Goal: Information Seeking & Learning: Check status

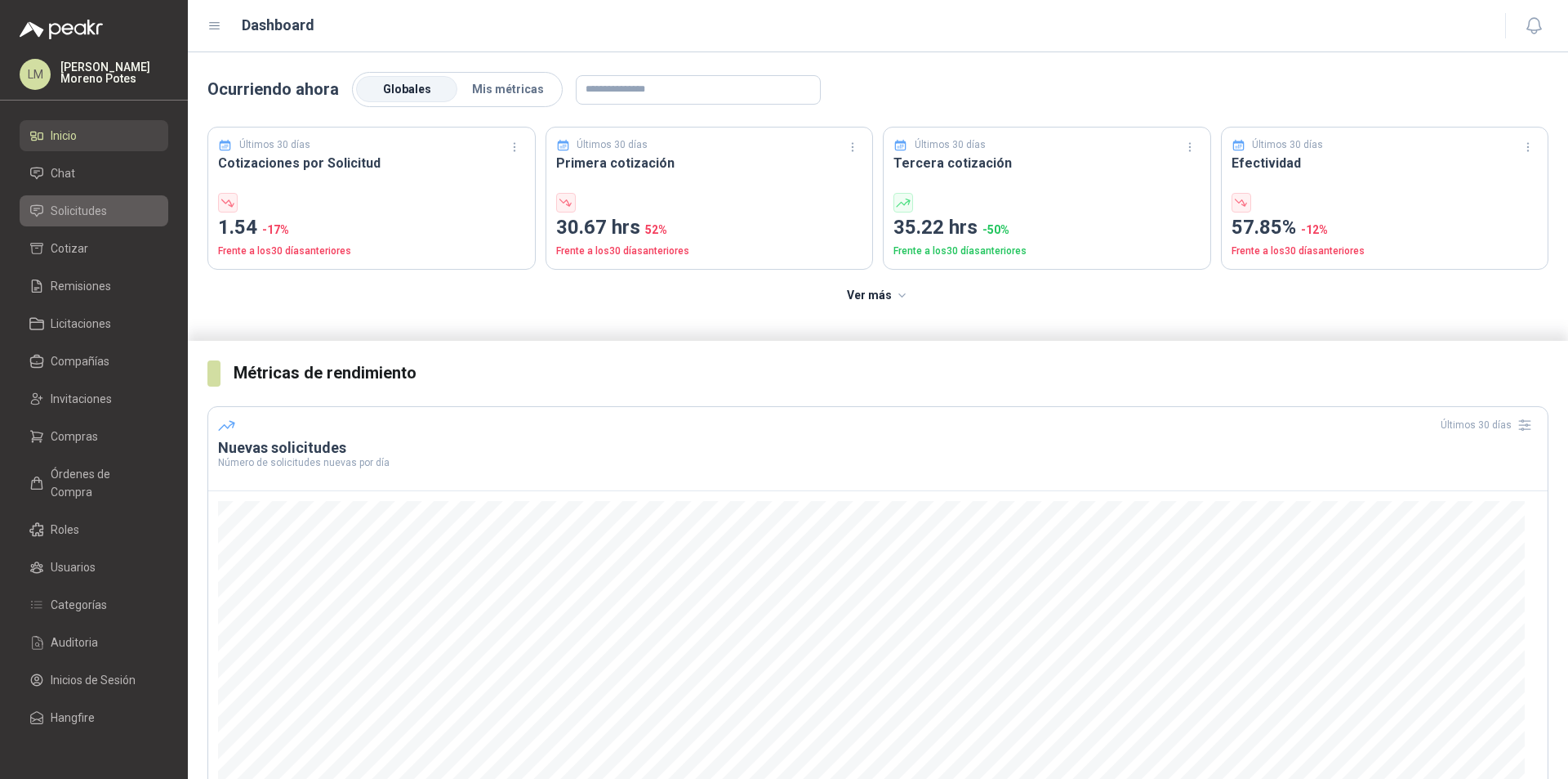
click at [75, 203] on span "Solicitudes" at bounding box center [79, 210] width 56 height 18
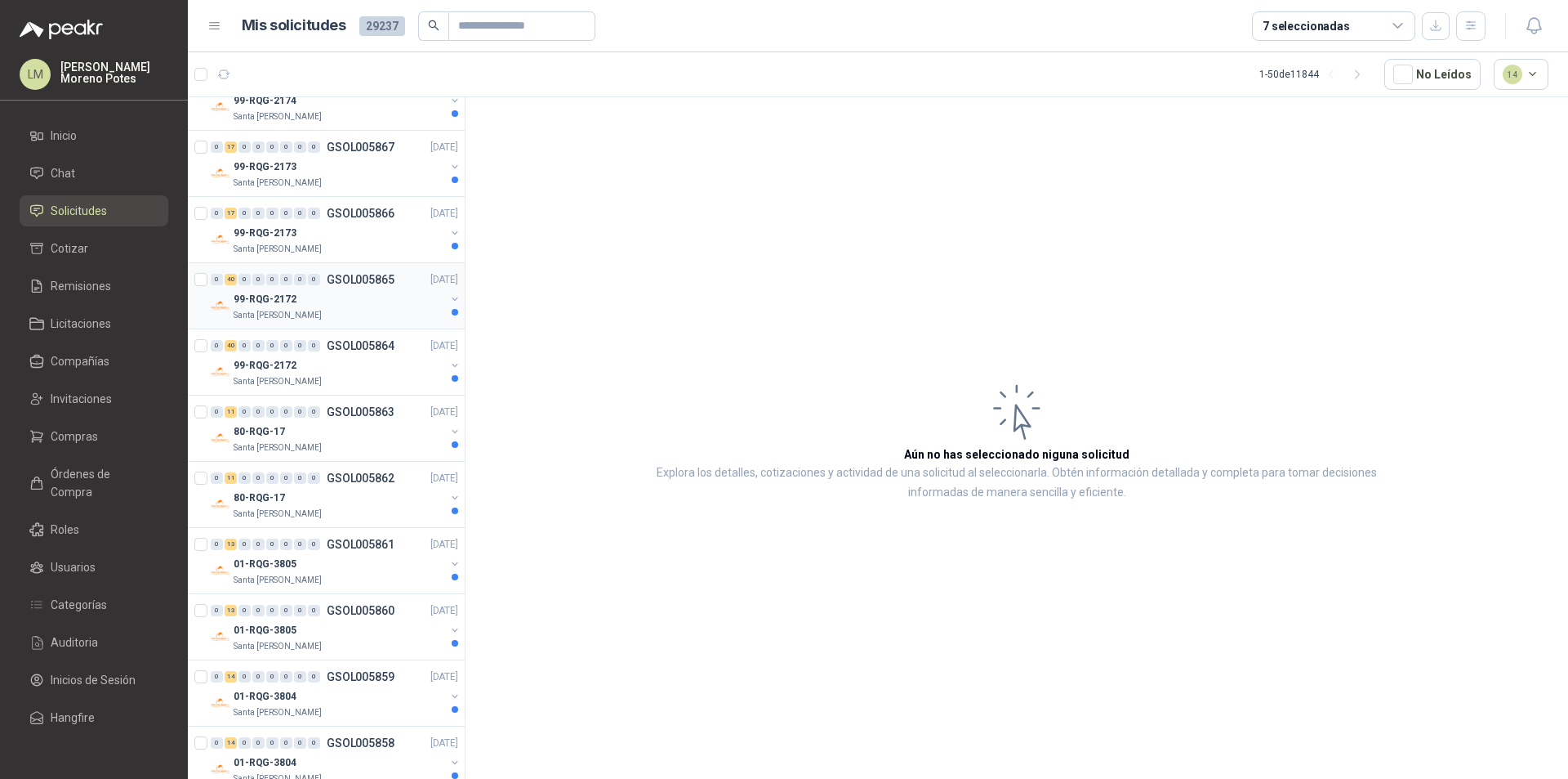
scroll to position [2615, 0]
click at [335, 368] on div "99-RQG-2172" at bounding box center [339, 364] width 212 height 20
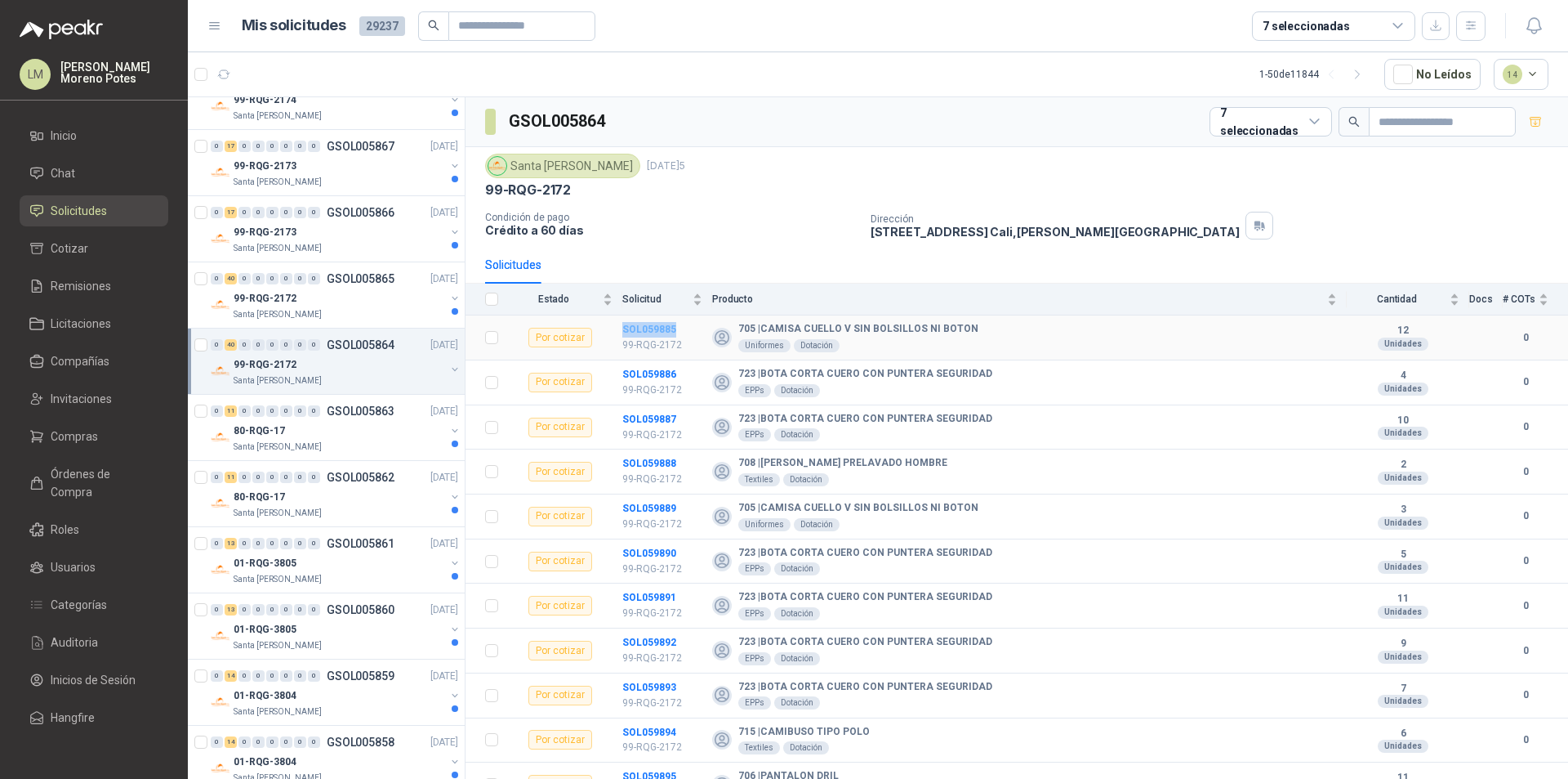
drag, startPoint x: 688, startPoint y: 321, endPoint x: 624, endPoint y: 323, distance: 64.0
click at [624, 323] on td "SOL059885 99-RQG-2172" at bounding box center [667, 338] width 90 height 45
copy b "SOL059885"
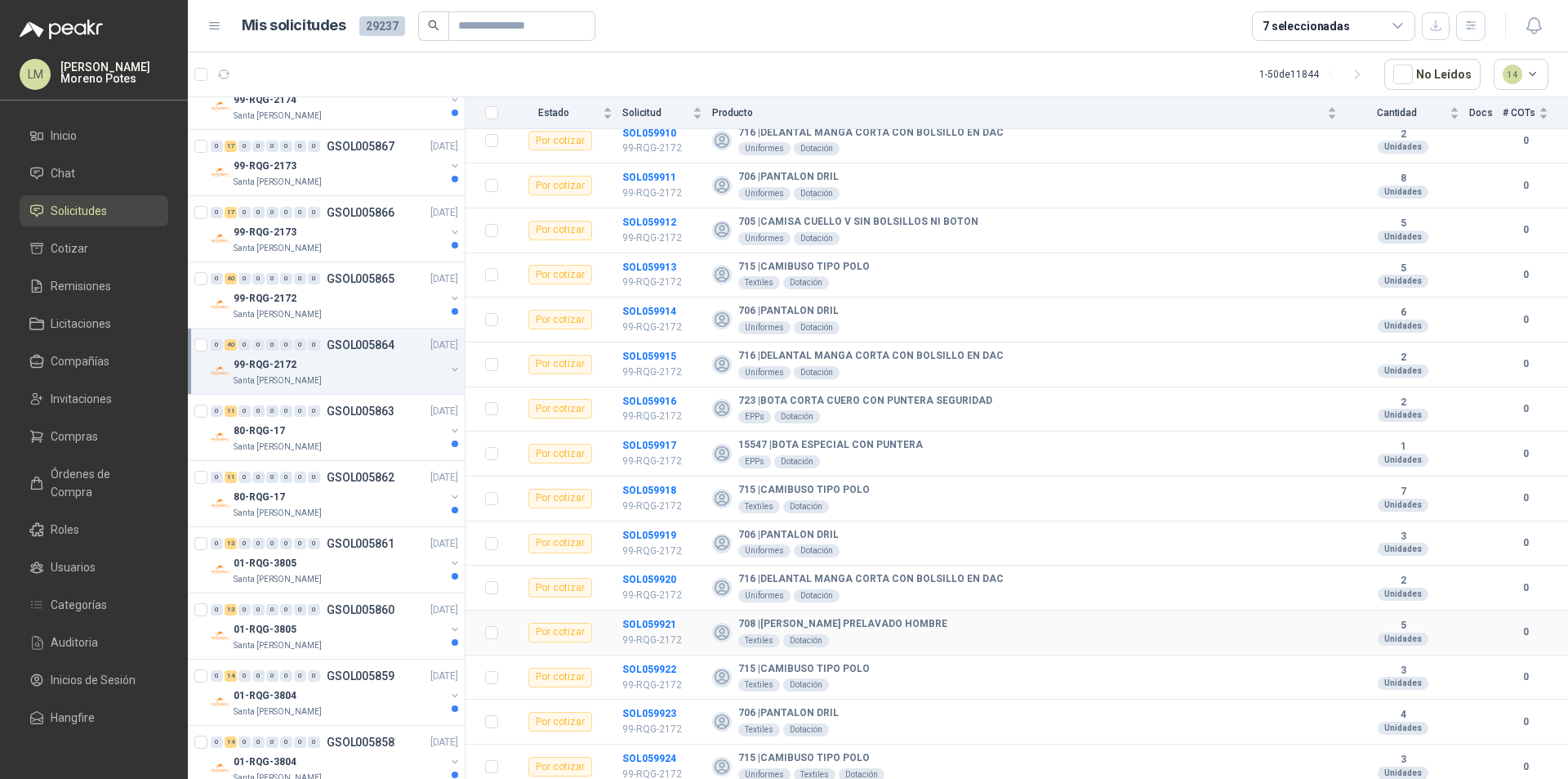
scroll to position [1319, 0]
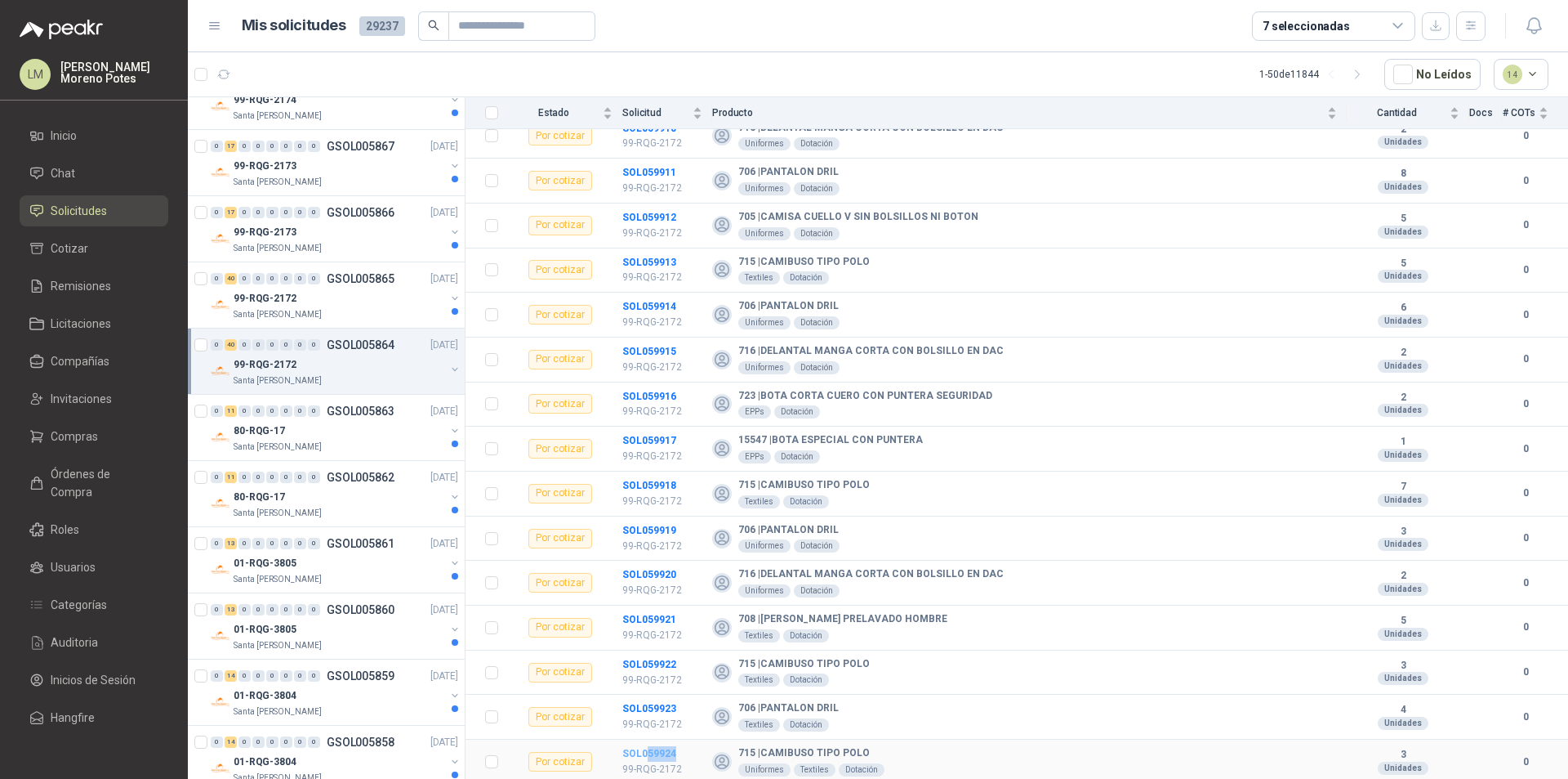
drag, startPoint x: 660, startPoint y: 750, endPoint x: 648, endPoint y: 754, distance: 12.6
click at [648, 750] on td "SOL059924 99-RQG-2172" at bounding box center [667, 762] width 90 height 45
copy b "59924"
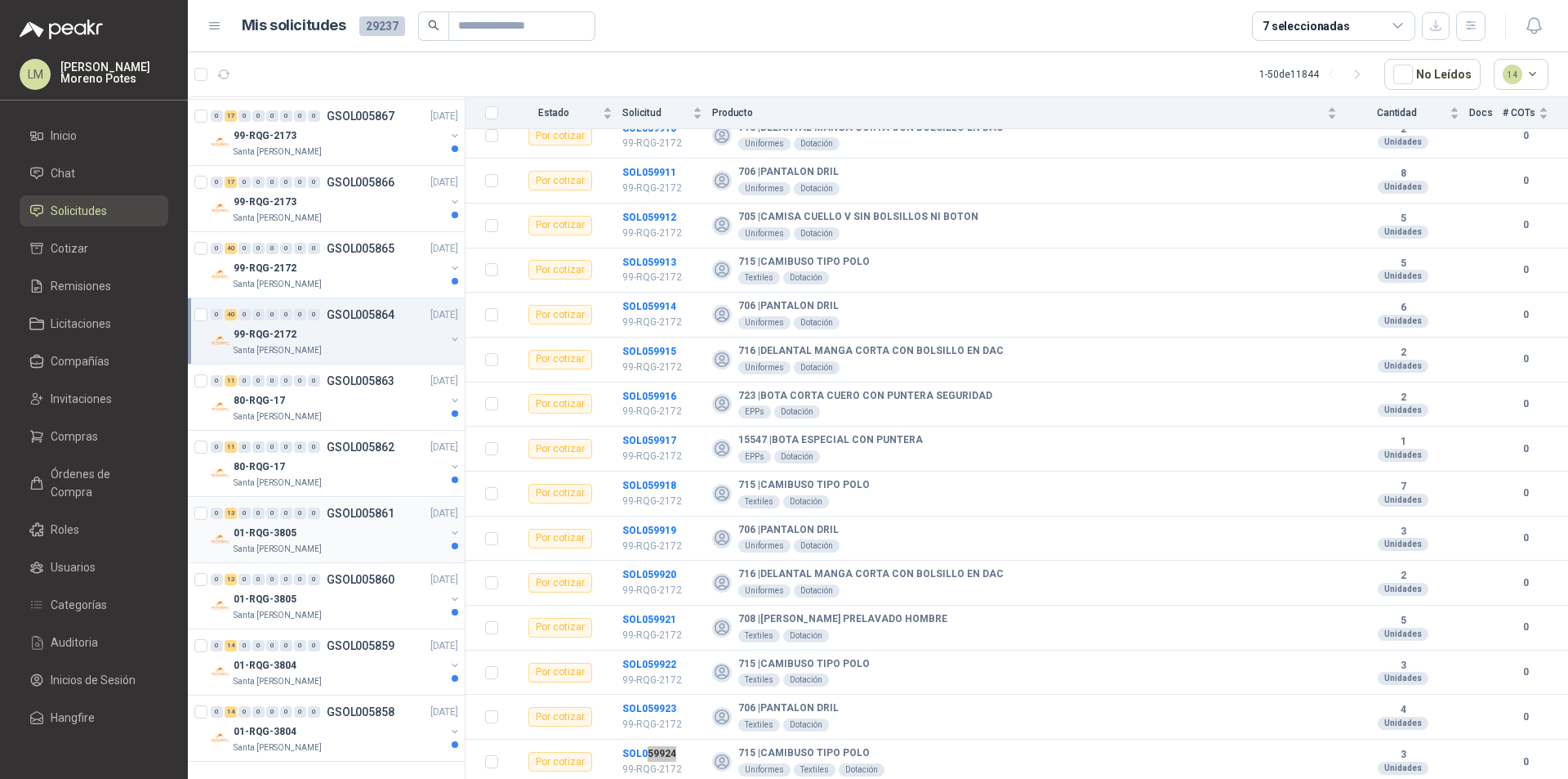
scroll to position [2563, 0]
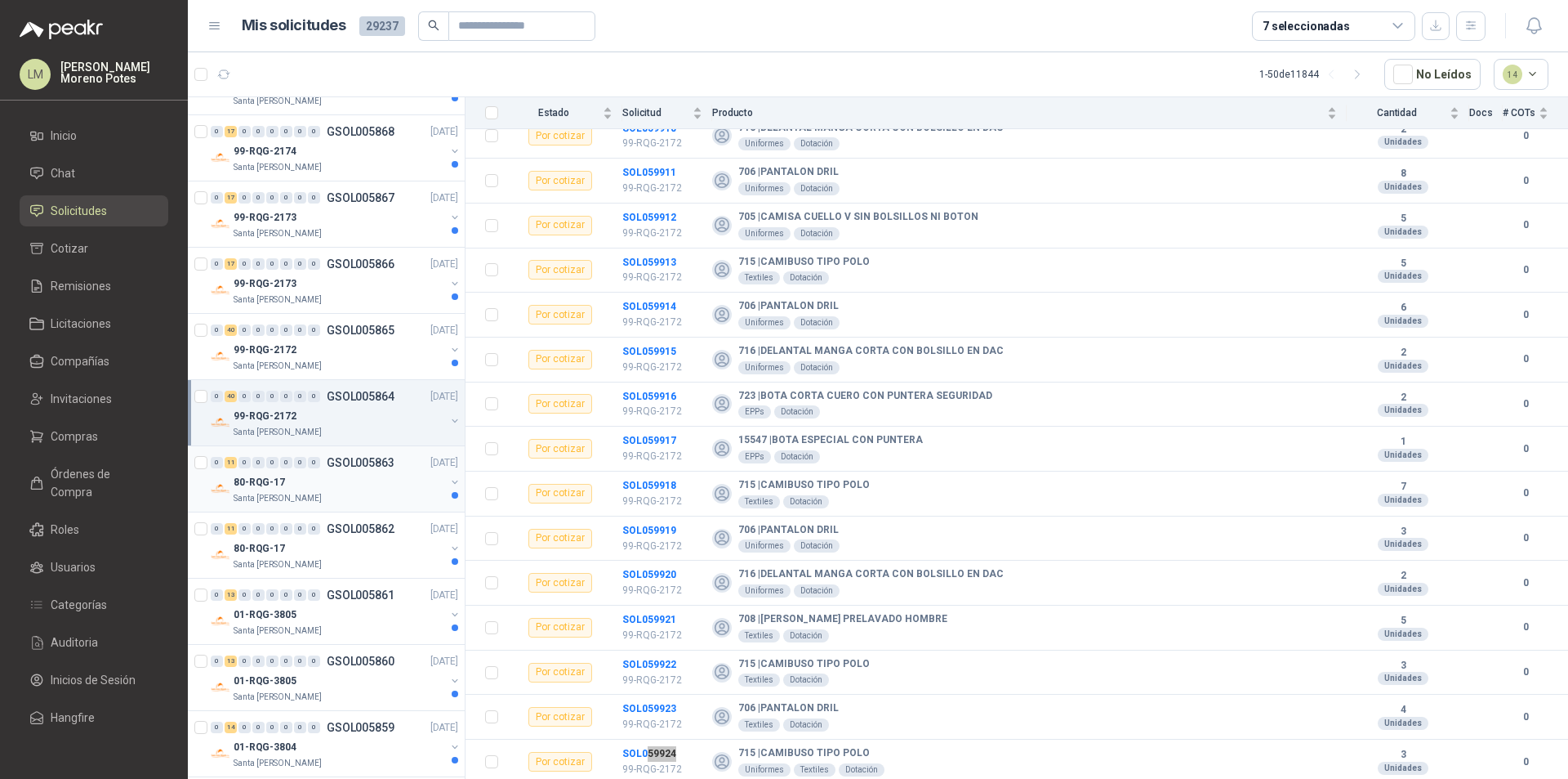
click at [327, 496] on div "Santa [PERSON_NAME]" at bounding box center [339, 498] width 212 height 13
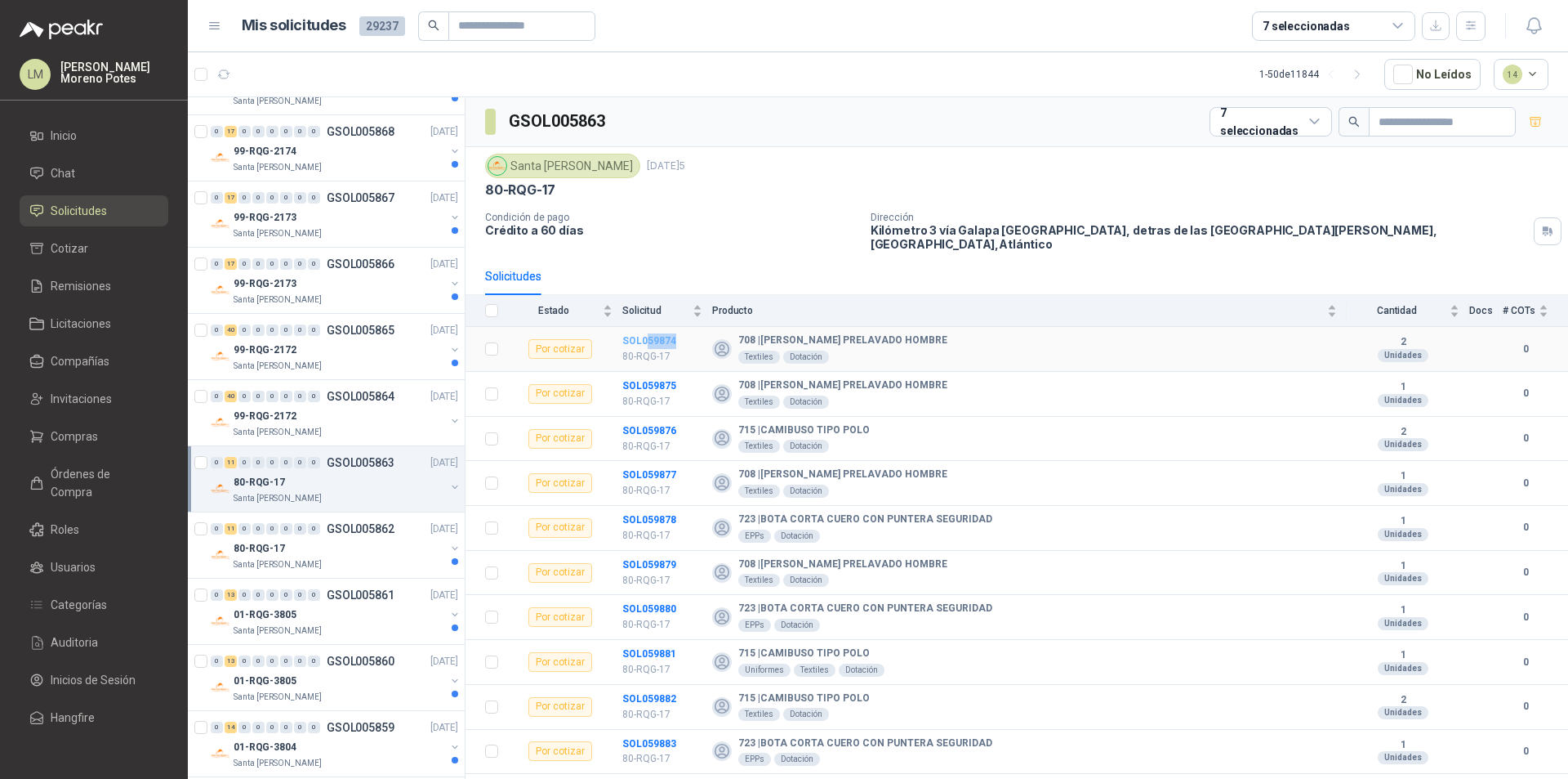
drag, startPoint x: 676, startPoint y: 330, endPoint x: 646, endPoint y: 328, distance: 30.1
click at [646, 328] on td "SOL059874 80-RQG-17" at bounding box center [667, 349] width 90 height 45
copy b "59874"
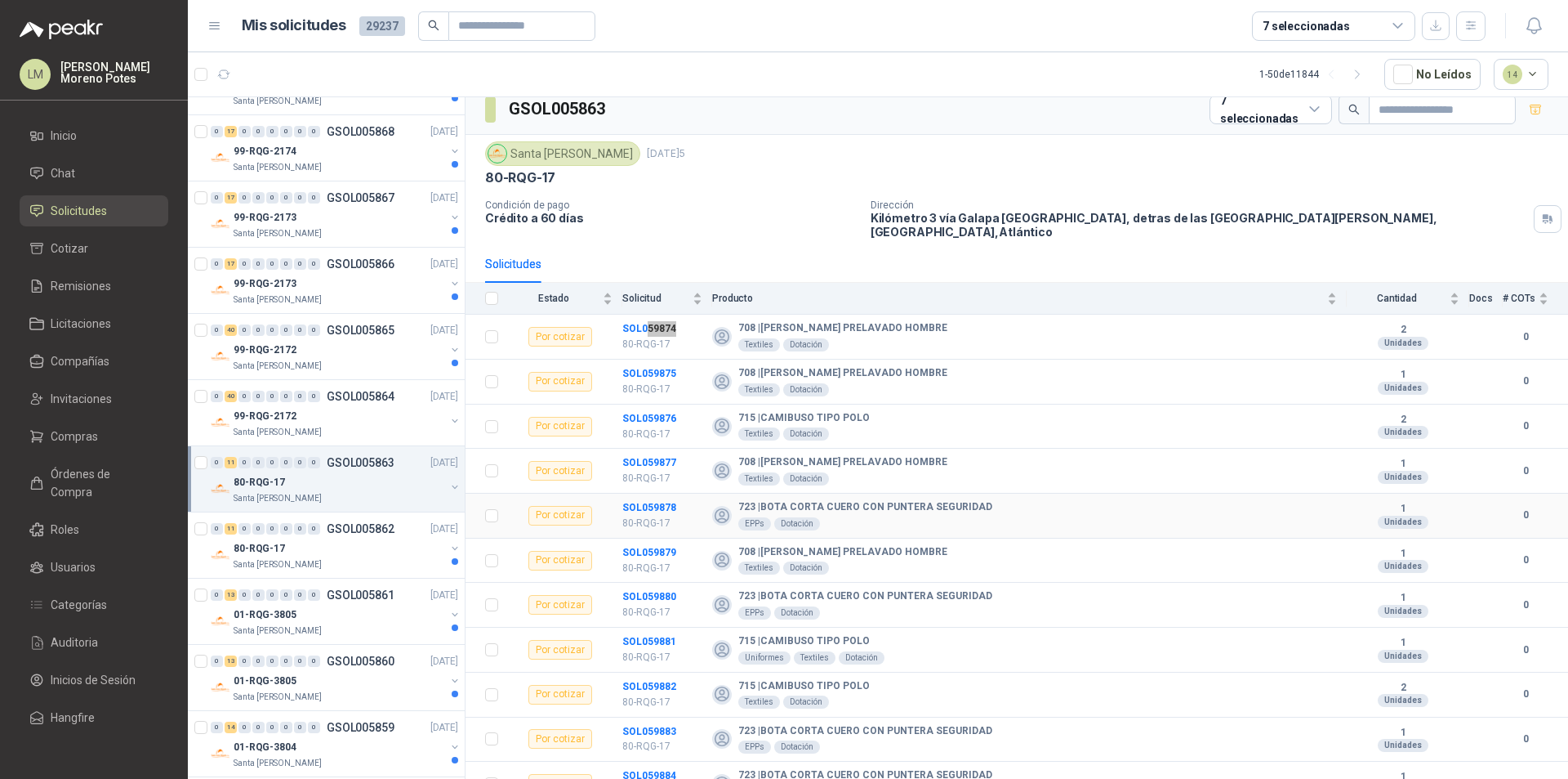
scroll to position [22, 0]
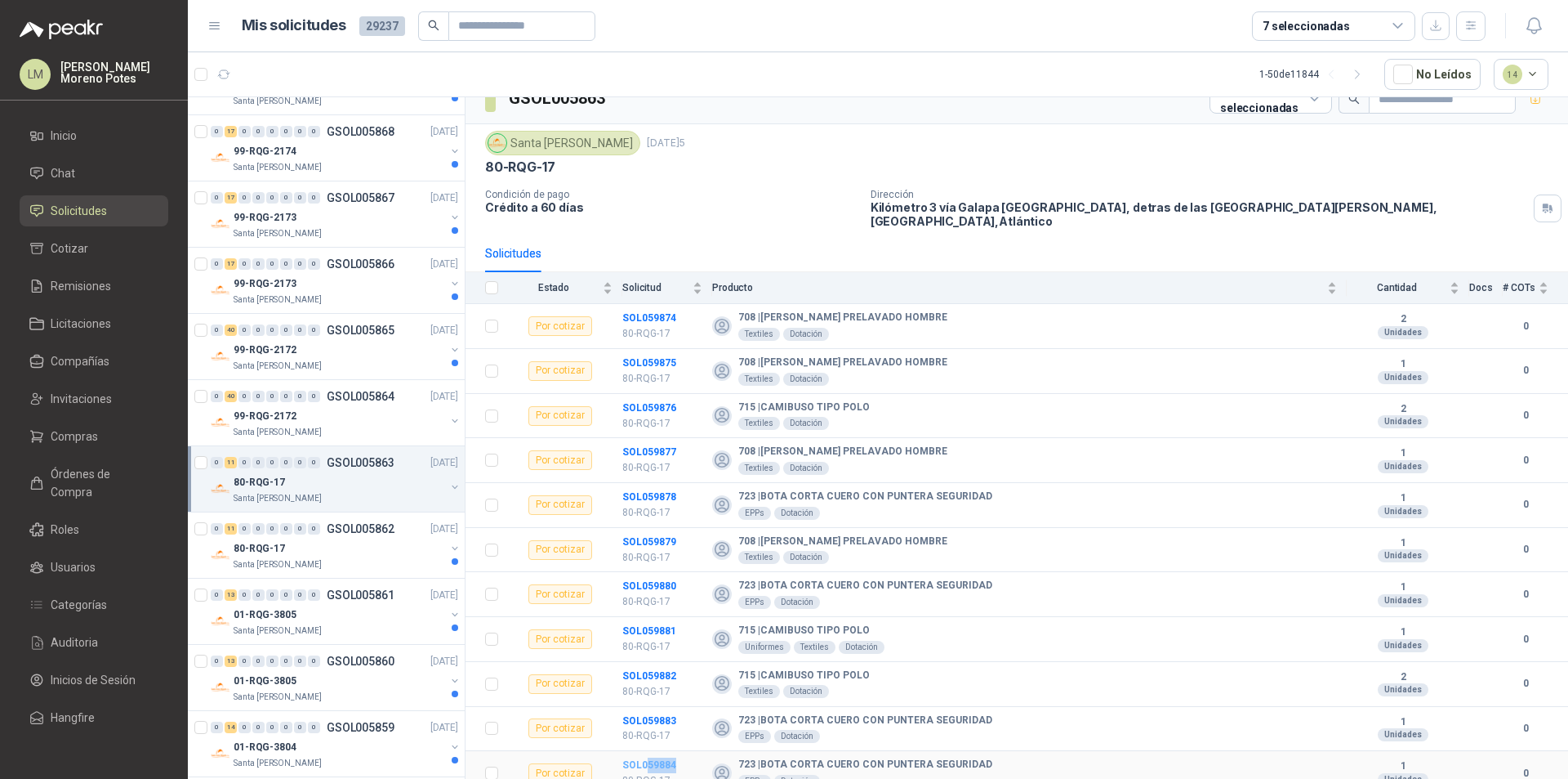
drag, startPoint x: 679, startPoint y: 750, endPoint x: 647, endPoint y: 755, distance: 32.4
click at [647, 750] on td "SOL059884 80-RQG-17" at bounding box center [667, 773] width 90 height 45
copy b "59884"
click at [373, 548] on div "80-RQG-17" at bounding box center [339, 548] width 212 height 20
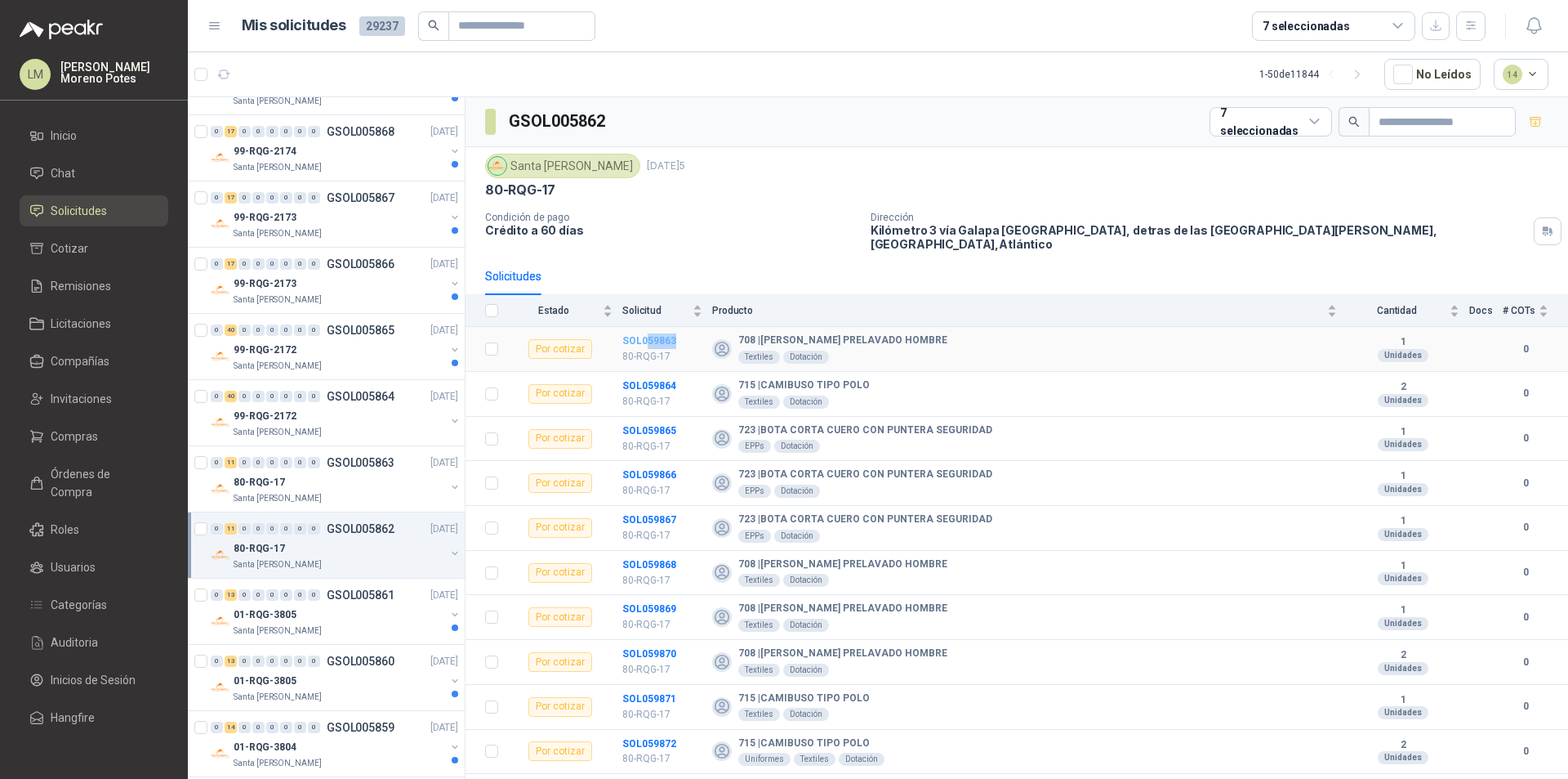
drag, startPoint x: 681, startPoint y: 330, endPoint x: 647, endPoint y: 330, distance: 34.0
click at [647, 330] on td "SOL059863 80-RQG-17" at bounding box center [667, 349] width 90 height 45
copy b "59863"
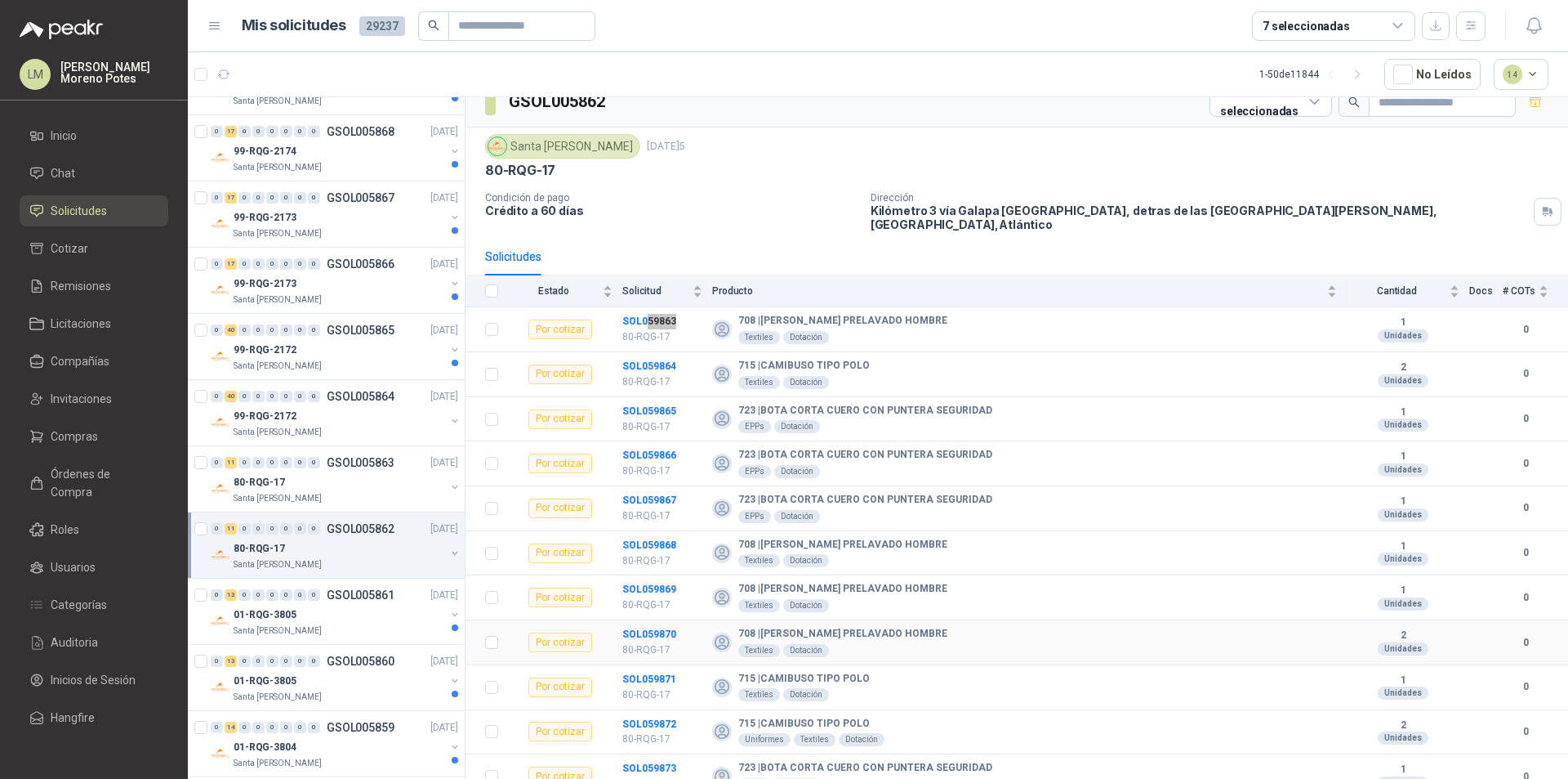
scroll to position [22, 0]
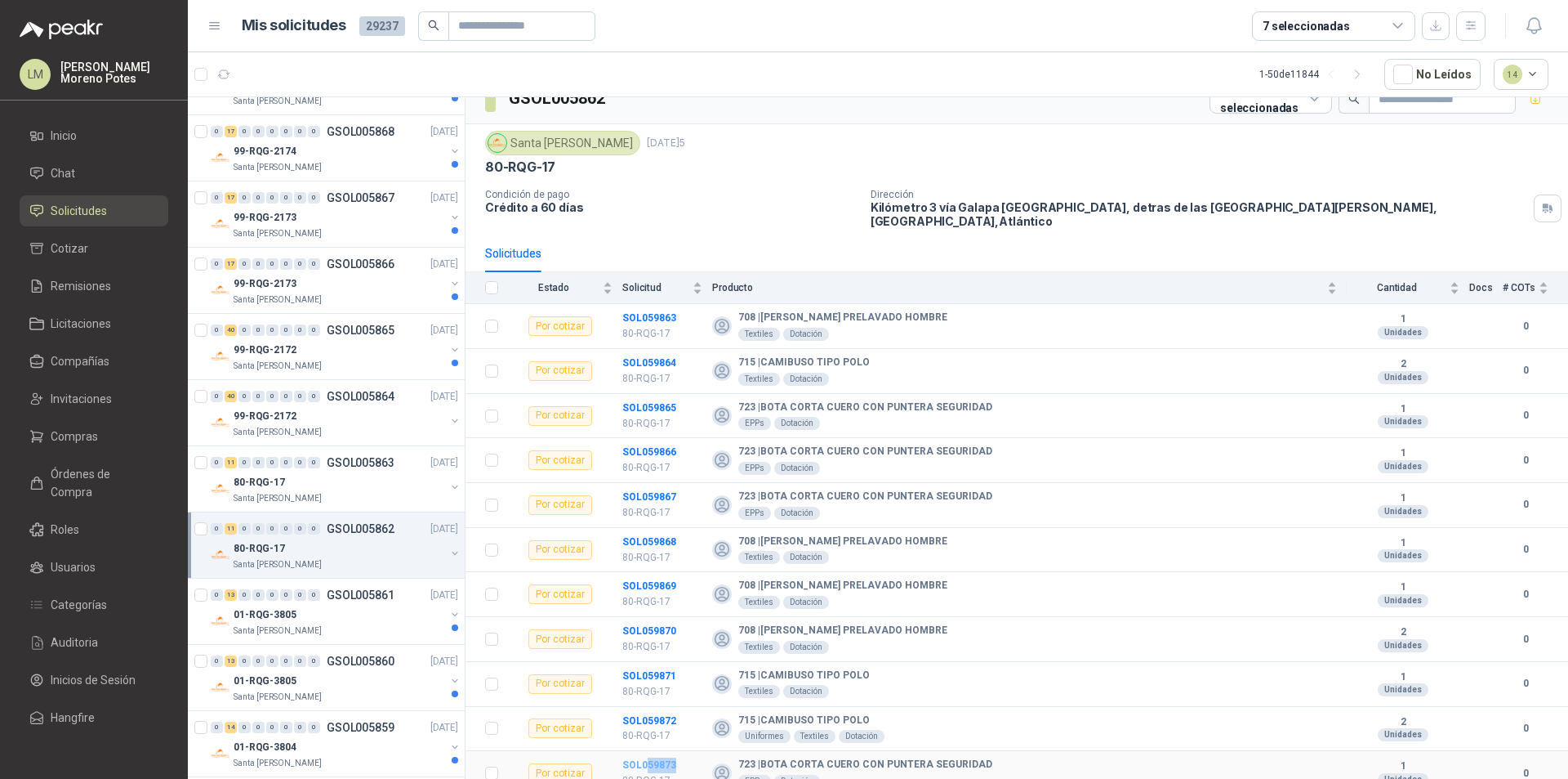
drag, startPoint x: 677, startPoint y: 755, endPoint x: 648, endPoint y: 753, distance: 29.1
click at [648, 750] on td "SOL059873 80-RQG-17" at bounding box center [667, 773] width 90 height 45
copy b "59873"
click at [221, 80] on icon "button" at bounding box center [224, 74] width 14 height 14
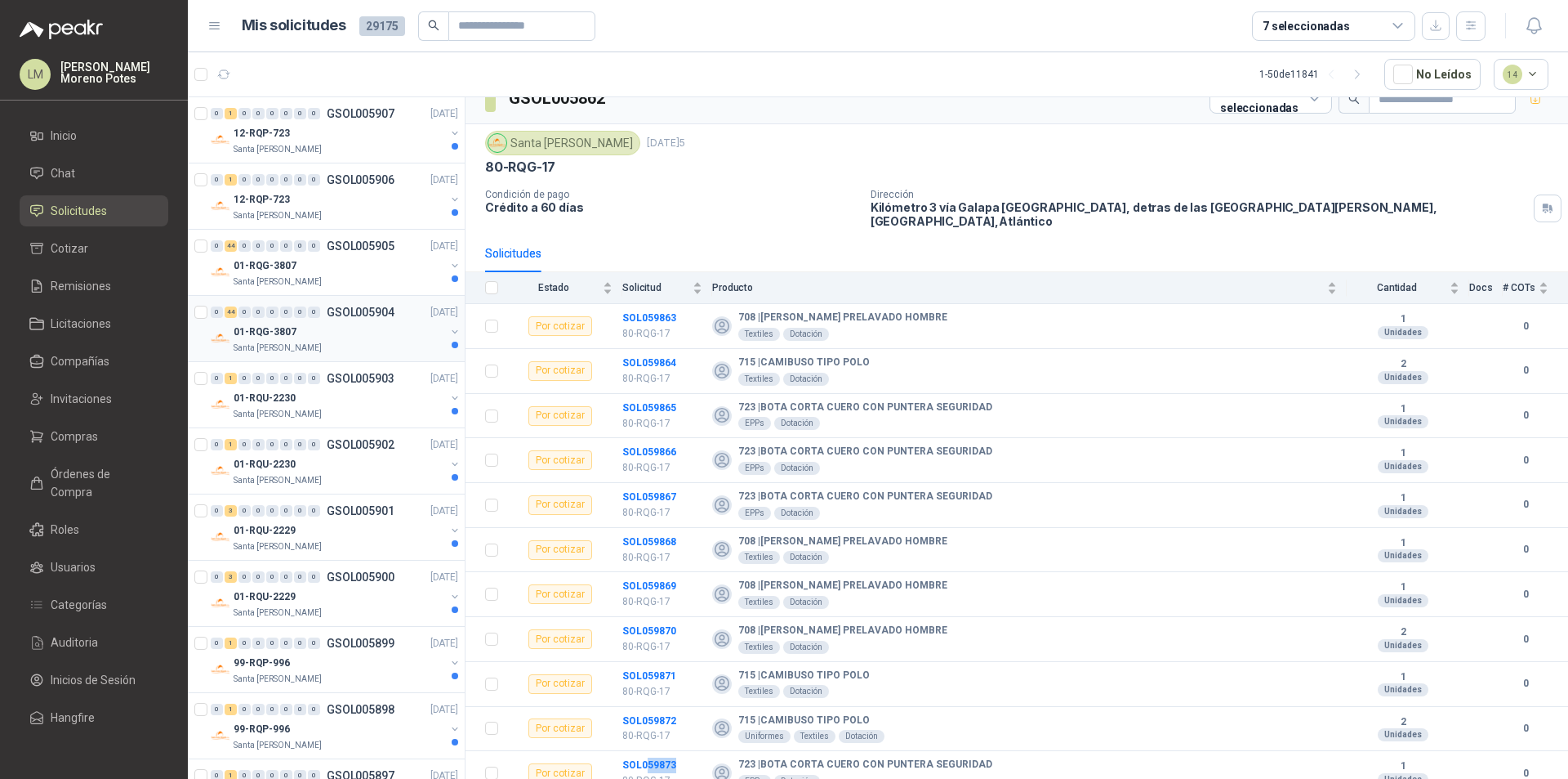
click at [334, 342] on div "Santa [PERSON_NAME]" at bounding box center [339, 348] width 212 height 13
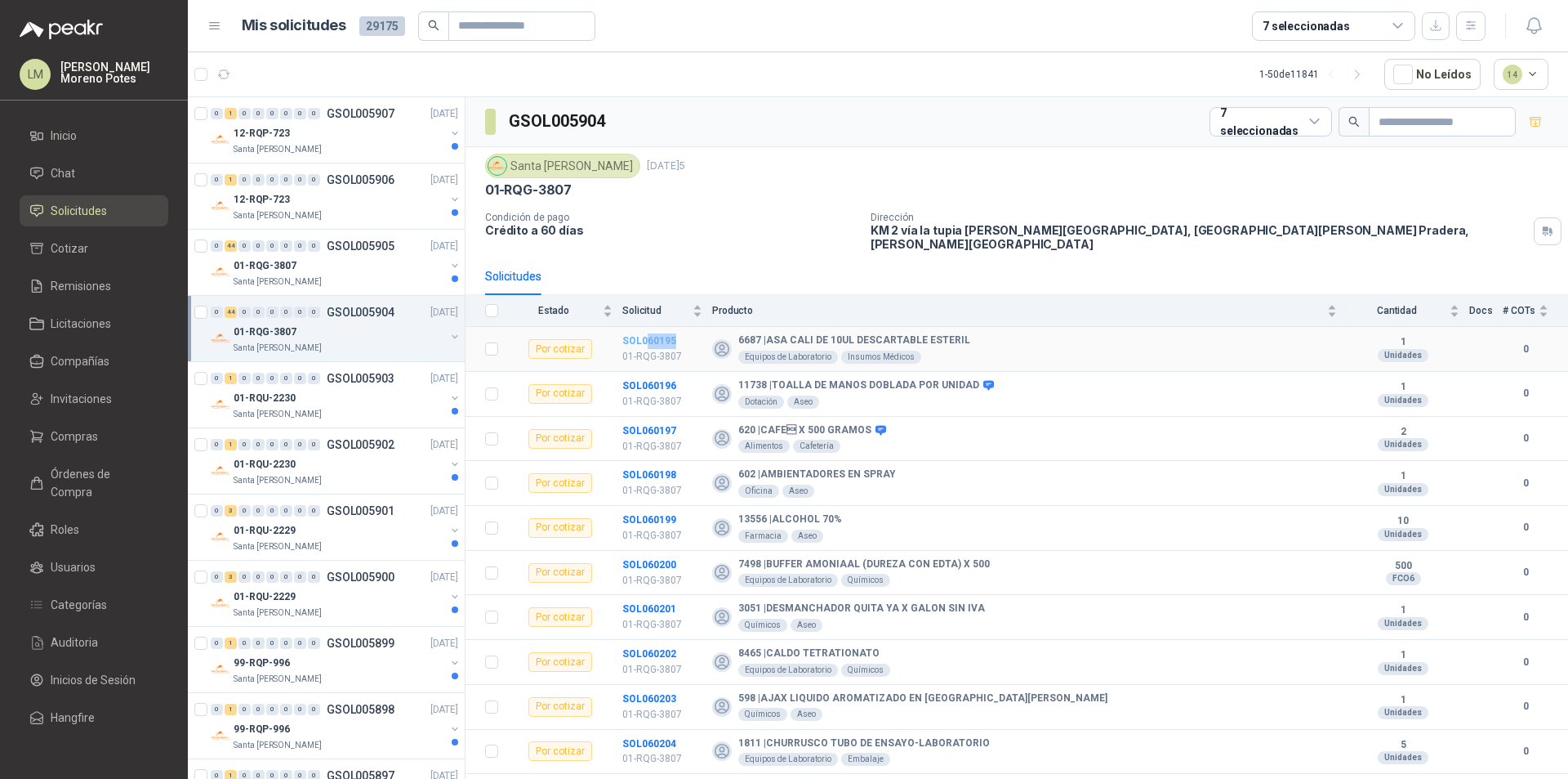
drag, startPoint x: 683, startPoint y: 328, endPoint x: 647, endPoint y: 333, distance: 36.3
click at [647, 333] on td "SOL060195 01-RQG-3807" at bounding box center [667, 349] width 90 height 45
copy b "60195"
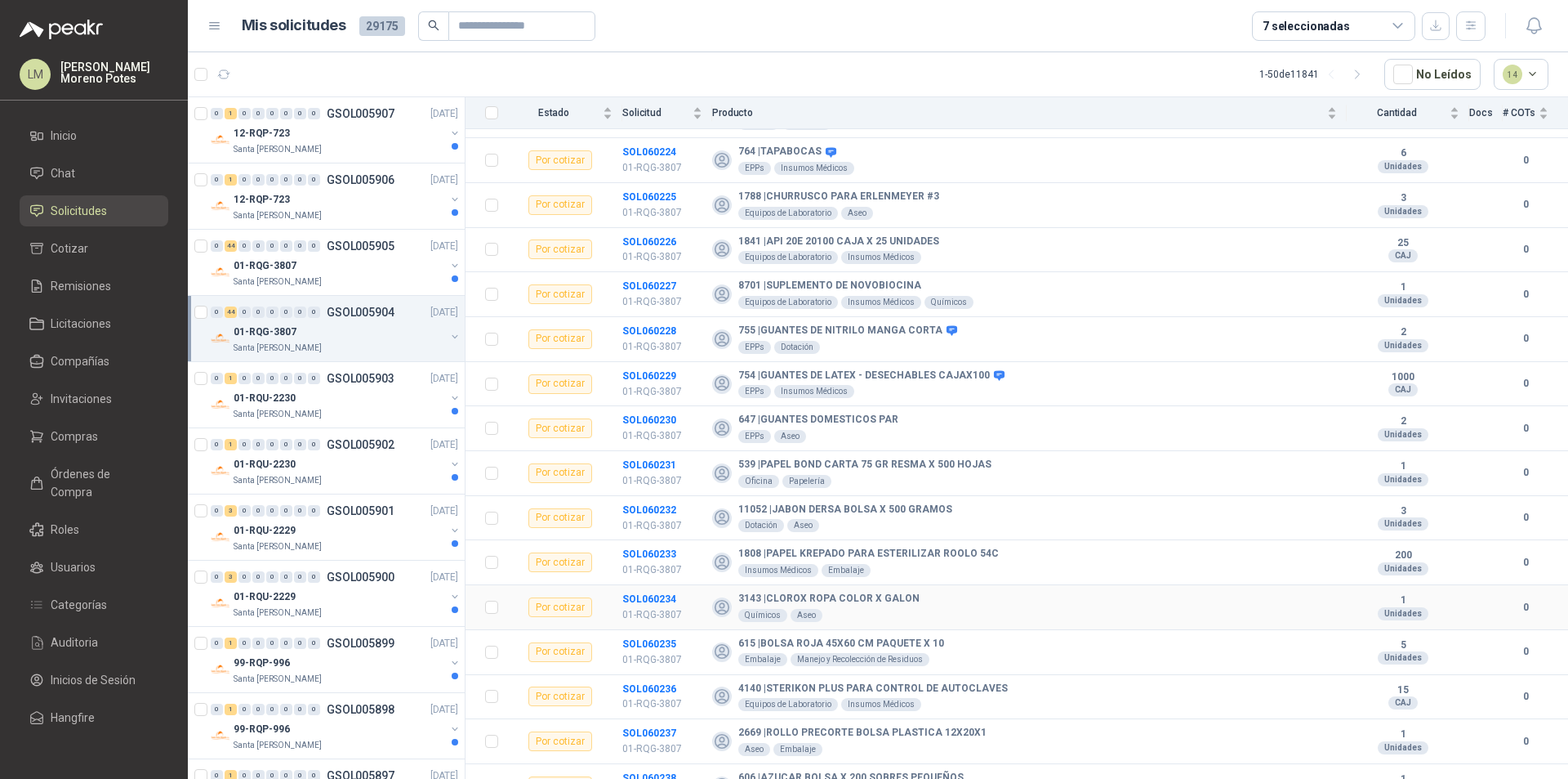
scroll to position [1497, 0]
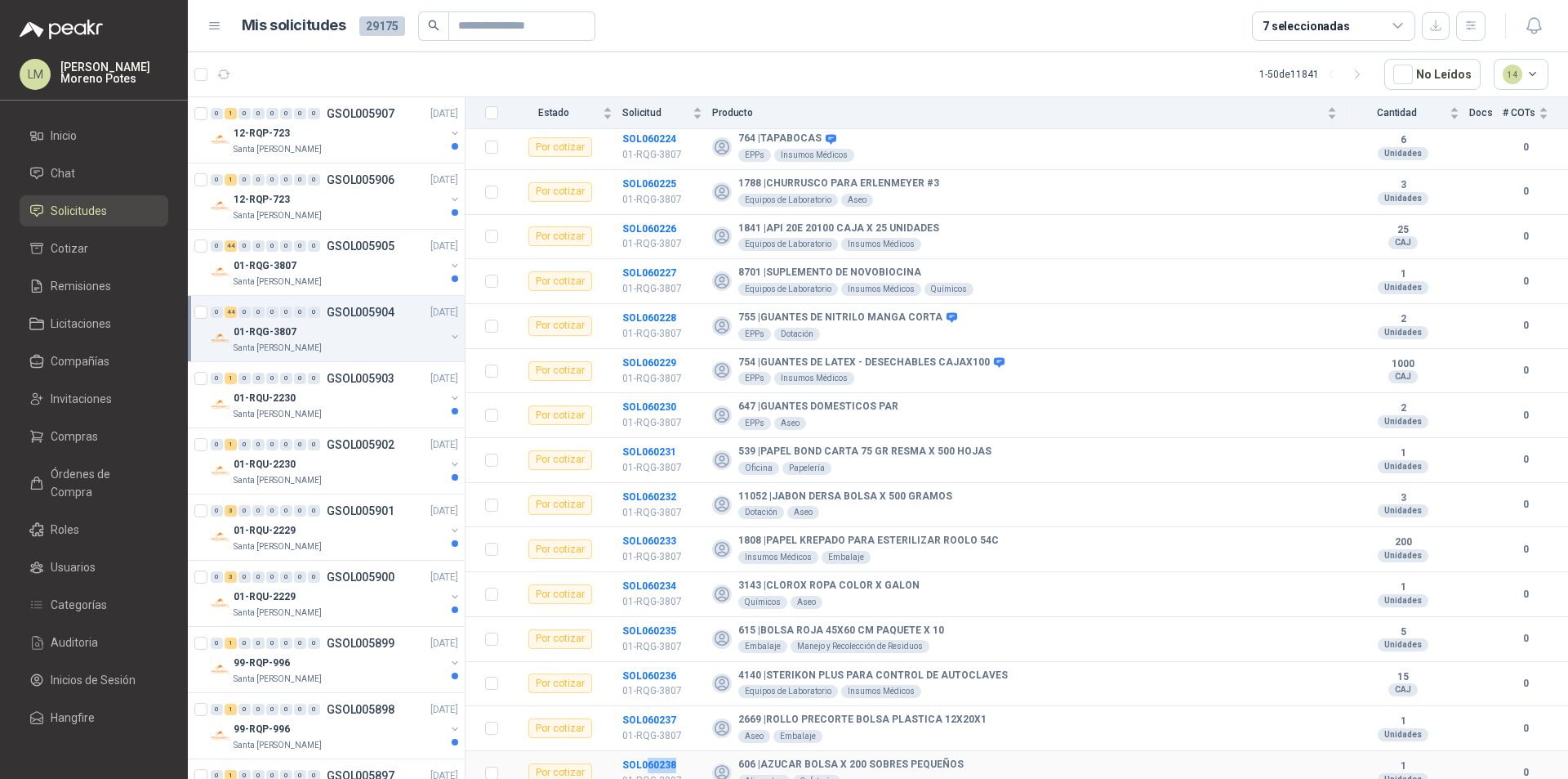
drag, startPoint x: 679, startPoint y: 752, endPoint x: 648, endPoint y: 759, distance: 31.8
click at [648, 750] on td "SOL060238 01-RQG-3807" at bounding box center [667, 773] width 90 height 45
copy b "60238"
click at [220, 74] on icon "button" at bounding box center [224, 74] width 14 height 14
click at [373, 270] on div "01-RQG-3807" at bounding box center [339, 265] width 212 height 20
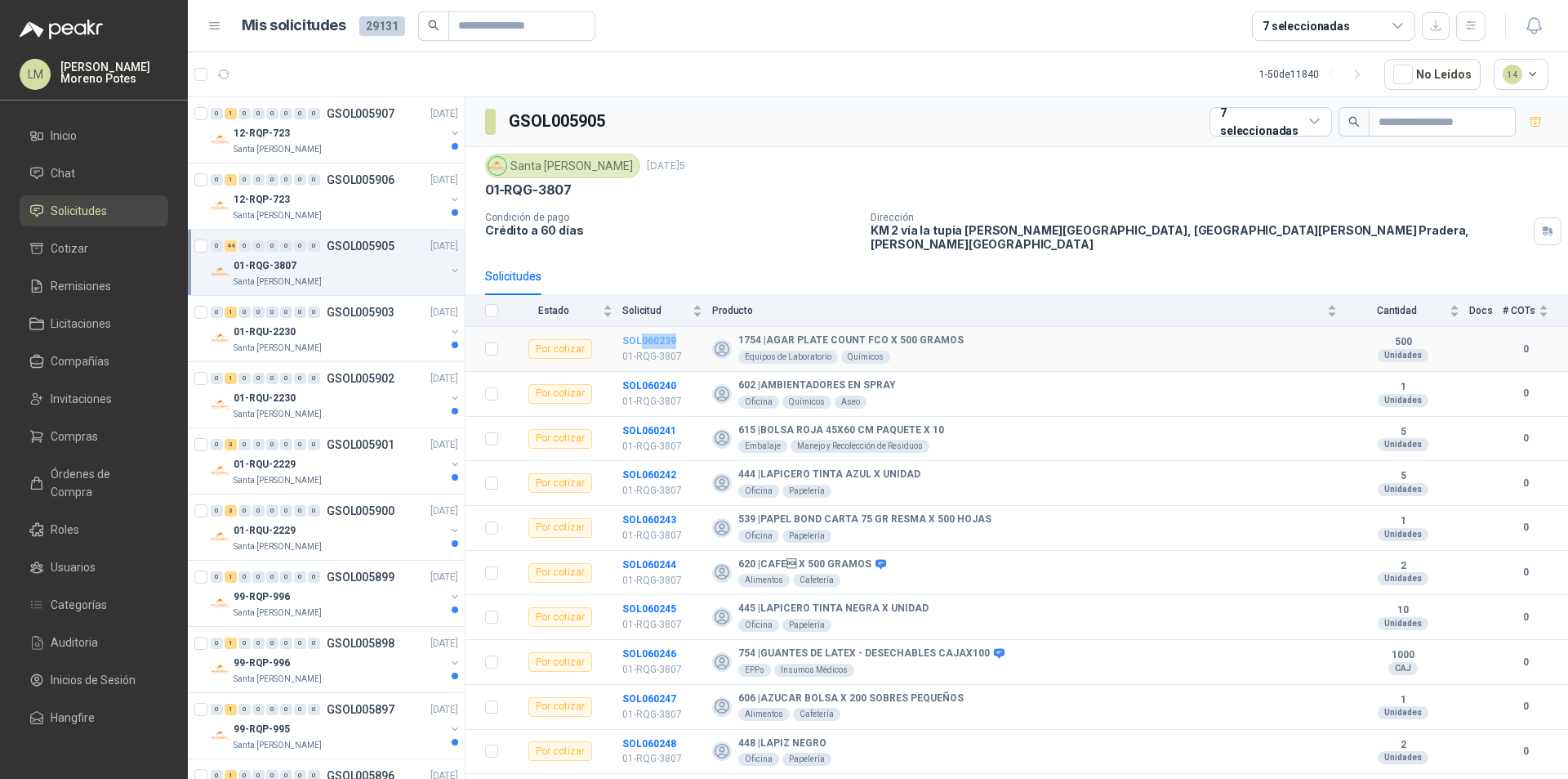
drag, startPoint x: 676, startPoint y: 330, endPoint x: 638, endPoint y: 330, distance: 38.0
click at [638, 330] on td "SOL060239 01-RQG-3807" at bounding box center [667, 349] width 90 height 45
copy b "060239"
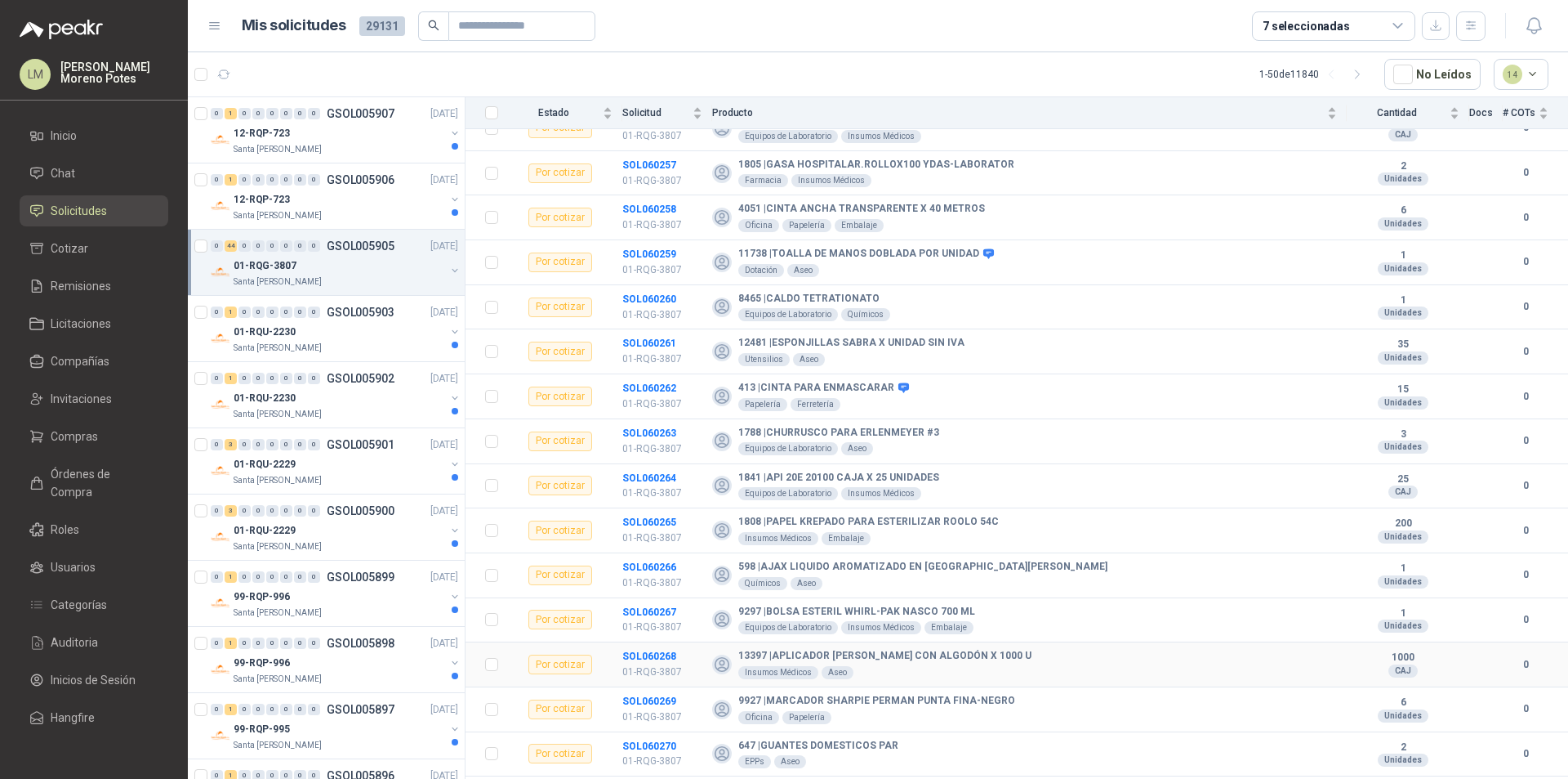
scroll to position [1497, 0]
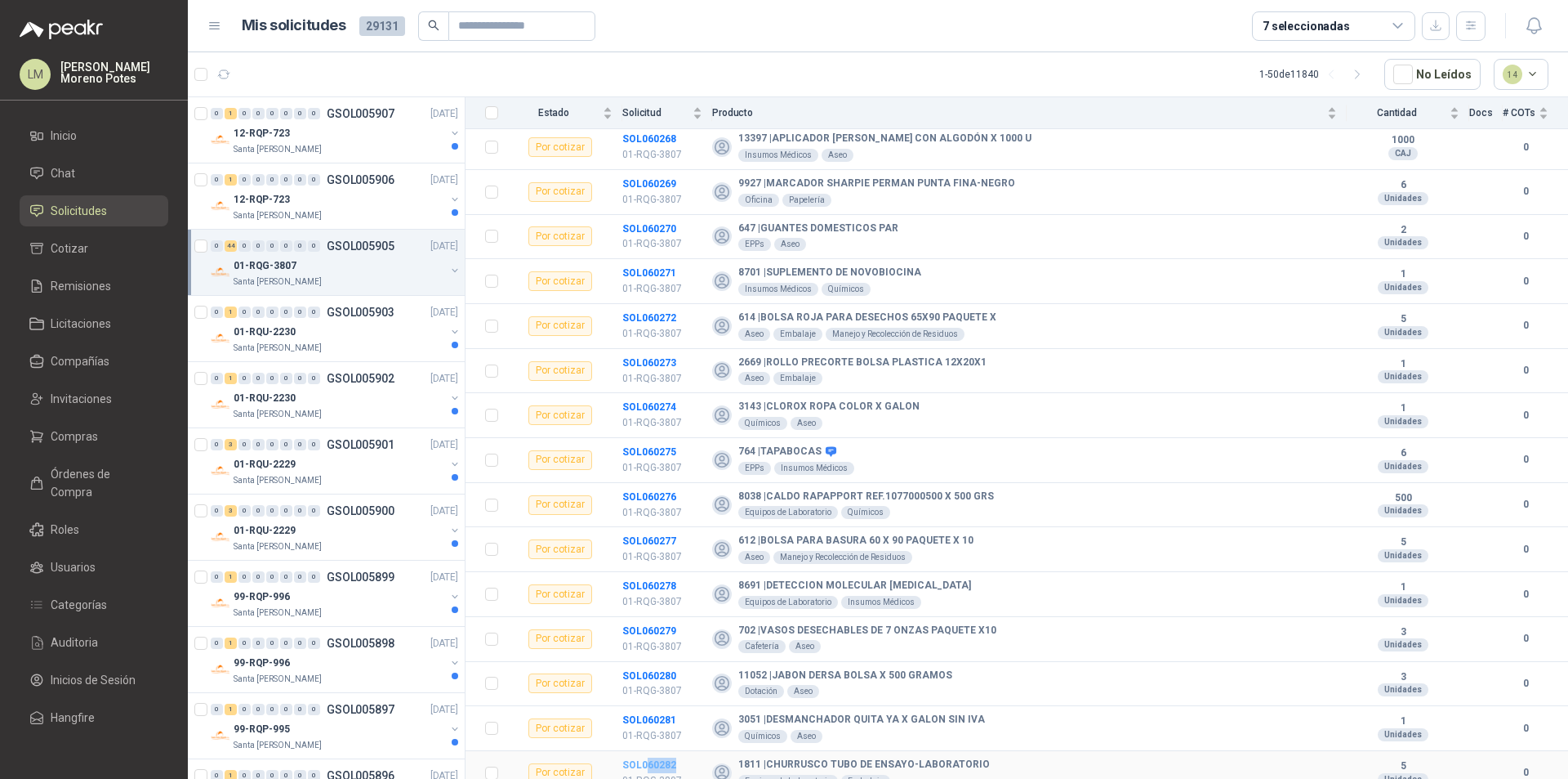
drag, startPoint x: 679, startPoint y: 757, endPoint x: 649, endPoint y: 756, distance: 30.0
click at [647, 750] on td "SOL060282 01-RQG-3807" at bounding box center [667, 773] width 90 height 45
copy b "60282"
click at [226, 73] on icon "button" at bounding box center [224, 73] width 12 height 8
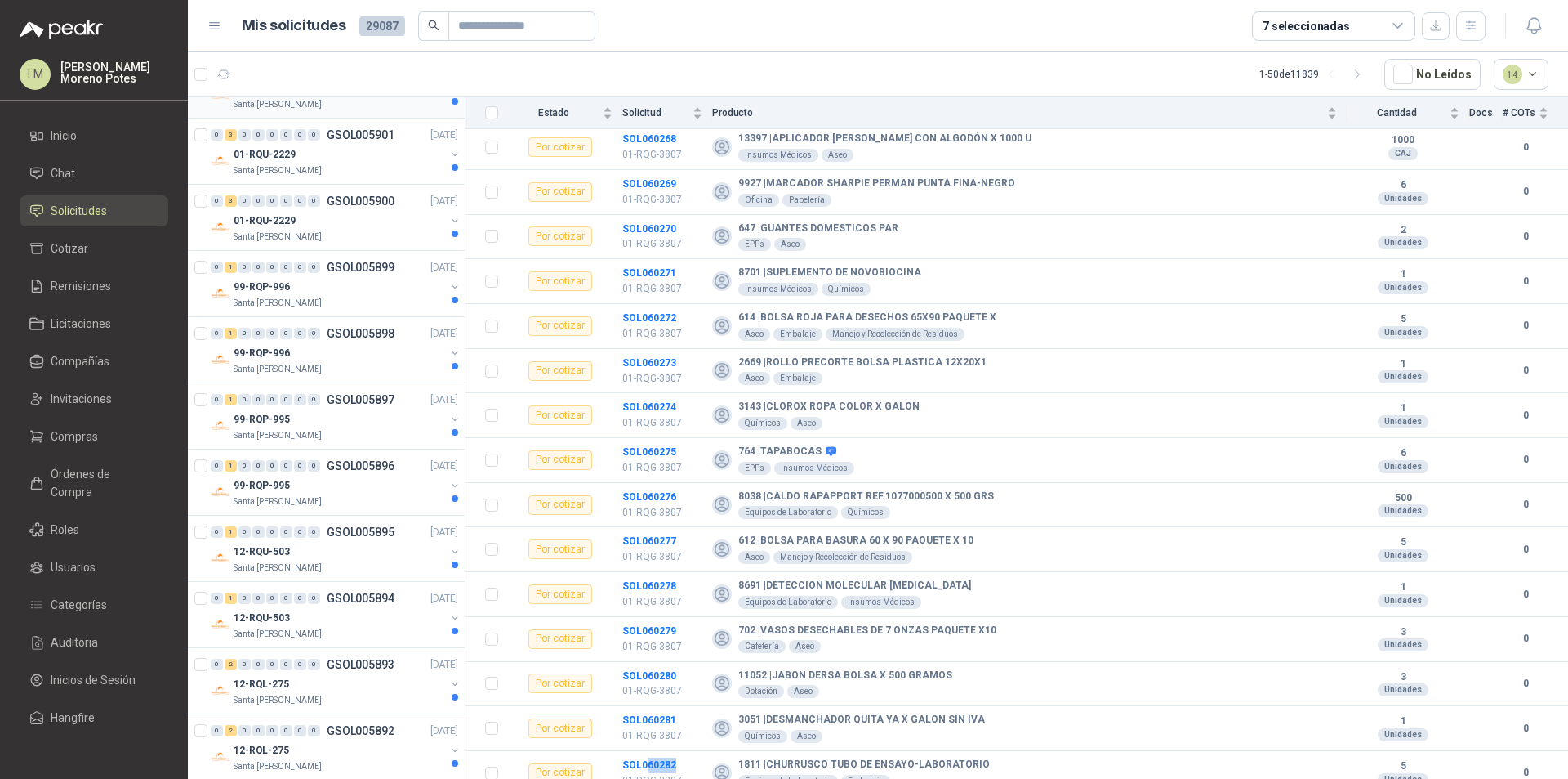
scroll to position [0, 0]
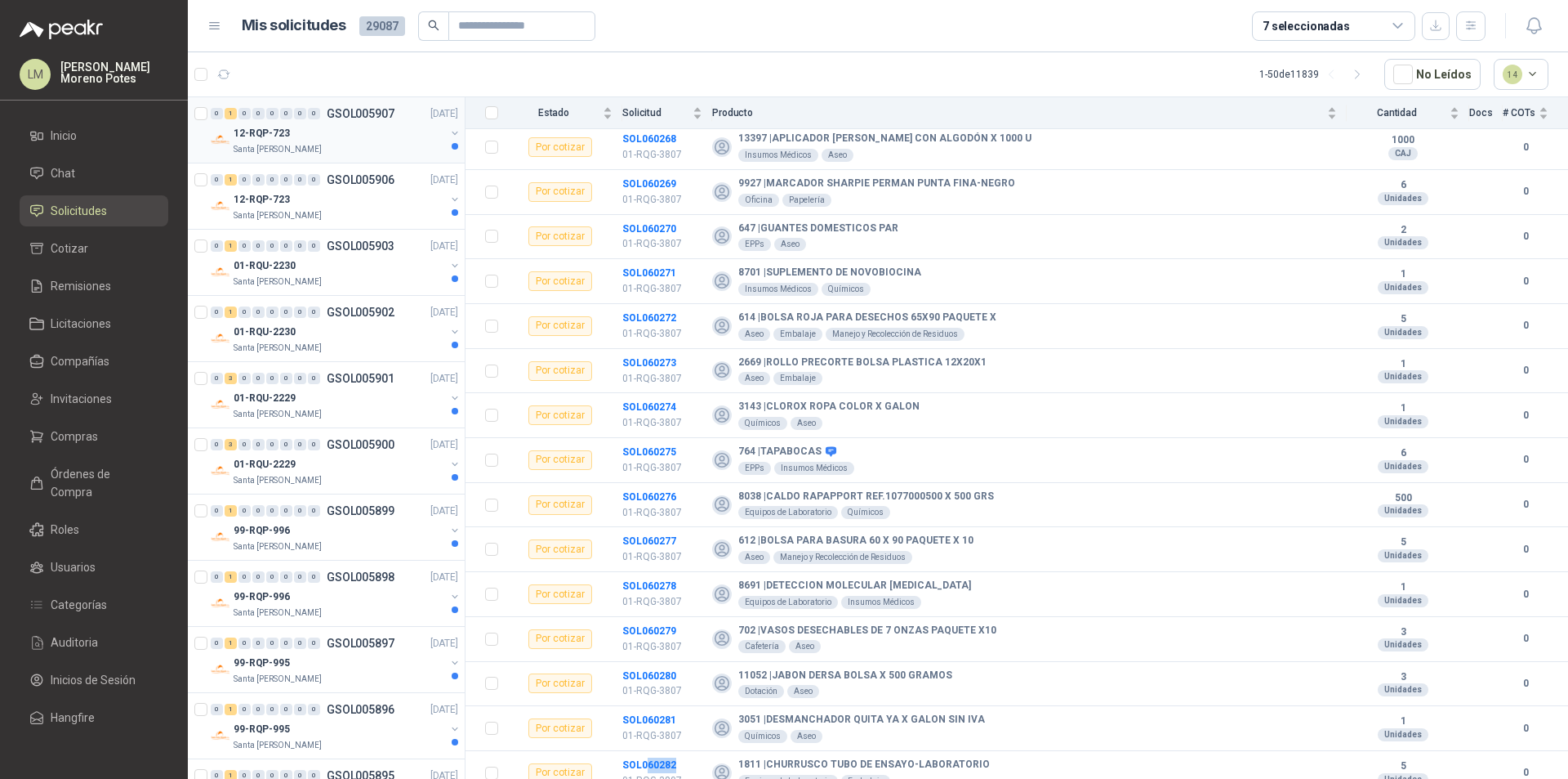
click at [354, 137] on div "12-RQP-723" at bounding box center [339, 133] width 212 height 20
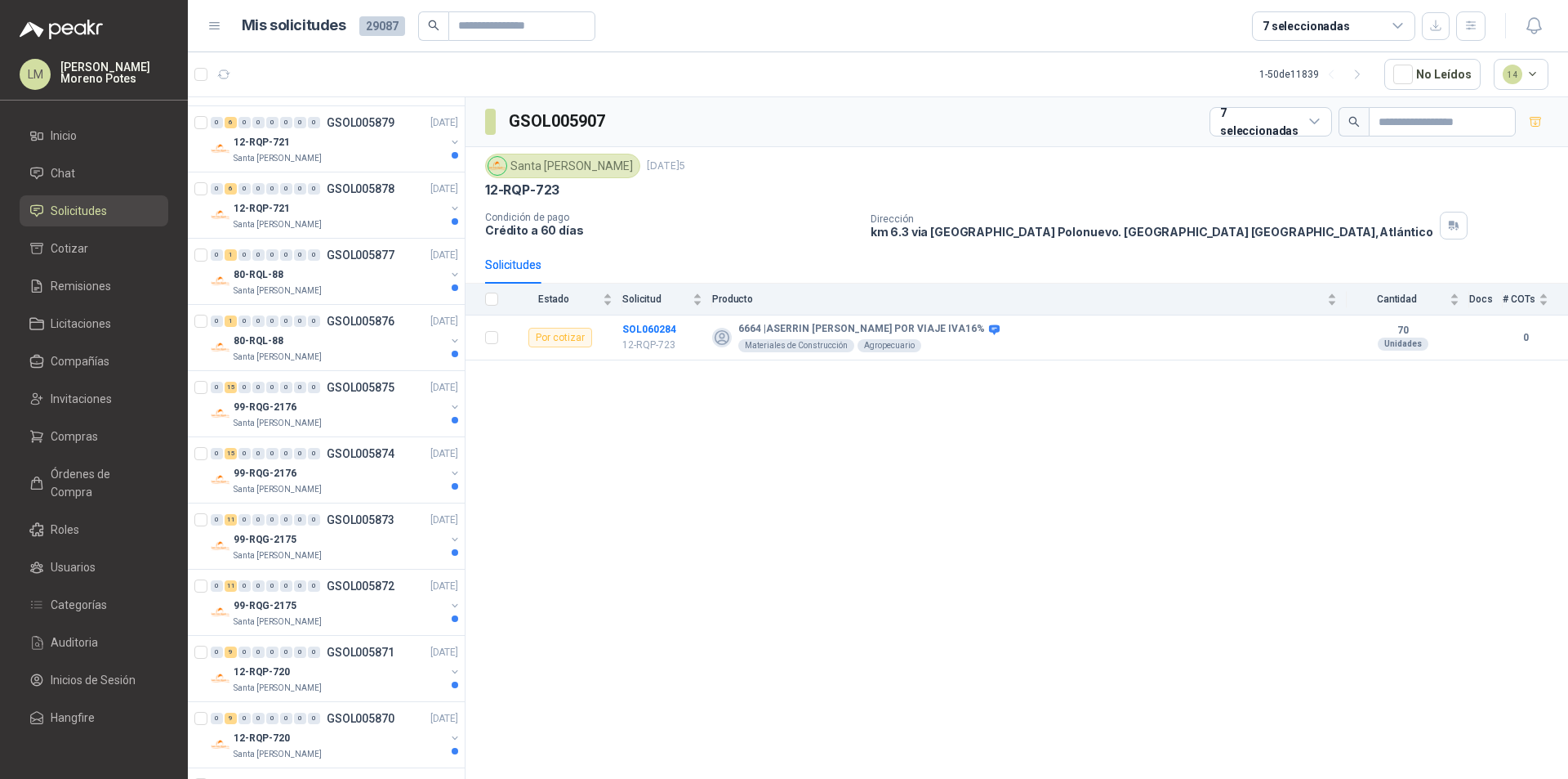
scroll to position [1797, 0]
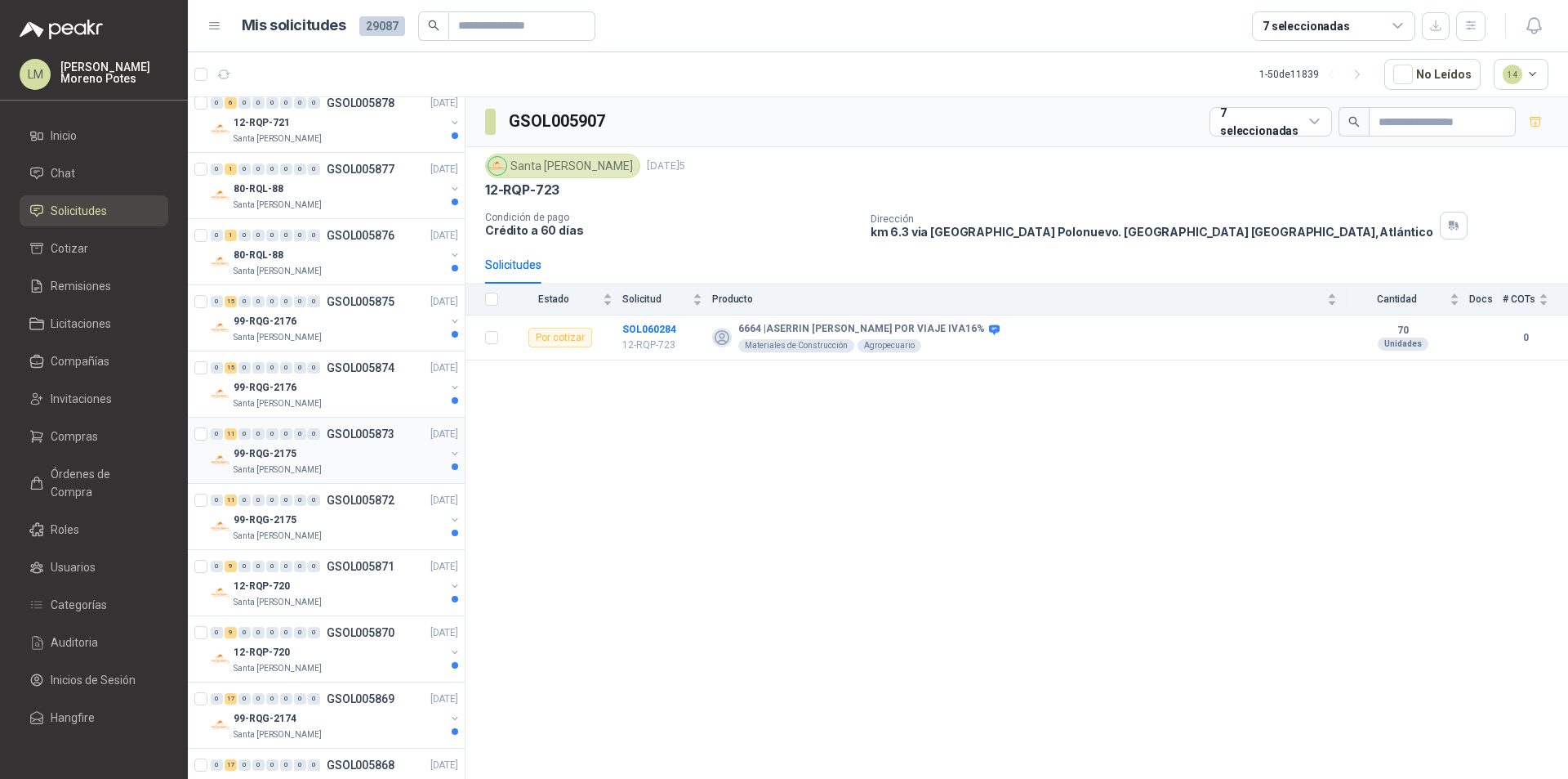
click at [347, 444] on div "99-RQG-2175" at bounding box center [339, 453] width 212 height 20
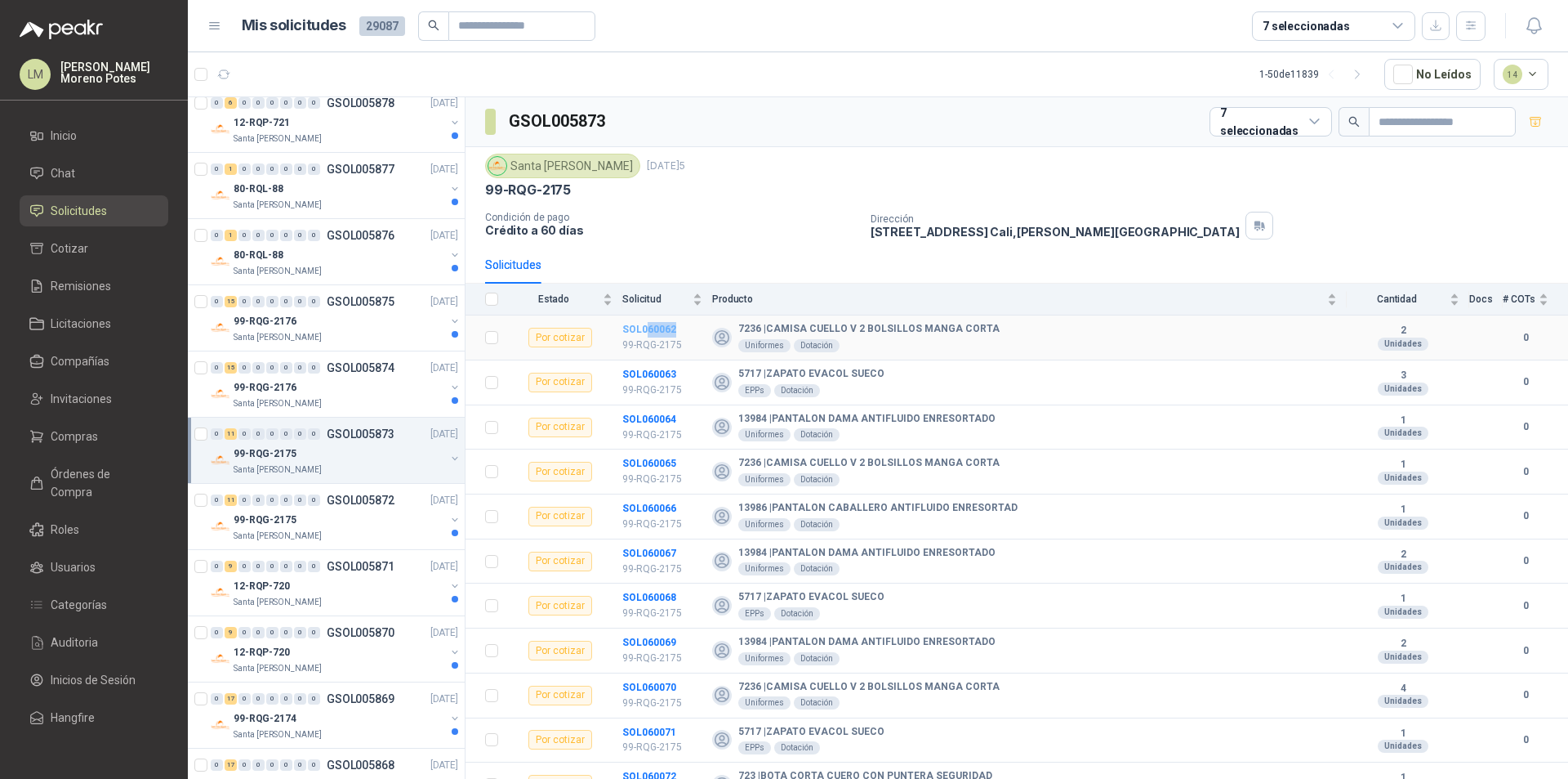
drag, startPoint x: 676, startPoint y: 330, endPoint x: 647, endPoint y: 332, distance: 29.1
click at [647, 332] on td "SOL060062 99-RQG-2175" at bounding box center [667, 338] width 90 height 45
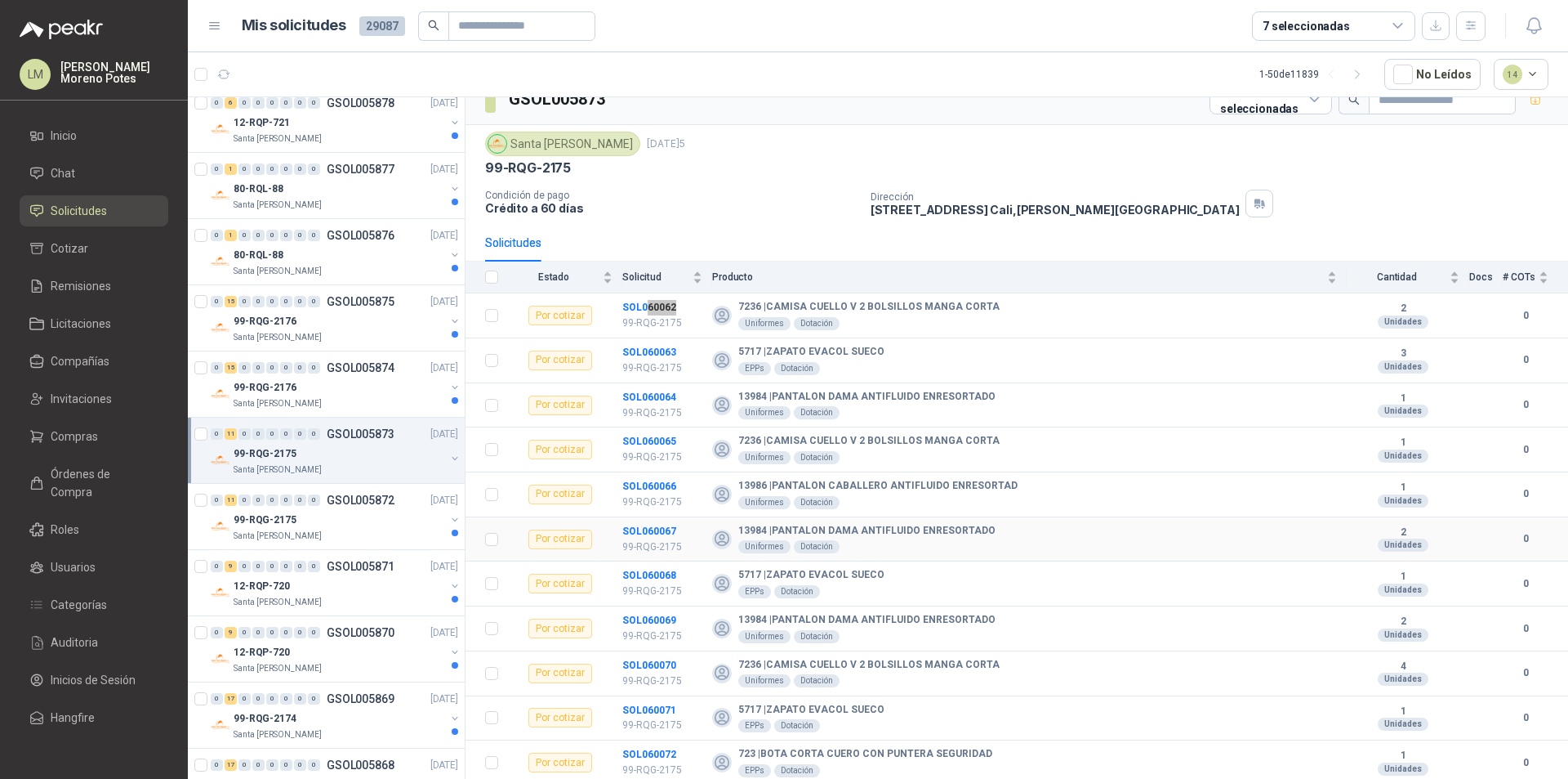
scroll to position [22, 0]
drag, startPoint x: 683, startPoint y: 751, endPoint x: 647, endPoint y: 758, distance: 36.7
click at [647, 750] on td "SOL060072 99-RQG-2175" at bounding box center [667, 762] width 90 height 45
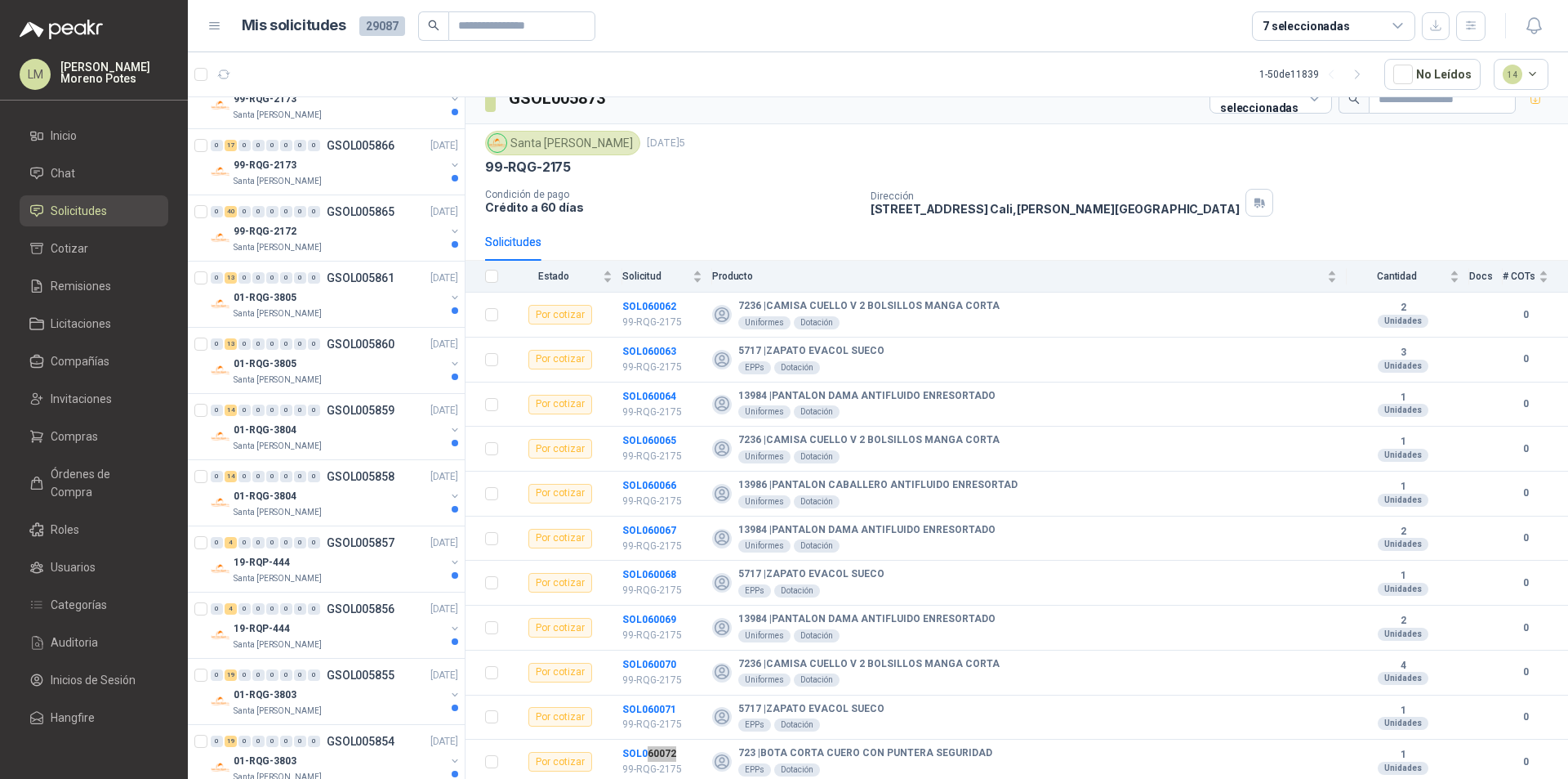
scroll to position [2615, 0]
click at [347, 438] on div "01-RQG-3804" at bounding box center [339, 431] width 212 height 20
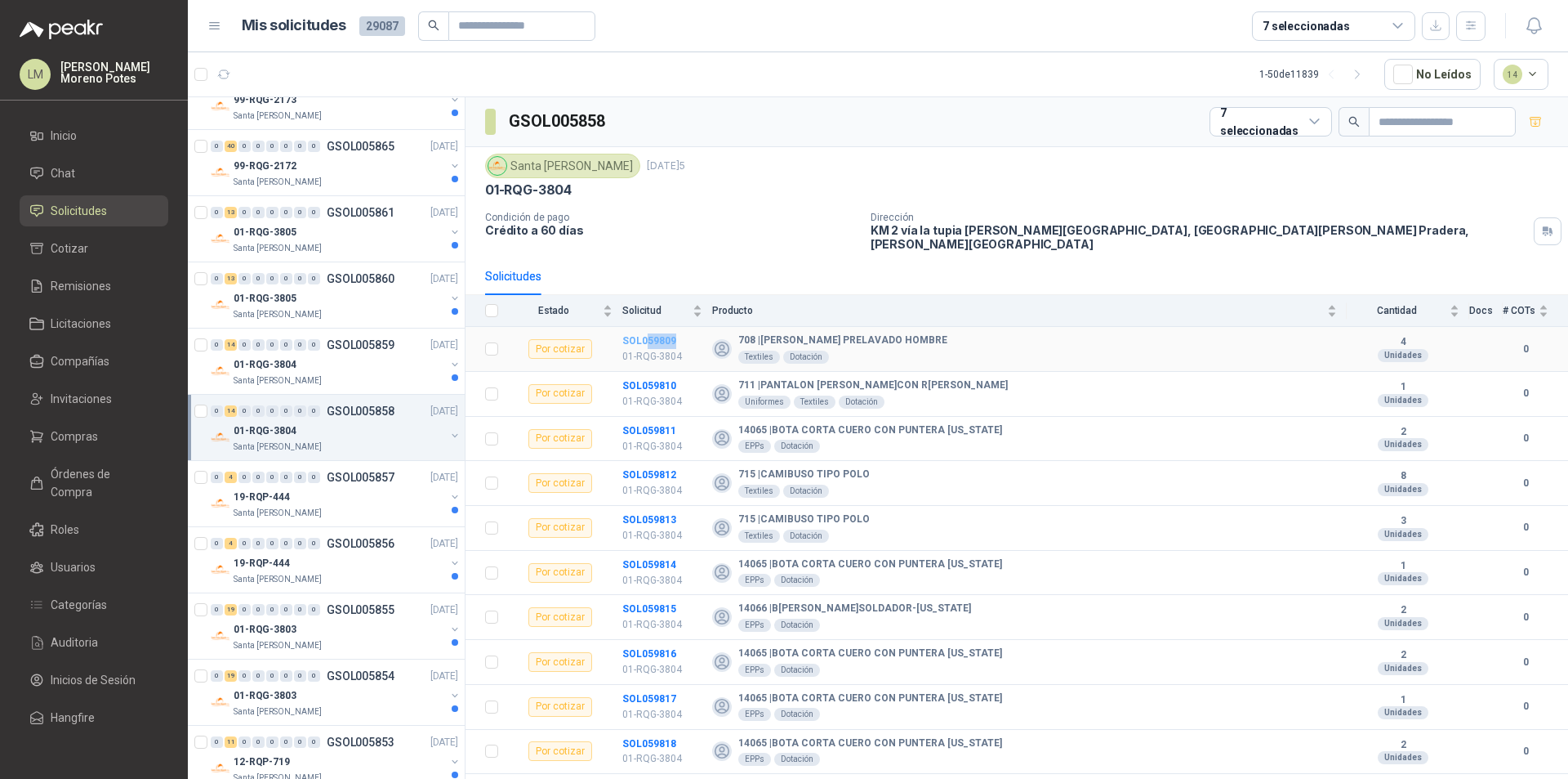
drag, startPoint x: 679, startPoint y: 330, endPoint x: 647, endPoint y: 333, distance: 32.1
click at [647, 333] on td "SOL059809 01-RQG-3804" at bounding box center [667, 349] width 90 height 45
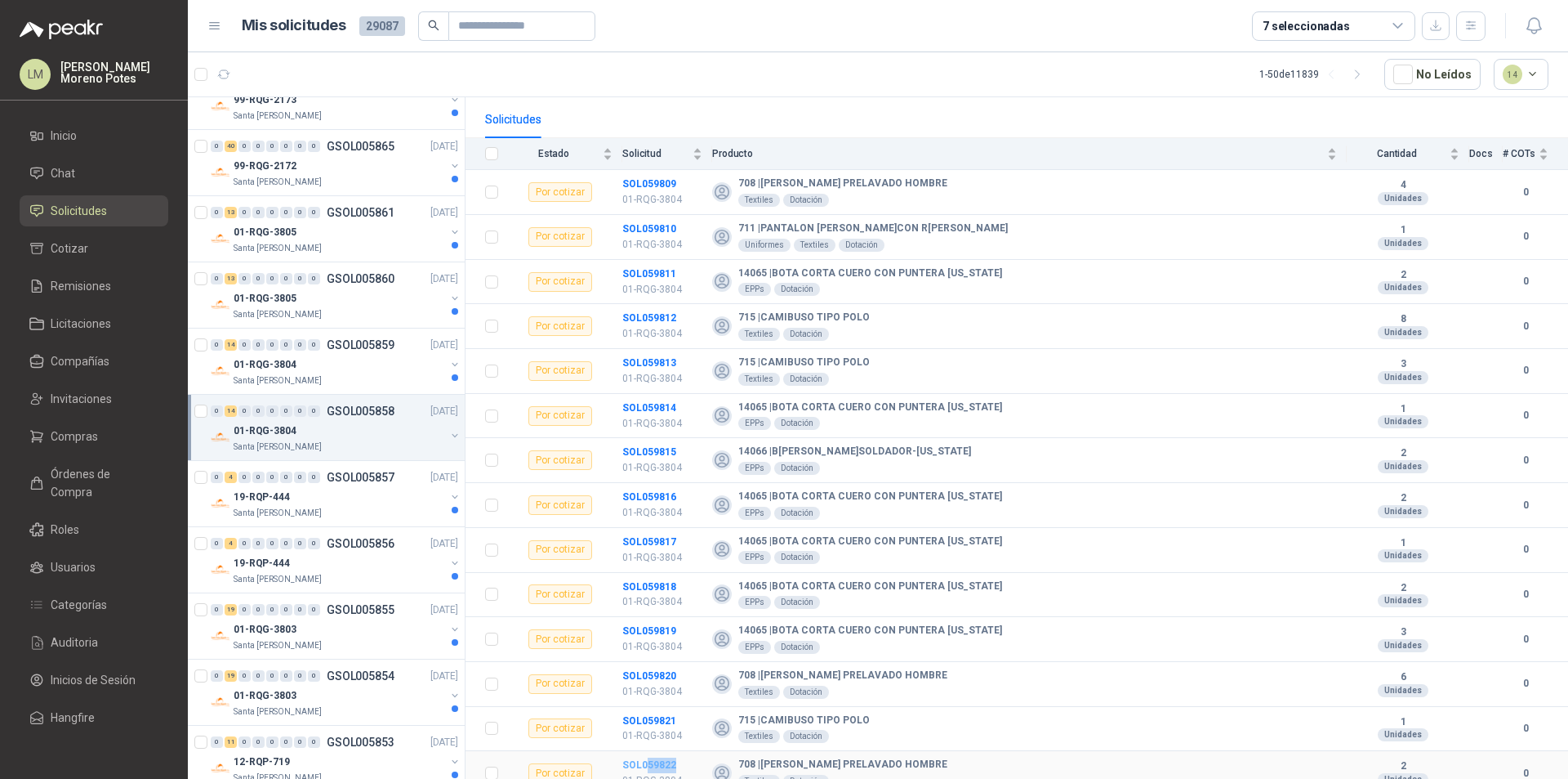
drag, startPoint x: 679, startPoint y: 751, endPoint x: 647, endPoint y: 754, distance: 32.1
click at [647, 750] on td "SOL059822 01-RQG-3804" at bounding box center [667, 773] width 90 height 45
click at [369, 629] on div "01-RQG-3803" at bounding box center [339, 629] width 212 height 20
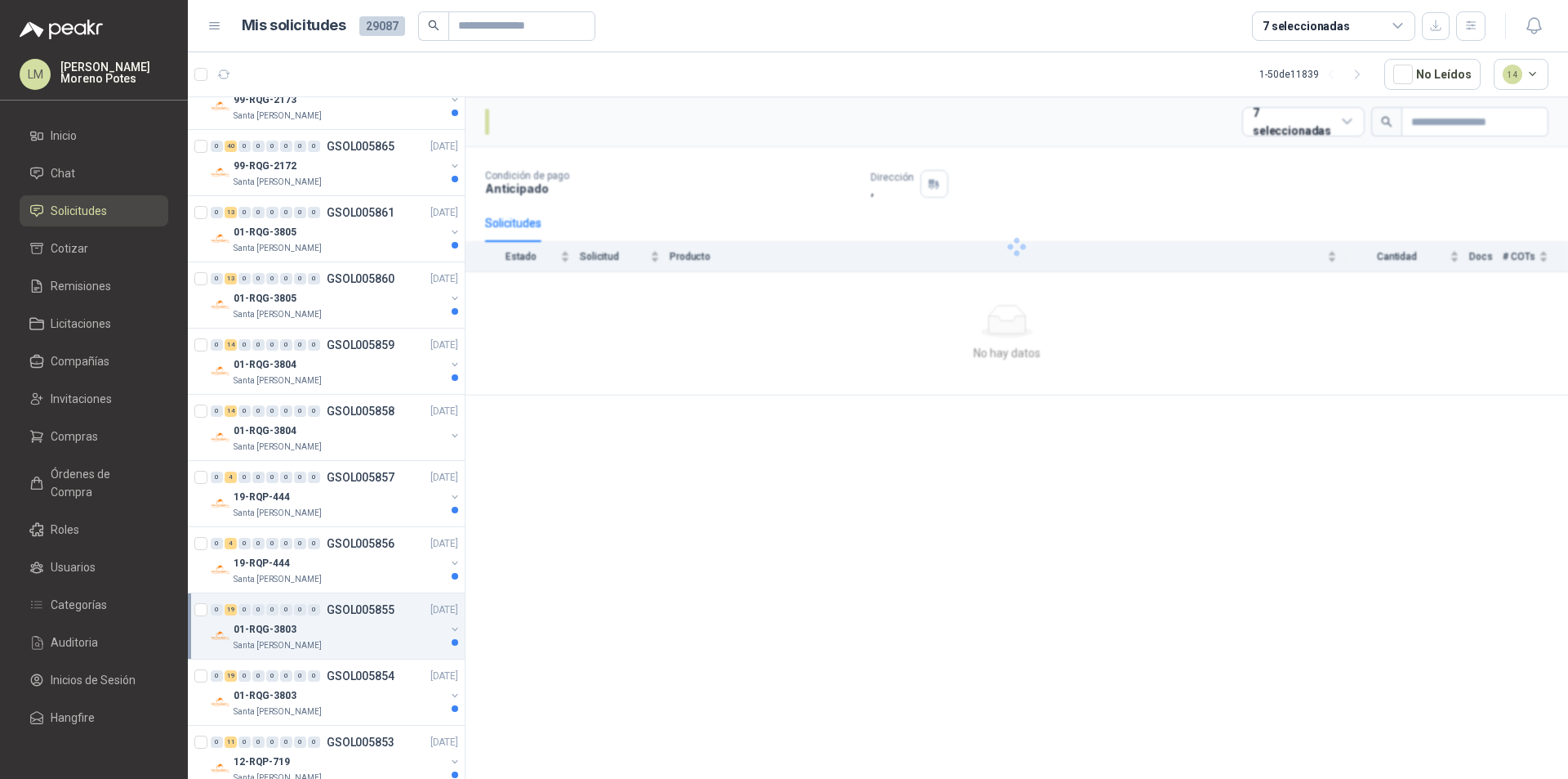
scroll to position [2645, 0]
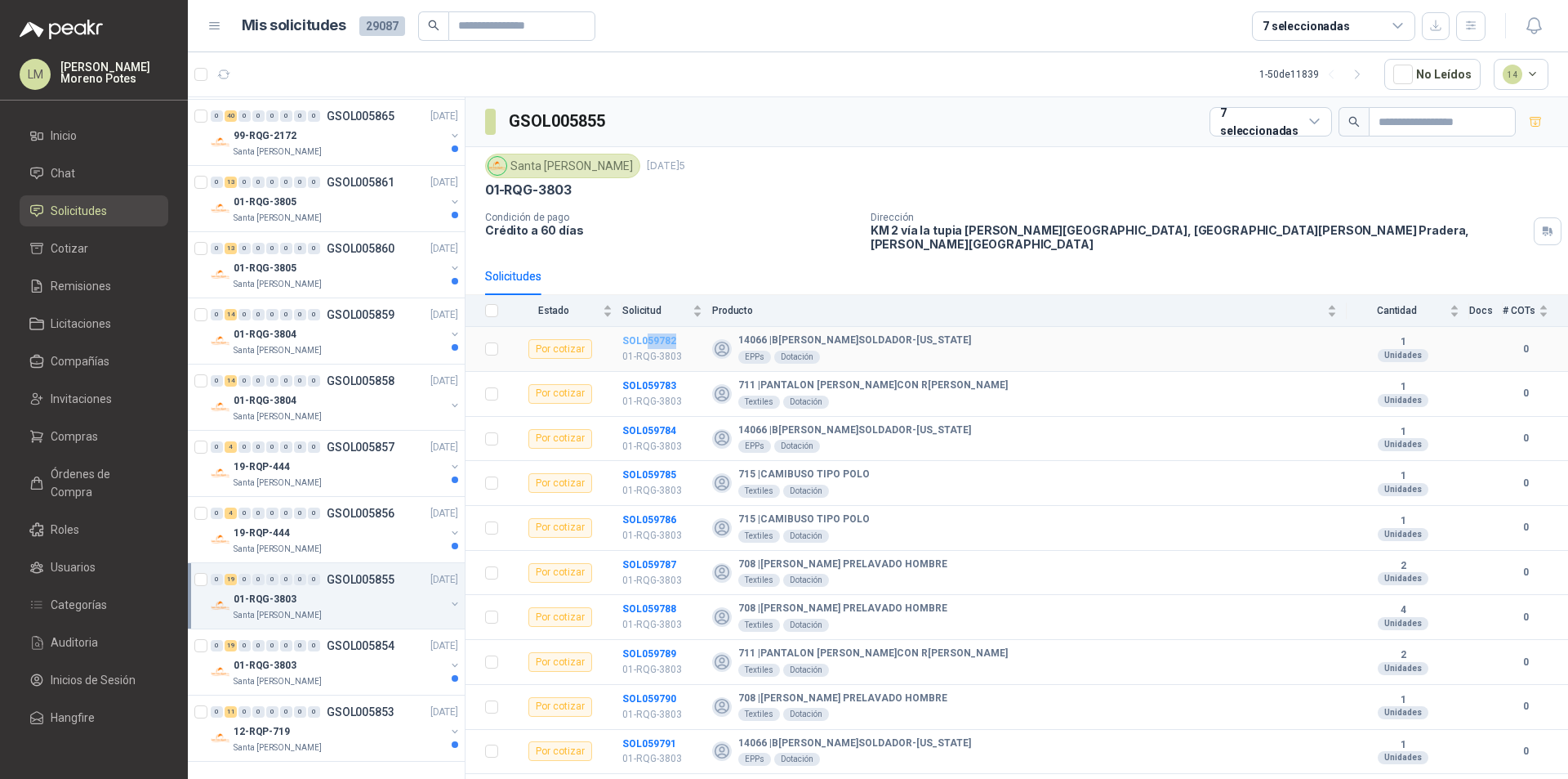
drag, startPoint x: 684, startPoint y: 332, endPoint x: 647, endPoint y: 332, distance: 37.0
click at [647, 332] on td "SOL059782 01-RQG-3803" at bounding box center [667, 349] width 90 height 45
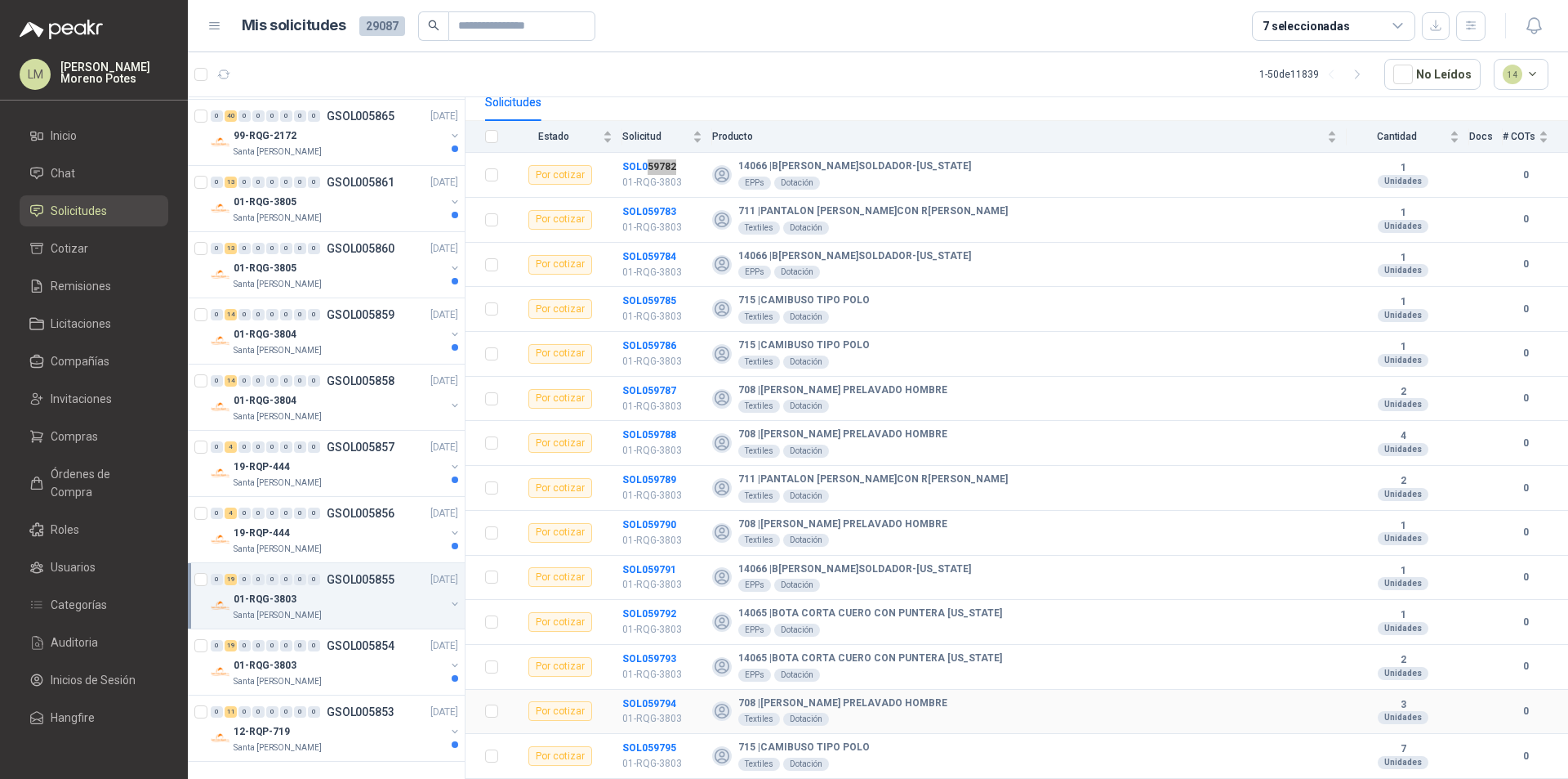
scroll to position [380, 0]
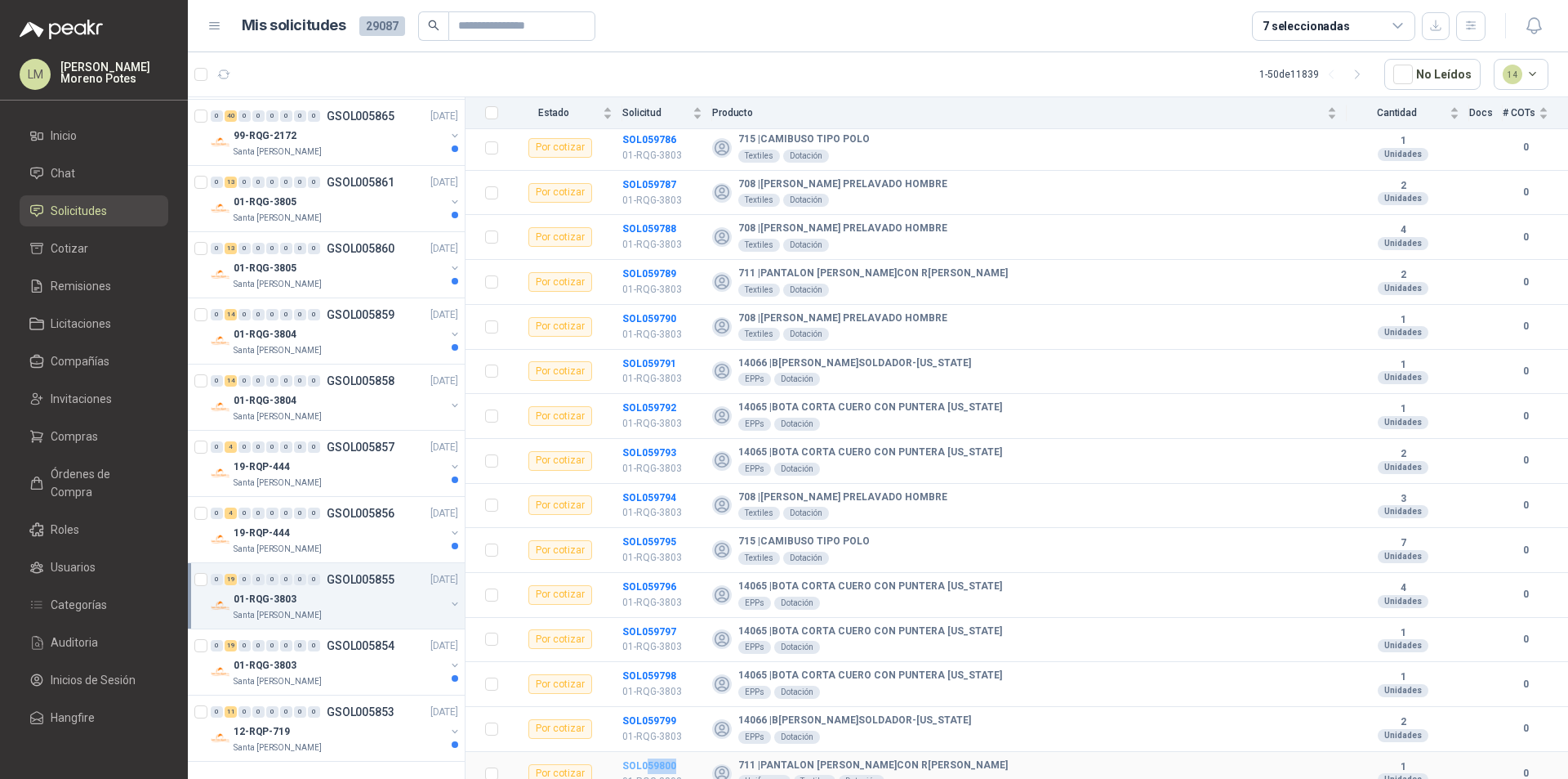
drag, startPoint x: 681, startPoint y: 755, endPoint x: 647, endPoint y: 755, distance: 34.0
click at [647, 750] on td "SOL059800 01-RQG-3803" at bounding box center [667, 774] width 90 height 45
click at [353, 657] on div "01-RQG-3803" at bounding box center [339, 665] width 212 height 20
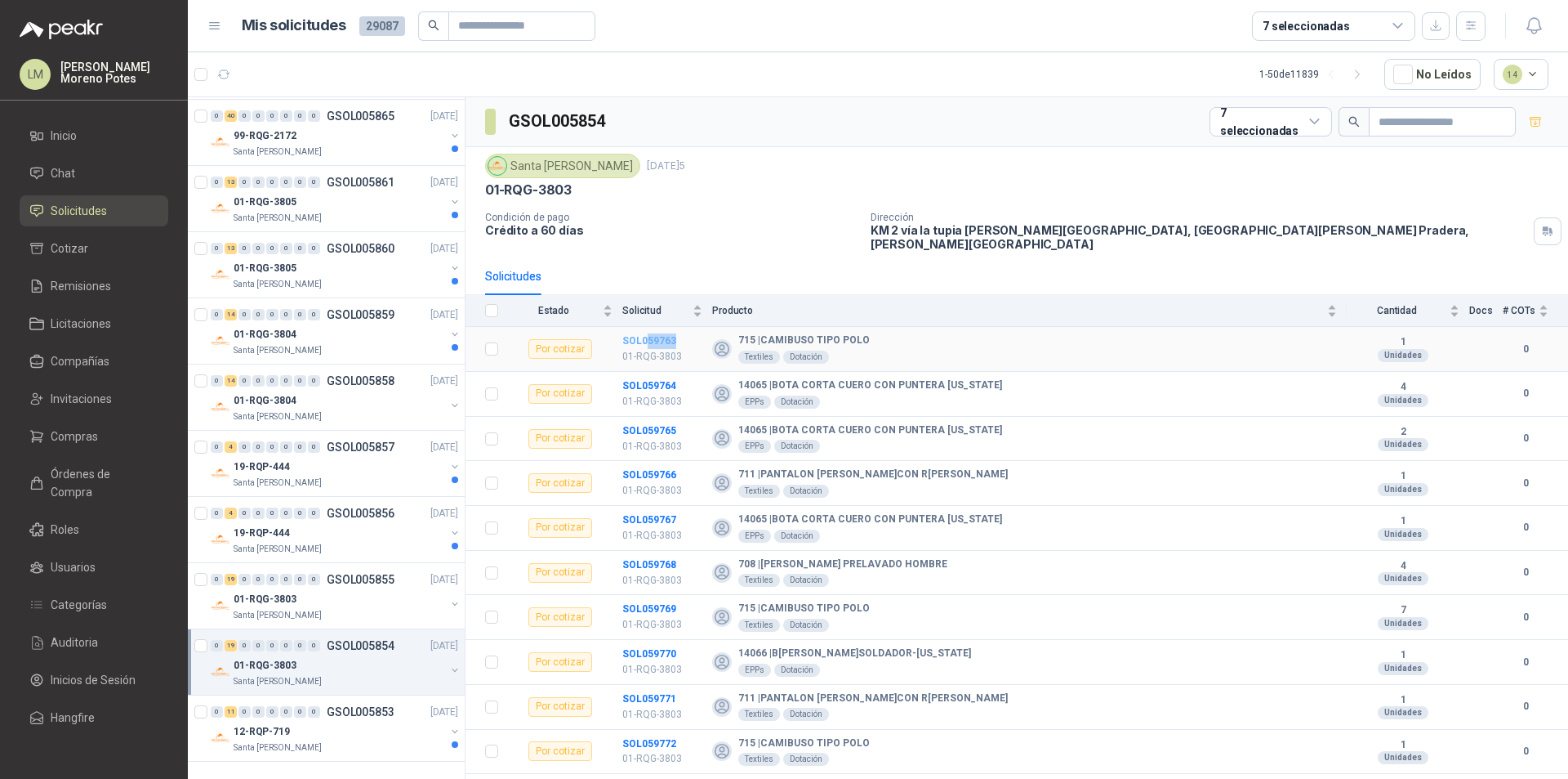
drag, startPoint x: 684, startPoint y: 330, endPoint x: 647, endPoint y: 332, distance: 37.1
click at [647, 332] on td "SOL059763 01-RQG-3803" at bounding box center [667, 349] width 90 height 45
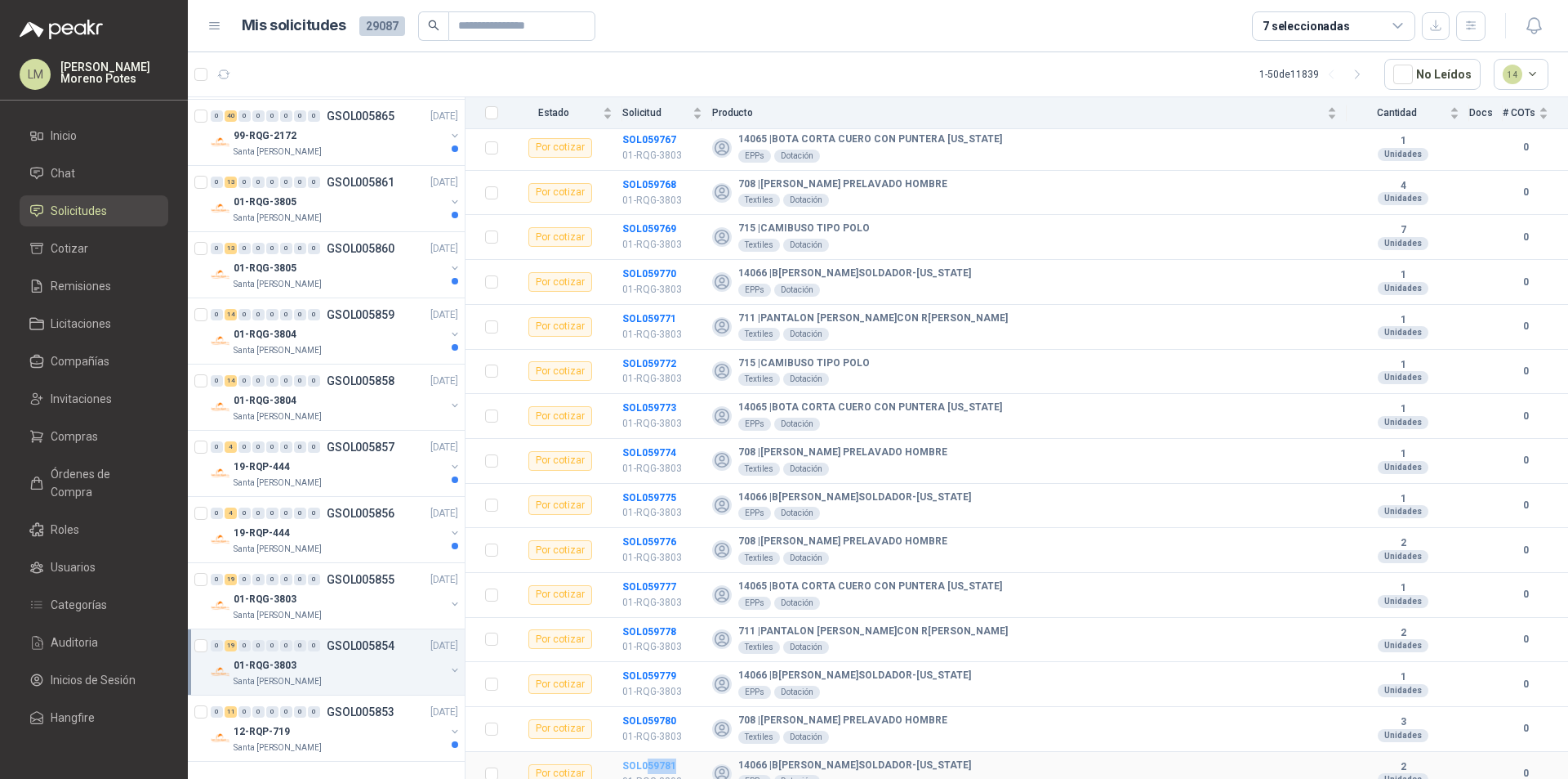
drag, startPoint x: 679, startPoint y: 755, endPoint x: 648, endPoint y: 754, distance: 31.0
click at [648, 750] on td "SOL059781 01-RQG-3803" at bounding box center [667, 774] width 90 height 45
click at [350, 725] on div "12-RQP-719" at bounding box center [339, 731] width 212 height 20
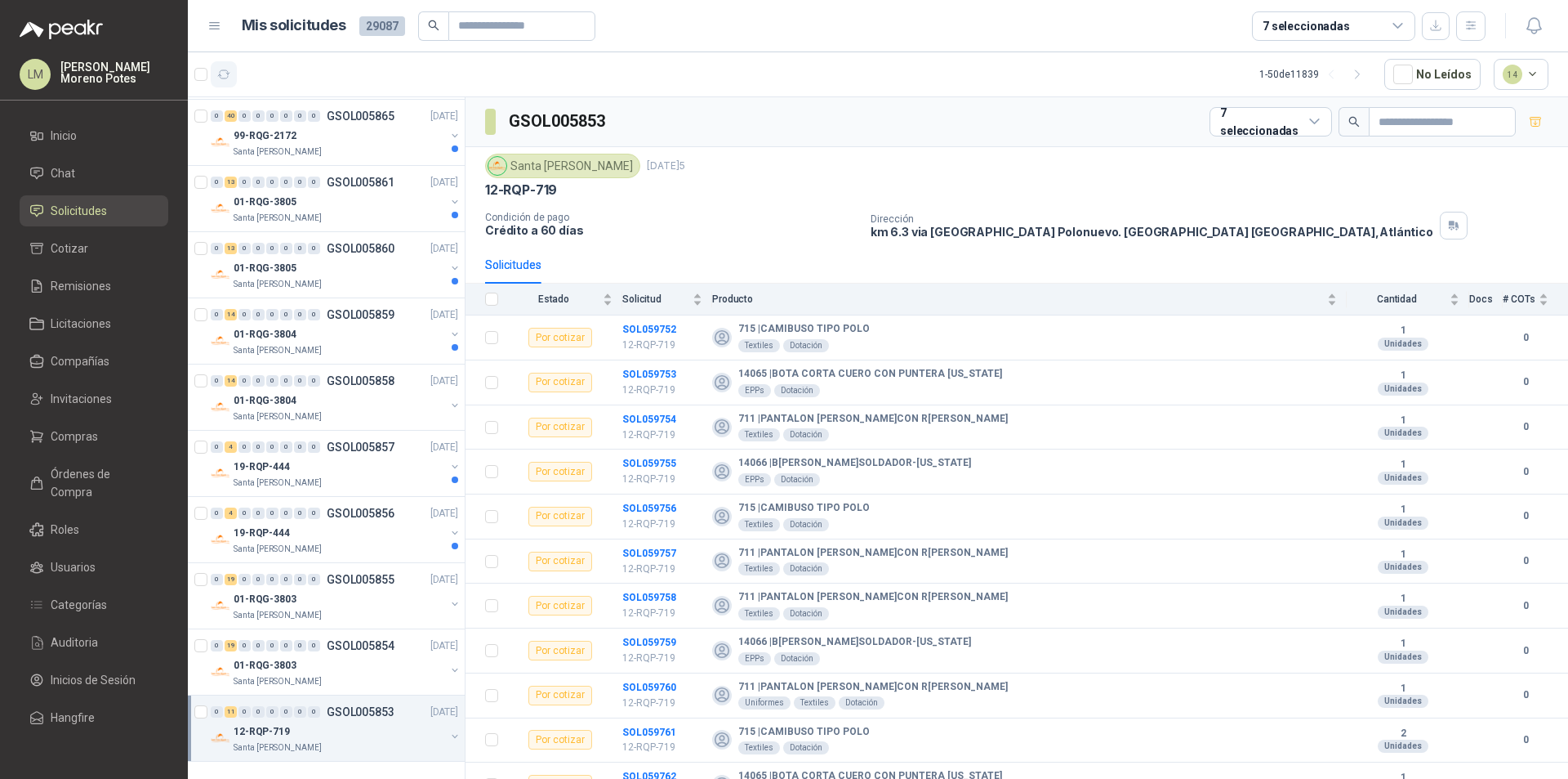
click at [227, 80] on icon "button" at bounding box center [224, 74] width 14 height 14
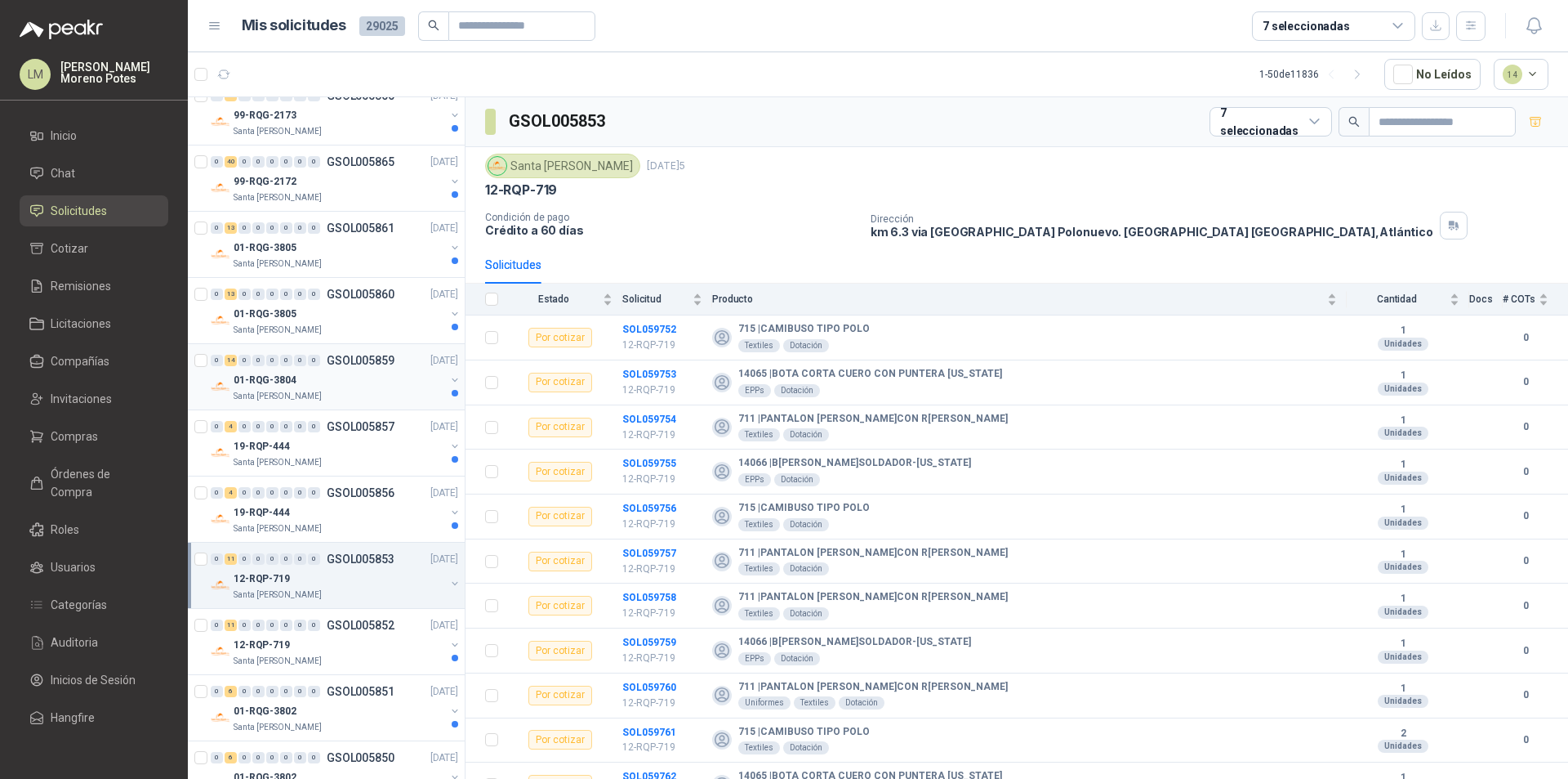
scroll to position [2645, 0]
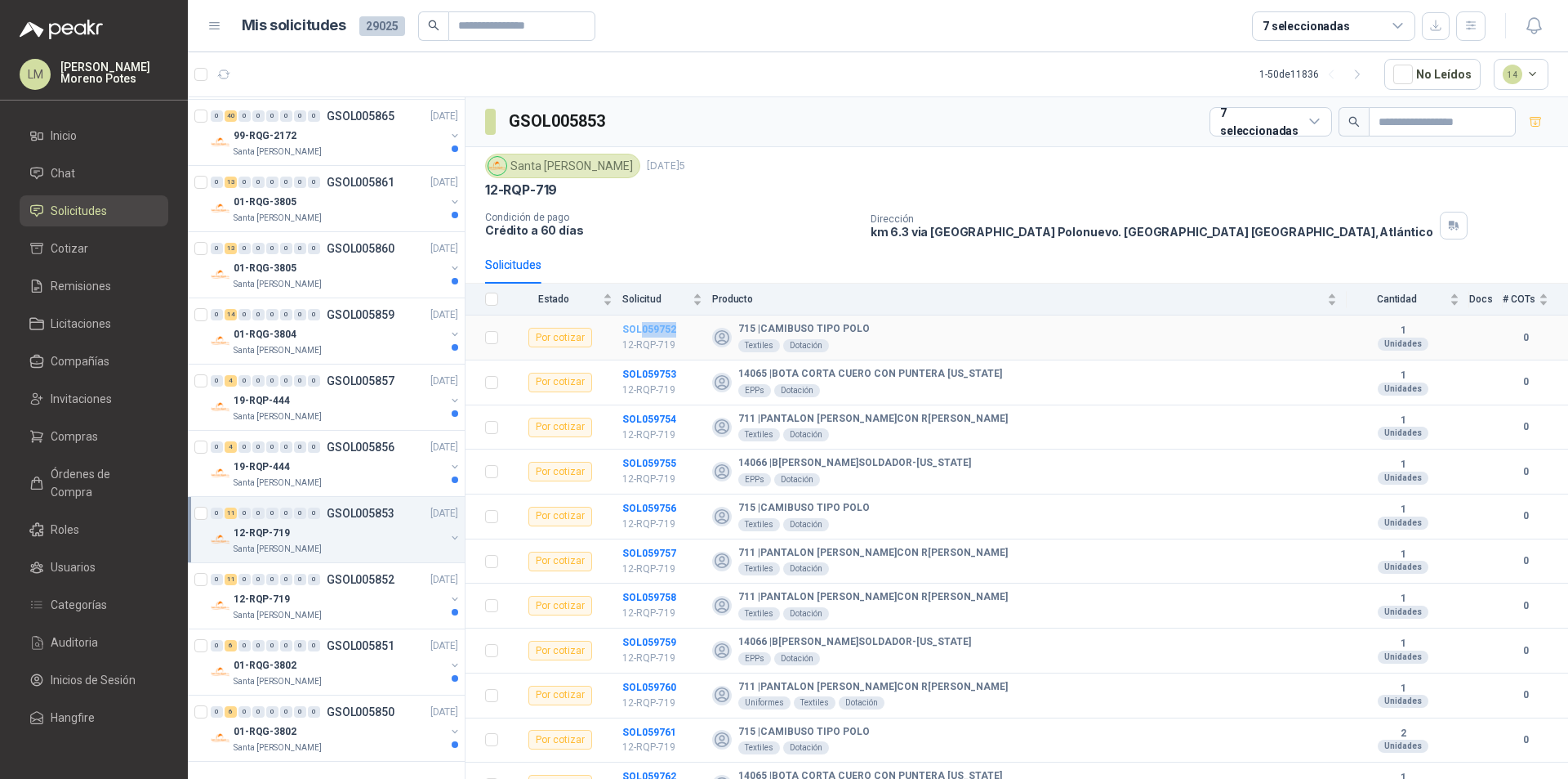
drag, startPoint x: 685, startPoint y: 329, endPoint x: 641, endPoint y: 331, distance: 44.0
click at [641, 331] on td "SOL059752 12-RQP-719" at bounding box center [667, 338] width 90 height 45
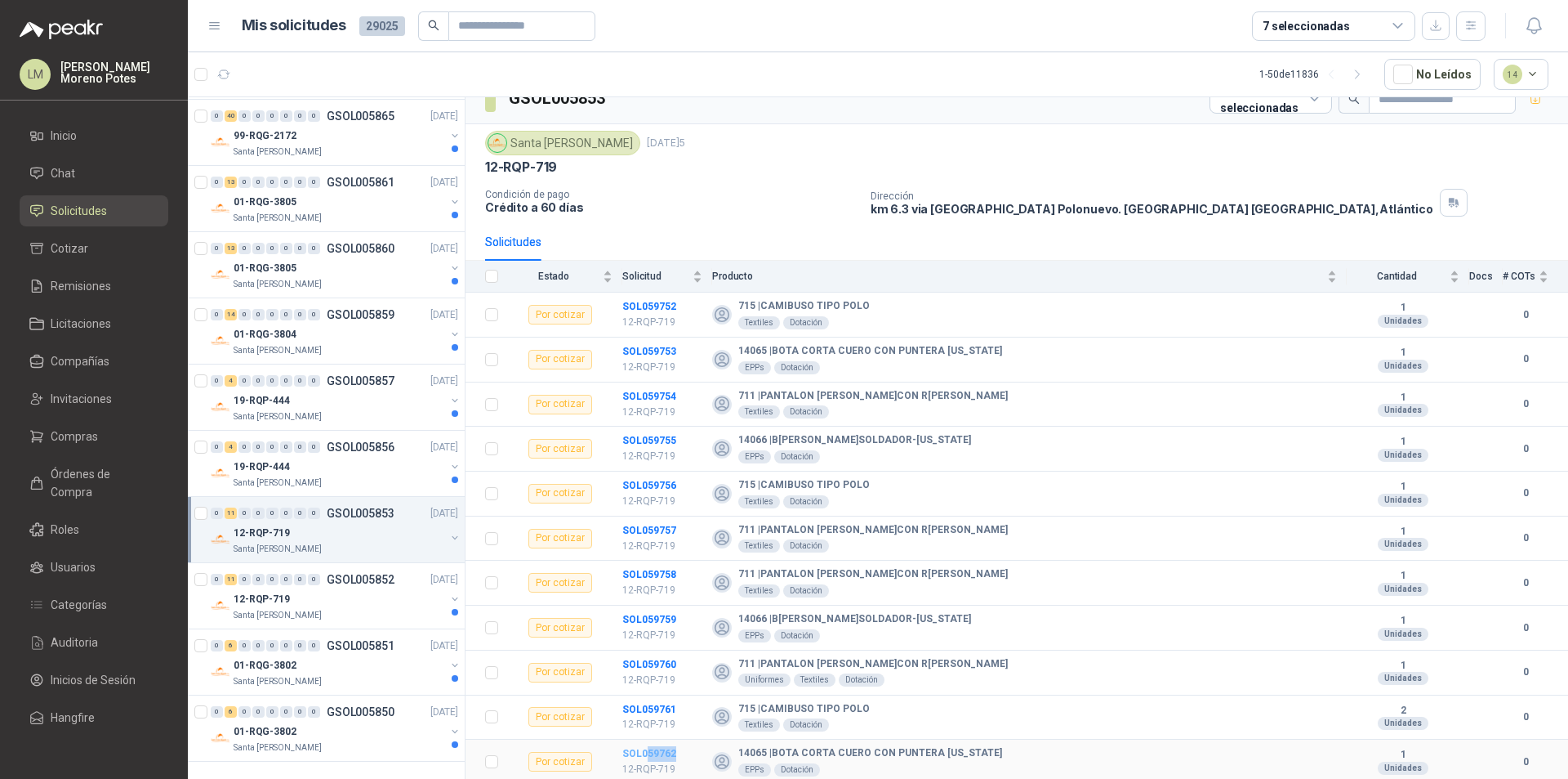
drag, startPoint x: 679, startPoint y: 755, endPoint x: 647, endPoint y: 755, distance: 32.0
click at [647, 750] on td "SOL059762 12-RQP-719" at bounding box center [667, 762] width 90 height 45
click at [393, 144] on div "99-RQG-2172" at bounding box center [339, 136] width 212 height 20
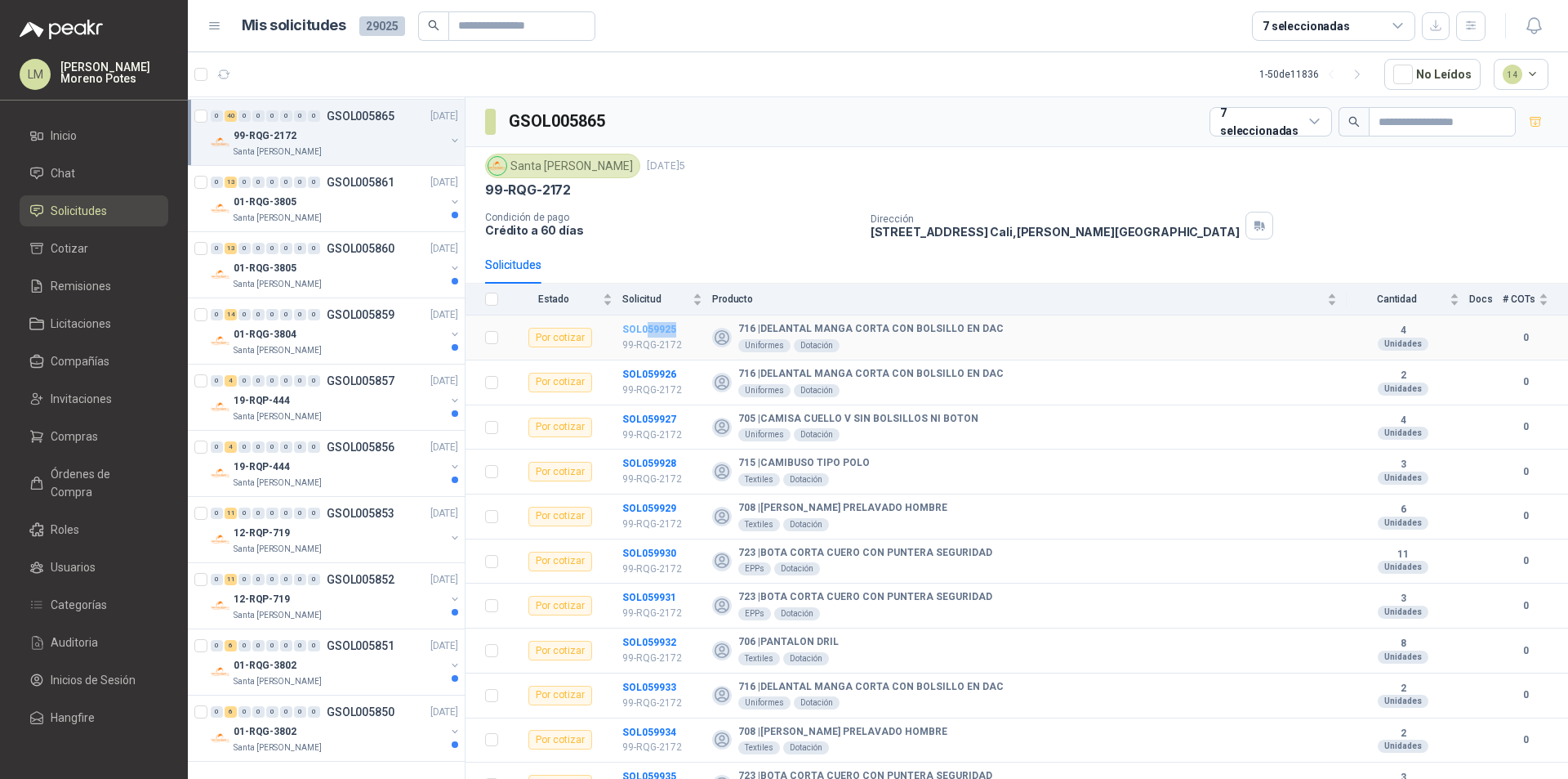
drag, startPoint x: 685, startPoint y: 329, endPoint x: 647, endPoint y: 331, distance: 38.1
click at [647, 331] on td "SOL059925 99-RQG-2172" at bounding box center [667, 338] width 90 height 45
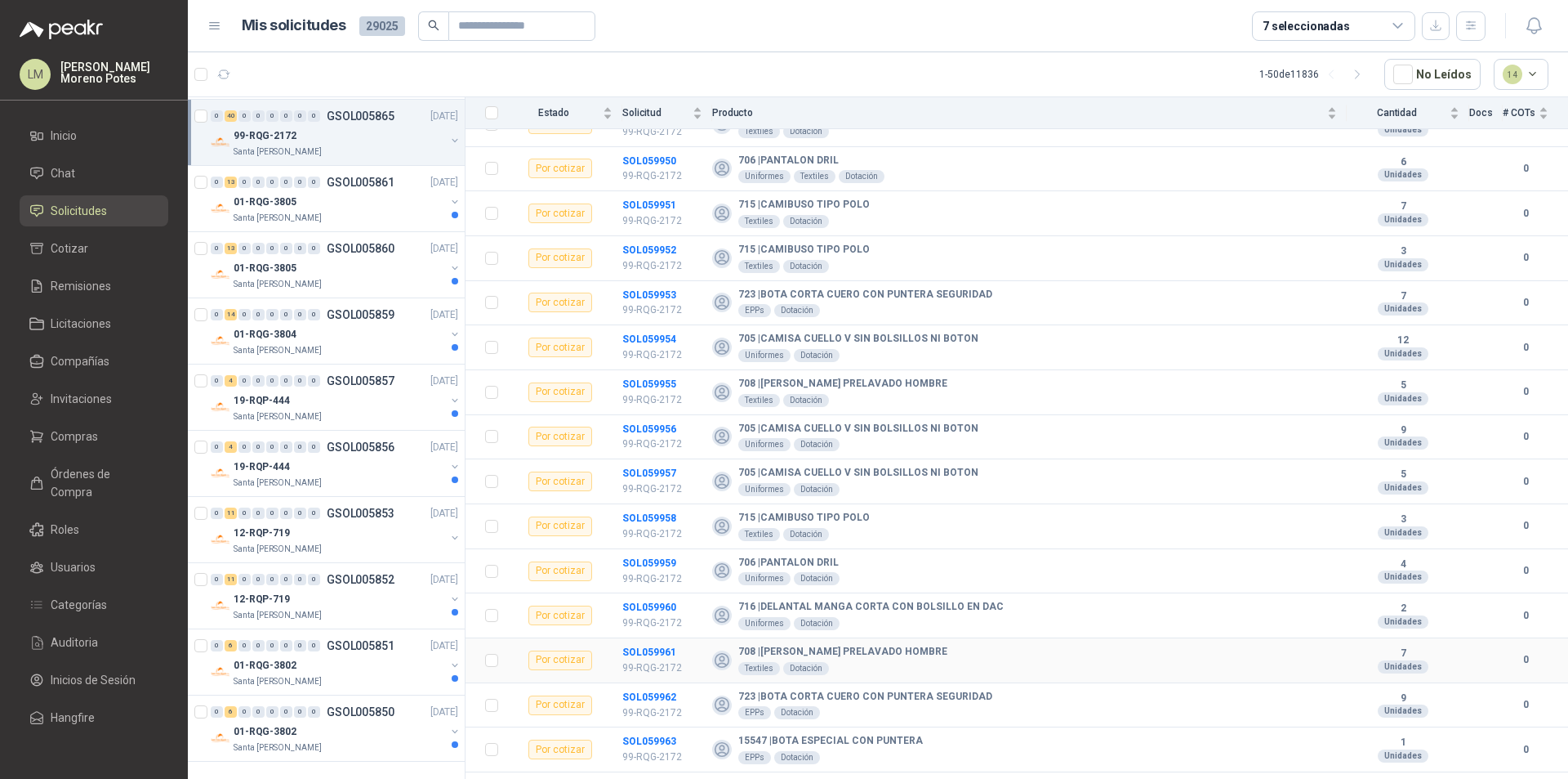
scroll to position [1319, 0]
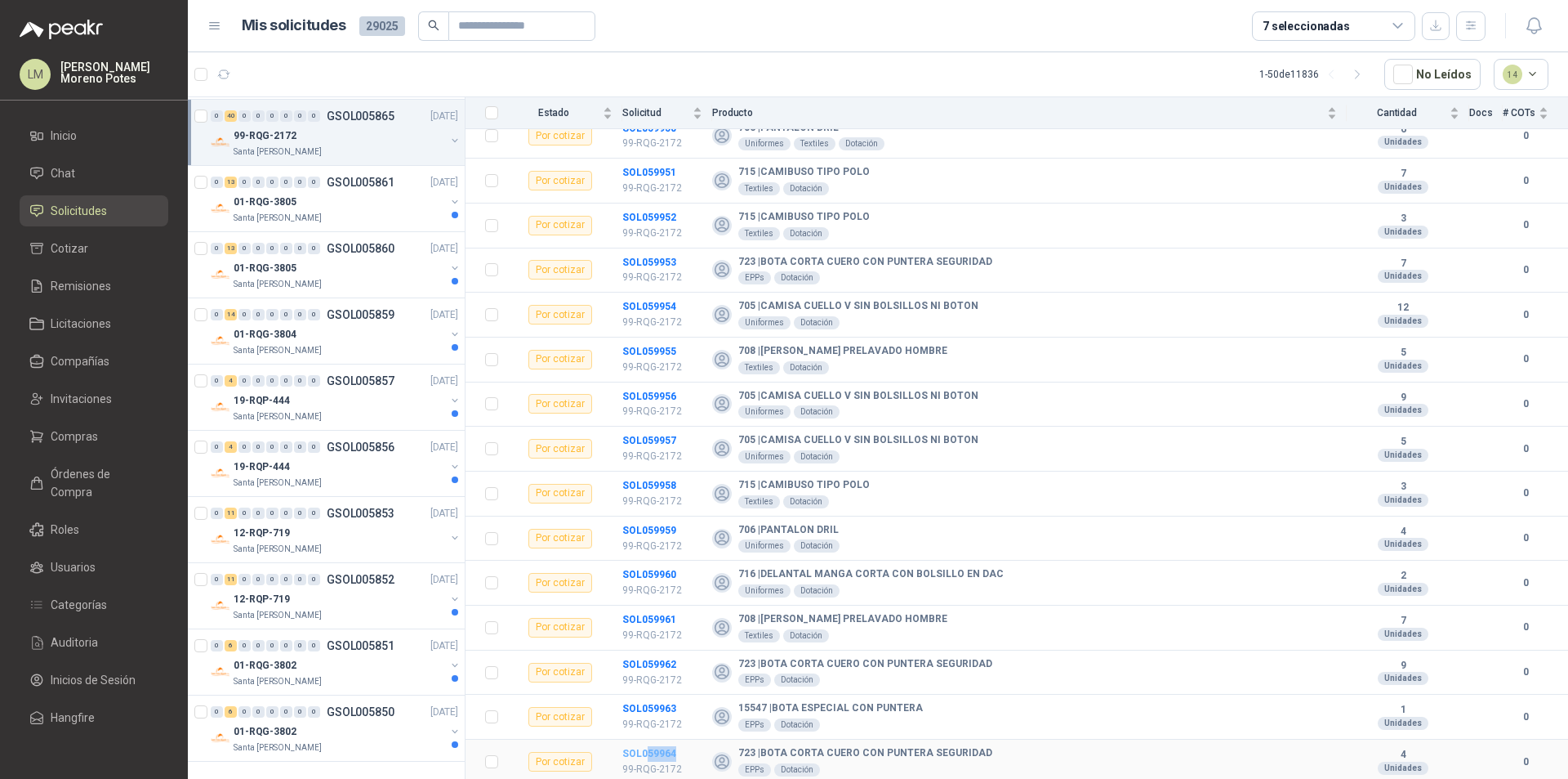
drag, startPoint x: 675, startPoint y: 750, endPoint x: 647, endPoint y: 756, distance: 28.6
click at [647, 750] on td "SOL059964 99-RQG-2172" at bounding box center [667, 762] width 90 height 45
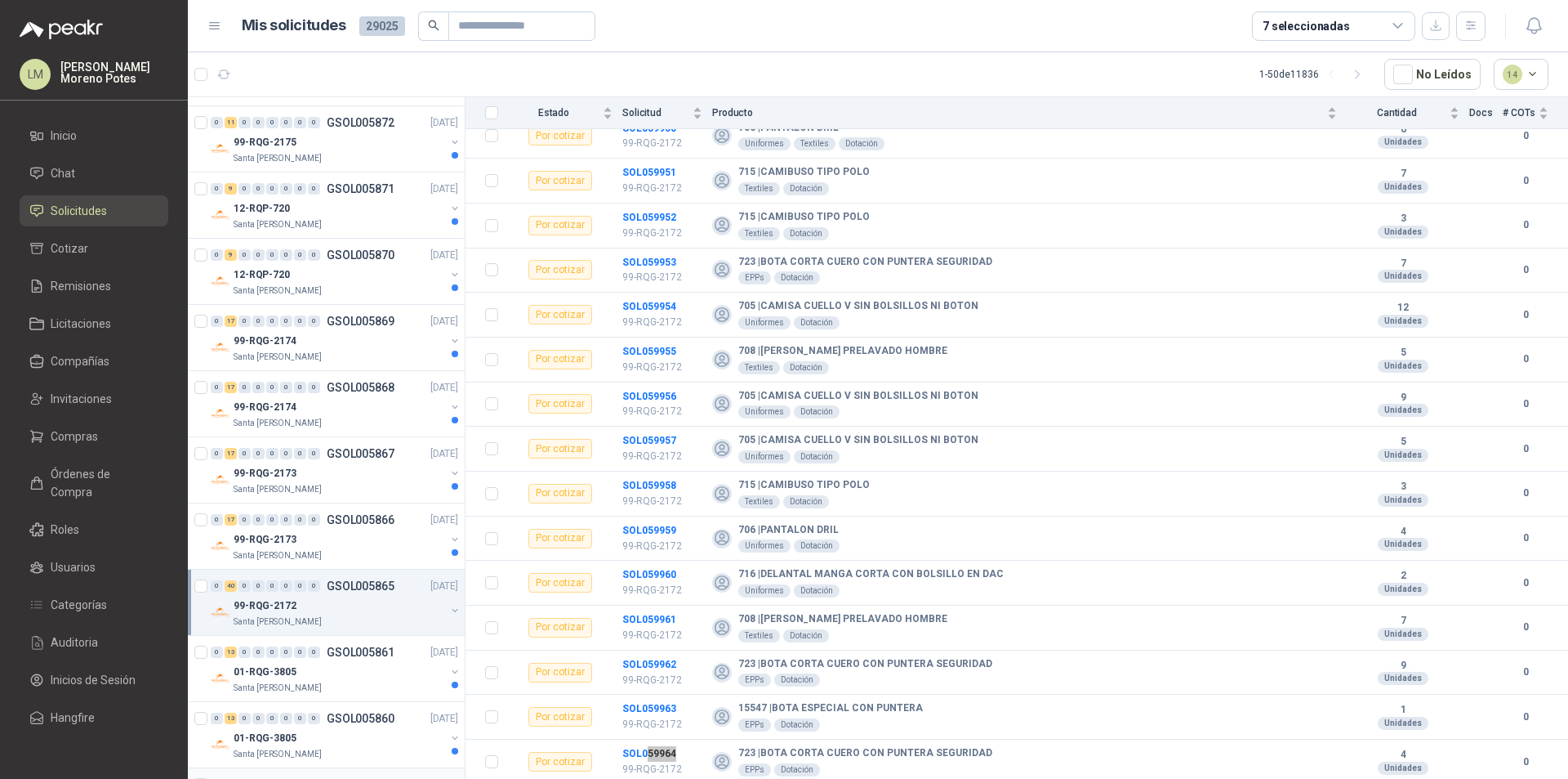
scroll to position [2072, 0]
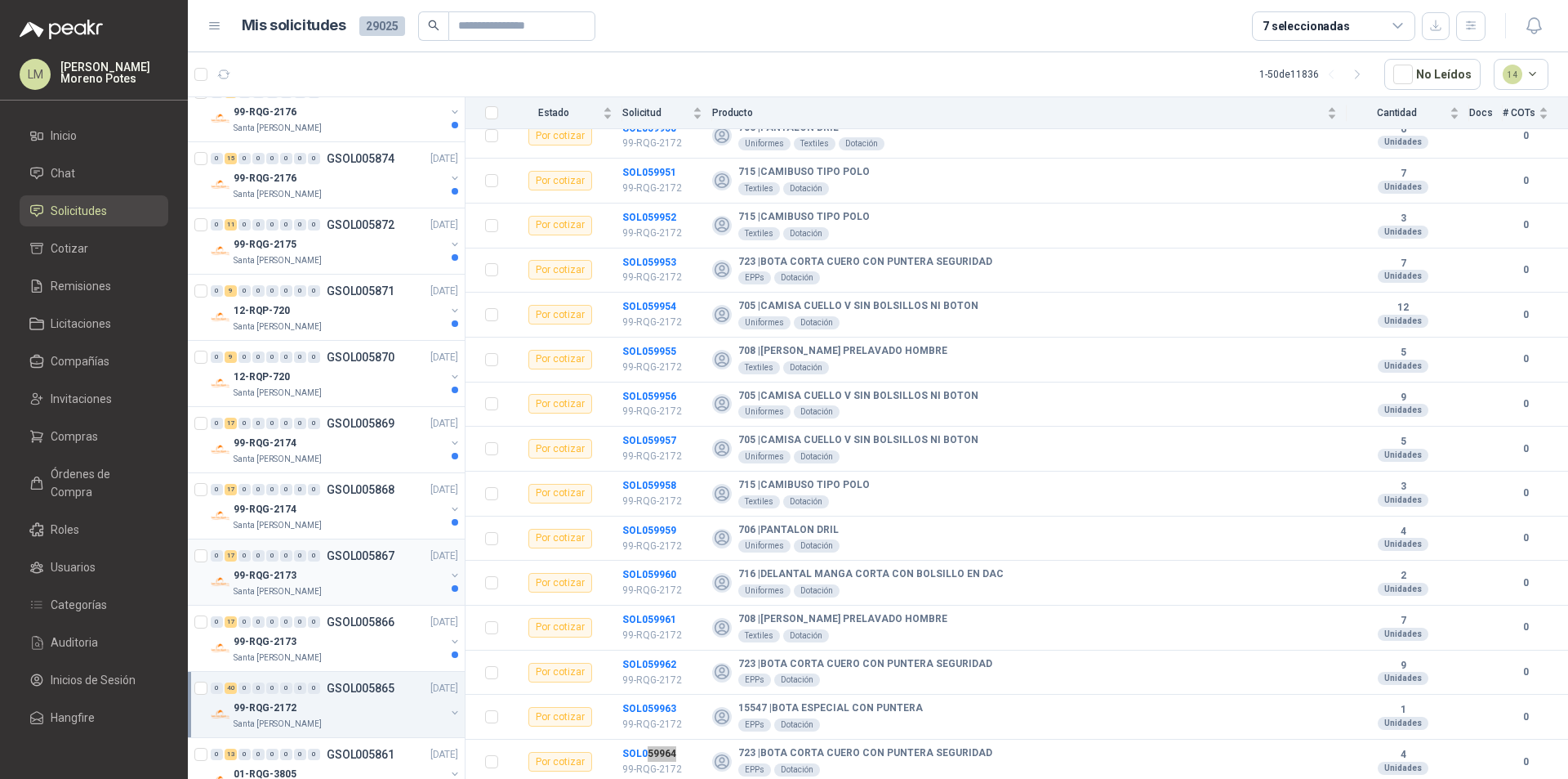
click at [352, 571] on div "99-RQG-2173" at bounding box center [339, 575] width 212 height 20
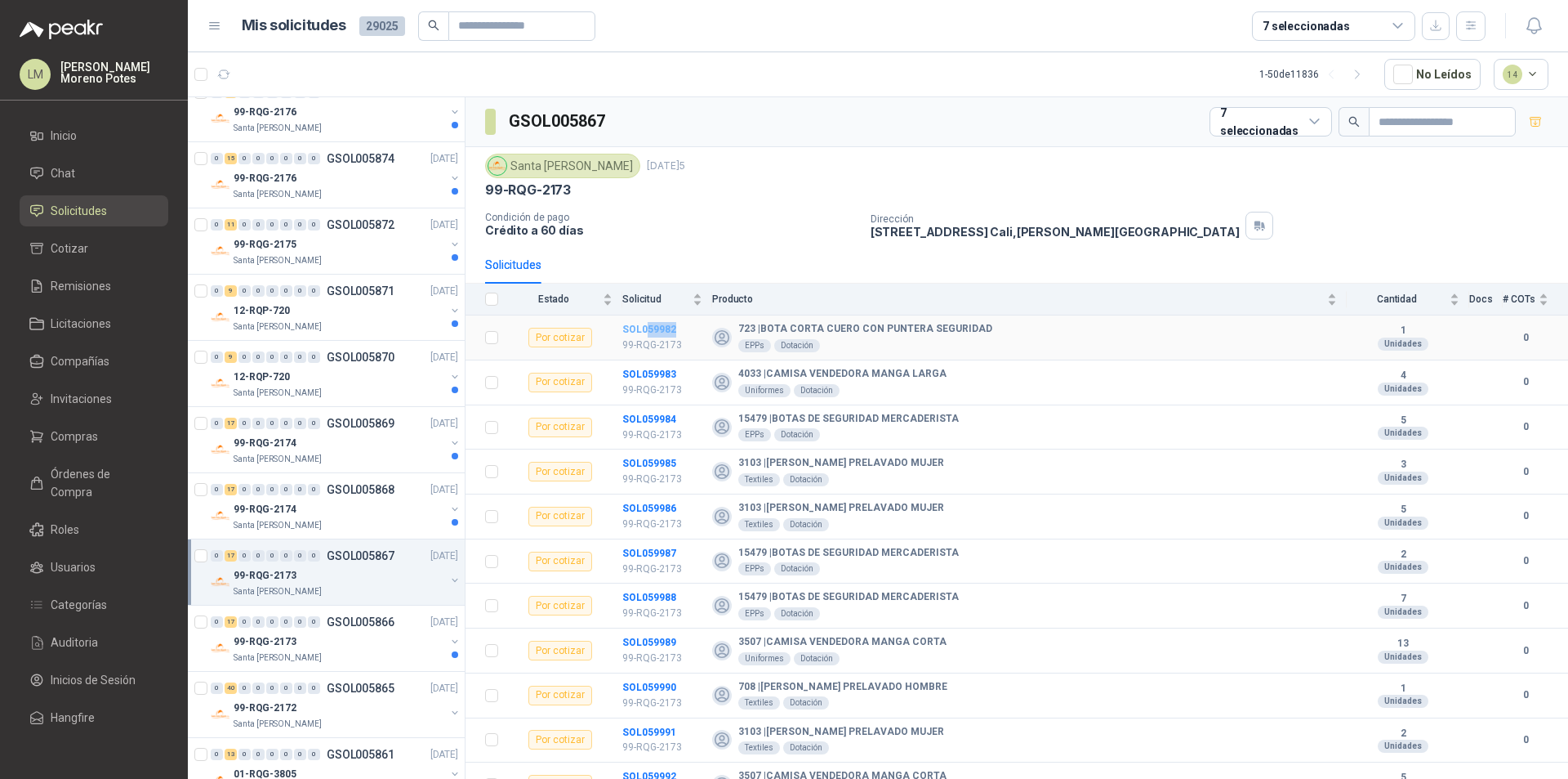
drag, startPoint x: 683, startPoint y: 326, endPoint x: 647, endPoint y: 331, distance: 36.3
click at [647, 331] on td "SOL059982 99-RQG-2173" at bounding box center [667, 338] width 90 height 45
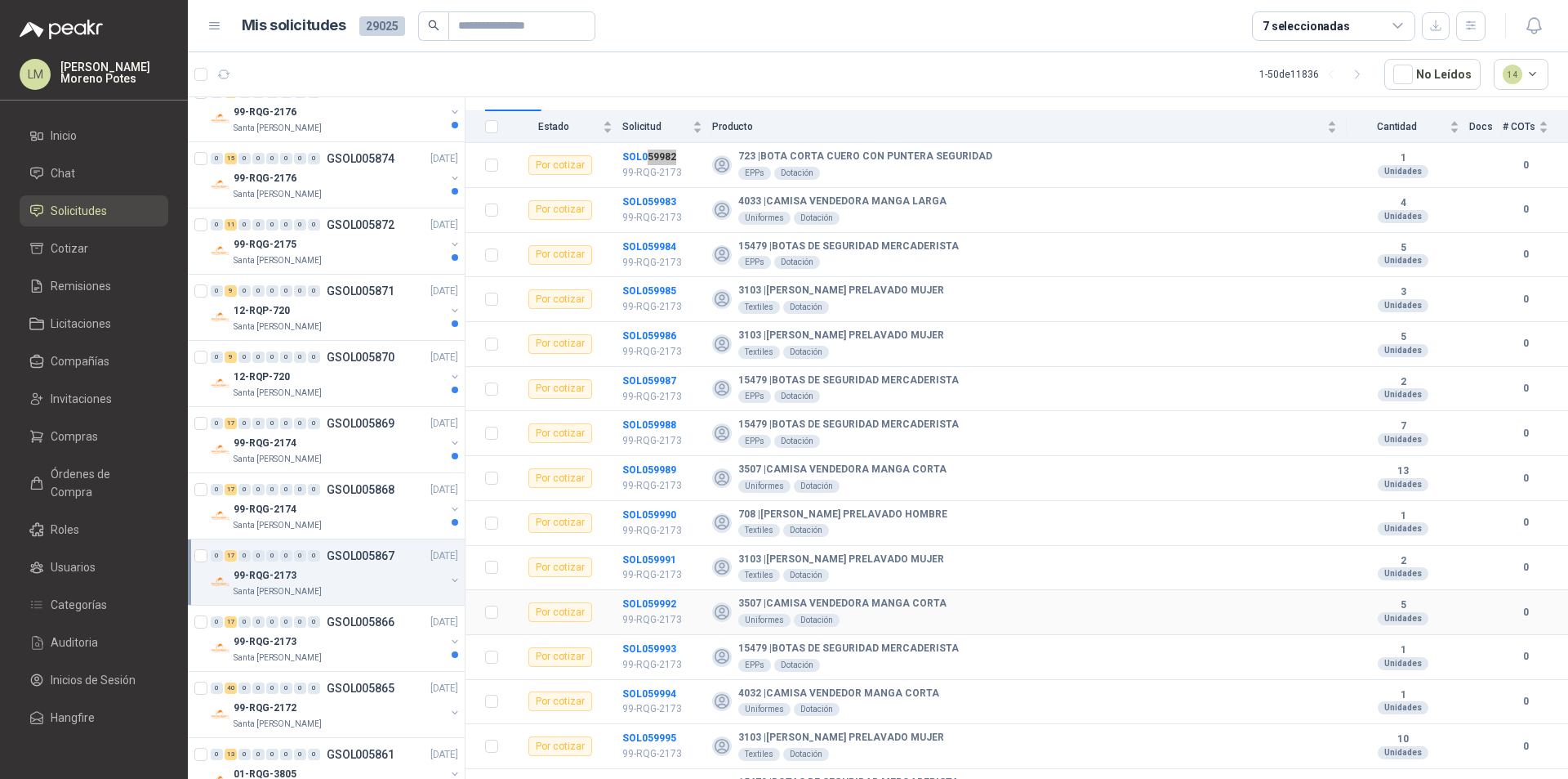
scroll to position [291, 0]
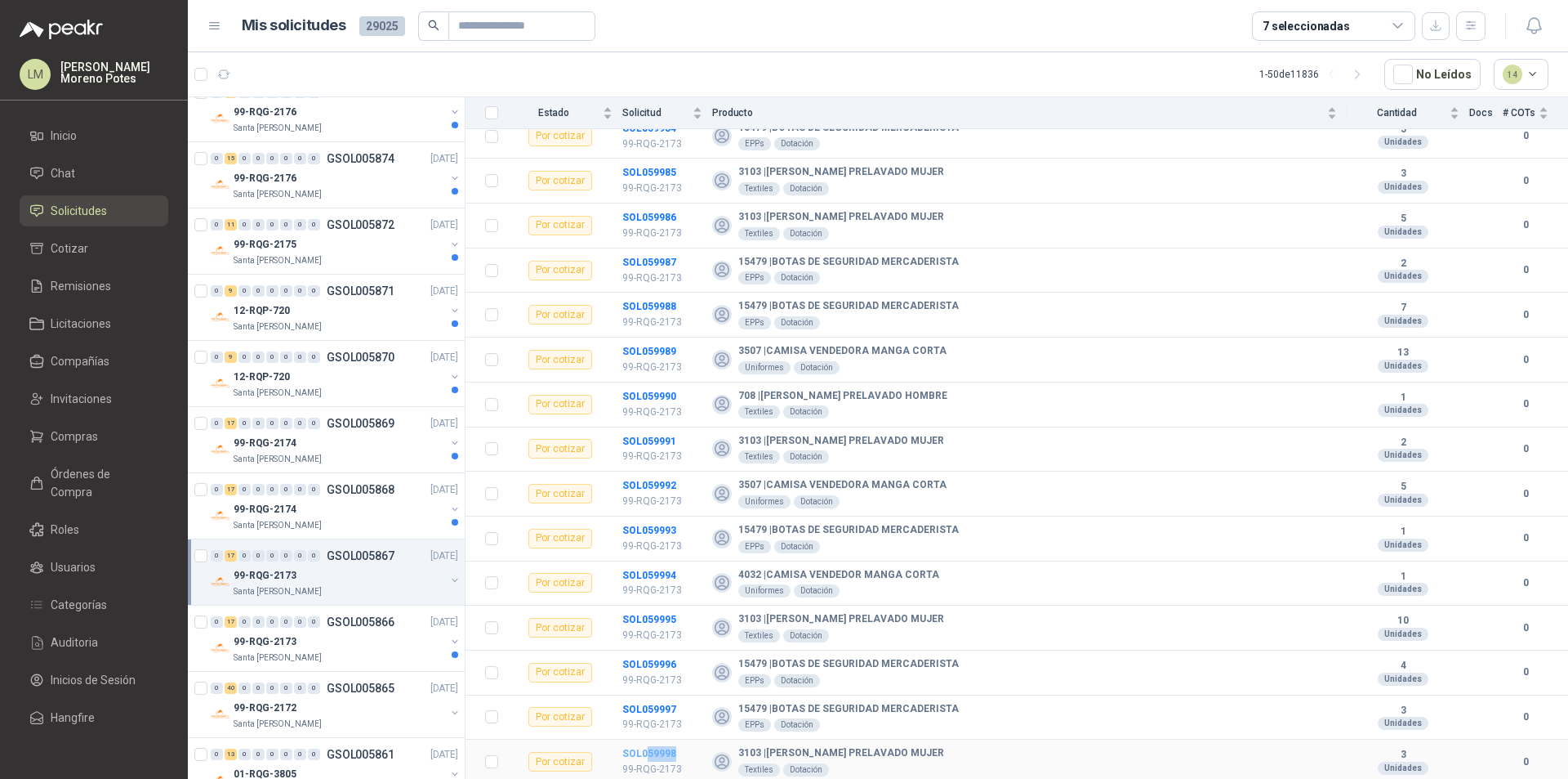
drag, startPoint x: 678, startPoint y: 752, endPoint x: 647, endPoint y: 755, distance: 31.1
click at [647, 750] on td "SOL059998 99-RQG-2173" at bounding box center [667, 762] width 90 height 45
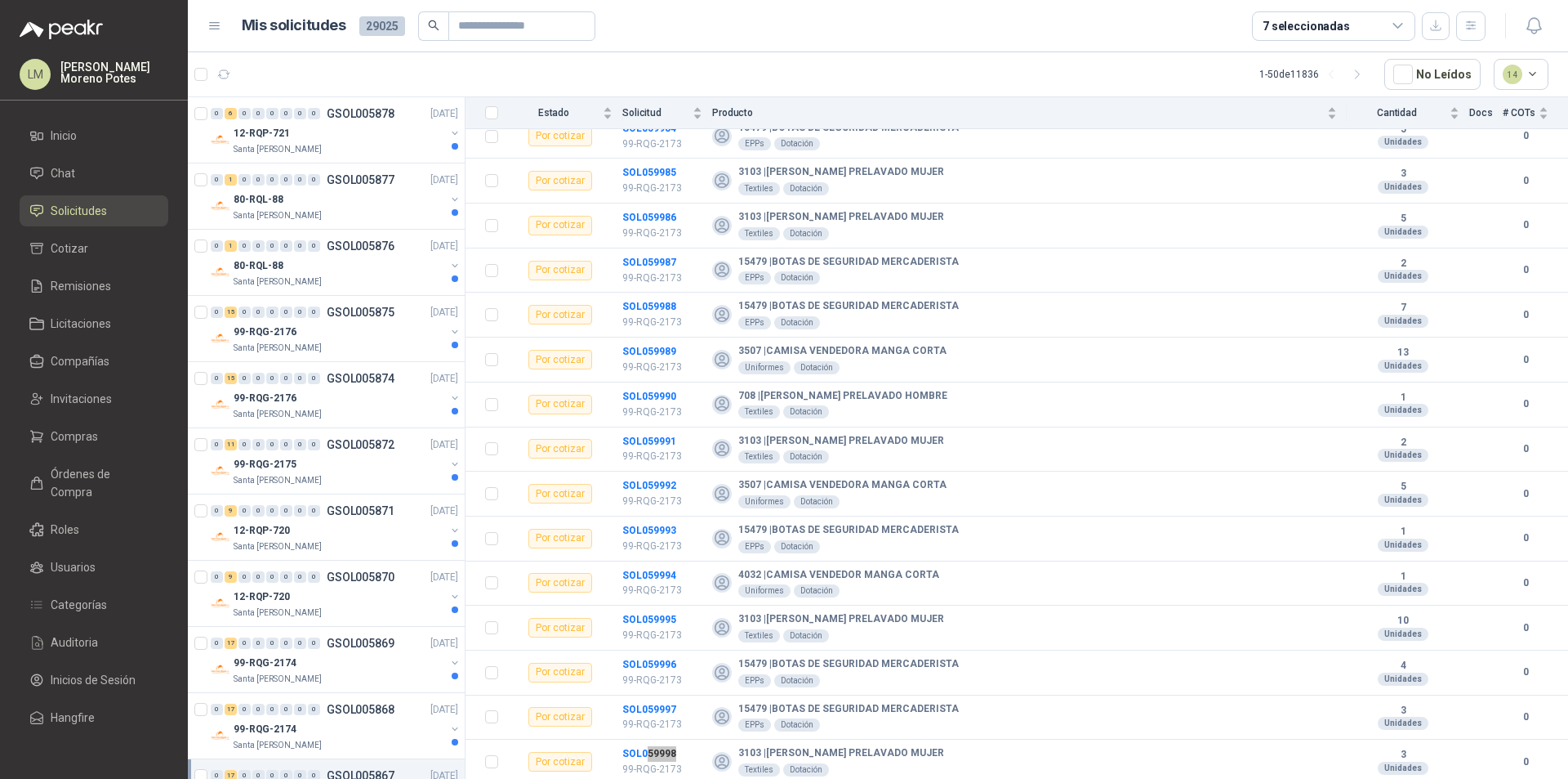
scroll to position [2124, 0]
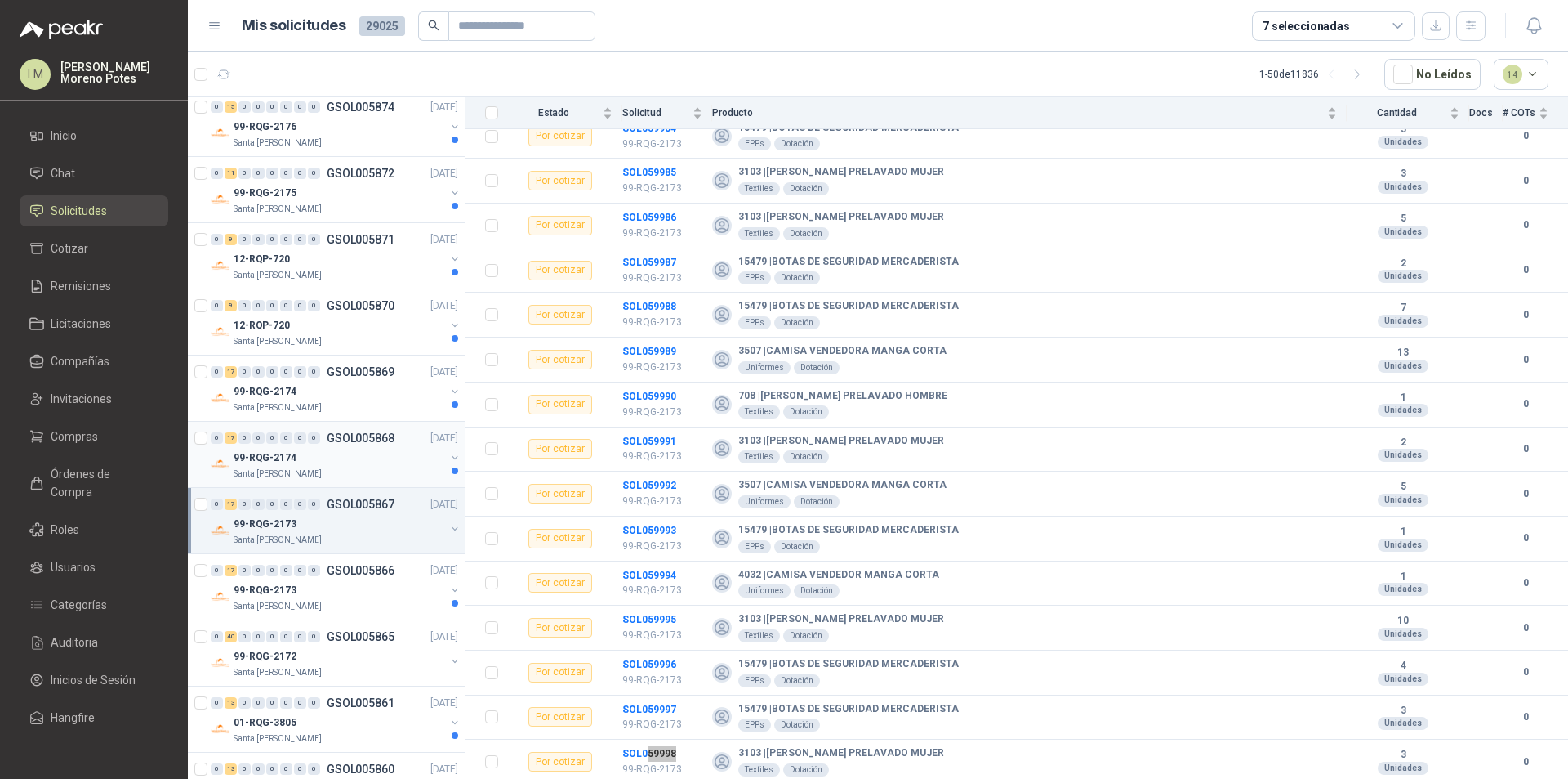
click at [366, 463] on div "99-RQG-2174" at bounding box center [339, 457] width 212 height 20
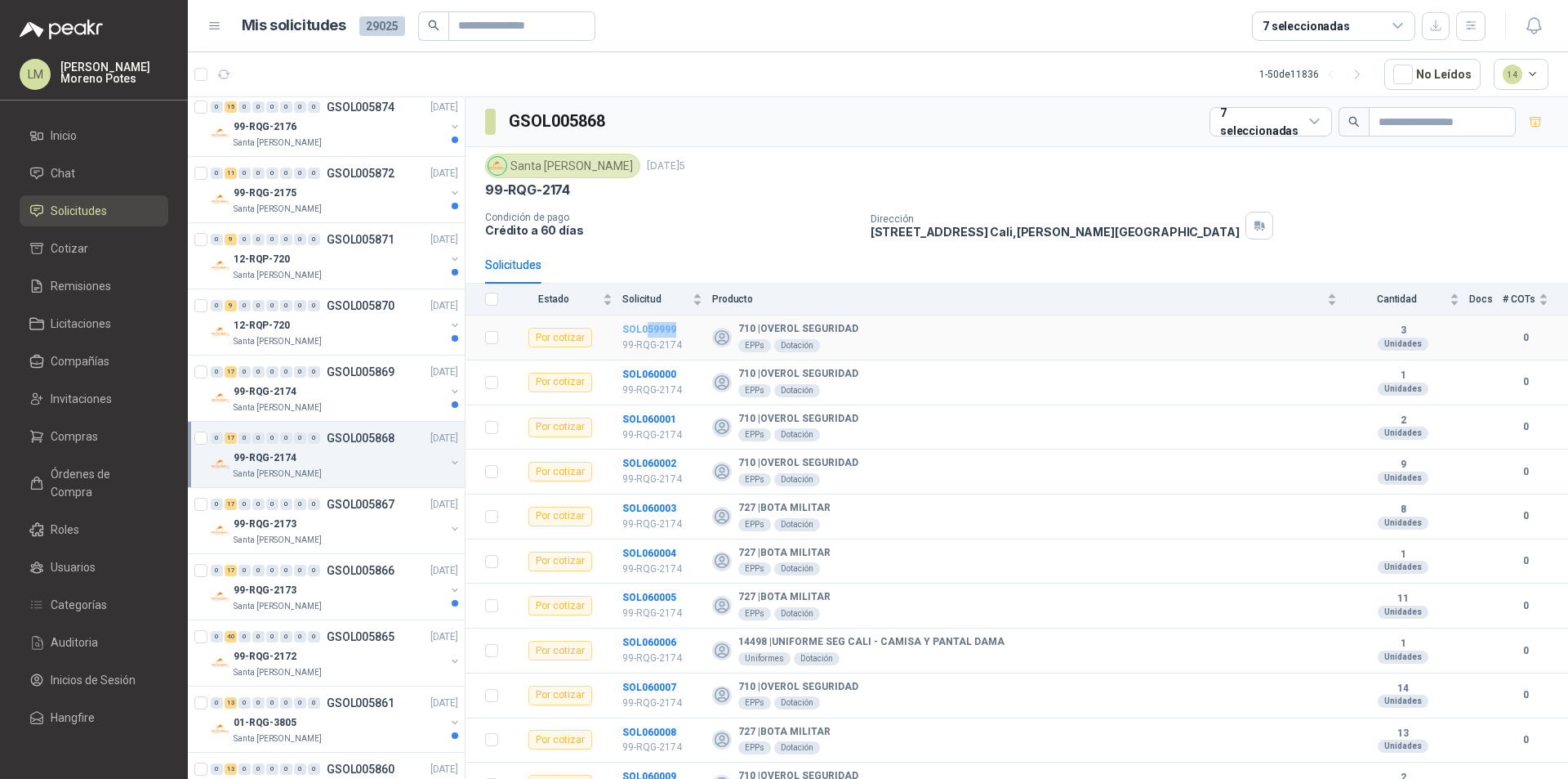
drag, startPoint x: 679, startPoint y: 329, endPoint x: 647, endPoint y: 330, distance: 32.0
click at [647, 330] on td "SOL059999 99-RQG-2174" at bounding box center [667, 338] width 90 height 45
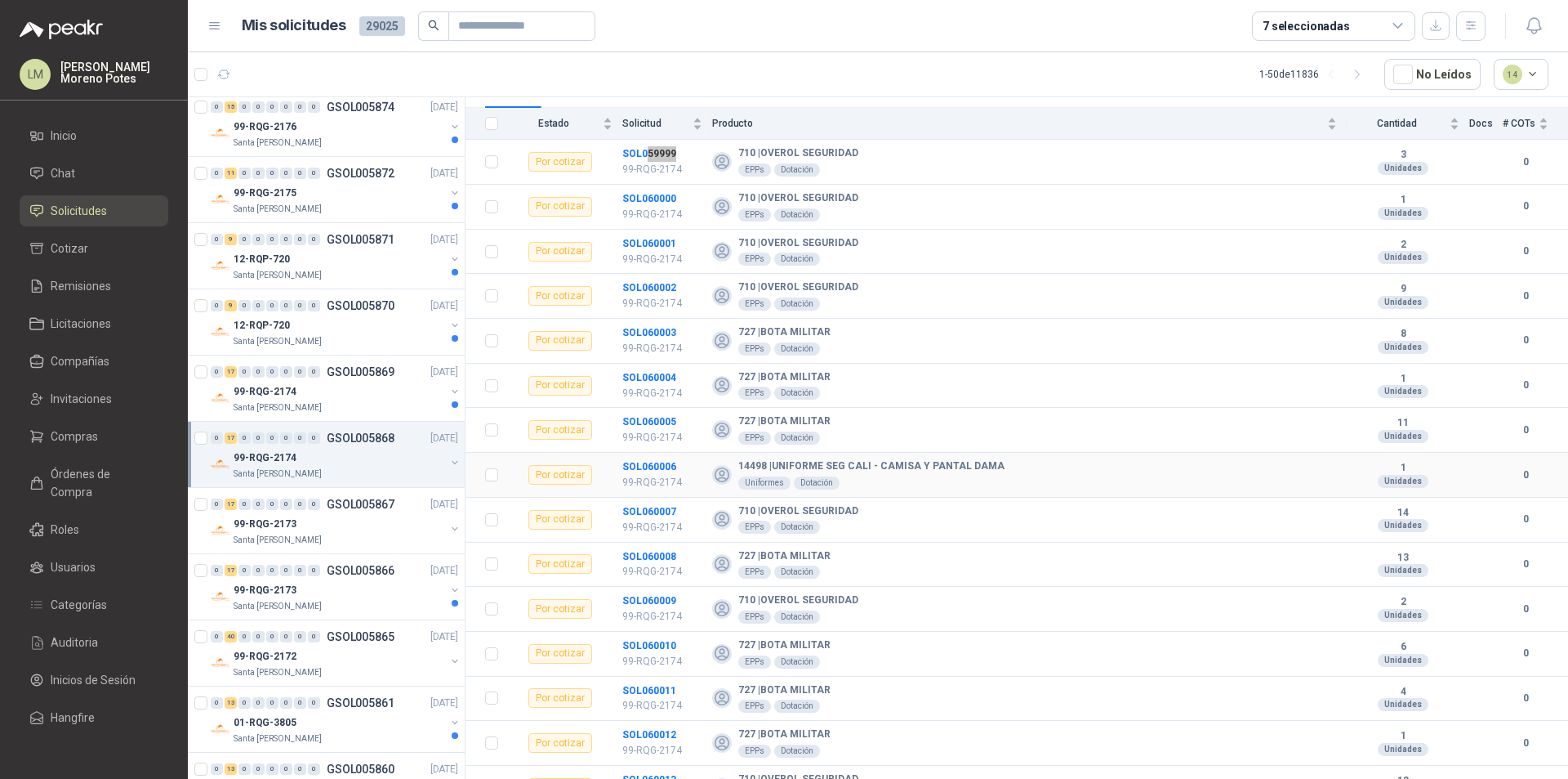
scroll to position [291, 0]
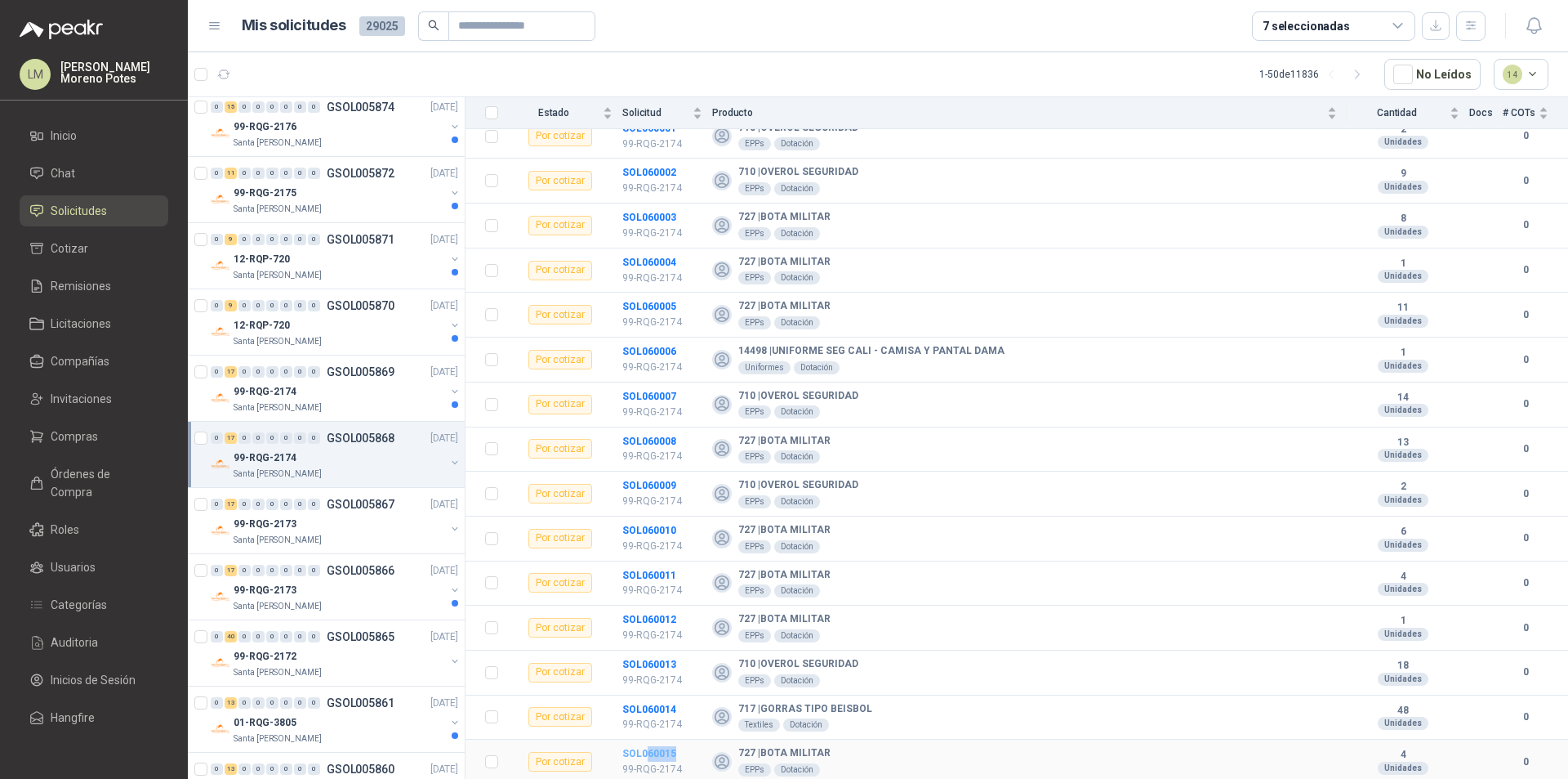
drag, startPoint x: 682, startPoint y: 752, endPoint x: 646, endPoint y: 753, distance: 36.0
click at [646, 750] on td "SOL060015 99-RQG-2174" at bounding box center [667, 762] width 90 height 45
click at [349, 394] on div "99-RQG-2174" at bounding box center [339, 391] width 212 height 20
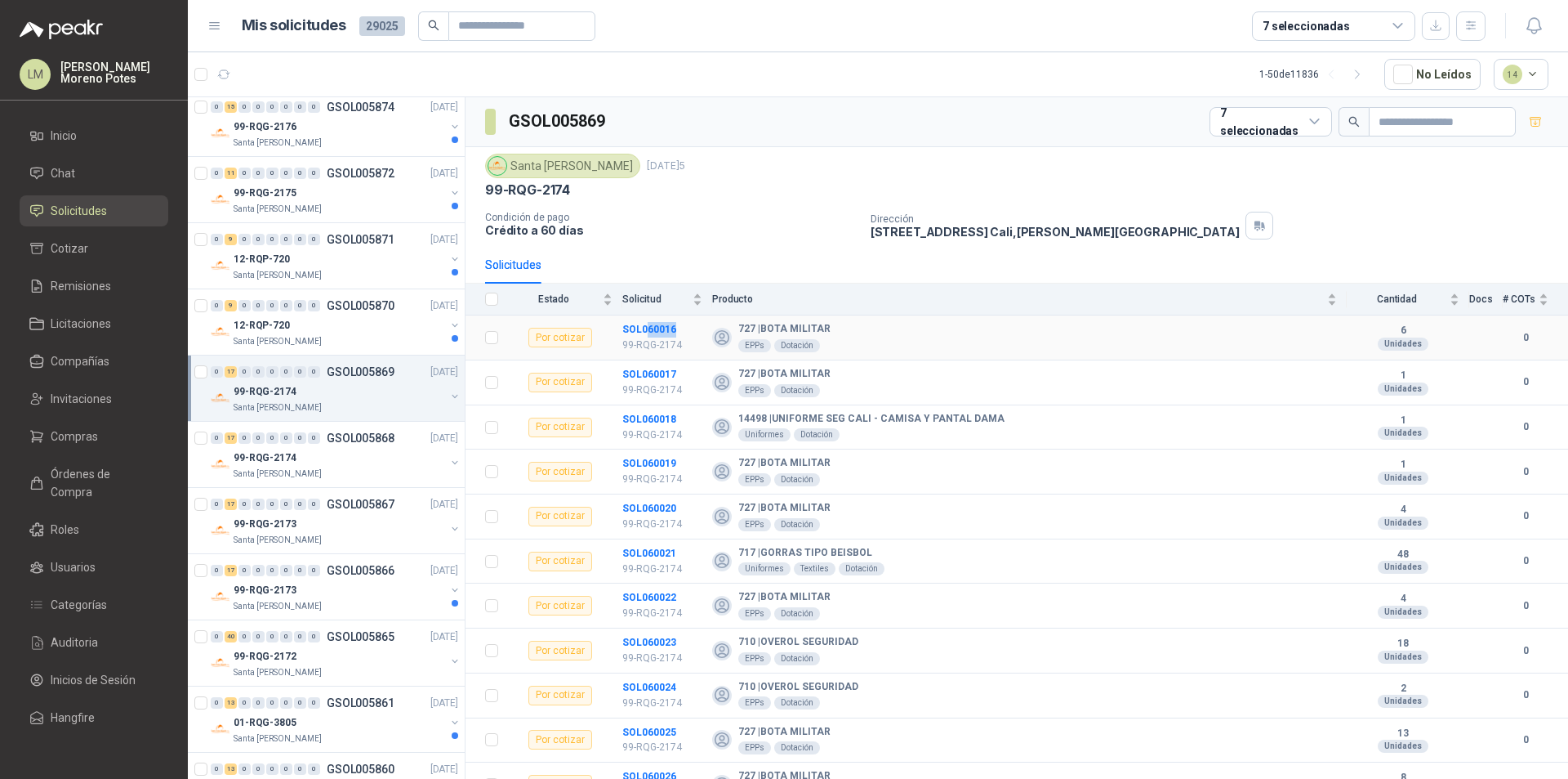
drag, startPoint x: 678, startPoint y: 326, endPoint x: 645, endPoint y: 335, distance: 34.2
click at [645, 335] on td "SOL060016 99-RQG-2174" at bounding box center [667, 338] width 90 height 45
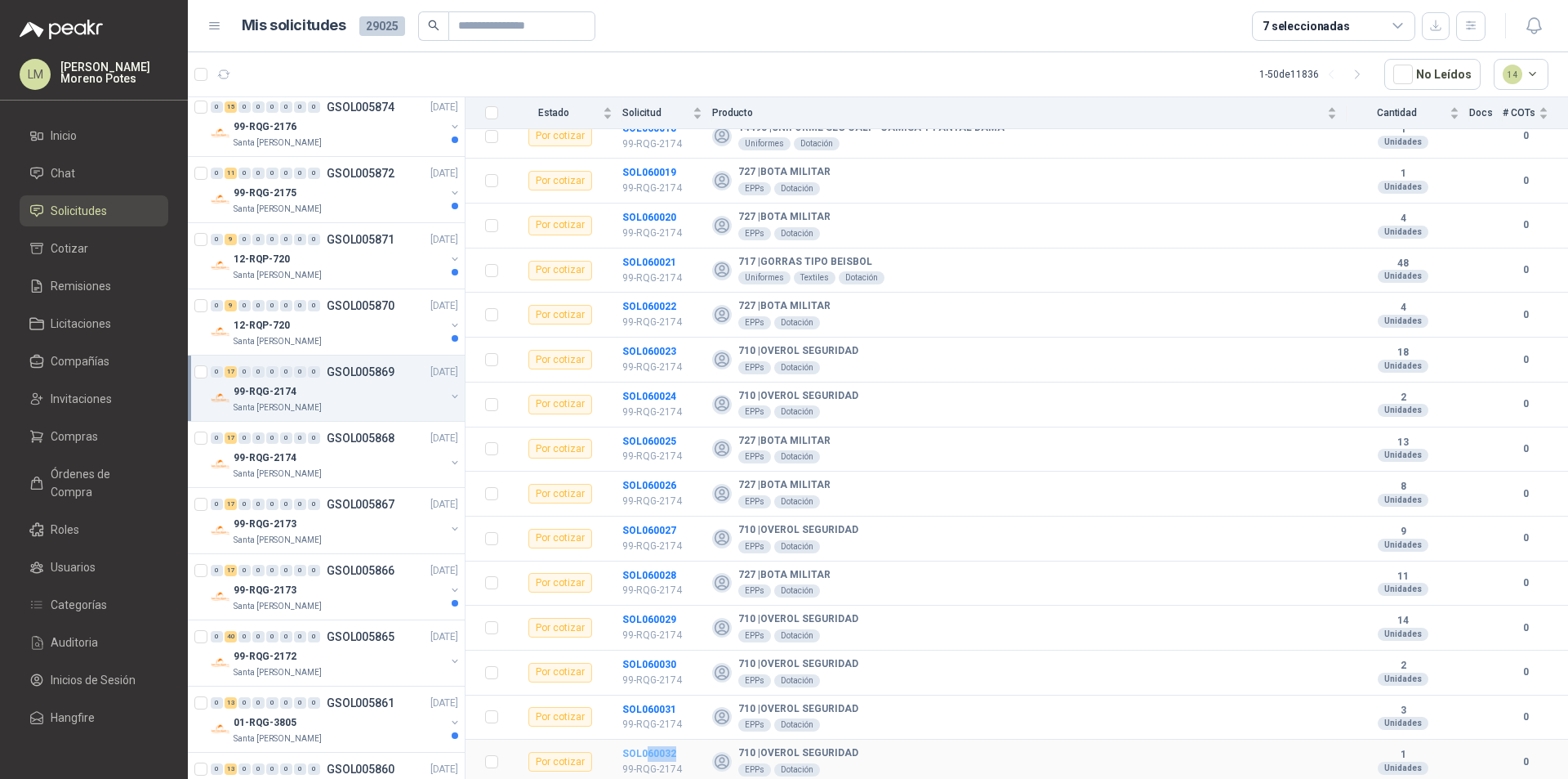
drag, startPoint x: 683, startPoint y: 750, endPoint x: 646, endPoint y: 756, distance: 37.5
click at [646, 750] on td "SOL060032 99-RQG-2174" at bounding box center [667, 762] width 90 height 45
click at [385, 196] on div "99-RQG-2175" at bounding box center [339, 193] width 212 height 20
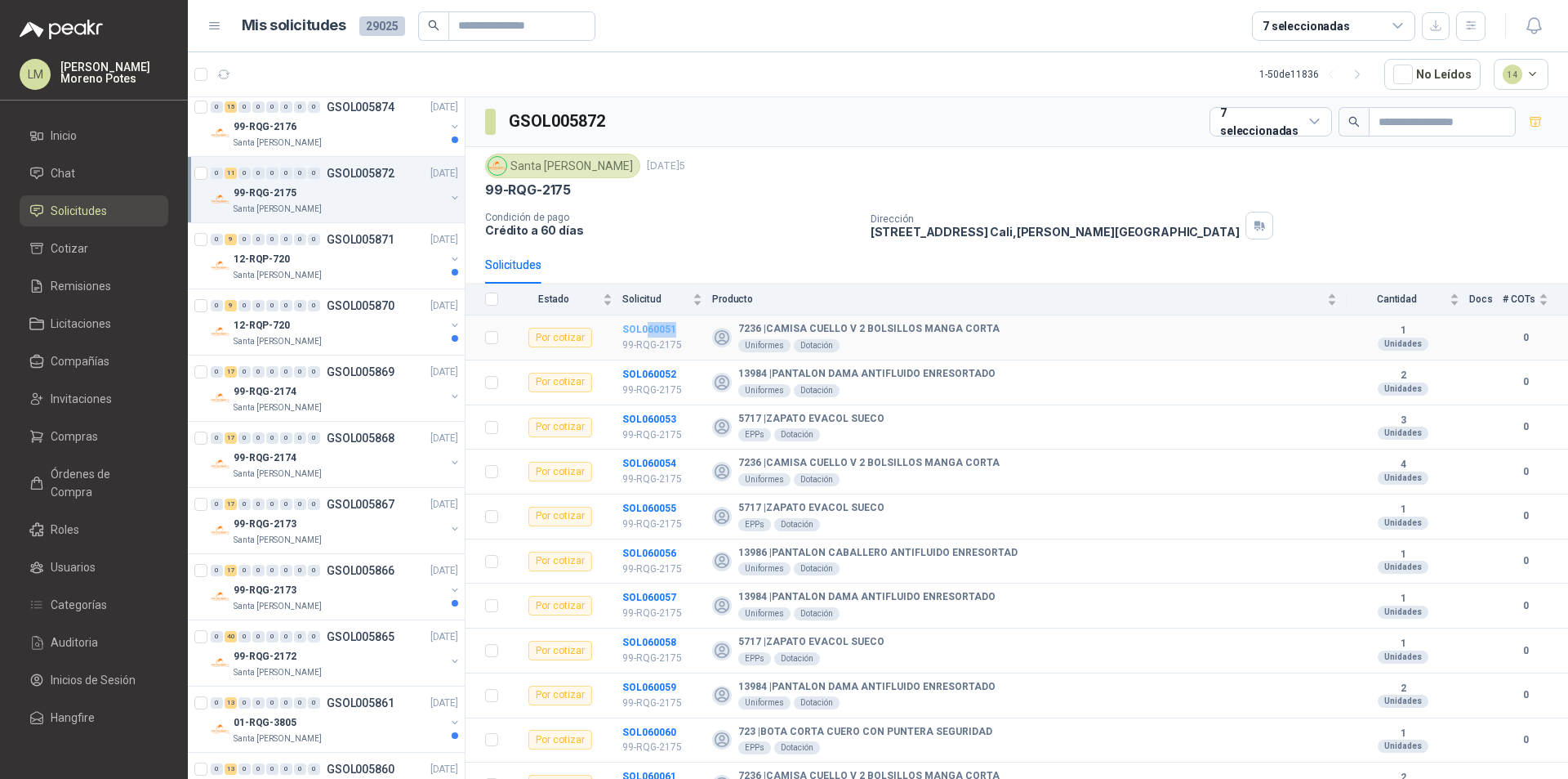
drag, startPoint x: 681, startPoint y: 329, endPoint x: 645, endPoint y: 334, distance: 36.3
click at [645, 334] on td "SOL060051 99-RQG-2175" at bounding box center [667, 338] width 90 height 45
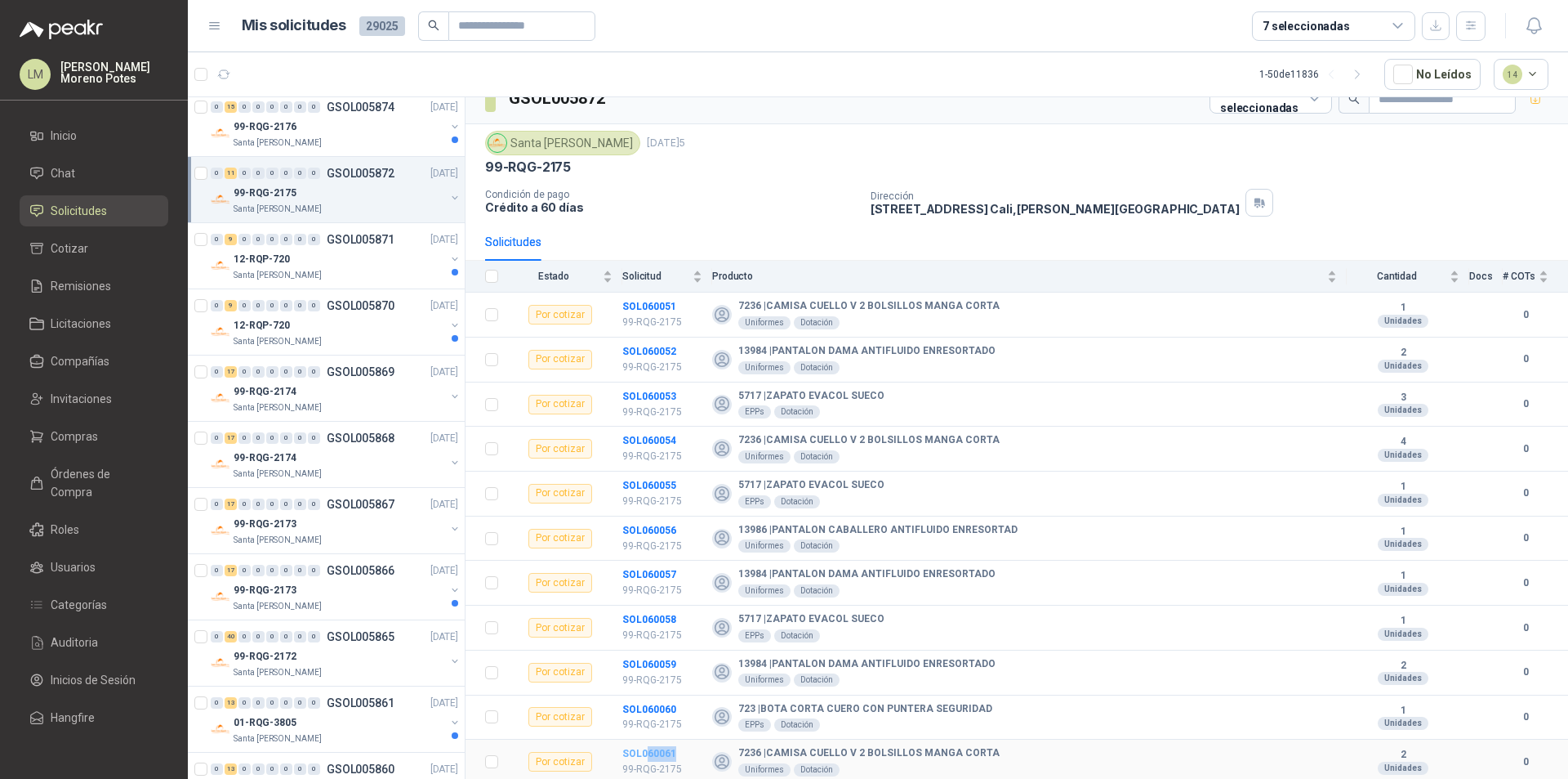
drag, startPoint x: 682, startPoint y: 750, endPoint x: 647, endPoint y: 757, distance: 35.7
click at [647, 750] on td "SOL060061 99-RQG-2175" at bounding box center [667, 762] width 90 height 45
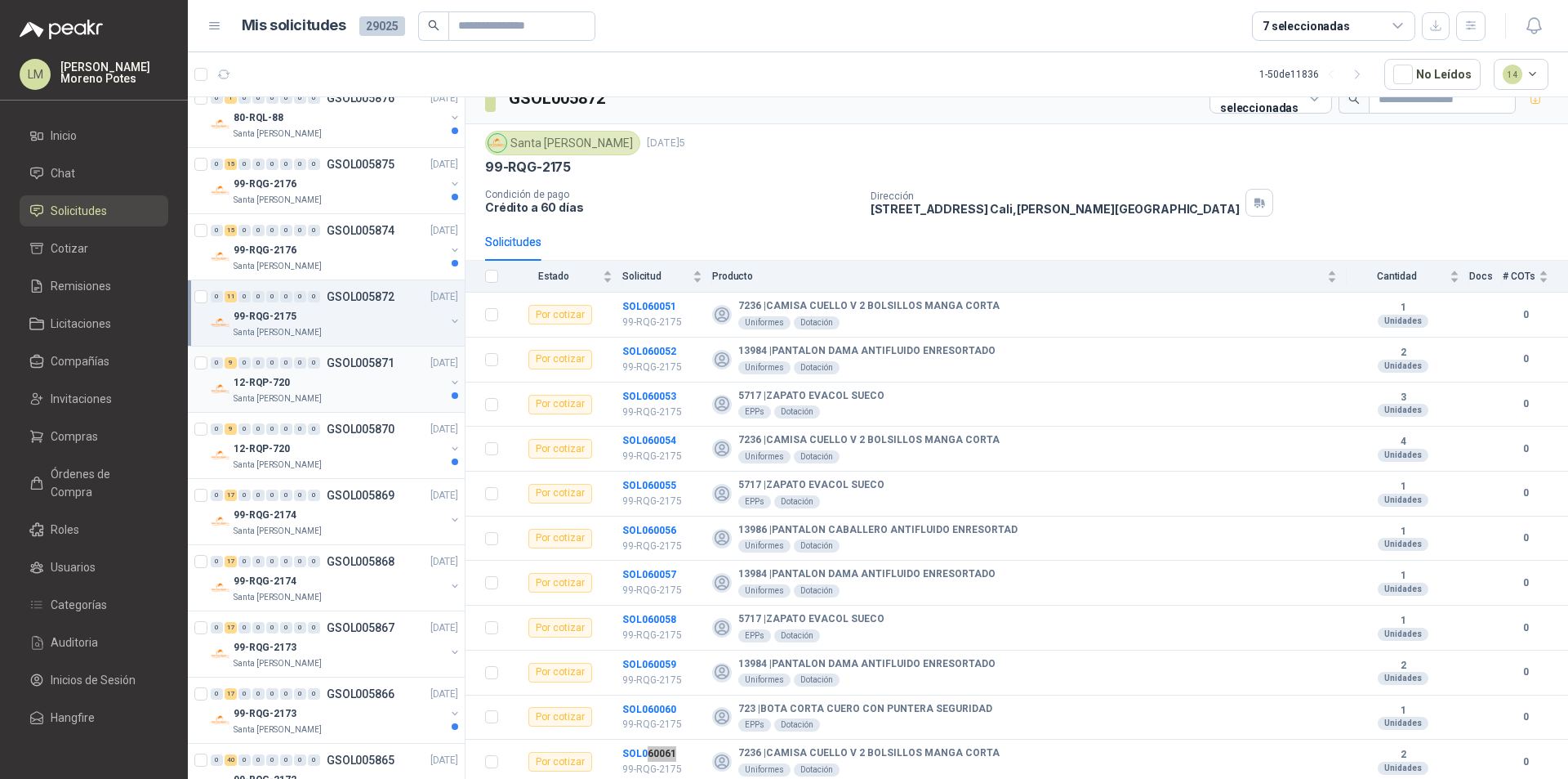
scroll to position [1879, 0]
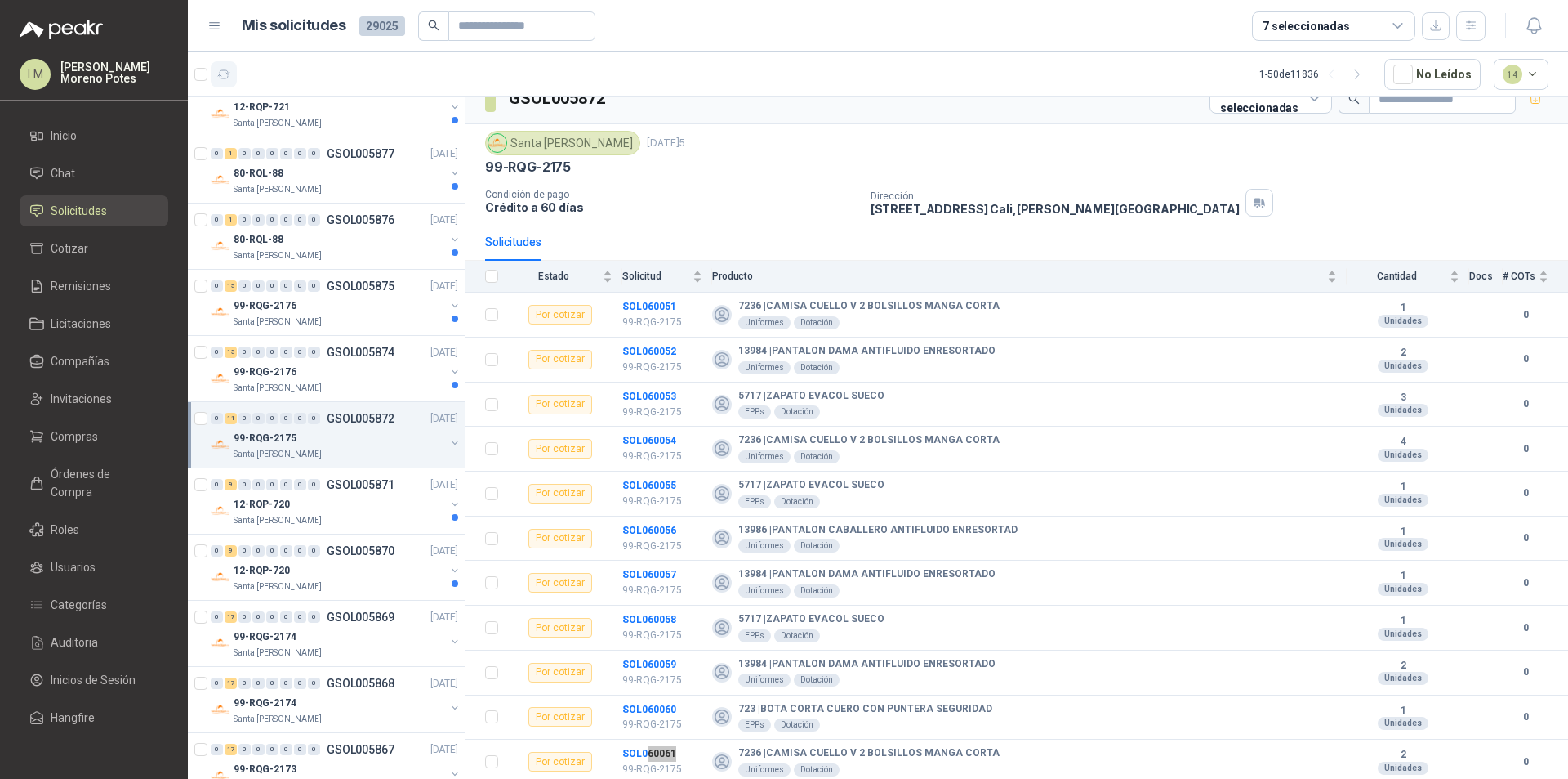
click at [233, 73] on button "button" at bounding box center [224, 74] width 26 height 26
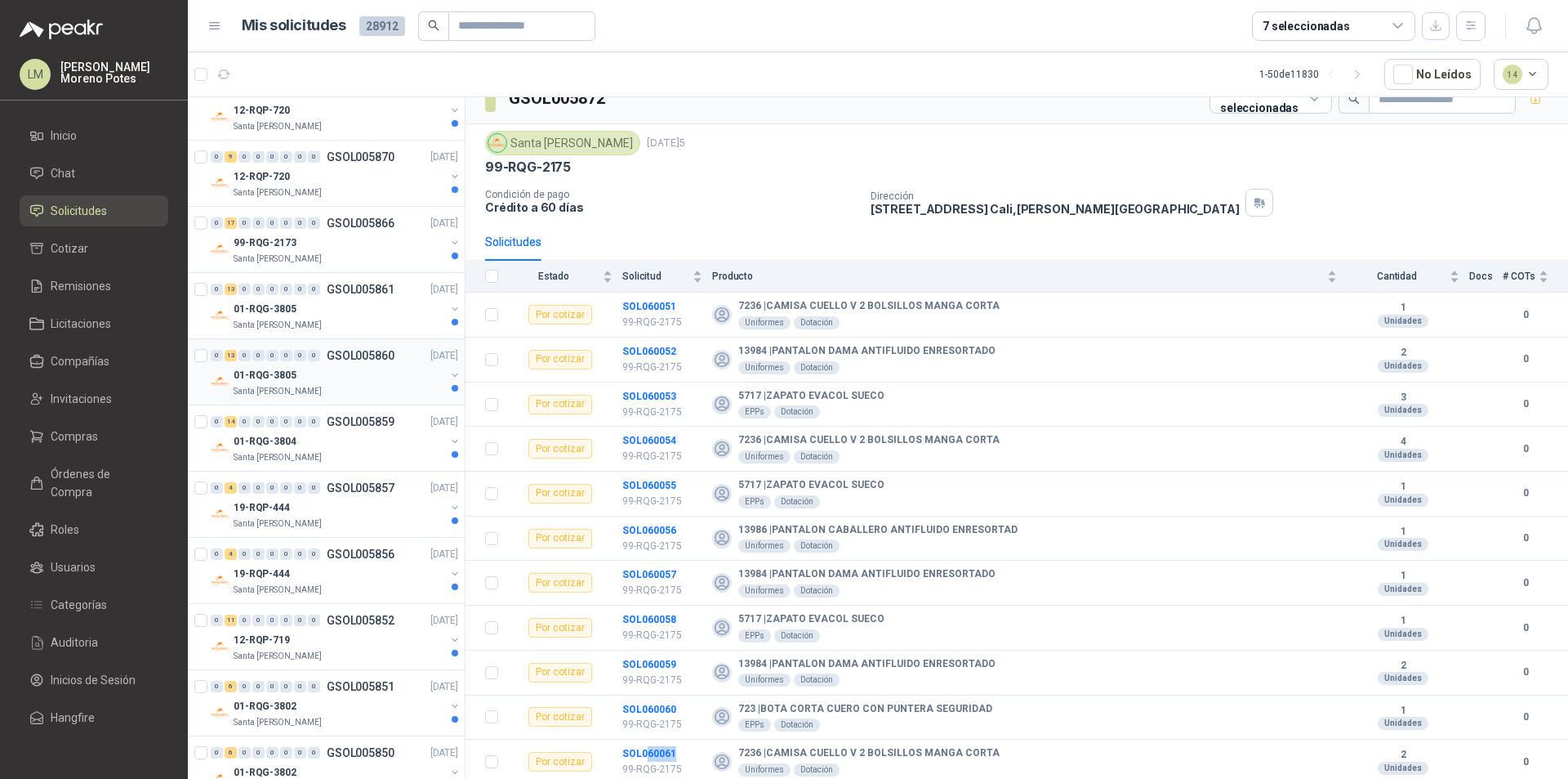
scroll to position [2206, 0]
click at [320, 443] on div "01-RQG-3804" at bounding box center [339, 442] width 212 height 20
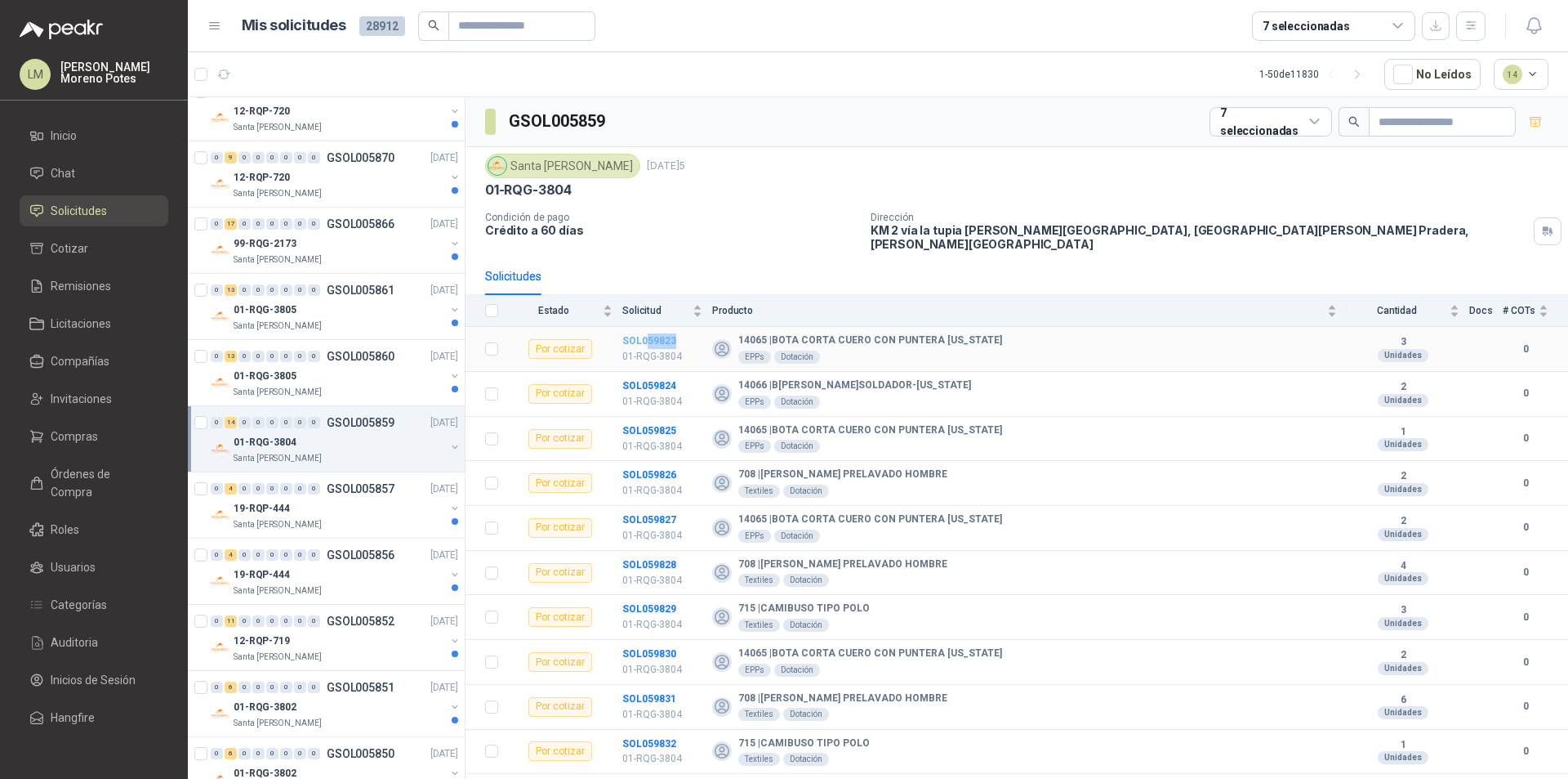
drag, startPoint x: 681, startPoint y: 329, endPoint x: 647, endPoint y: 330, distance: 34.0
click at [647, 330] on td "SOL059823 01-RQG-3804" at bounding box center [667, 349] width 90 height 45
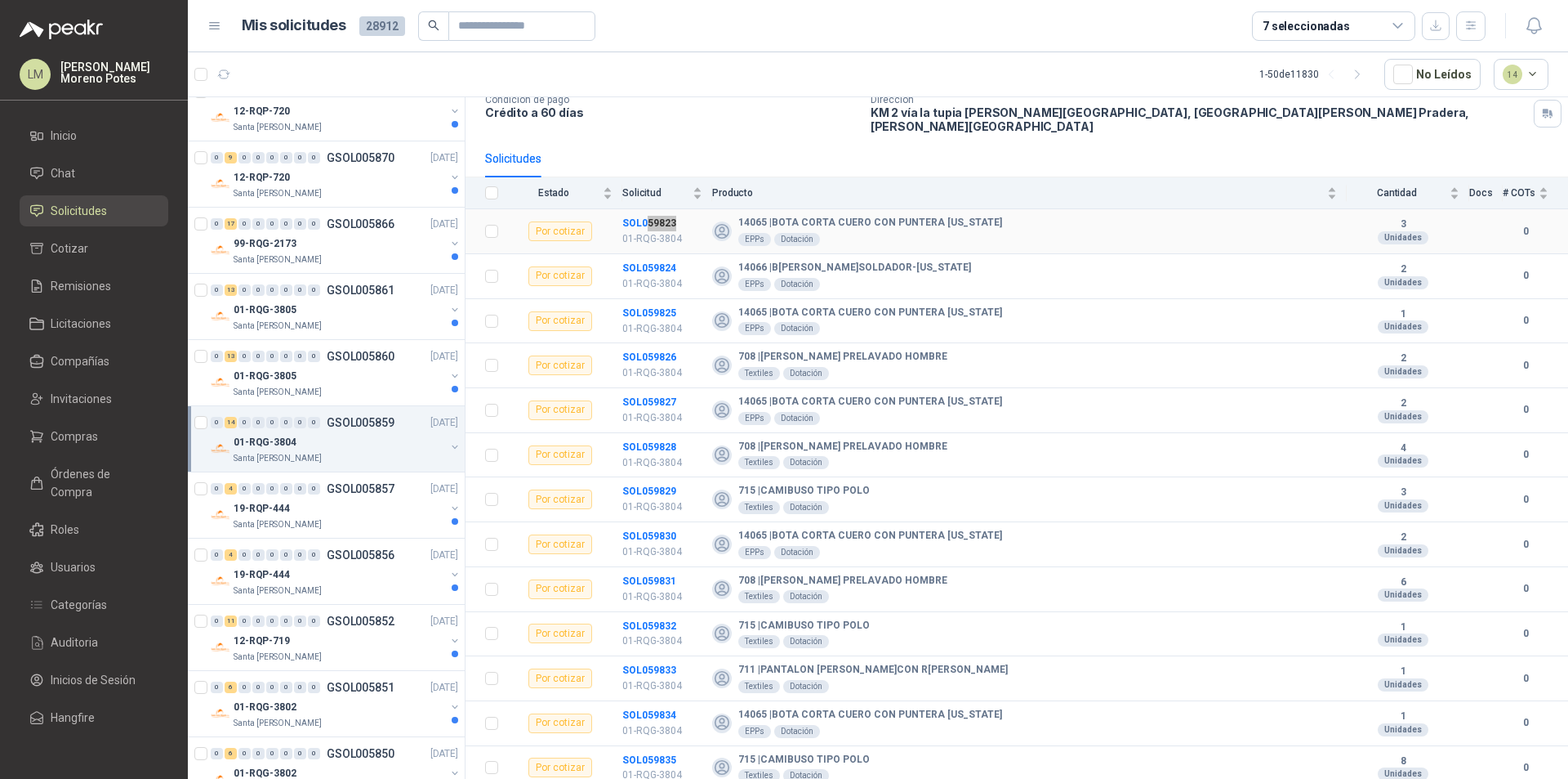
scroll to position [156, 0]
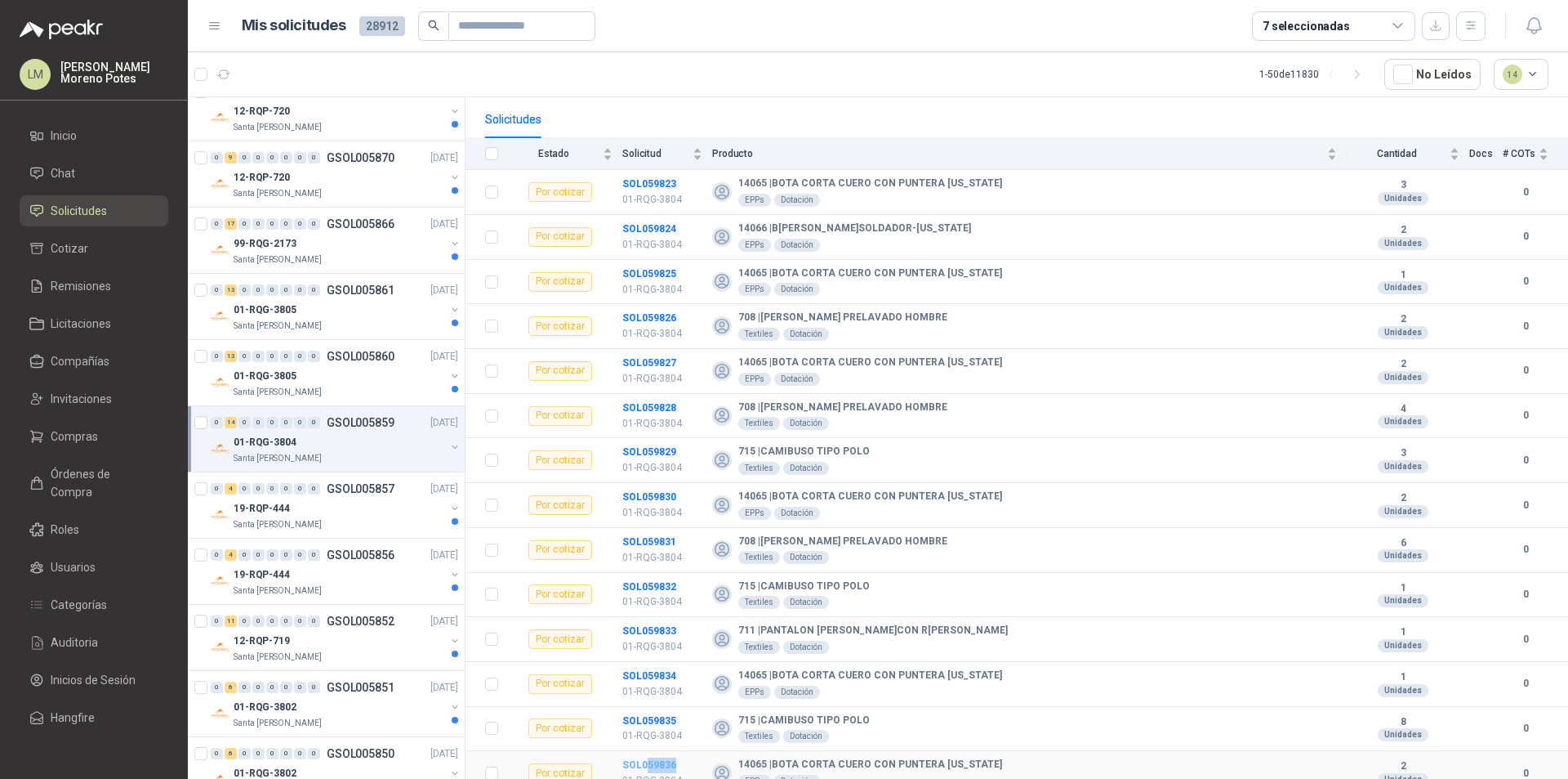
drag, startPoint x: 684, startPoint y: 750, endPoint x: 648, endPoint y: 752, distance: 36.1
click at [648, 750] on td "SOL059836 01-RQG-3804" at bounding box center [667, 773] width 90 height 45
click at [332, 378] on div "01-RQG-3805" at bounding box center [339, 375] width 212 height 20
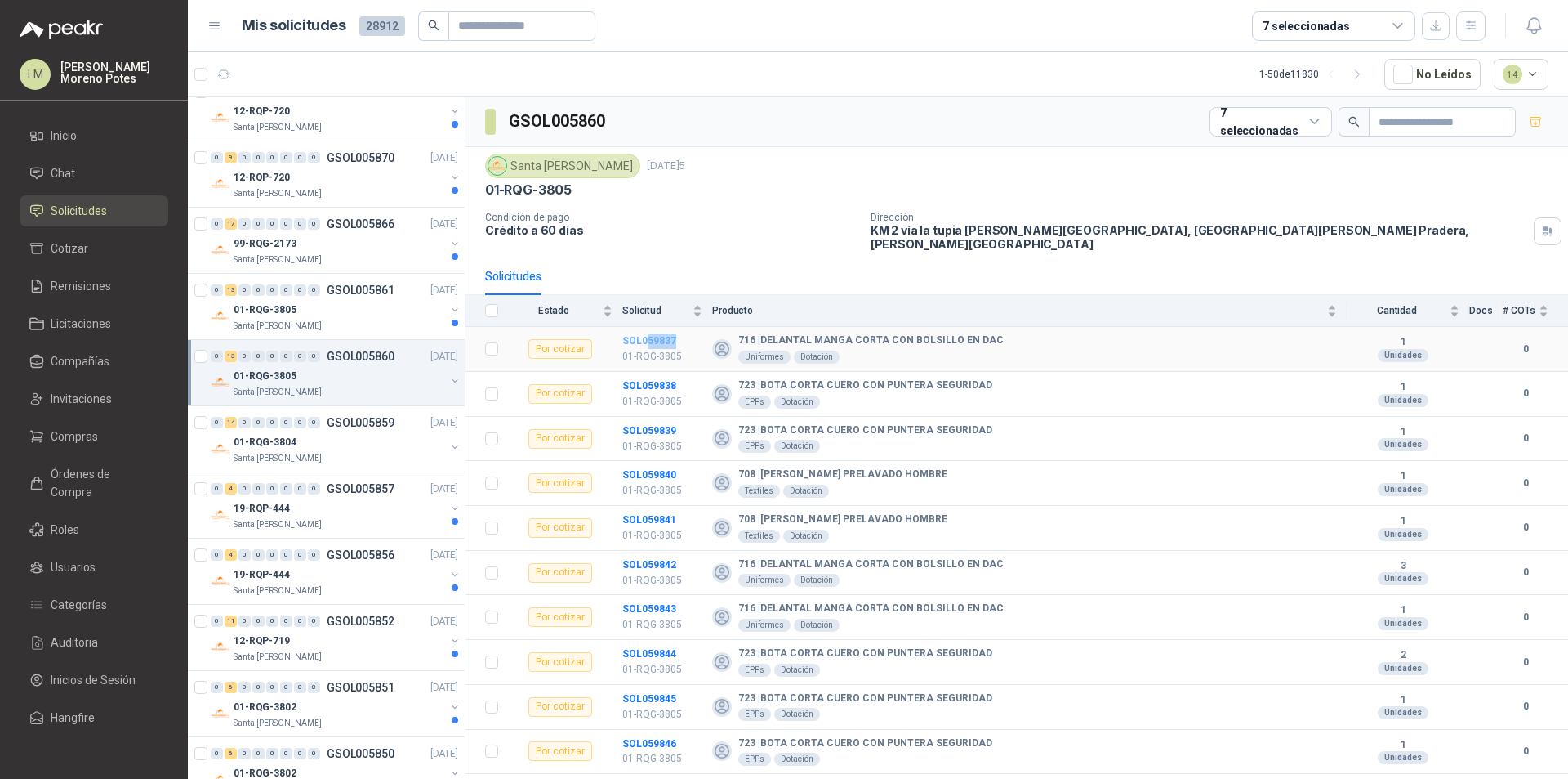
drag, startPoint x: 682, startPoint y: 324, endPoint x: 647, endPoint y: 334, distance: 36.4
click at [647, 334] on td "SOL059837 01-RQG-3805" at bounding box center [667, 349] width 90 height 45
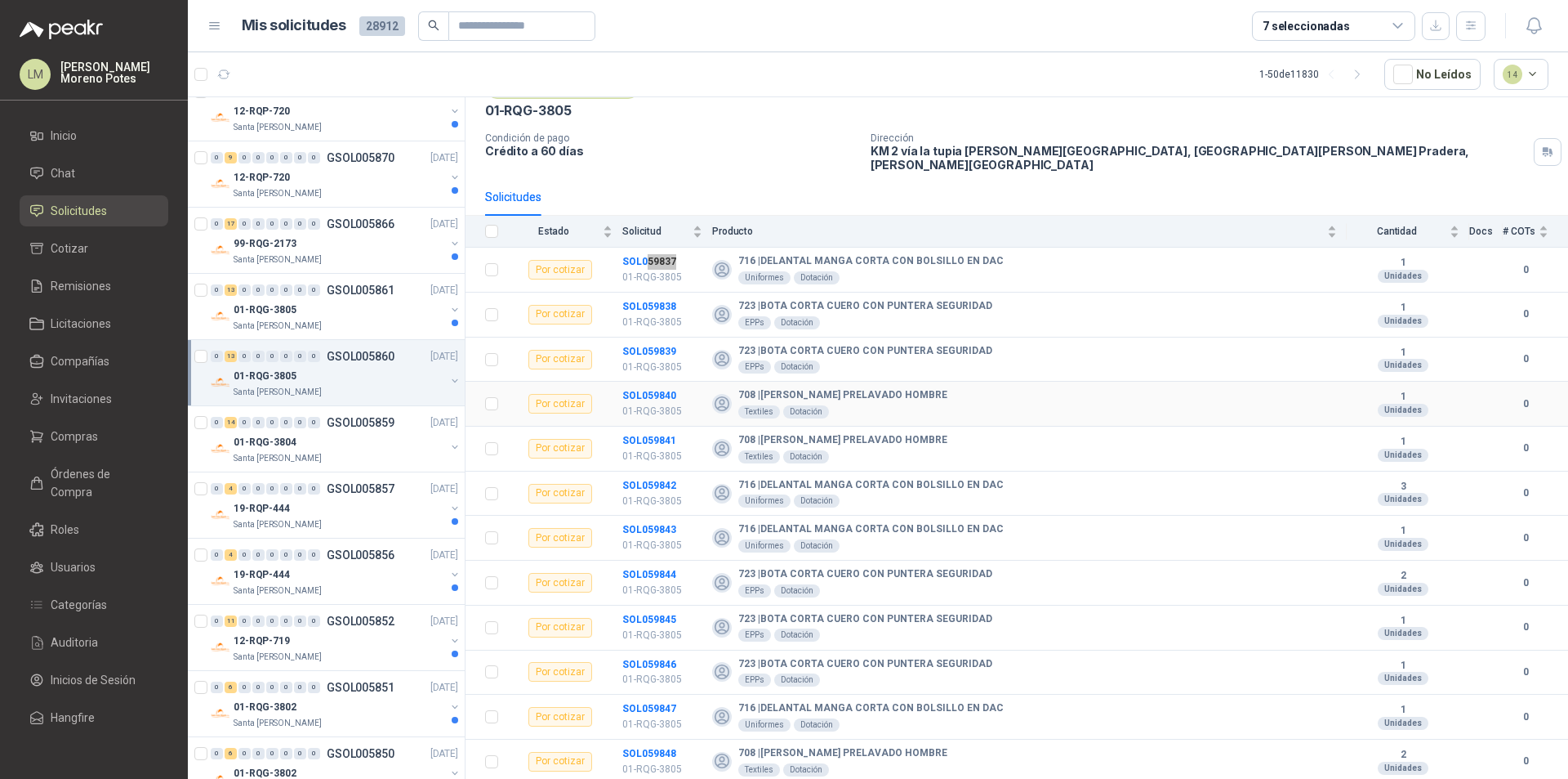
scroll to position [112, 0]
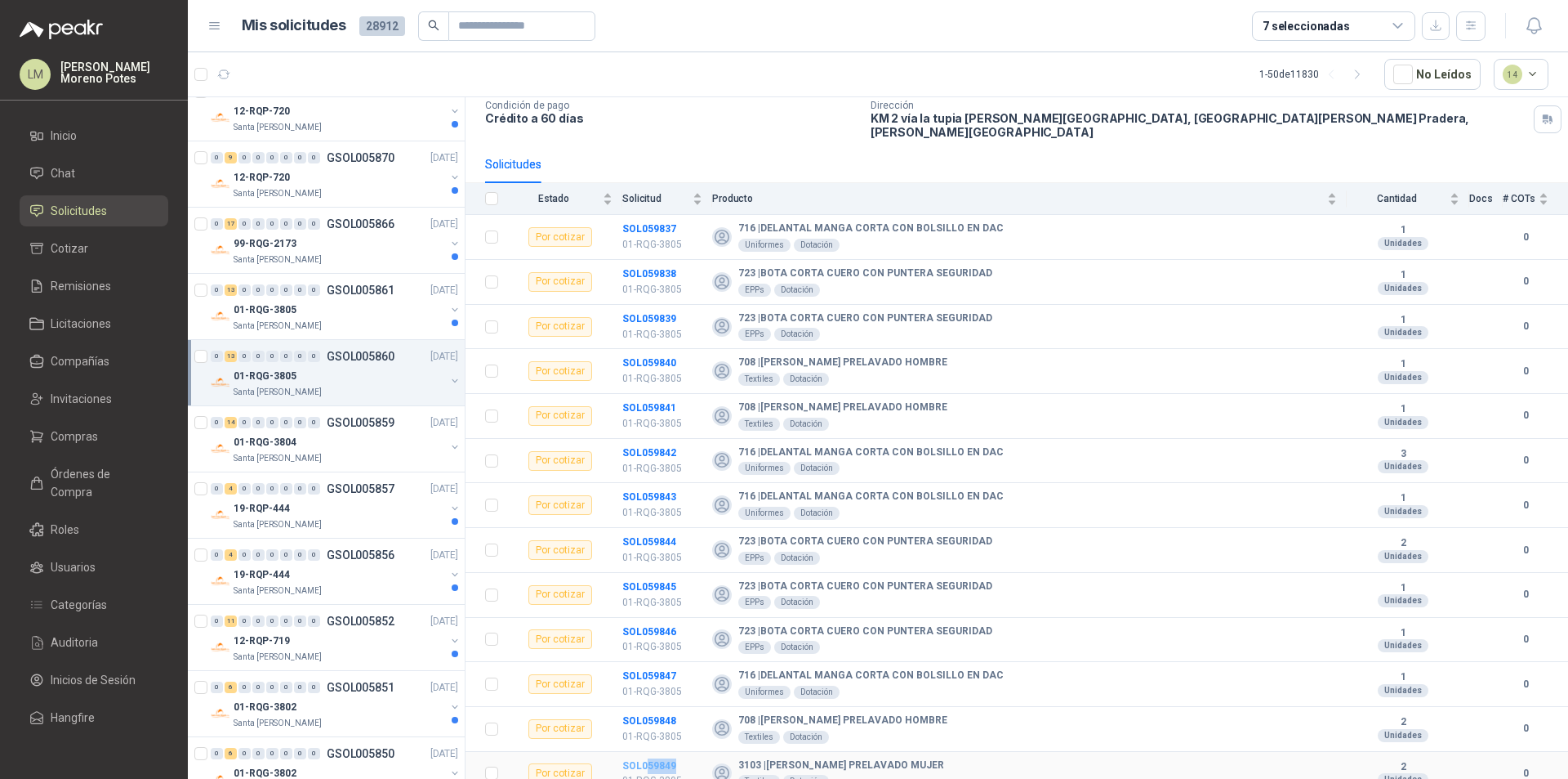
drag, startPoint x: 676, startPoint y: 753, endPoint x: 647, endPoint y: 755, distance: 29.1
click at [647, 750] on td "SOL059849 01-RQG-3805" at bounding box center [667, 774] width 90 height 45
drag, startPoint x: 339, startPoint y: 251, endPoint x: 350, endPoint y: 250, distance: 11.0
click at [339, 251] on div "99-RQG-2173" at bounding box center [339, 243] width 212 height 20
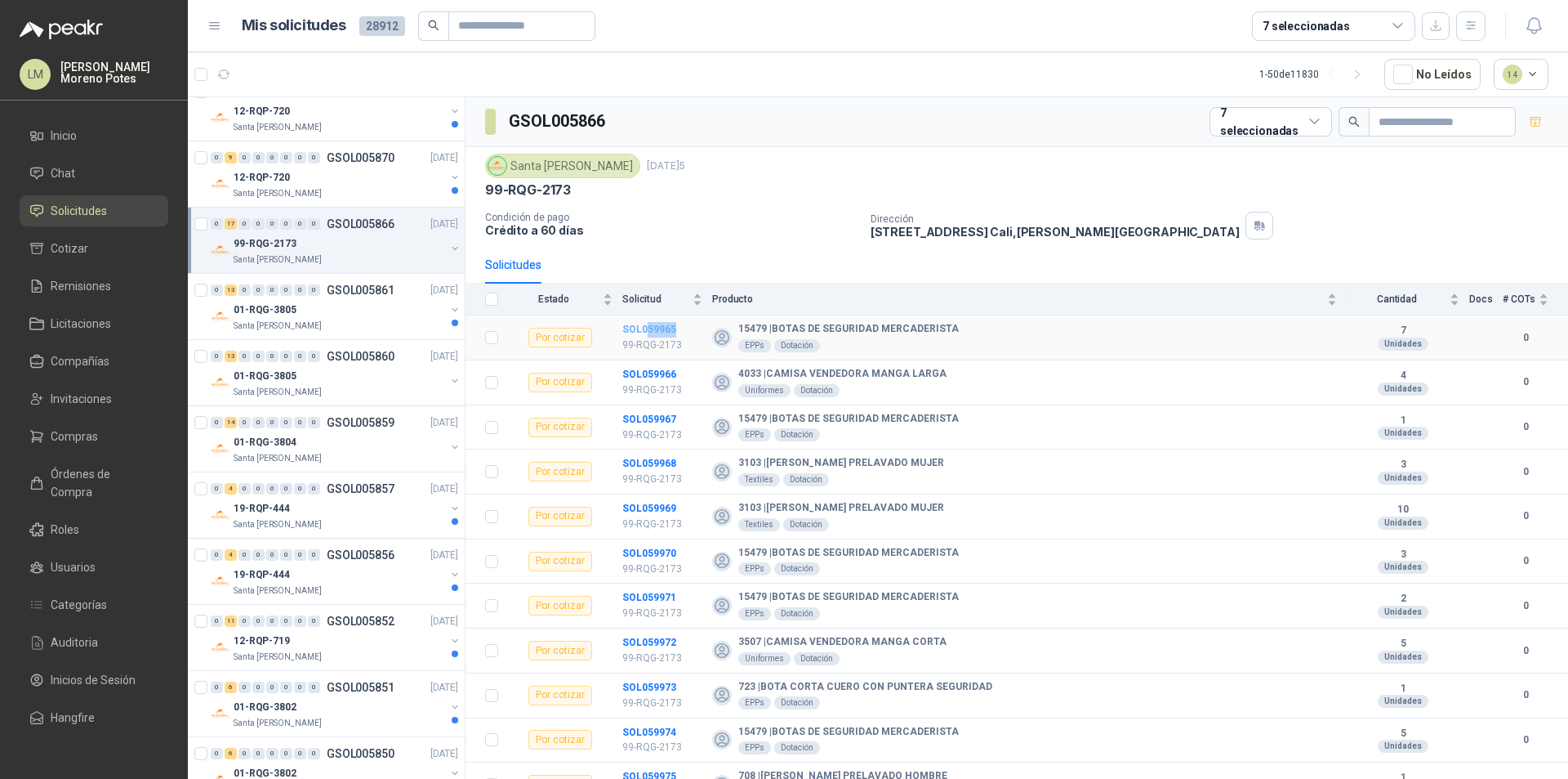
drag, startPoint x: 691, startPoint y: 327, endPoint x: 648, endPoint y: 331, distance: 43.2
click at [648, 331] on td "SOL059965 99-RQG-2173" at bounding box center [667, 338] width 90 height 45
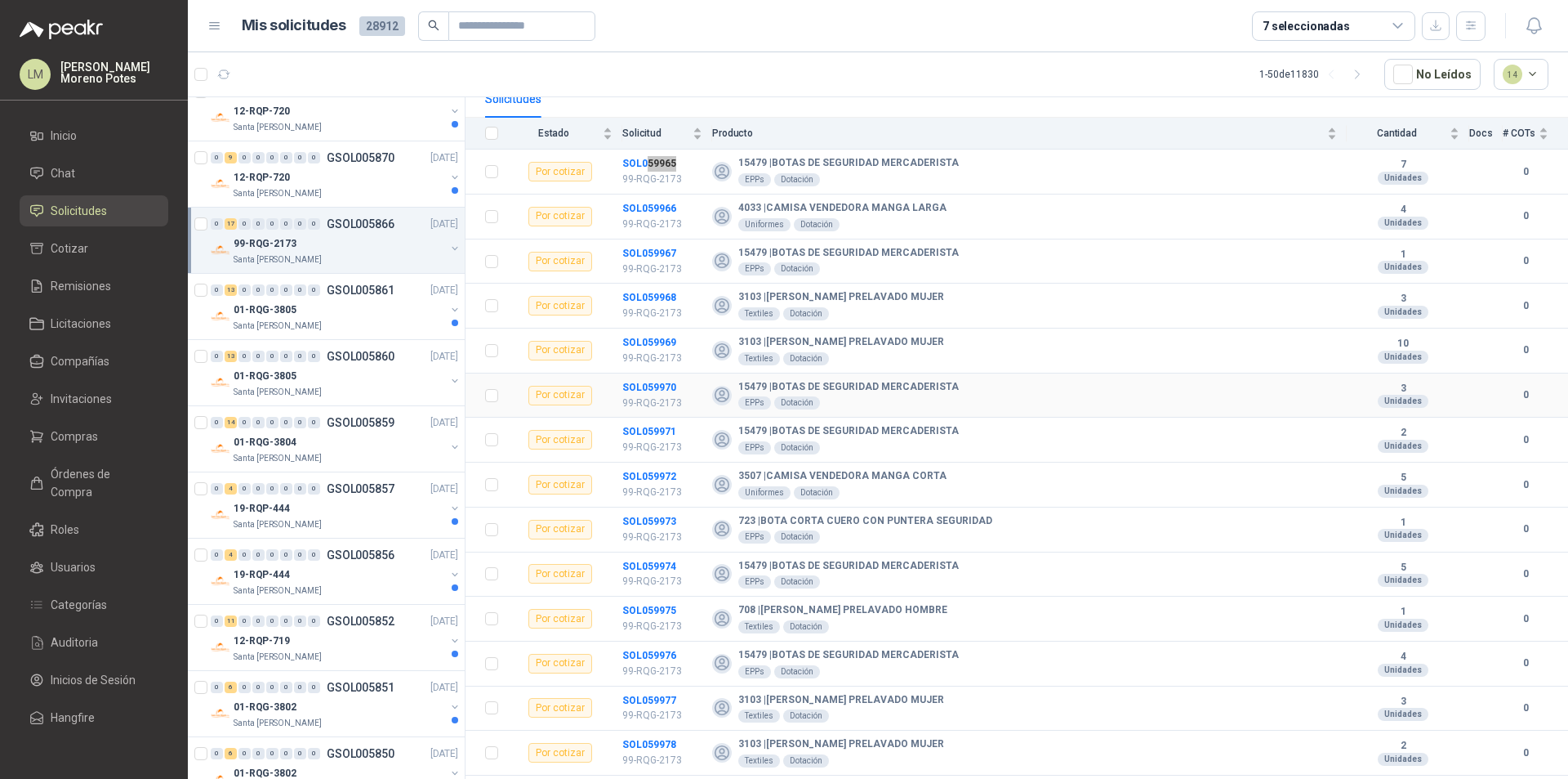
scroll to position [291, 0]
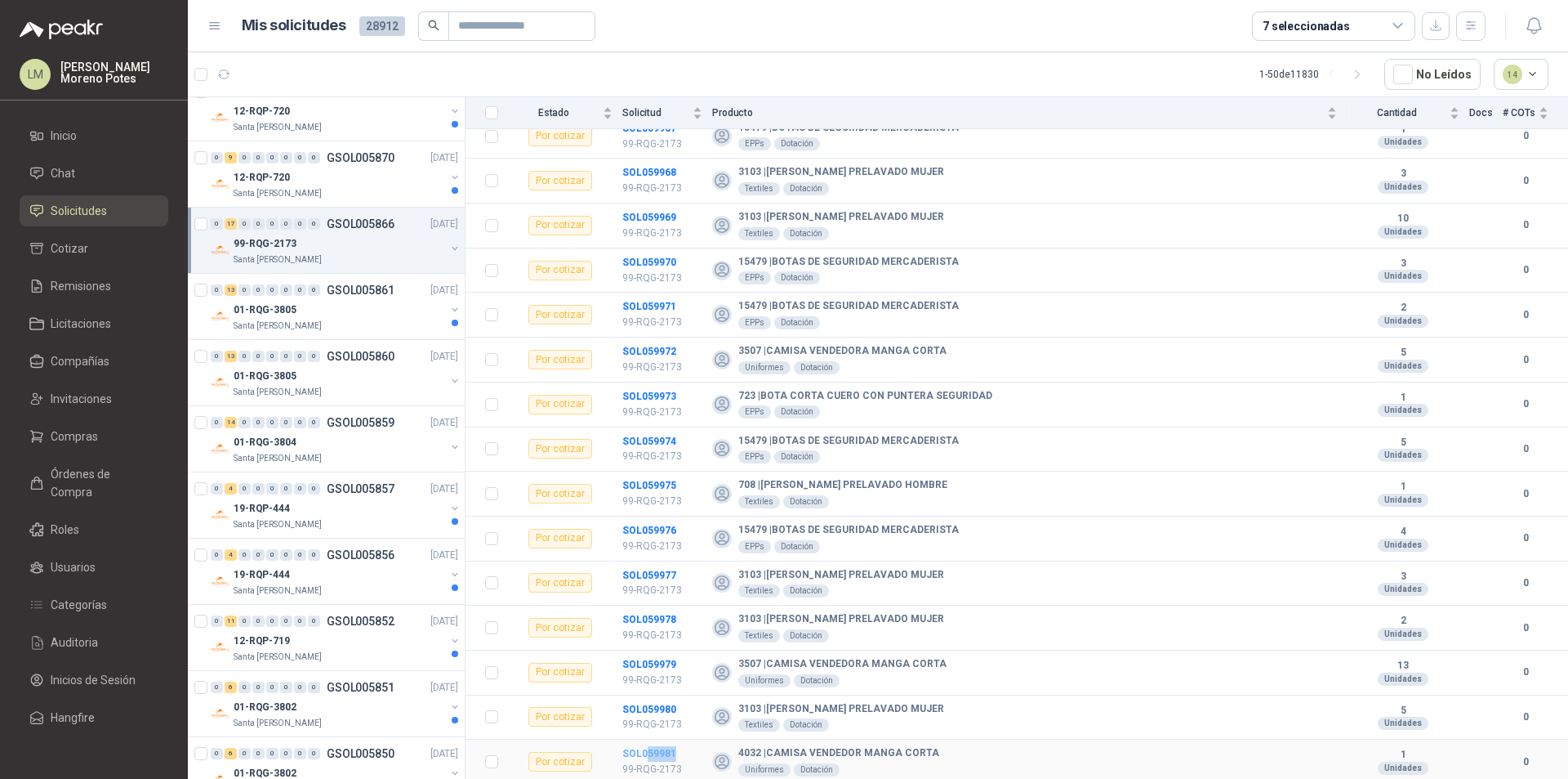
drag, startPoint x: 679, startPoint y: 753, endPoint x: 647, endPoint y: 756, distance: 32.1
click at [647, 750] on td "SOL059981 99-RQG-2173" at bounding box center [667, 762] width 90 height 45
click at [351, 322] on div "Santa [PERSON_NAME]" at bounding box center [339, 325] width 212 height 13
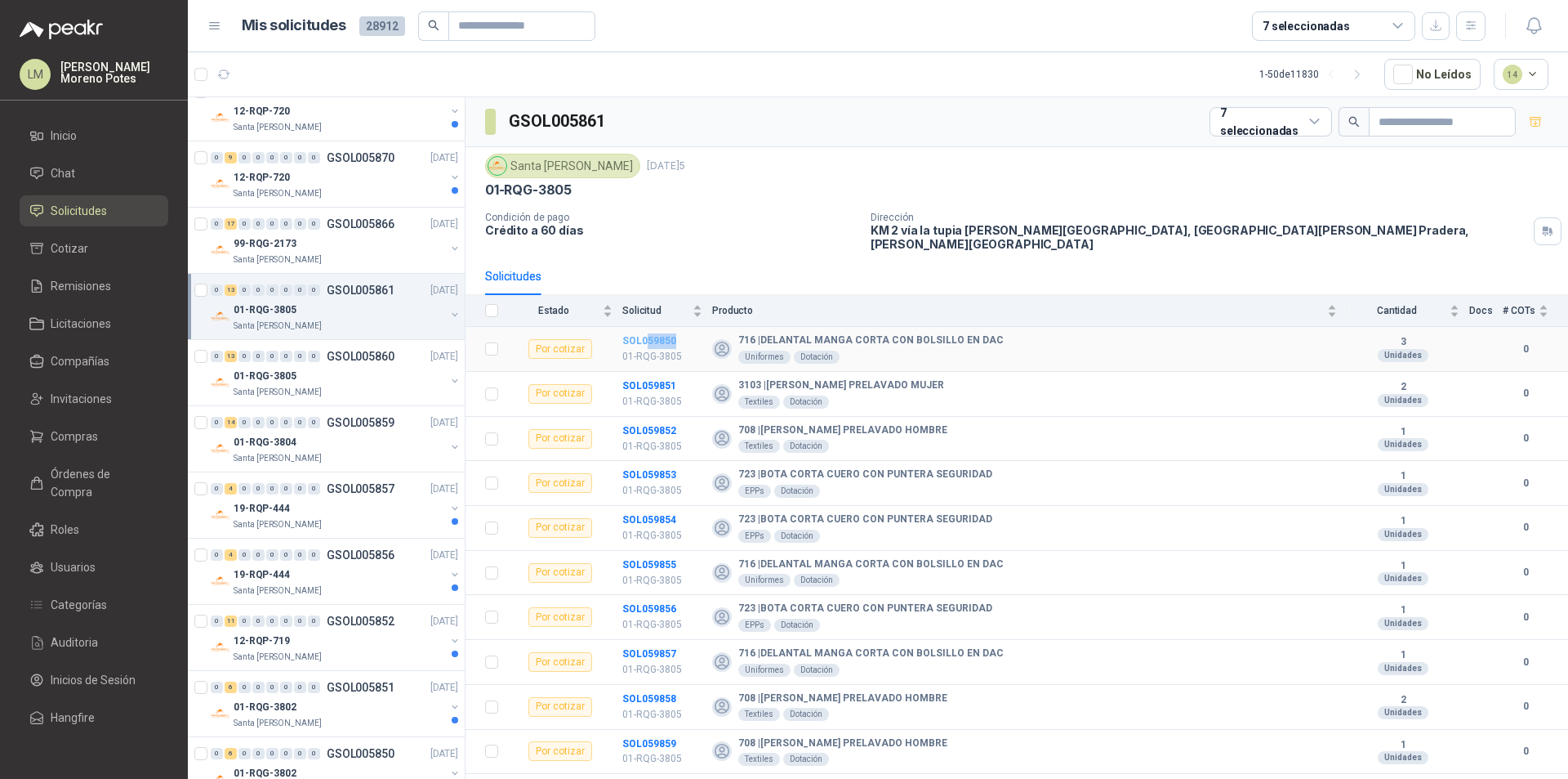
drag, startPoint x: 682, startPoint y: 326, endPoint x: 646, endPoint y: 332, distance: 36.5
click at [646, 332] on td "SOL059850 01-RQG-3805" at bounding box center [667, 349] width 90 height 45
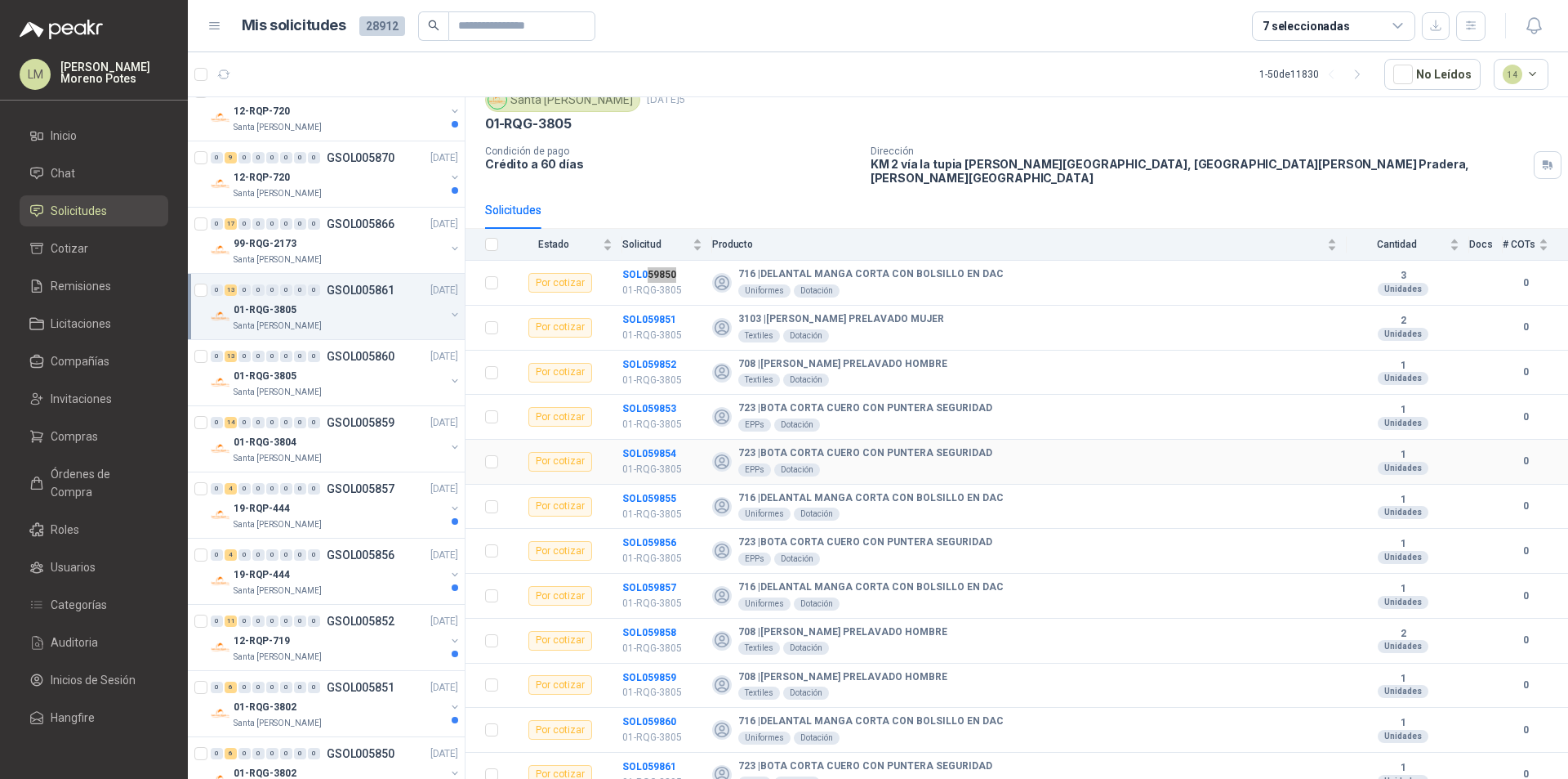
scroll to position [112, 0]
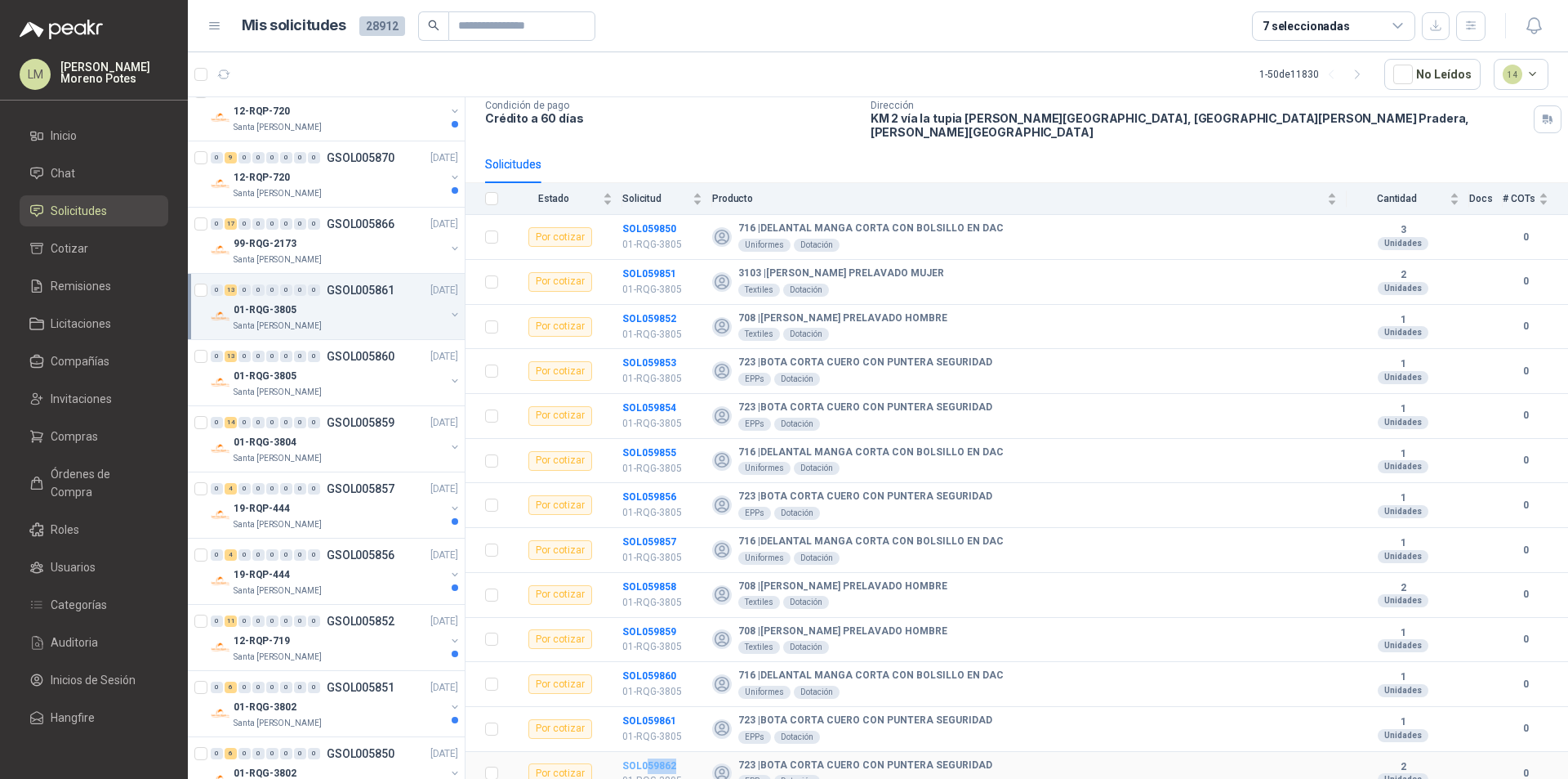
drag, startPoint x: 681, startPoint y: 752, endPoint x: 648, endPoint y: 754, distance: 33.1
click at [648, 750] on td "SOL059862 01-RQG-3805" at bounding box center [667, 774] width 90 height 45
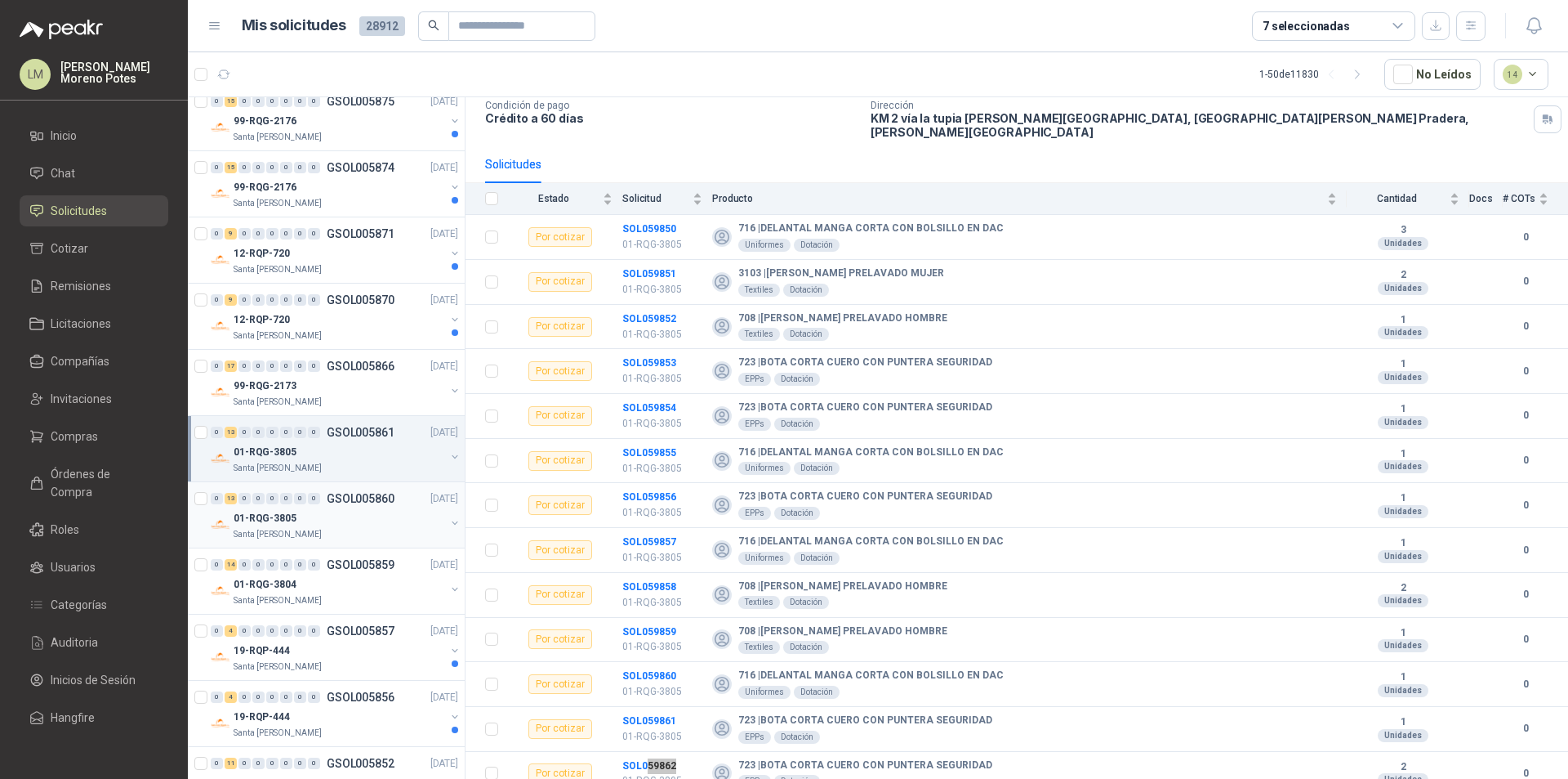
scroll to position [1961, 0]
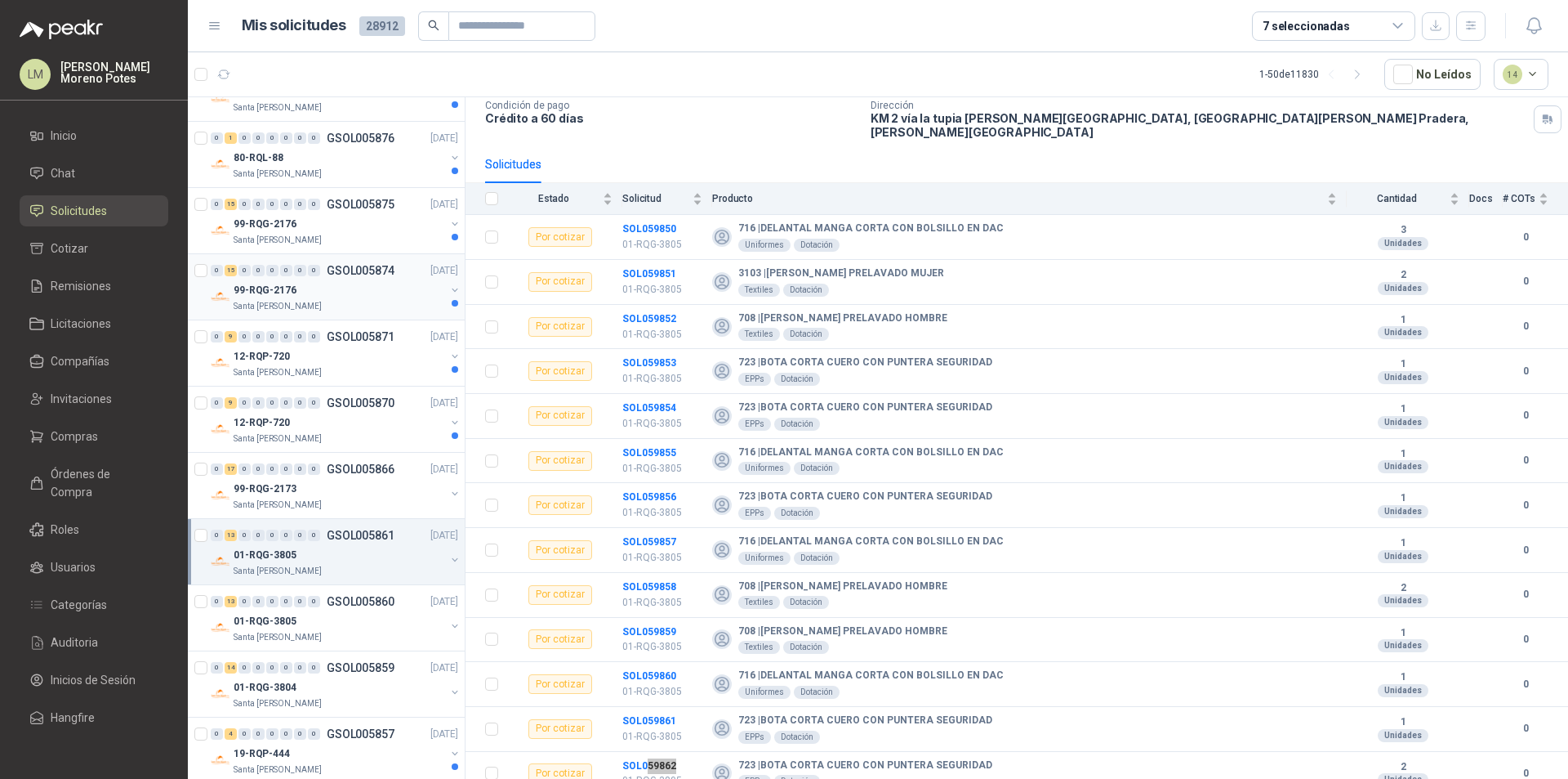
click at [354, 306] on div "Santa [PERSON_NAME]" at bounding box center [339, 306] width 212 height 13
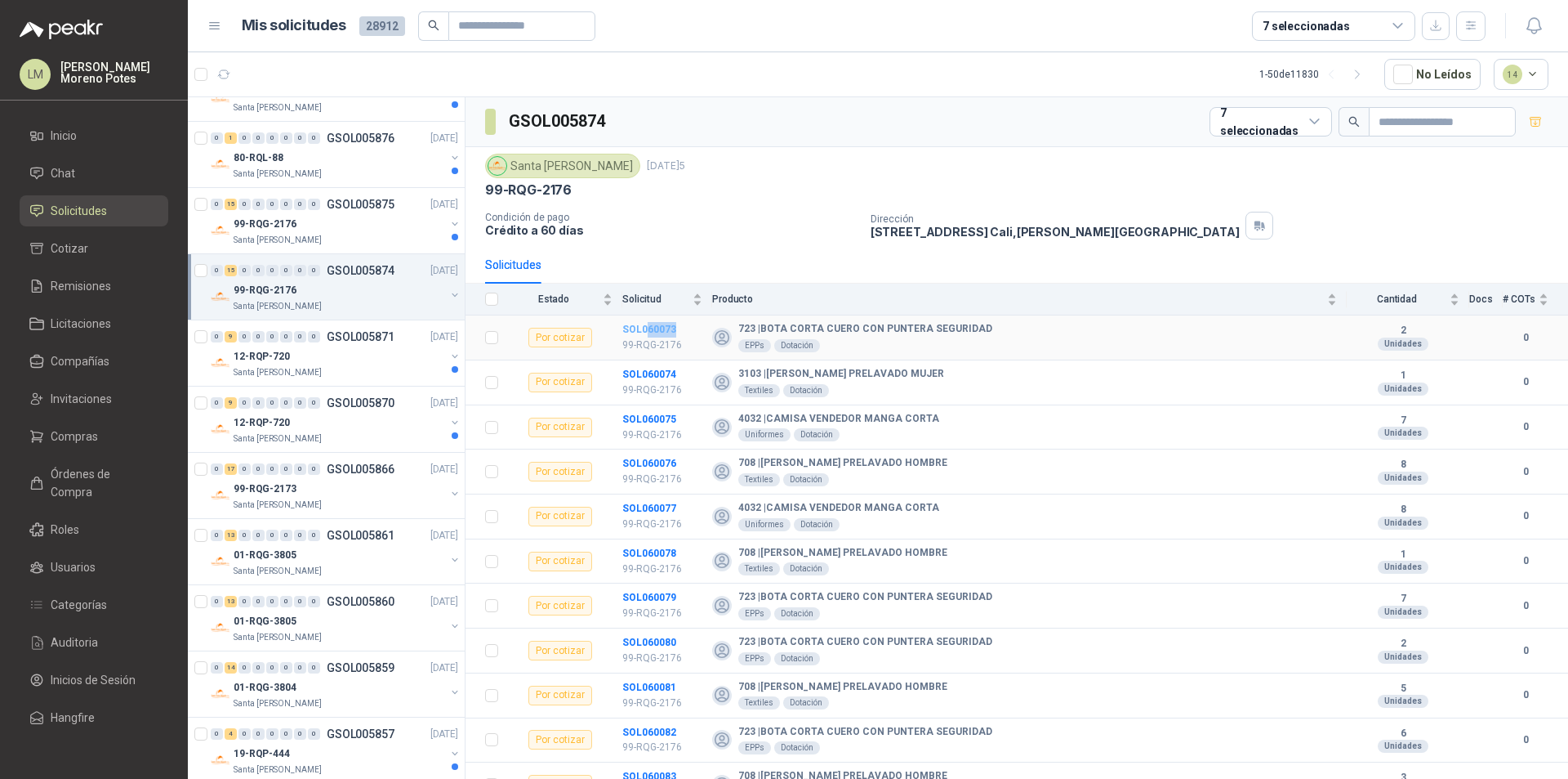
drag, startPoint x: 688, startPoint y: 329, endPoint x: 647, endPoint y: 331, distance: 41.0
click at [647, 331] on td "SOL060073 99-RQG-2176" at bounding box center [667, 338] width 90 height 45
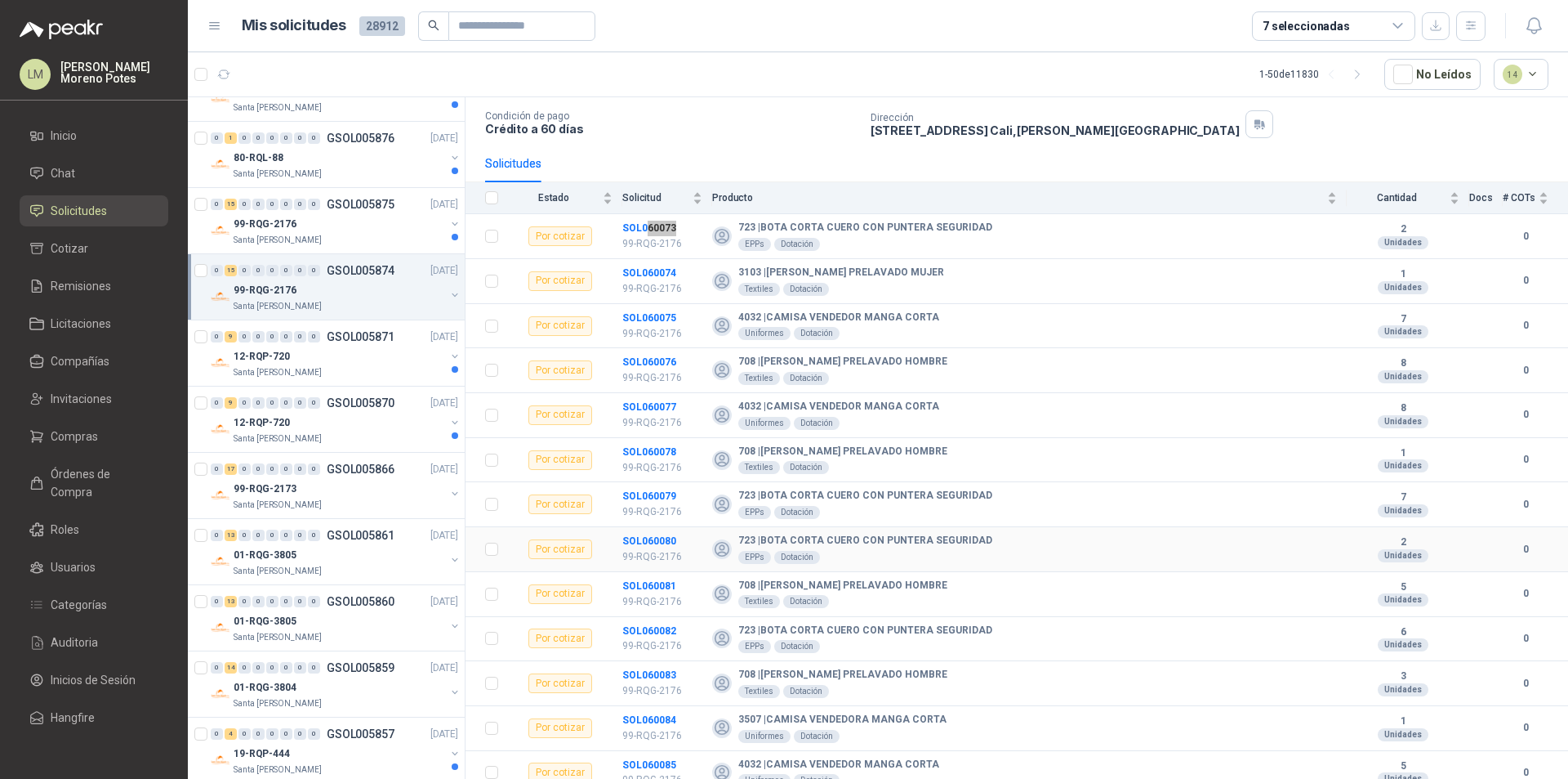
scroll to position [201, 0]
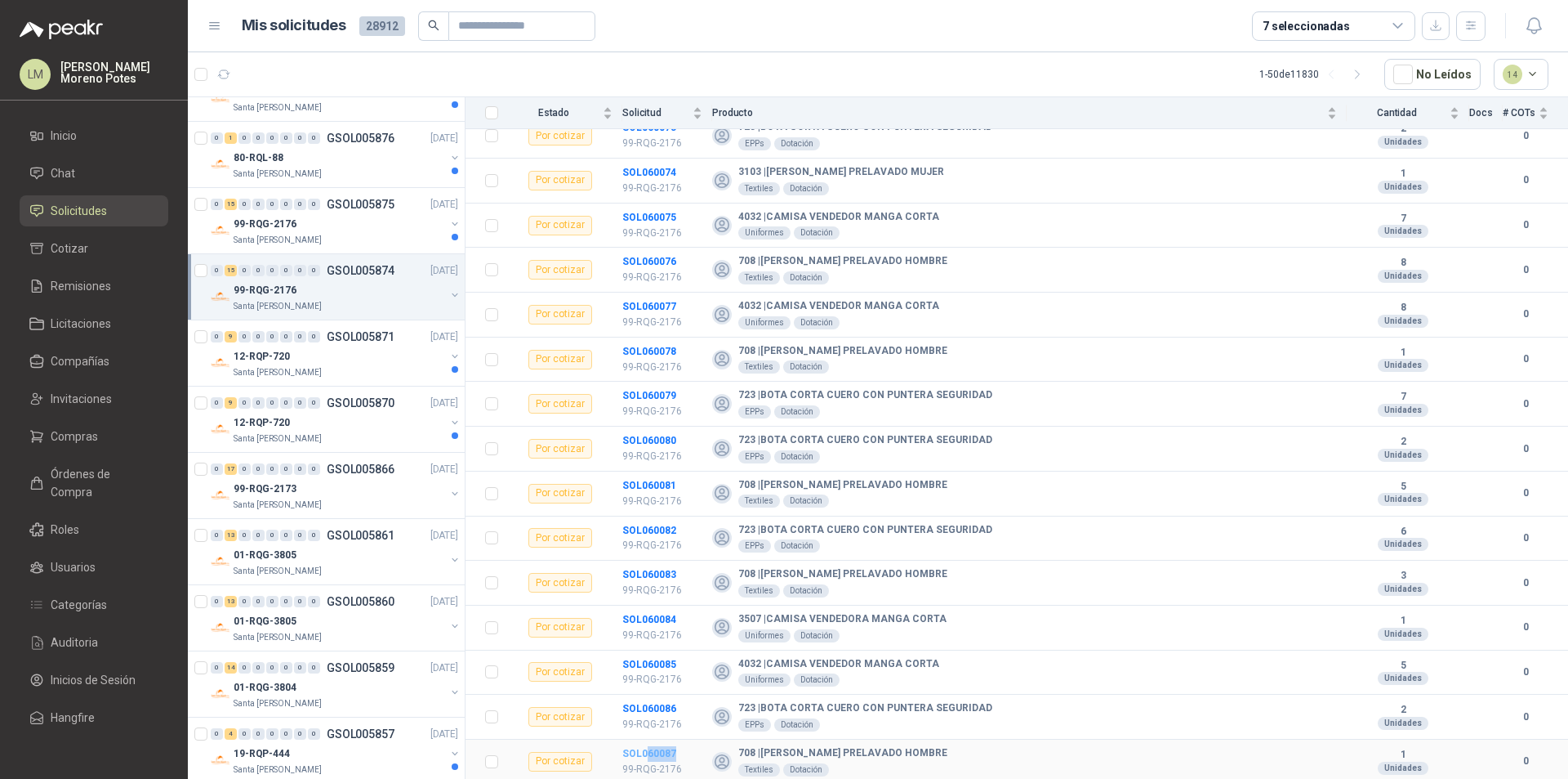
drag, startPoint x: 665, startPoint y: 755, endPoint x: 652, endPoint y: 752, distance: 13.3
click at [647, 750] on td "SOL060087 99-RQG-2176" at bounding box center [667, 762] width 90 height 45
click at [341, 233] on div "99-RQG-2176" at bounding box center [339, 224] width 212 height 20
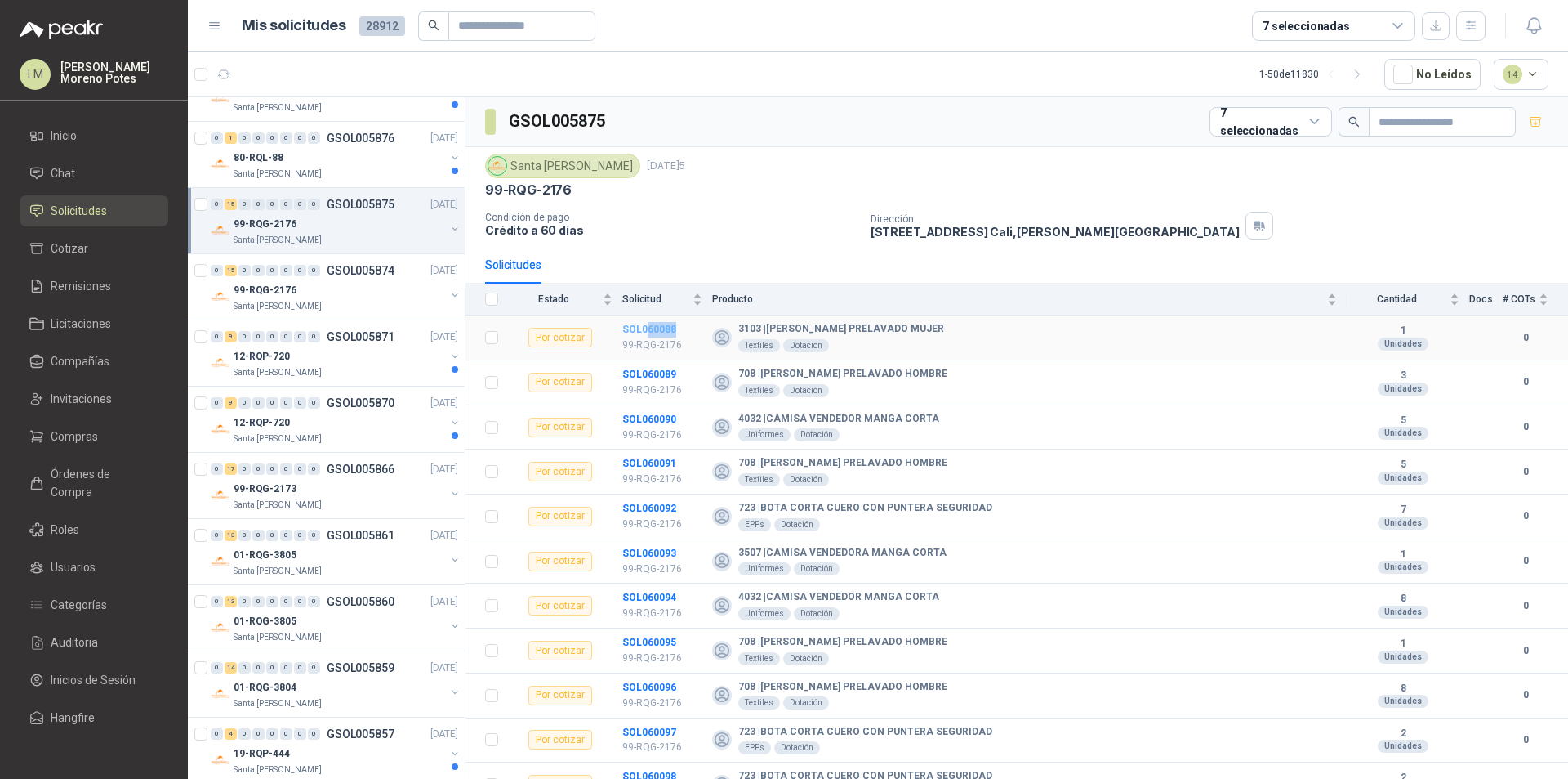
drag, startPoint x: 681, startPoint y: 334, endPoint x: 647, endPoint y: 329, distance: 34.4
click at [647, 329] on td "SOL060088 99-RQG-2176" at bounding box center [667, 338] width 90 height 45
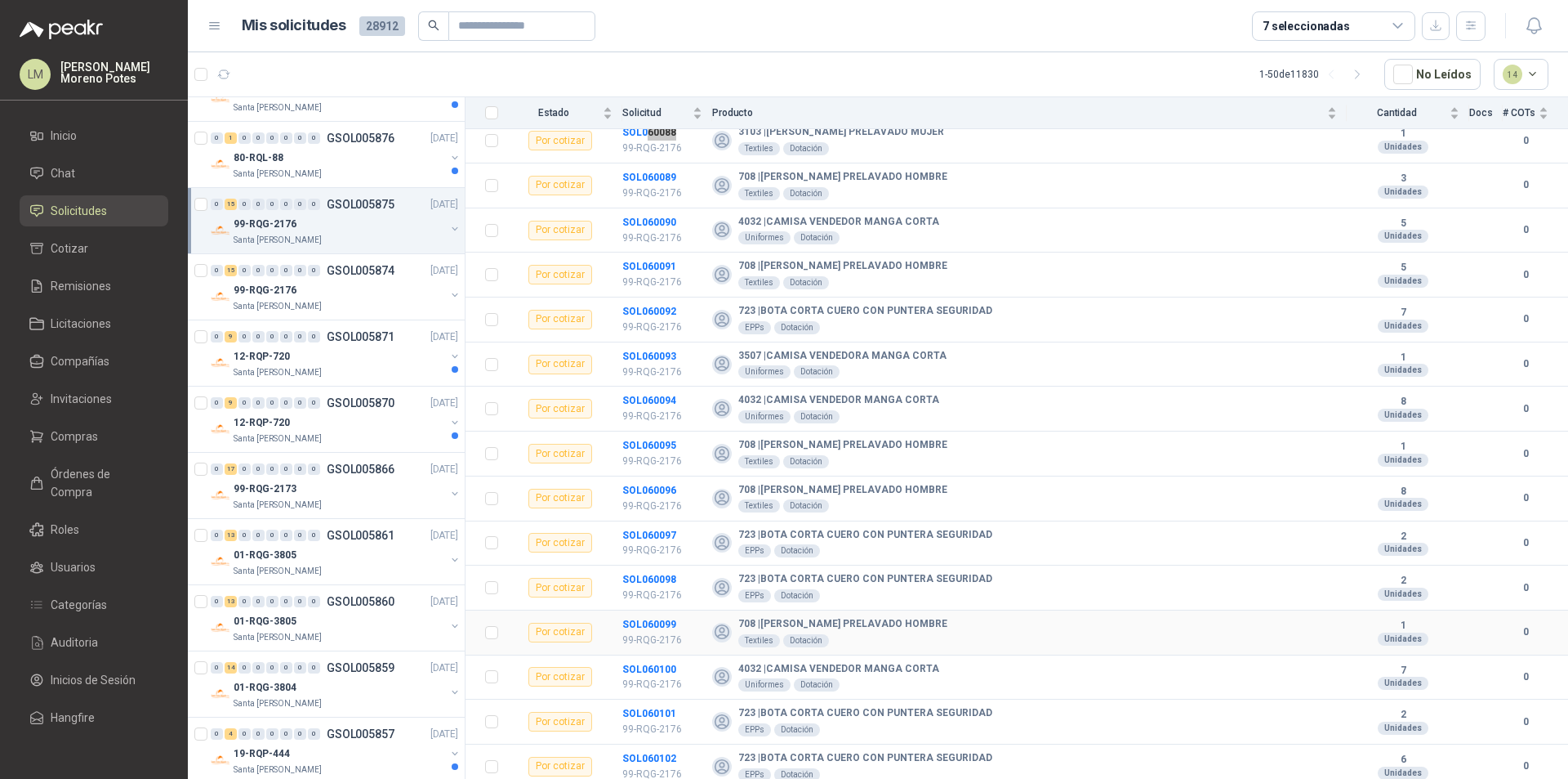
scroll to position [201, 0]
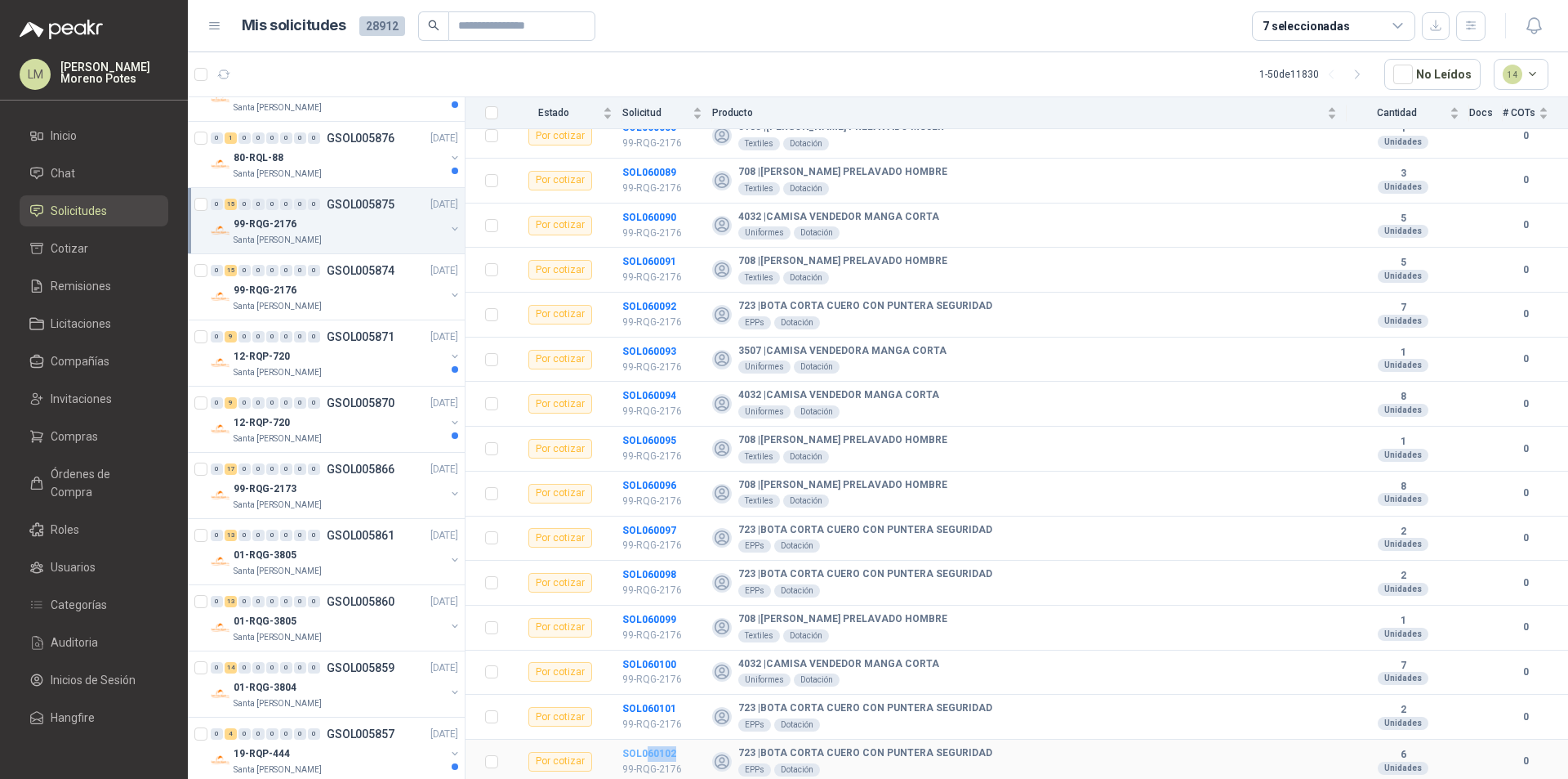
drag, startPoint x: 681, startPoint y: 750, endPoint x: 647, endPoint y: 753, distance: 34.1
click at [647, 750] on td "SOL060102 99-RQG-2176" at bounding box center [667, 762] width 90 height 45
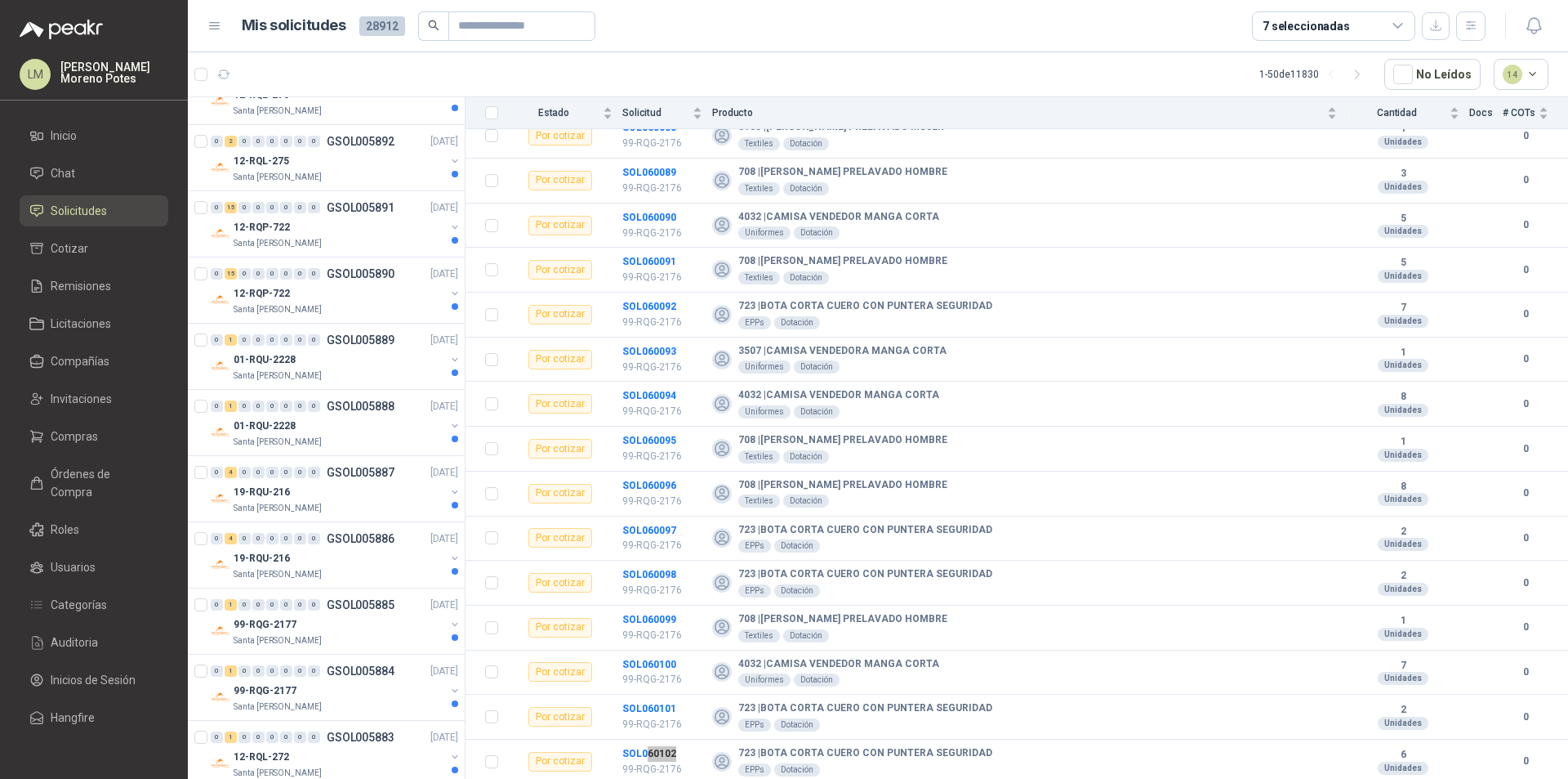
scroll to position [817, 0]
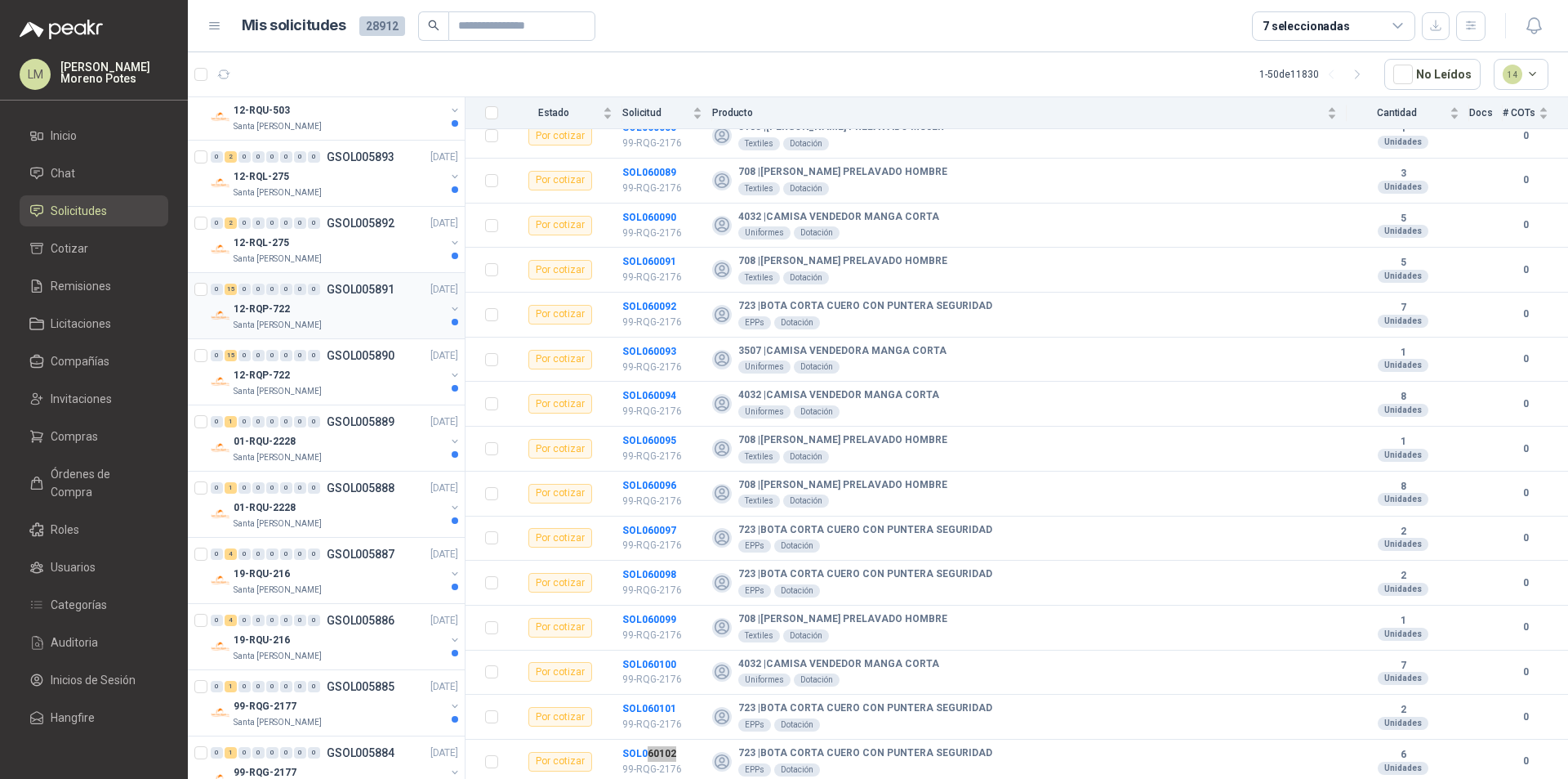
click at [367, 317] on div "12-RQP-722" at bounding box center [339, 309] width 212 height 20
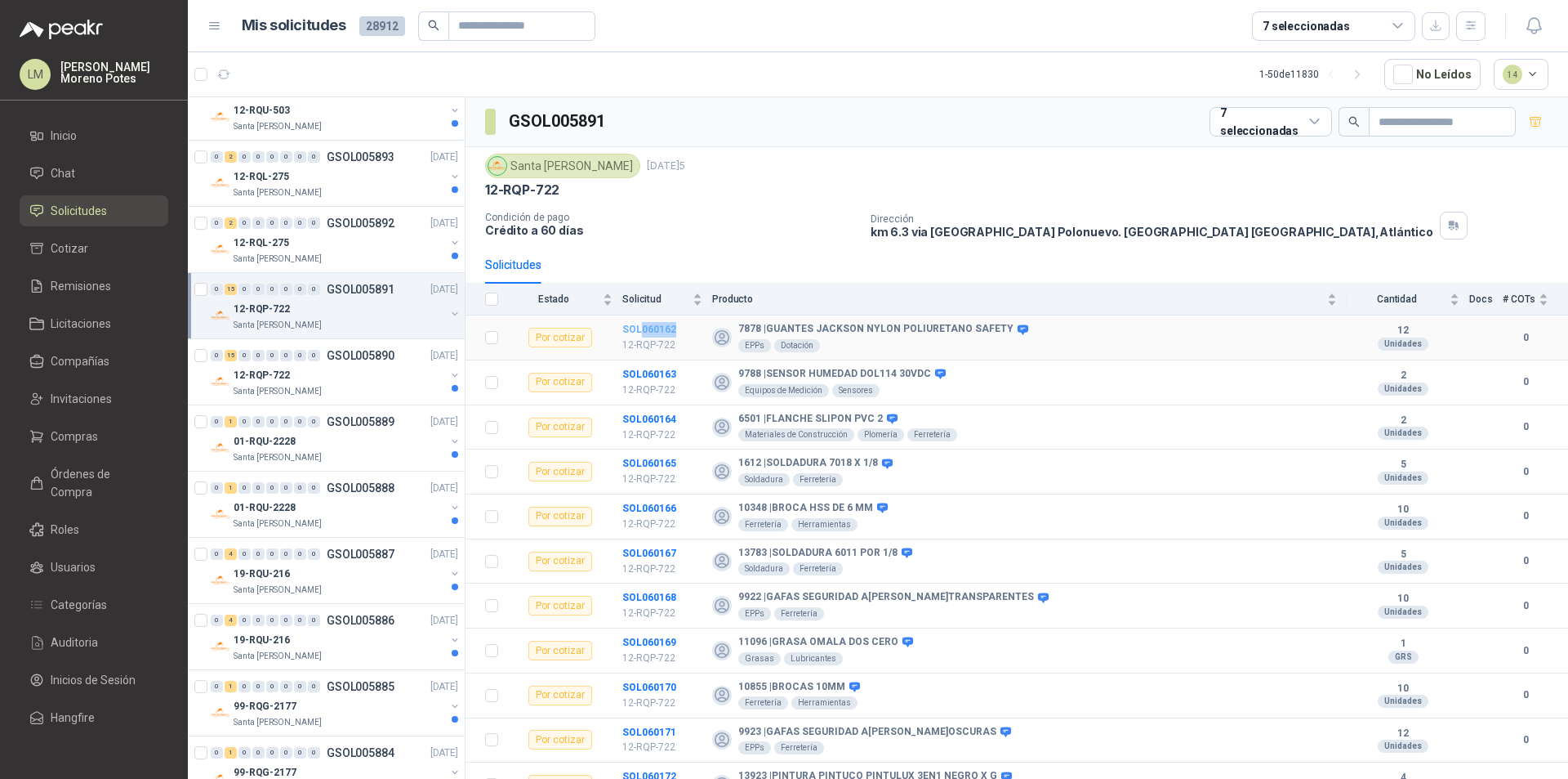
drag, startPoint x: 679, startPoint y: 326, endPoint x: 643, endPoint y: 332, distance: 36.5
click at [643, 332] on td "SOL060162 12-RQP-722" at bounding box center [667, 338] width 90 height 45
click at [689, 329] on td "SOL060162 12-RQP-722" at bounding box center [667, 338] width 90 height 45
drag, startPoint x: 688, startPoint y: 330, endPoint x: 646, endPoint y: 330, distance: 42.0
click at [646, 330] on td "SOL060162 12-RQP-722" at bounding box center [667, 338] width 90 height 45
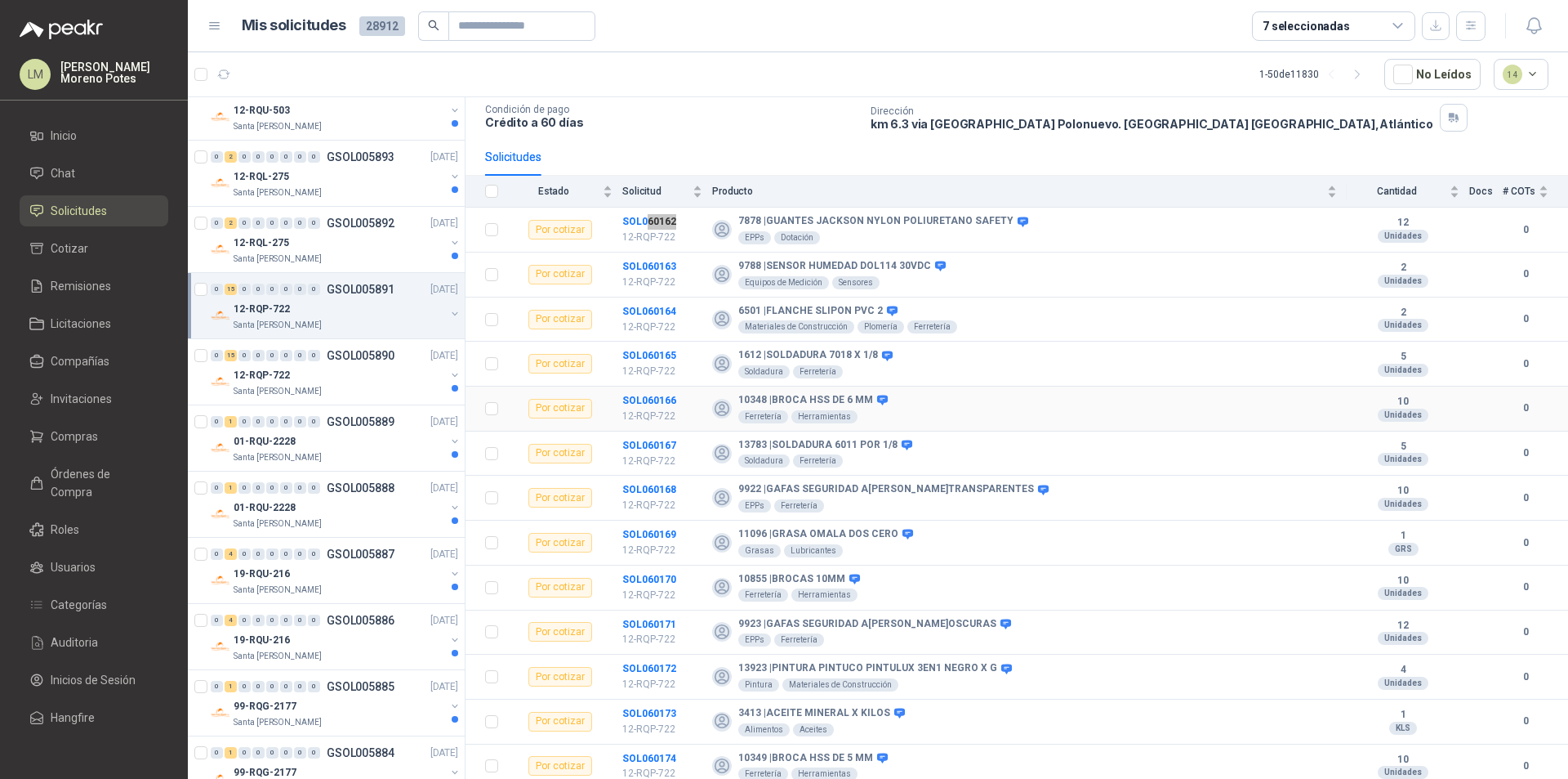
scroll to position [201, 0]
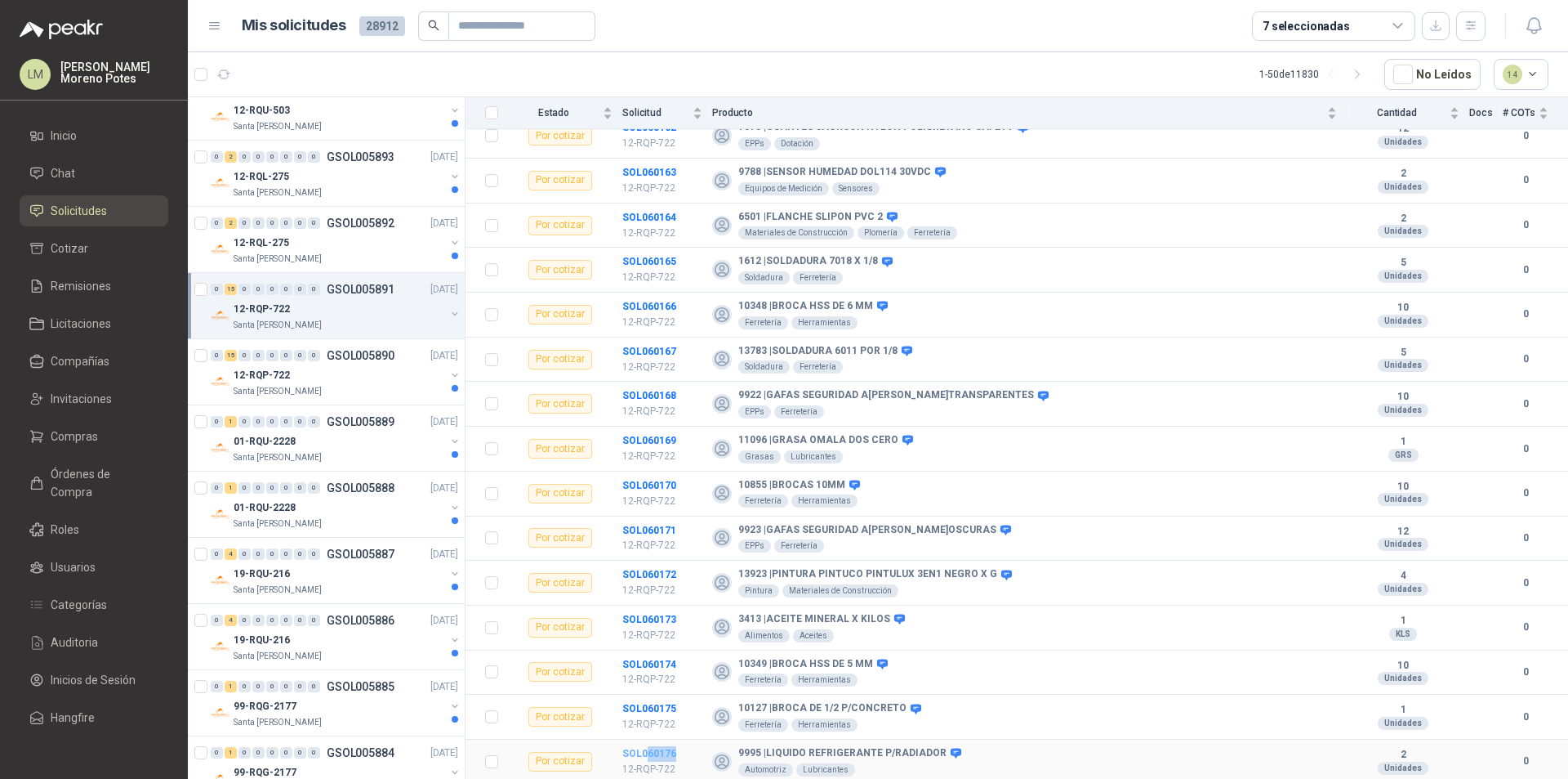
drag, startPoint x: 684, startPoint y: 752, endPoint x: 648, endPoint y: 756, distance: 36.2
click at [648, 750] on td "SOL060176 12-RQP-722" at bounding box center [667, 762] width 90 height 45
click at [225, 71] on icon "button" at bounding box center [224, 74] width 14 height 14
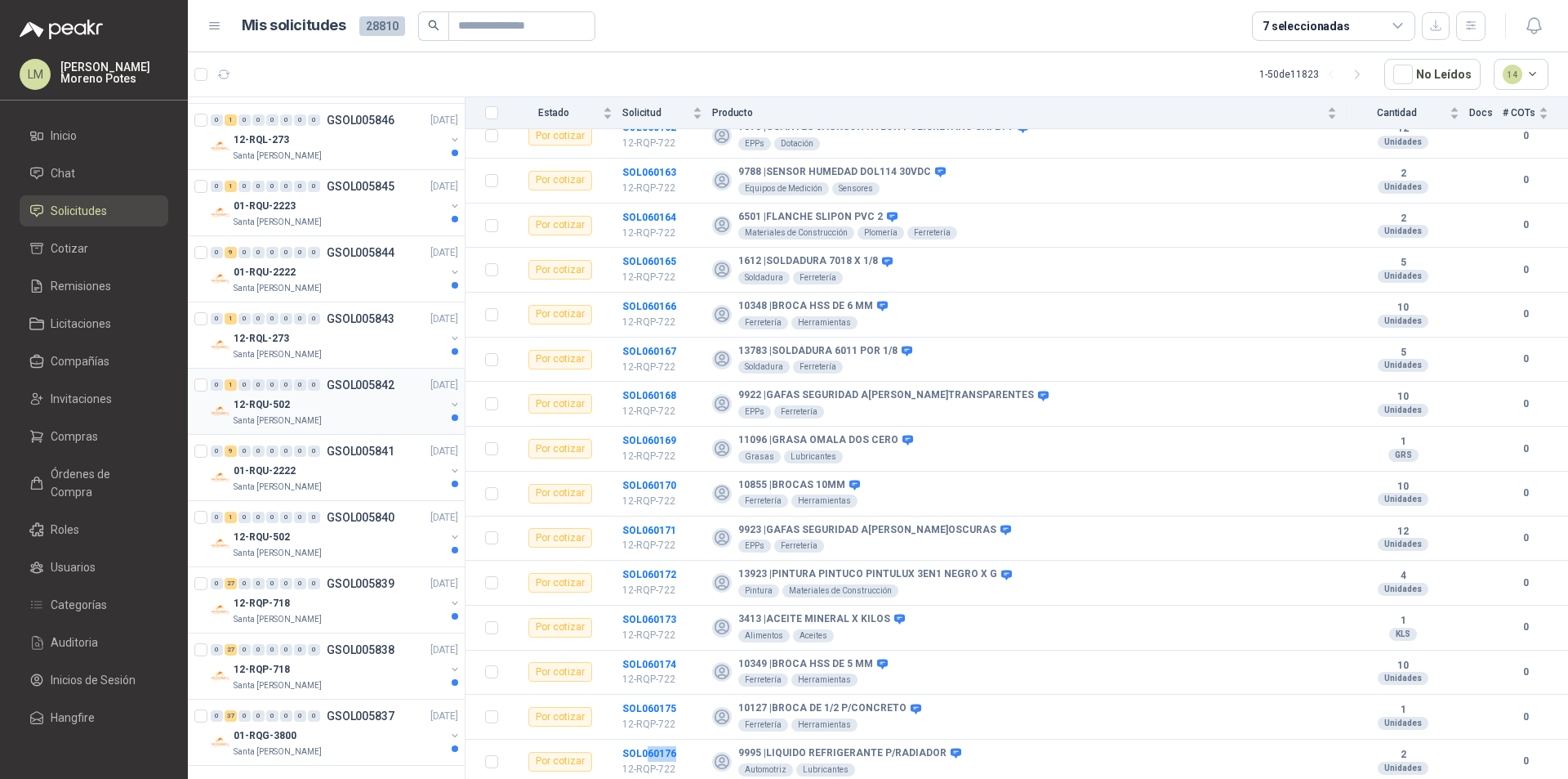
scroll to position [2645, 0]
click at [340, 728] on div "01-RQG-3800" at bounding box center [339, 731] width 212 height 20
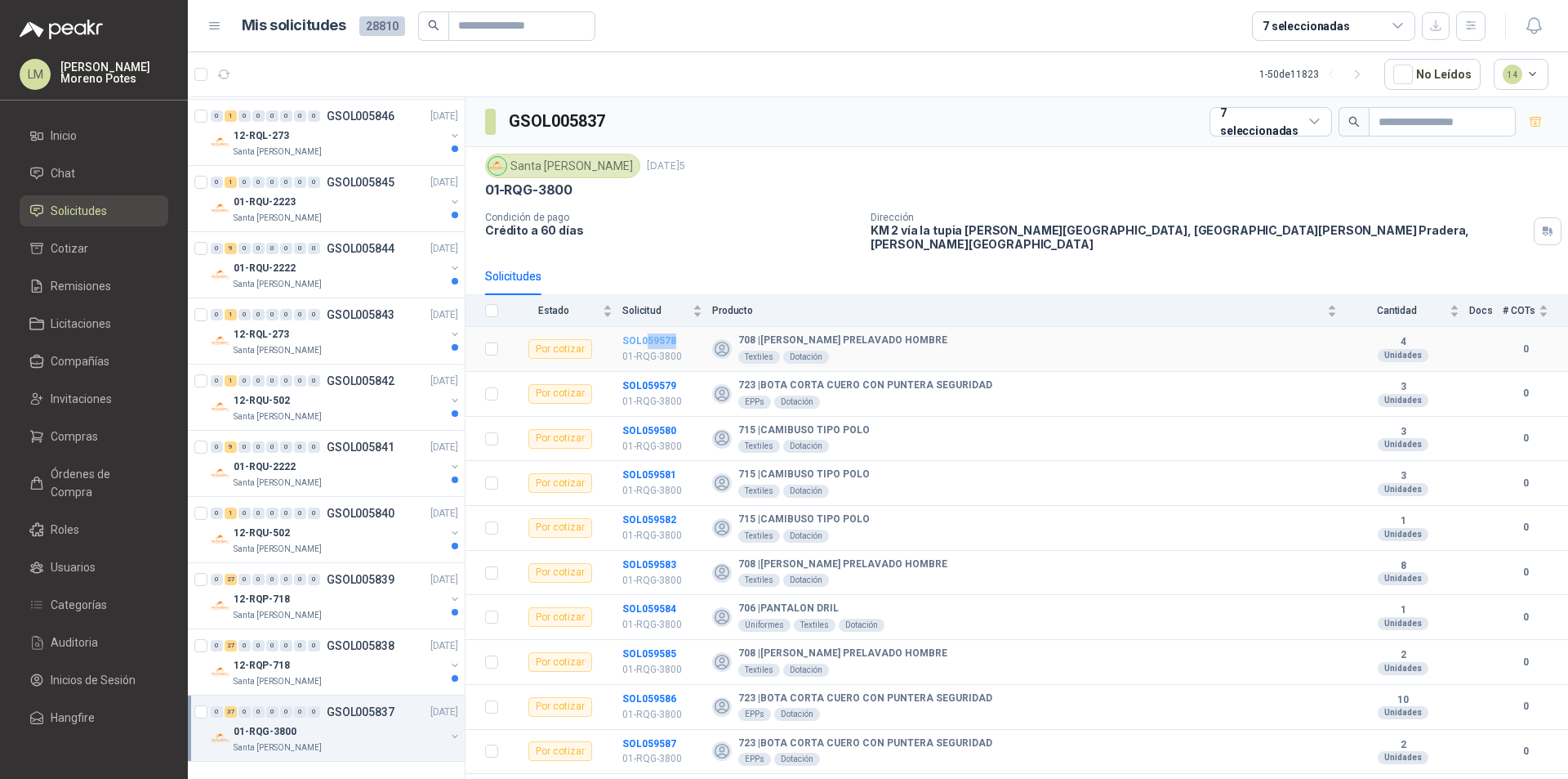
drag, startPoint x: 684, startPoint y: 326, endPoint x: 648, endPoint y: 331, distance: 36.3
click at [648, 331] on td "SOL059578 01-RQG-3800" at bounding box center [667, 349] width 90 height 45
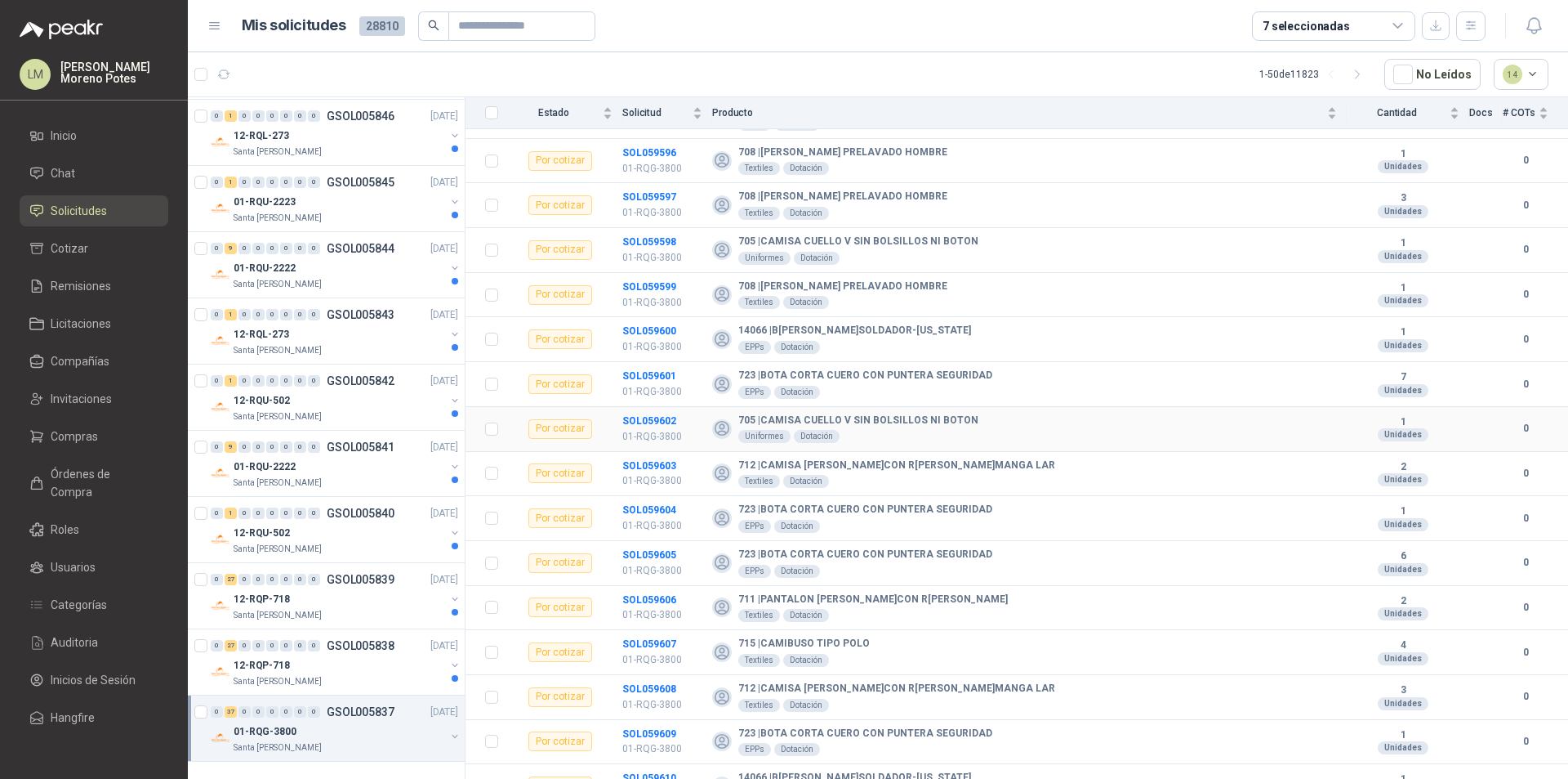
scroll to position [1184, 0]
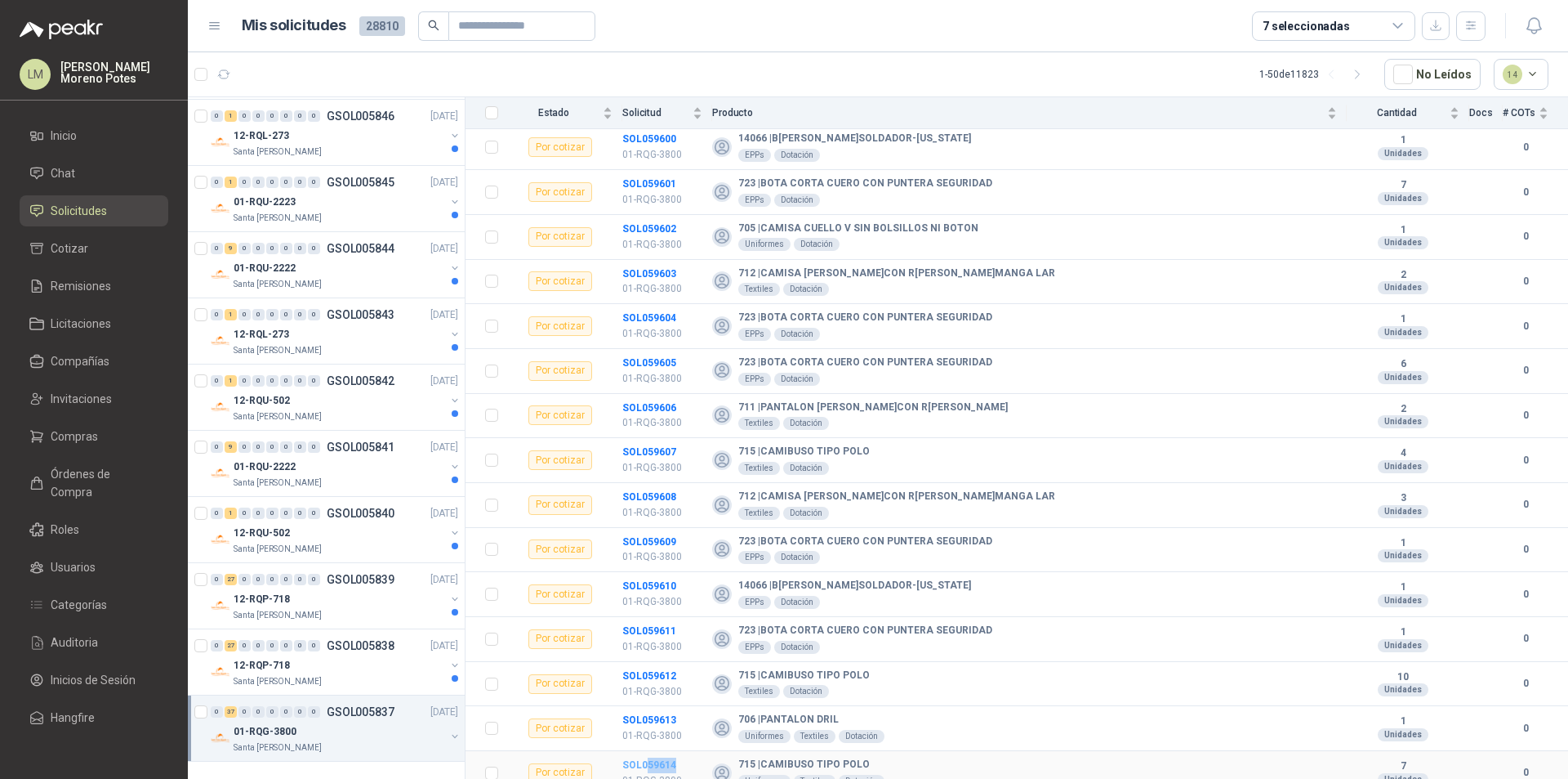
drag, startPoint x: 680, startPoint y: 753, endPoint x: 647, endPoint y: 759, distance: 33.5
click at [647, 750] on td "SOL059614 01-RQG-3800" at bounding box center [667, 773] width 90 height 45
click at [343, 664] on div "12-RQP-718" at bounding box center [339, 665] width 212 height 20
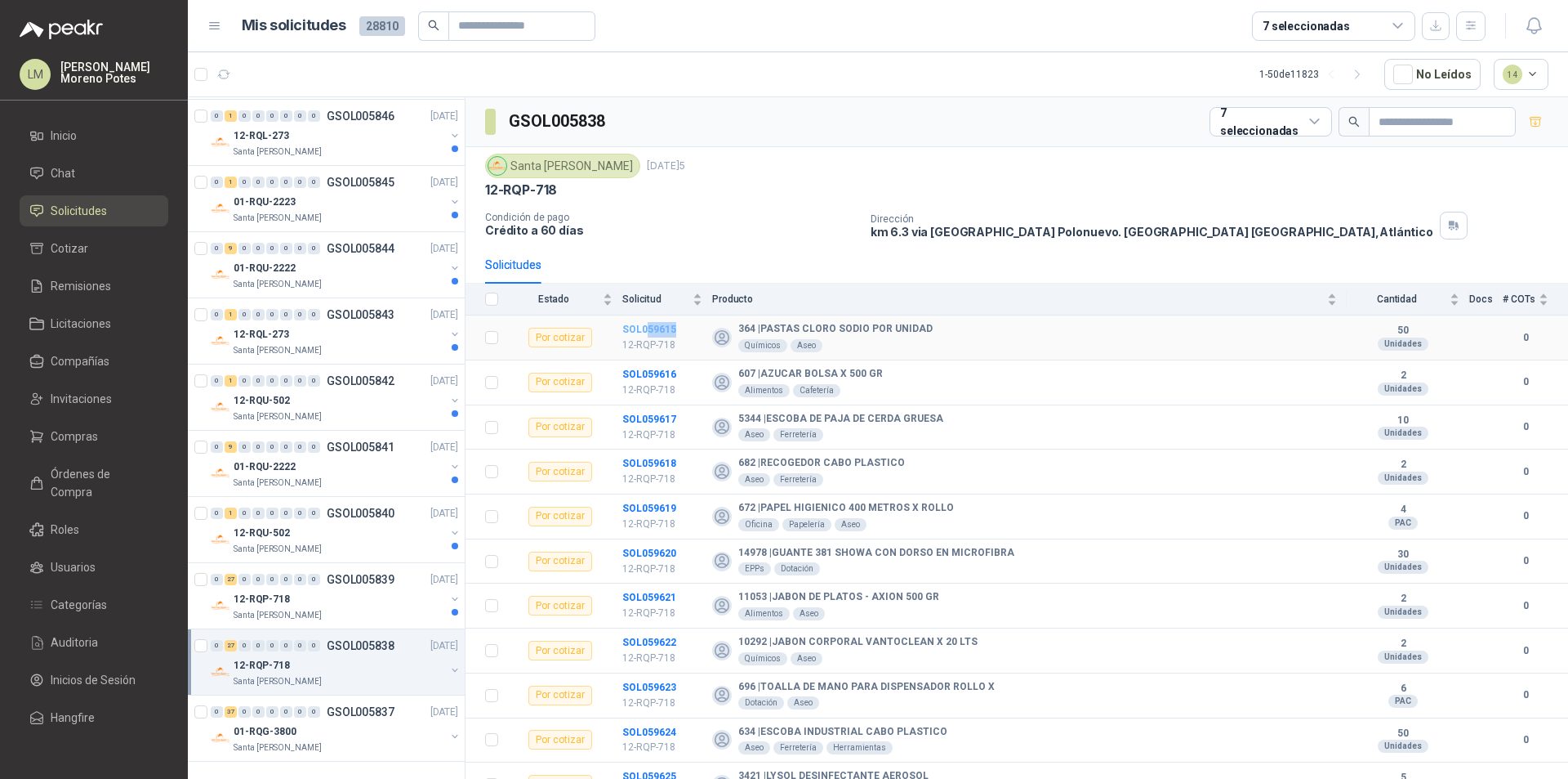
drag, startPoint x: 680, startPoint y: 329, endPoint x: 647, endPoint y: 332, distance: 33.1
click at [647, 332] on td "SOL059615 12-RQP-718" at bounding box center [667, 338] width 90 height 45
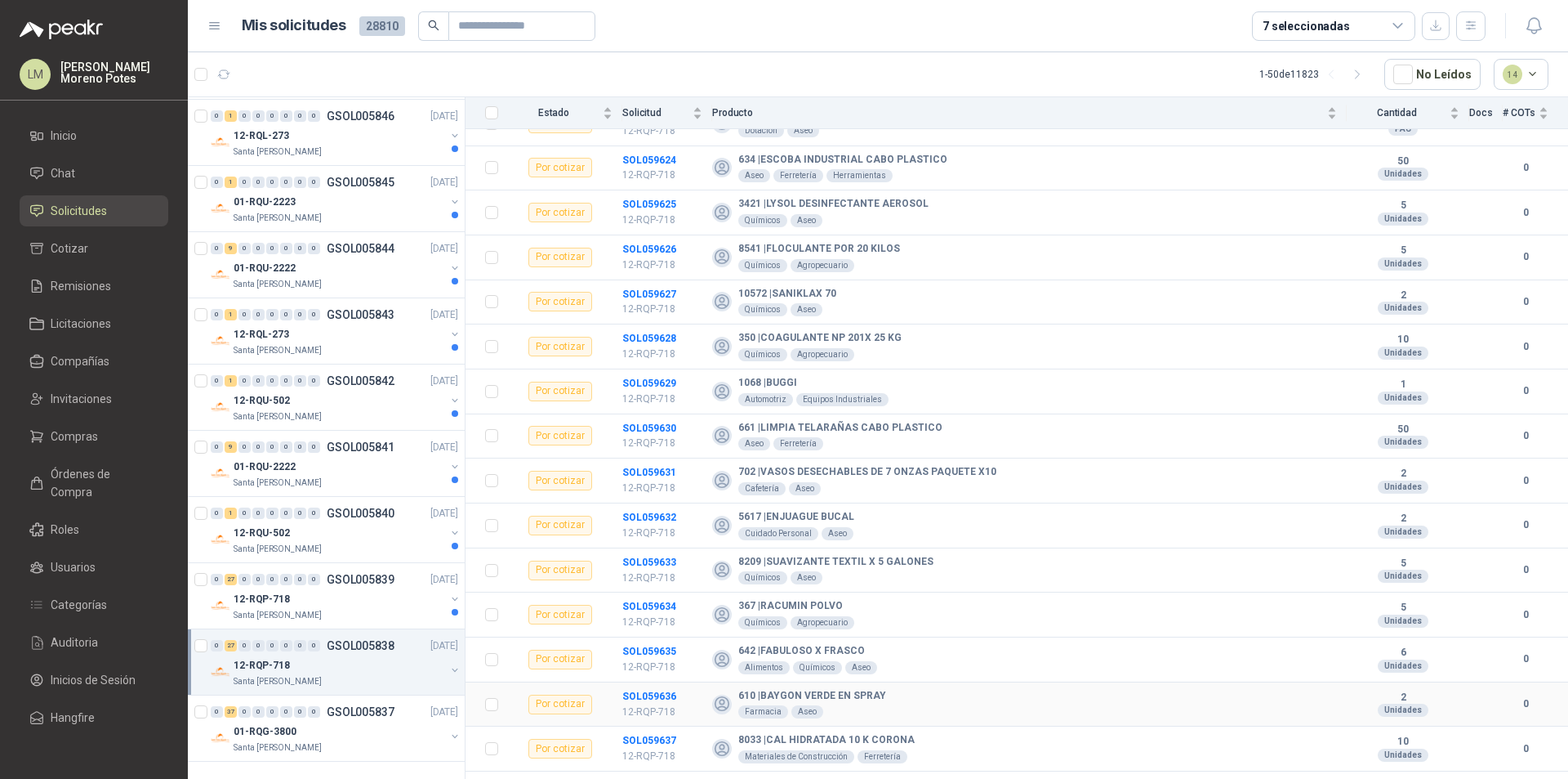
scroll to position [737, 0]
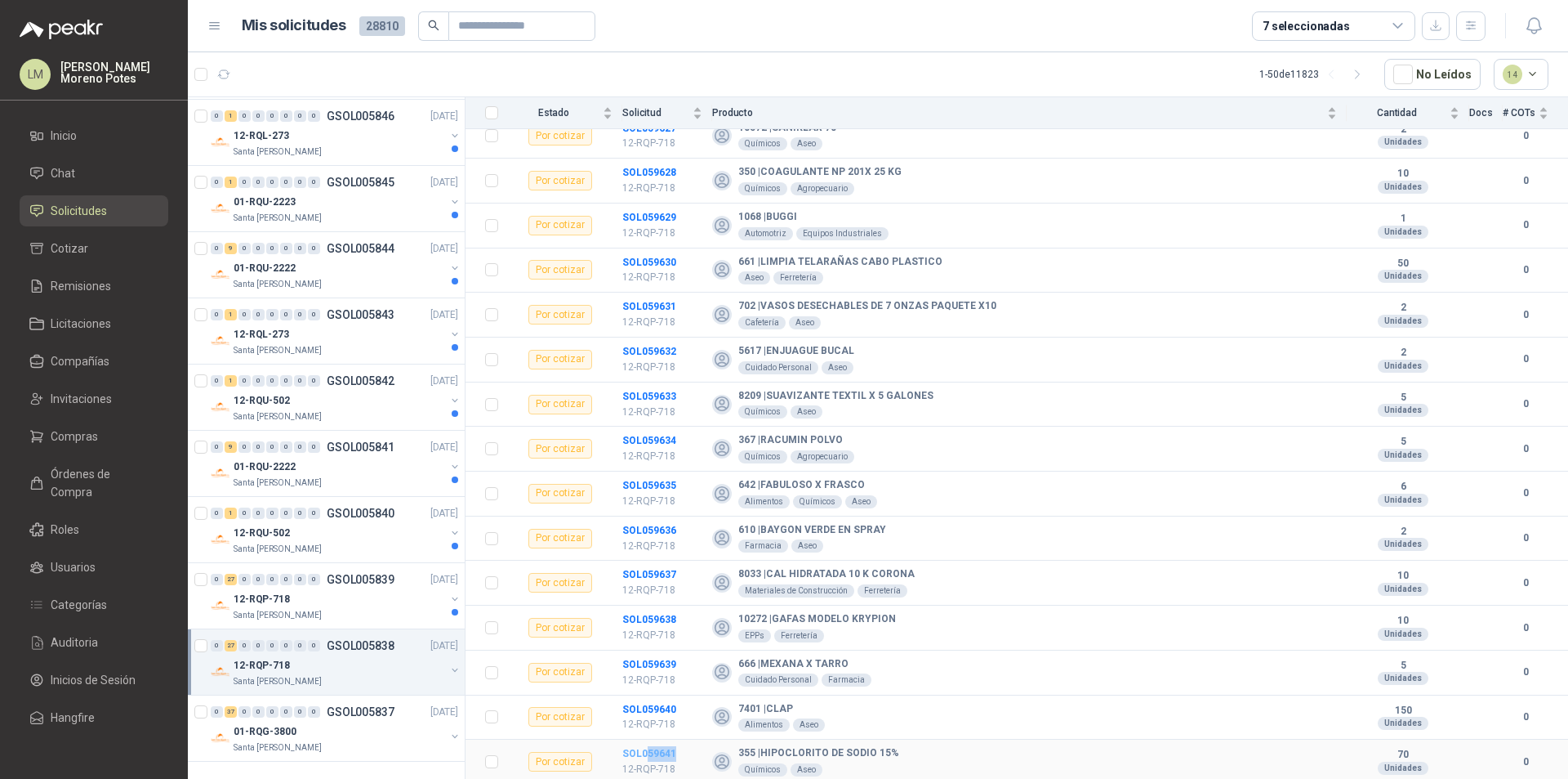
drag, startPoint x: 684, startPoint y: 752, endPoint x: 647, endPoint y: 756, distance: 37.2
click at [647, 750] on td "SOL059641 12-RQP-718" at bounding box center [667, 762] width 90 height 45
click at [360, 604] on div "12-RQP-718" at bounding box center [339, 598] width 212 height 20
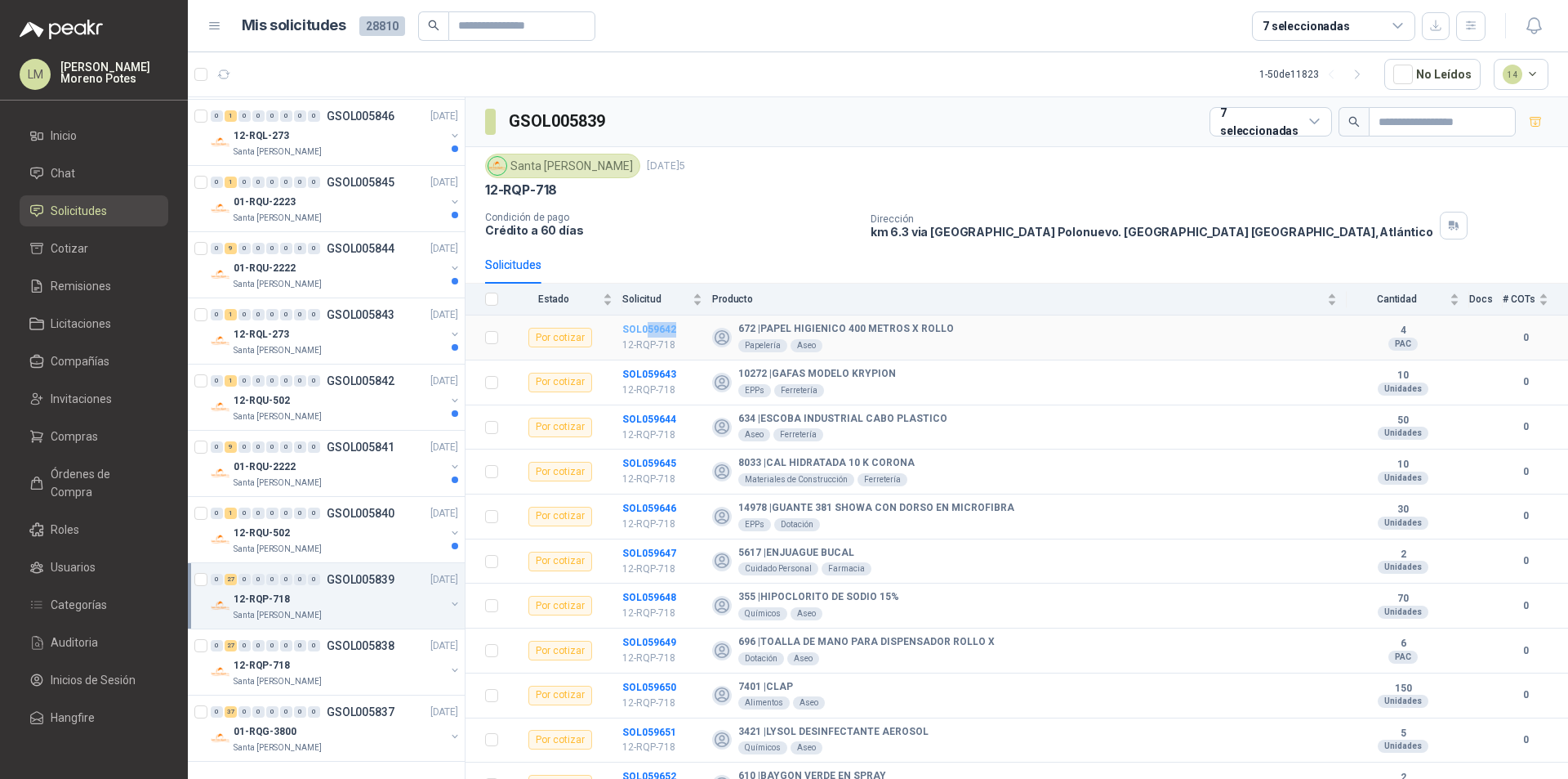
drag, startPoint x: 680, startPoint y: 330, endPoint x: 648, endPoint y: 333, distance: 32.1
click at [648, 333] on td "SOL059642 12-RQP-718" at bounding box center [667, 338] width 90 height 45
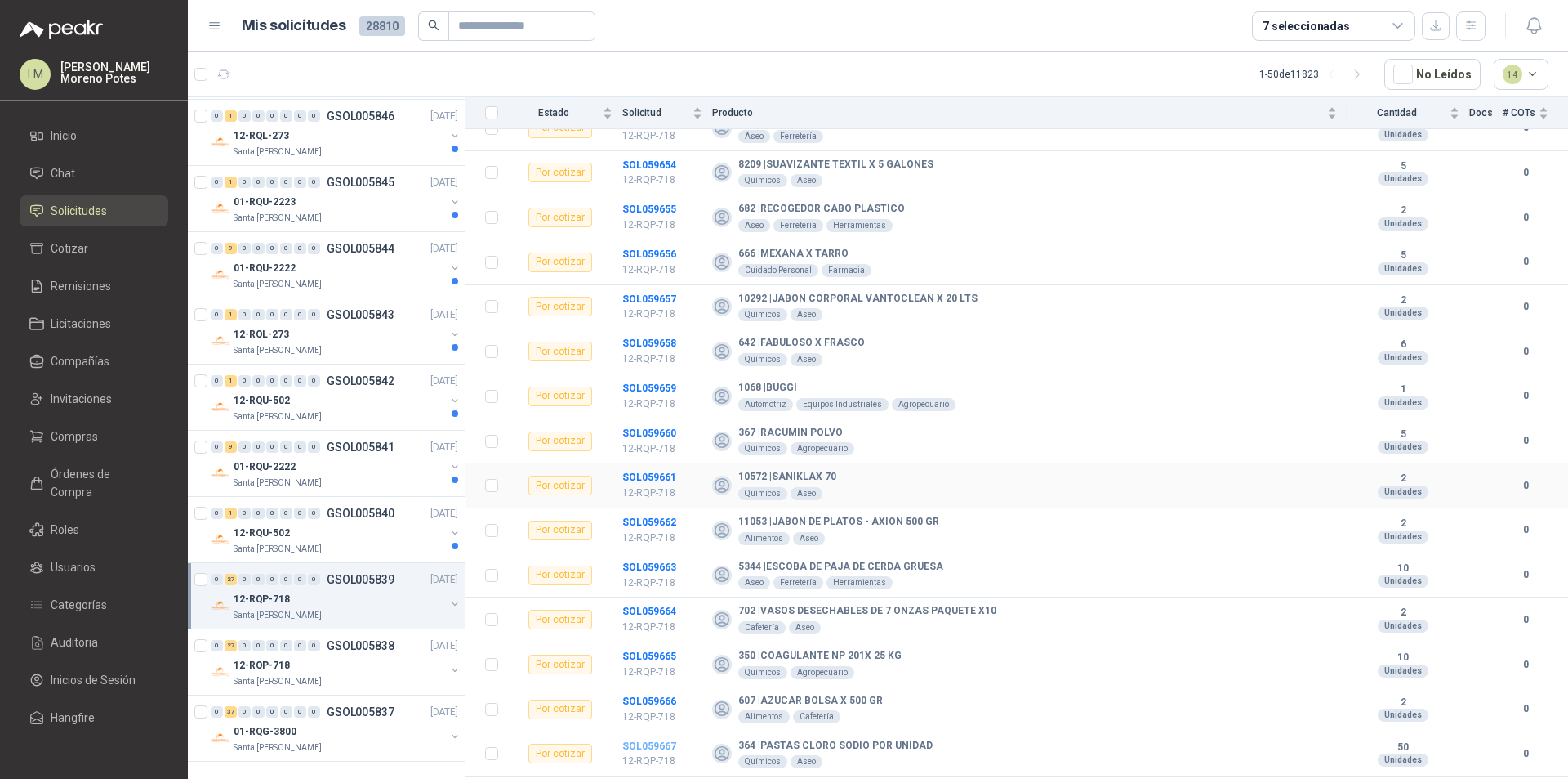
scroll to position [737, 0]
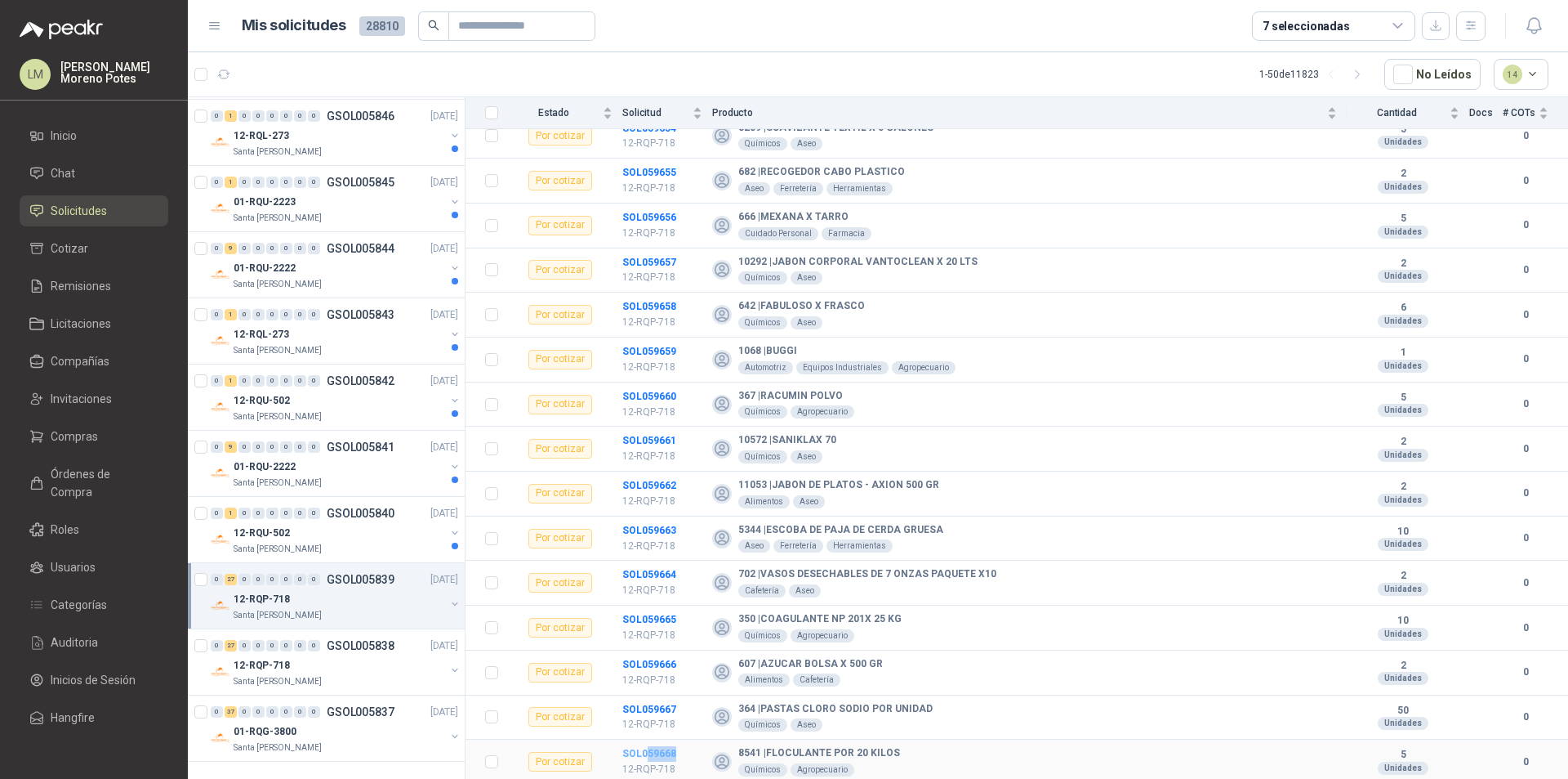
drag, startPoint x: 680, startPoint y: 750, endPoint x: 646, endPoint y: 752, distance: 34.1
click at [646, 750] on td "SOL059668 12-RQP-718" at bounding box center [667, 762] width 90 height 45
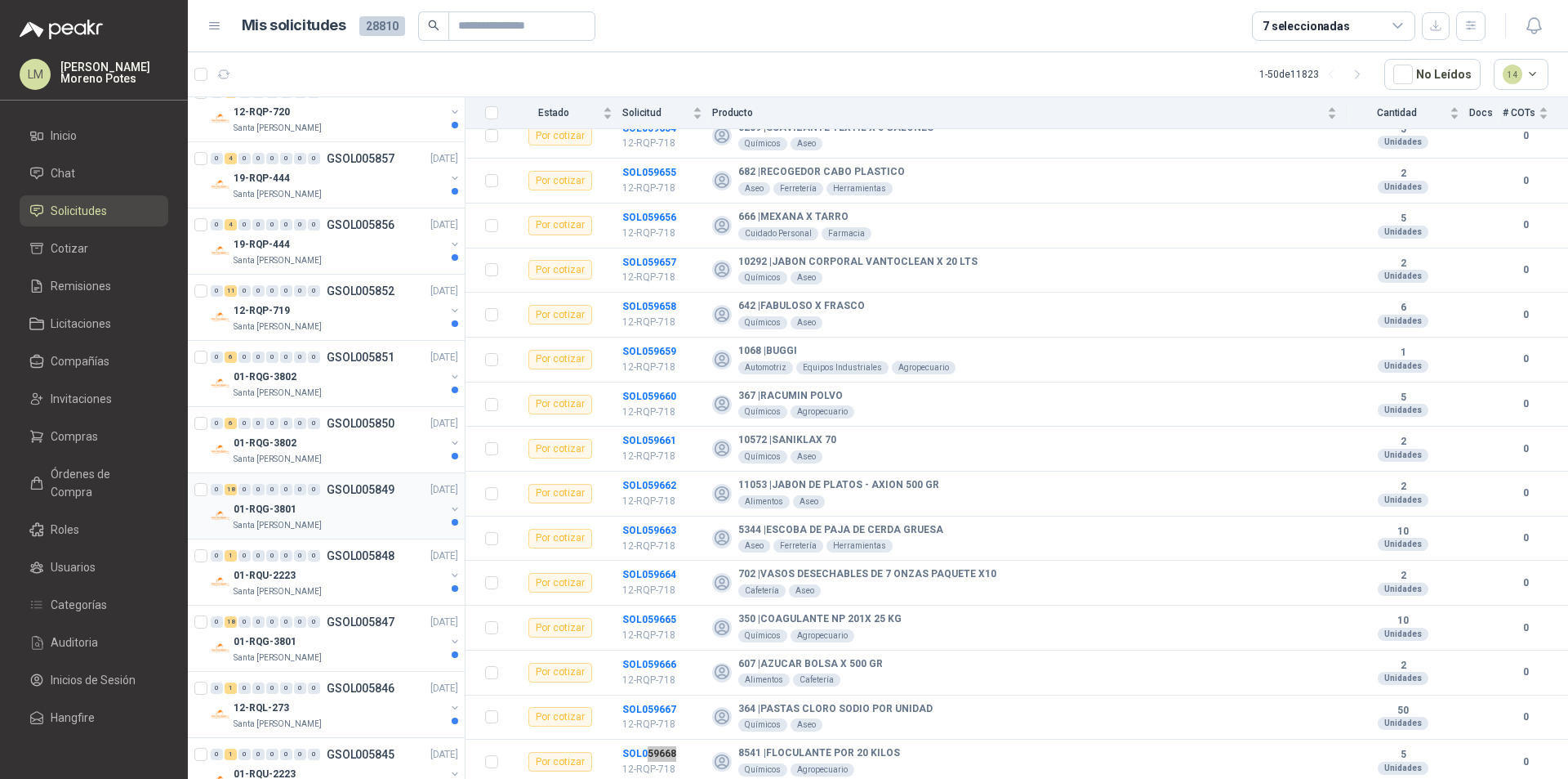
click at [311, 519] on div "Santa [PERSON_NAME]" at bounding box center [339, 525] width 212 height 13
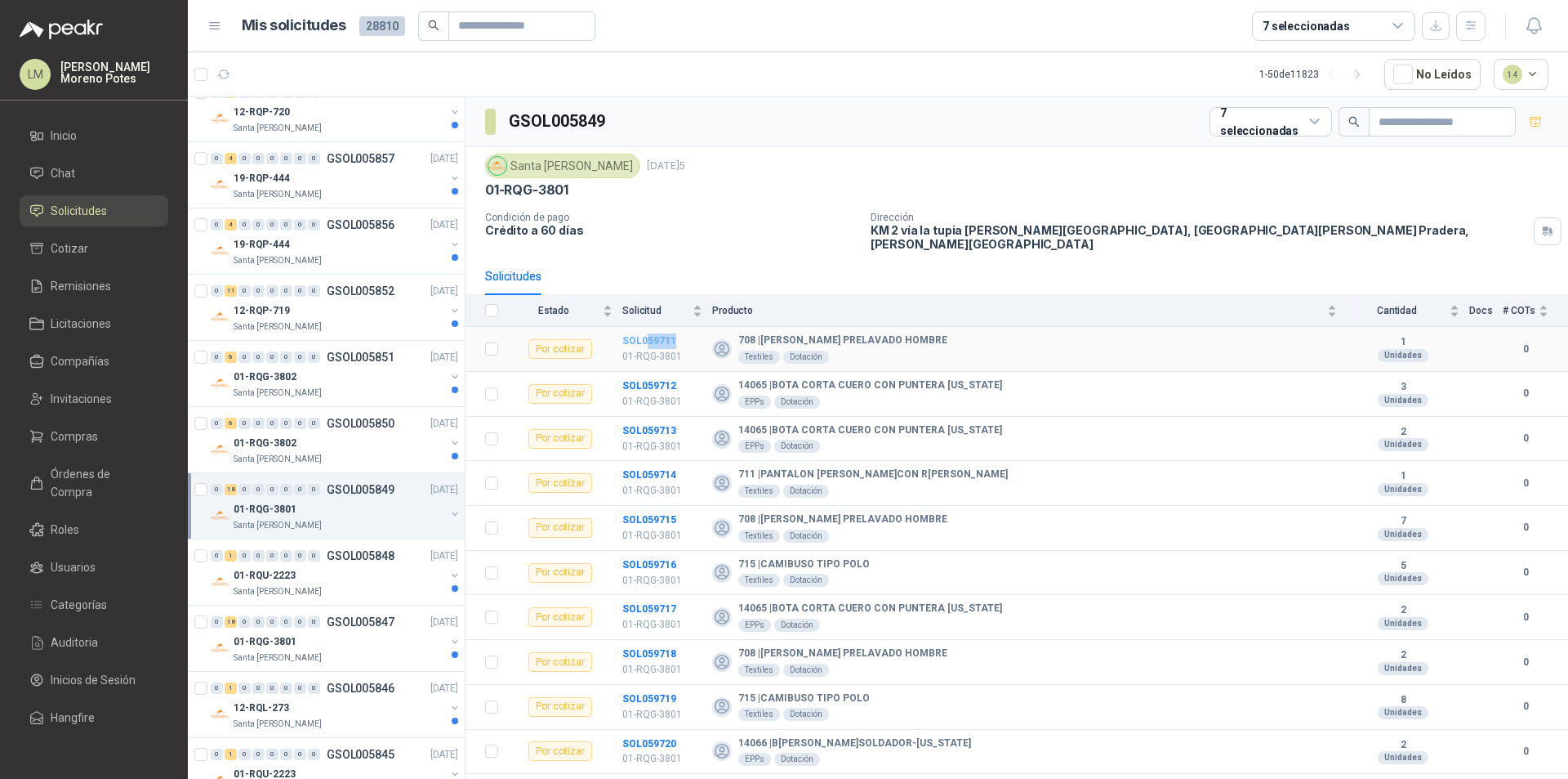
drag, startPoint x: 656, startPoint y: 331, endPoint x: 647, endPoint y: 331, distance: 9.0
click at [647, 331] on td "SOL059711 01-RQG-3801" at bounding box center [667, 349] width 90 height 45
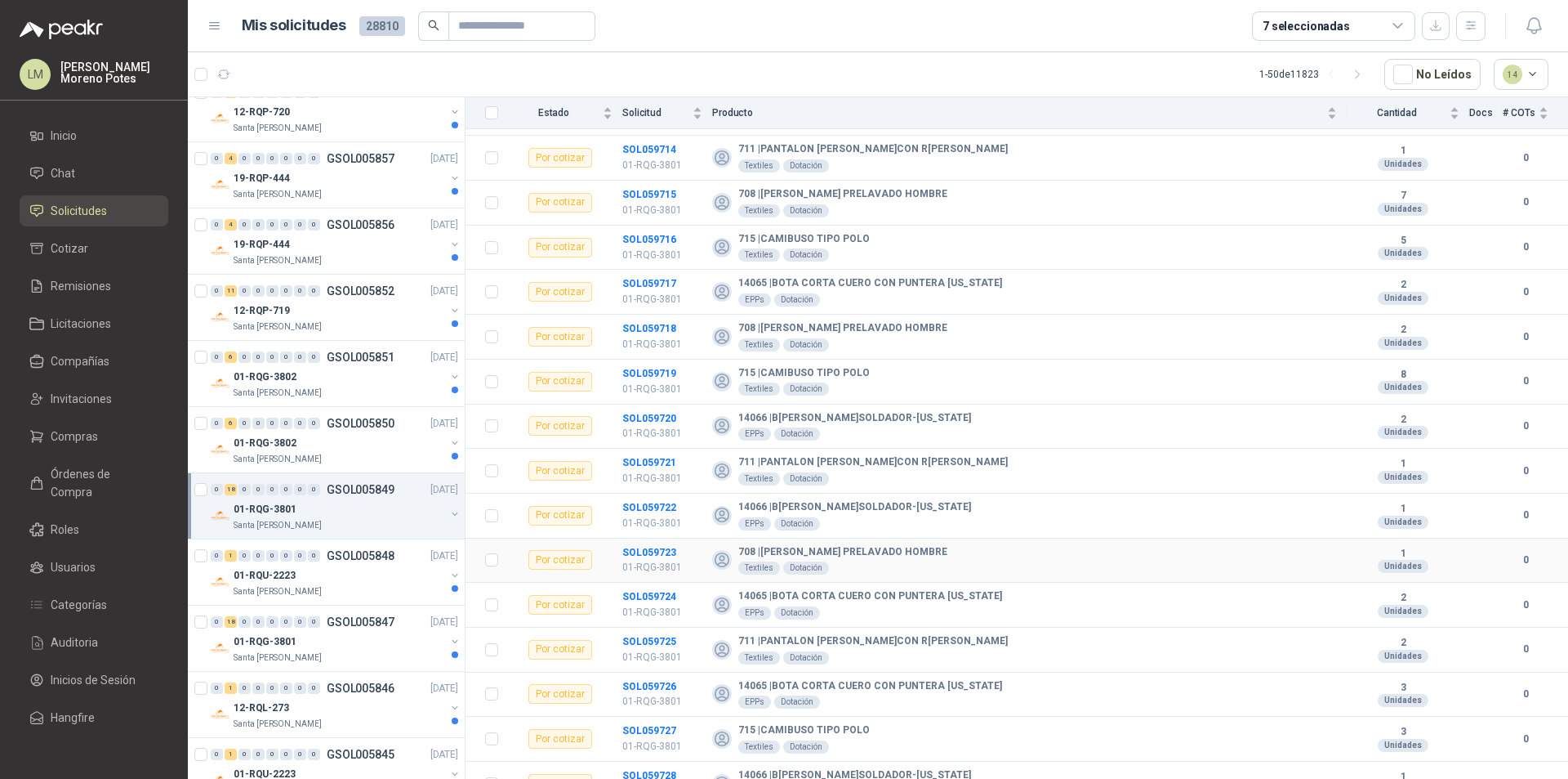
scroll to position [335, 0]
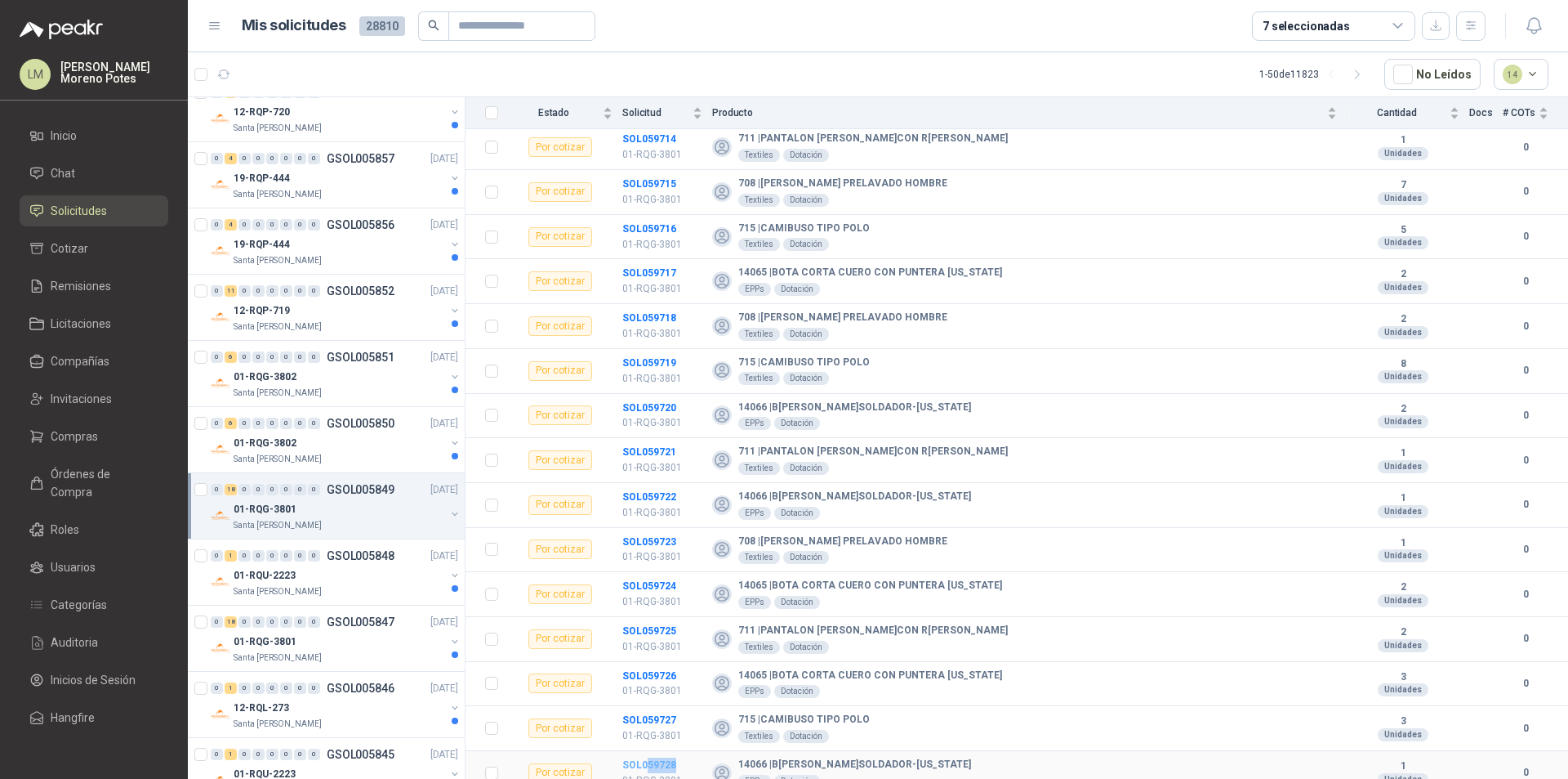
drag, startPoint x: 681, startPoint y: 755, endPoint x: 647, endPoint y: 753, distance: 34.1
click at [647, 750] on td "SOL059728 01-RQG-3801" at bounding box center [667, 773] width 90 height 45
click at [335, 450] on div "01-RQG-3802" at bounding box center [339, 443] width 212 height 20
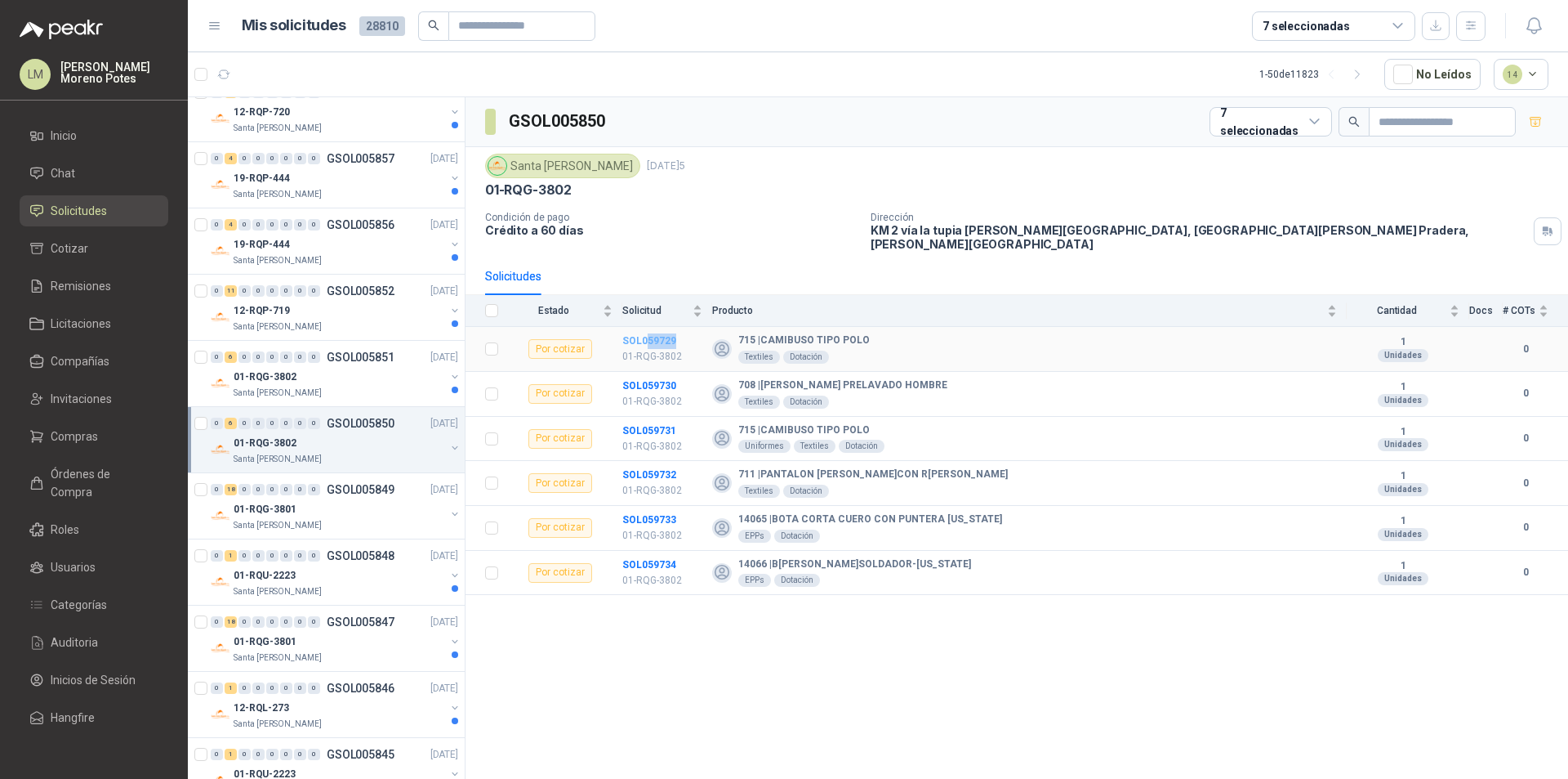
drag, startPoint x: 685, startPoint y: 333, endPoint x: 648, endPoint y: 330, distance: 37.1
click at [648, 330] on td "SOL059729 01-RQG-3802" at bounding box center [667, 349] width 90 height 45
drag, startPoint x: 684, startPoint y: 557, endPoint x: 646, endPoint y: 554, distance: 38.1
click at [646, 554] on td "SOL059734 01-RQG-3802" at bounding box center [667, 573] width 90 height 45
click at [333, 391] on div "Santa [PERSON_NAME]" at bounding box center [339, 393] width 212 height 13
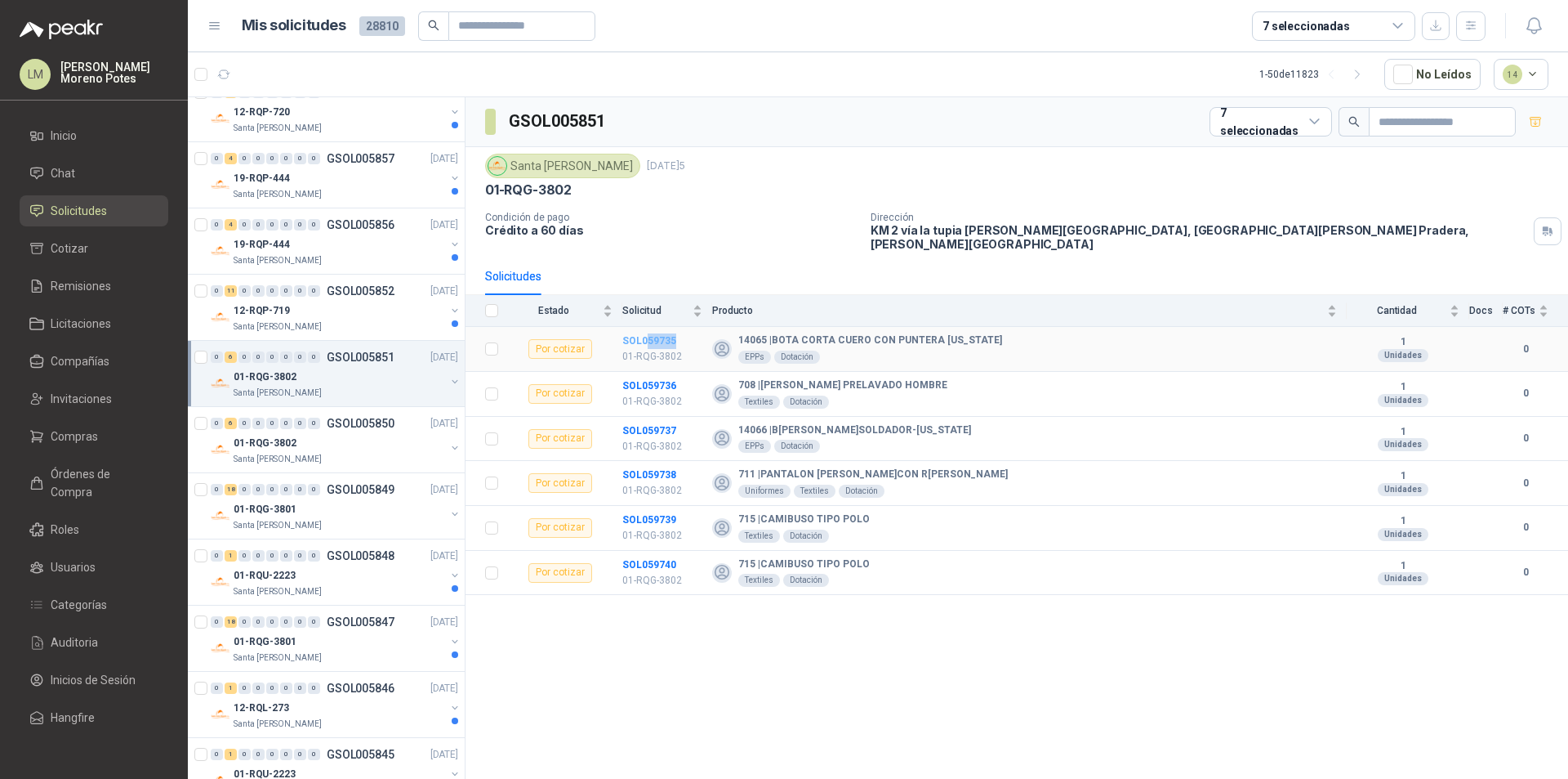
drag, startPoint x: 695, startPoint y: 331, endPoint x: 646, endPoint y: 334, distance: 49.1
click at [646, 334] on td "SOL059735 01-RQG-3802" at bounding box center [667, 349] width 90 height 45
drag, startPoint x: 685, startPoint y: 556, endPoint x: 647, endPoint y: 557, distance: 38.0
click at [647, 557] on td "SOL059740 01-RQG-3802" at bounding box center [667, 573] width 90 height 45
click at [379, 308] on div "12-RQP-719" at bounding box center [339, 310] width 212 height 20
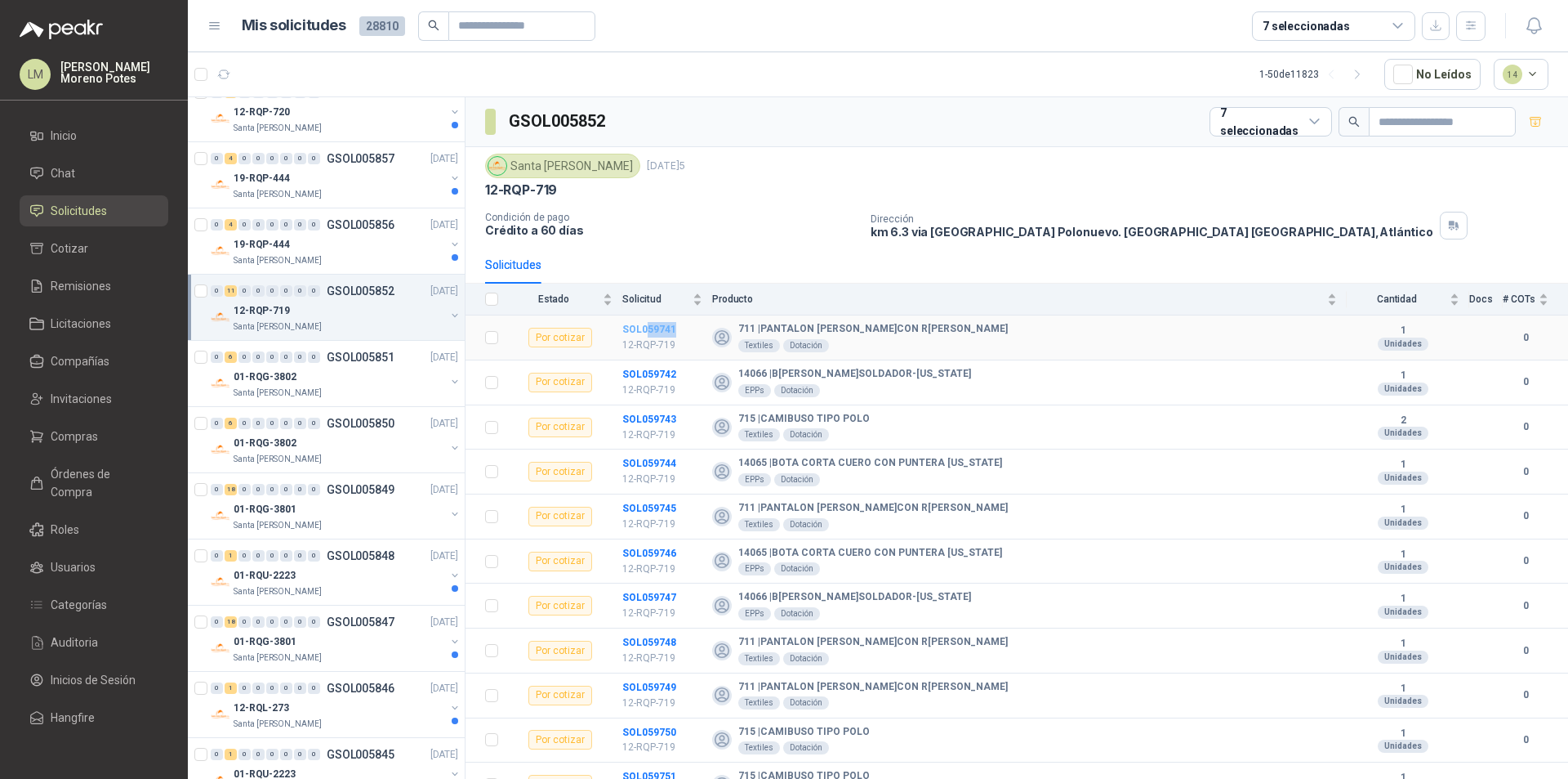
drag, startPoint x: 687, startPoint y: 328, endPoint x: 647, endPoint y: 329, distance: 40.0
click at [647, 329] on td "SOL059741 12-RQP-719" at bounding box center [667, 338] width 90 height 45
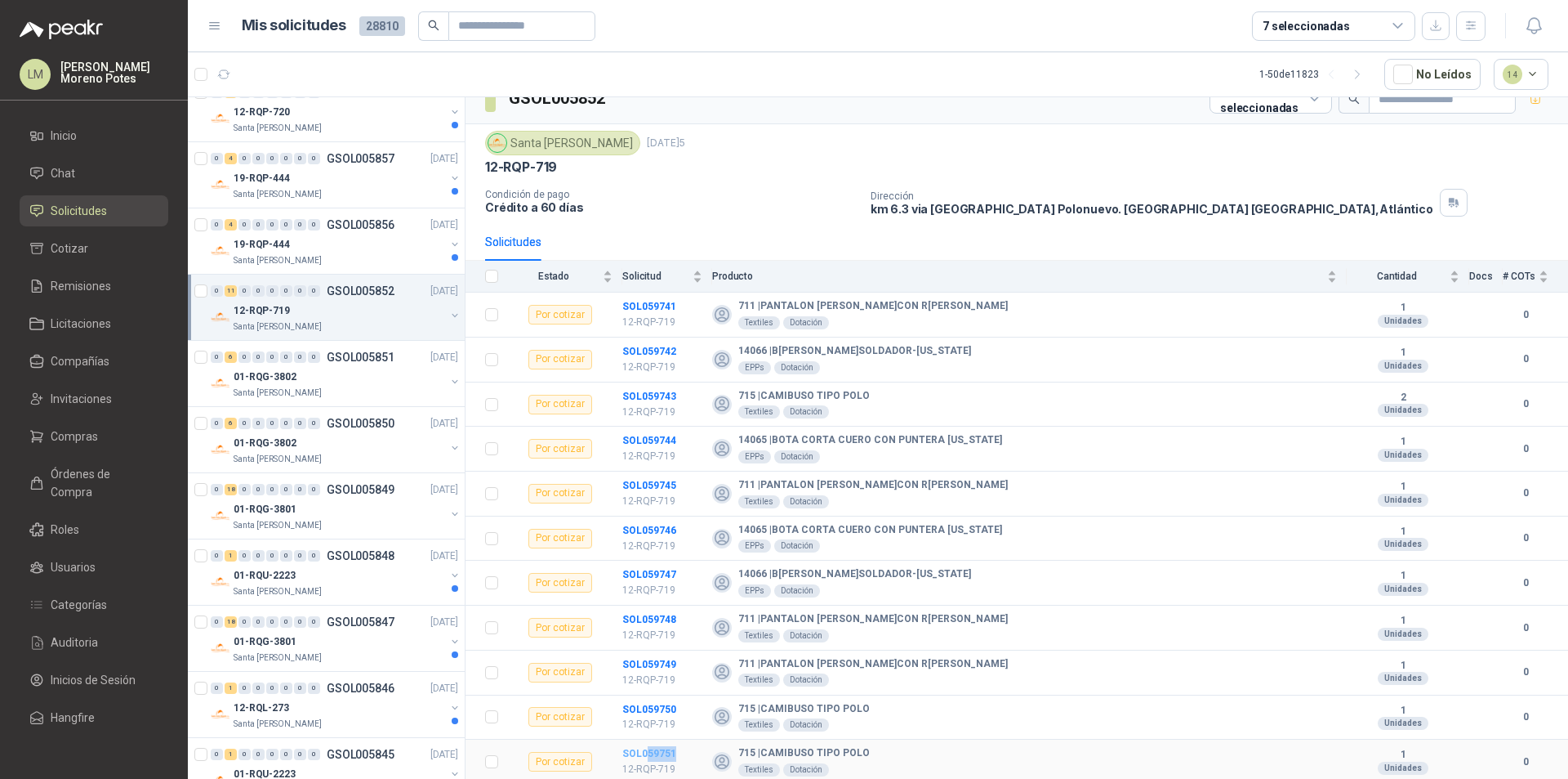
drag, startPoint x: 678, startPoint y: 755, endPoint x: 647, endPoint y: 752, distance: 31.1
click at [647, 750] on td "SOL059751 12-RQP-719" at bounding box center [667, 762] width 90 height 45
click at [389, 657] on div "Santa [PERSON_NAME]" at bounding box center [339, 657] width 212 height 13
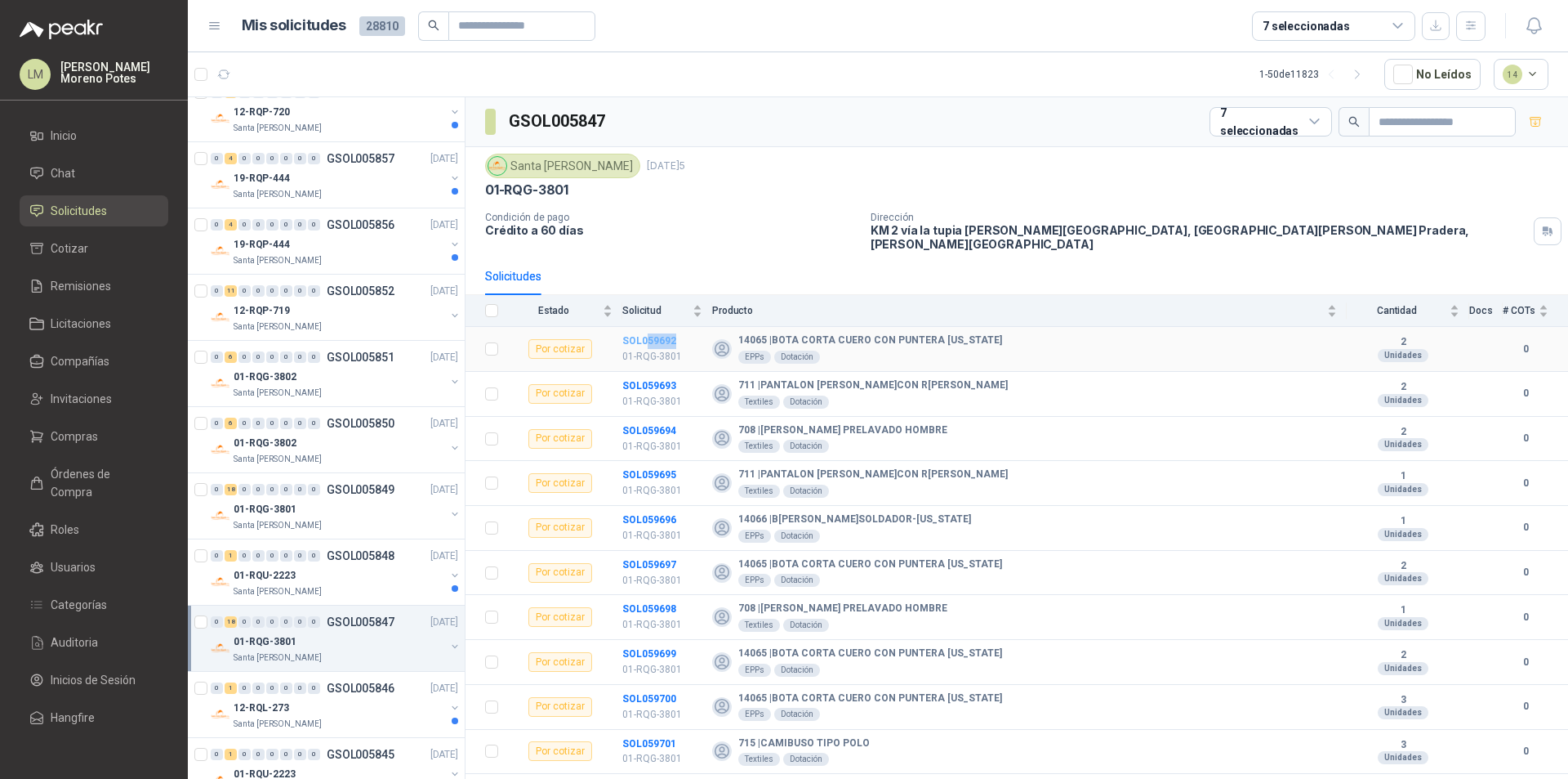
drag, startPoint x: 696, startPoint y: 326, endPoint x: 647, endPoint y: 331, distance: 49.3
click at [647, 331] on td "SOL059692 01-RQG-3801" at bounding box center [667, 349] width 90 height 45
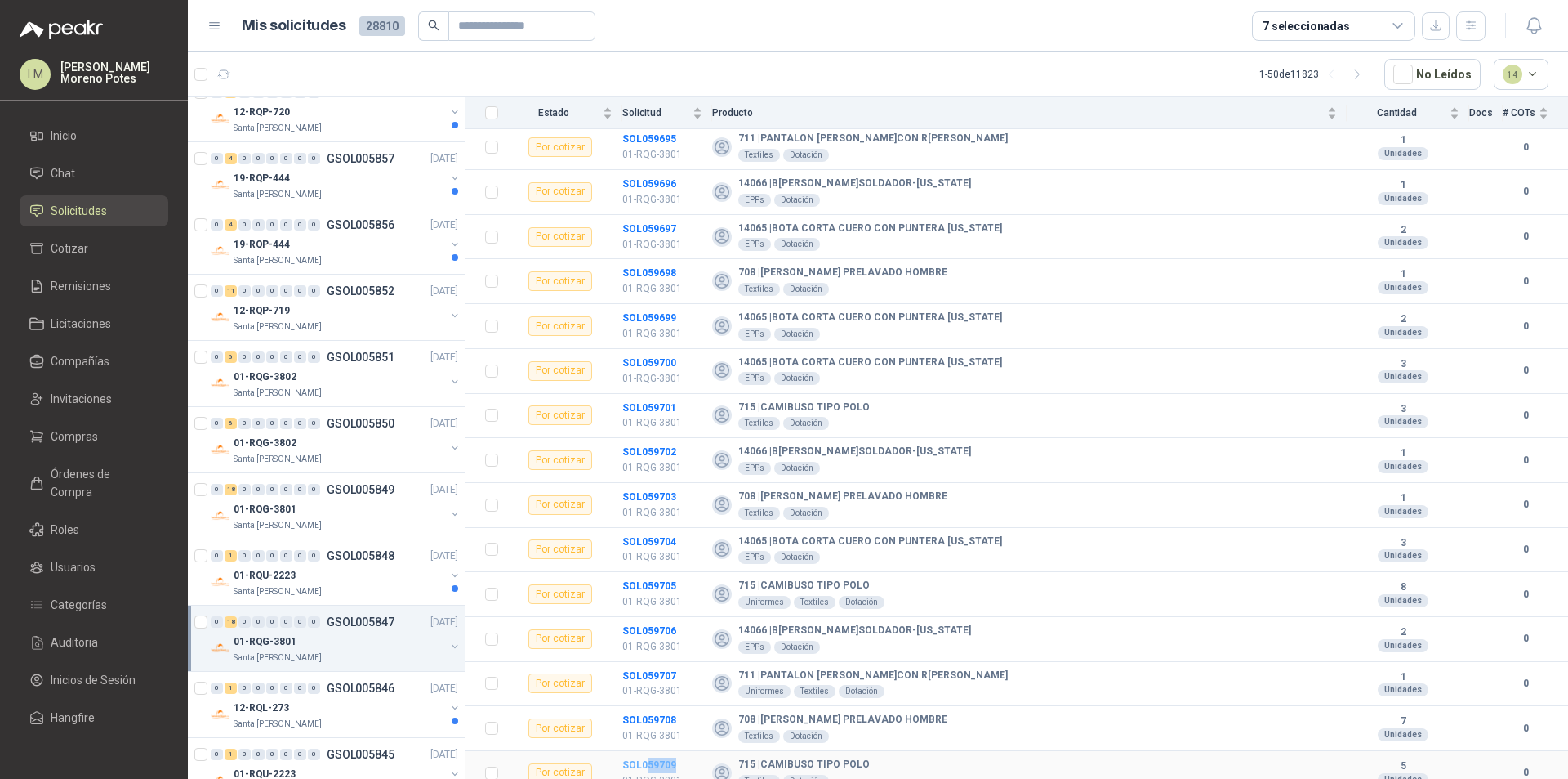
drag, startPoint x: 685, startPoint y: 749, endPoint x: 646, endPoint y: 755, distance: 39.5
click at [646, 750] on td "SOL059709 01-RQG-3801" at bounding box center [667, 773] width 90 height 45
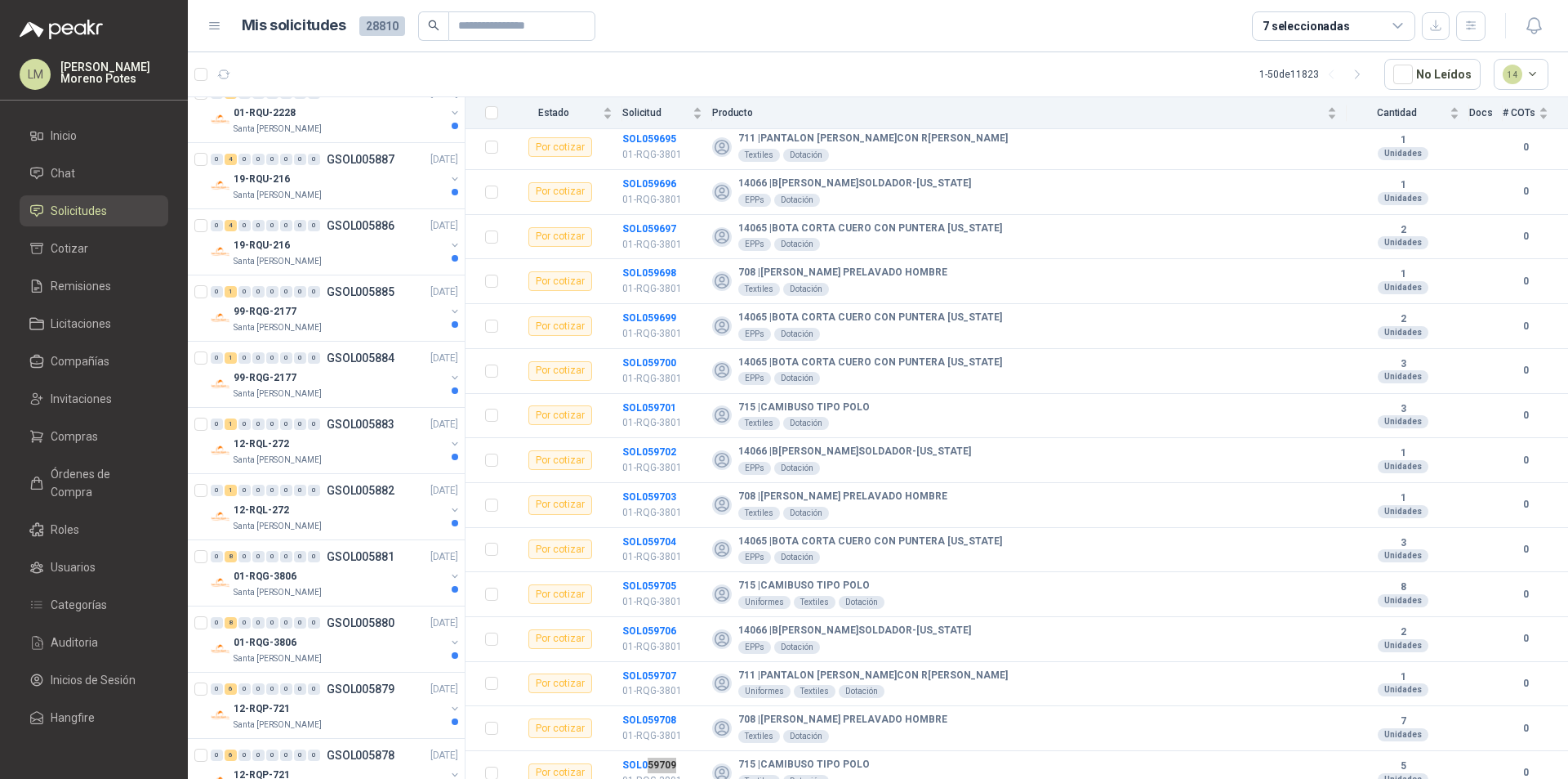
scroll to position [847, 0]
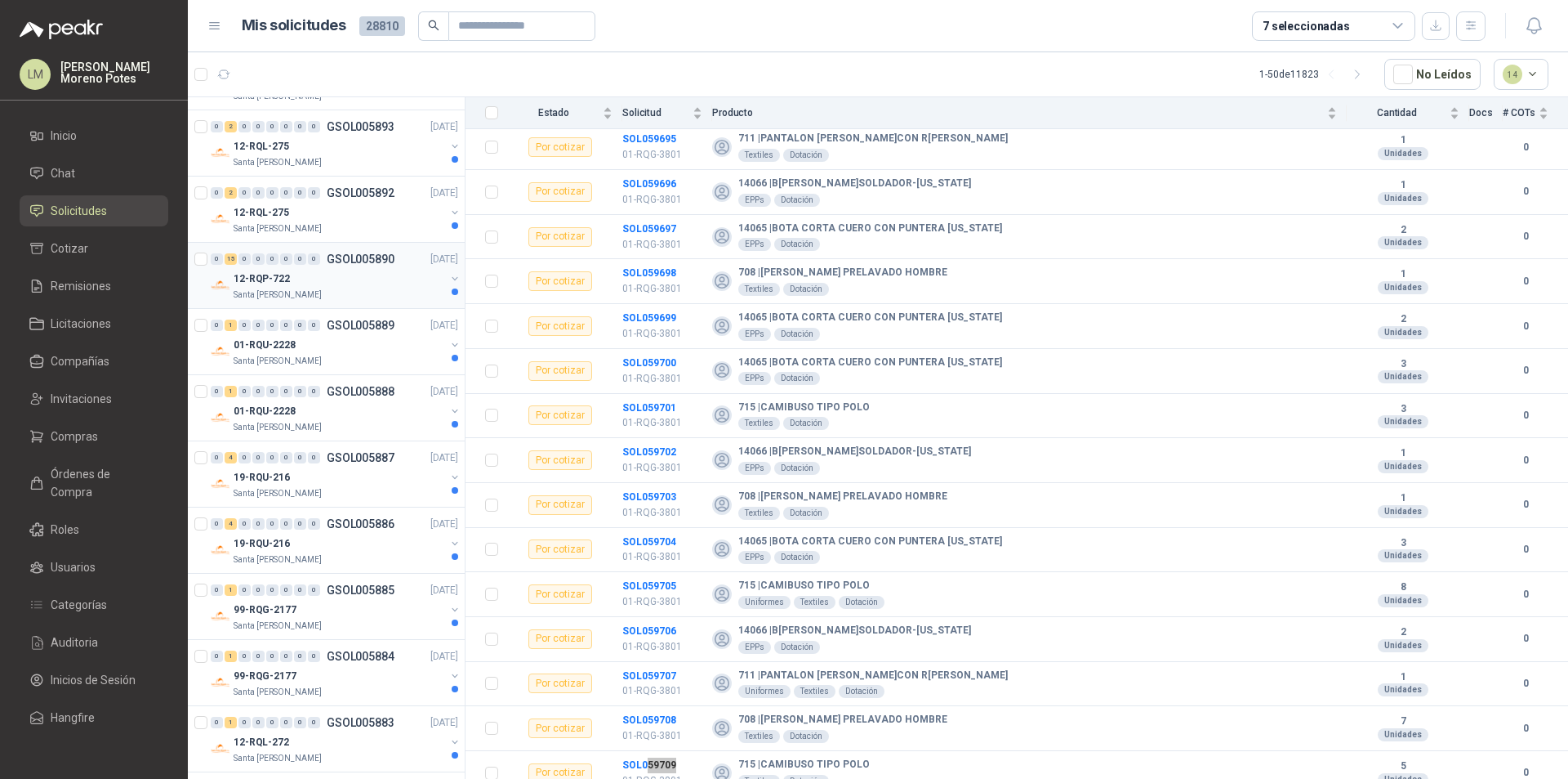
click at [393, 277] on div "12-RQP-722" at bounding box center [339, 278] width 212 height 20
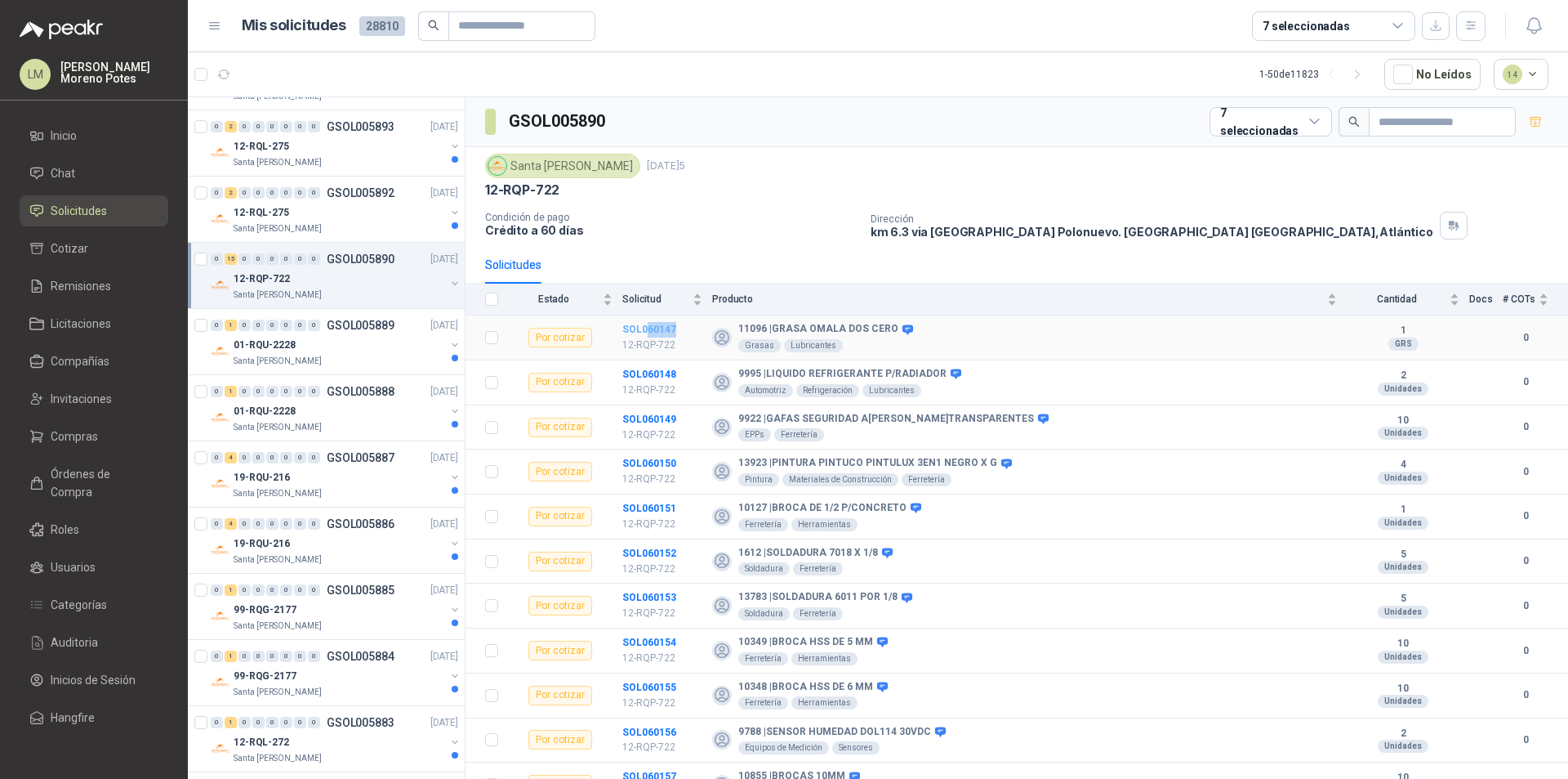
drag, startPoint x: 687, startPoint y: 325, endPoint x: 646, endPoint y: 332, distance: 41.6
click at [646, 332] on td "SOL060147 12-RQP-722" at bounding box center [667, 338] width 90 height 45
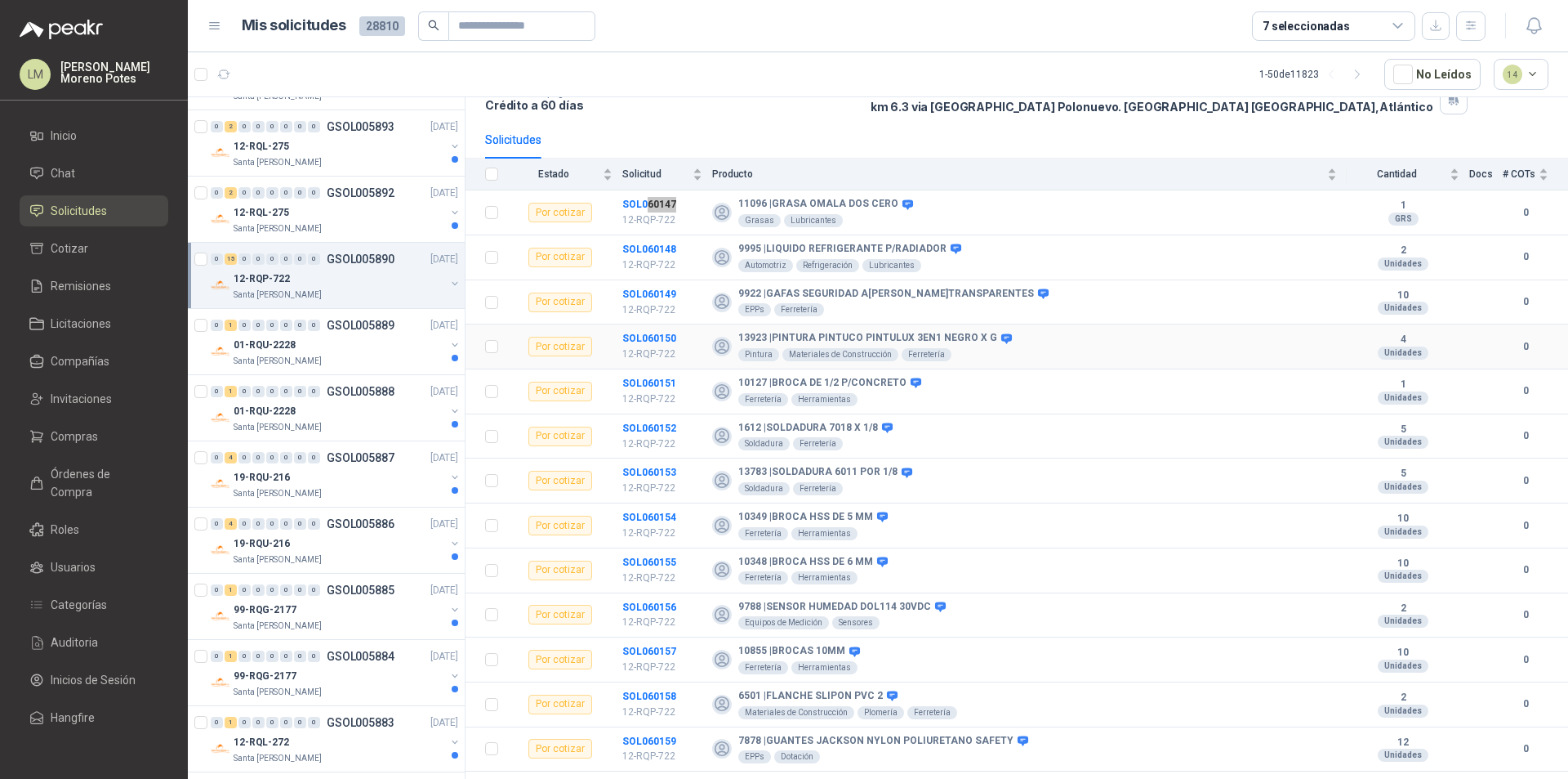
scroll to position [201, 0]
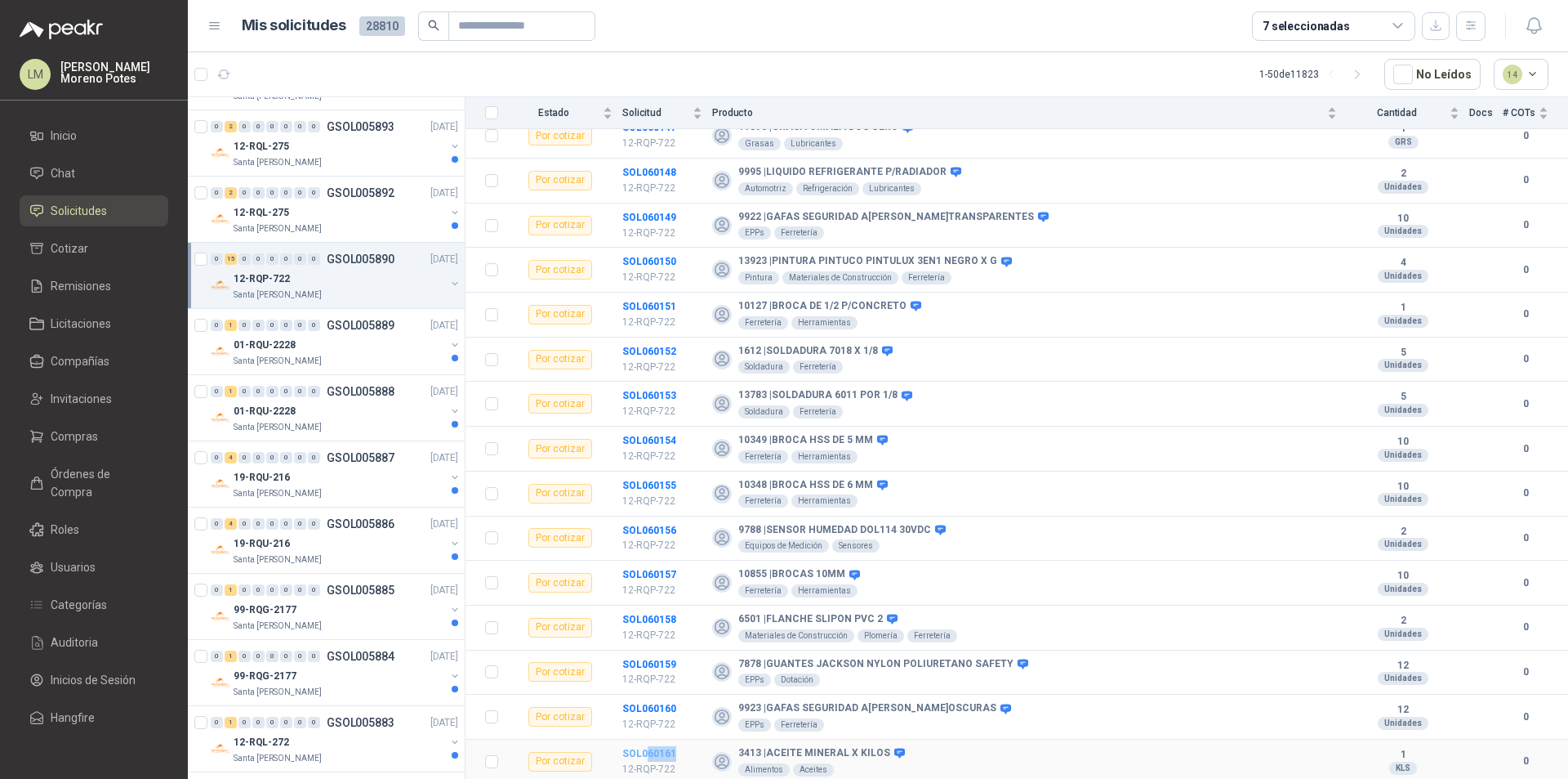
drag, startPoint x: 682, startPoint y: 750, endPoint x: 646, endPoint y: 755, distance: 36.3
click at [646, 750] on td "SOL060161 12-RQP-722" at bounding box center [667, 762] width 90 height 45
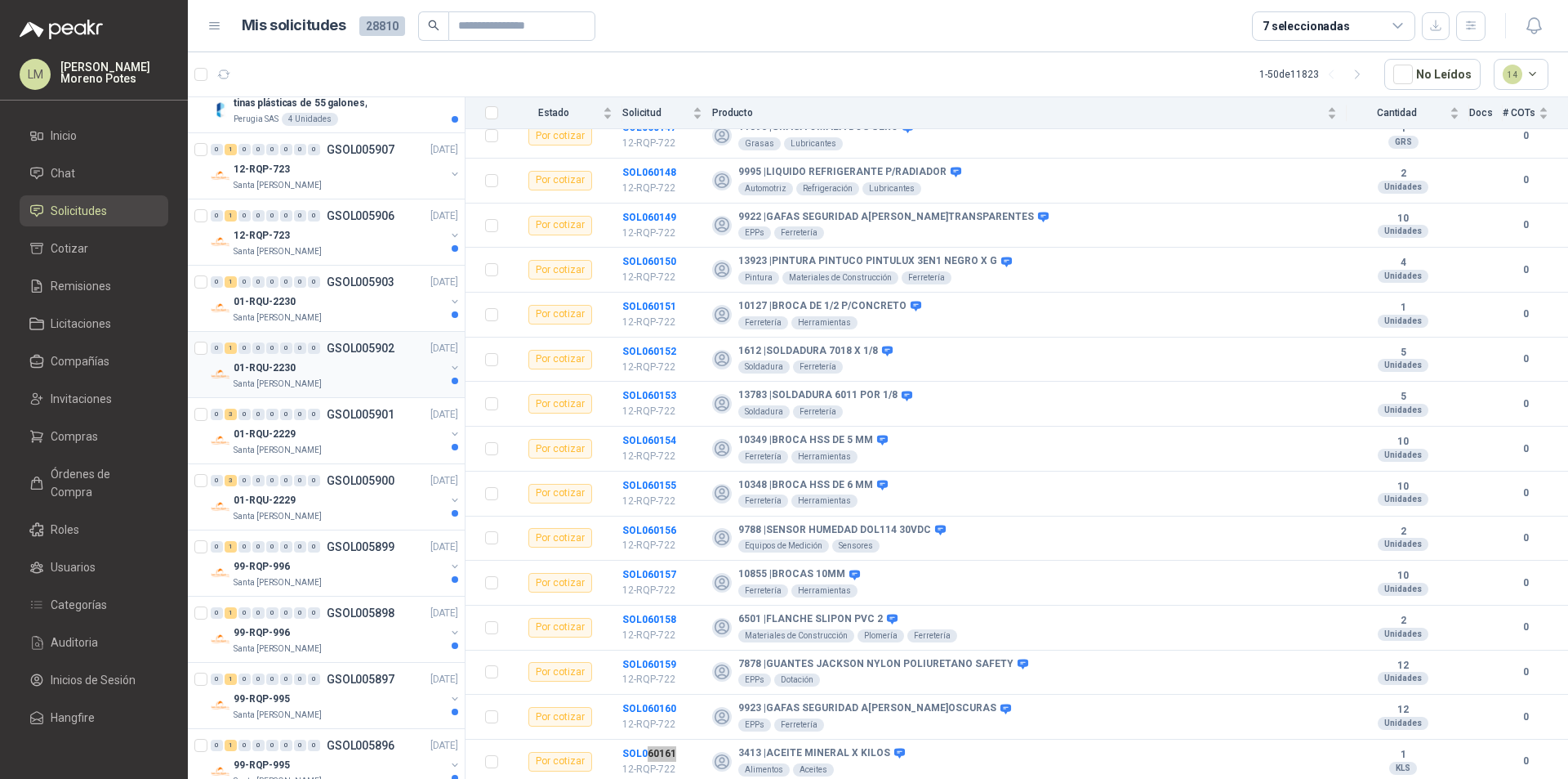
scroll to position [0, 0]
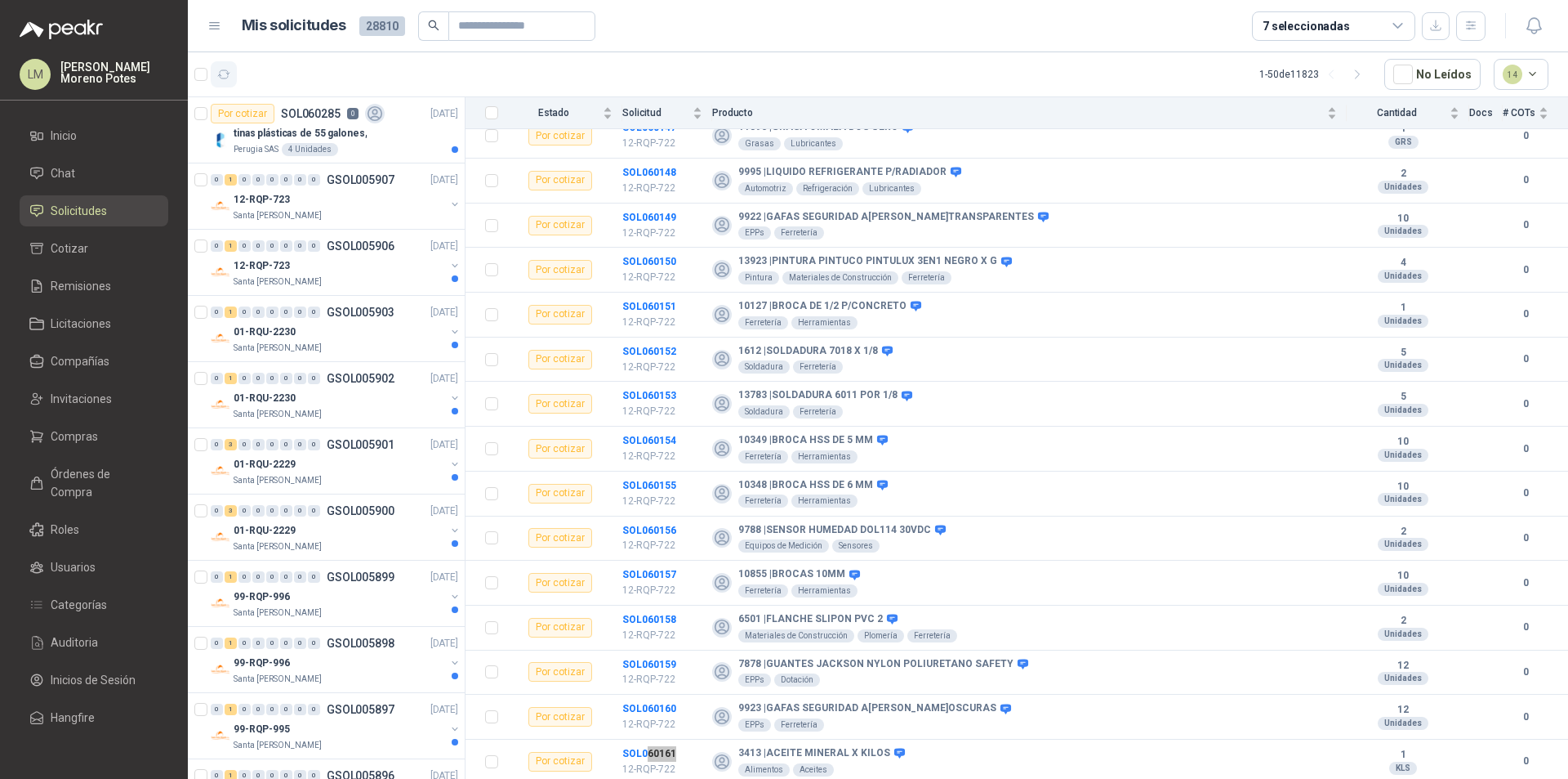
click at [220, 73] on icon "button" at bounding box center [224, 74] width 14 height 14
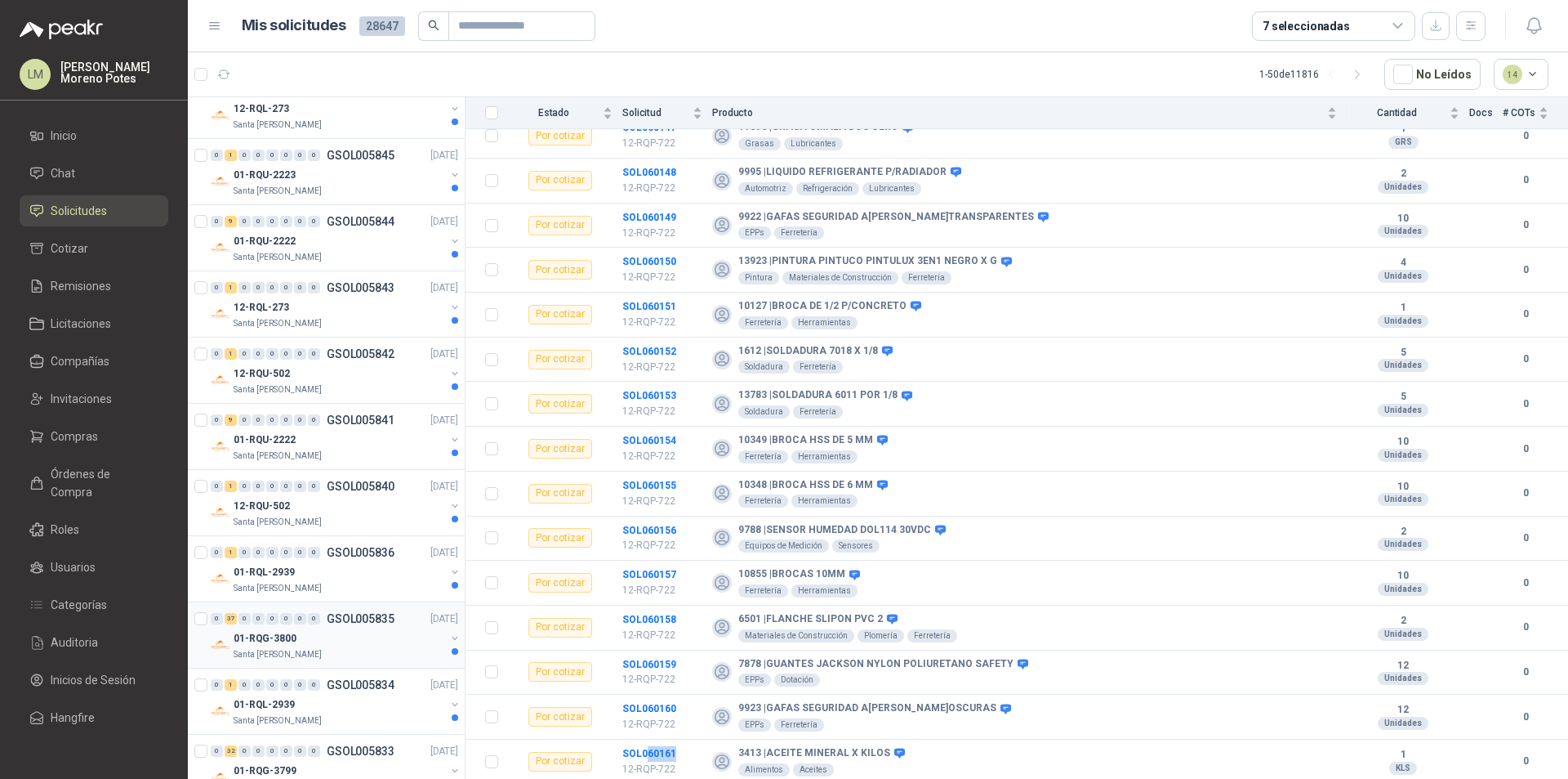
scroll to position [2645, 0]
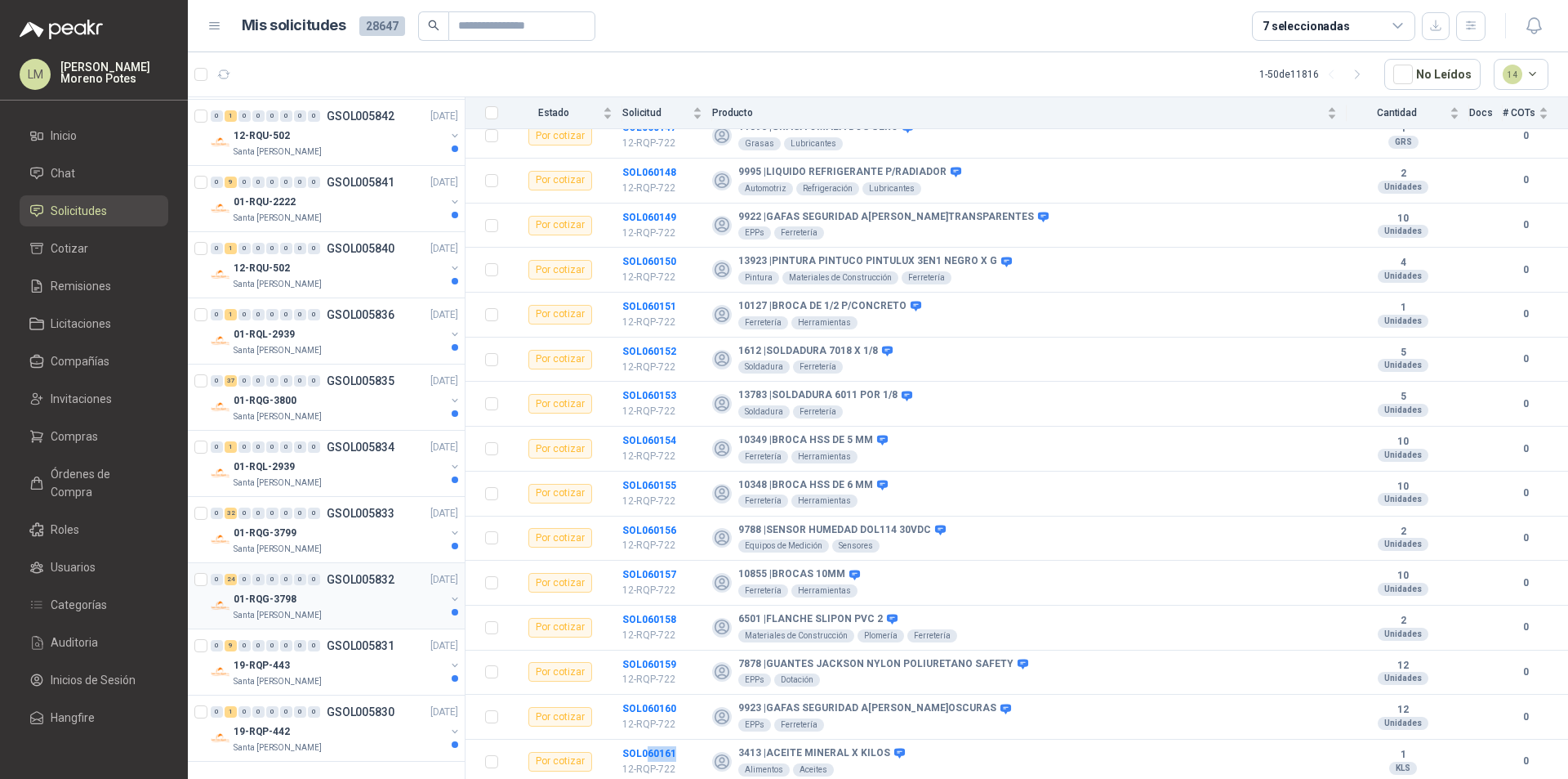
click at [334, 601] on div "01-RQG-3798" at bounding box center [339, 598] width 212 height 20
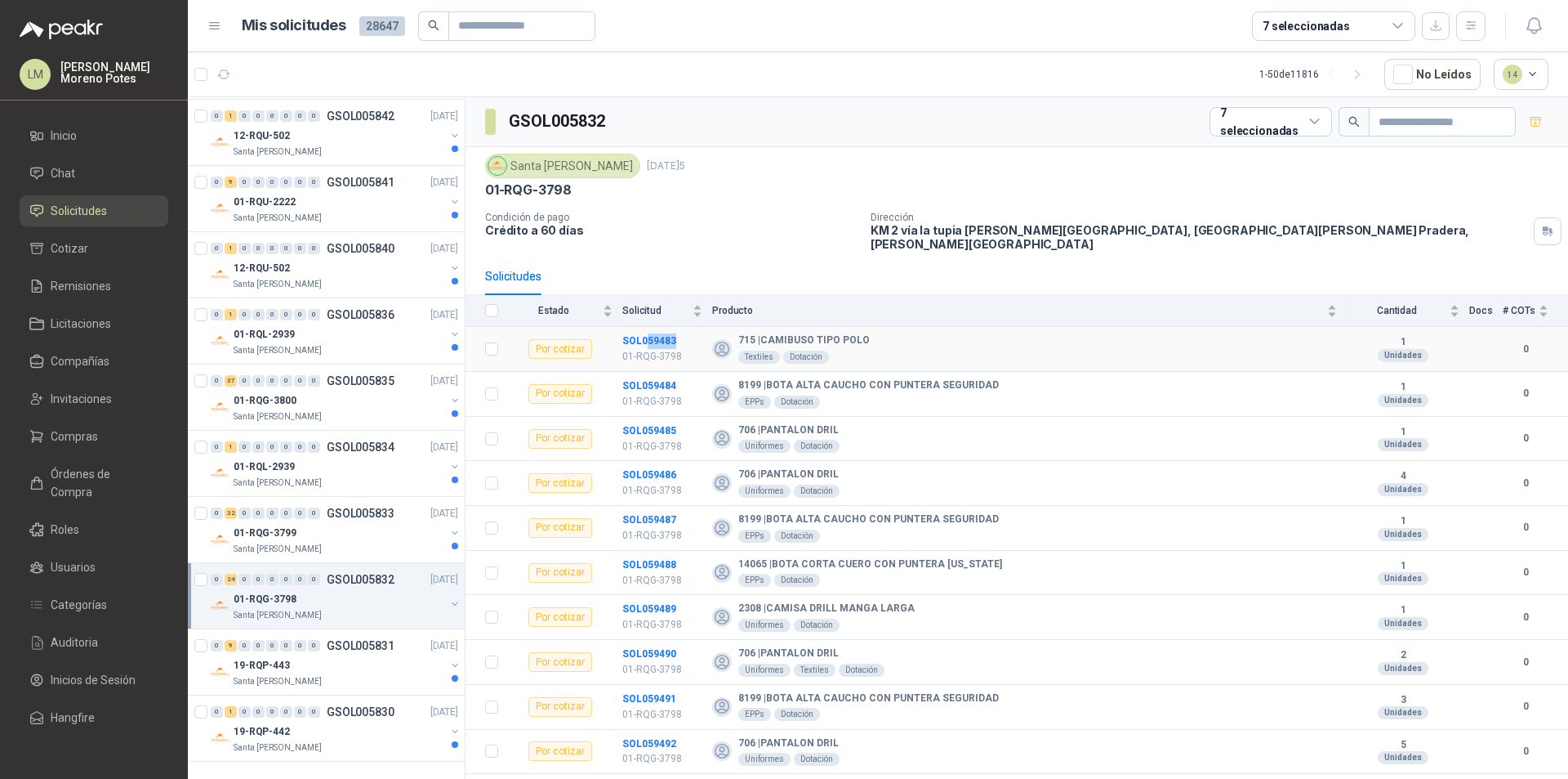
drag, startPoint x: 662, startPoint y: 332, endPoint x: 644, endPoint y: 335, distance: 18.2
click at [644, 335] on td "SOL059483 01-RQG-3798" at bounding box center [667, 349] width 90 height 45
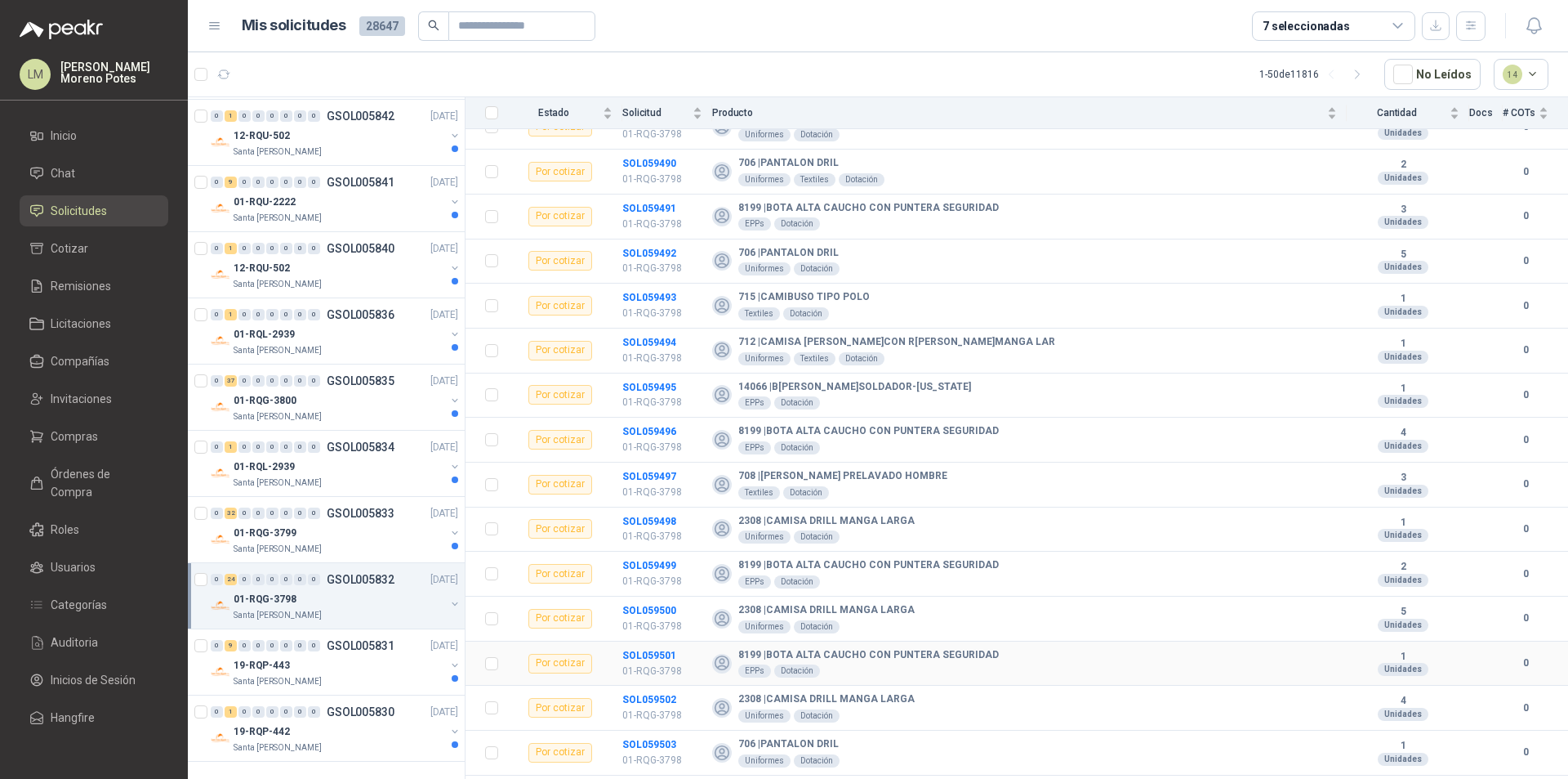
scroll to position [603, 0]
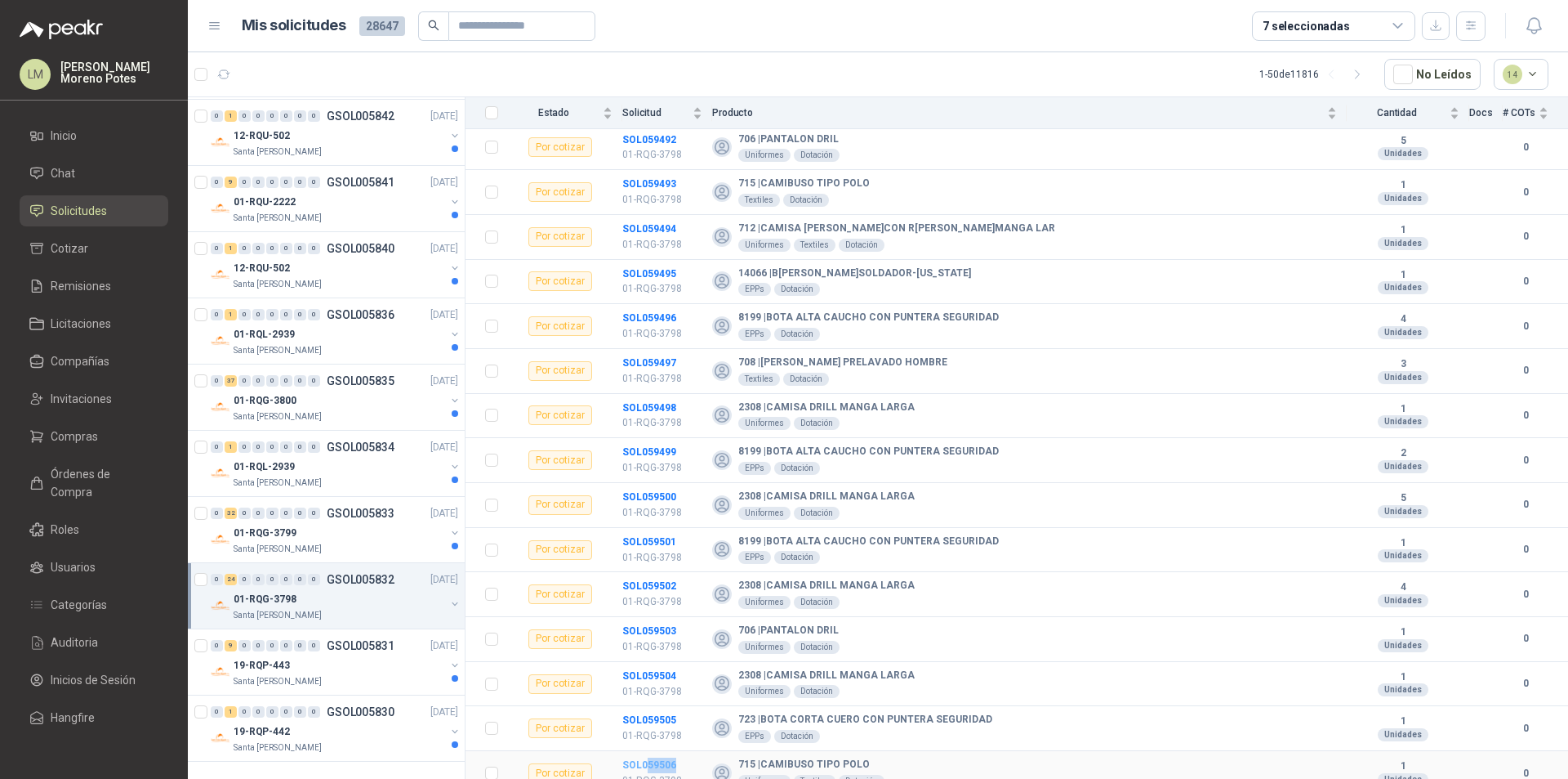
drag, startPoint x: 689, startPoint y: 755, endPoint x: 647, endPoint y: 752, distance: 42.1
click at [647, 750] on td "SOL059506 01-RQG-3798" at bounding box center [667, 773] width 90 height 45
click at [390, 530] on div "01-RQG-3799" at bounding box center [339, 533] width 212 height 20
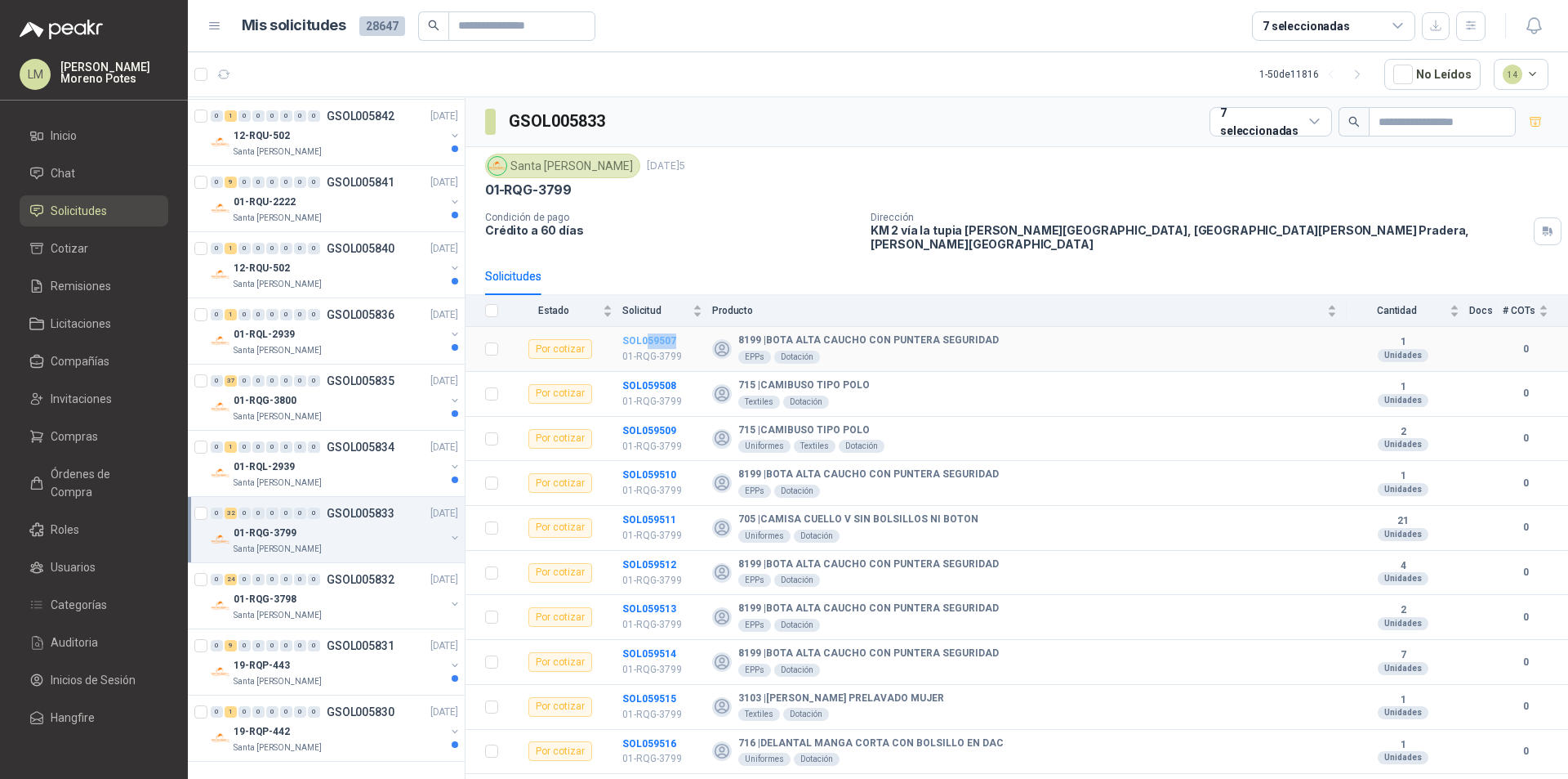
drag, startPoint x: 677, startPoint y: 328, endPoint x: 647, endPoint y: 329, distance: 30.0
click at [647, 329] on td "SOL059507 01-RQG-3799" at bounding box center [667, 349] width 90 height 45
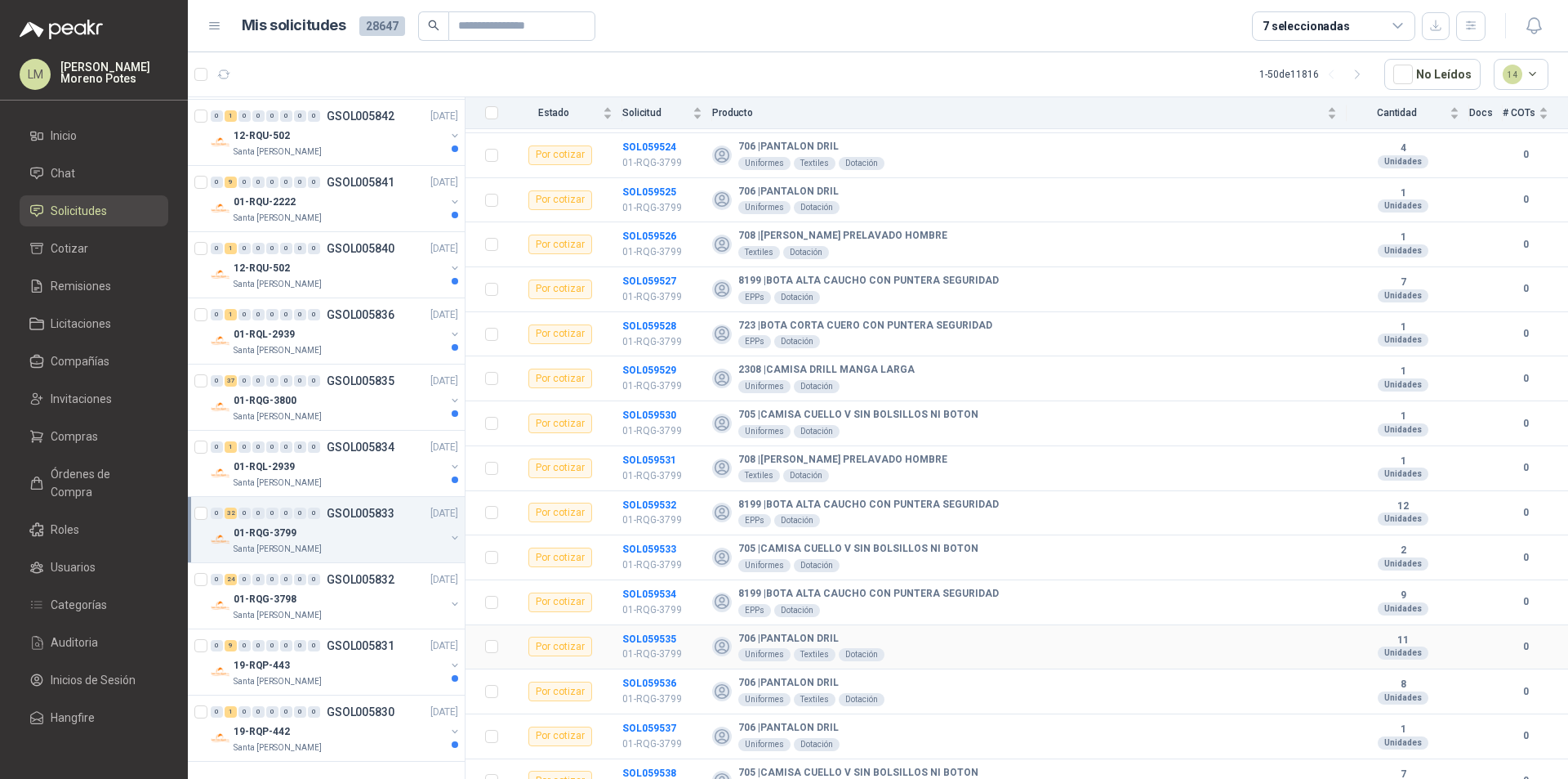
scroll to position [961, 0]
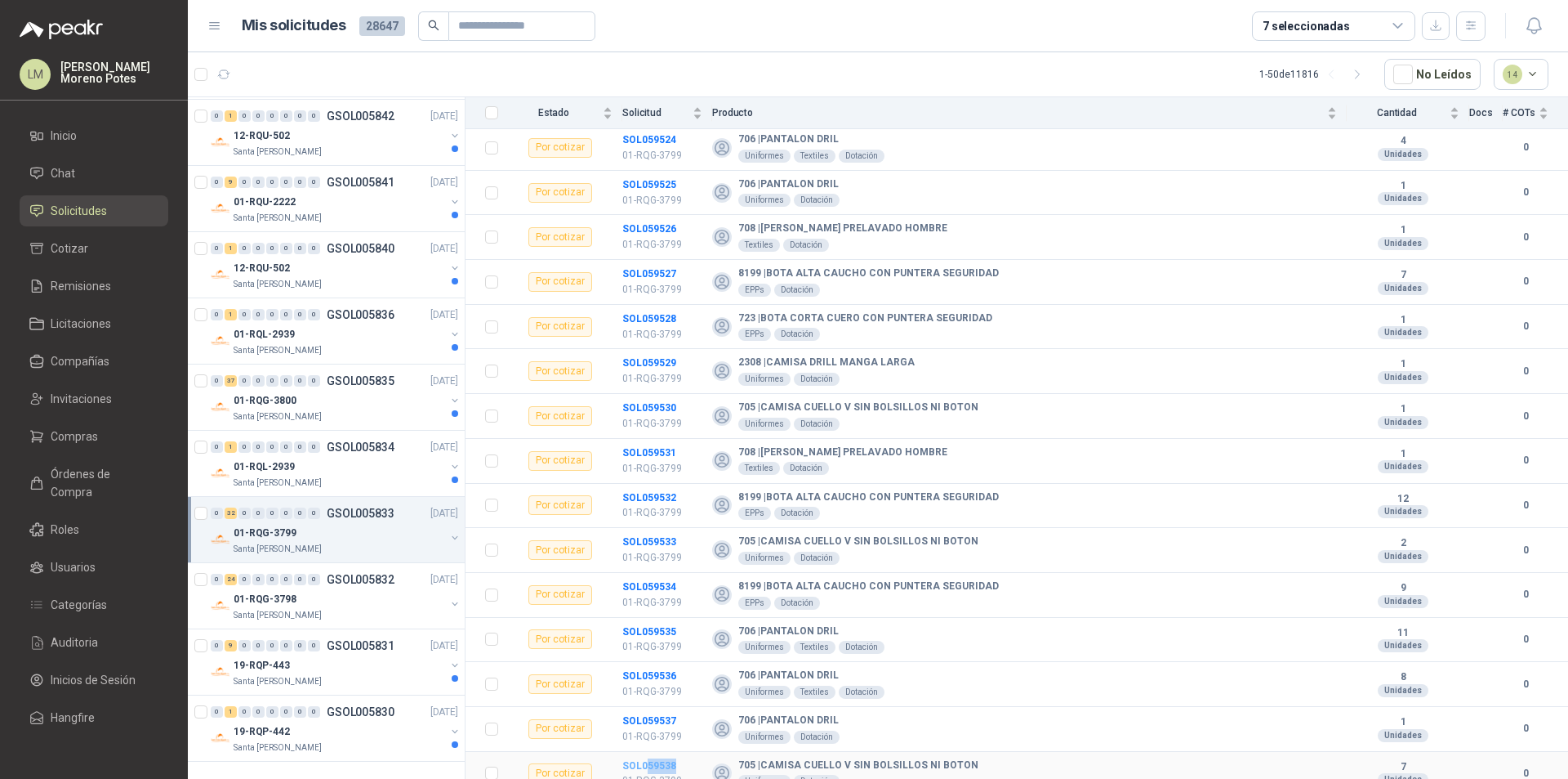
drag, startPoint x: 681, startPoint y: 755, endPoint x: 647, endPoint y: 757, distance: 34.1
click at [647, 750] on td "SOL059538 01-RQG-3799" at bounding box center [667, 774] width 90 height 45
click at [228, 79] on icon "button" at bounding box center [224, 74] width 14 height 14
click at [373, 727] on div "19-RQP-441" at bounding box center [339, 731] width 212 height 20
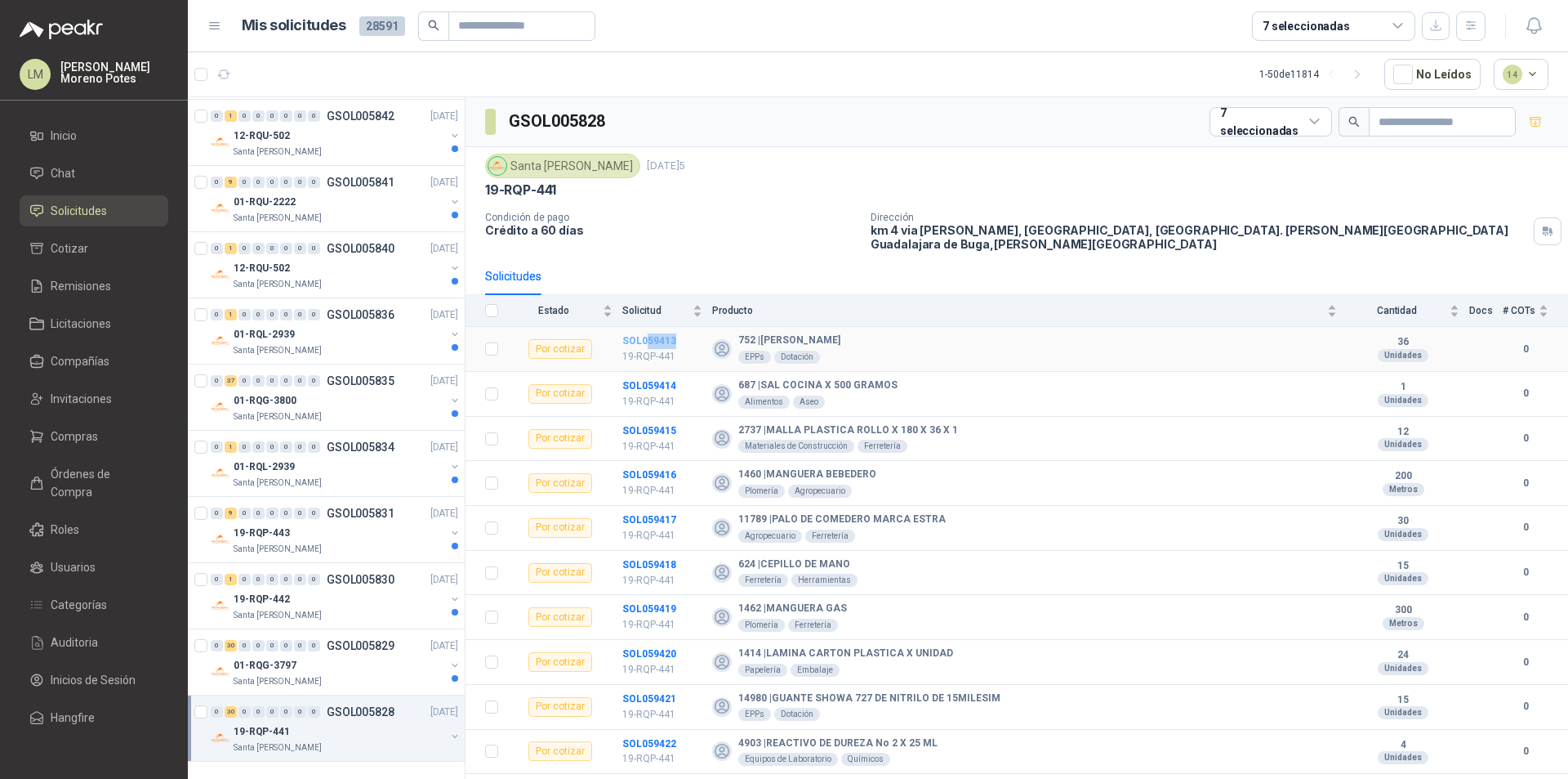
drag, startPoint x: 685, startPoint y: 333, endPoint x: 647, endPoint y: 328, distance: 38.3
click at [647, 328] on td "SOL059413 19-RQP-441" at bounding box center [667, 349] width 90 height 45
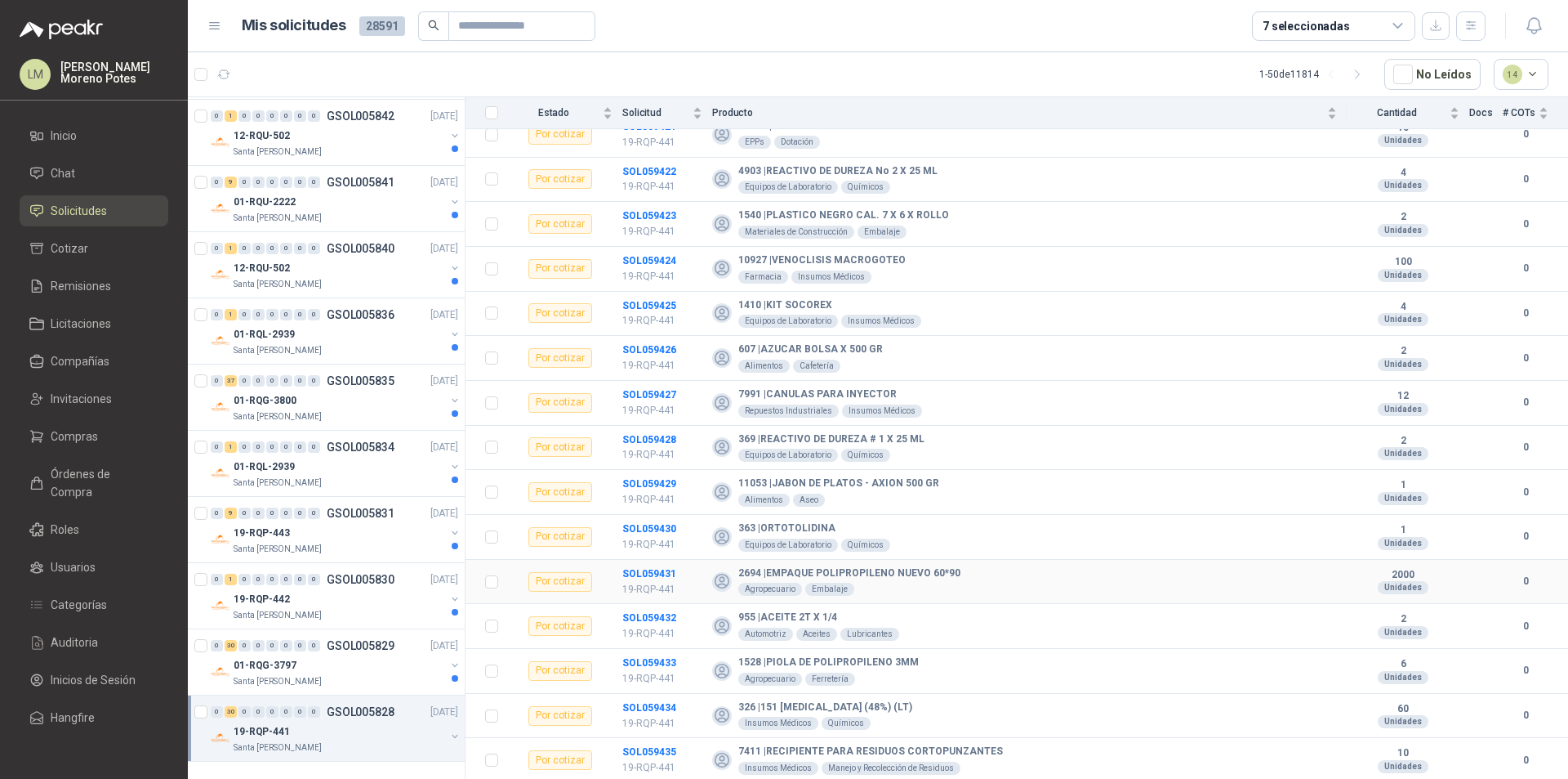
scroll to position [872, 0]
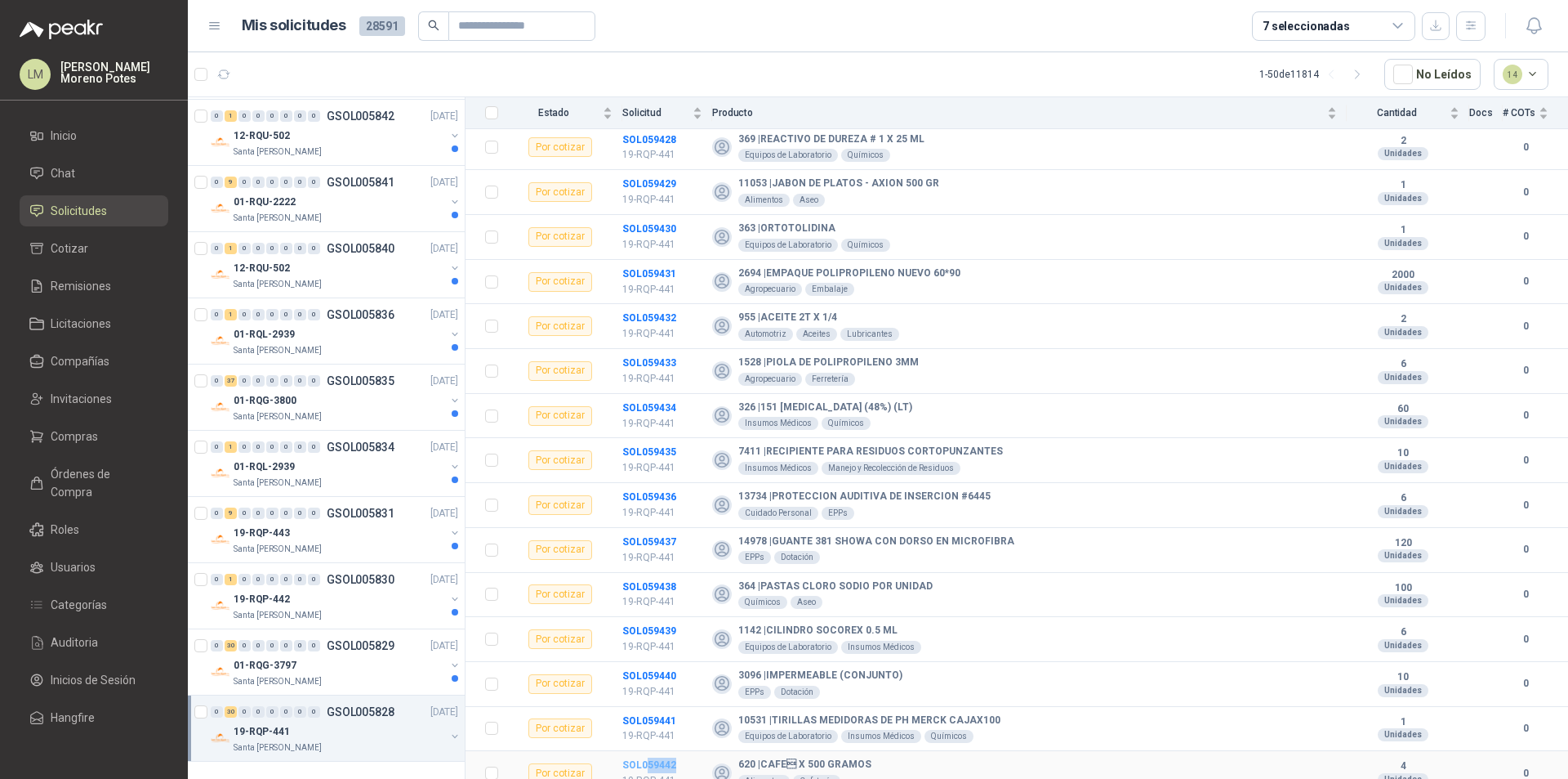
drag, startPoint x: 679, startPoint y: 757, endPoint x: 647, endPoint y: 753, distance: 32.2
click at [647, 750] on td "SOL059442 19-RQP-441" at bounding box center [667, 773] width 90 height 45
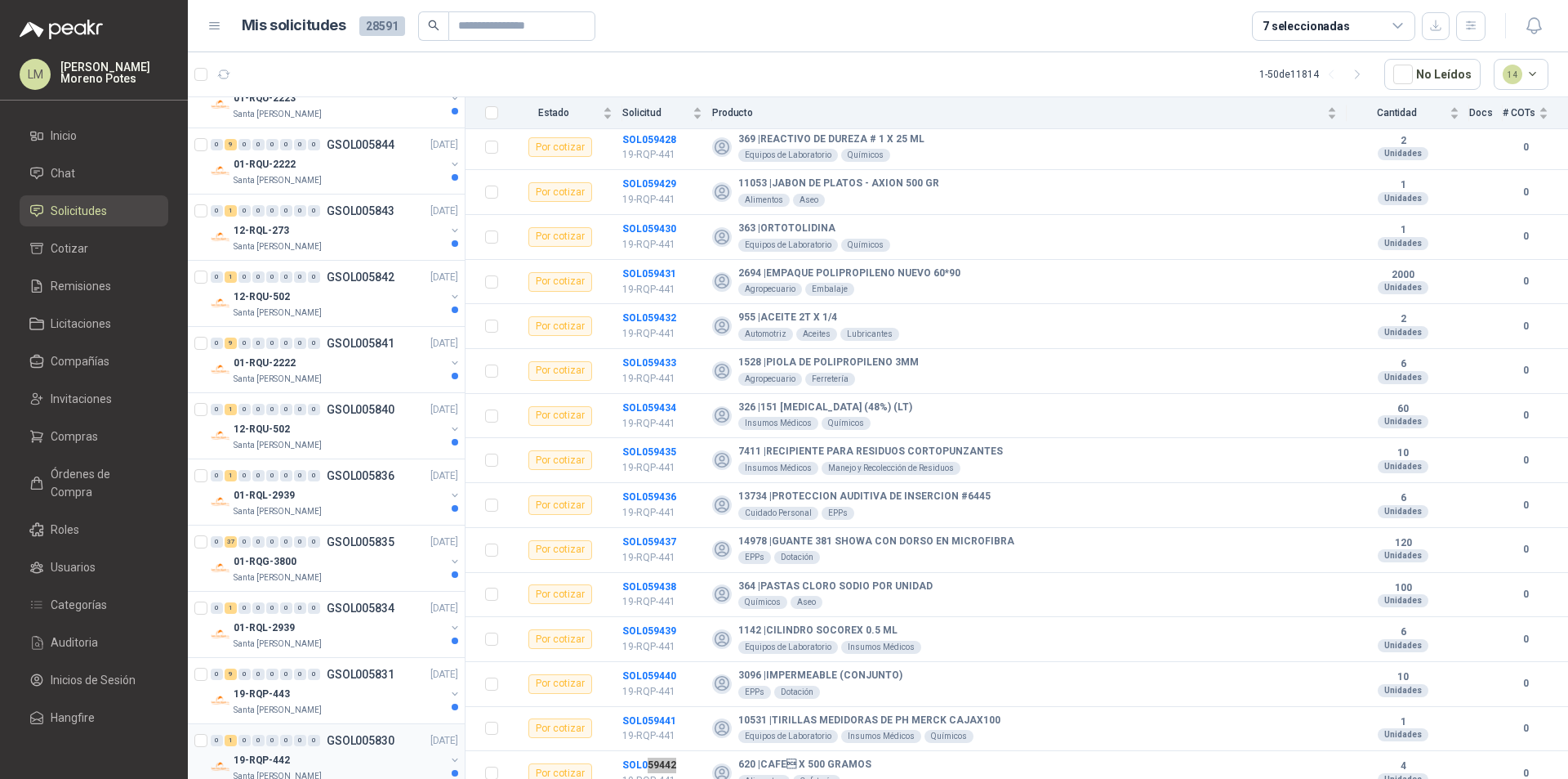
scroll to position [2645, 0]
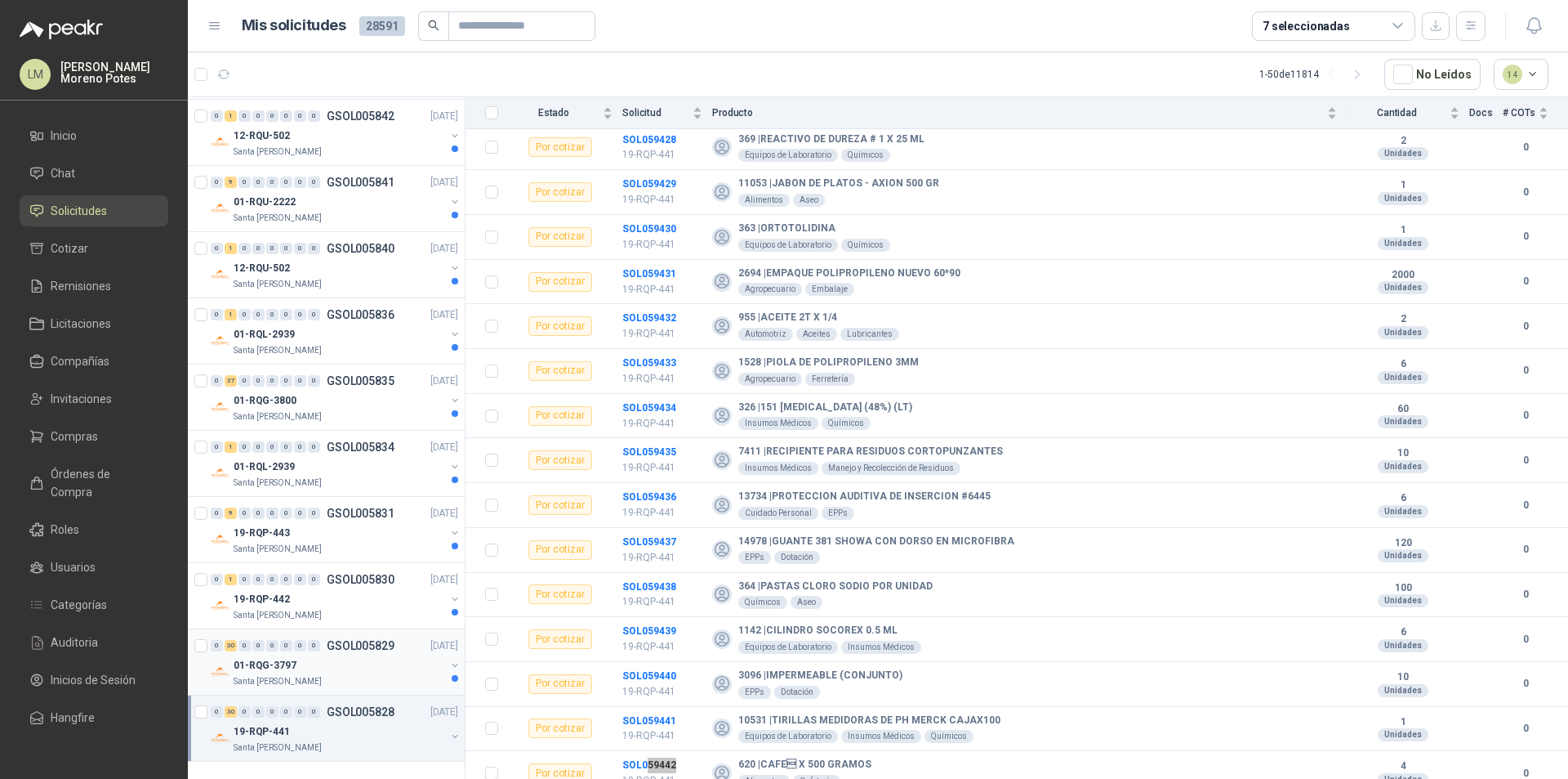
click at [377, 675] on div "Santa [PERSON_NAME]" at bounding box center [339, 681] width 212 height 13
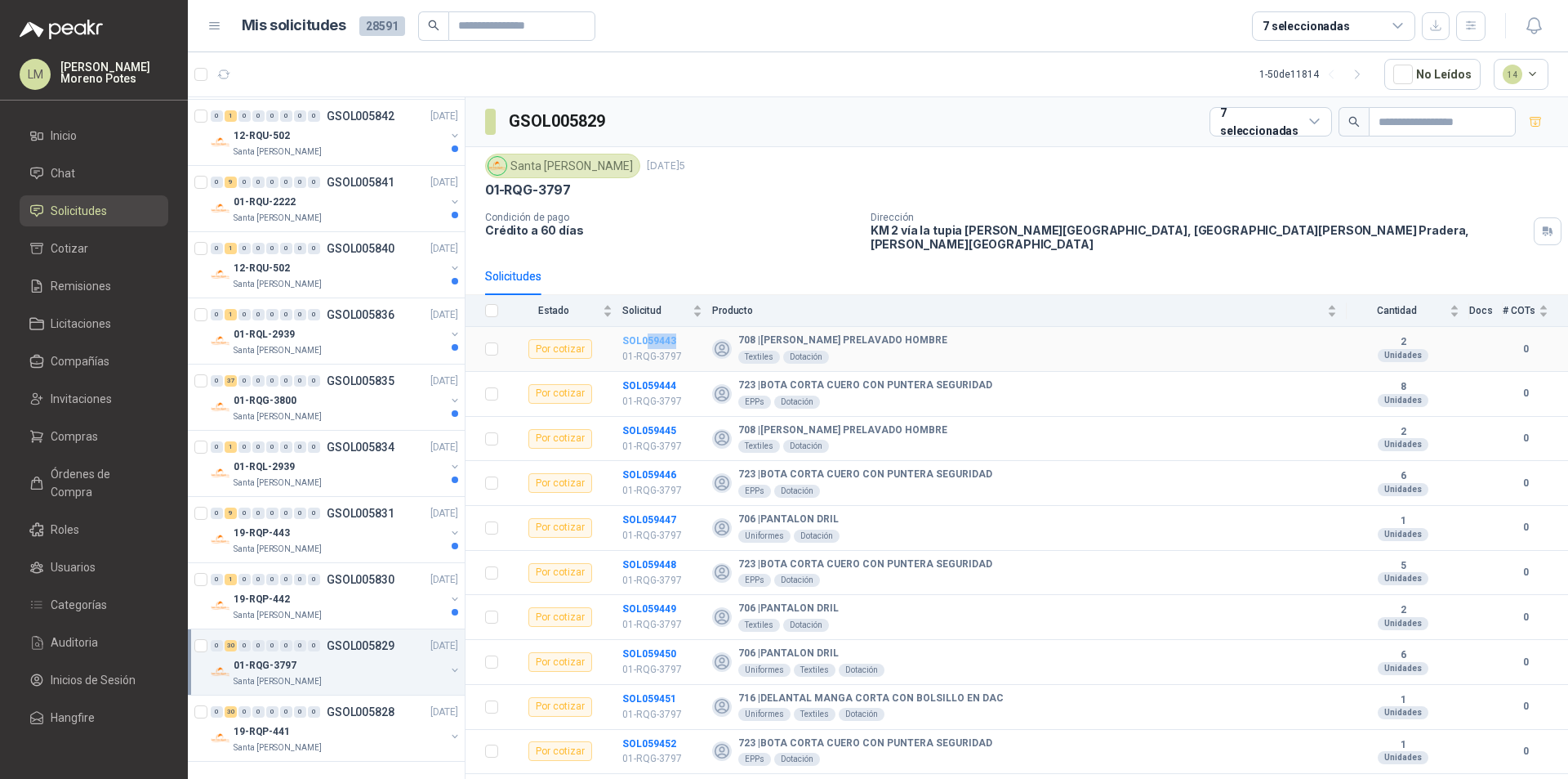
drag, startPoint x: 692, startPoint y: 331, endPoint x: 646, endPoint y: 329, distance: 46.0
click at [646, 329] on td "SOL059443 01-RQG-3797" at bounding box center [667, 349] width 90 height 45
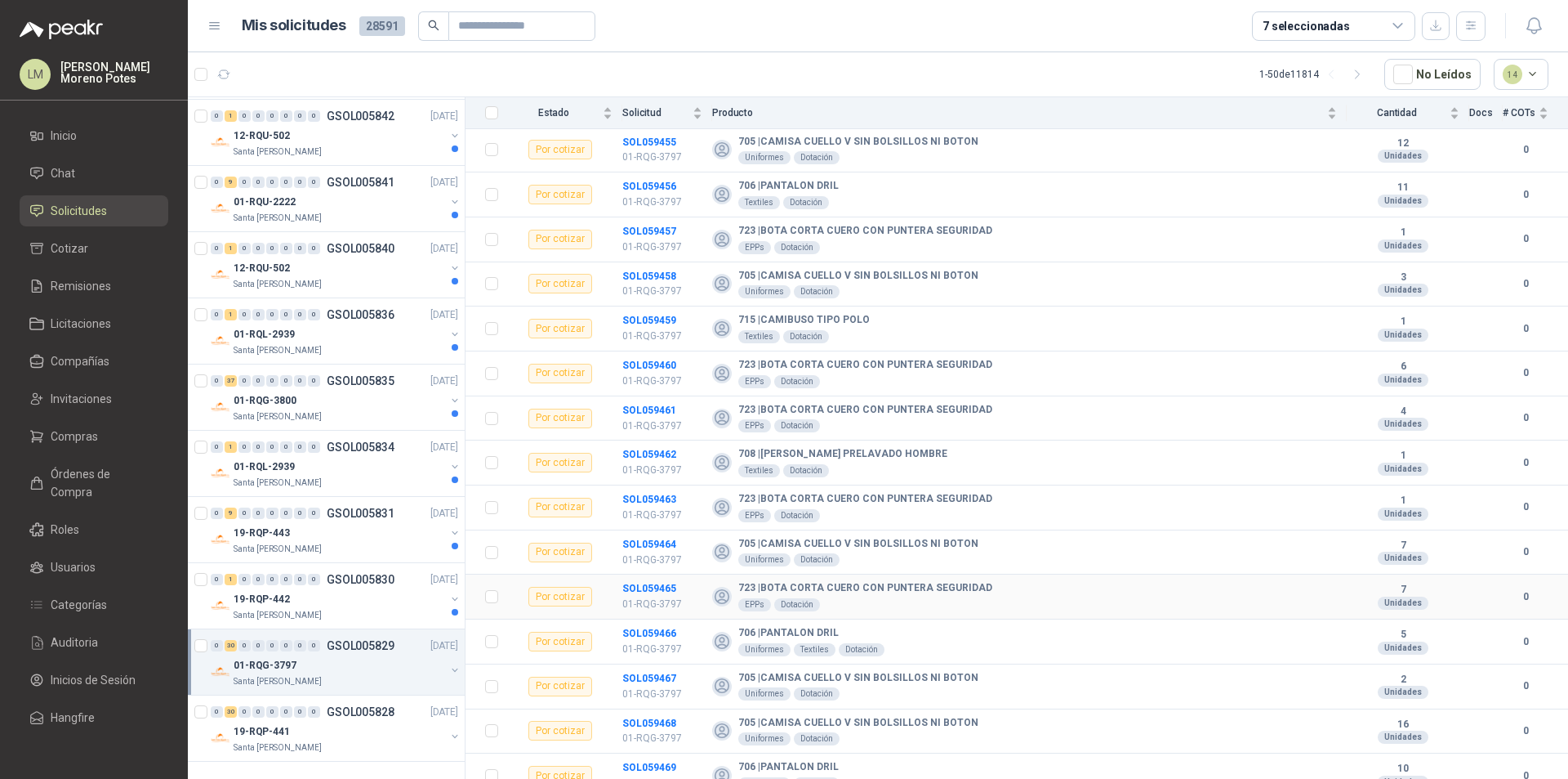
scroll to position [872, 0]
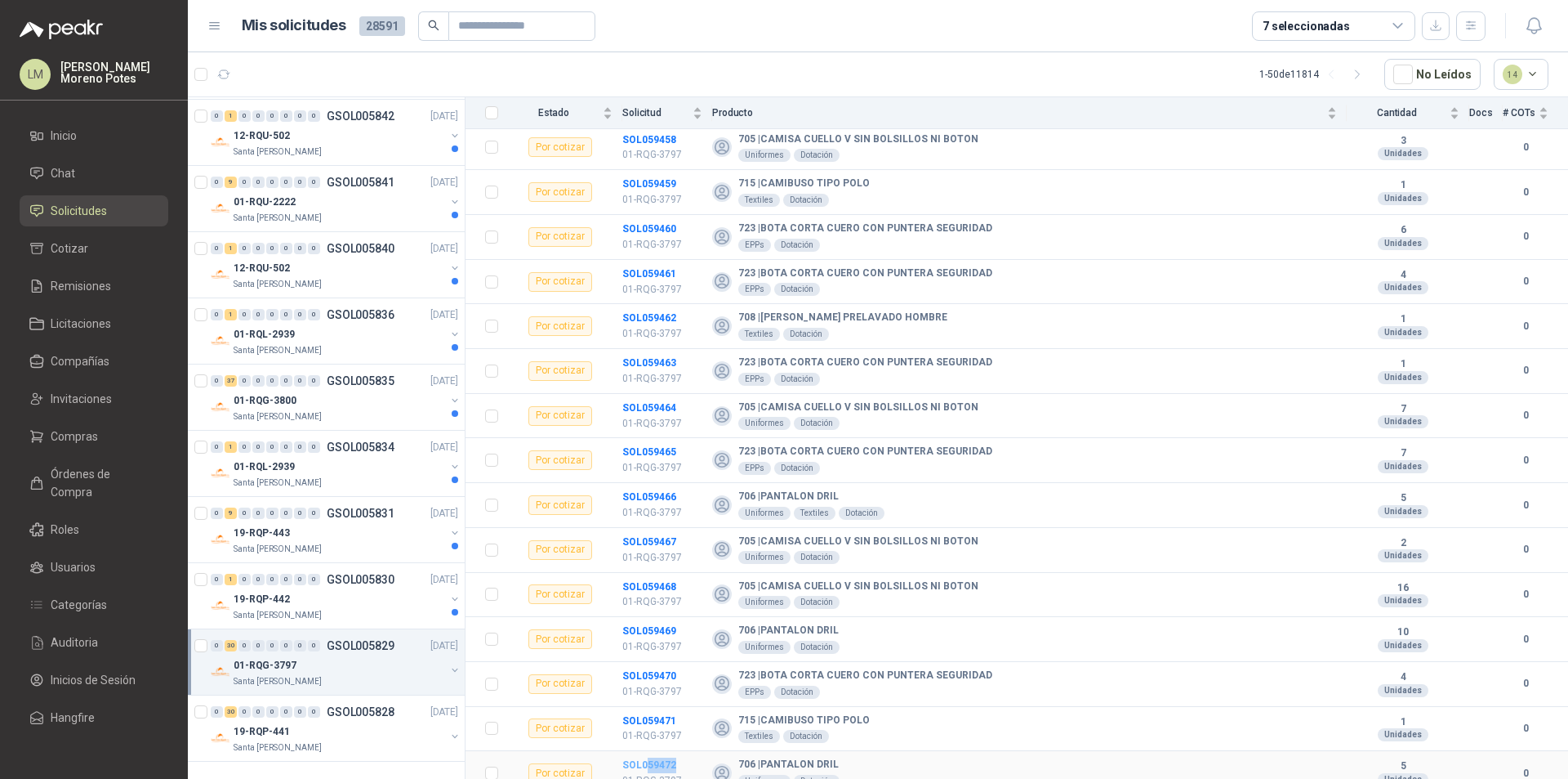
drag, startPoint x: 685, startPoint y: 750, endPoint x: 648, endPoint y: 752, distance: 37.1
click at [648, 750] on td "SOL059472 01-RQG-3797" at bounding box center [667, 773] width 90 height 45
click at [334, 540] on div "19-RQP-443" at bounding box center [339, 533] width 212 height 20
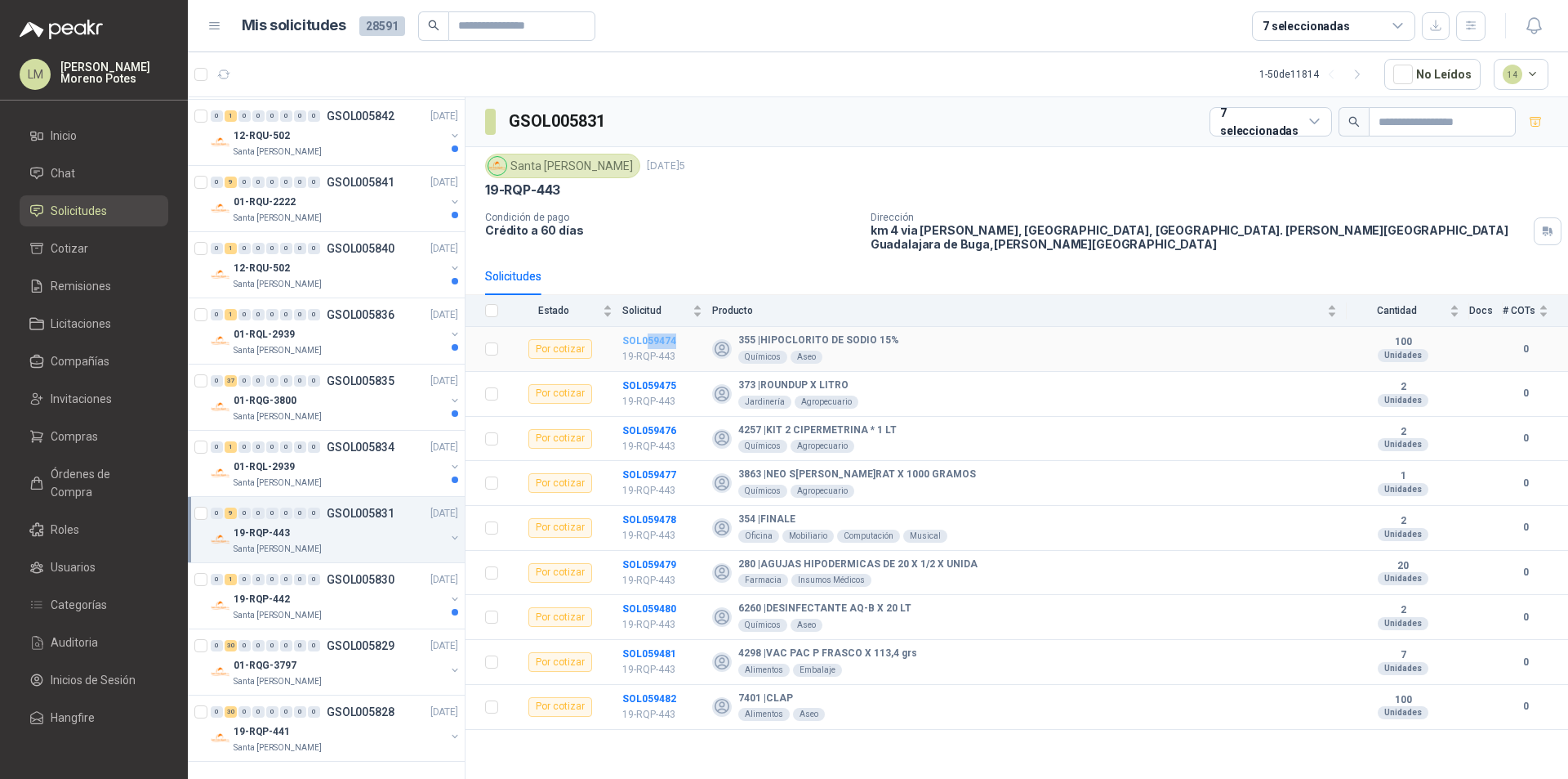
drag, startPoint x: 664, startPoint y: 336, endPoint x: 646, endPoint y: 333, distance: 18.2
click at [646, 333] on td "SOL059474 19-RQP-443" at bounding box center [667, 349] width 90 height 45
drag, startPoint x: 678, startPoint y: 686, endPoint x: 647, endPoint y: 686, distance: 31.0
click at [646, 686] on td "SOL059482 19-RQP-443" at bounding box center [667, 707] width 90 height 45
click at [310, 412] on div "Santa [PERSON_NAME]" at bounding box center [339, 416] width 212 height 13
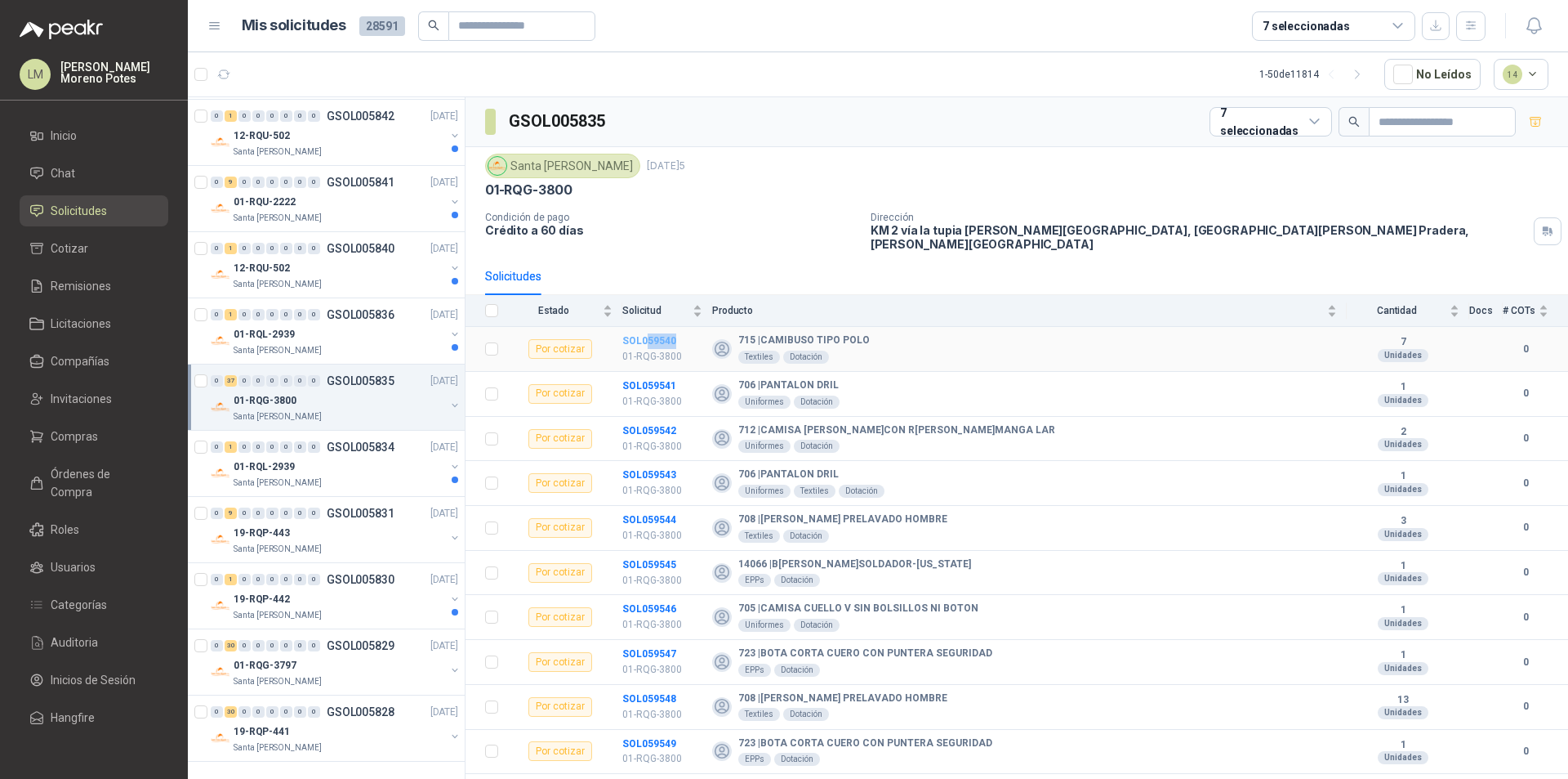
drag, startPoint x: 687, startPoint y: 327, endPoint x: 646, endPoint y: 330, distance: 41.1
click at [646, 330] on td "SOL059540 01-RQG-3800" at bounding box center [667, 349] width 90 height 45
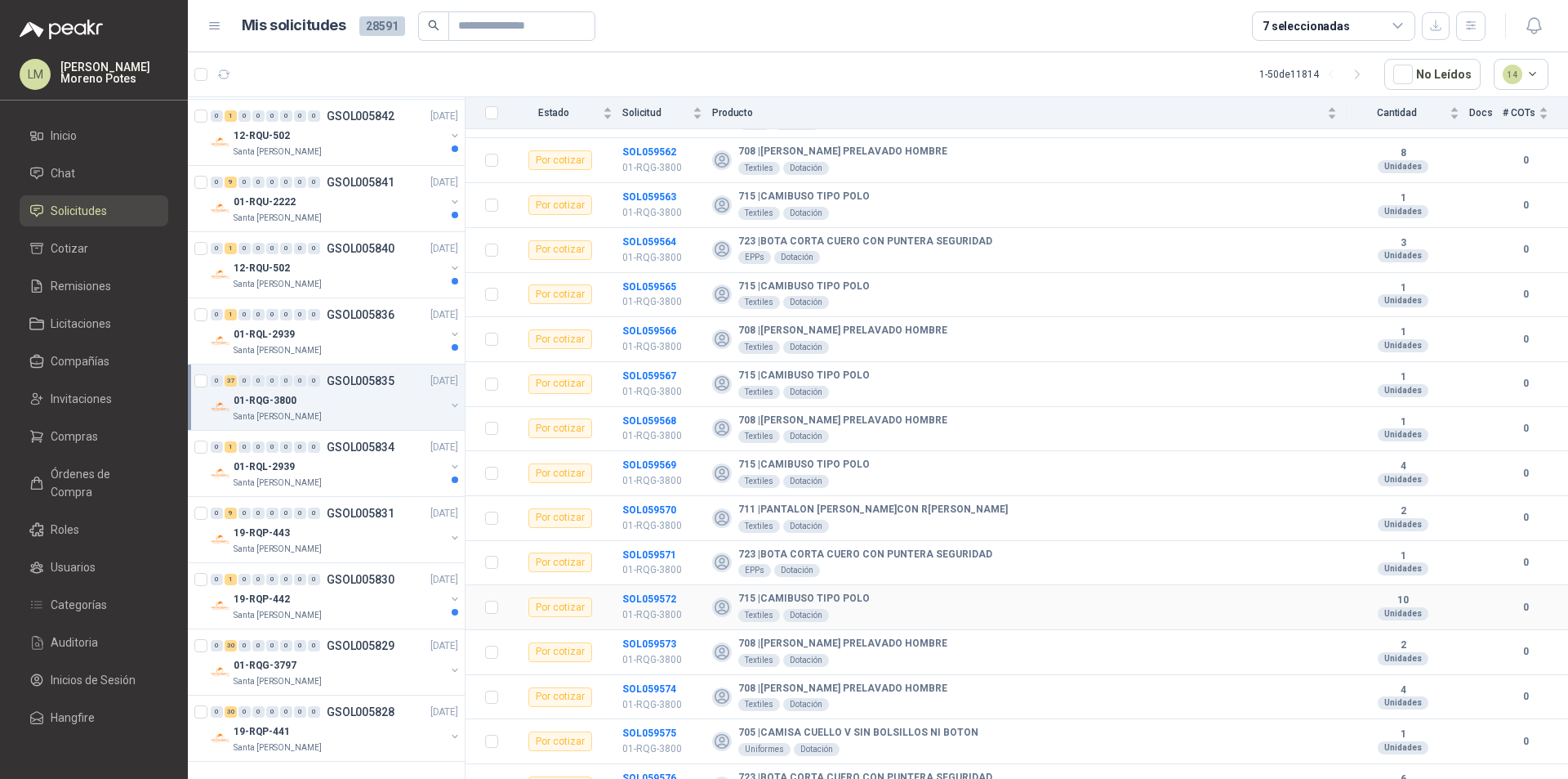
scroll to position [1184, 0]
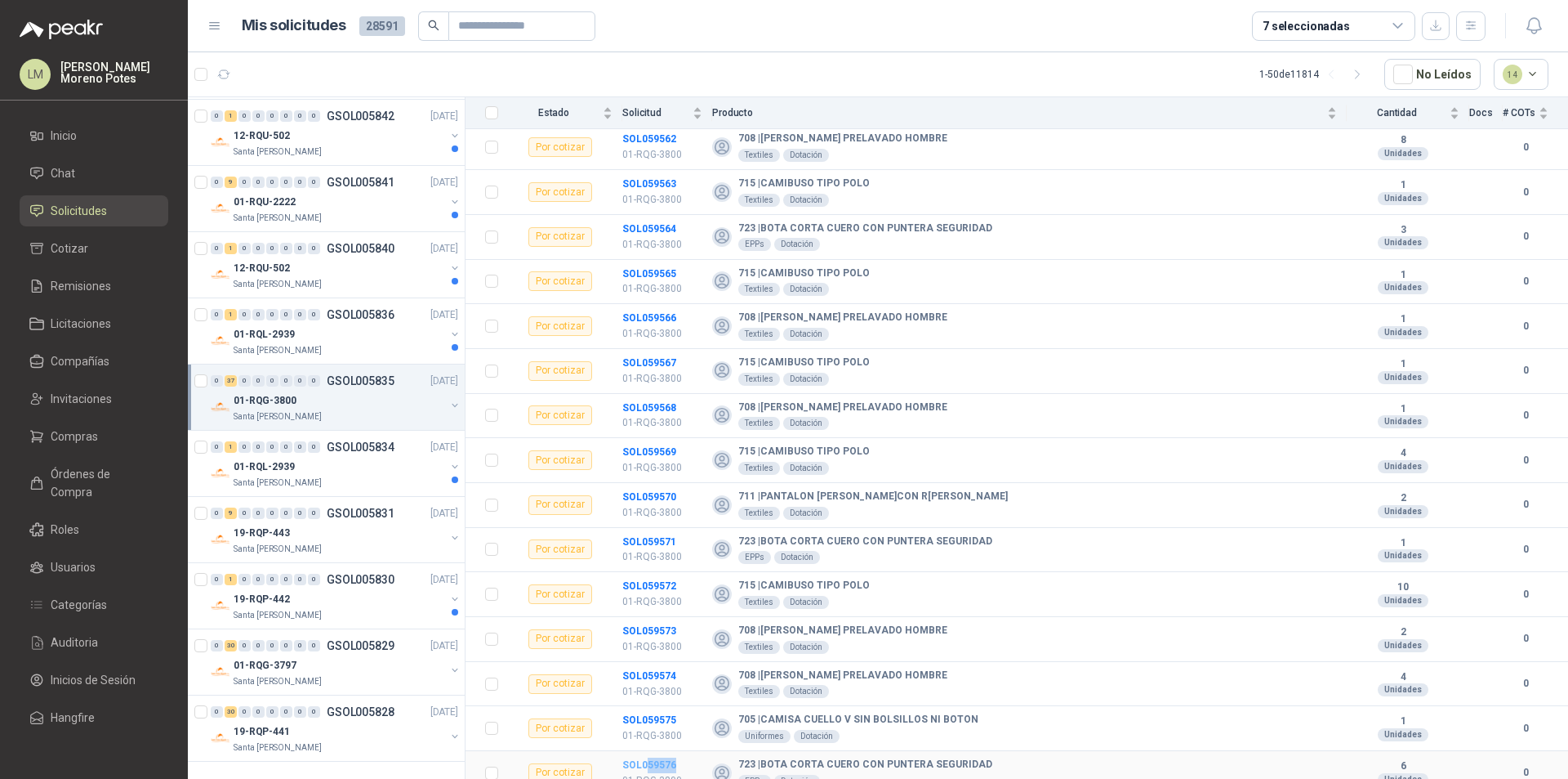
drag, startPoint x: 689, startPoint y: 753, endPoint x: 647, endPoint y: 752, distance: 42.0
click at [647, 750] on td "SOL059576 01-RQG-3800" at bounding box center [667, 773] width 90 height 45
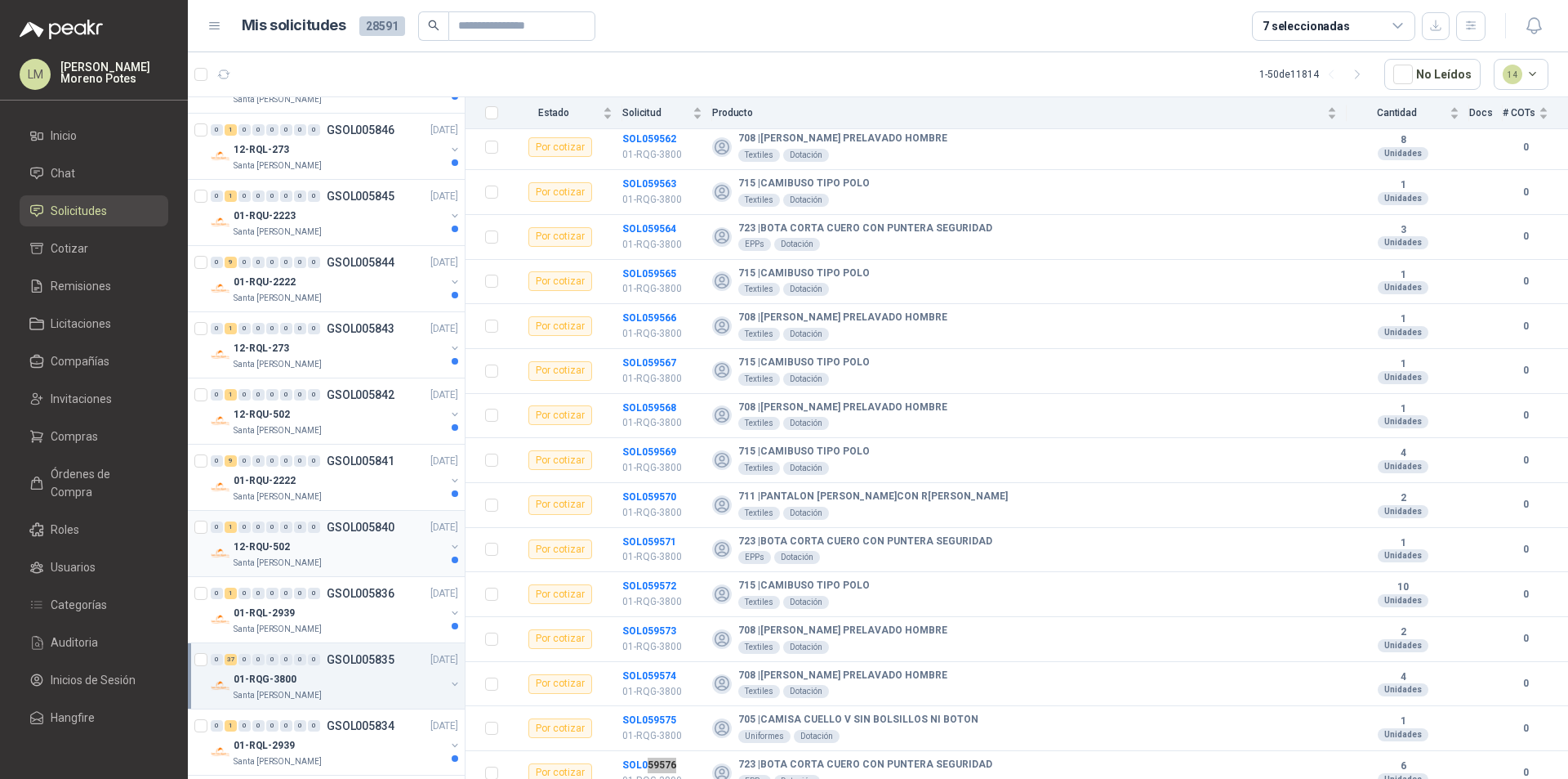
scroll to position [2645, 0]
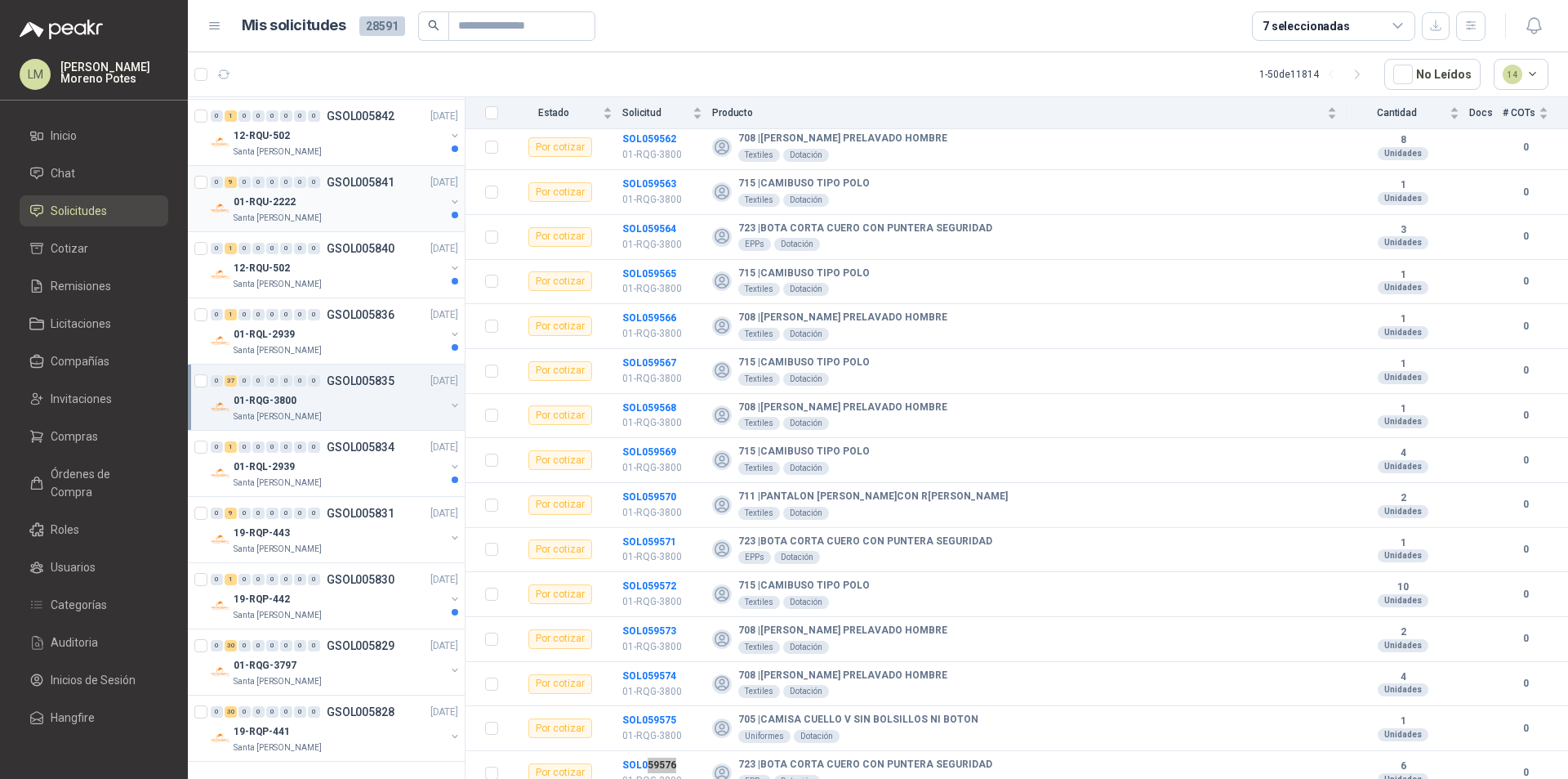
click at [351, 223] on div "Santa [PERSON_NAME]" at bounding box center [339, 218] width 212 height 13
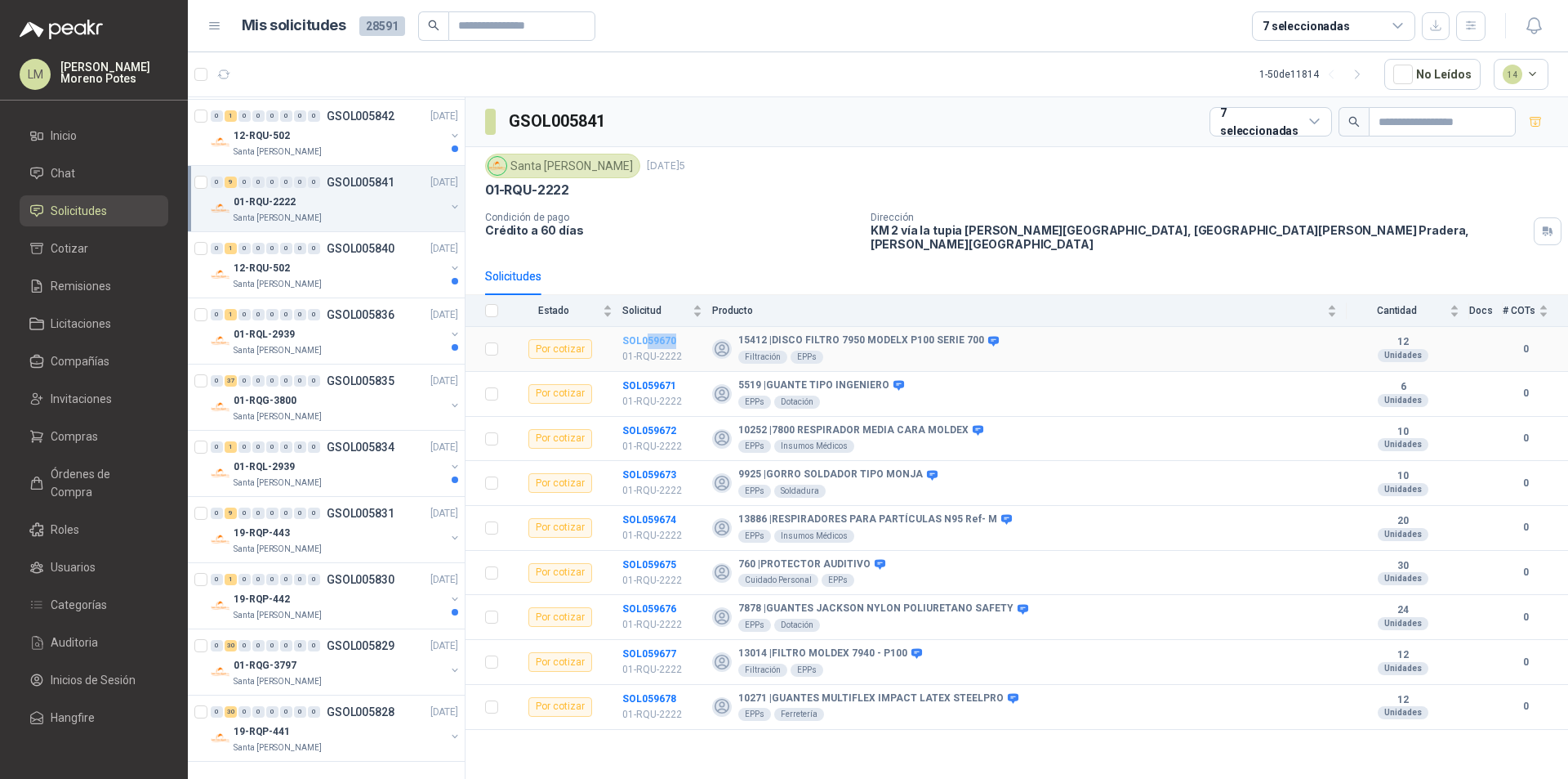
drag, startPoint x: 686, startPoint y: 335, endPoint x: 648, endPoint y: 331, distance: 38.2
click at [648, 331] on td "SOL059670 01-RQU-2222" at bounding box center [667, 349] width 90 height 45
drag, startPoint x: 686, startPoint y: 685, endPoint x: 646, endPoint y: 686, distance: 40.0
click at [646, 686] on td "SOL059678 01-RQU-2222" at bounding box center [667, 707] width 90 height 45
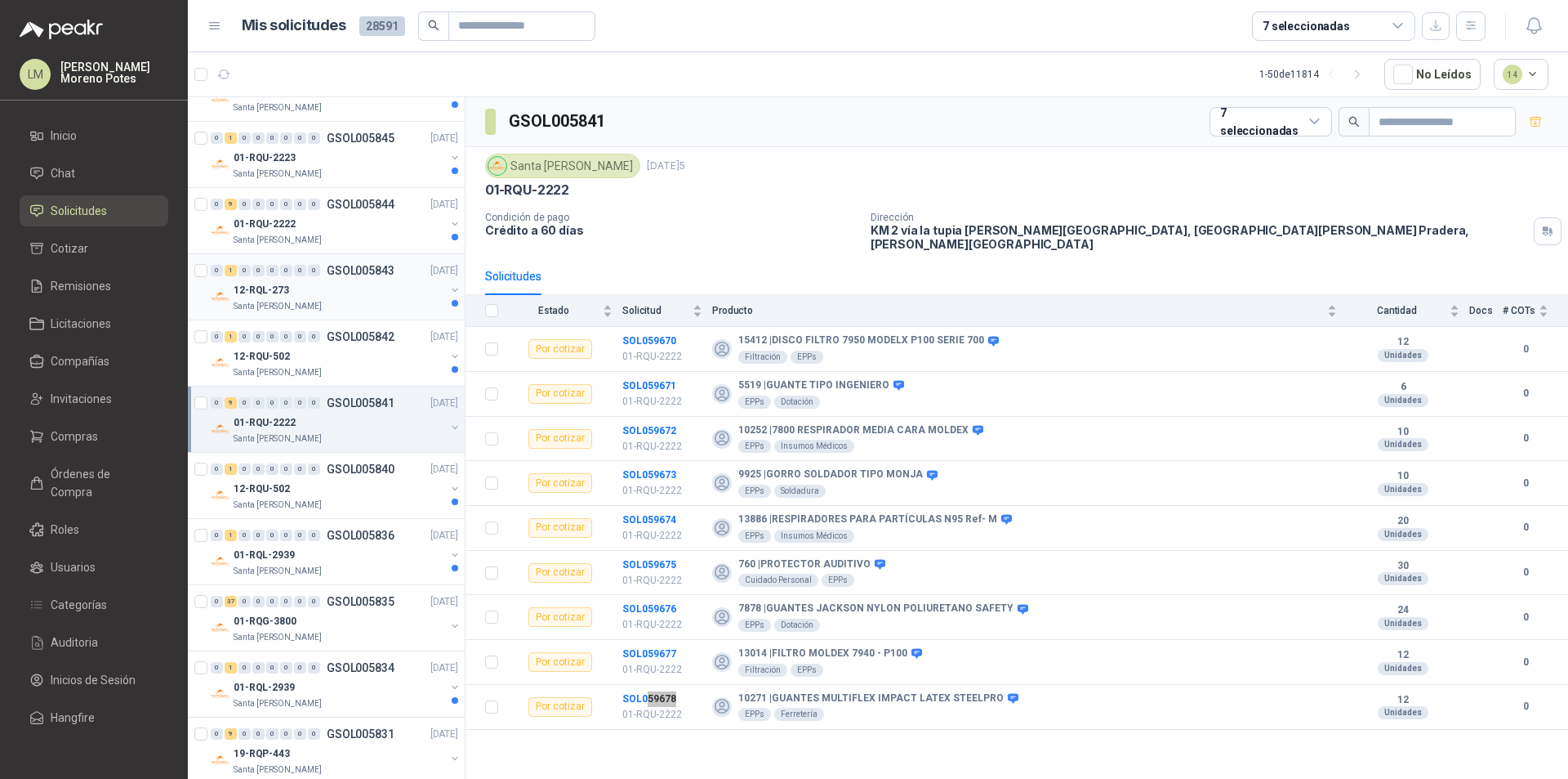
scroll to position [2399, 0]
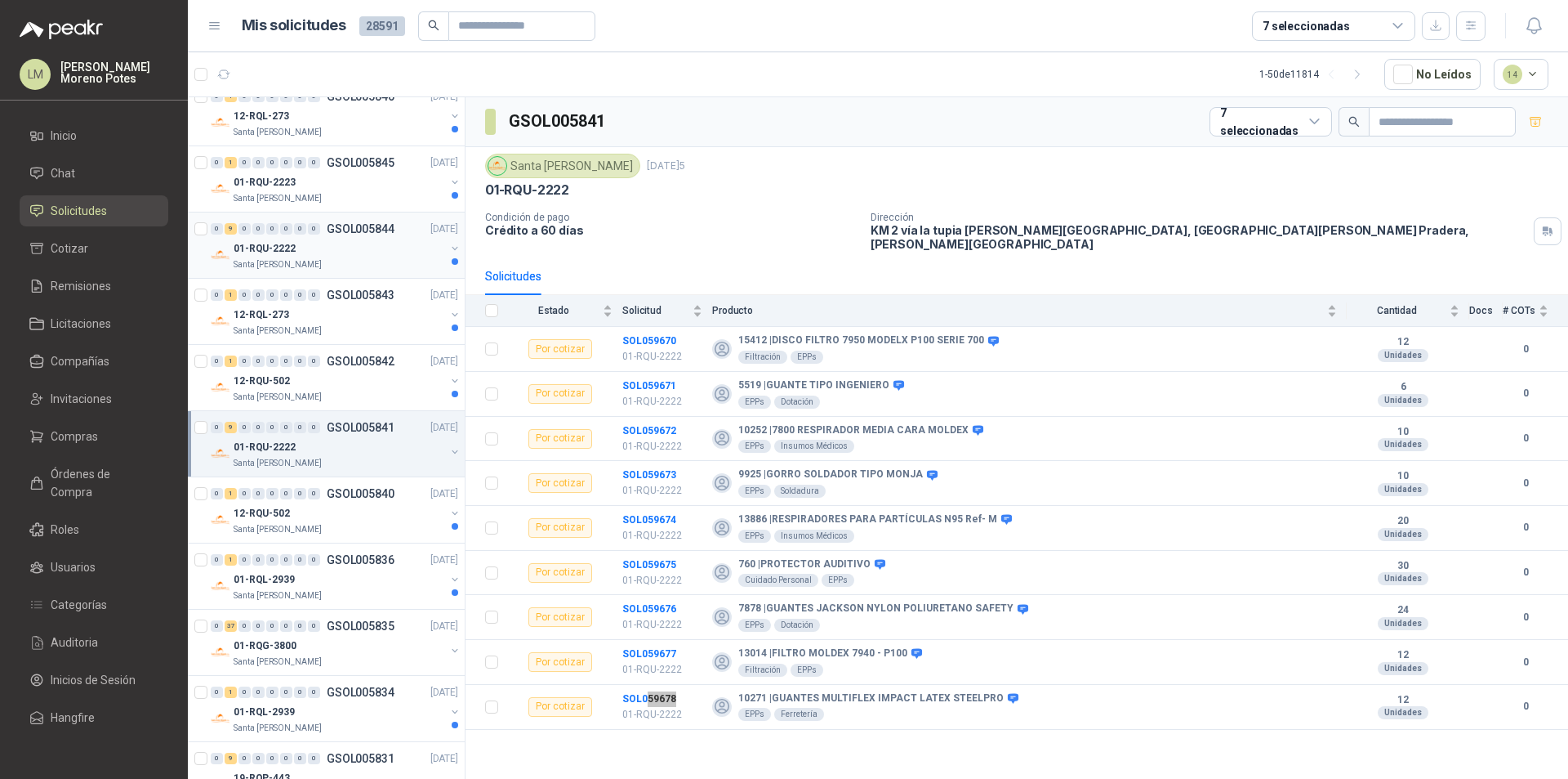
click at [363, 257] on div "01-RQU-2222" at bounding box center [339, 248] width 212 height 20
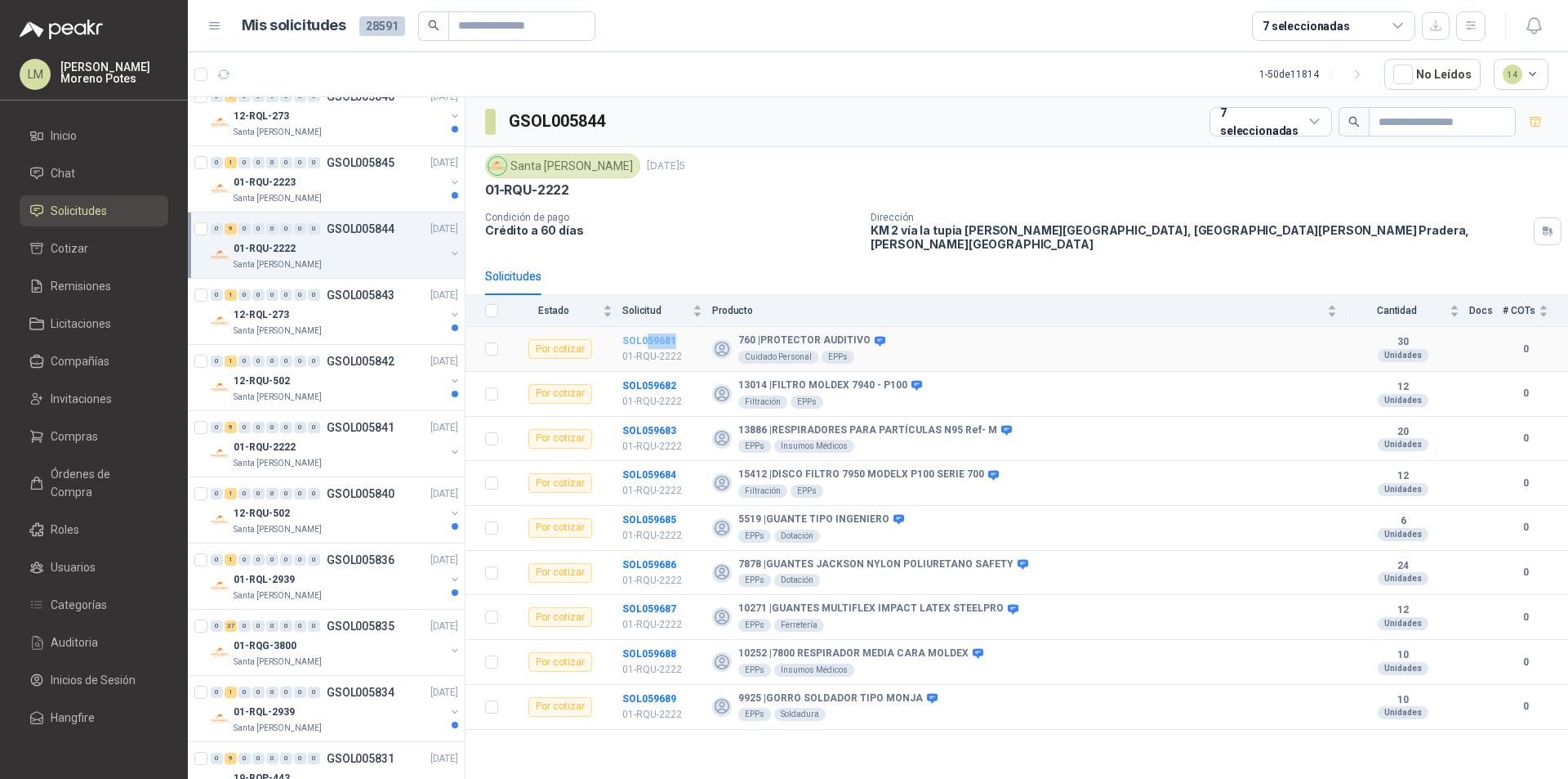
drag, startPoint x: 687, startPoint y: 321, endPoint x: 647, endPoint y: 329, distance: 40.8
click at [647, 329] on td "SOL059681 01-RQU-2222" at bounding box center [667, 349] width 90 height 45
drag, startPoint x: 688, startPoint y: 684, endPoint x: 781, endPoint y: 658, distance: 96.6
click at [649, 689] on td "SOL059689 01-RQU-2222" at bounding box center [667, 707] width 90 height 45
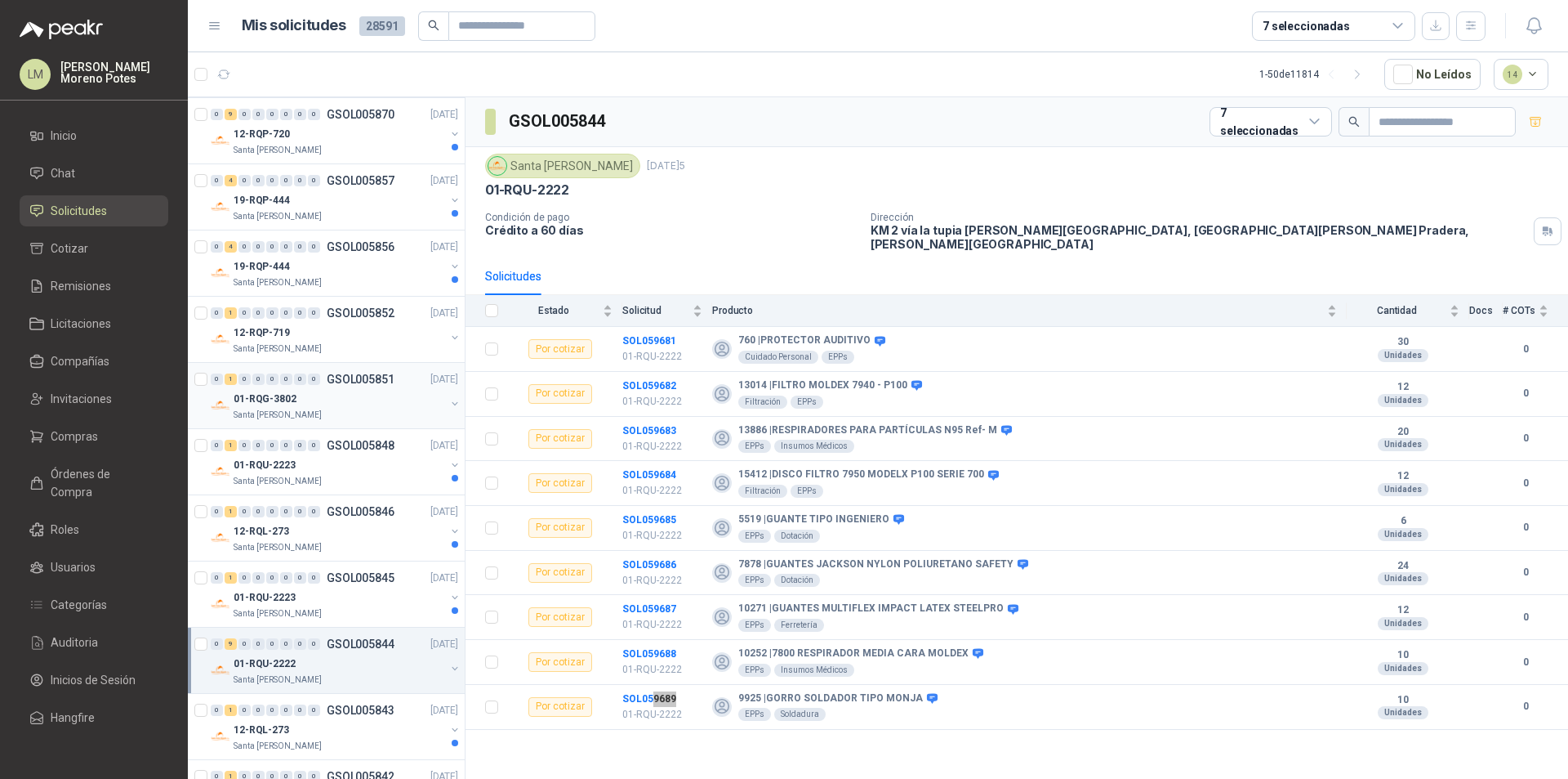
scroll to position [1909, 0]
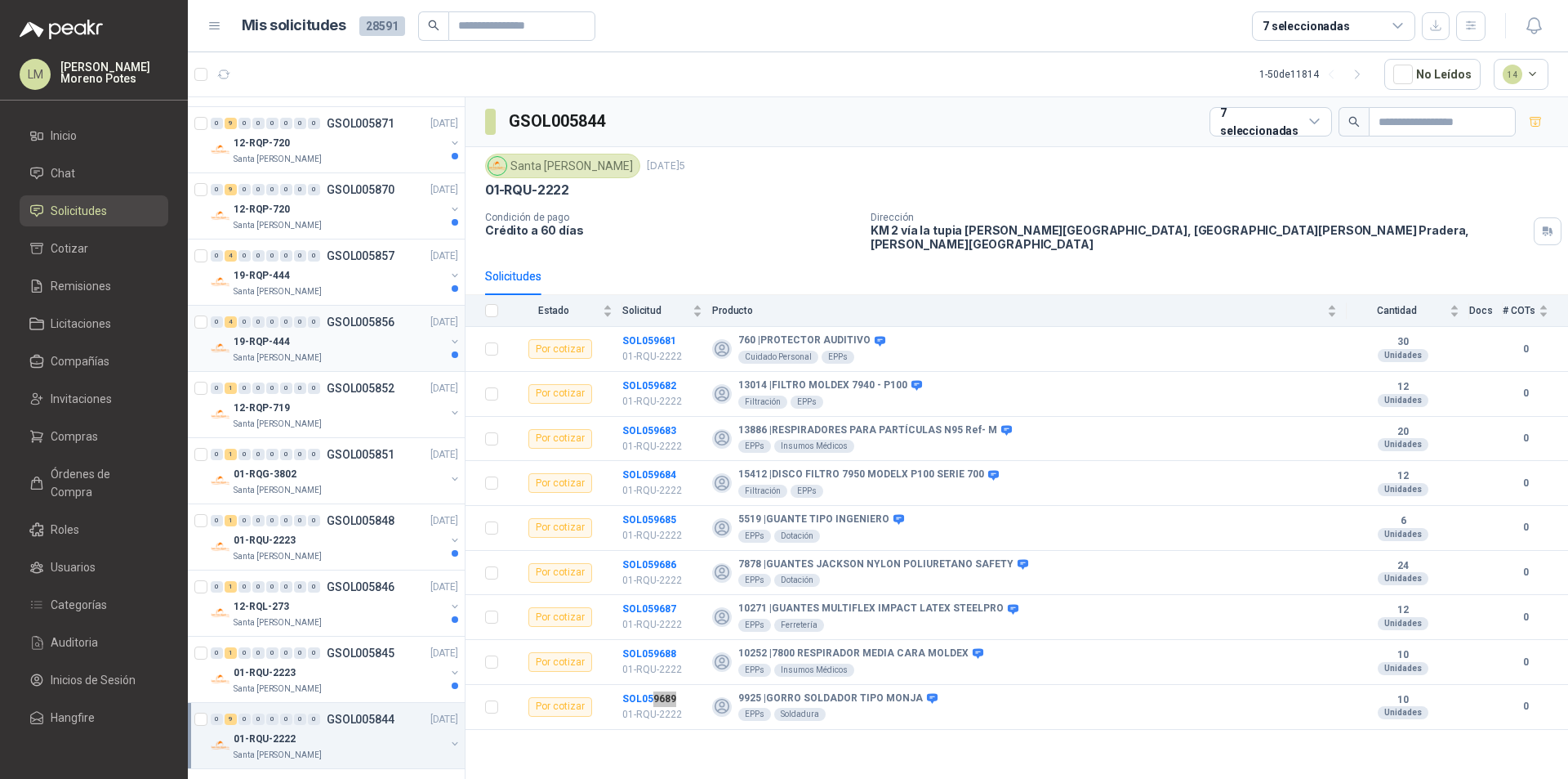
click at [328, 342] on div "19-RQP-444" at bounding box center [339, 342] width 212 height 20
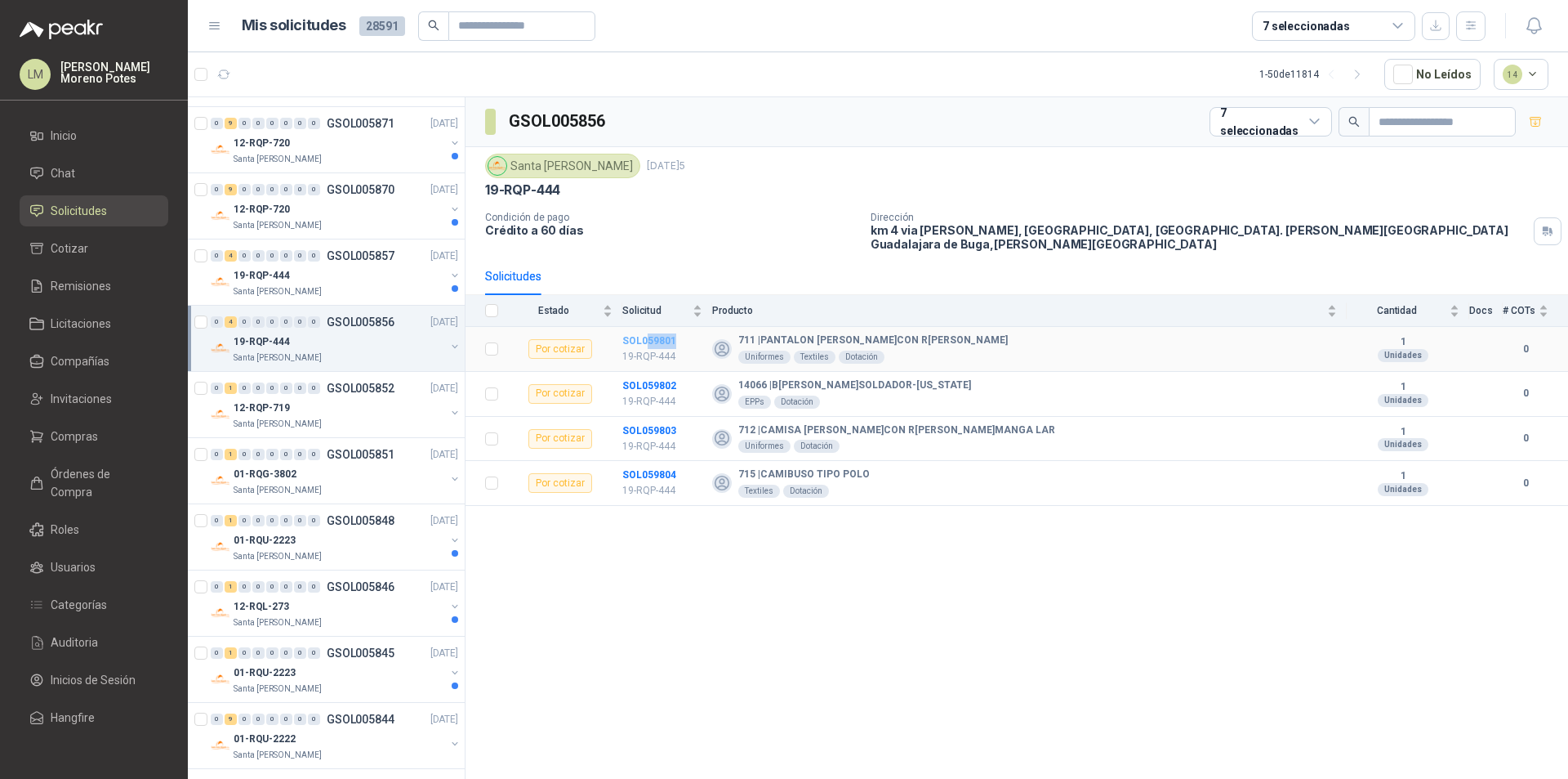
drag, startPoint x: 689, startPoint y: 334, endPoint x: 653, endPoint y: 330, distance: 36.2
click at [647, 331] on td "SOL059801 19-RQP-444" at bounding box center [667, 349] width 90 height 45
drag, startPoint x: 697, startPoint y: 463, endPoint x: 648, endPoint y: 466, distance: 49.1
click at [648, 466] on td "SOL059804 19-RQP-444" at bounding box center [667, 483] width 90 height 45
click at [358, 272] on div "19-RQP-444" at bounding box center [339, 275] width 212 height 20
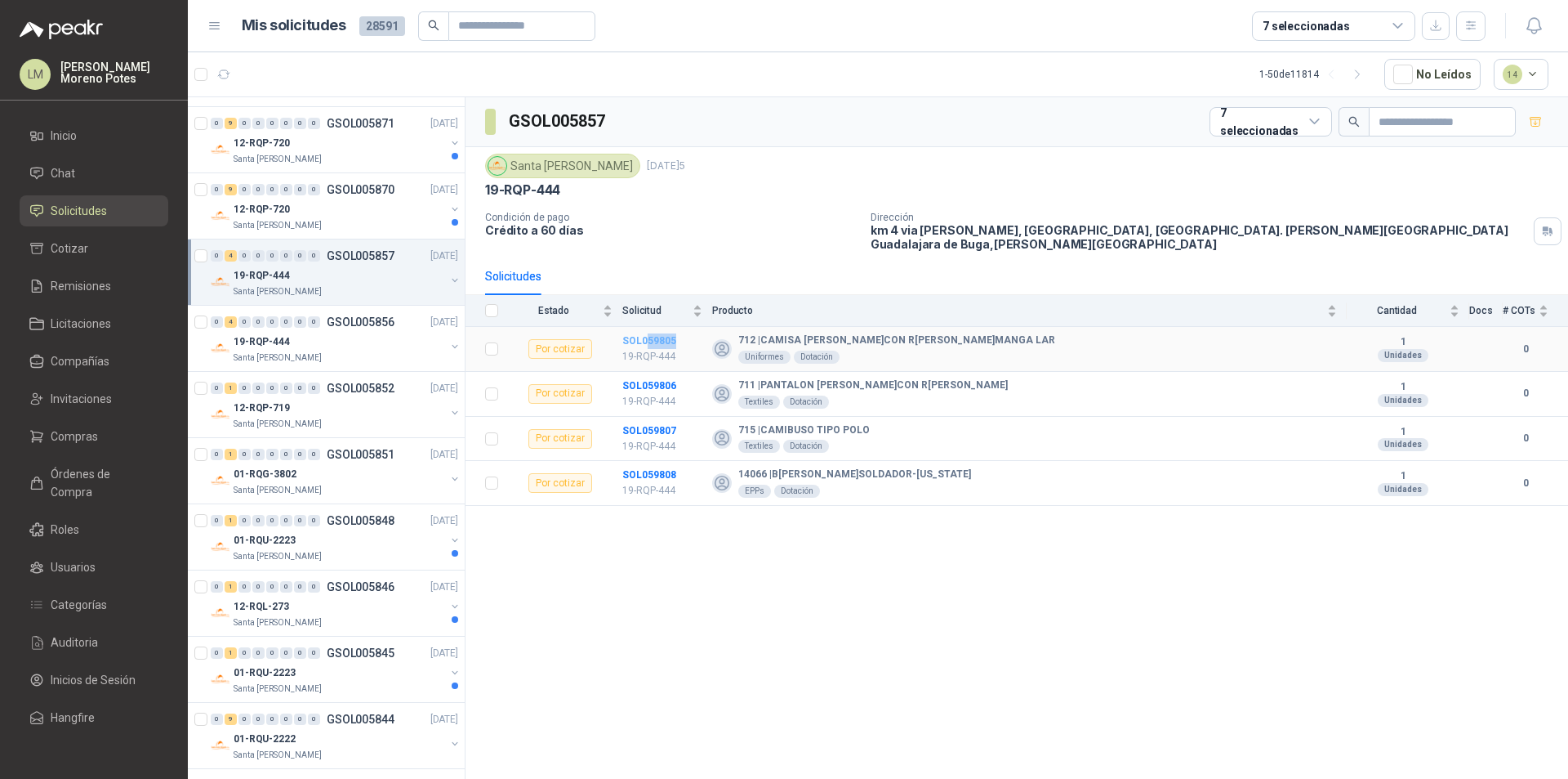
drag, startPoint x: 687, startPoint y: 330, endPoint x: 645, endPoint y: 329, distance: 42.0
click at [645, 329] on td "SOL059805 19-RQP-444" at bounding box center [667, 349] width 90 height 45
drag, startPoint x: 678, startPoint y: 464, endPoint x: 644, endPoint y: 468, distance: 34.2
click at [644, 468] on td "SOL059808 19-RQP-444" at bounding box center [667, 483] width 90 height 45
click at [335, 228] on div "Santa [PERSON_NAME]" at bounding box center [339, 225] width 212 height 13
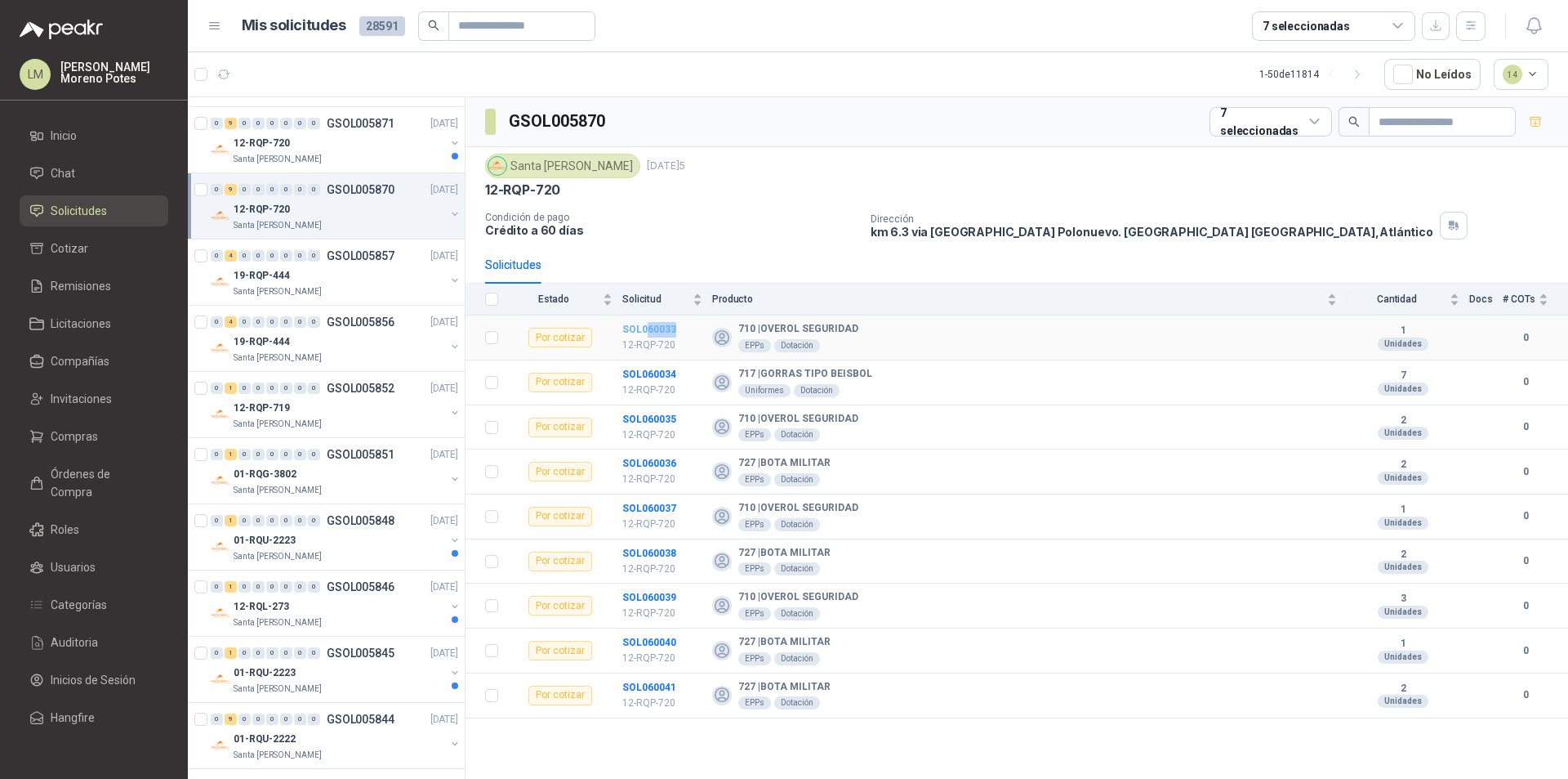
drag, startPoint x: 684, startPoint y: 329, endPoint x: 646, endPoint y: 332, distance: 38.1
click at [646, 332] on td "SOL060033 12-RQP-720" at bounding box center [667, 338] width 90 height 45
drag, startPoint x: 690, startPoint y: 689, endPoint x: 647, endPoint y: 686, distance: 43.1
click at [647, 686] on td "SOL060041 12-RQP-720" at bounding box center [667, 696] width 90 height 45
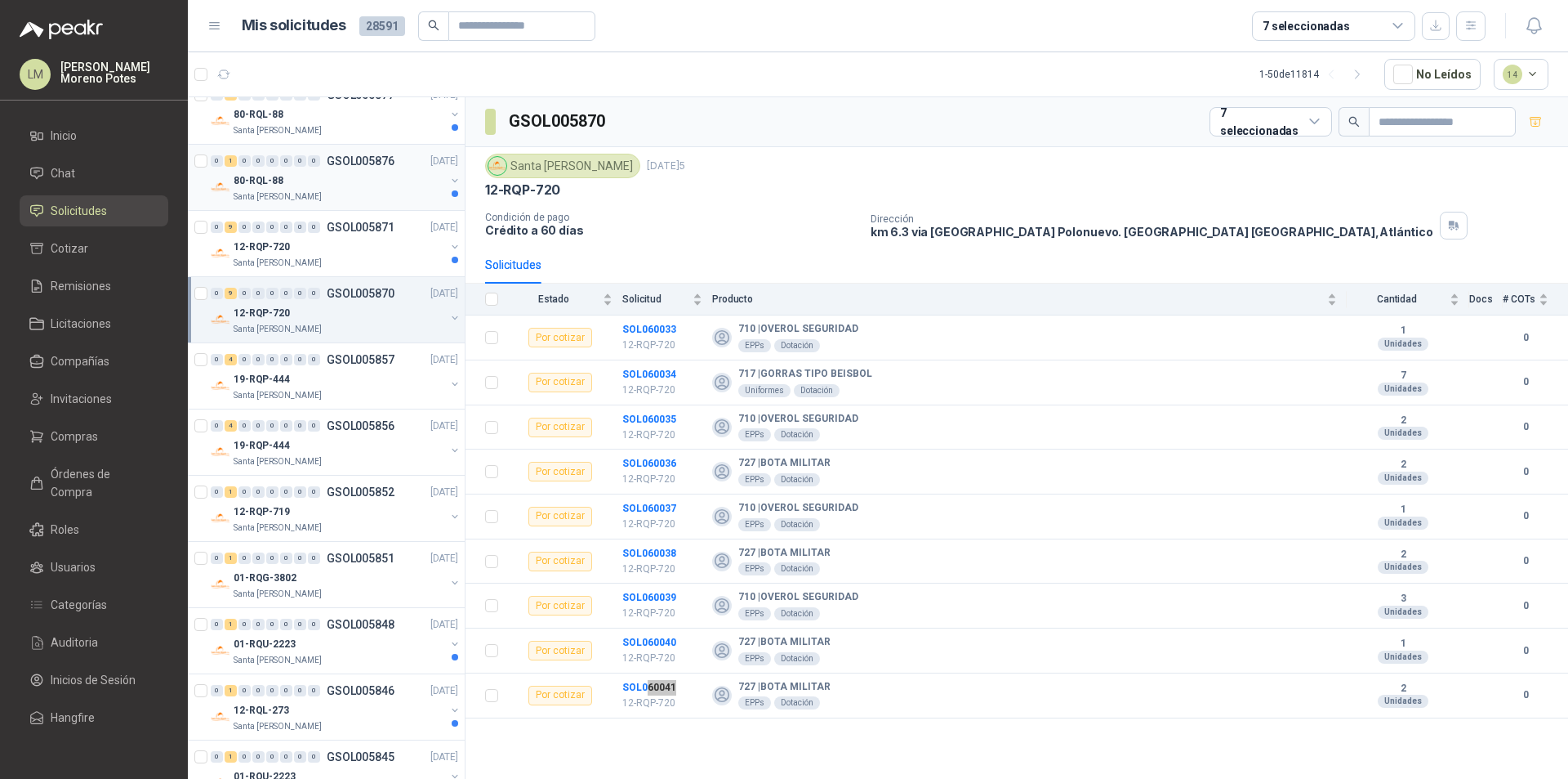
scroll to position [1664, 0]
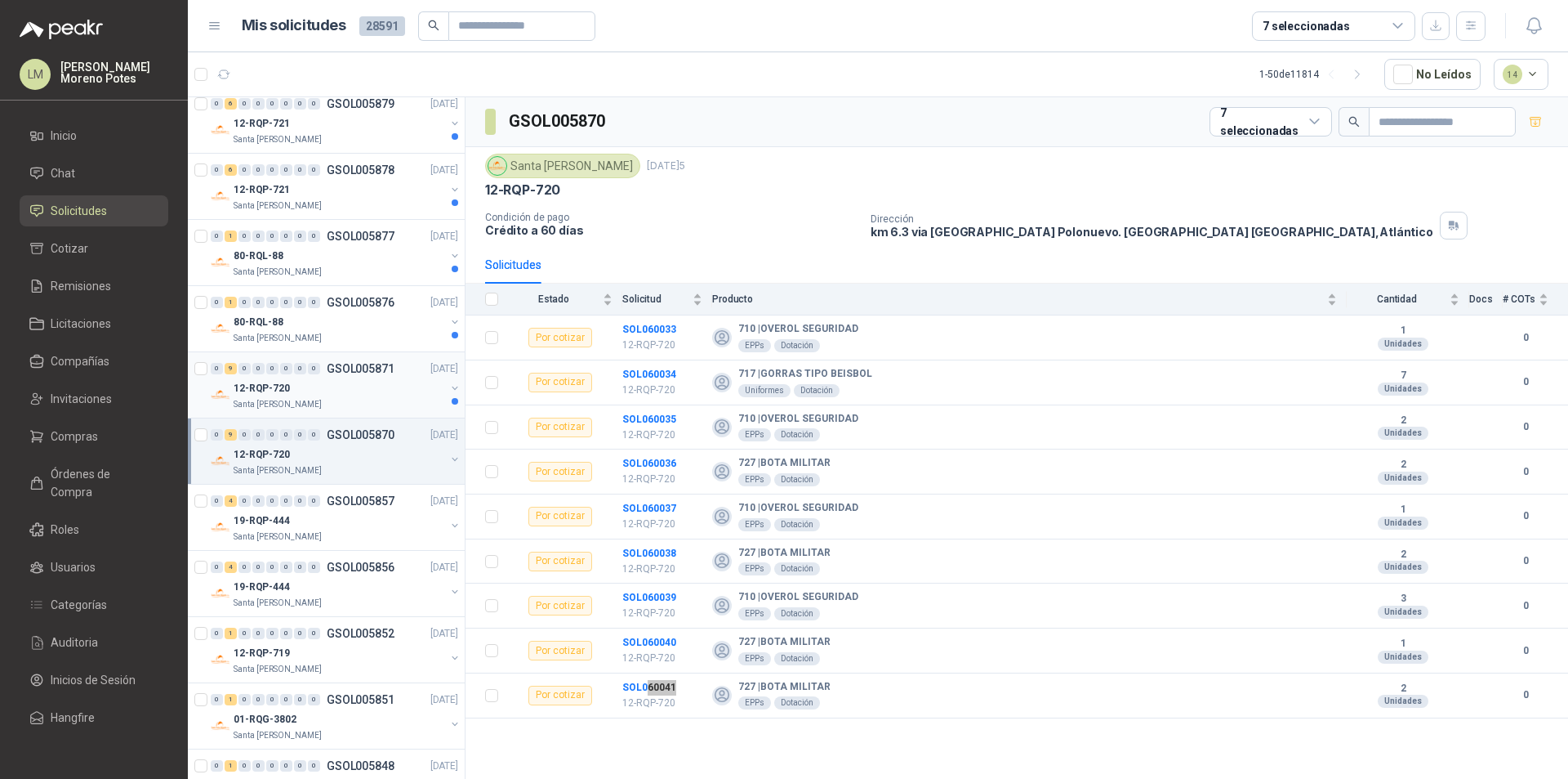
click at [343, 398] on div "Santa [PERSON_NAME]" at bounding box center [339, 404] width 212 height 13
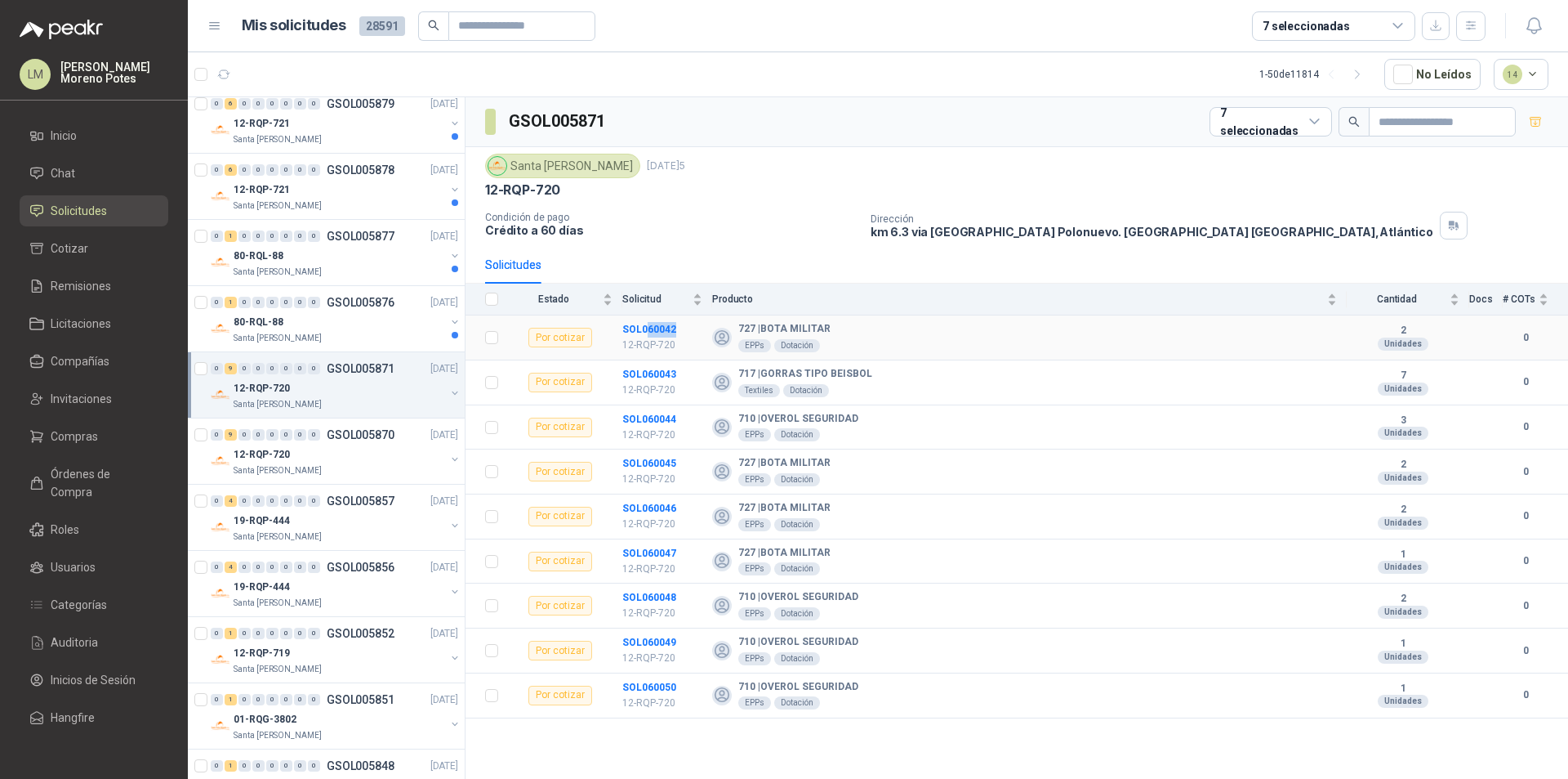
drag, startPoint x: 682, startPoint y: 332, endPoint x: 646, endPoint y: 335, distance: 36.1
click at [646, 335] on td "SOL060042 12-RQP-720" at bounding box center [667, 338] width 90 height 45
drag, startPoint x: 679, startPoint y: 681, endPoint x: 647, endPoint y: 692, distance: 33.8
click at [647, 692] on td "SOL060050 12-RQP-720" at bounding box center [667, 696] width 90 height 45
click at [349, 342] on div "Santa [PERSON_NAME]" at bounding box center [339, 338] width 212 height 13
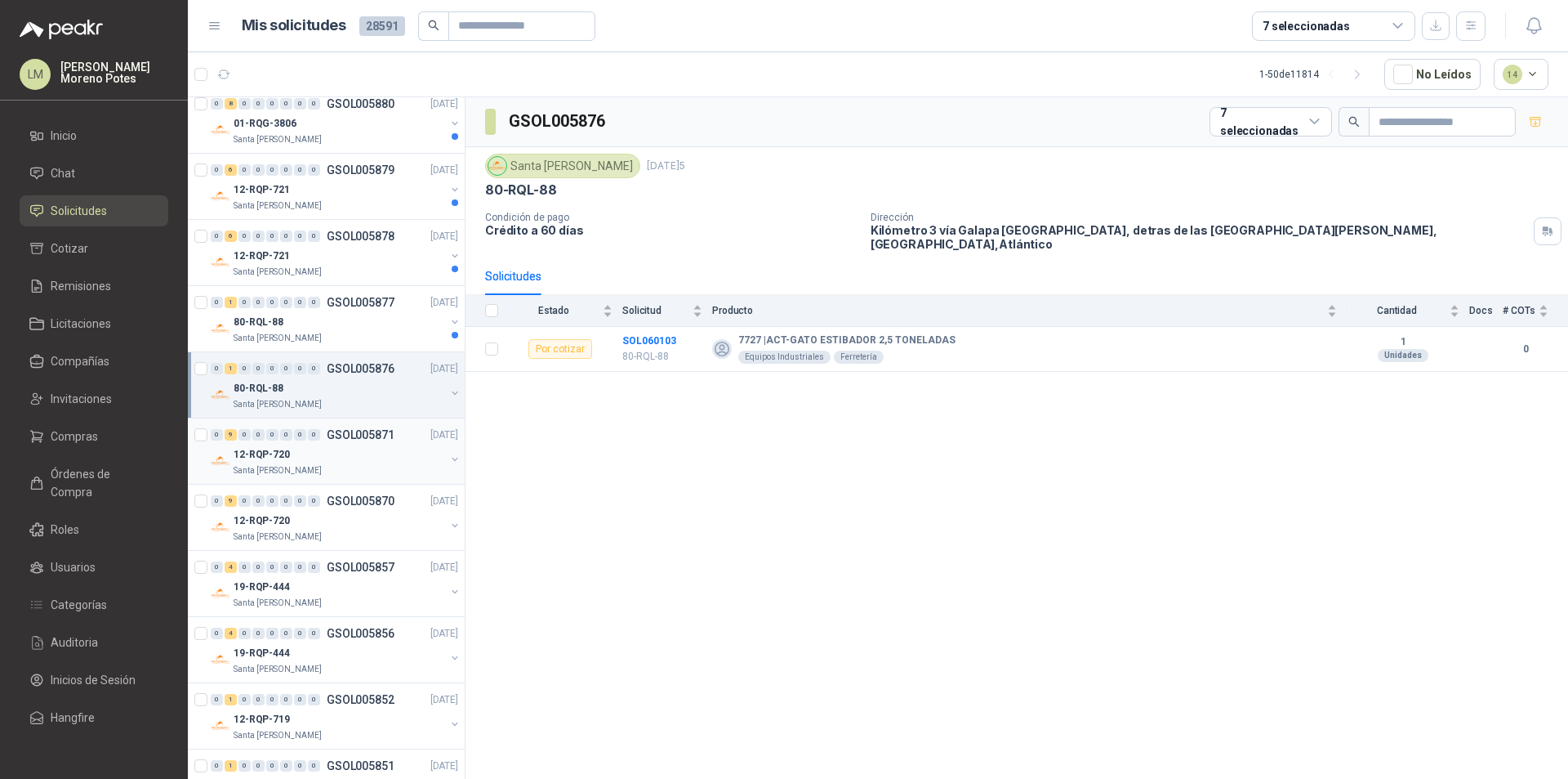
scroll to position [1501, 0]
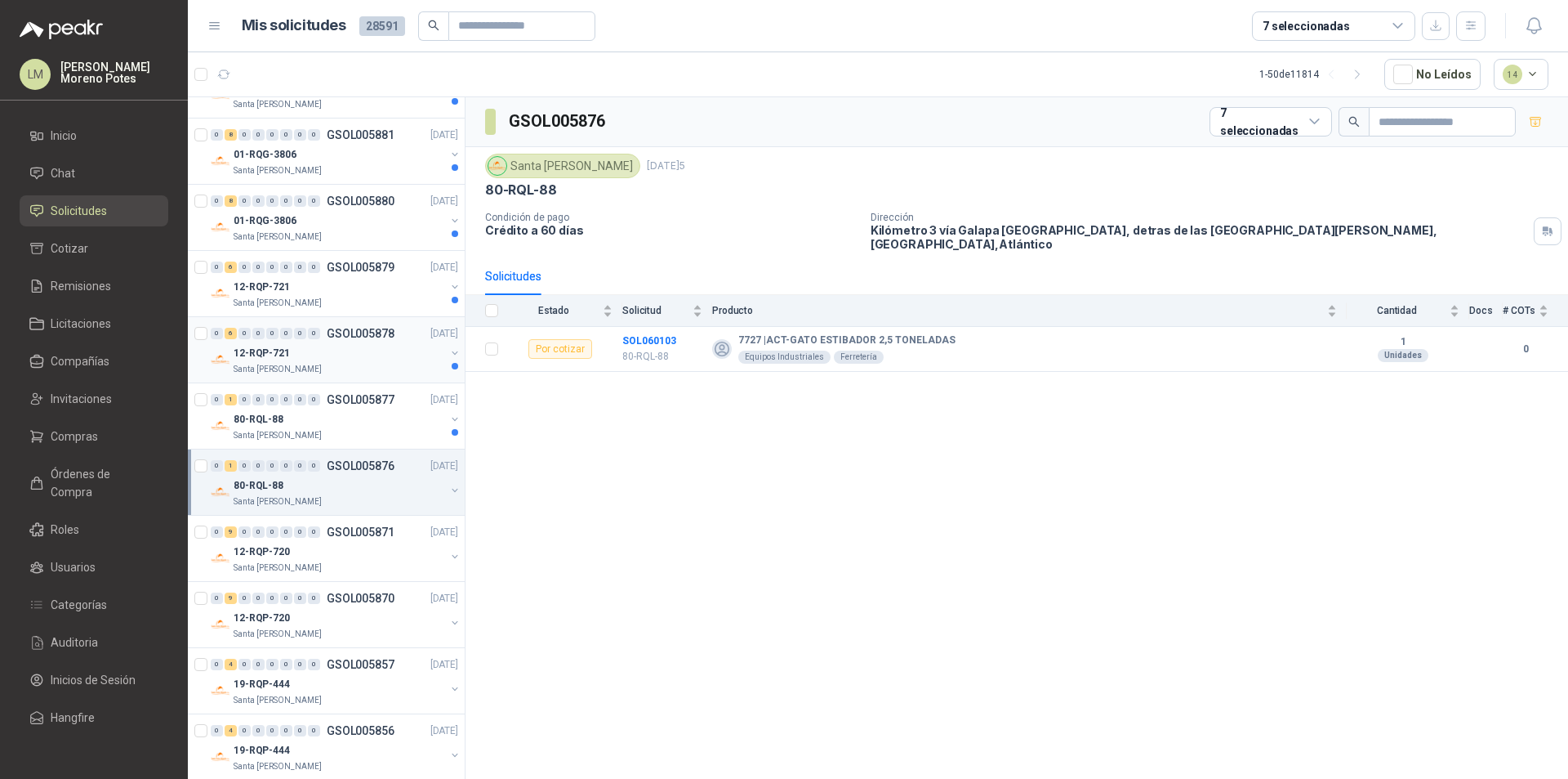
click at [363, 372] on div "Santa [PERSON_NAME]" at bounding box center [339, 369] width 212 height 13
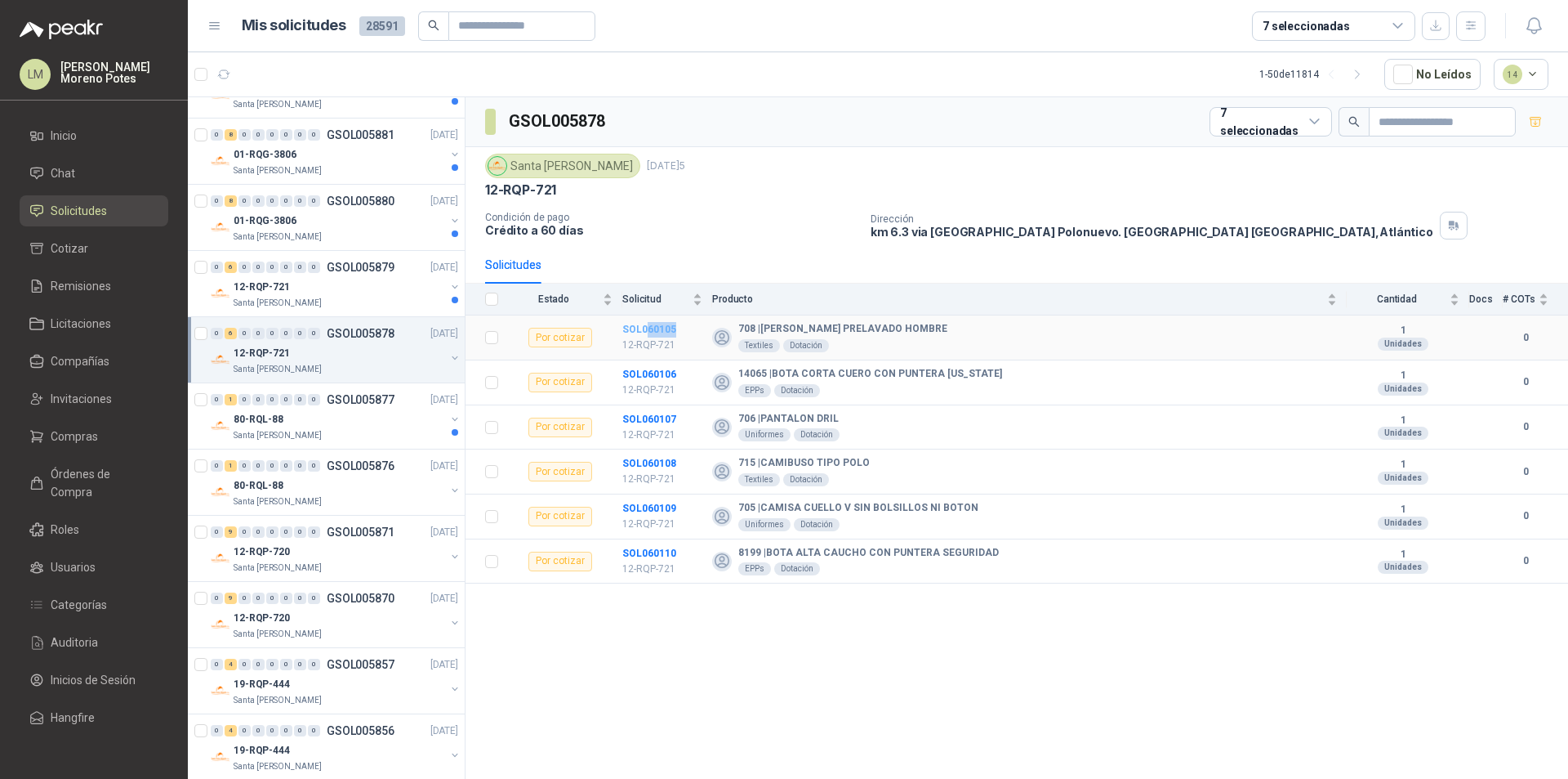
drag, startPoint x: 693, startPoint y: 330, endPoint x: 647, endPoint y: 332, distance: 46.0
click at [647, 332] on td "SOL060105 12-RQP-721" at bounding box center [667, 338] width 90 height 45
drag, startPoint x: 666, startPoint y: 555, endPoint x: 647, endPoint y: 557, distance: 19.1
click at [647, 557] on td "SOL060110 12-RQP-721" at bounding box center [667, 562] width 90 height 45
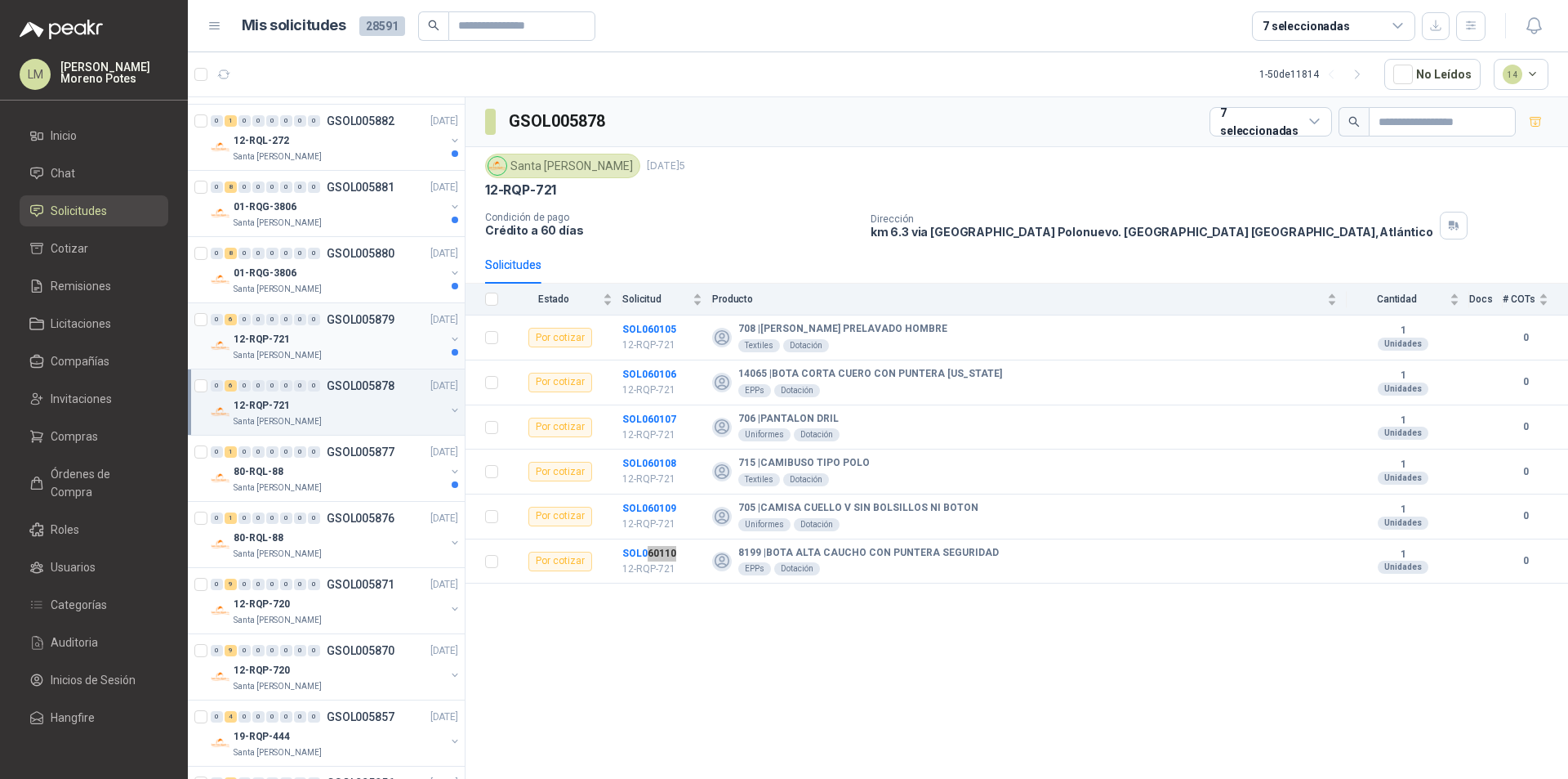
scroll to position [1419, 0]
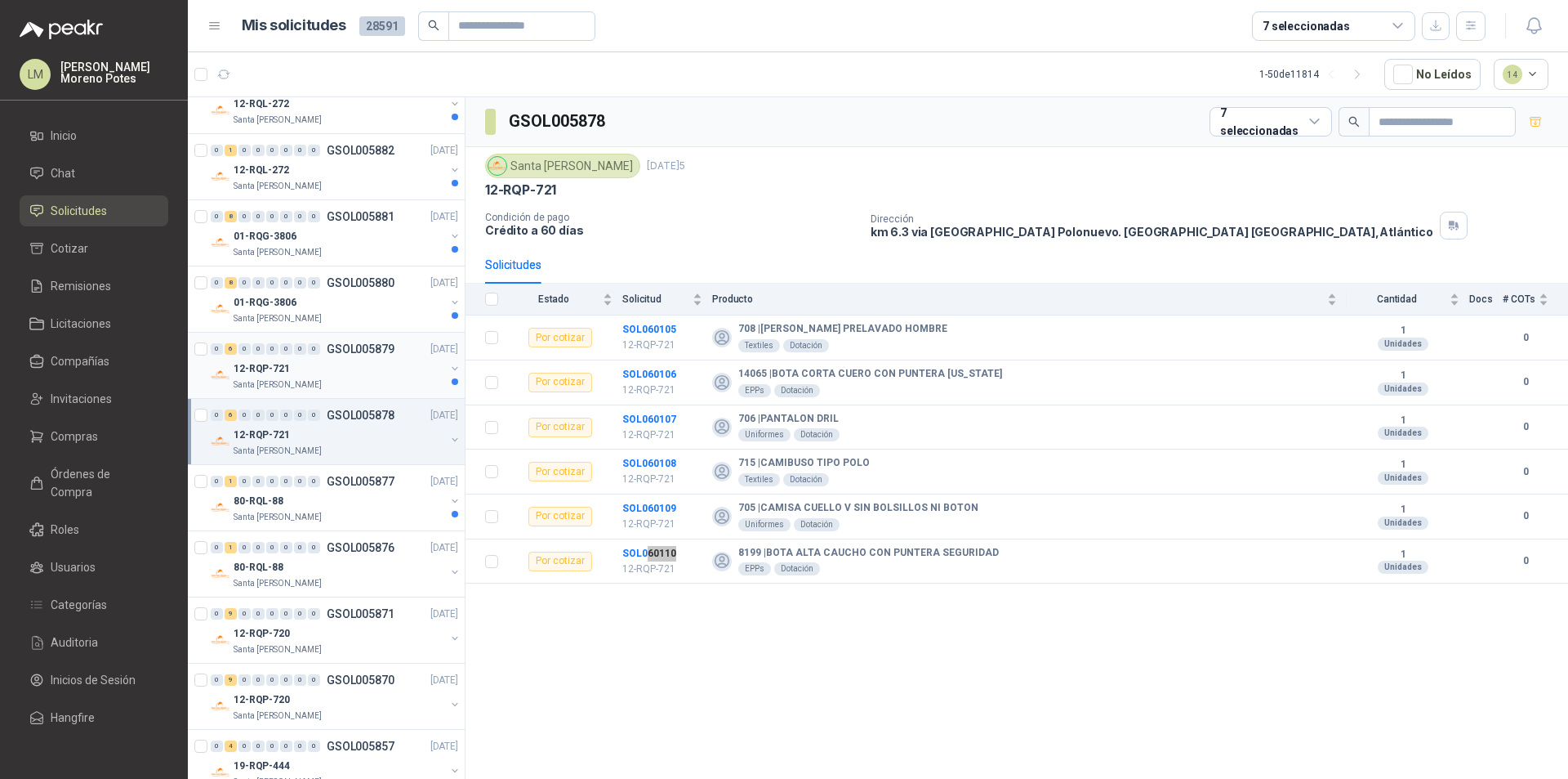
click at [346, 372] on div "12-RQP-721" at bounding box center [339, 368] width 212 height 20
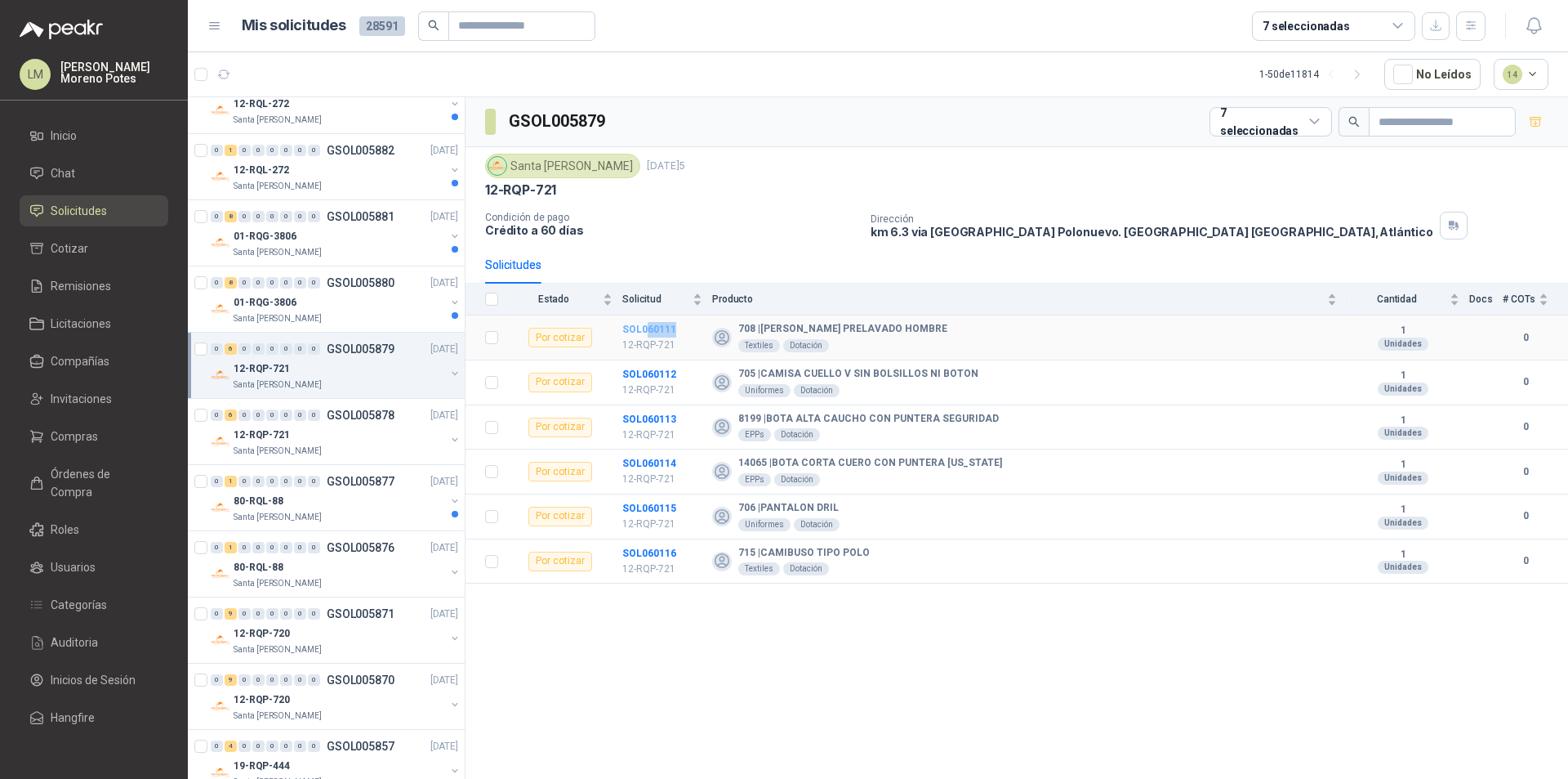
drag, startPoint x: 692, startPoint y: 331, endPoint x: 647, endPoint y: 333, distance: 45.0
click at [647, 333] on td "SOL060111 12-RQP-721" at bounding box center [667, 338] width 90 height 45
drag, startPoint x: 689, startPoint y: 557, endPoint x: 647, endPoint y: 558, distance: 42.0
click at [647, 558] on td "SOL060116 12-RQP-721" at bounding box center [667, 562] width 90 height 45
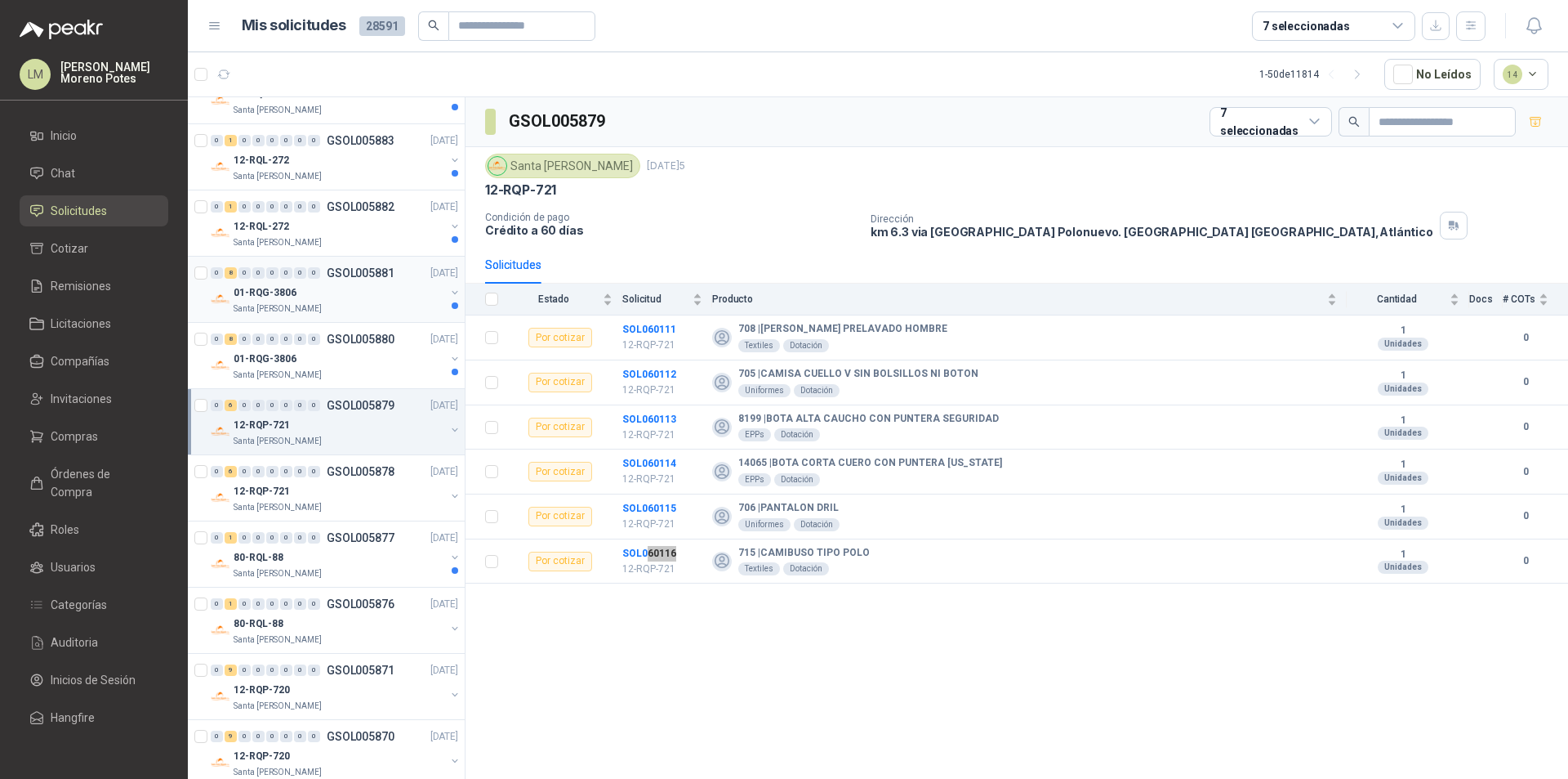
scroll to position [1338, 0]
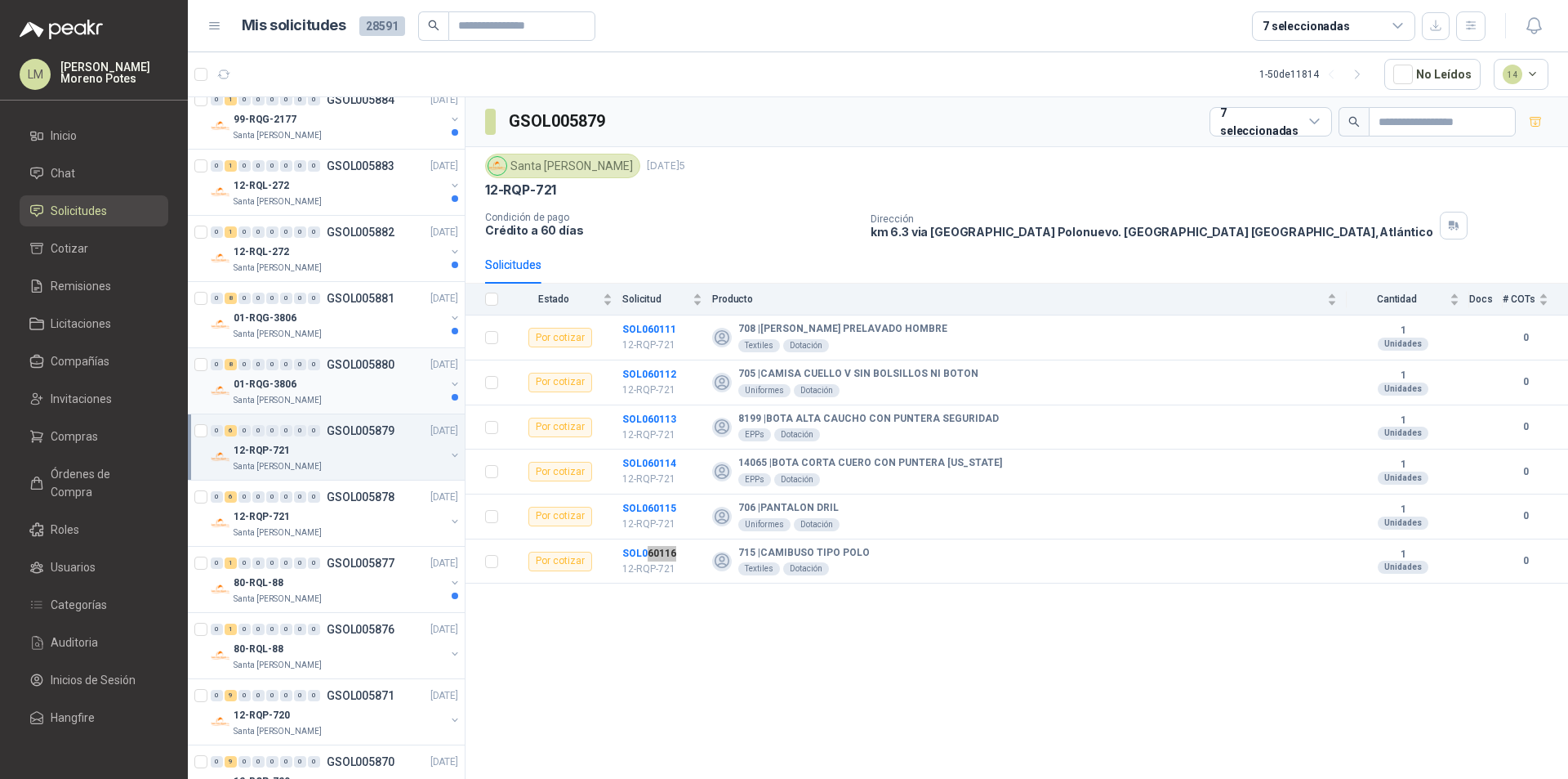
click at [335, 392] on div "01-RQG-3806" at bounding box center [339, 384] width 212 height 20
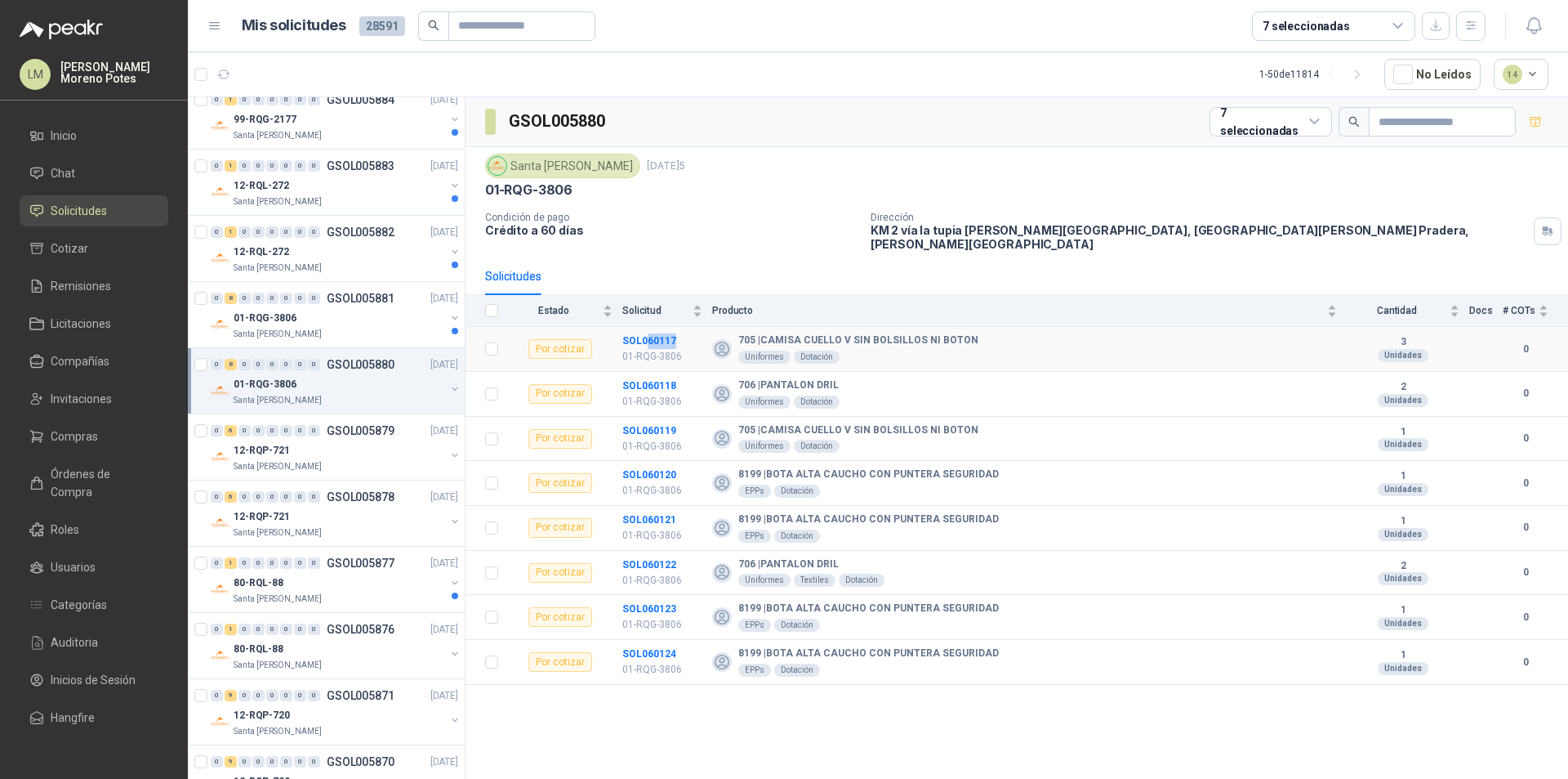
drag, startPoint x: 682, startPoint y: 329, endPoint x: 691, endPoint y: 328, distance: 9.1
click at [647, 332] on td "SOL060117 01-RQG-3806" at bounding box center [667, 349] width 90 height 45
drag, startPoint x: 682, startPoint y: 640, endPoint x: 647, endPoint y: 642, distance: 35.1
click at [647, 642] on td "SOL060124 01-RQG-3806" at bounding box center [667, 662] width 90 height 45
click at [351, 325] on div "01-RQG-3806" at bounding box center [339, 317] width 212 height 20
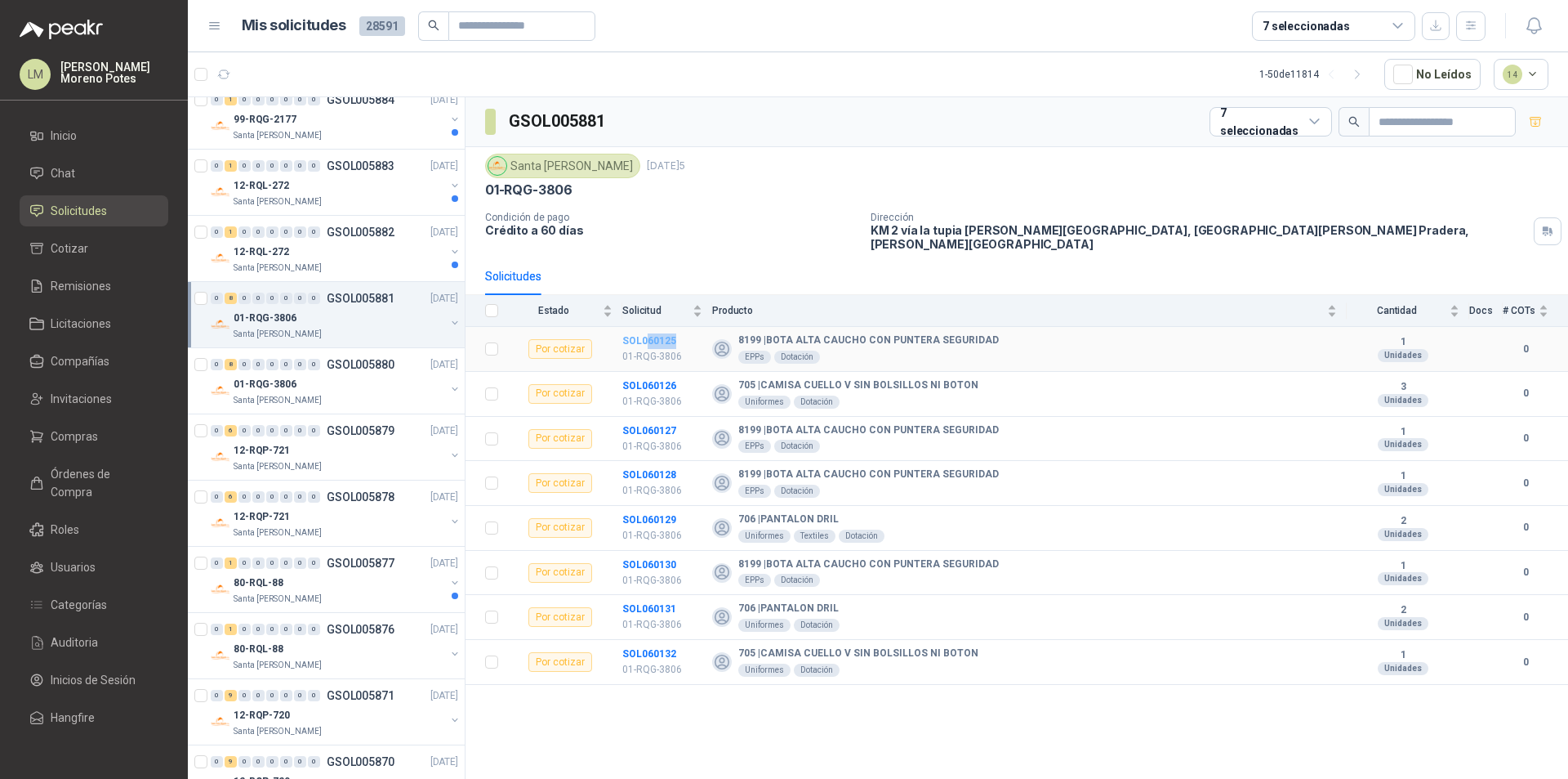
drag, startPoint x: 680, startPoint y: 329, endPoint x: 647, endPoint y: 331, distance: 33.1
click at [647, 331] on td "SOL060125 01-RQG-3806" at bounding box center [667, 349] width 90 height 45
drag, startPoint x: 679, startPoint y: 642, endPoint x: 647, endPoint y: 647, distance: 32.4
click at [647, 647] on td "SOL060132 01-RQG-3806" at bounding box center [667, 662] width 90 height 45
click at [228, 76] on icon "button" at bounding box center [224, 73] width 12 height 8
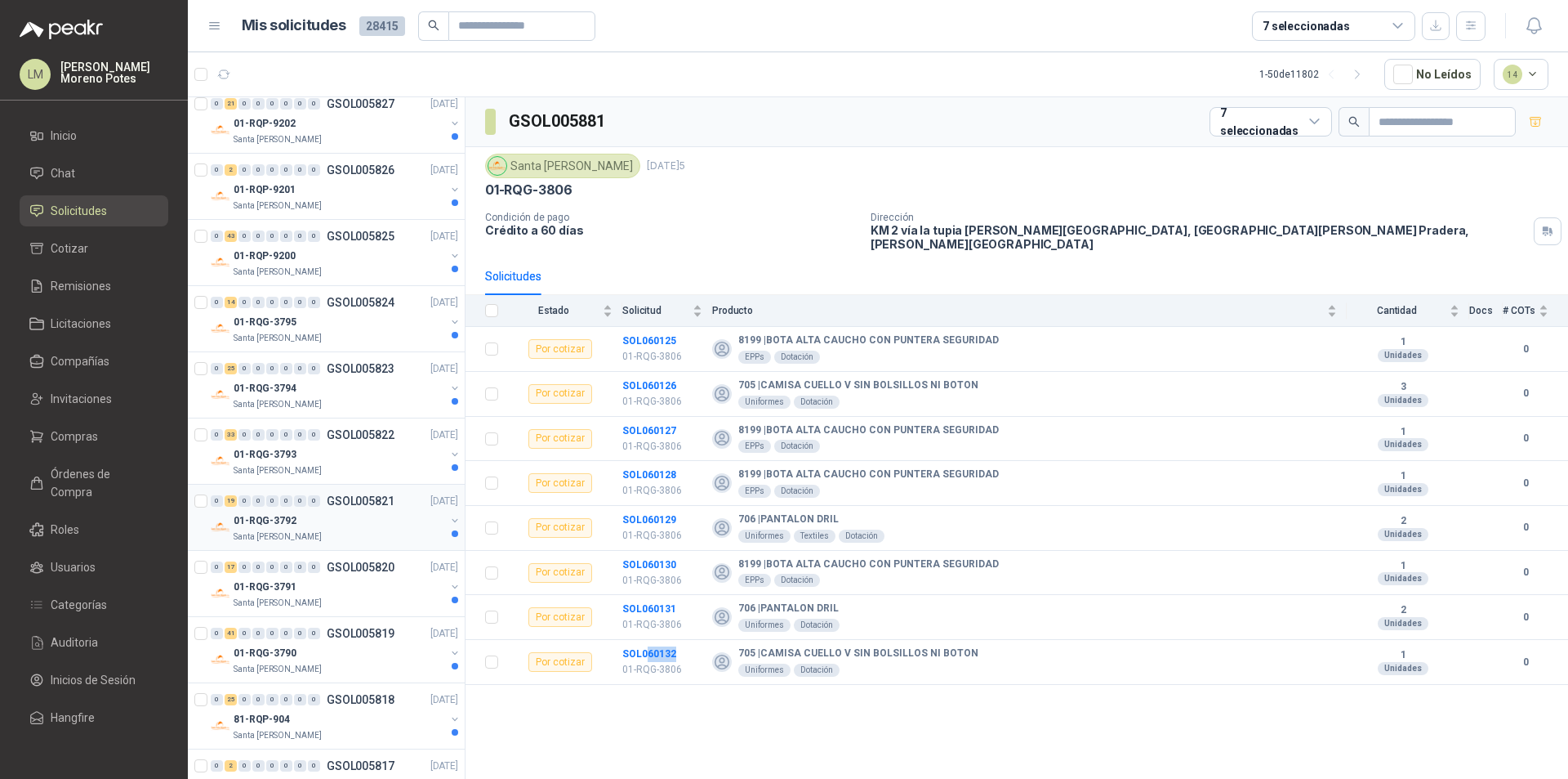
scroll to position [2645, 0]
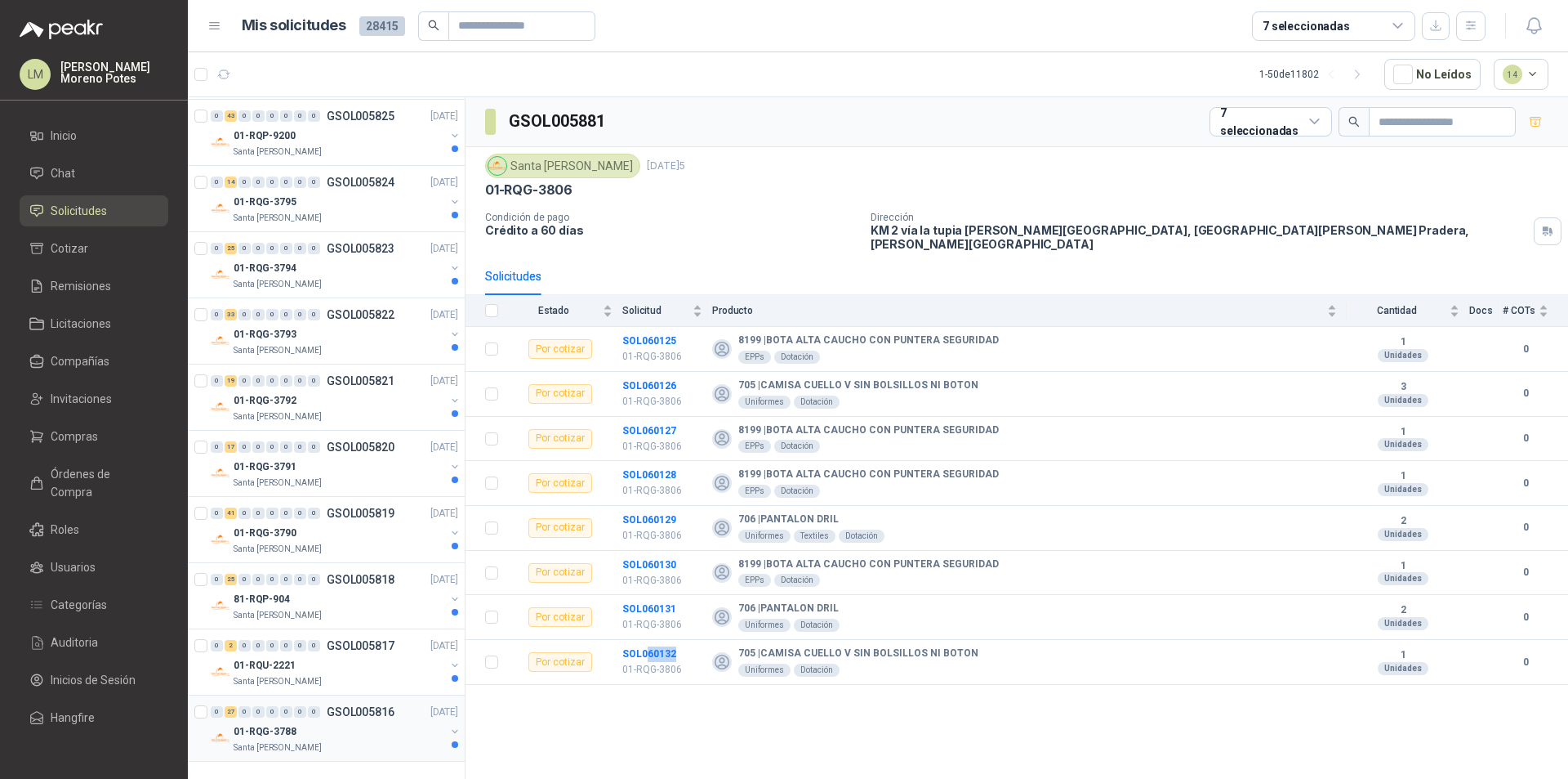
click at [361, 720] on div "0 27 0 0 0 0 0 0 GSOL005816 [DATE]5" at bounding box center [336, 712] width 251 height 20
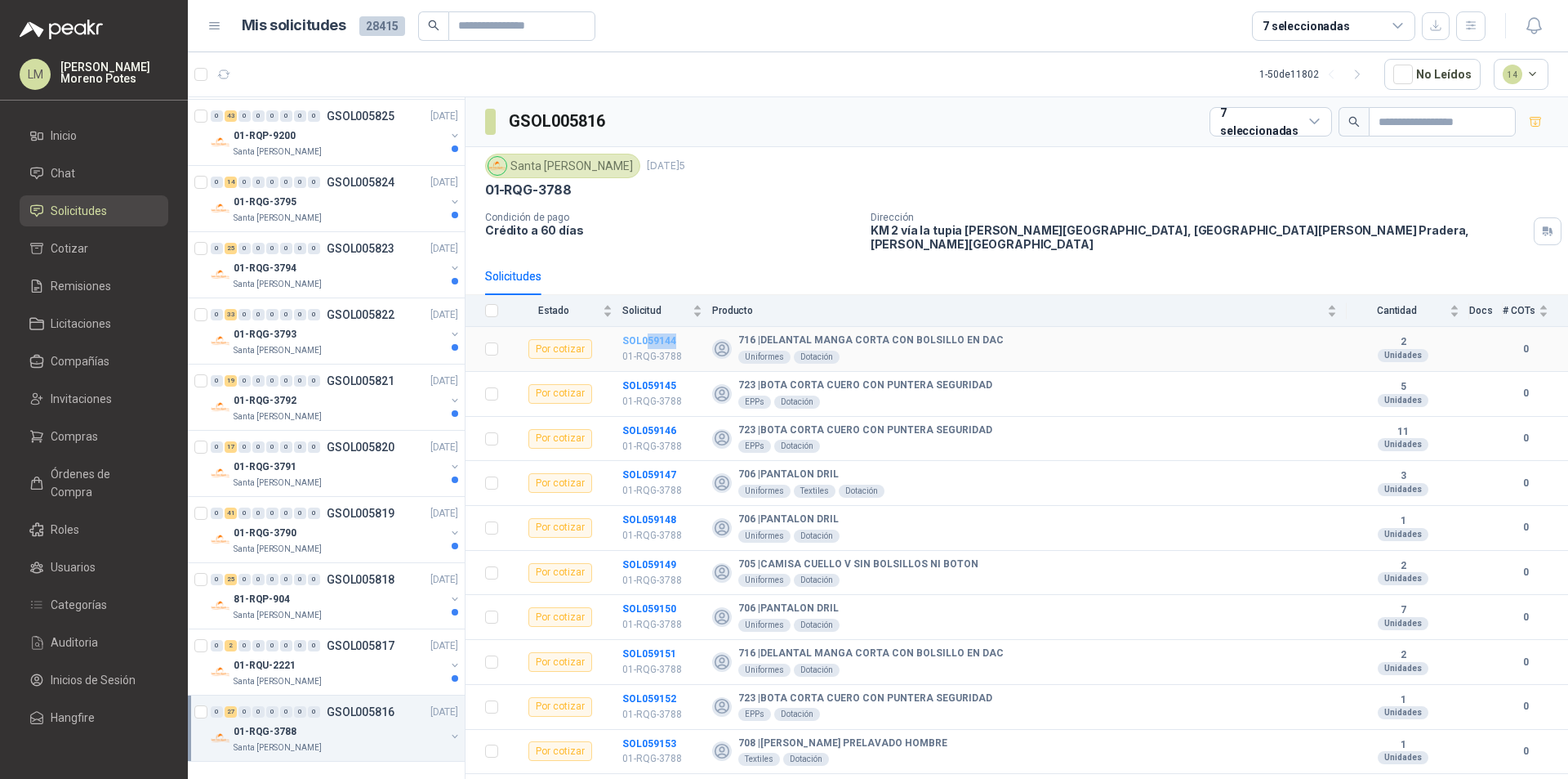
drag, startPoint x: 666, startPoint y: 329, endPoint x: 646, endPoint y: 332, distance: 20.2
click at [646, 332] on td "SOL059144 01-RQG-3788" at bounding box center [667, 349] width 90 height 45
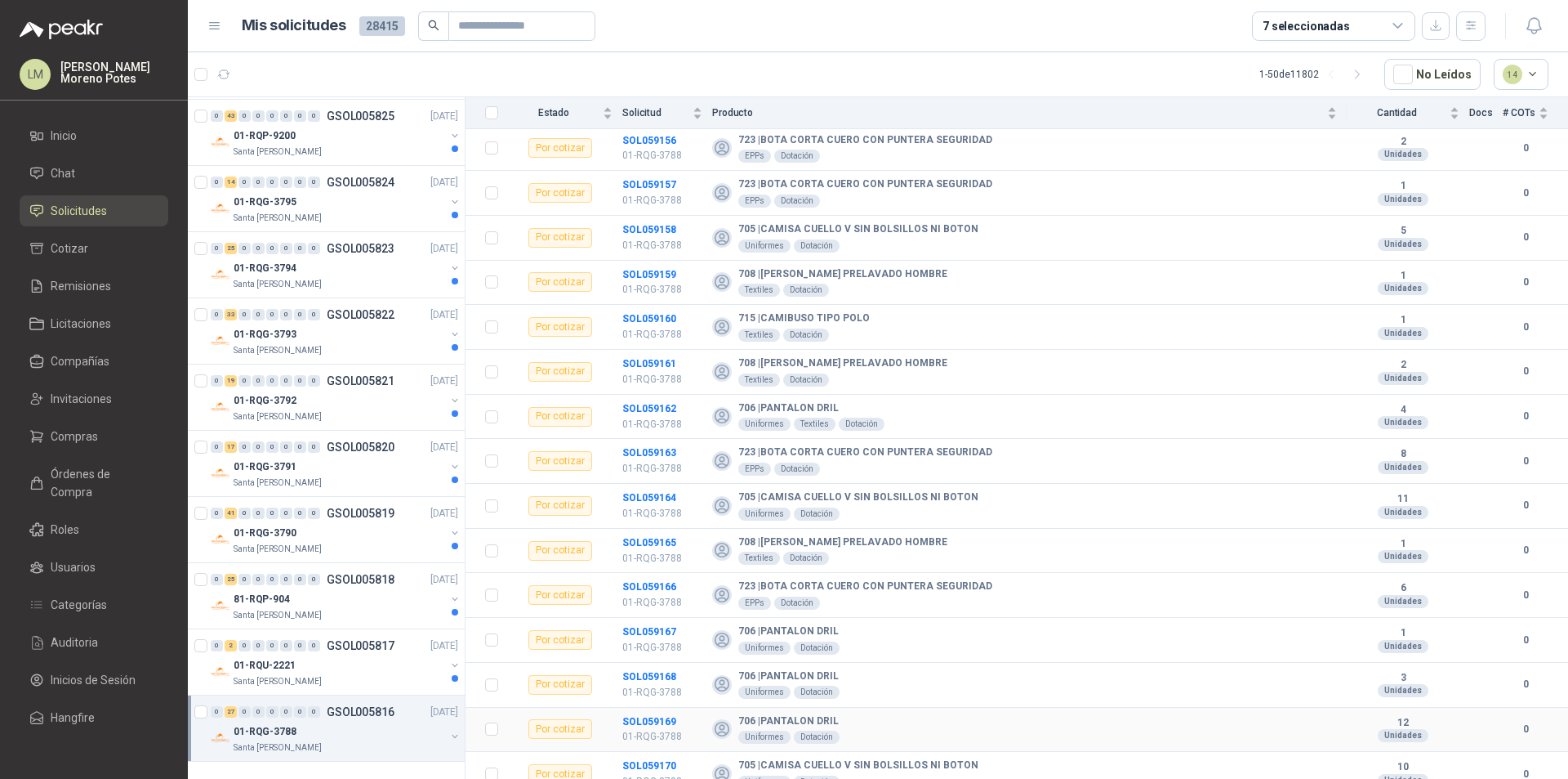
scroll to position [737, 0]
drag, startPoint x: 690, startPoint y: 749, endPoint x: 647, endPoint y: 754, distance: 43.3
click at [647, 750] on td "SOL059170 01-RQG-3788" at bounding box center [667, 773] width 90 height 45
click at [334, 610] on div "Santa [PERSON_NAME]" at bounding box center [339, 615] width 212 height 13
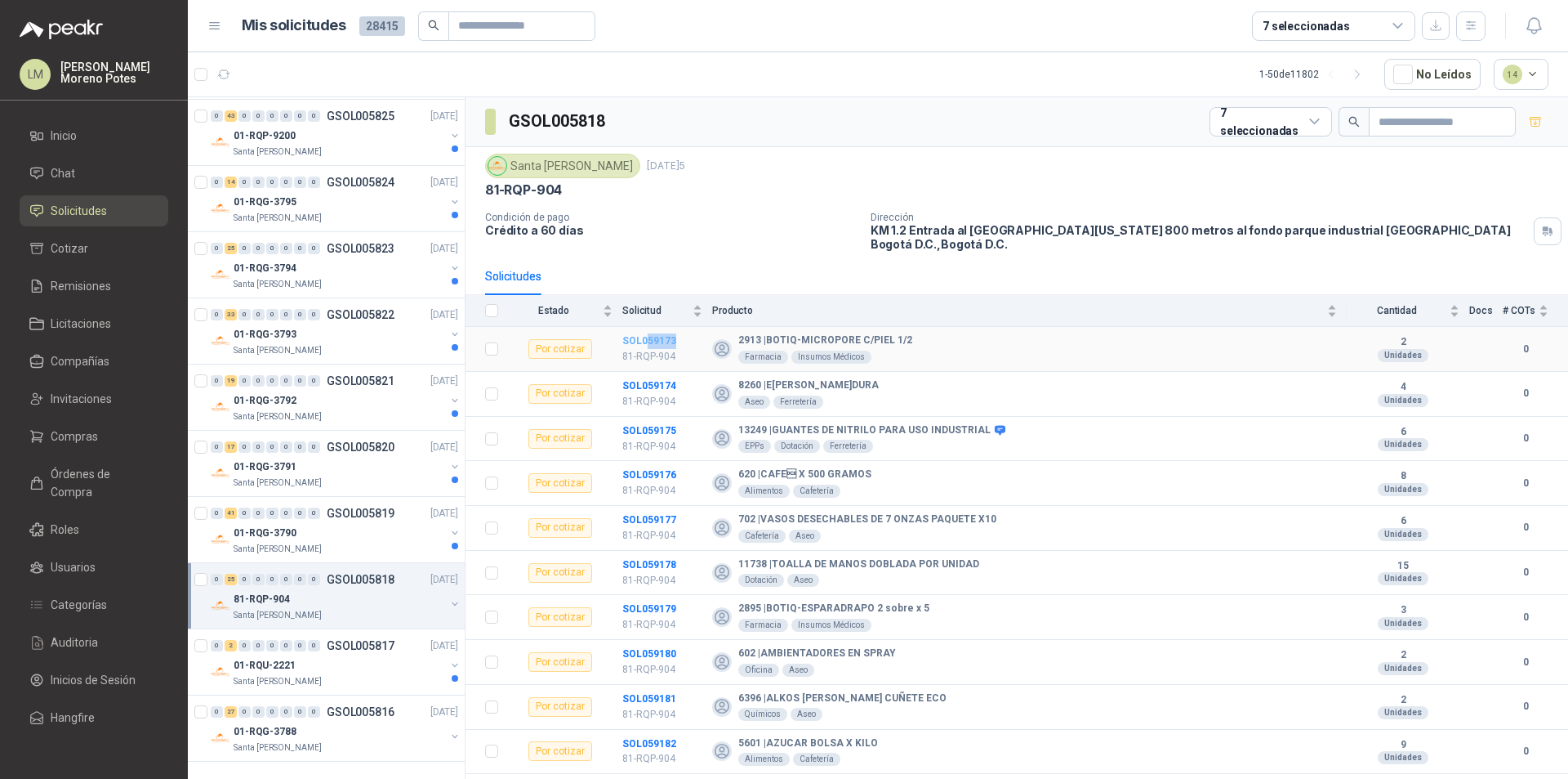
click at [645, 343] on td "SOL059173 81-RQP-904" at bounding box center [667, 349] width 90 height 45
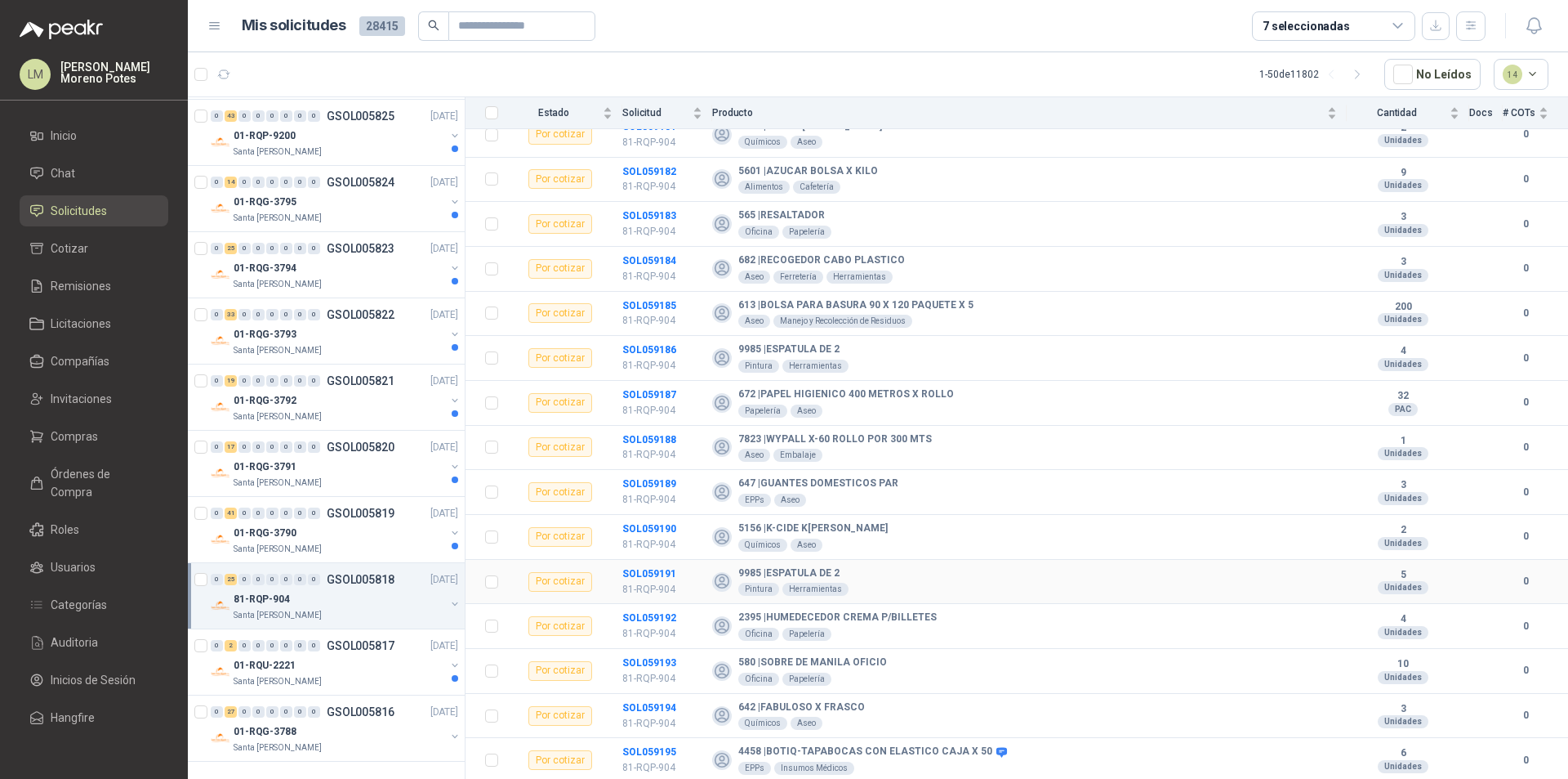
scroll to position [661, 0]
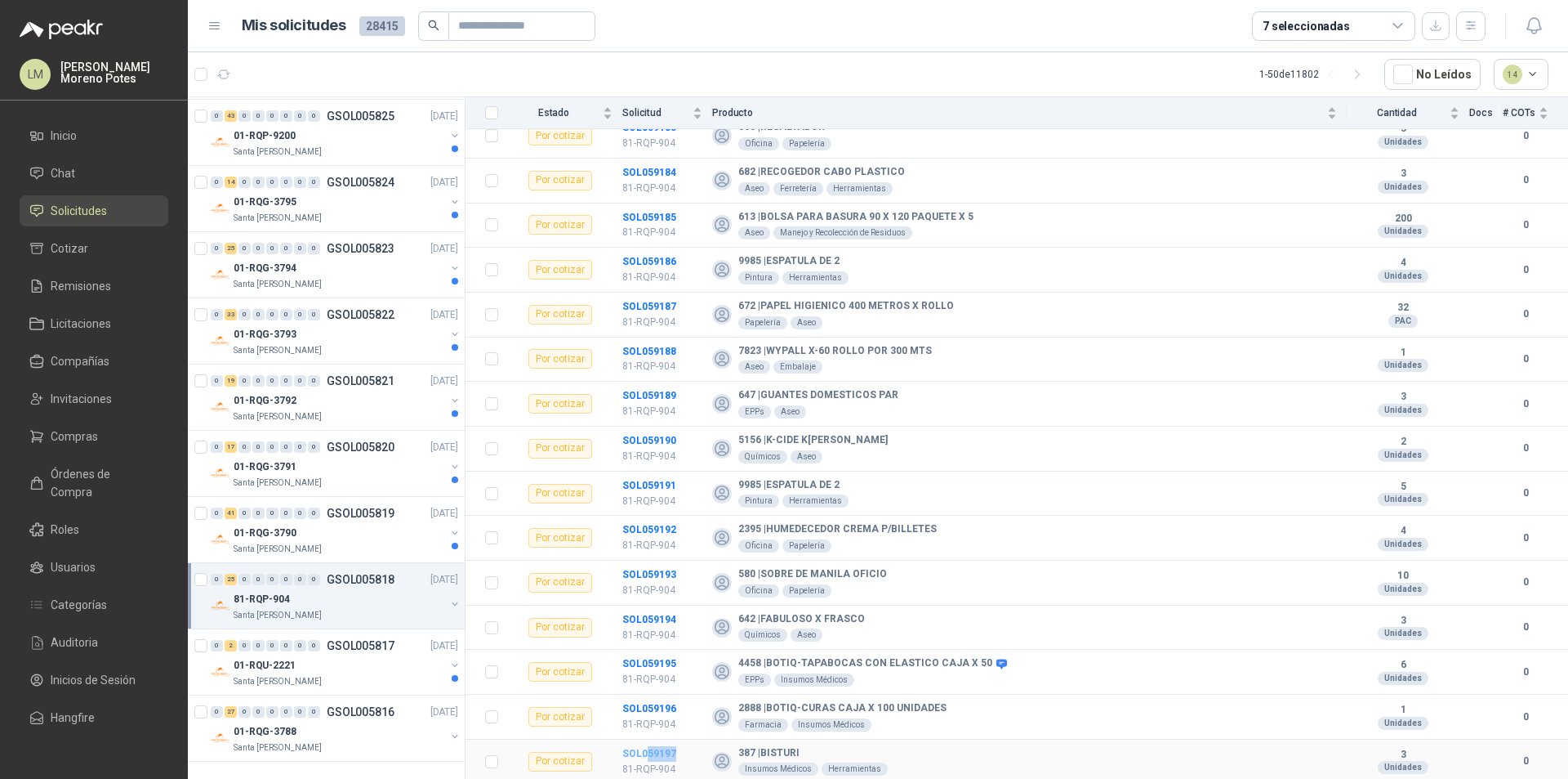
drag, startPoint x: 659, startPoint y: 755, endPoint x: 648, endPoint y: 757, distance: 11.2
click at [648, 750] on td "SOL059197 81-RQP-904" at bounding box center [667, 762] width 90 height 45
click at [340, 543] on div "Santa [PERSON_NAME]" at bounding box center [339, 548] width 212 height 13
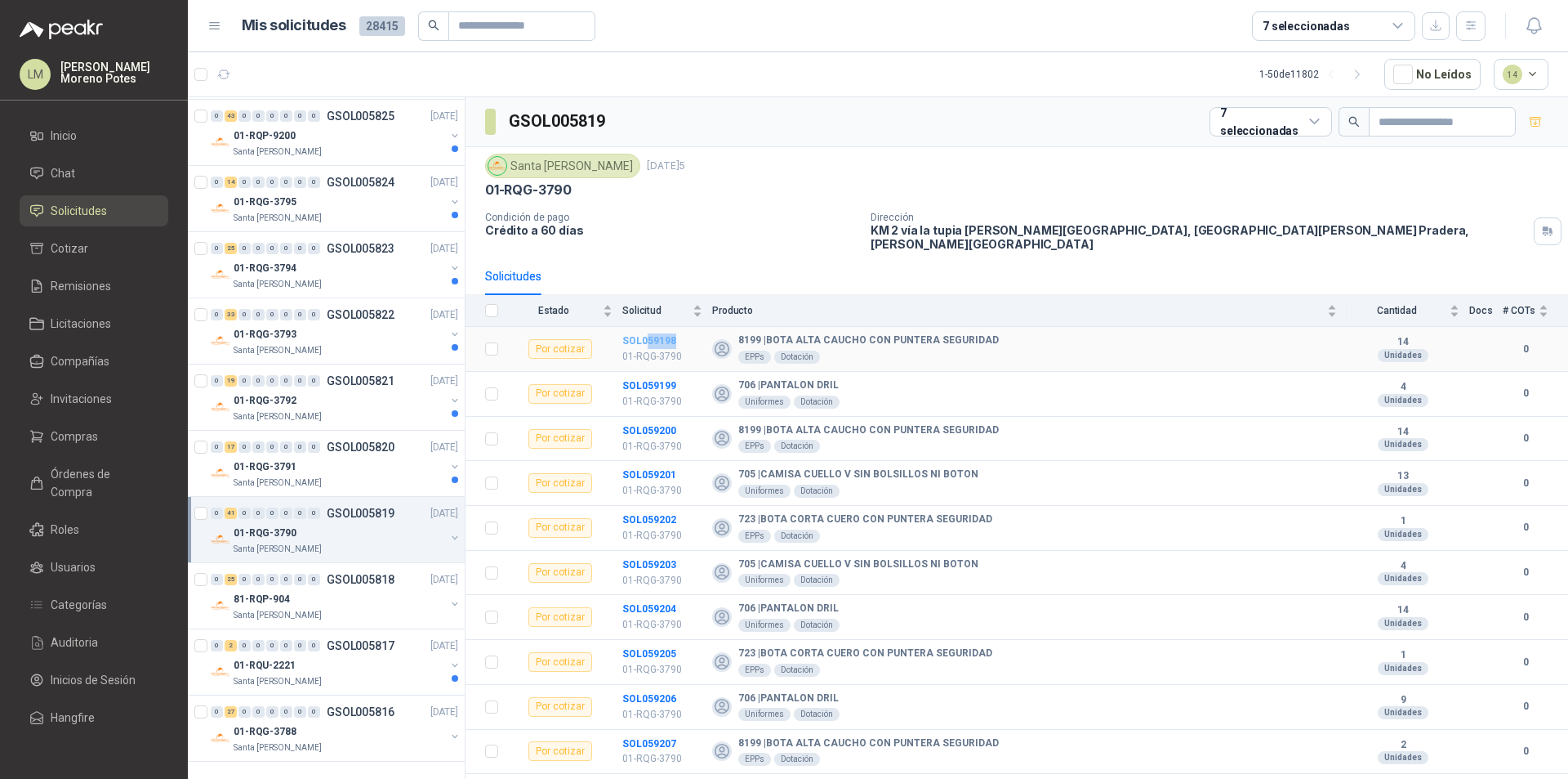
drag, startPoint x: 679, startPoint y: 329, endPoint x: 647, endPoint y: 329, distance: 32.0
click at [647, 329] on td "SOL059198 01-RQG-3790" at bounding box center [667, 349] width 90 height 45
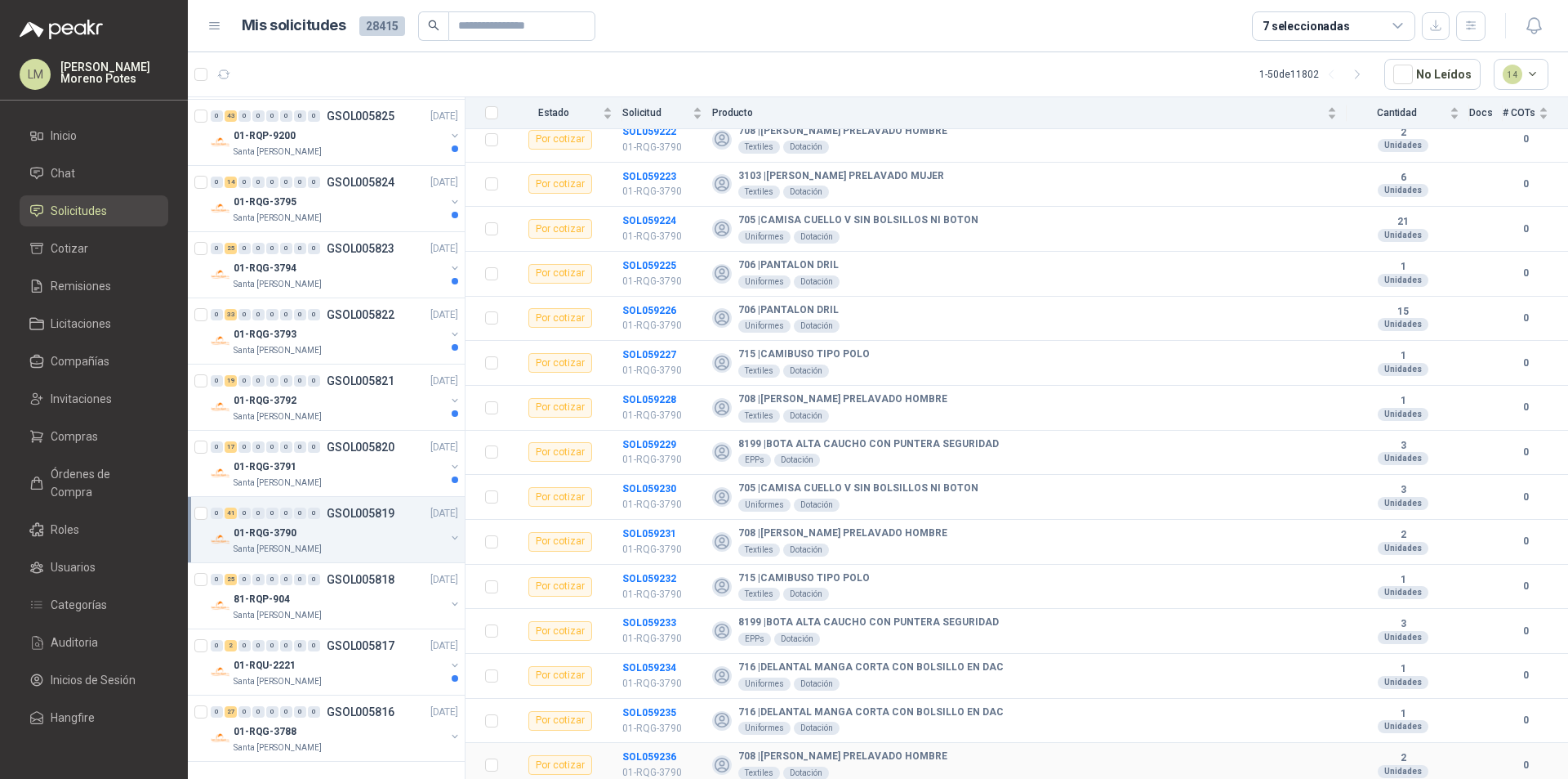
scroll to position [1363, 0]
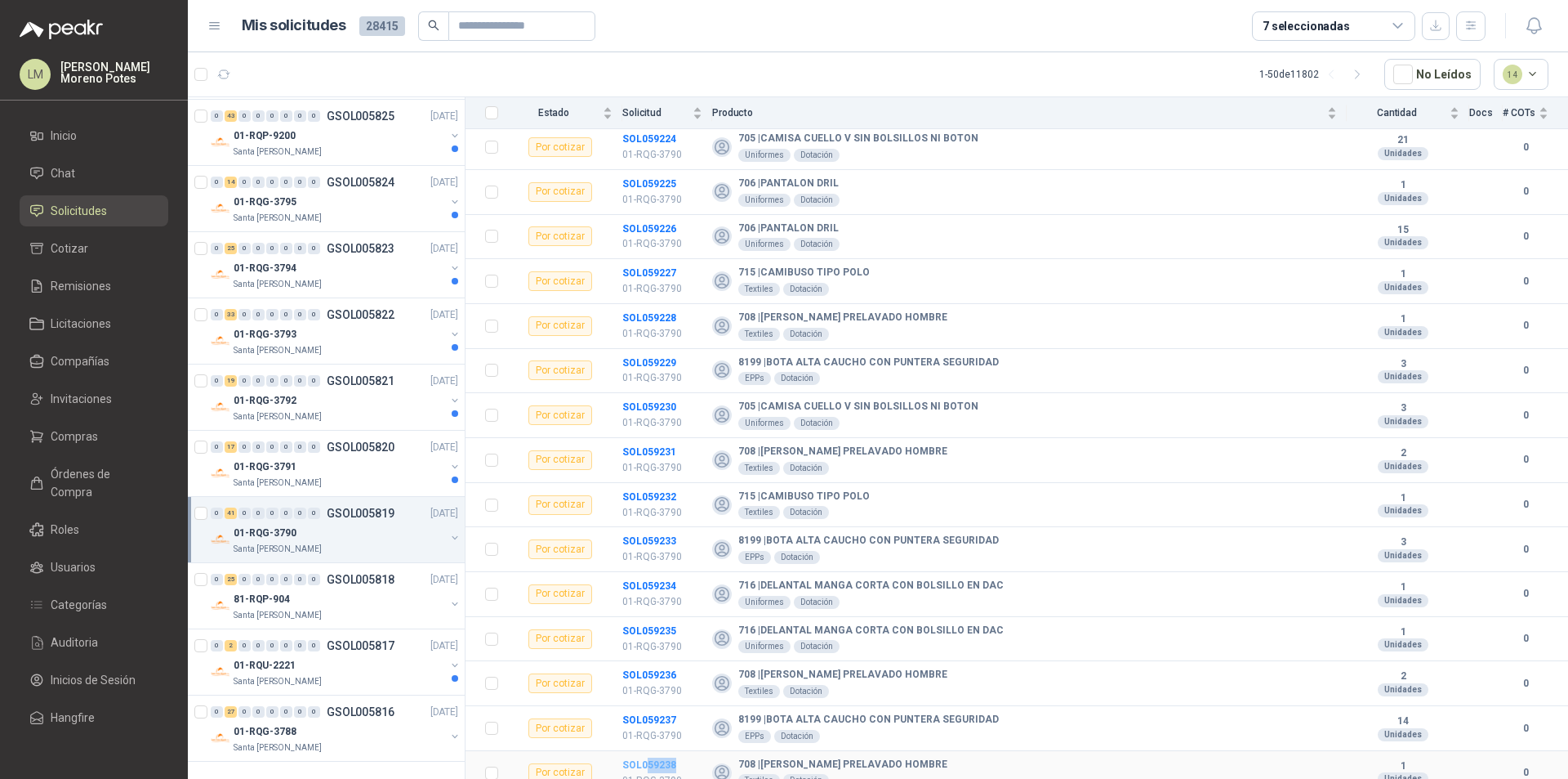
drag, startPoint x: 679, startPoint y: 750, endPoint x: 648, endPoint y: 753, distance: 31.1
click at [648, 750] on td "SOL059238 01-RQG-3790" at bounding box center [667, 773] width 90 height 45
click at [334, 469] on div "01-RQG-3791" at bounding box center [339, 466] width 212 height 20
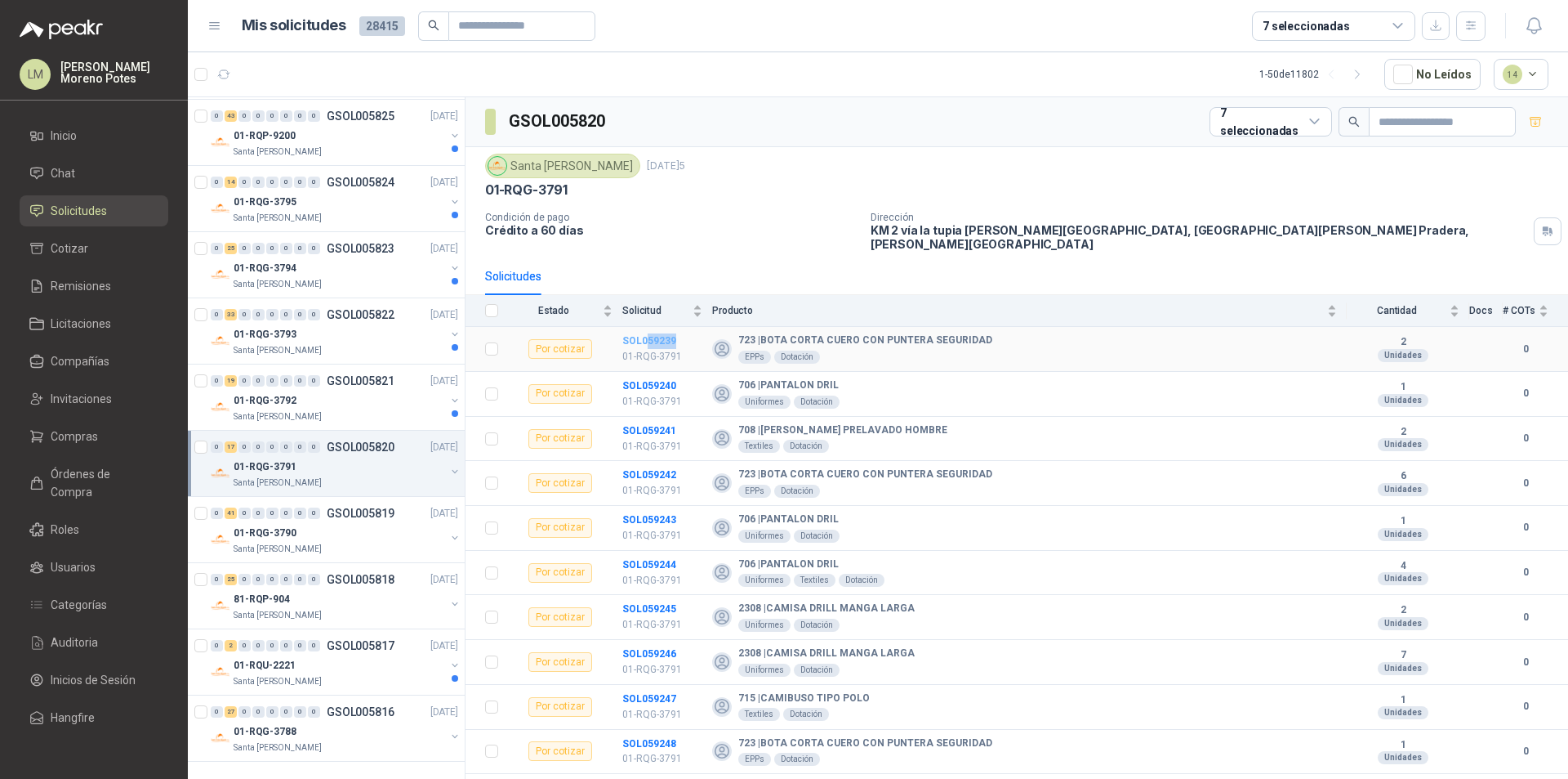
drag, startPoint x: 697, startPoint y: 331, endPoint x: 647, endPoint y: 331, distance: 50.0
click at [647, 331] on td "SOL059239 01-RQG-3791" at bounding box center [667, 349] width 90 height 45
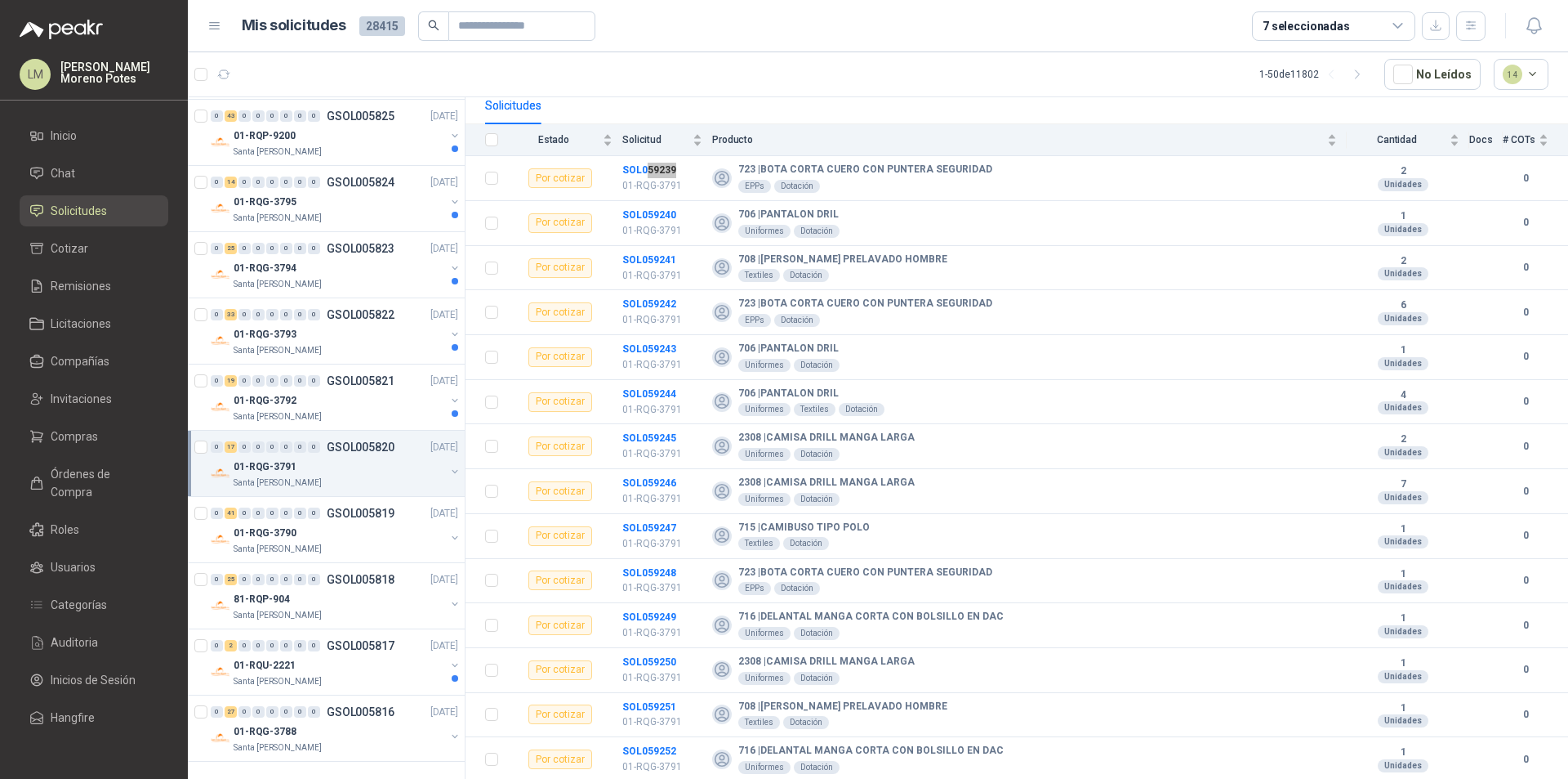
scroll to position [291, 0]
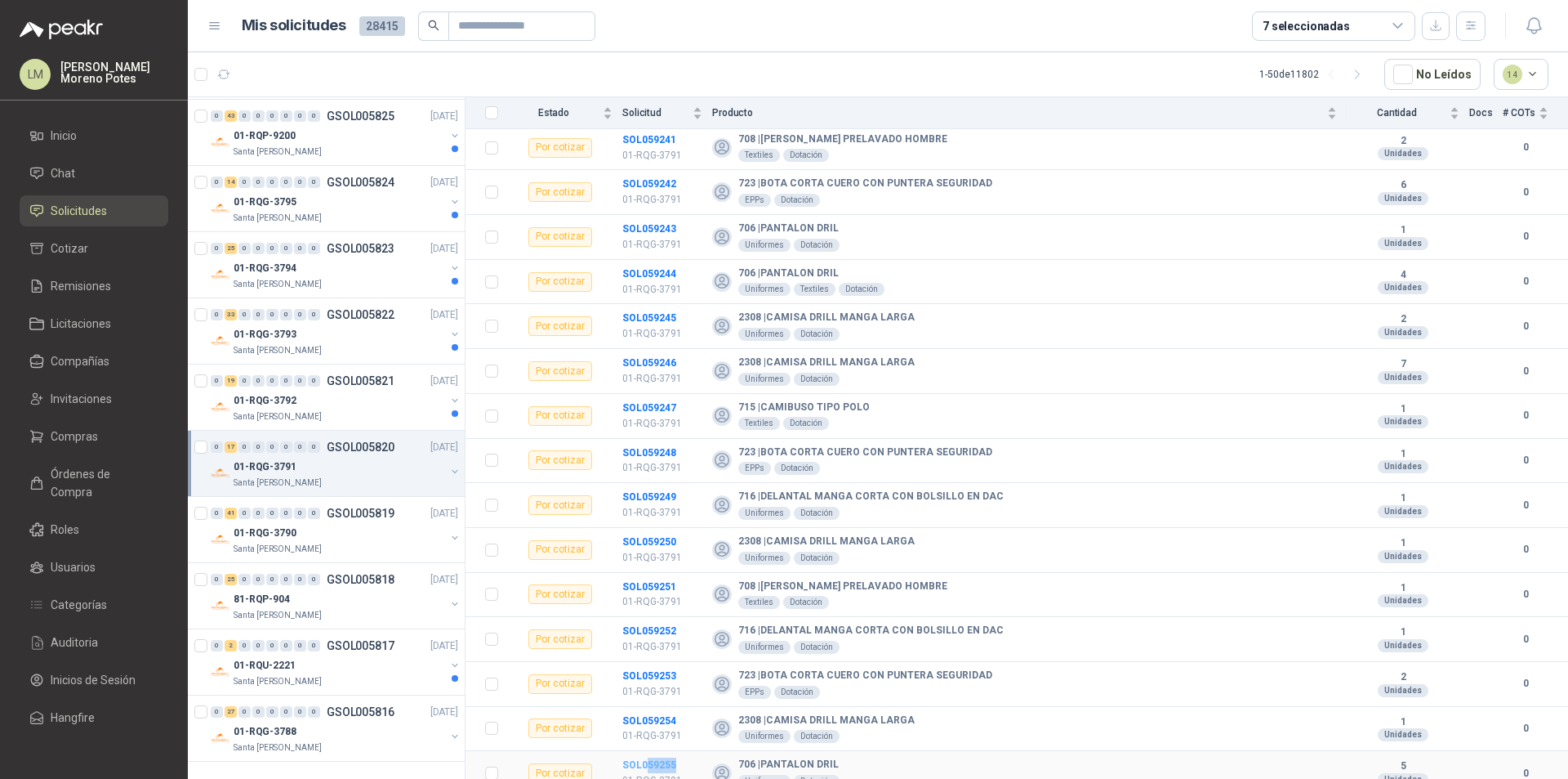
drag, startPoint x: 681, startPoint y: 752, endPoint x: 647, endPoint y: 759, distance: 34.7
click at [647, 750] on td "SOL059255 01-RQG-3791" at bounding box center [667, 773] width 90 height 45
drag, startPoint x: 357, startPoint y: 147, endPoint x: 370, endPoint y: 149, distance: 13.2
click at [357, 147] on div "Santa [PERSON_NAME]" at bounding box center [339, 151] width 212 height 13
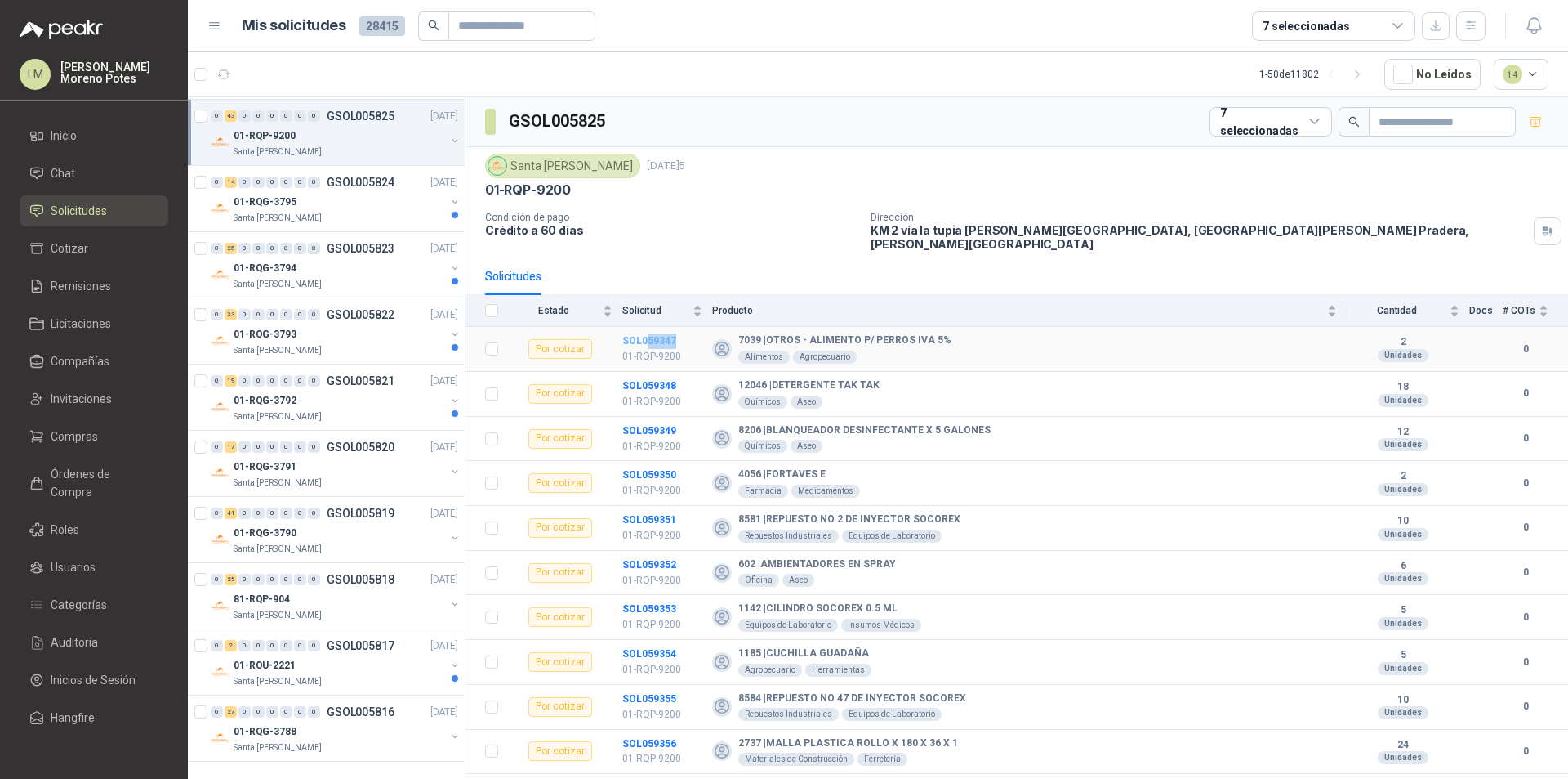
drag, startPoint x: 657, startPoint y: 334, endPoint x: 646, endPoint y: 332, distance: 11.2
click at [646, 332] on td "SOL059347 01-RQP-9200" at bounding box center [667, 349] width 90 height 45
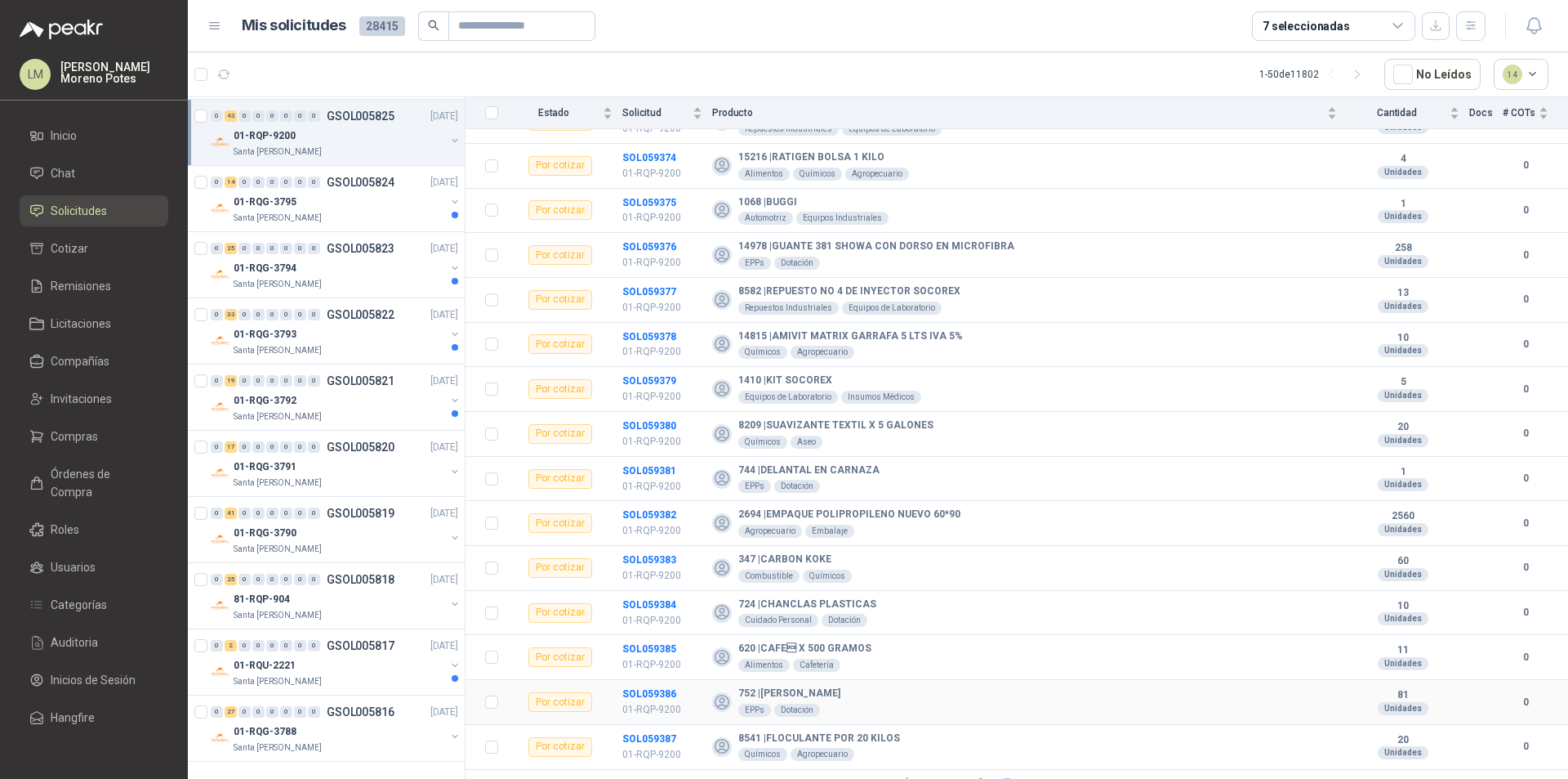
scroll to position [1453, 0]
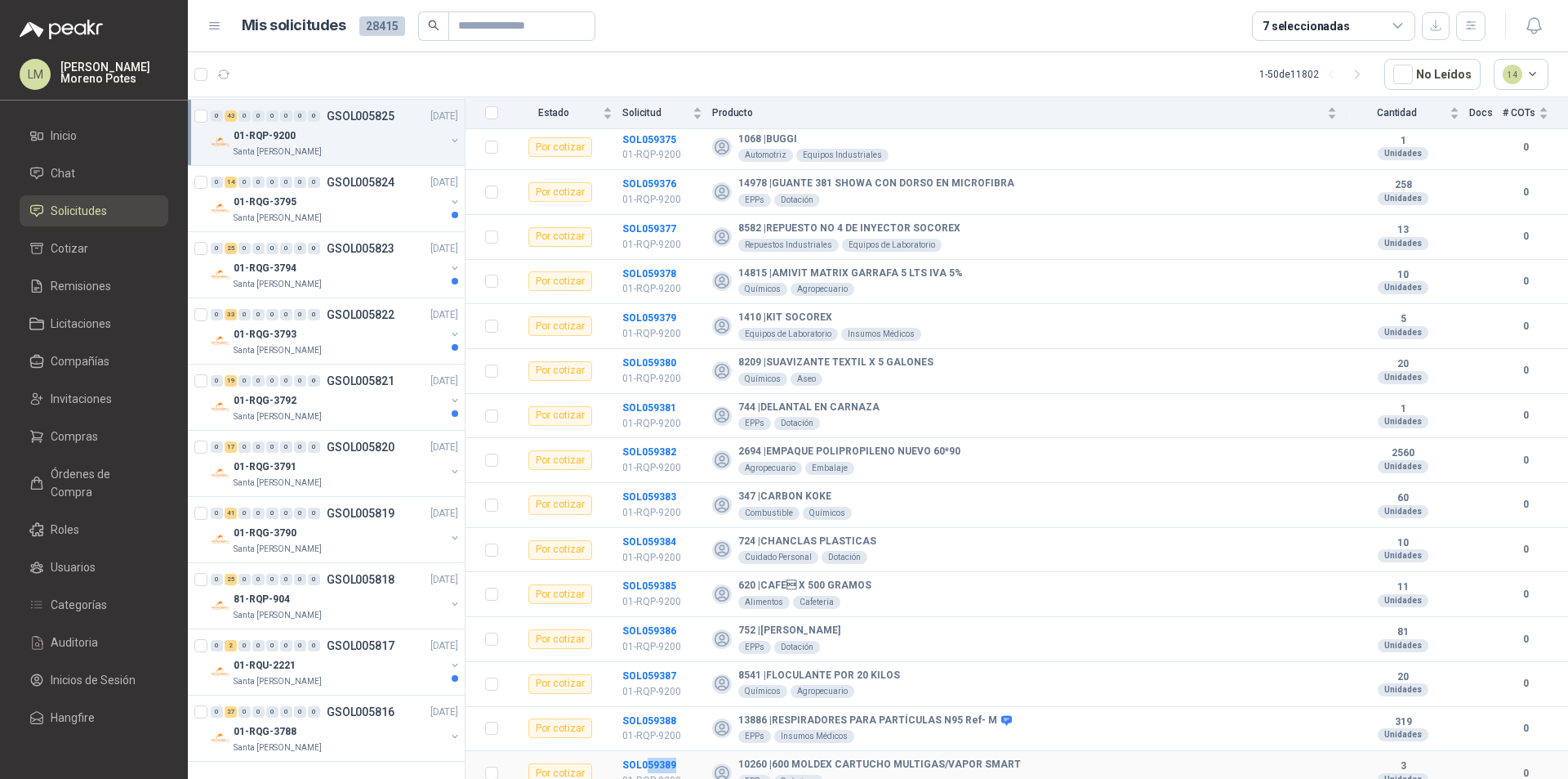
drag, startPoint x: 679, startPoint y: 750, endPoint x: 691, endPoint y: 735, distance: 19.2
click at [647, 750] on td "SOL059389 01-RQP-9200" at bounding box center [667, 773] width 90 height 45
click at [349, 350] on div "Santa [PERSON_NAME]" at bounding box center [339, 350] width 212 height 13
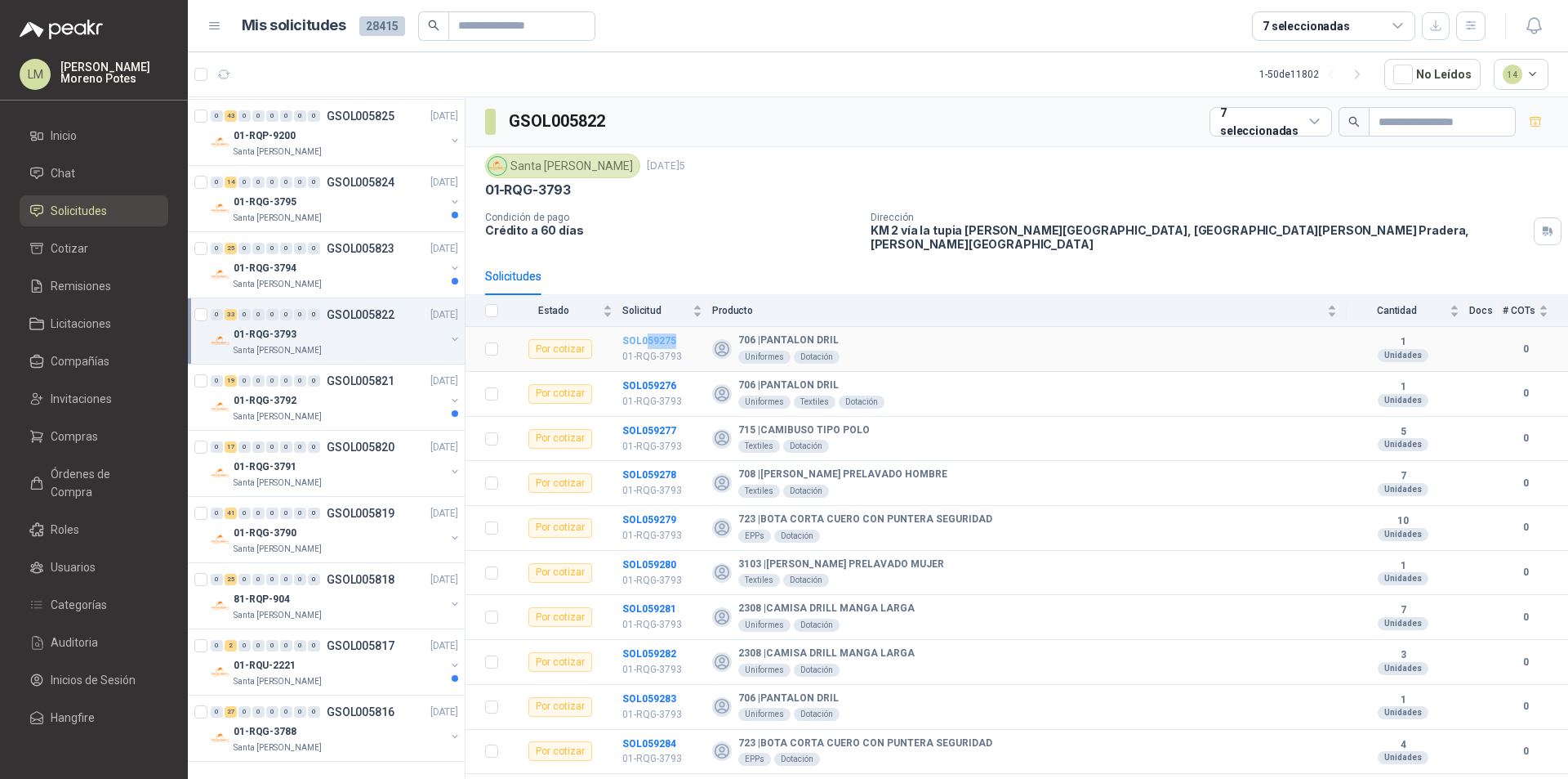
drag, startPoint x: 656, startPoint y: 330, endPoint x: 647, endPoint y: 332, distance: 9.2
click at [647, 332] on td "SOL059275 01-RQG-3793" at bounding box center [667, 349] width 90 height 45
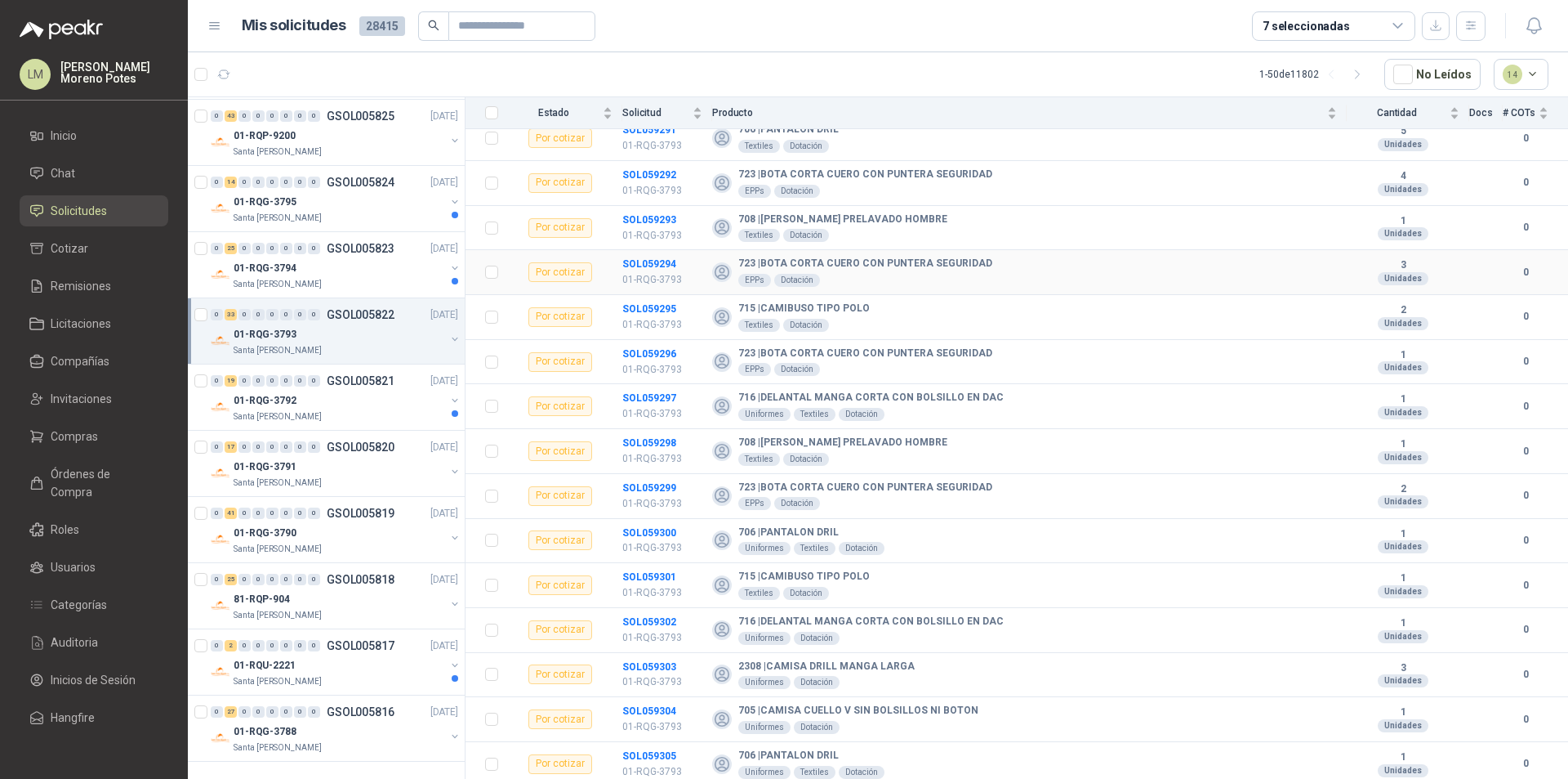
scroll to position [1006, 0]
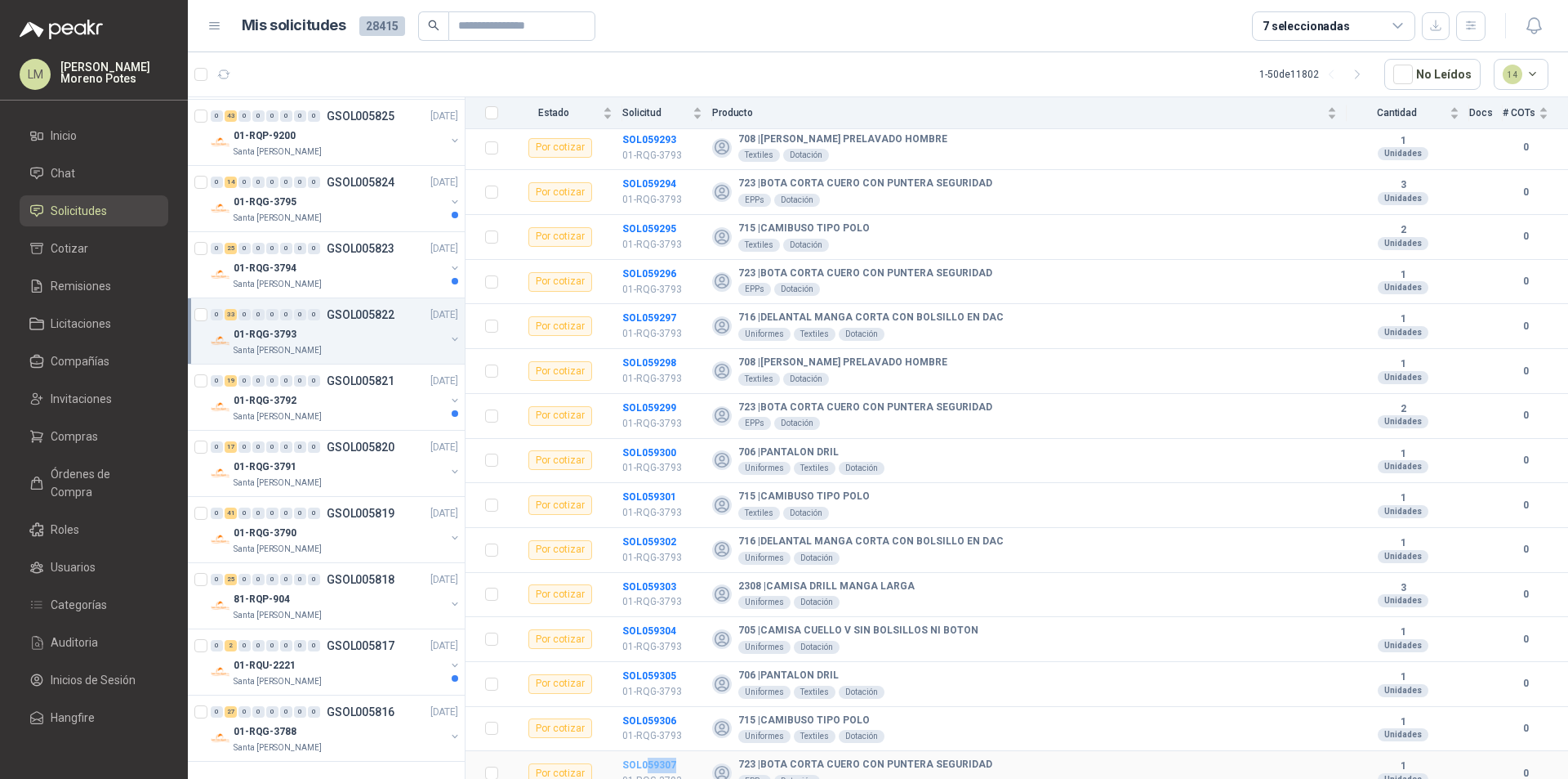
drag, startPoint x: 681, startPoint y: 750, endPoint x: 648, endPoint y: 755, distance: 33.4
click at [648, 750] on td "SOL059307 01-RQG-3793" at bounding box center [667, 773] width 90 height 45
click at [283, 278] on p "Santa [PERSON_NAME]" at bounding box center [277, 284] width 88 height 13
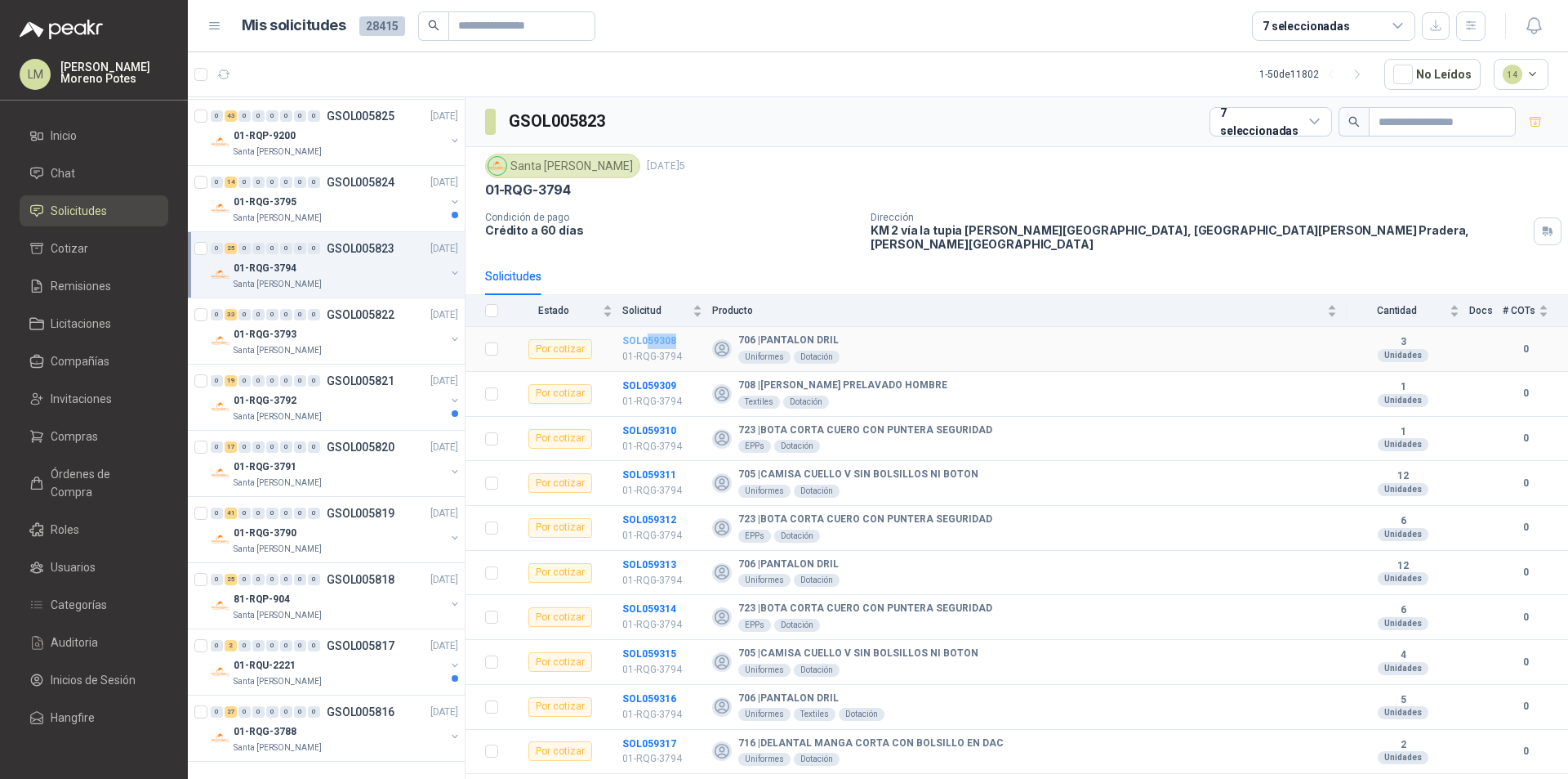
drag, startPoint x: 693, startPoint y: 329, endPoint x: 648, endPoint y: 332, distance: 45.1
click at [648, 332] on td "SOL059308 01-RQG-3794" at bounding box center [667, 349] width 90 height 45
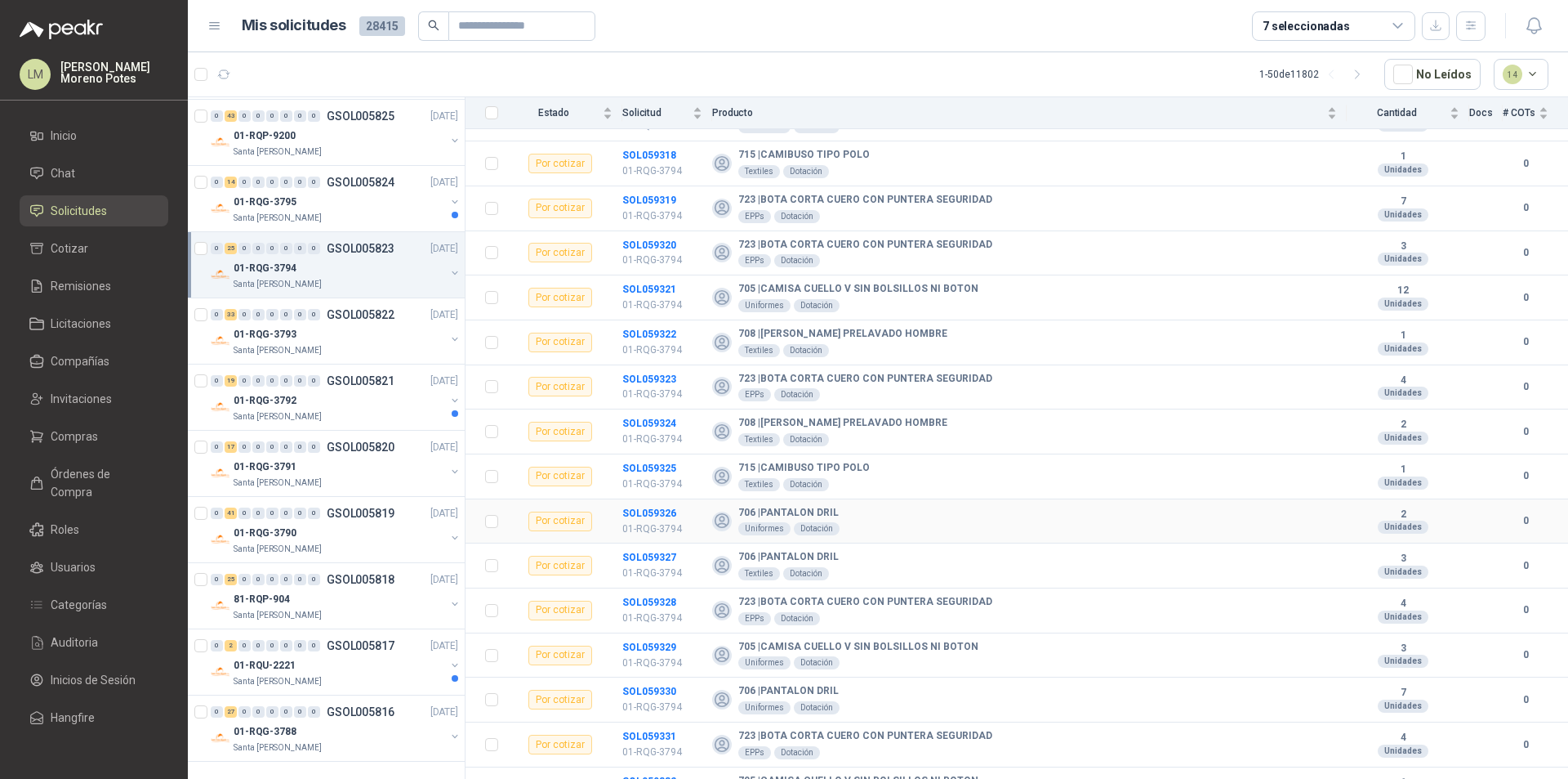
scroll to position [648, 0]
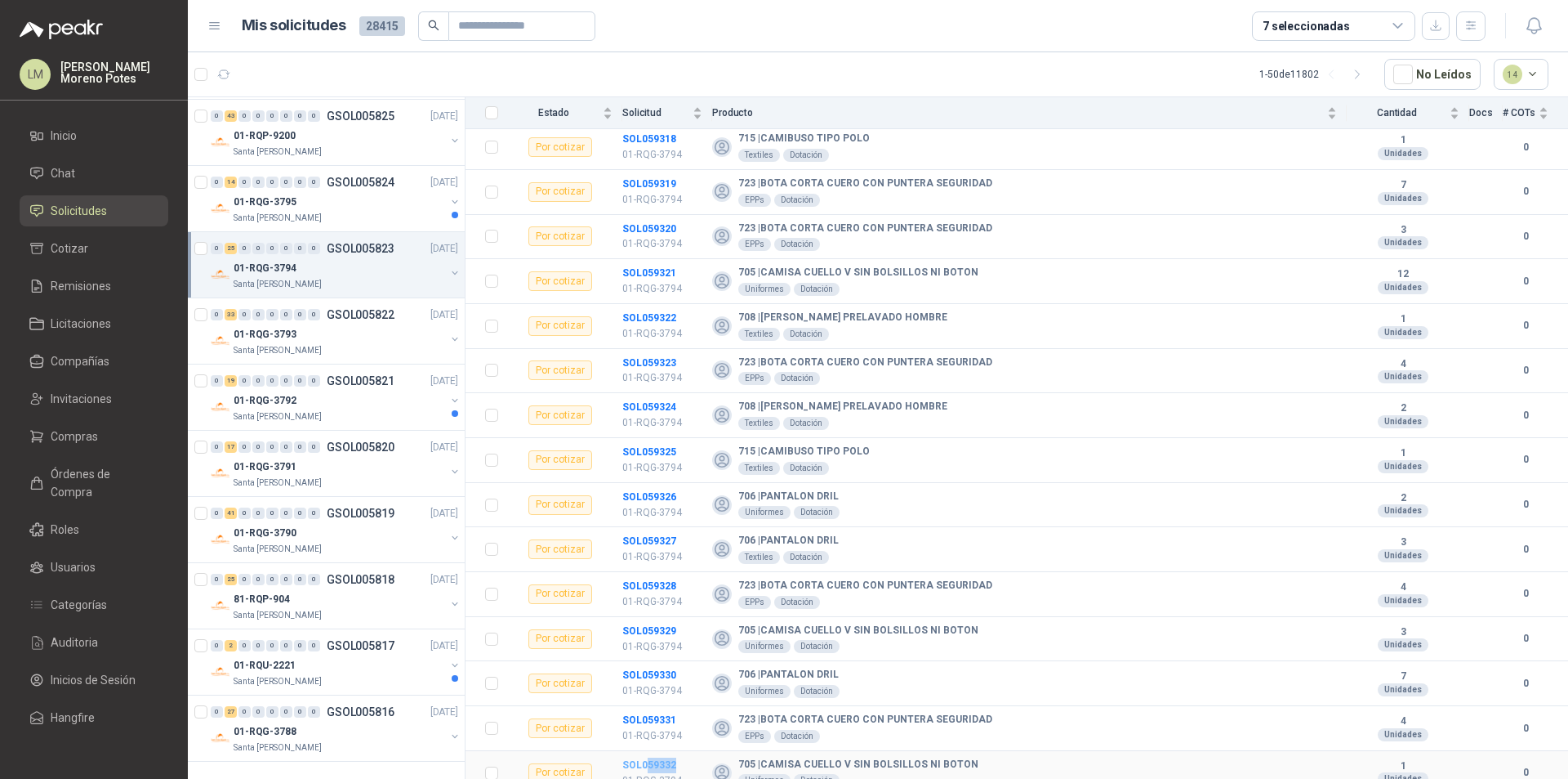
drag, startPoint x: 686, startPoint y: 752, endPoint x: 647, endPoint y: 757, distance: 39.3
click at [647, 750] on td "SOL059332 01-RQG-3794" at bounding box center [667, 773] width 90 height 45
click at [338, 216] on div "Santa [PERSON_NAME]" at bounding box center [339, 218] width 212 height 13
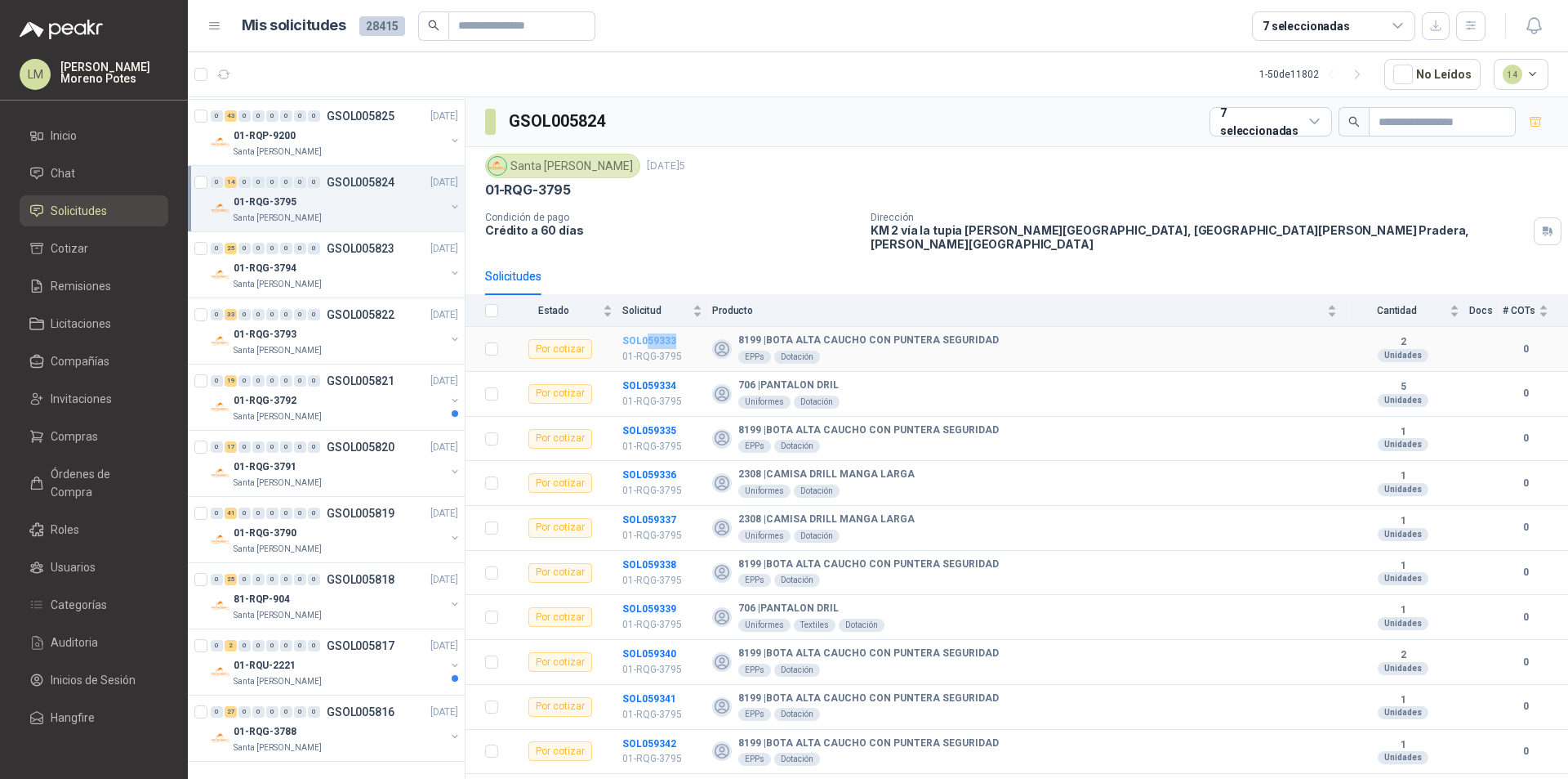
drag, startPoint x: 684, startPoint y: 334, endPoint x: 645, endPoint y: 332, distance: 39.1
click at [645, 332] on td "SOL059333 01-RQG-3795" at bounding box center [667, 349] width 90 height 45
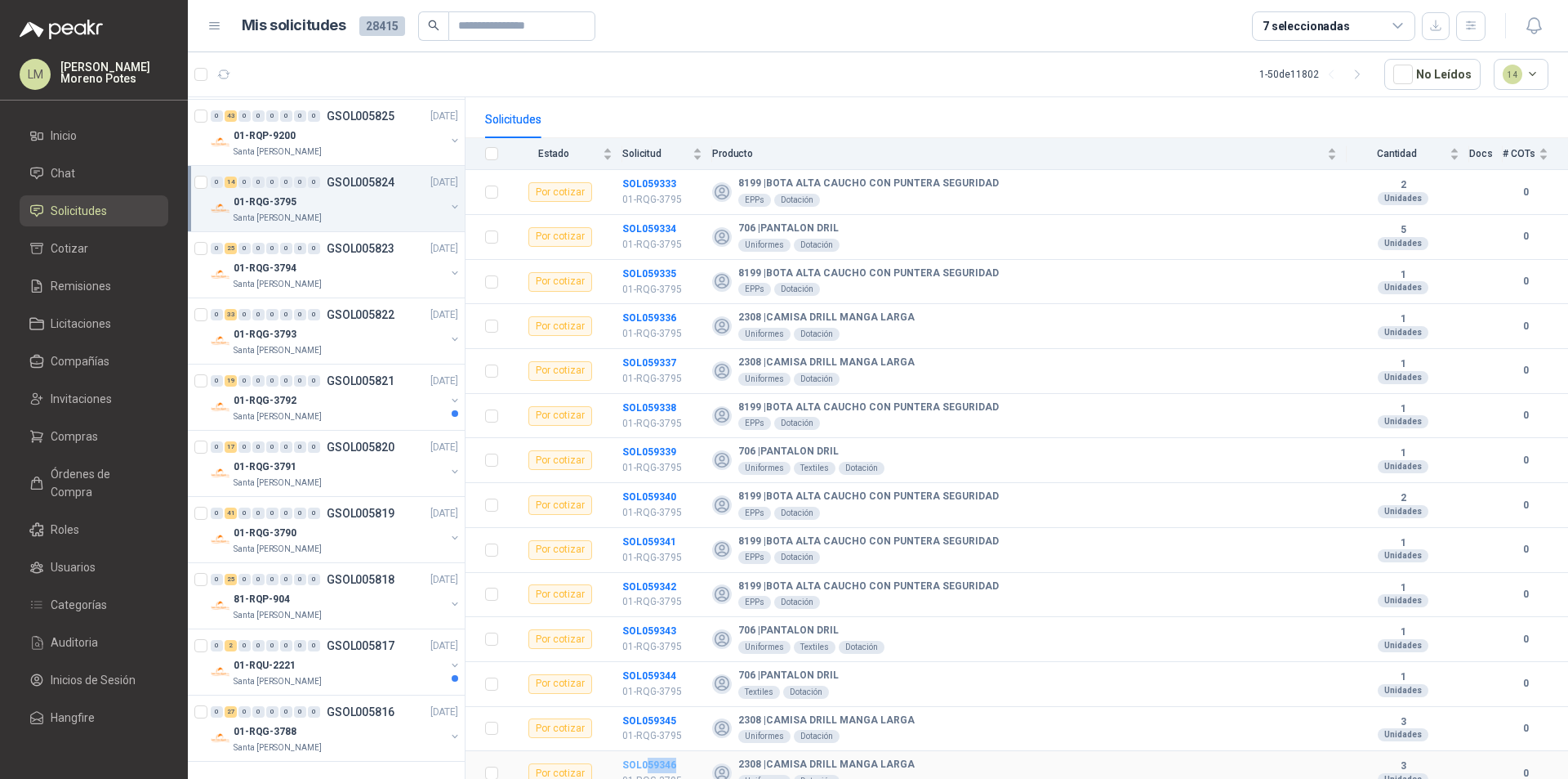
drag, startPoint x: 685, startPoint y: 753, endPoint x: 648, endPoint y: 752, distance: 37.0
click at [648, 750] on td "SOL059346 01-RQG-3795" at bounding box center [667, 773] width 90 height 45
click at [347, 419] on div "Santa [PERSON_NAME]" at bounding box center [339, 416] width 212 height 13
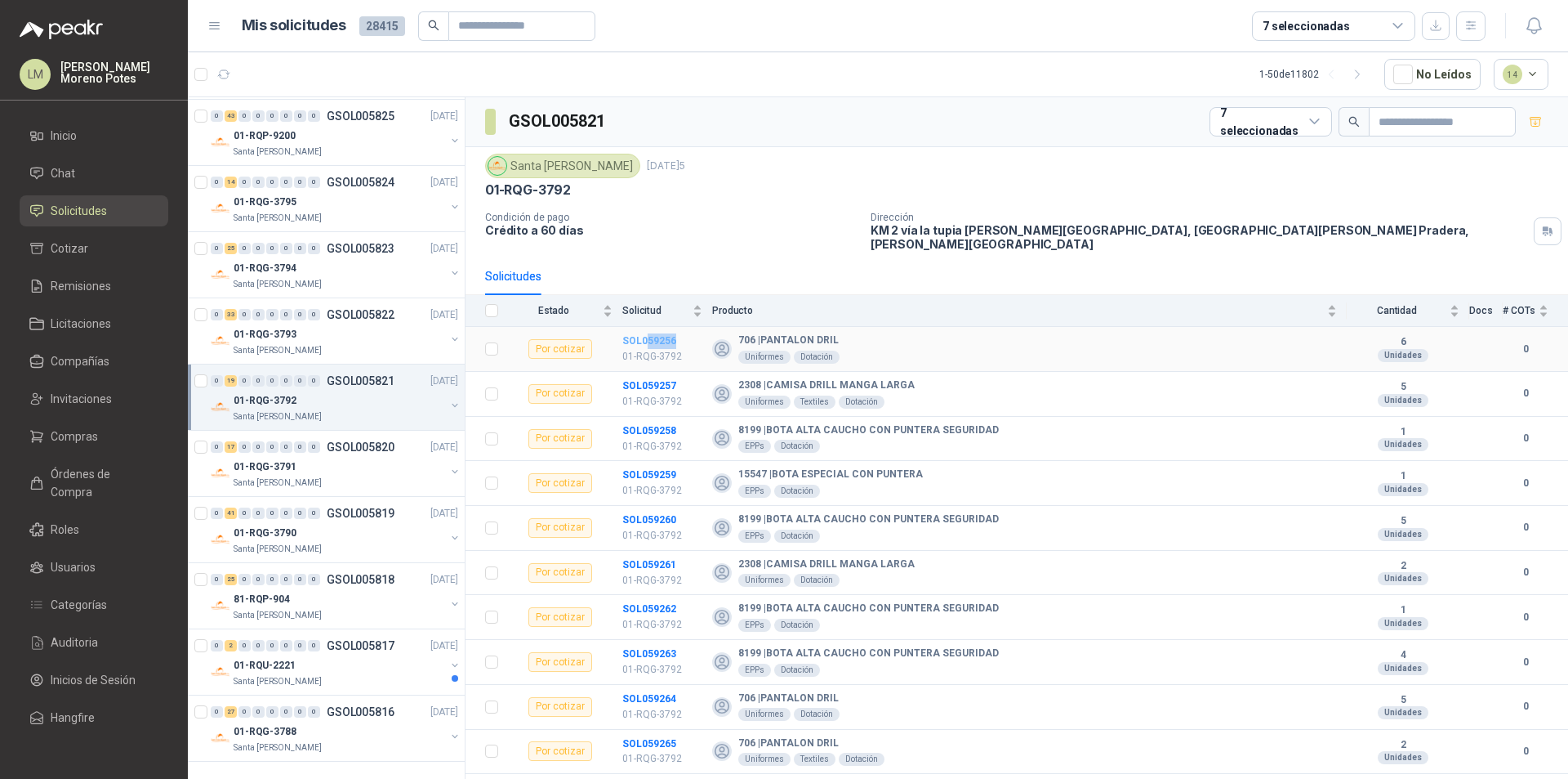
drag, startPoint x: 661, startPoint y: 331, endPoint x: 647, endPoint y: 331, distance: 14.0
click at [647, 331] on td "SOL059256 01-RQG-3792" at bounding box center [667, 349] width 90 height 45
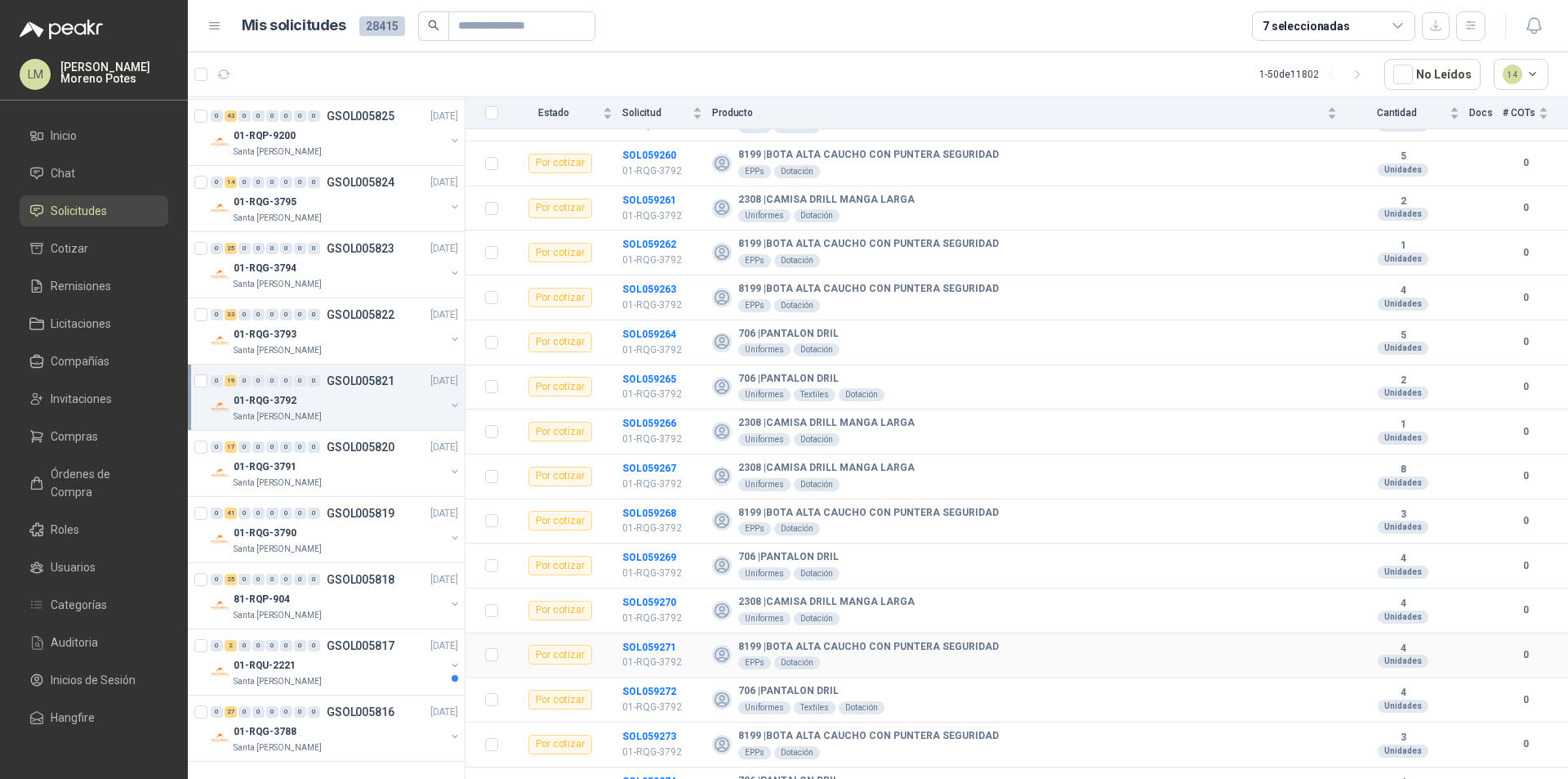
scroll to position [380, 0]
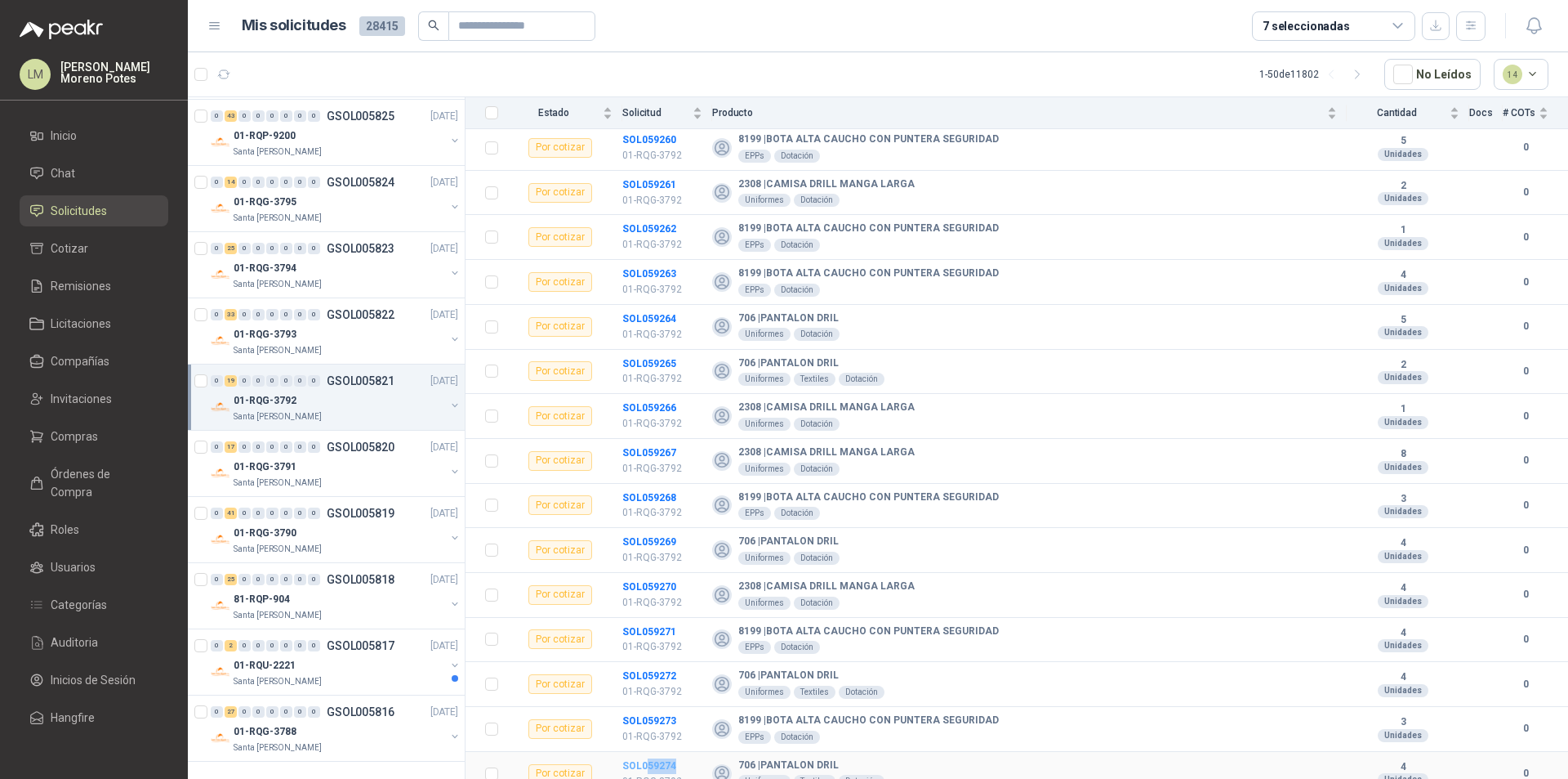
drag, startPoint x: 679, startPoint y: 751, endPoint x: 647, endPoint y: 757, distance: 32.6
click at [647, 750] on td "SOL059274 01-RQG-3792" at bounding box center [667, 774] width 90 height 45
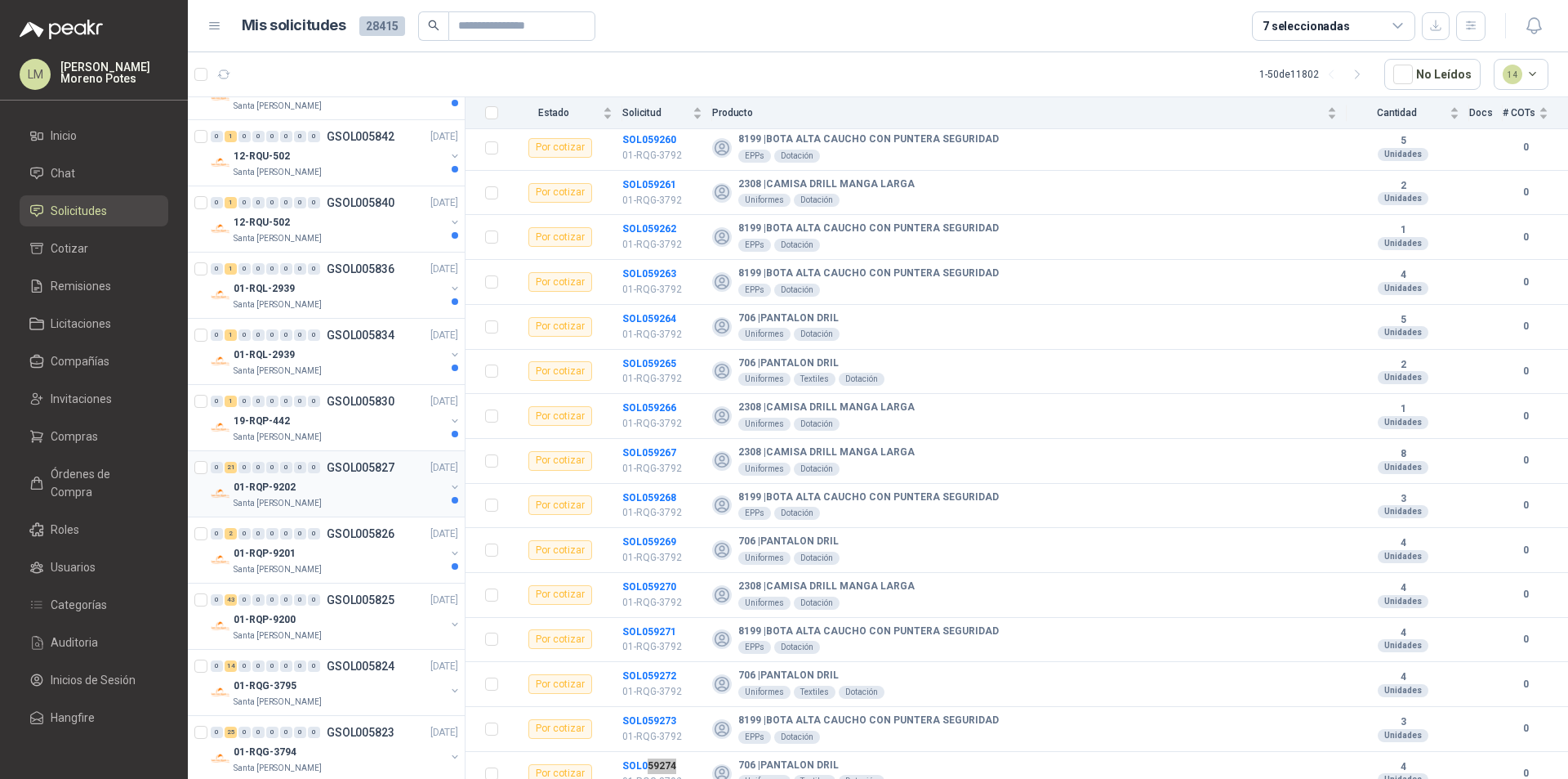
scroll to position [2155, 0]
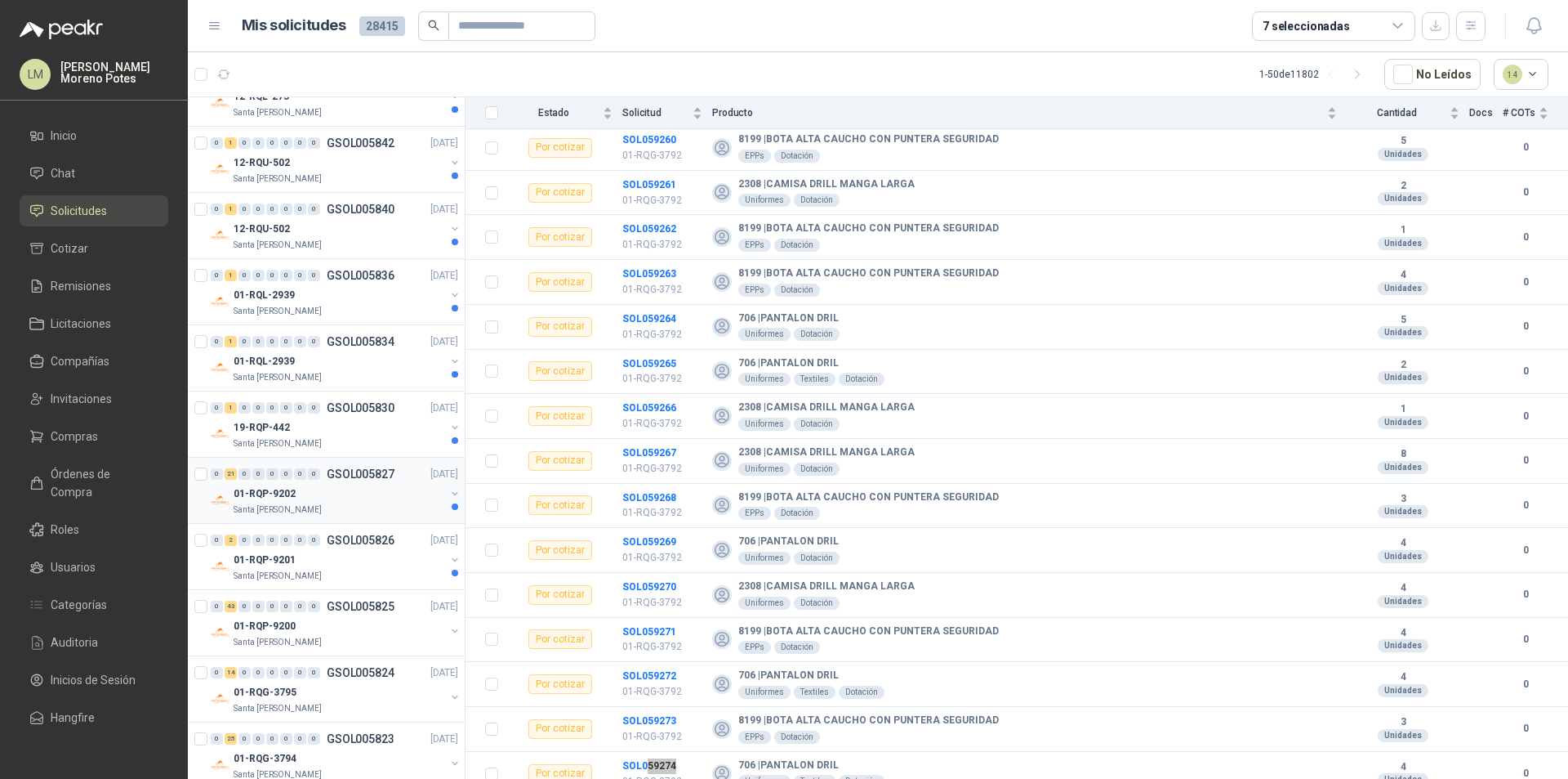
click at [390, 497] on div "01-RQP-9202" at bounding box center [339, 493] width 212 height 20
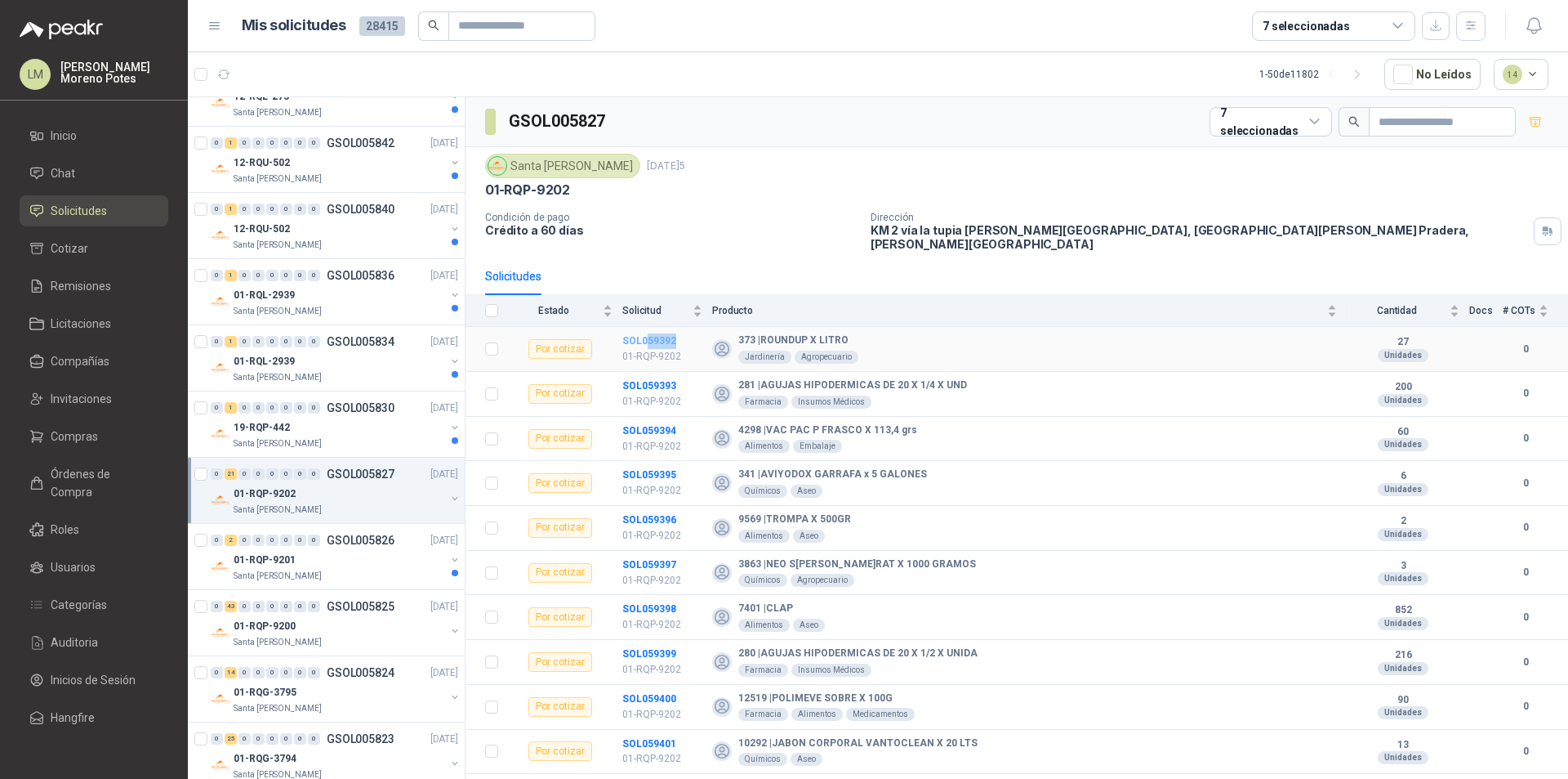
drag, startPoint x: 682, startPoint y: 331, endPoint x: 647, endPoint y: 328, distance: 35.1
click at [647, 328] on td "SOL059392 01-RQP-9202" at bounding box center [667, 349] width 90 height 45
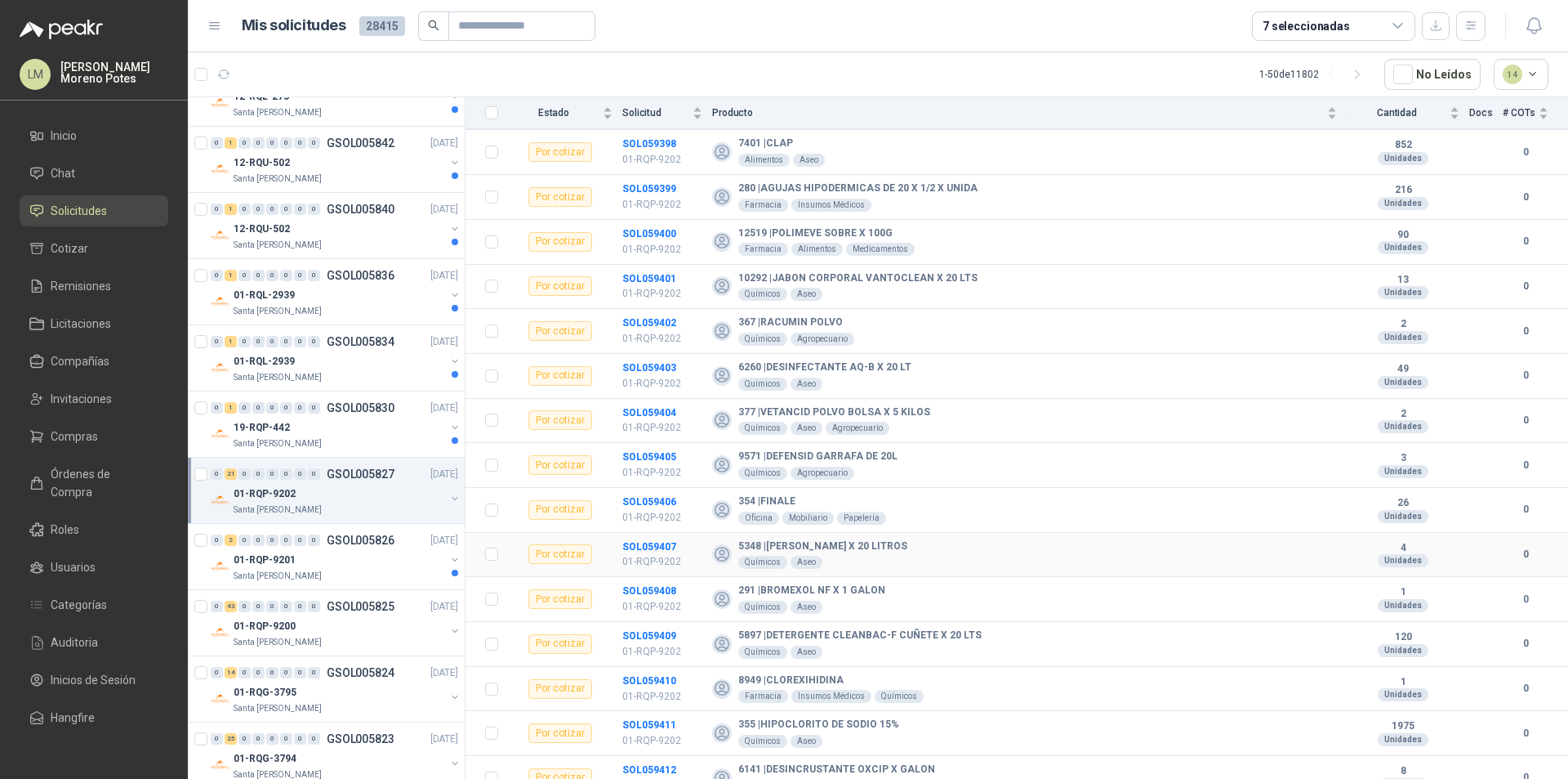
scroll to position [469, 0]
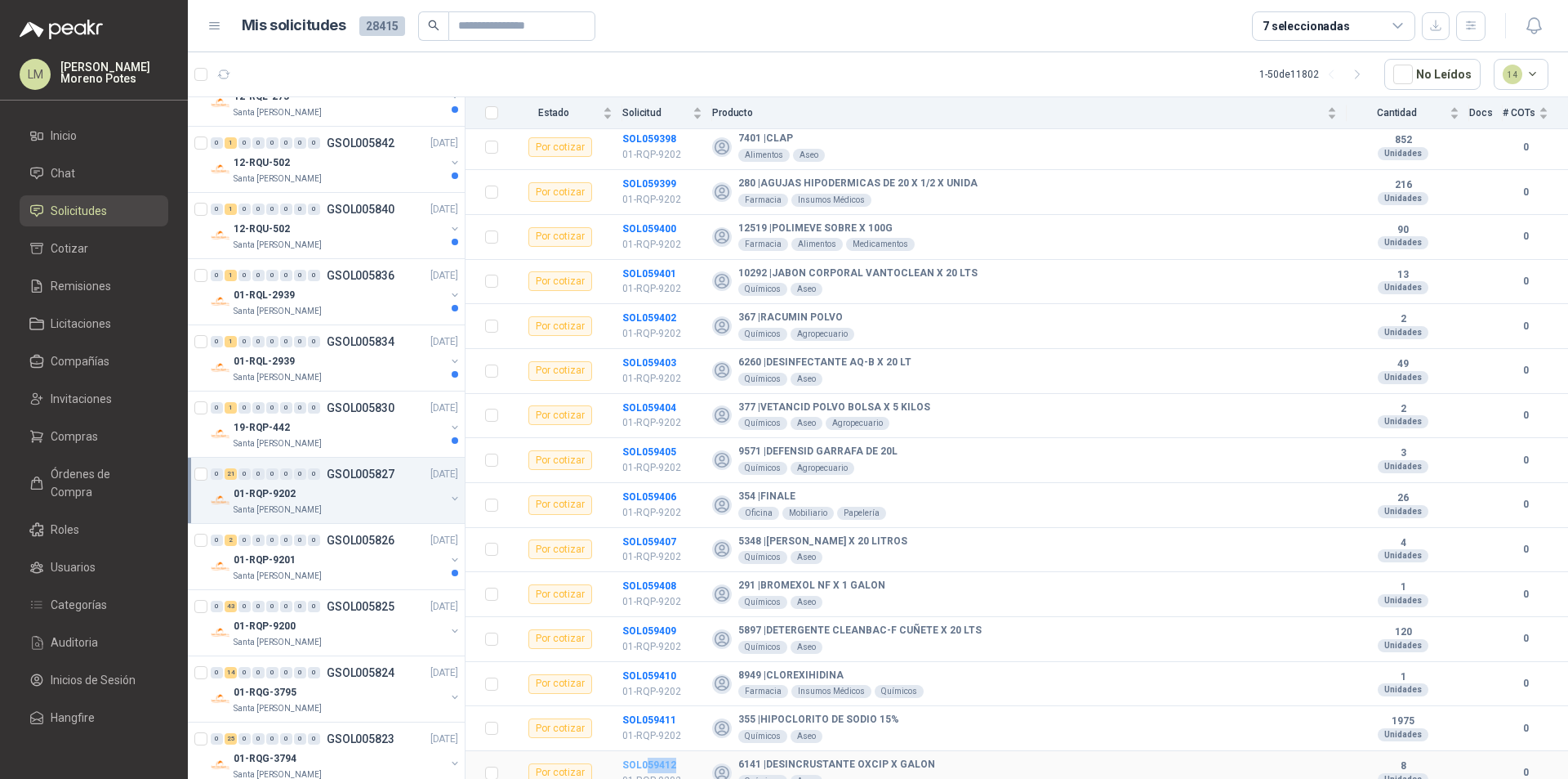
drag, startPoint x: 682, startPoint y: 755, endPoint x: 647, endPoint y: 753, distance: 35.1
click at [647, 750] on td "SOL059412 01-RQP-9202" at bounding box center [667, 773] width 90 height 45
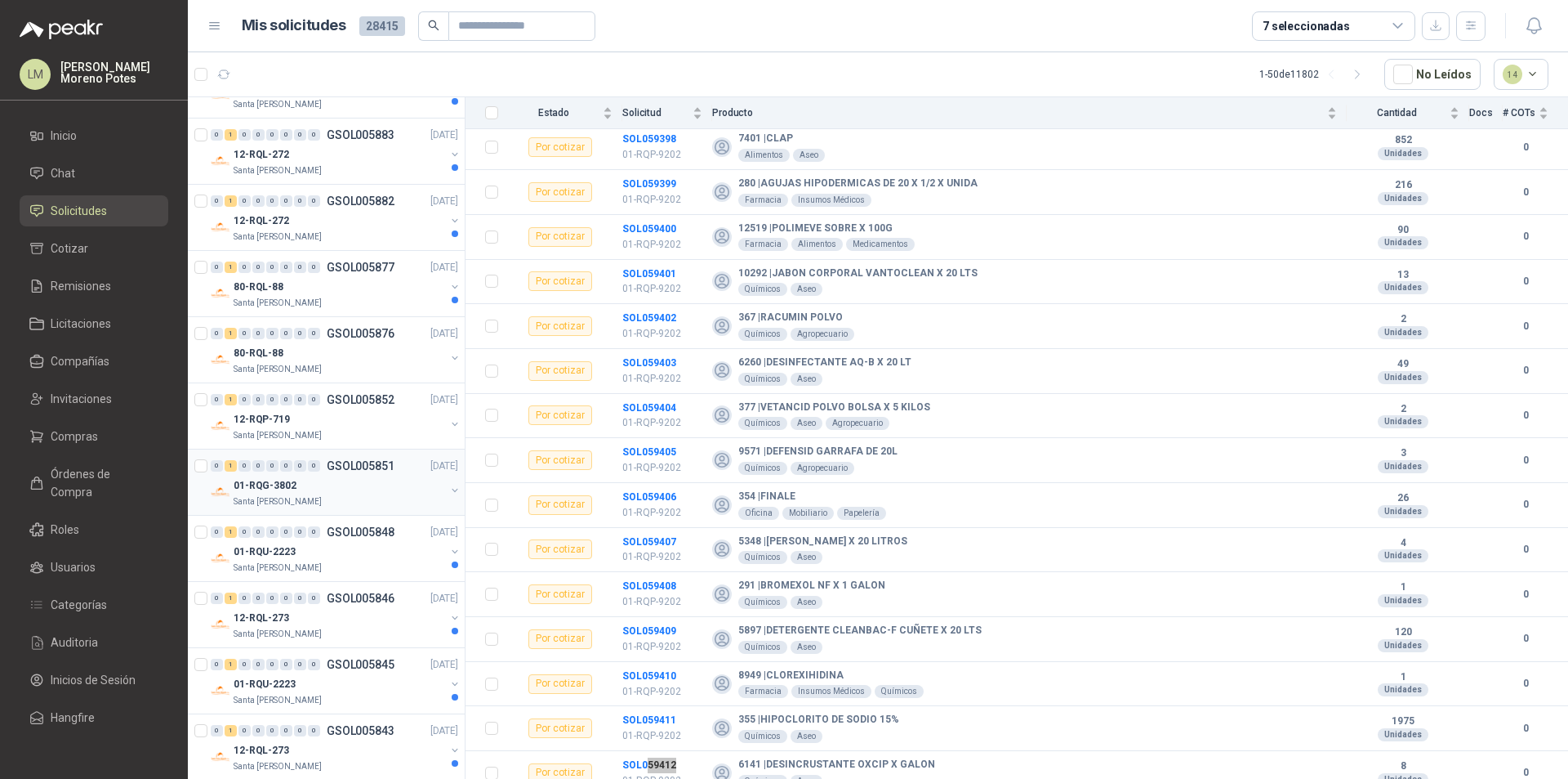
scroll to position [1909, 0]
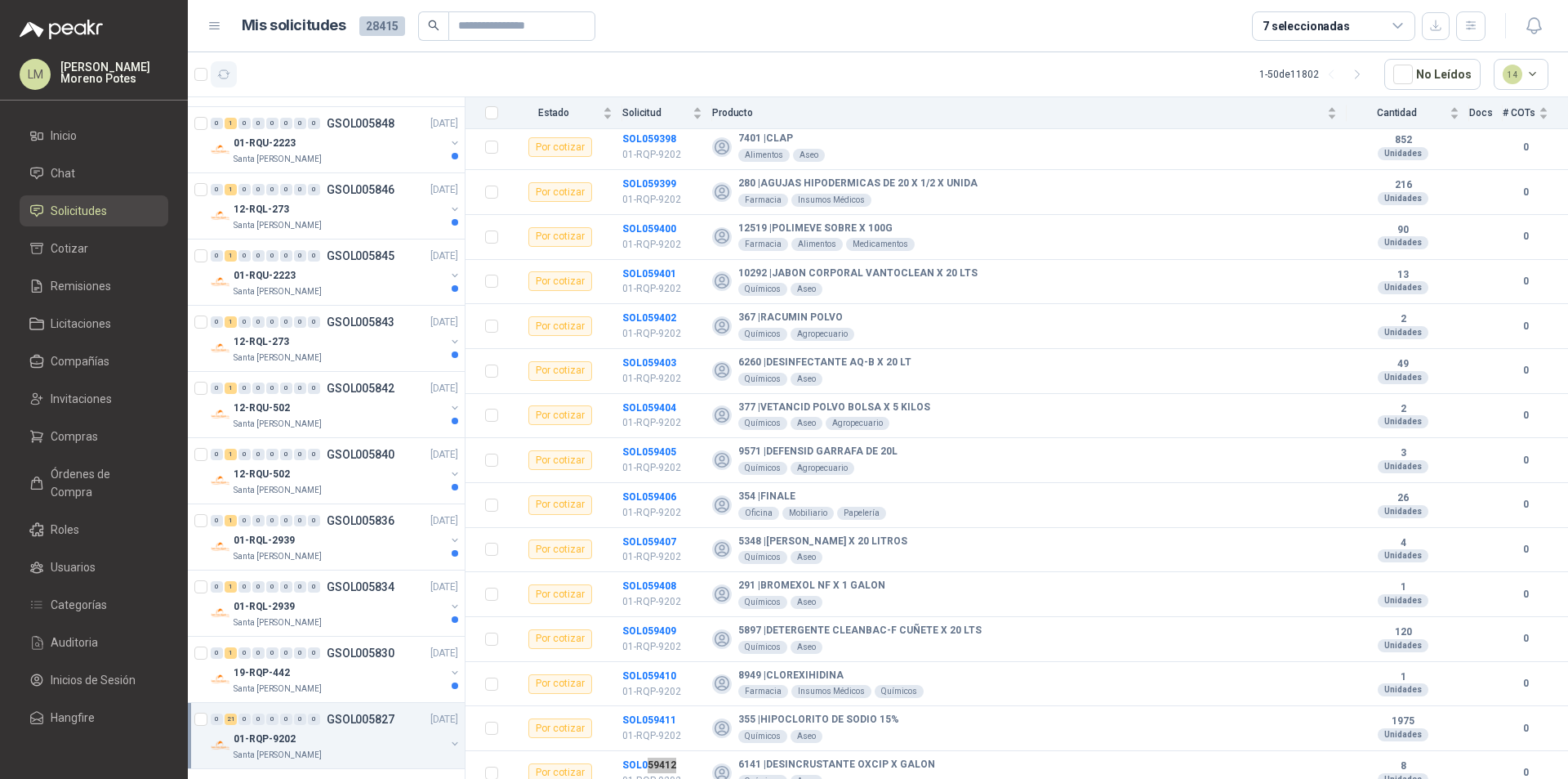
click at [228, 86] on button "button" at bounding box center [224, 74] width 26 height 26
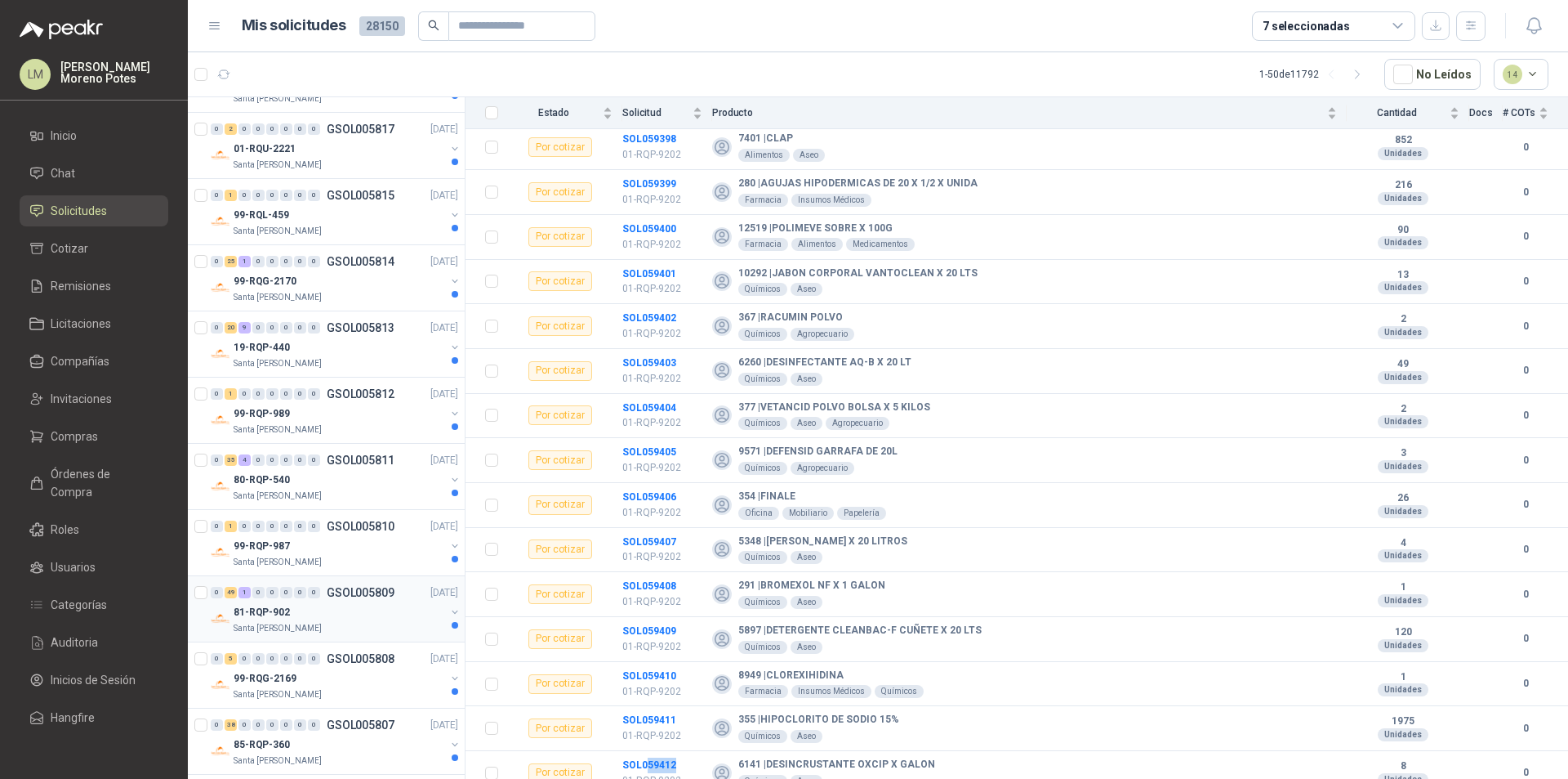
scroll to position [2645, 0]
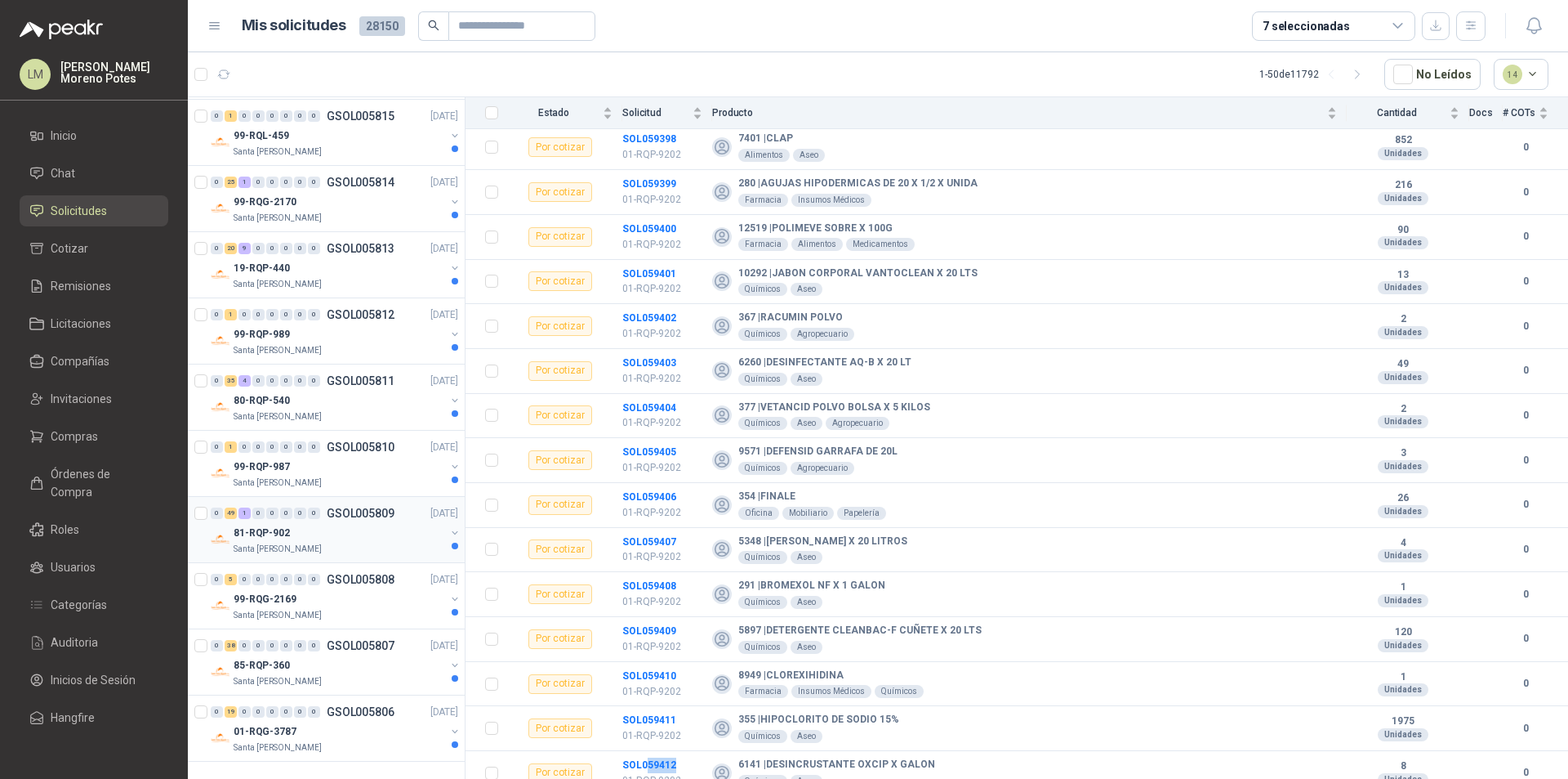
click at [348, 549] on div "Santa [PERSON_NAME]" at bounding box center [339, 548] width 212 height 13
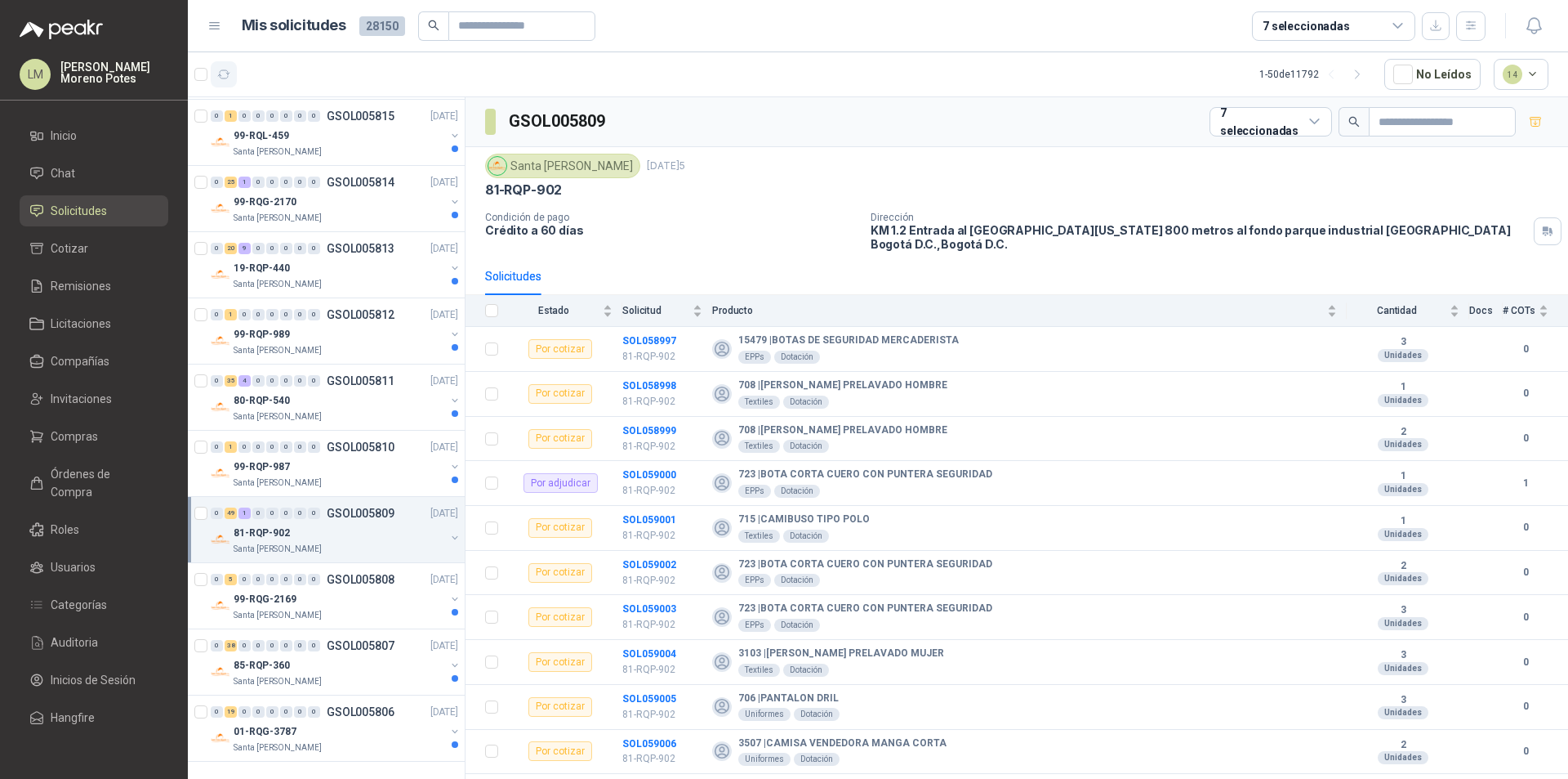
click at [218, 75] on icon "button" at bounding box center [224, 74] width 14 height 14
click at [406, 740] on div "01-RQG-3787" at bounding box center [339, 731] width 212 height 20
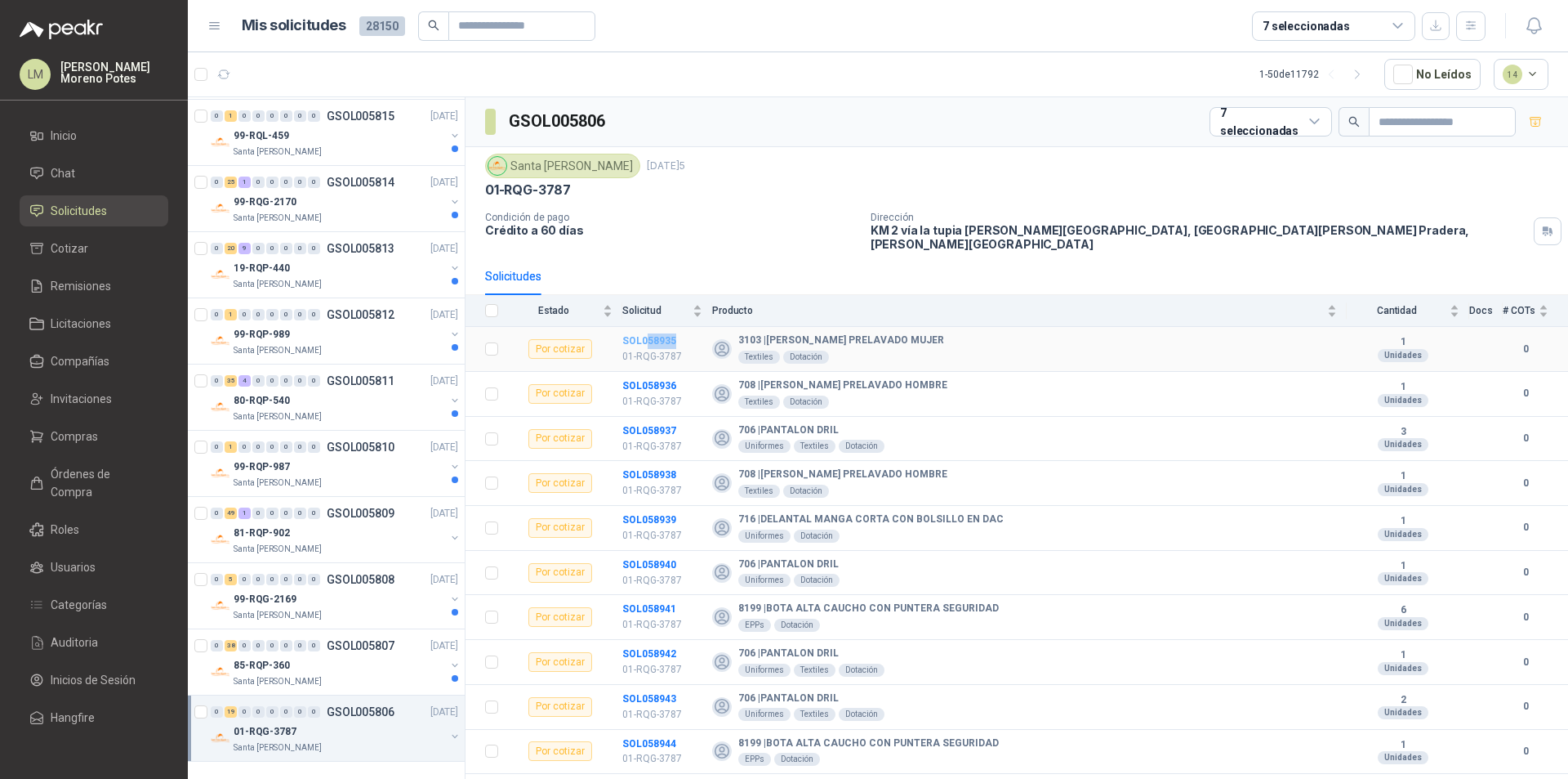
drag, startPoint x: 656, startPoint y: 333, endPoint x: 647, endPoint y: 329, distance: 9.8
click at [647, 329] on td "SOL058935 01-RQG-3787" at bounding box center [667, 349] width 90 height 45
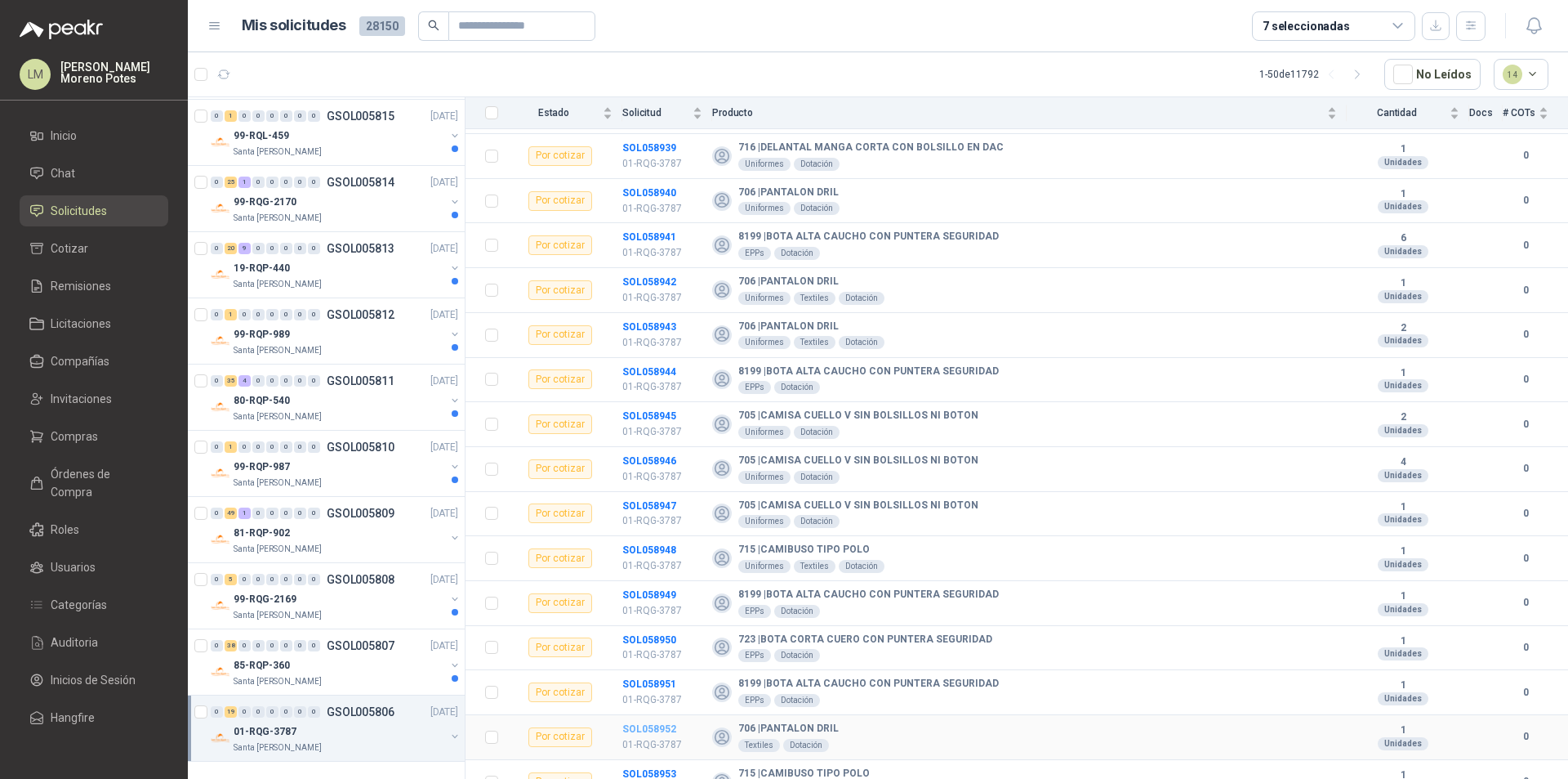
scroll to position [380, 0]
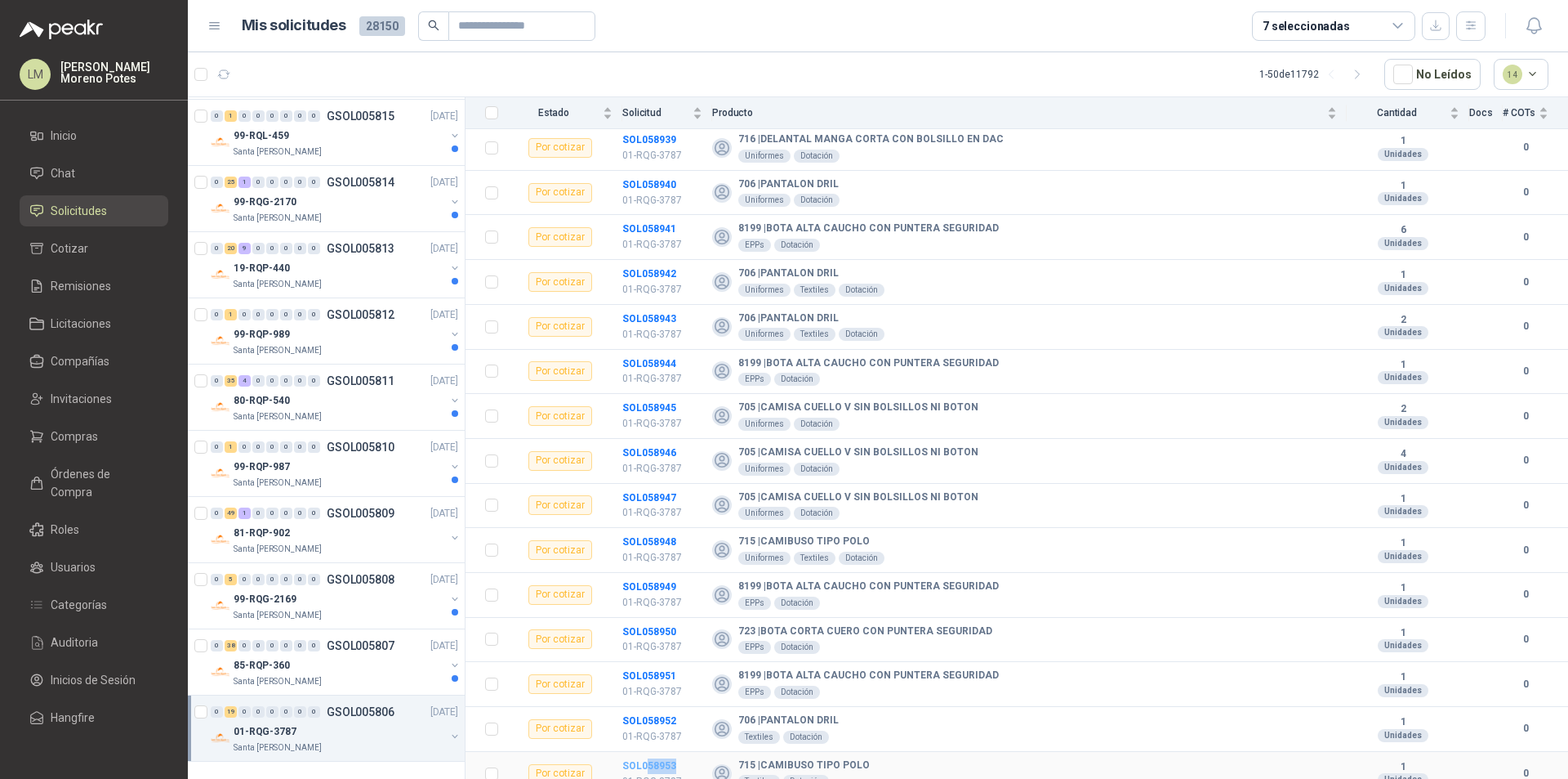
drag, startPoint x: 683, startPoint y: 755, endPoint x: 647, endPoint y: 755, distance: 36.0
click at [647, 750] on td "SOL058953 01-RQG-3787" at bounding box center [667, 774] width 90 height 45
click at [354, 670] on div "85-RQP-360" at bounding box center [339, 665] width 212 height 20
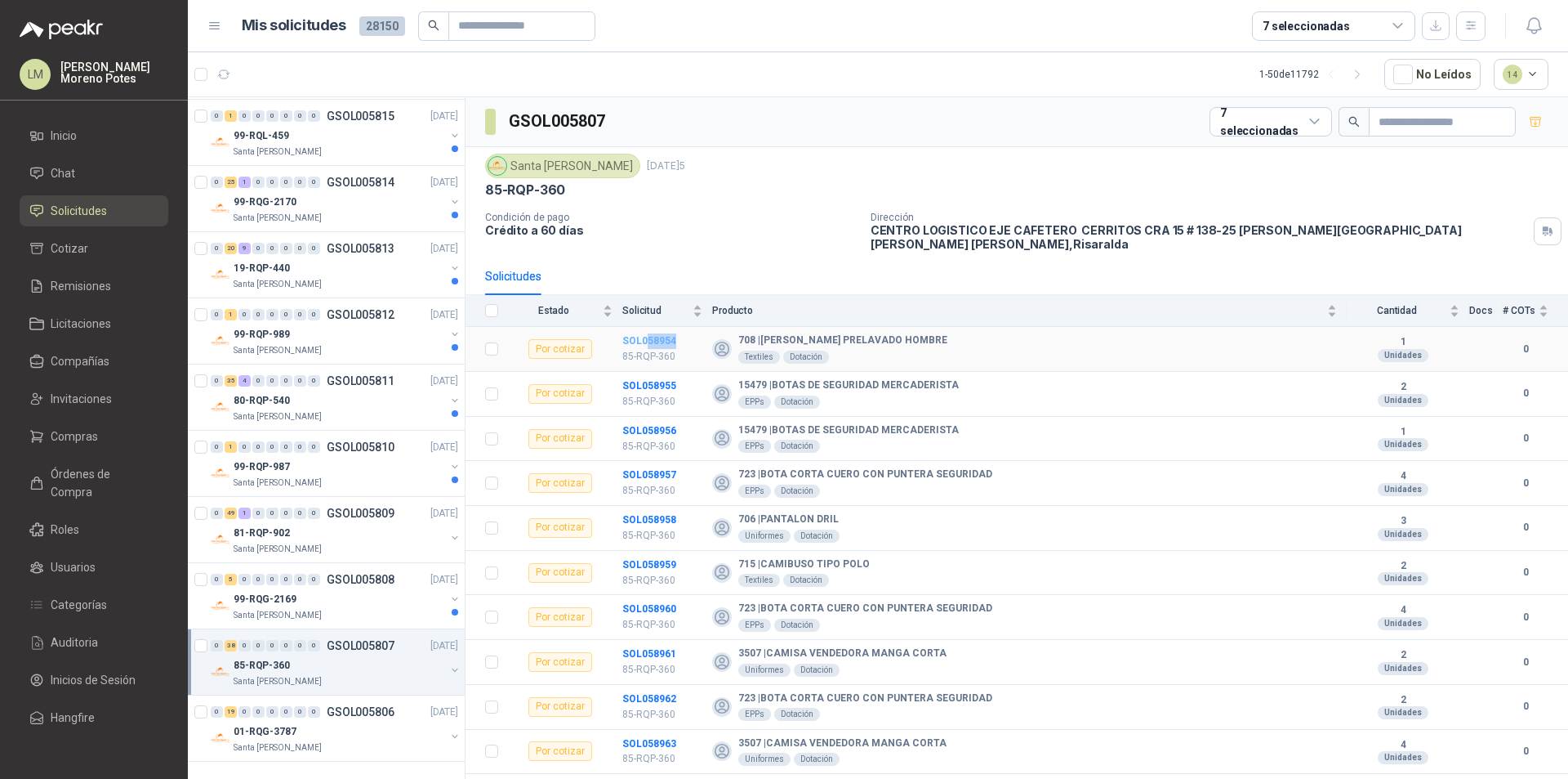
drag, startPoint x: 686, startPoint y: 324, endPoint x: 646, endPoint y: 329, distance: 40.3
click at [646, 329] on td "SOL058954 85-RQP-360" at bounding box center [667, 349] width 90 height 45
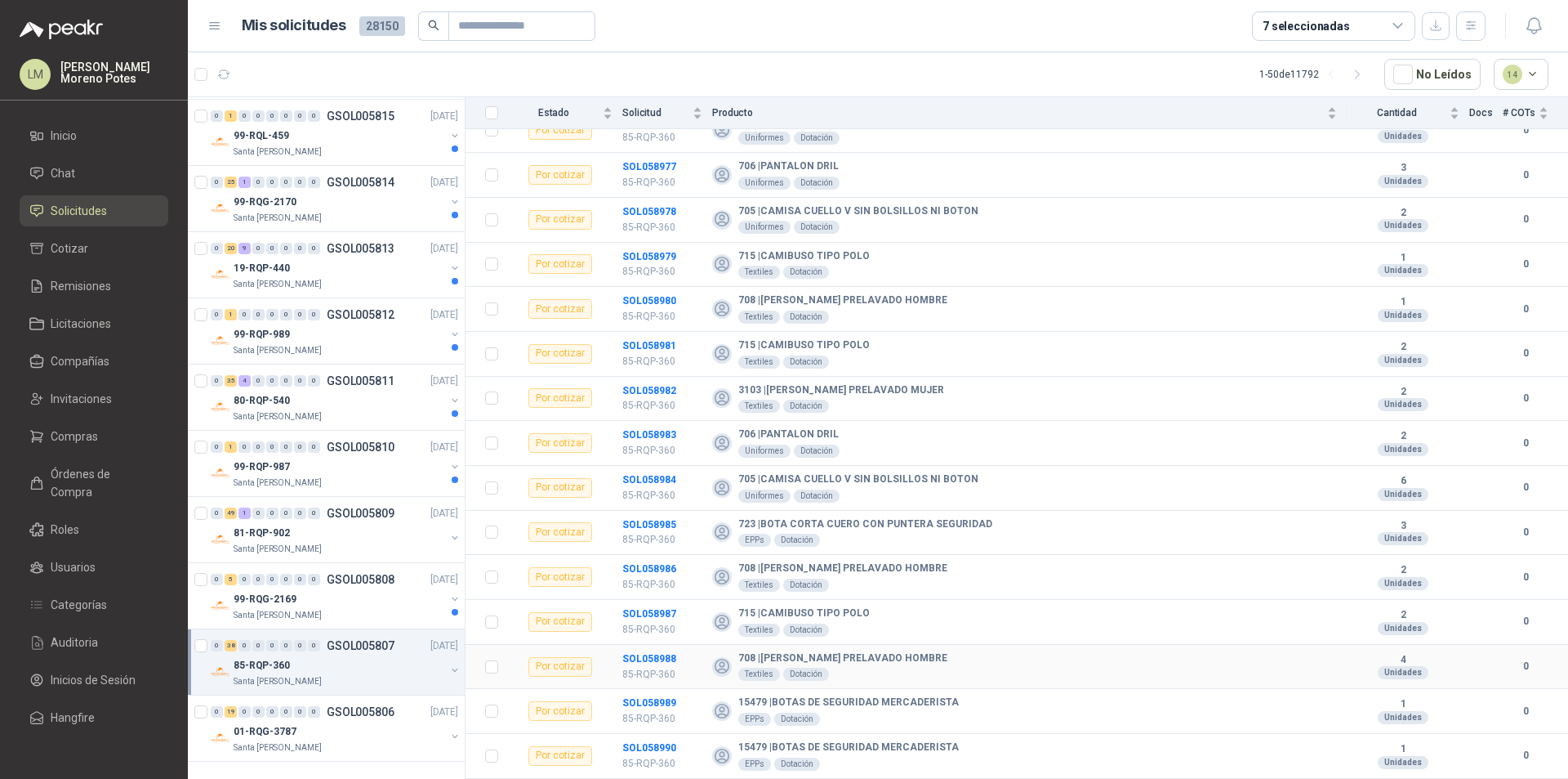
scroll to position [1229, 0]
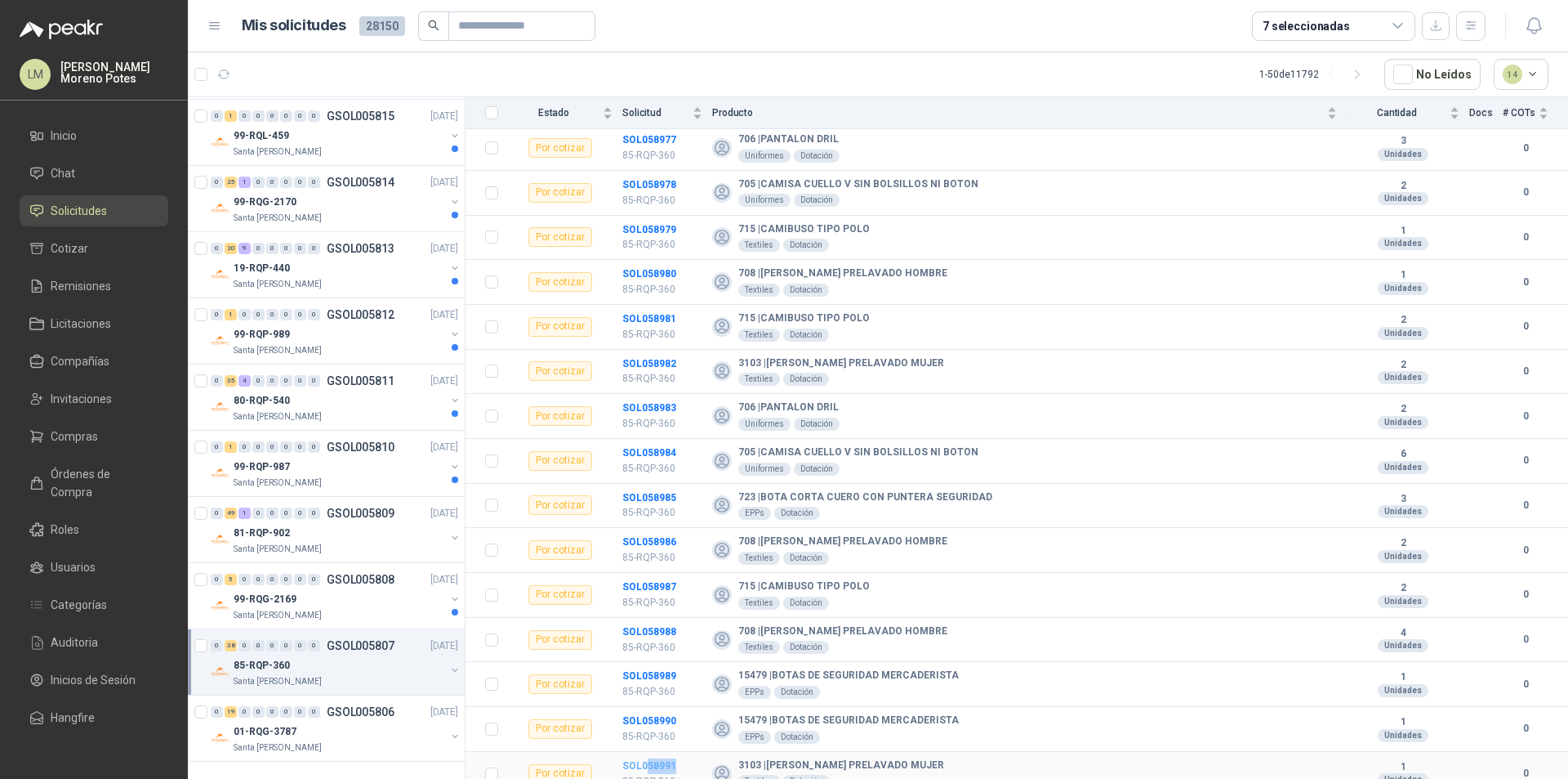
drag, startPoint x: 681, startPoint y: 750, endPoint x: 647, endPoint y: 757, distance: 34.7
click at [647, 750] on td "SOL058991 85-RQP-360" at bounding box center [667, 774] width 90 height 45
click at [360, 528] on div "81-RQP-902" at bounding box center [339, 533] width 212 height 20
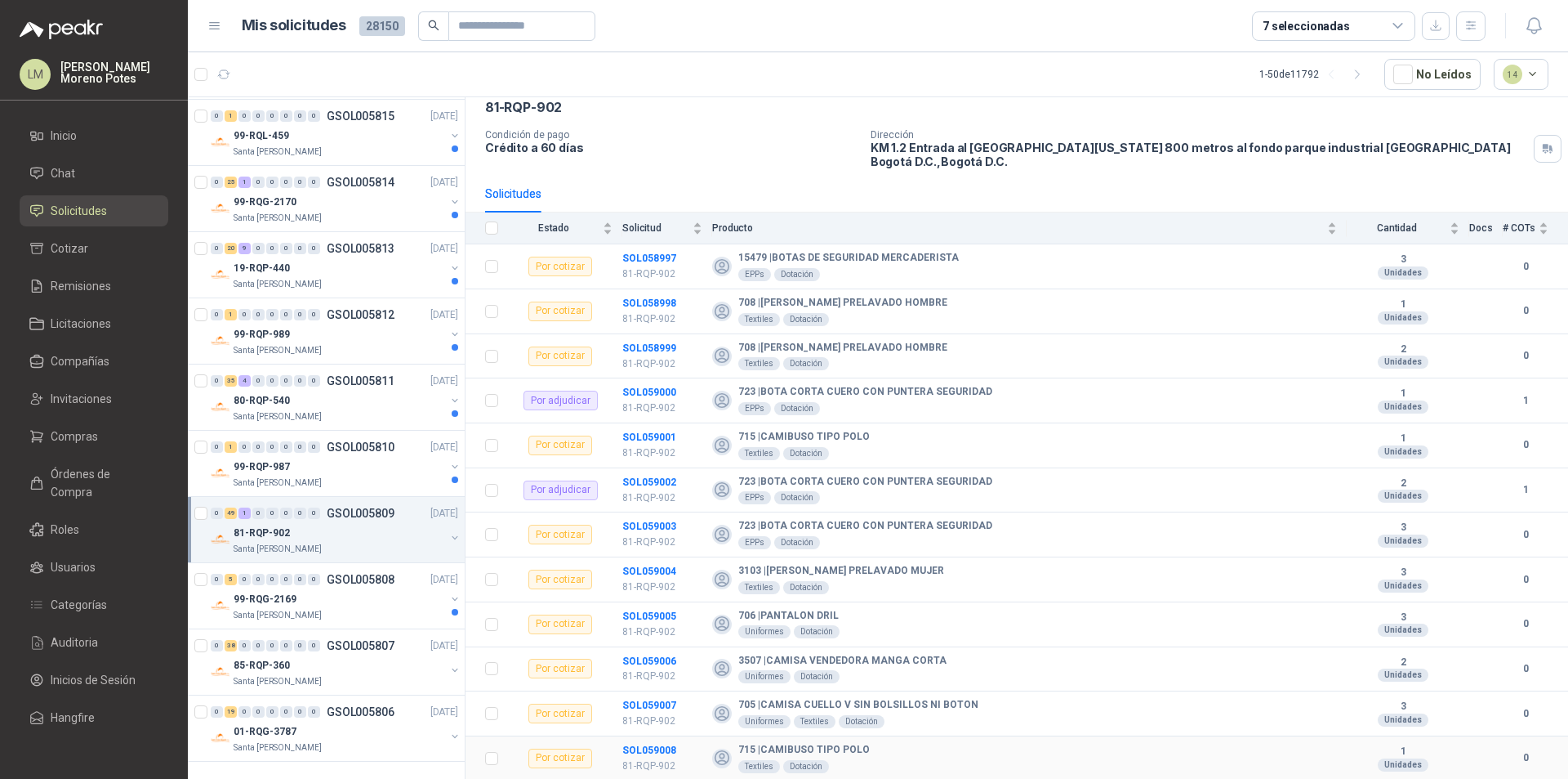
scroll to position [81, 0]
drag, startPoint x: 684, startPoint y: 531, endPoint x: 647, endPoint y: 527, distance: 37.2
click at [647, 527] on td "SOL059003 81-RQP-902" at bounding box center [667, 535] width 90 height 45
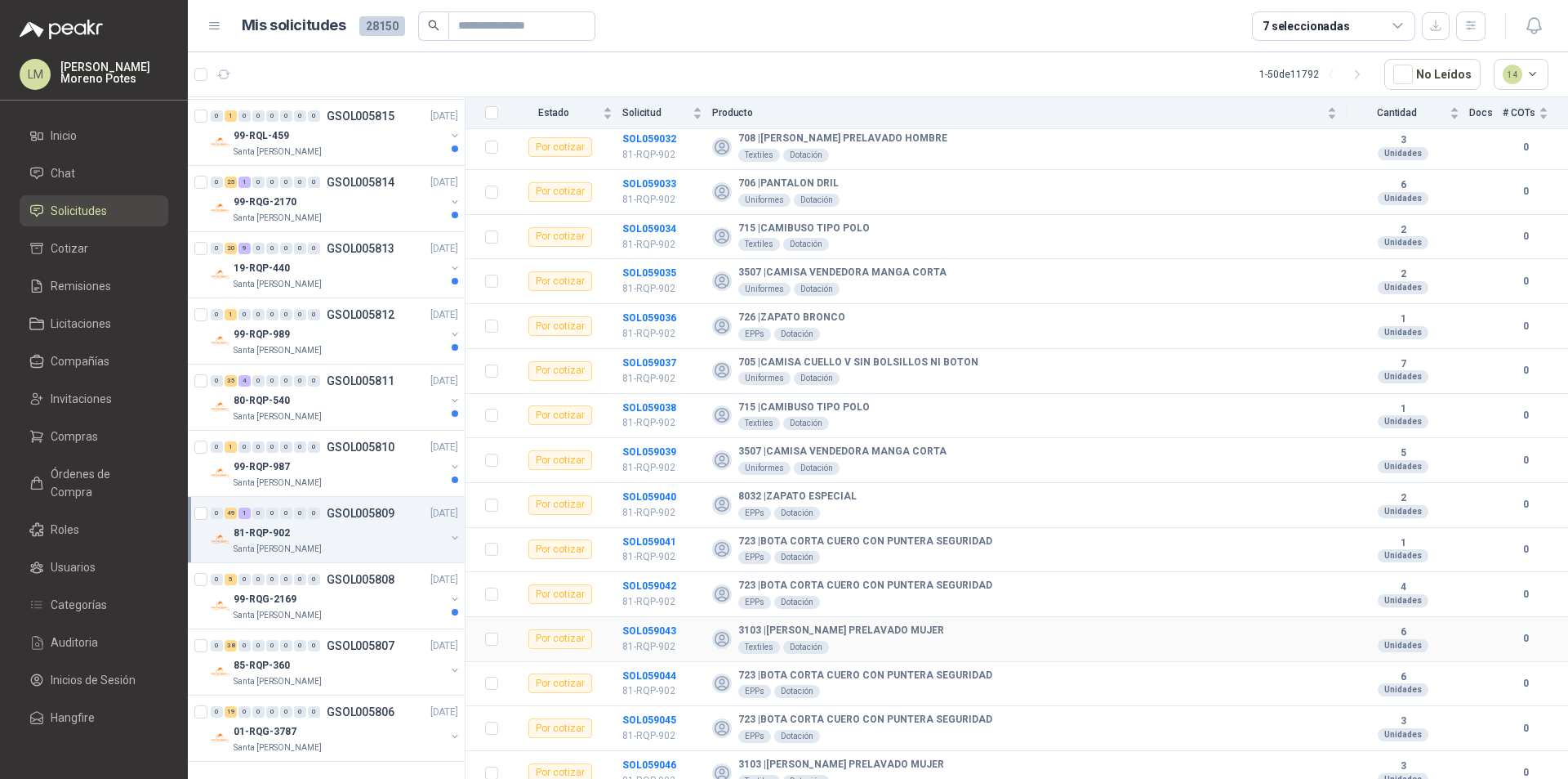
scroll to position [1777, 0]
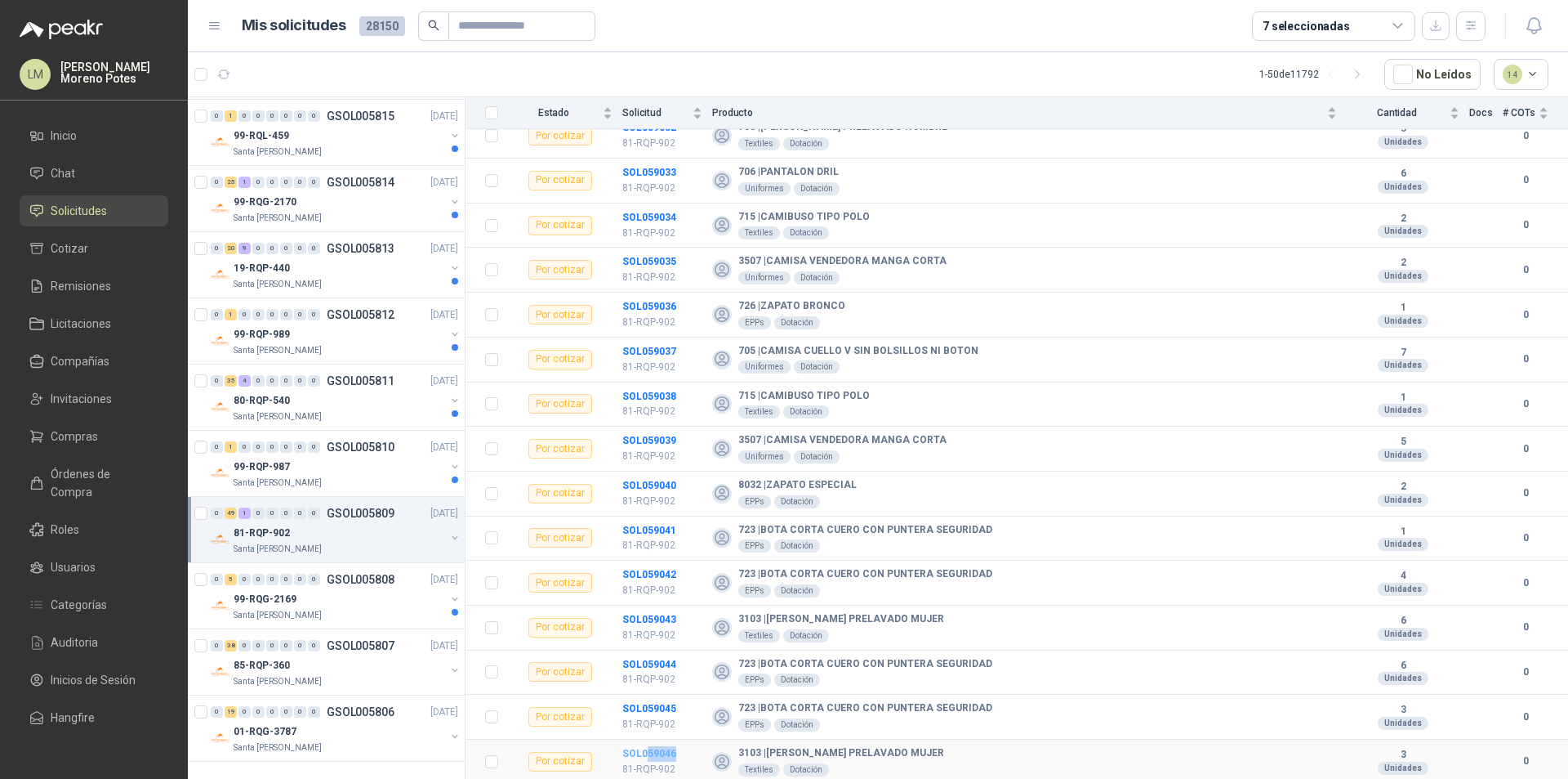
drag, startPoint x: 683, startPoint y: 754, endPoint x: 646, endPoint y: 753, distance: 37.0
click at [646, 750] on td "SOL059046 81-RQP-902" at bounding box center [667, 762] width 90 height 45
click at [346, 468] on div "99-RQP-987" at bounding box center [339, 466] width 212 height 20
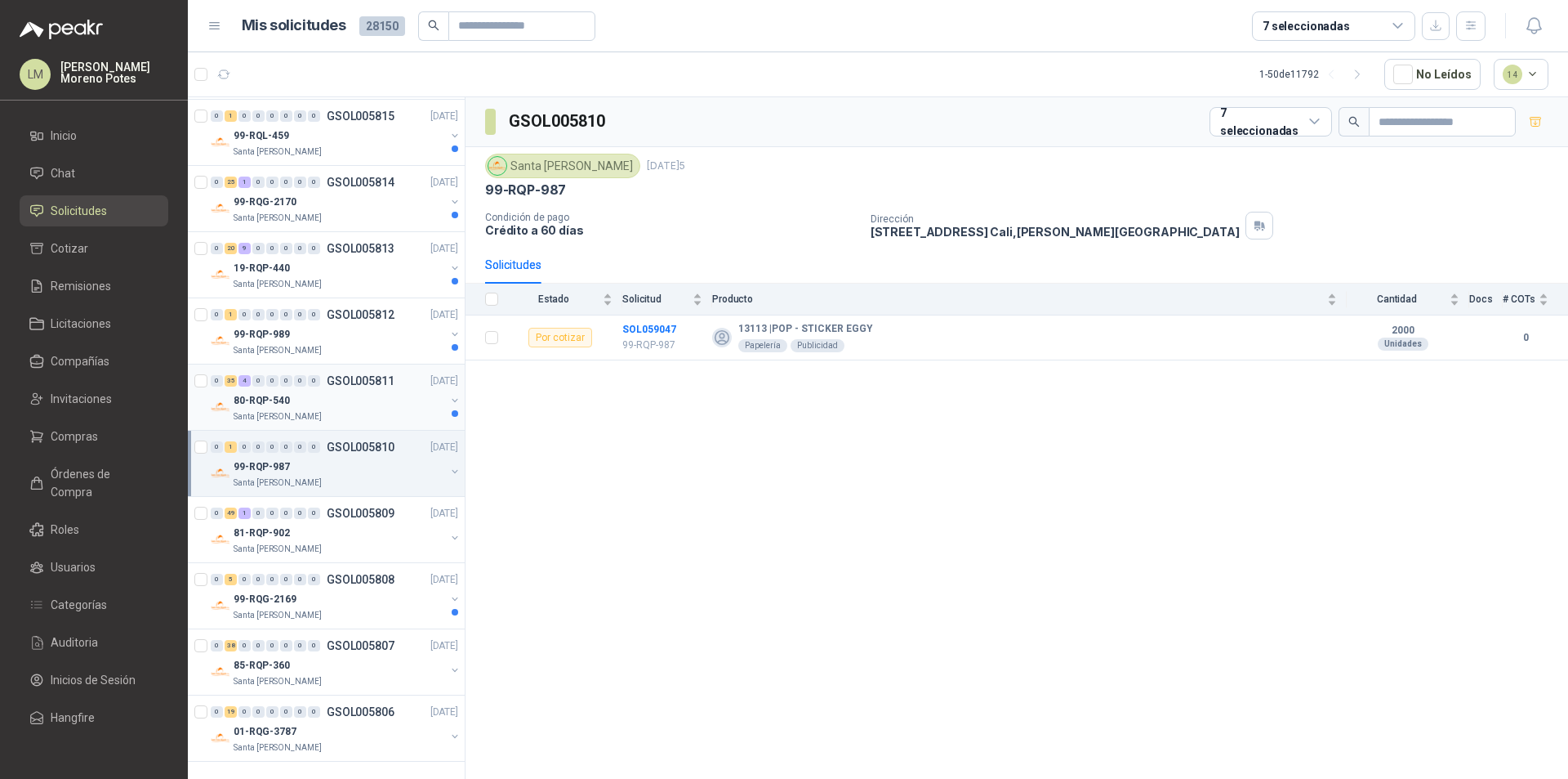
click at [370, 407] on div "80-RQP-540" at bounding box center [339, 400] width 212 height 20
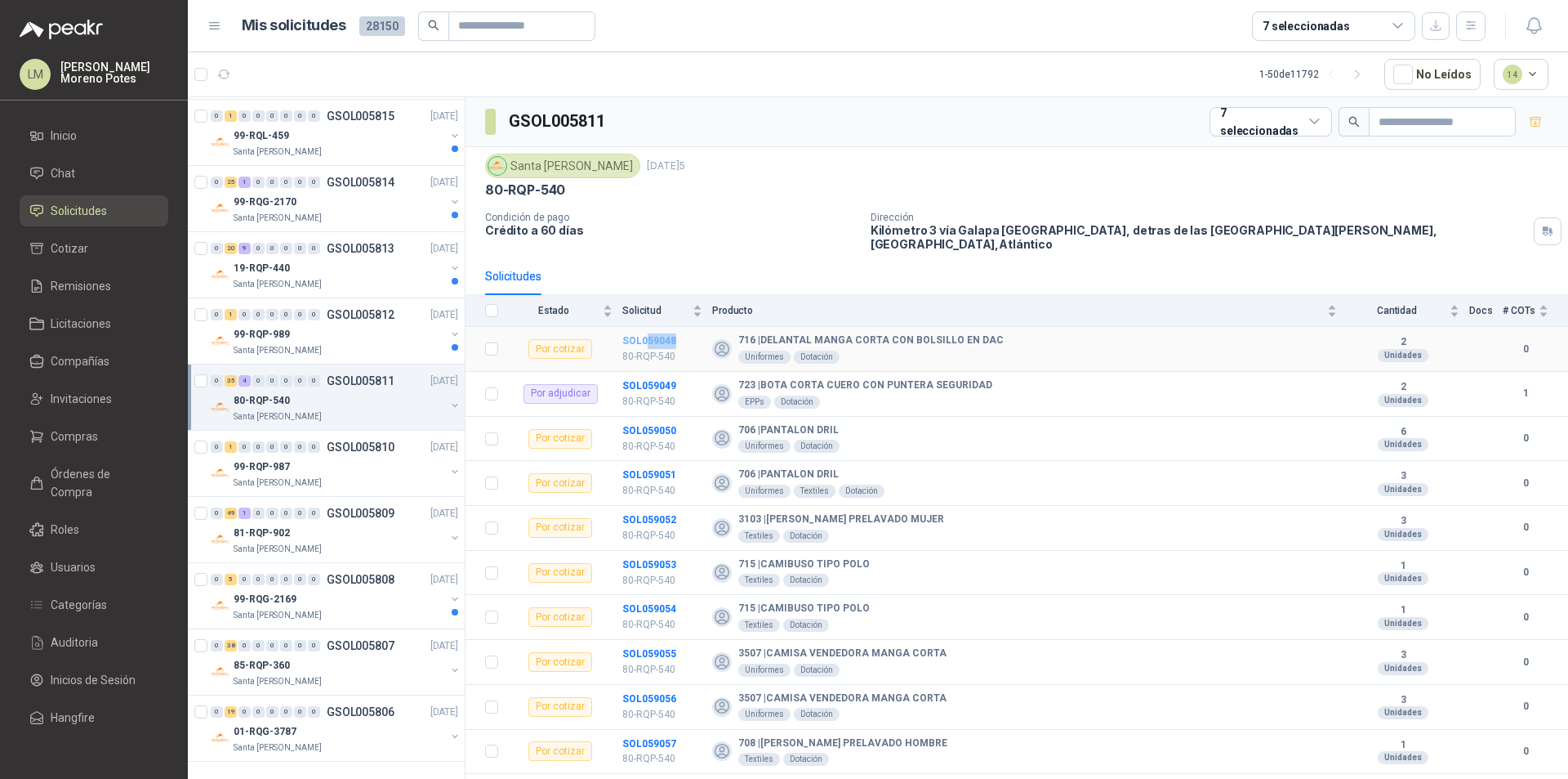
drag, startPoint x: 679, startPoint y: 328, endPoint x: 646, endPoint y: 331, distance: 33.1
click at [646, 331] on td "SOL059048 80-RQP-540" at bounding box center [667, 349] width 90 height 45
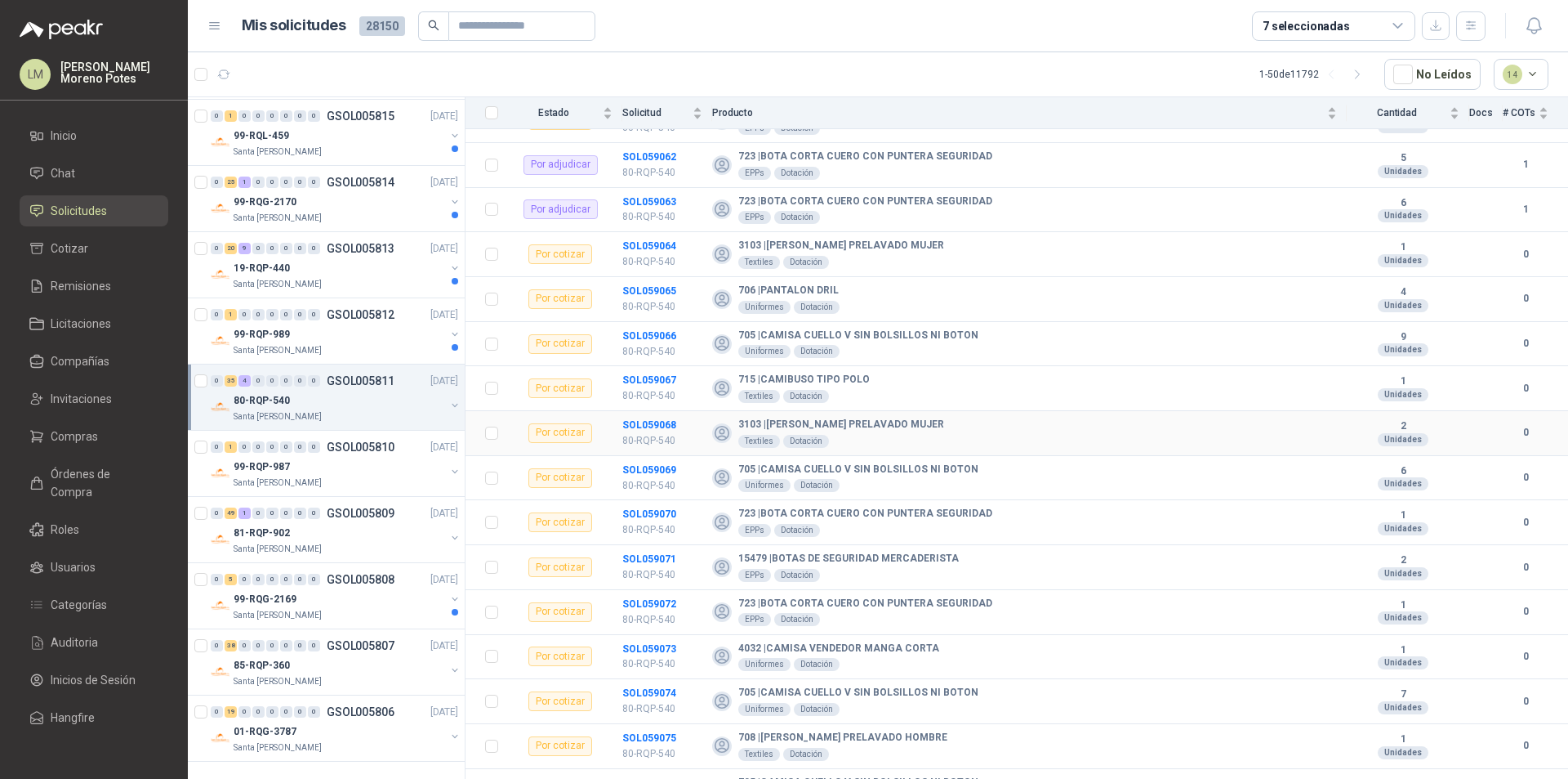
scroll to position [1274, 0]
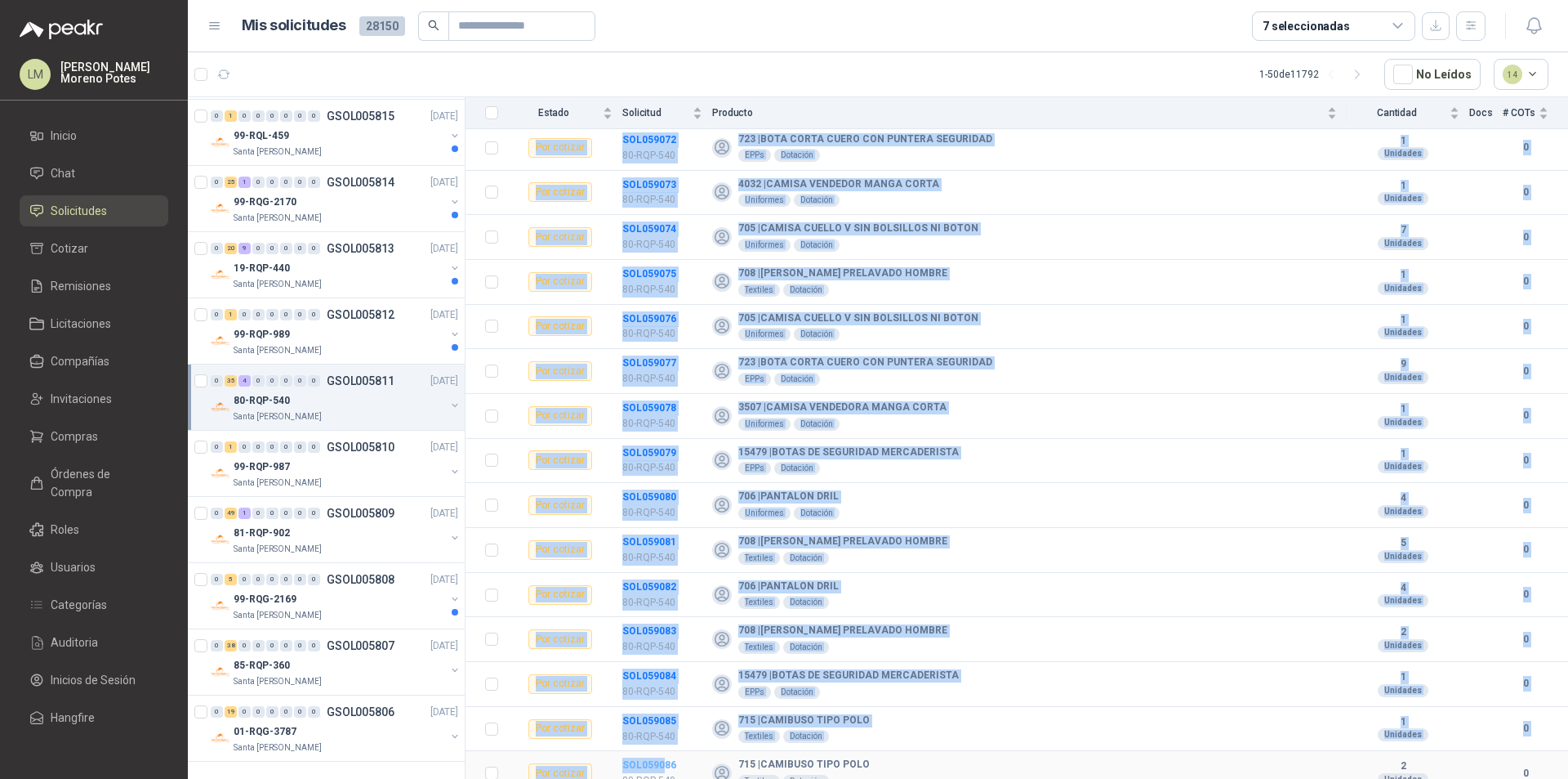
drag, startPoint x: 680, startPoint y: 750, endPoint x: 663, endPoint y: 752, distance: 17.1
click at [663, 750] on td "SOL059086 80-RQP-540" at bounding box center [667, 773] width 90 height 45
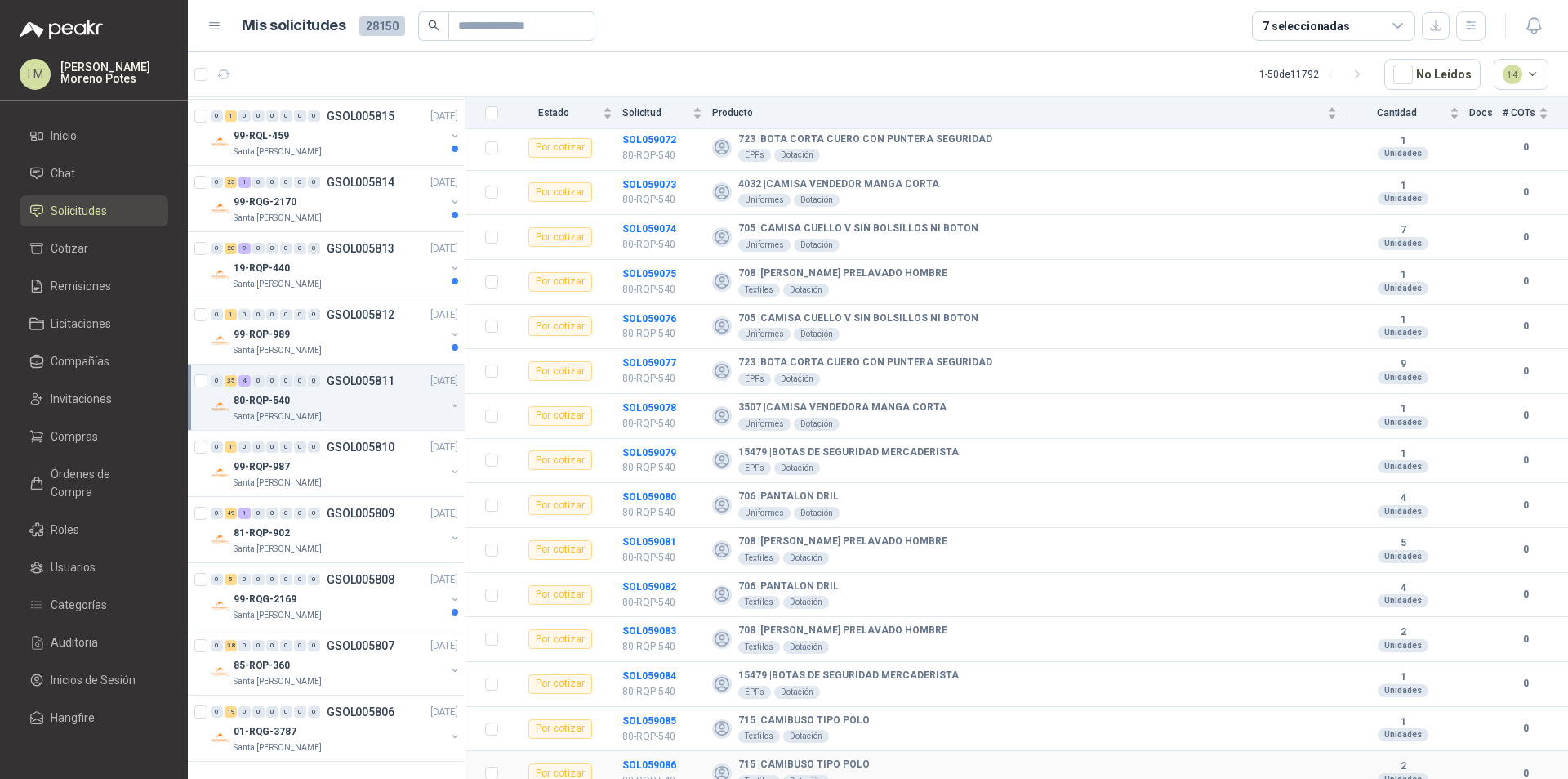
click at [679, 750] on td "SOL059086 80-RQP-540" at bounding box center [667, 773] width 90 height 45
drag, startPoint x: 683, startPoint y: 752, endPoint x: 646, endPoint y: 757, distance: 37.3
click at [646, 750] on td "SOL059086 80-RQP-540" at bounding box center [667, 773] width 90 height 45
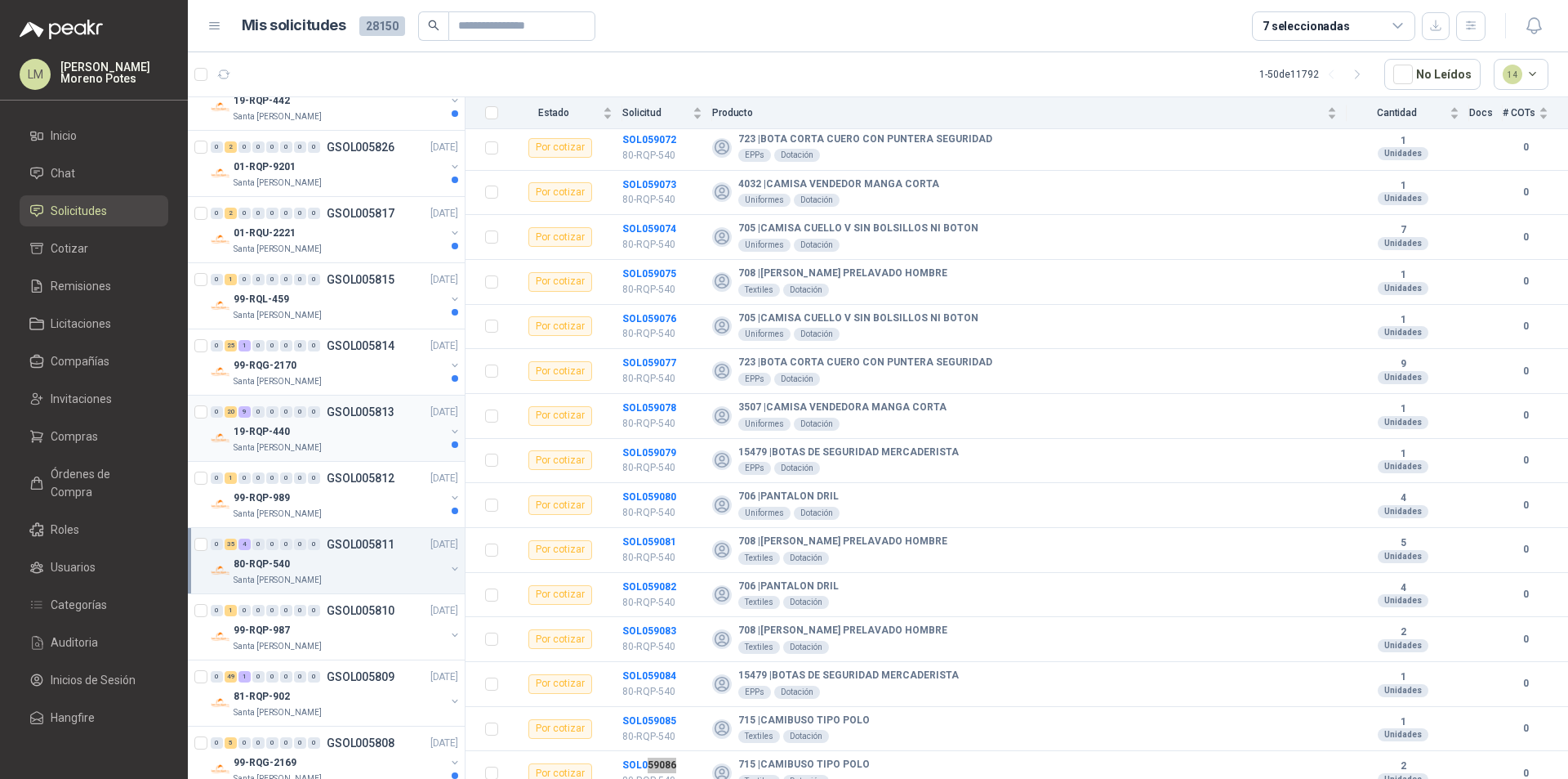
click at [349, 438] on div "19-RQP-440" at bounding box center [339, 431] width 212 height 20
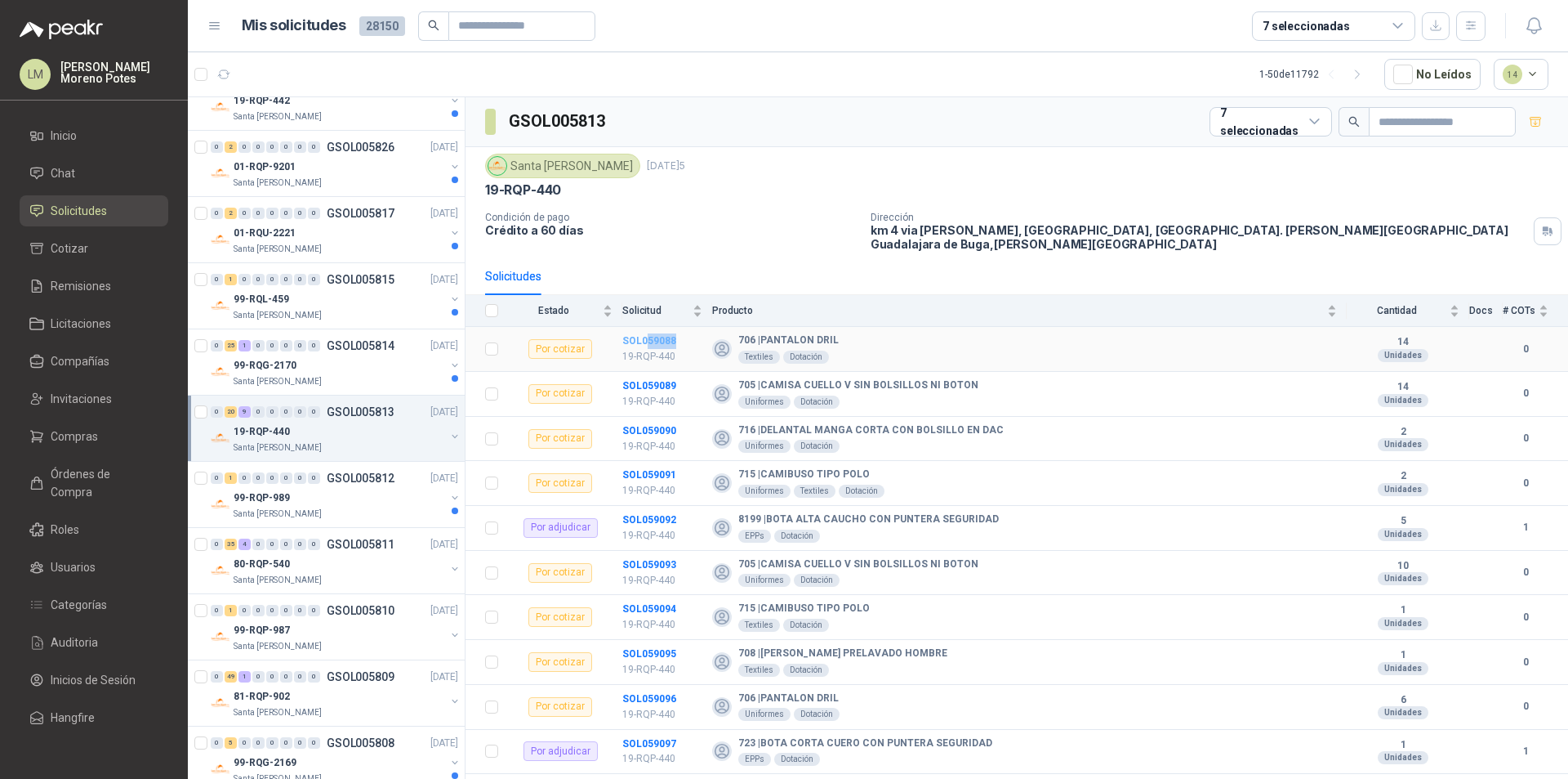
drag, startPoint x: 684, startPoint y: 328, endPoint x: 646, endPoint y: 331, distance: 38.1
click at [646, 331] on td "SOL059088 19-RQP-440" at bounding box center [667, 349] width 90 height 45
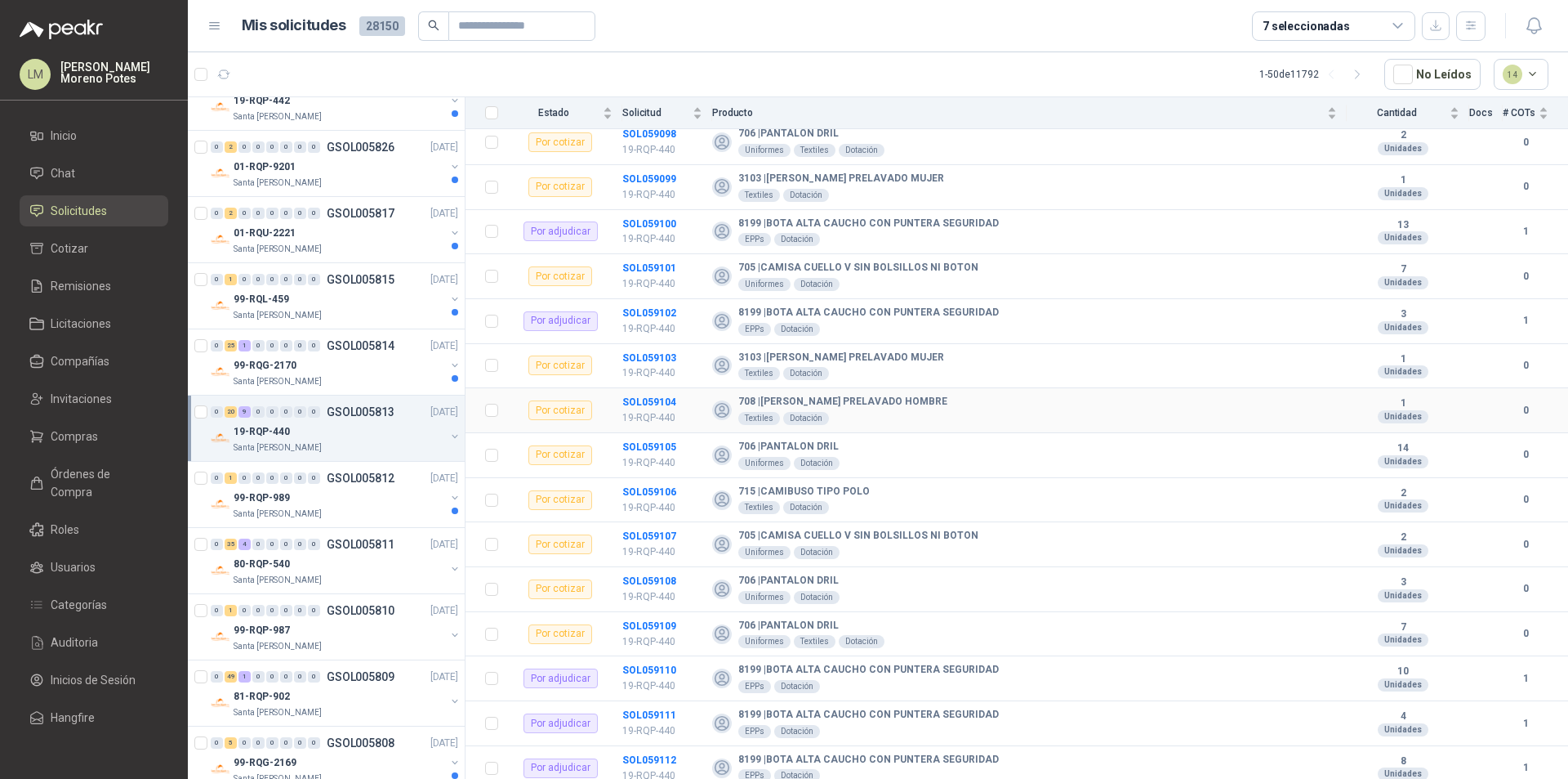
scroll to position [827, 0]
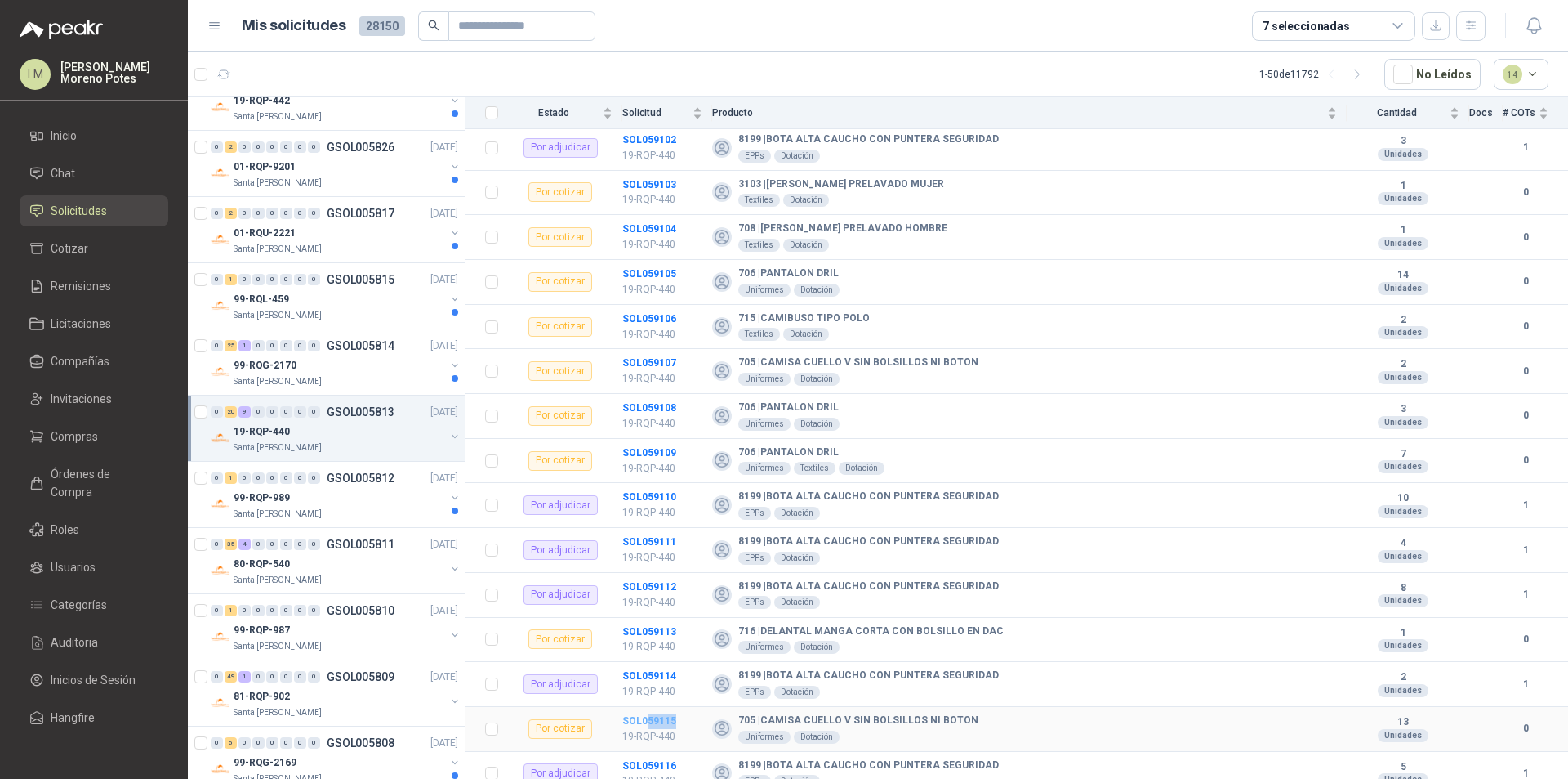
drag, startPoint x: 682, startPoint y: 712, endPoint x: 648, endPoint y: 712, distance: 34.0
click at [648, 712] on td "SOL059115 19-RQP-440" at bounding box center [667, 729] width 90 height 45
click at [225, 73] on icon "button" at bounding box center [224, 74] width 14 height 14
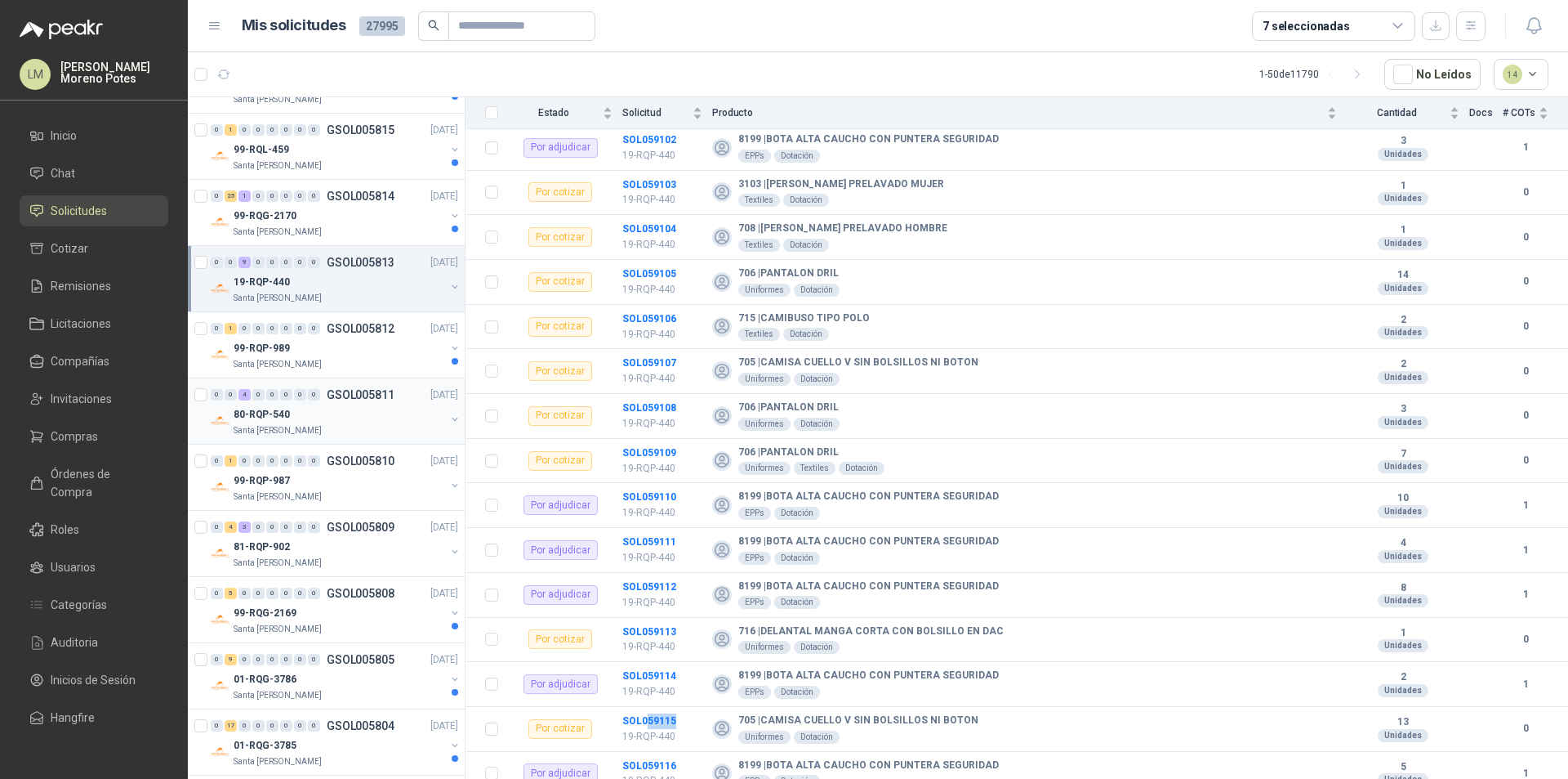
scroll to position [2645, 0]
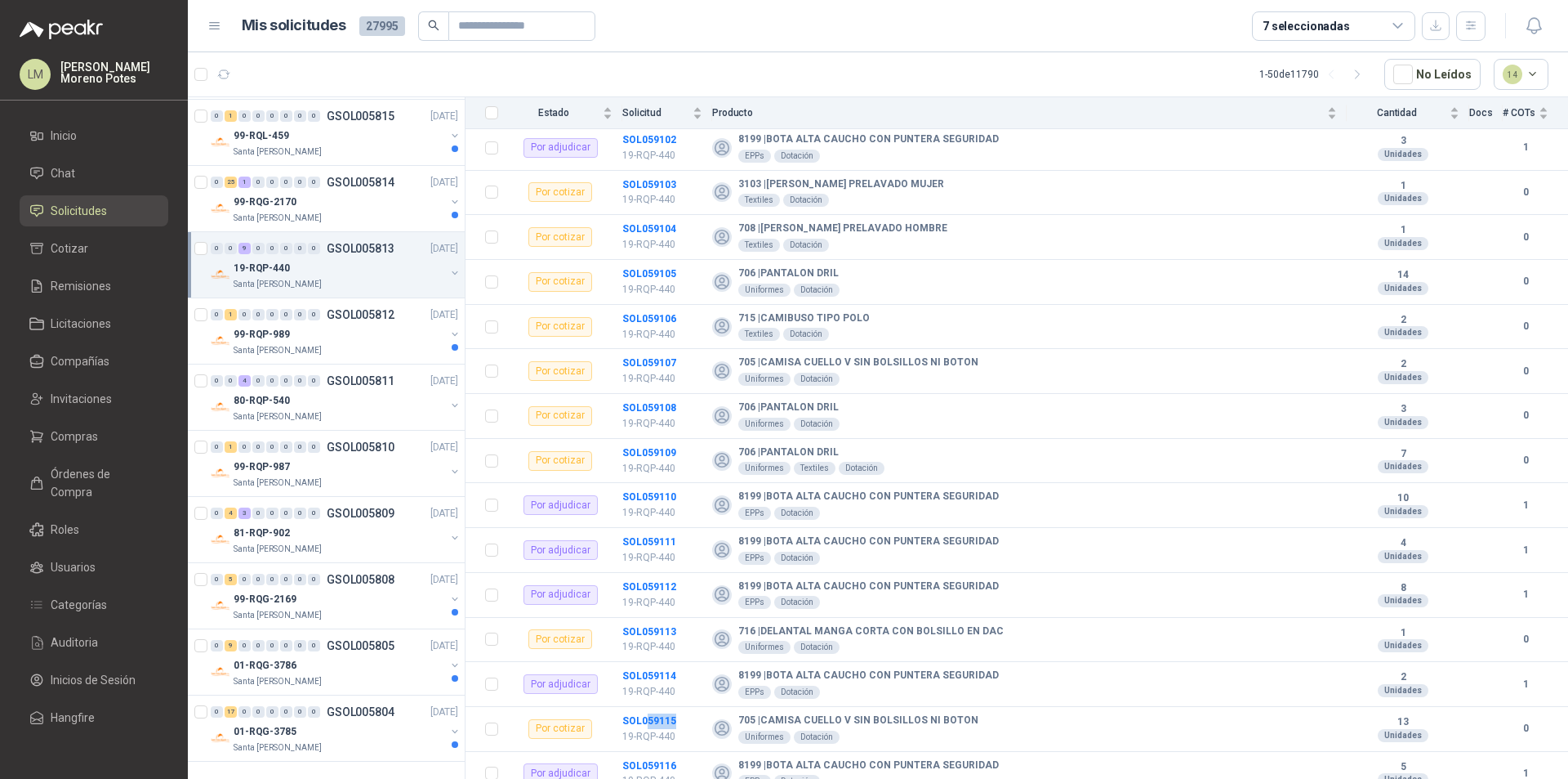
click at [370, 283] on div "Santa [PERSON_NAME]" at bounding box center [339, 284] width 212 height 13
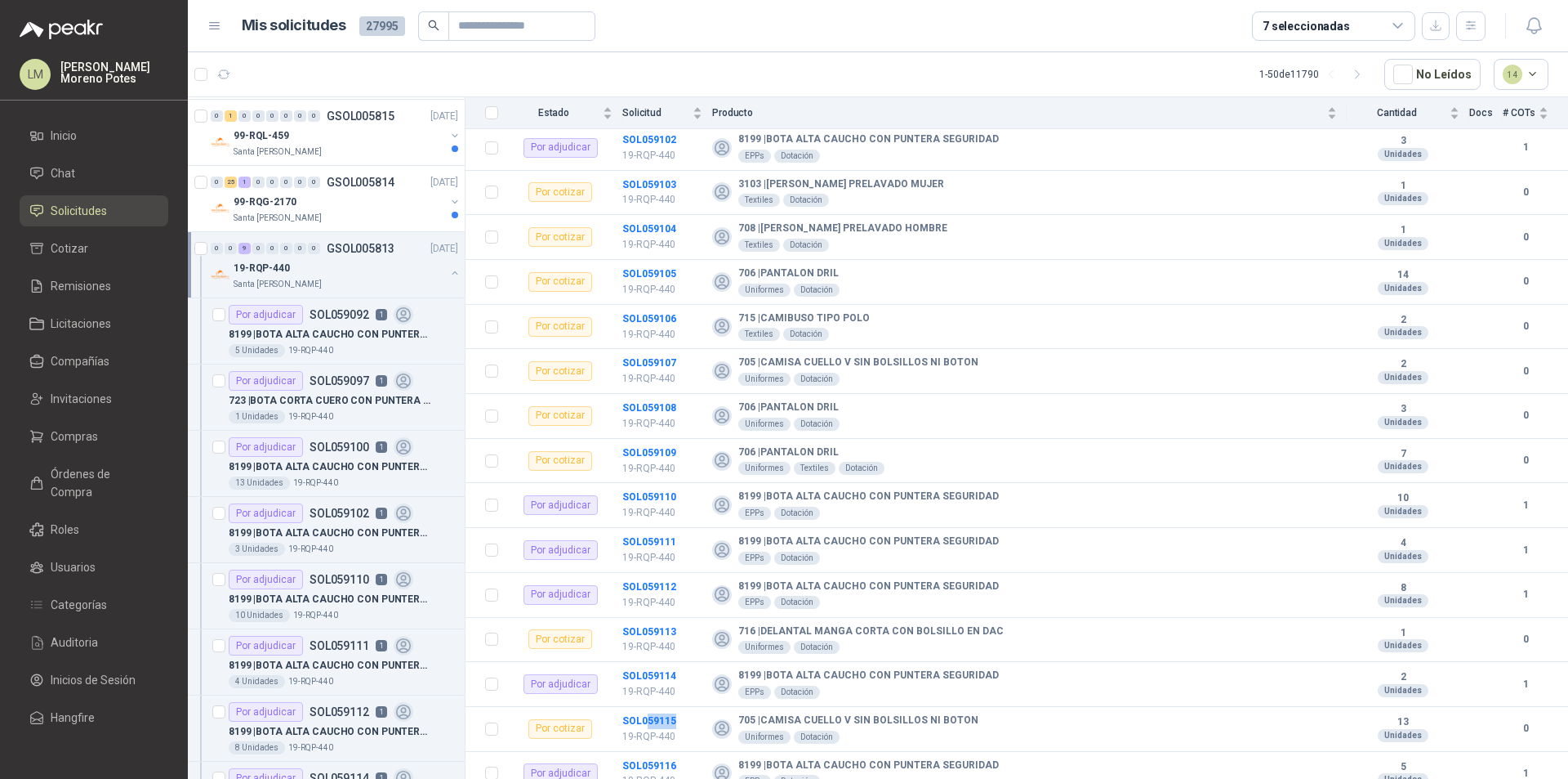
scroll to position [6, 0]
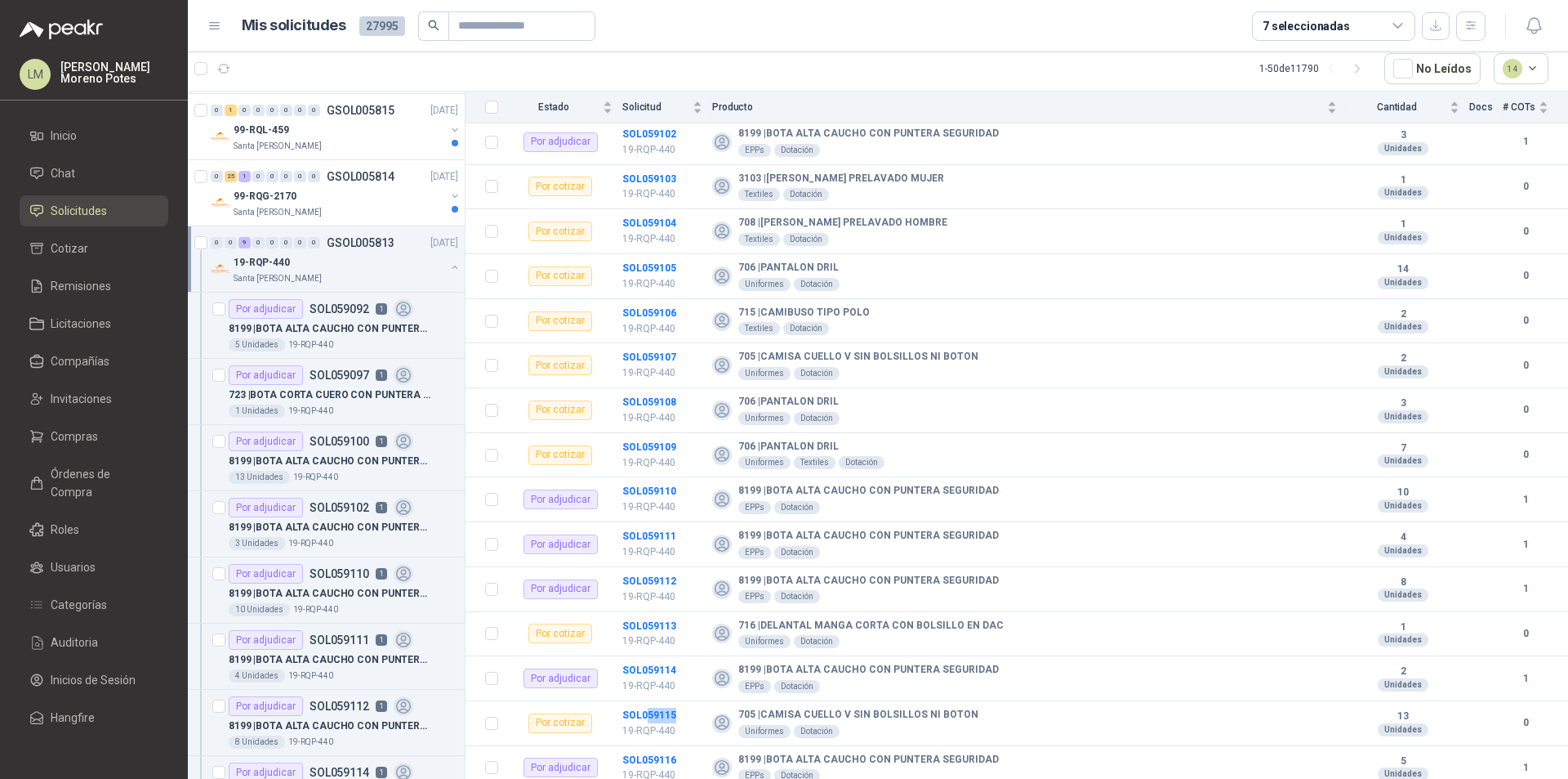
click at [367, 281] on div "Santa [PERSON_NAME]" at bounding box center [339, 278] width 212 height 13
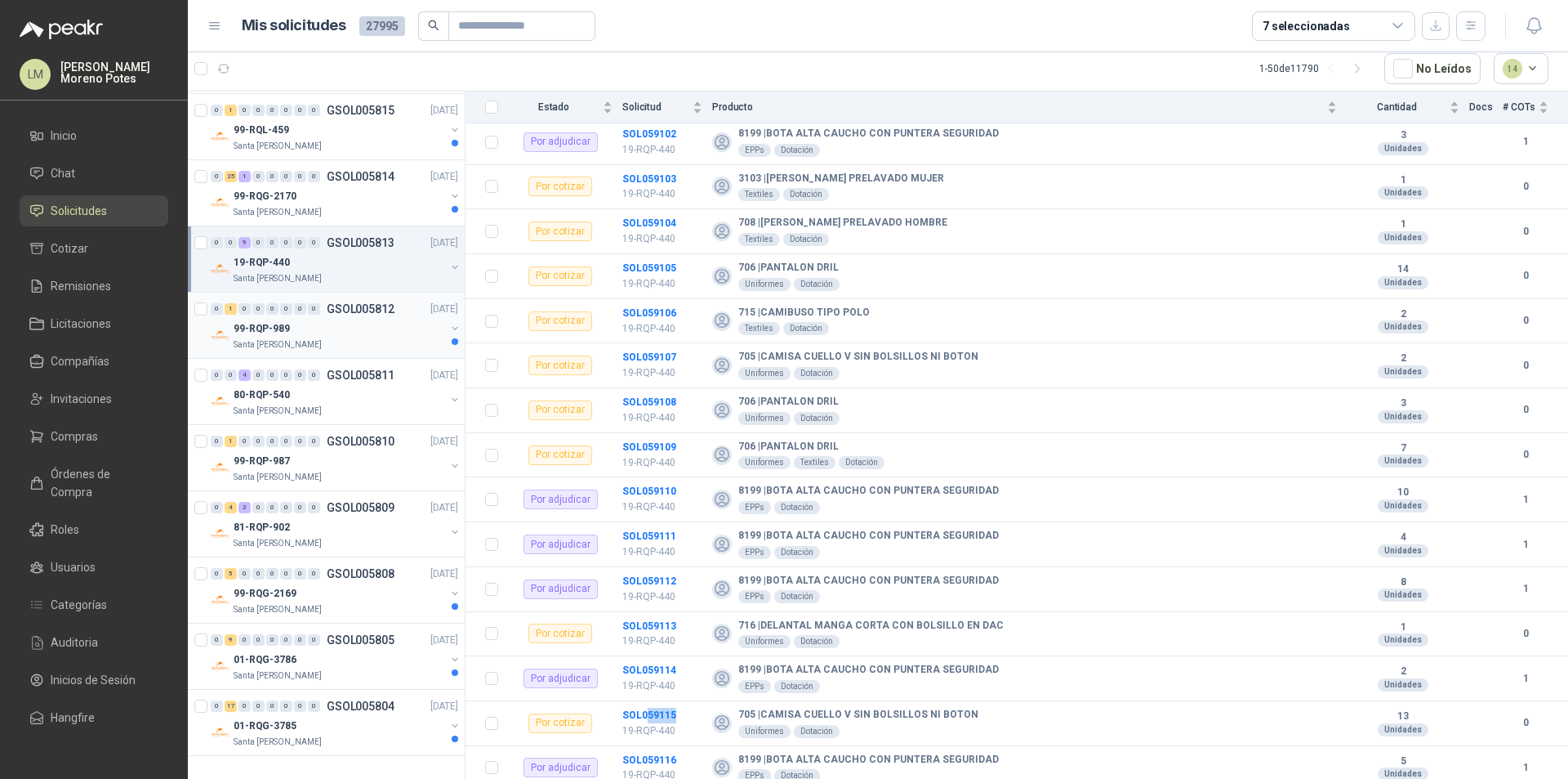
click at [392, 334] on div "99-RQP-989" at bounding box center [339, 329] width 212 height 20
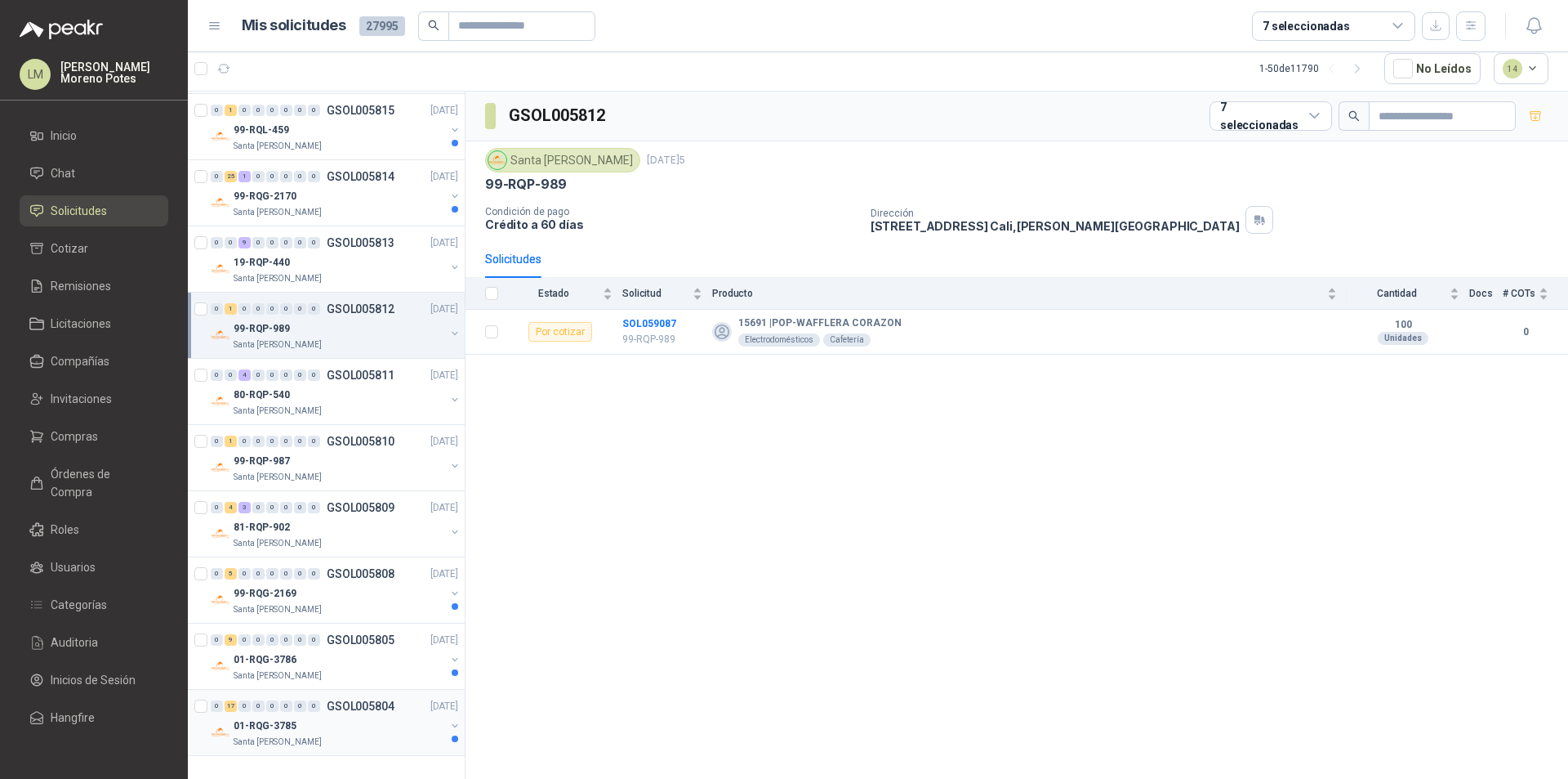
click at [384, 738] on div "Santa [PERSON_NAME]" at bounding box center [339, 741] width 212 height 13
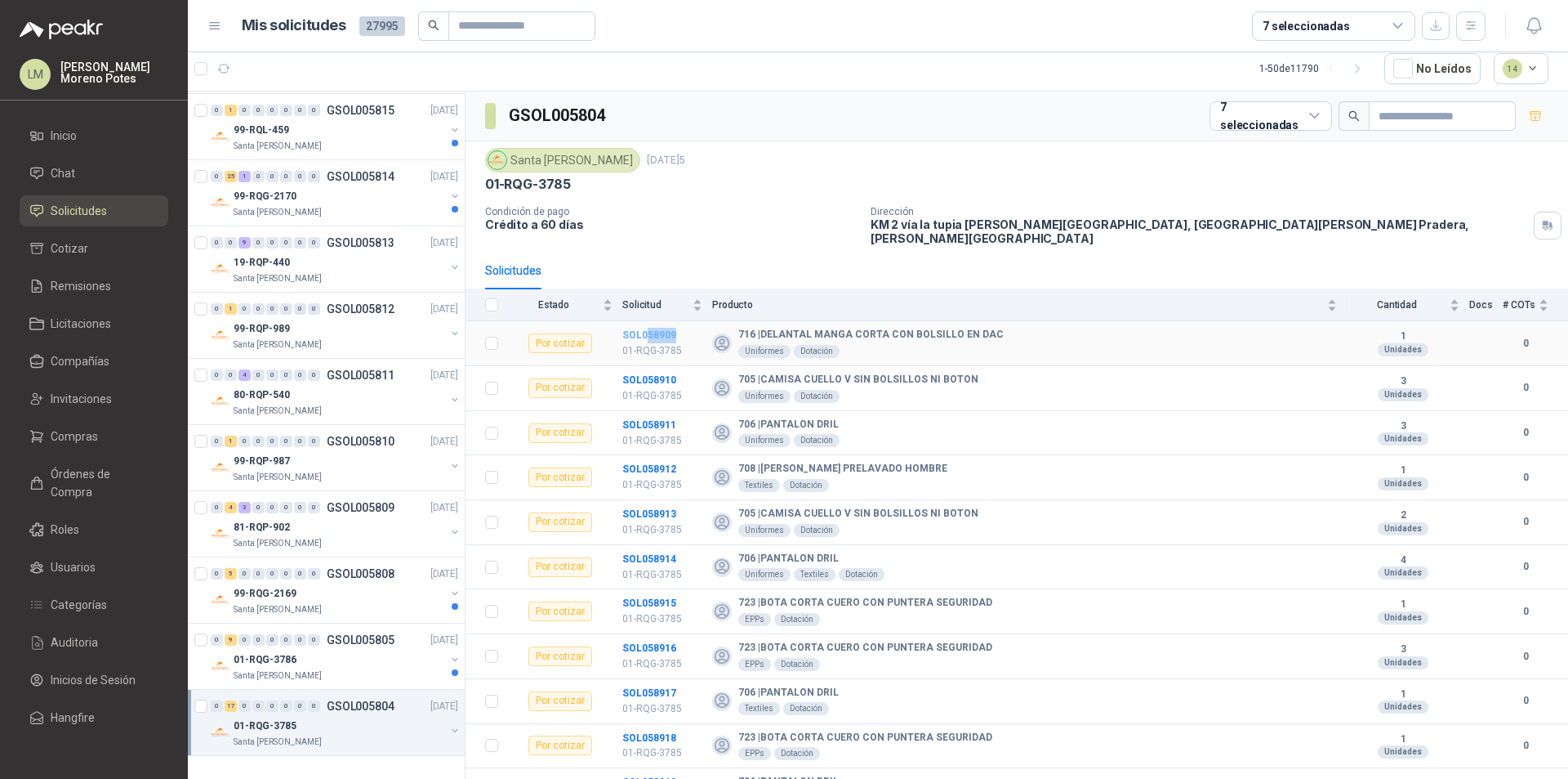
drag, startPoint x: 681, startPoint y: 326, endPoint x: 645, endPoint y: 326, distance: 36.0
click at [645, 326] on td "SOL058909 01-RQG-3785" at bounding box center [667, 343] width 90 height 45
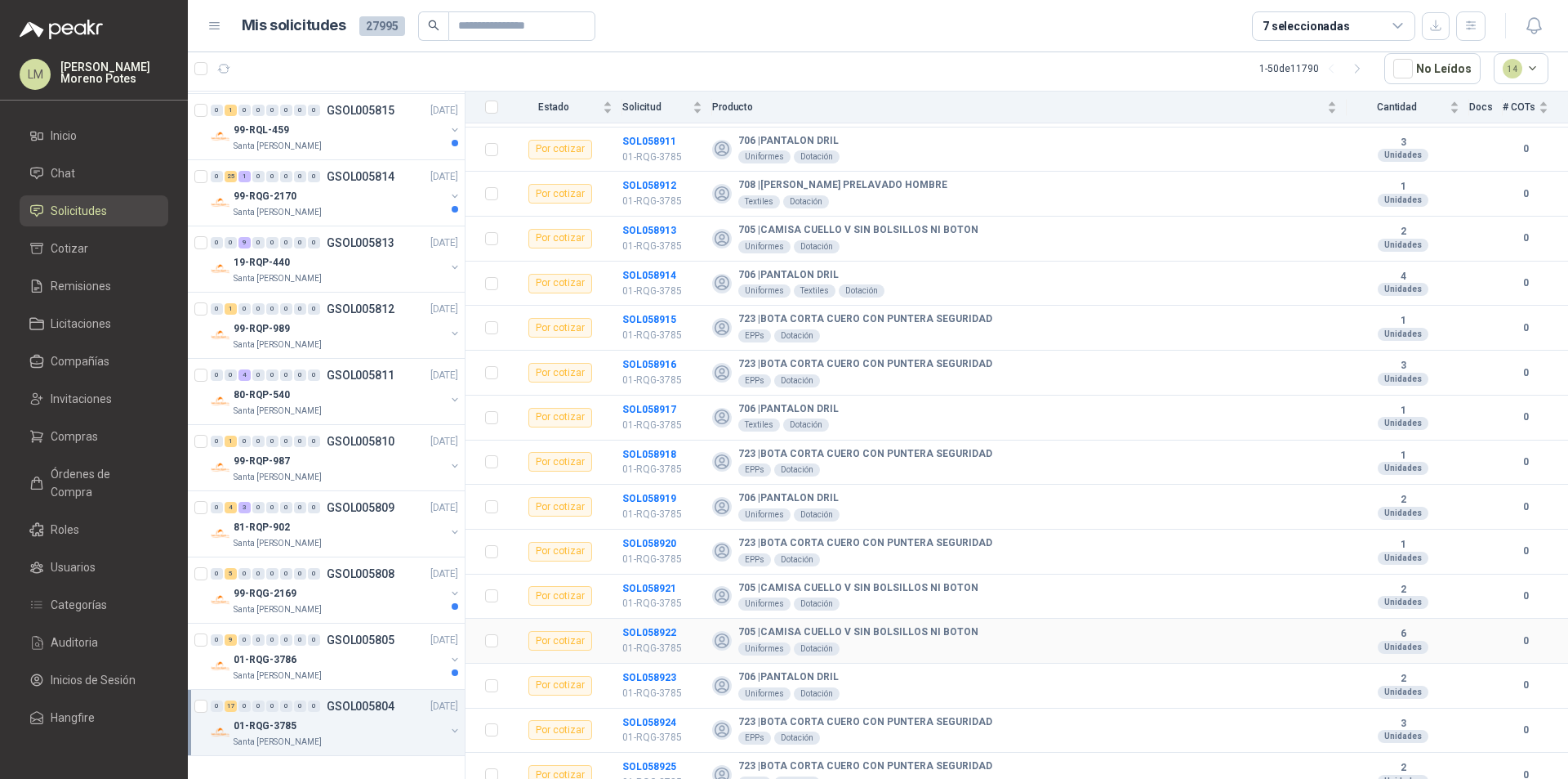
scroll to position [291, 0]
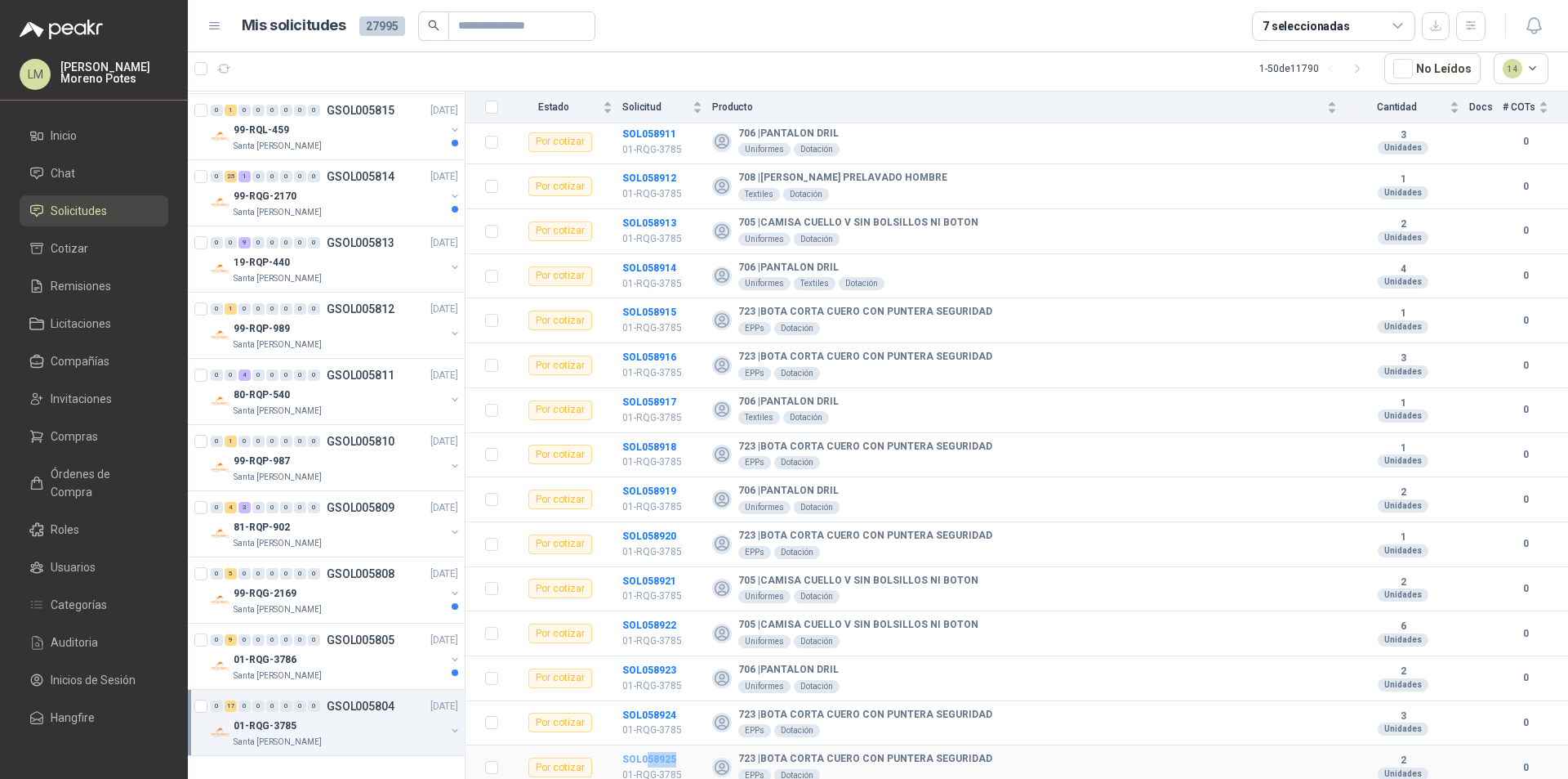
drag, startPoint x: 681, startPoint y: 747, endPoint x: 645, endPoint y: 746, distance: 36.0
click at [645, 746] on td "SOL058925 01-RQG-3785" at bounding box center [667, 768] width 90 height 45
click at [346, 679] on div "Santa [PERSON_NAME]" at bounding box center [339, 675] width 212 height 13
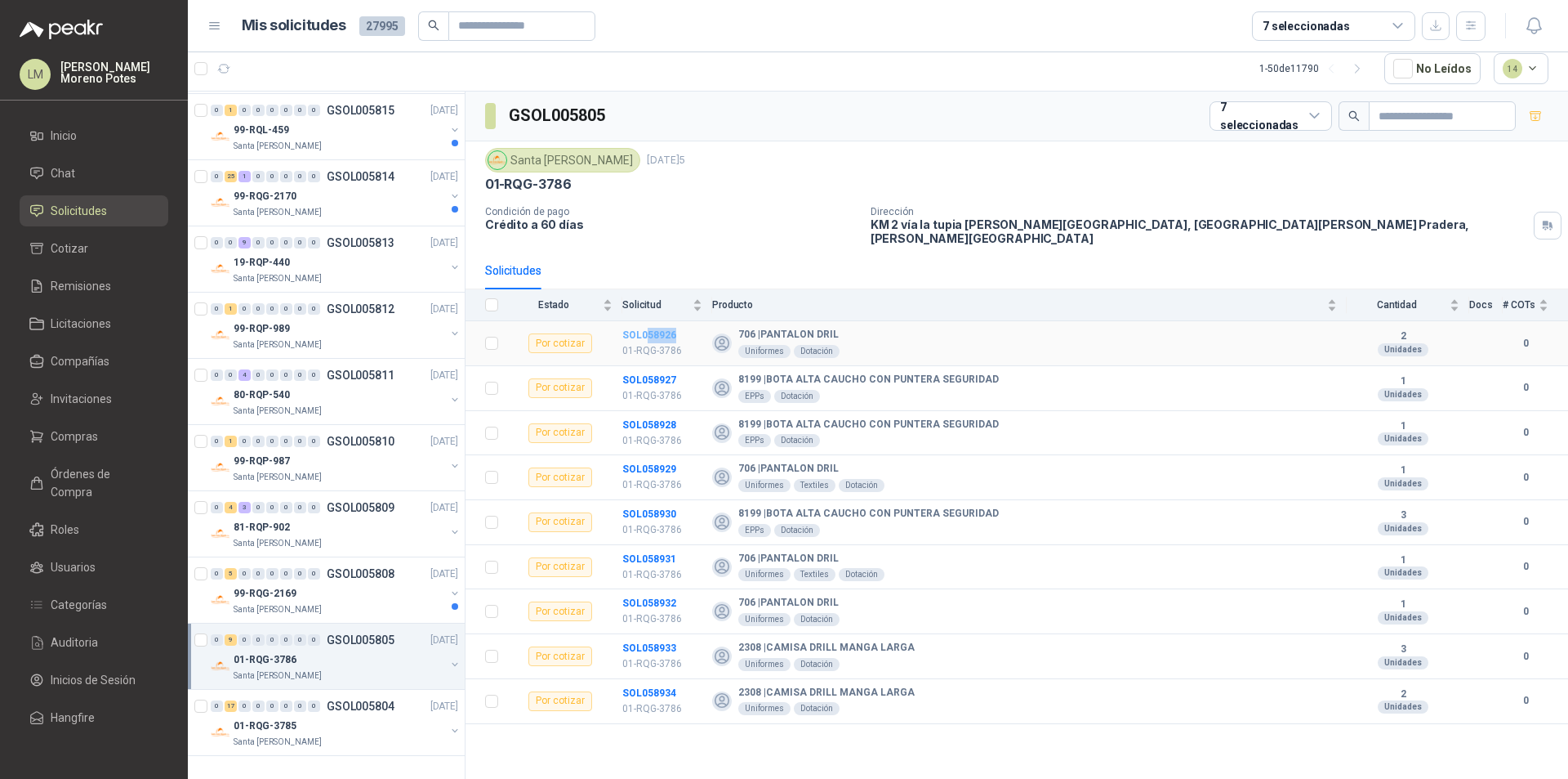
drag, startPoint x: 691, startPoint y: 328, endPoint x: 647, endPoint y: 328, distance: 44.0
click at [647, 328] on td "SOL058926 01-RQG-3786" at bounding box center [667, 343] width 90 height 45
drag, startPoint x: 682, startPoint y: 681, endPoint x: 646, endPoint y: 683, distance: 36.1
click at [646, 683] on td "SOL058934 01-RQG-3786" at bounding box center [667, 701] width 90 height 45
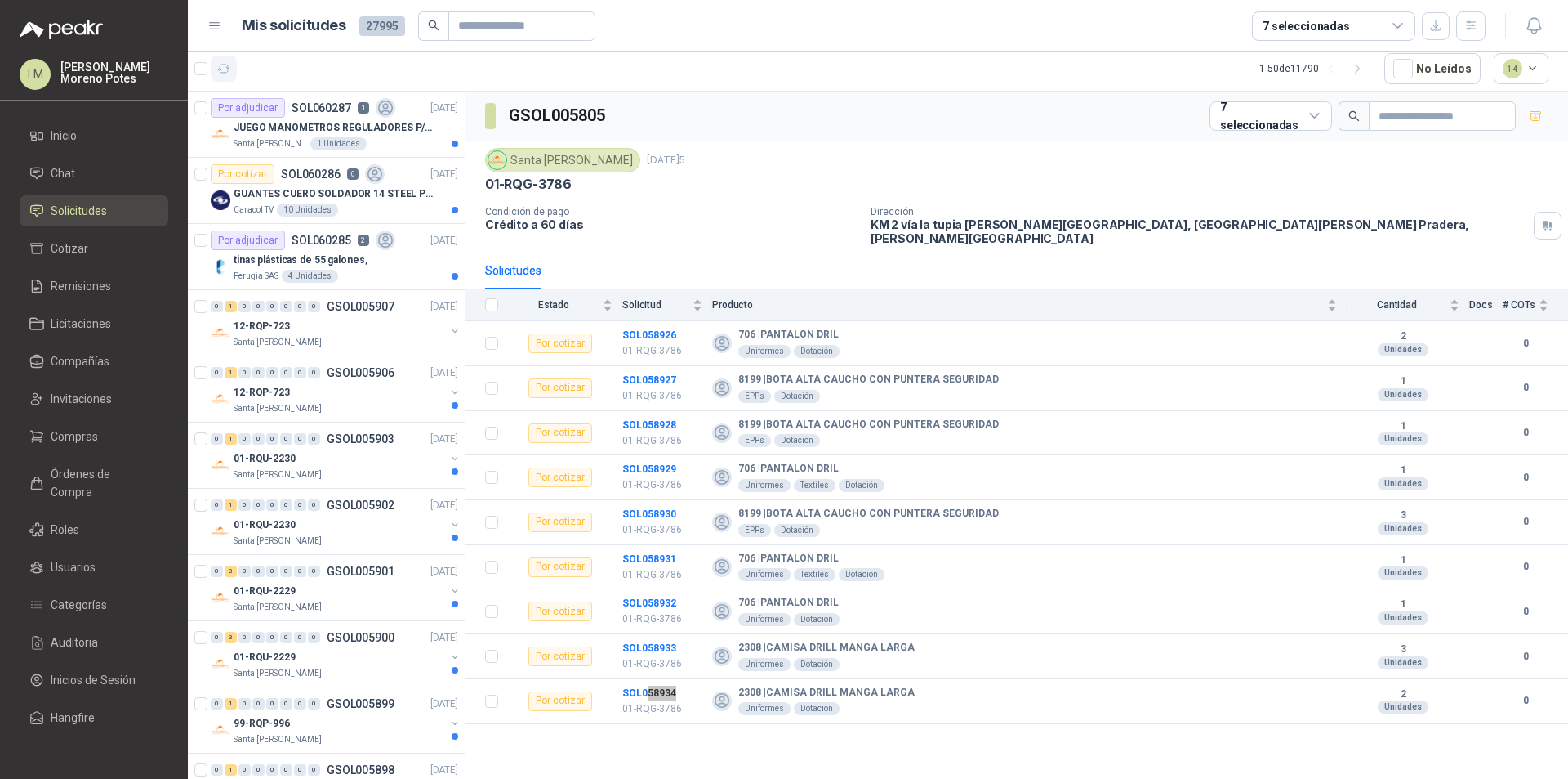
click at [232, 73] on button "button" at bounding box center [224, 68] width 26 height 26
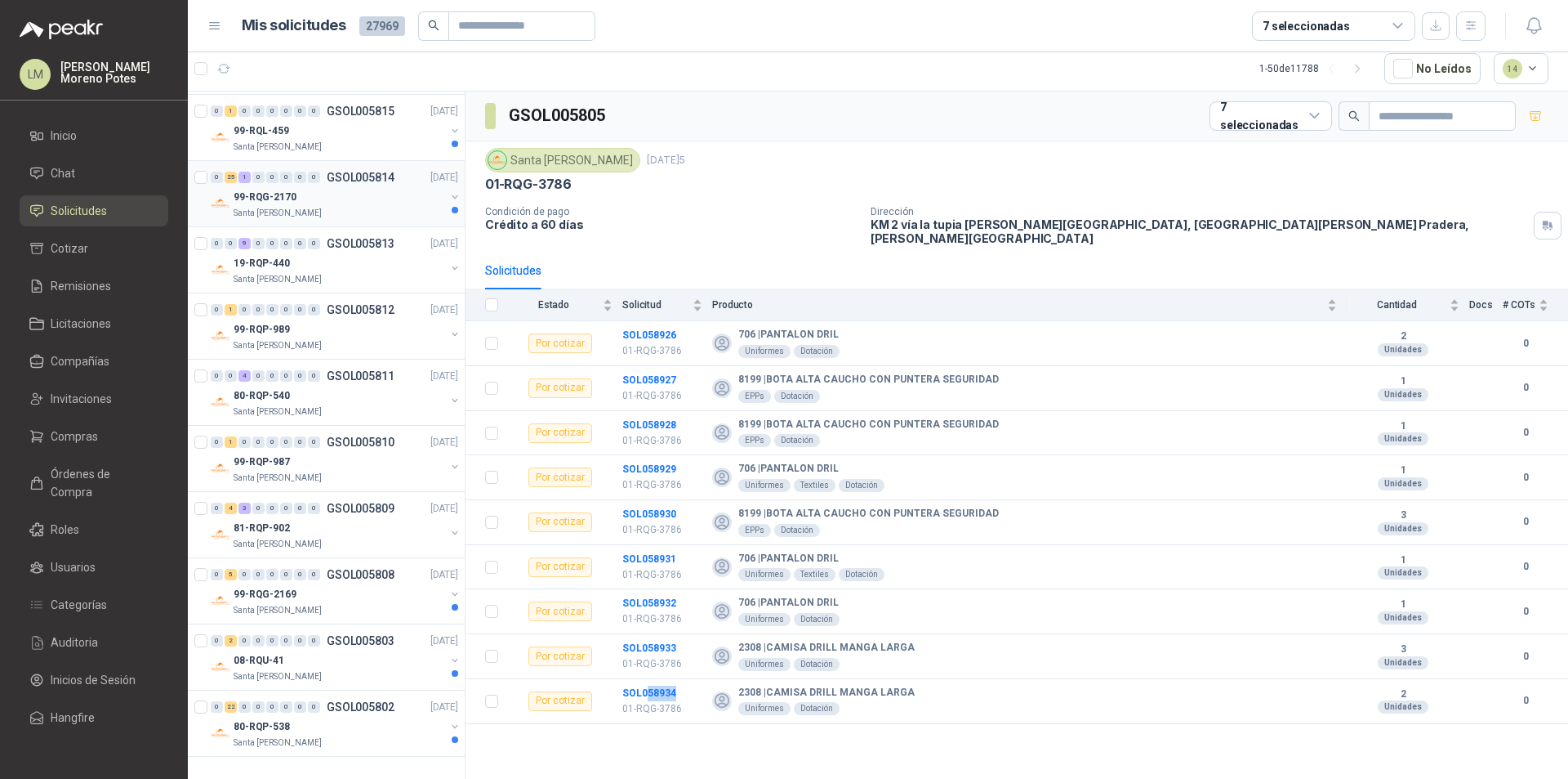
scroll to position [2645, 0]
click at [329, 730] on div "80-RQP-538" at bounding box center [339, 725] width 212 height 20
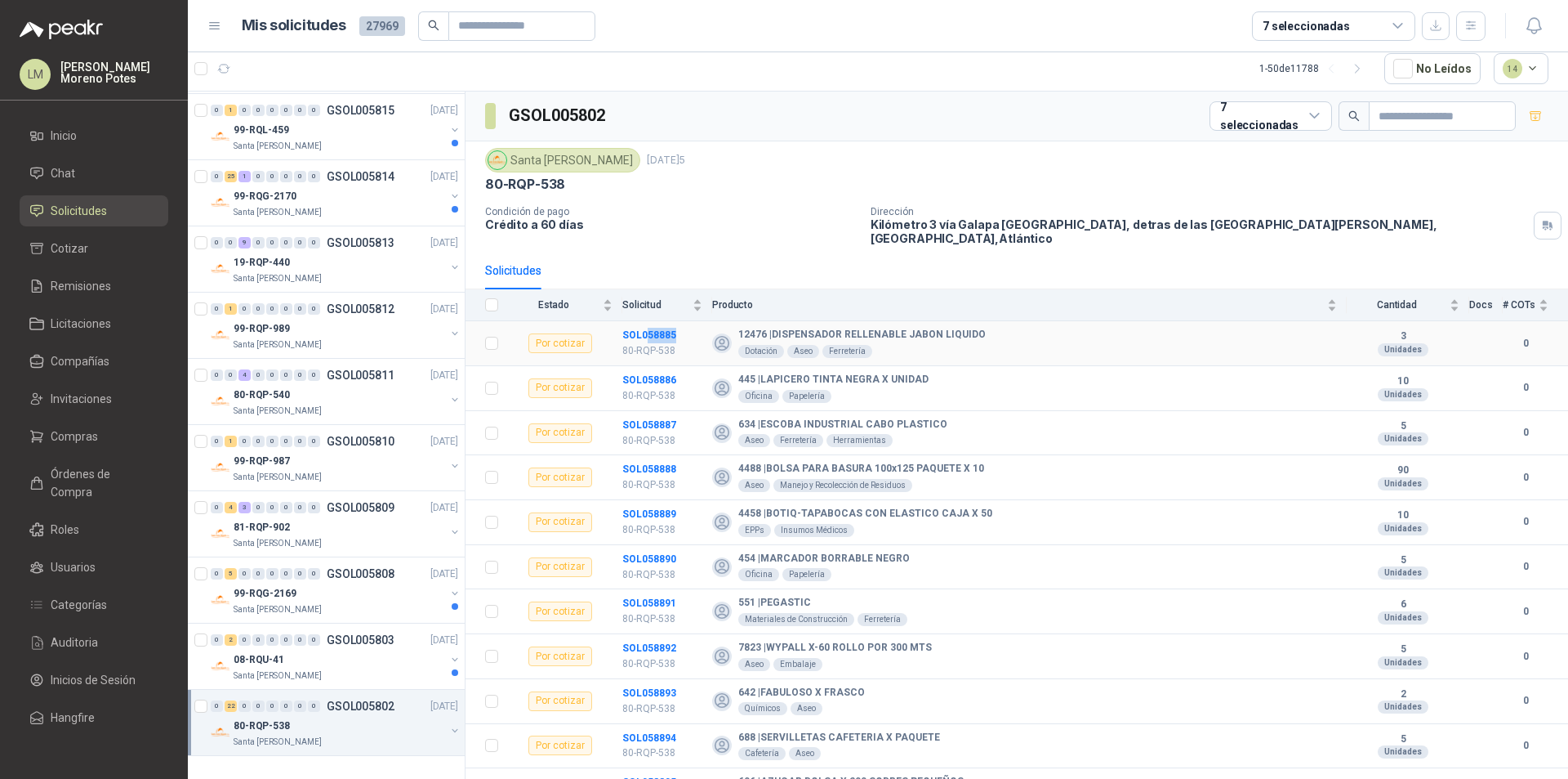
drag, startPoint x: 687, startPoint y: 322, endPoint x: 675, endPoint y: 326, distance: 12.6
click at [647, 322] on td "SOL058885 80-RQP-538" at bounding box center [667, 343] width 90 height 45
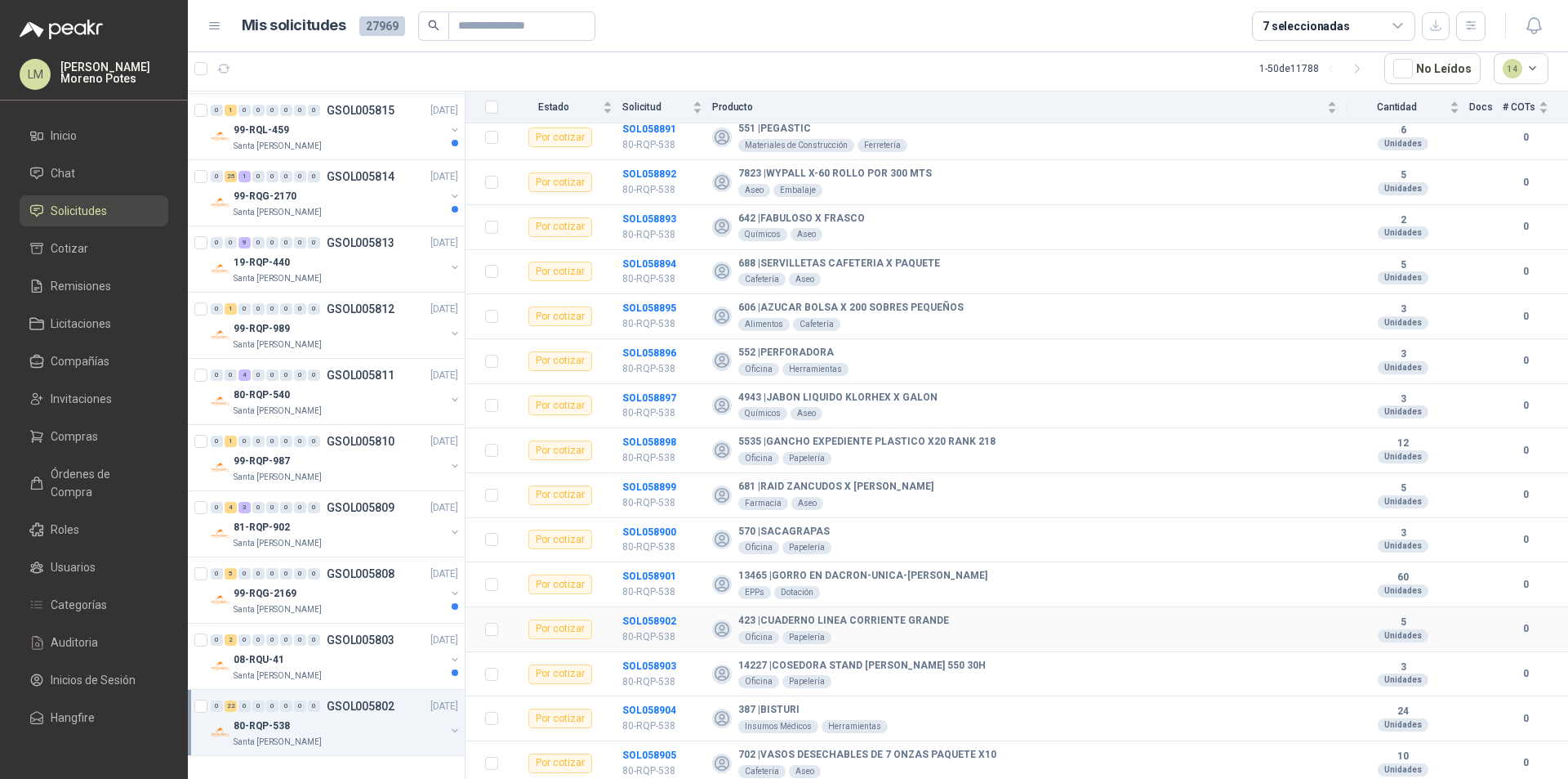
scroll to position [514, 0]
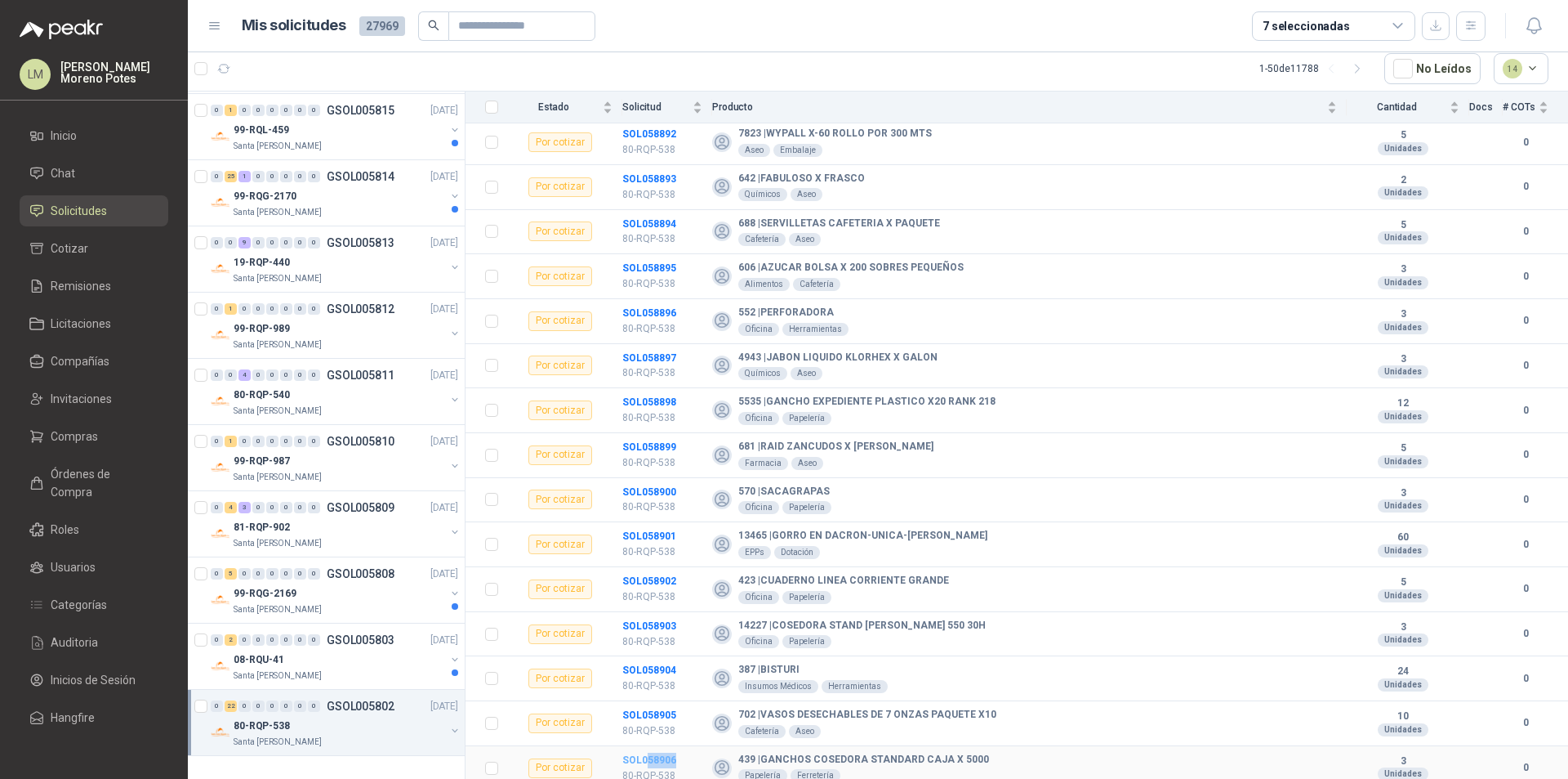
drag, startPoint x: 665, startPoint y: 748, endPoint x: 647, endPoint y: 750, distance: 18.1
click at [647, 750] on td "SOL058906 80-RQP-538" at bounding box center [667, 769] width 90 height 45
click at [366, 592] on div "99-RQG-2169" at bounding box center [339, 593] width 212 height 20
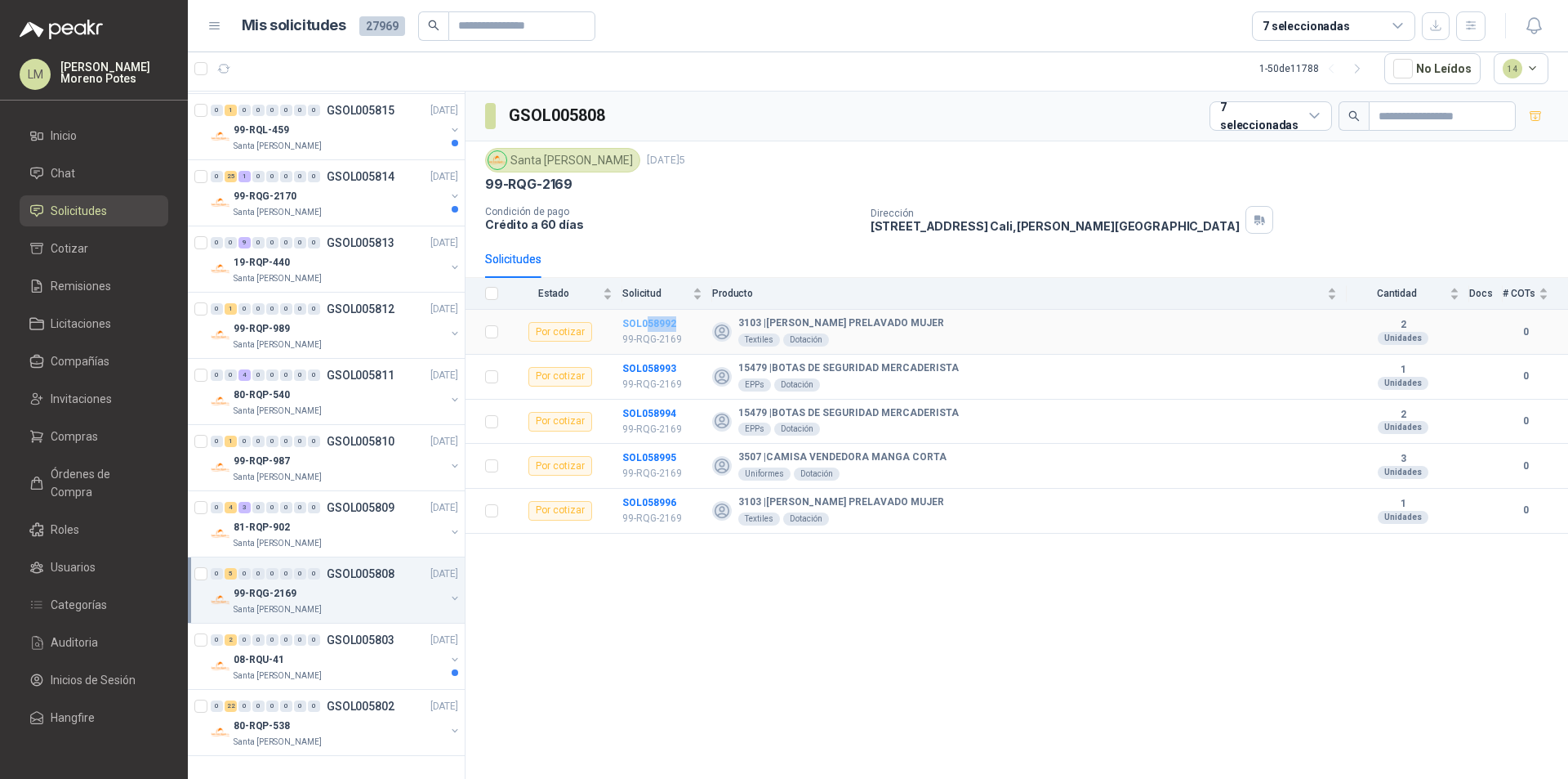
drag, startPoint x: 693, startPoint y: 323, endPoint x: 646, endPoint y: 324, distance: 47.0
click at [646, 324] on td "SOL058992 99-RQG-2169" at bounding box center [667, 332] width 90 height 45
drag, startPoint x: 680, startPoint y: 500, endPoint x: 647, endPoint y: 506, distance: 33.5
click at [647, 506] on td "SOL058996 99-RQG-2169" at bounding box center [667, 511] width 90 height 45
click at [328, 194] on div "99-RQG-2170" at bounding box center [339, 195] width 212 height 20
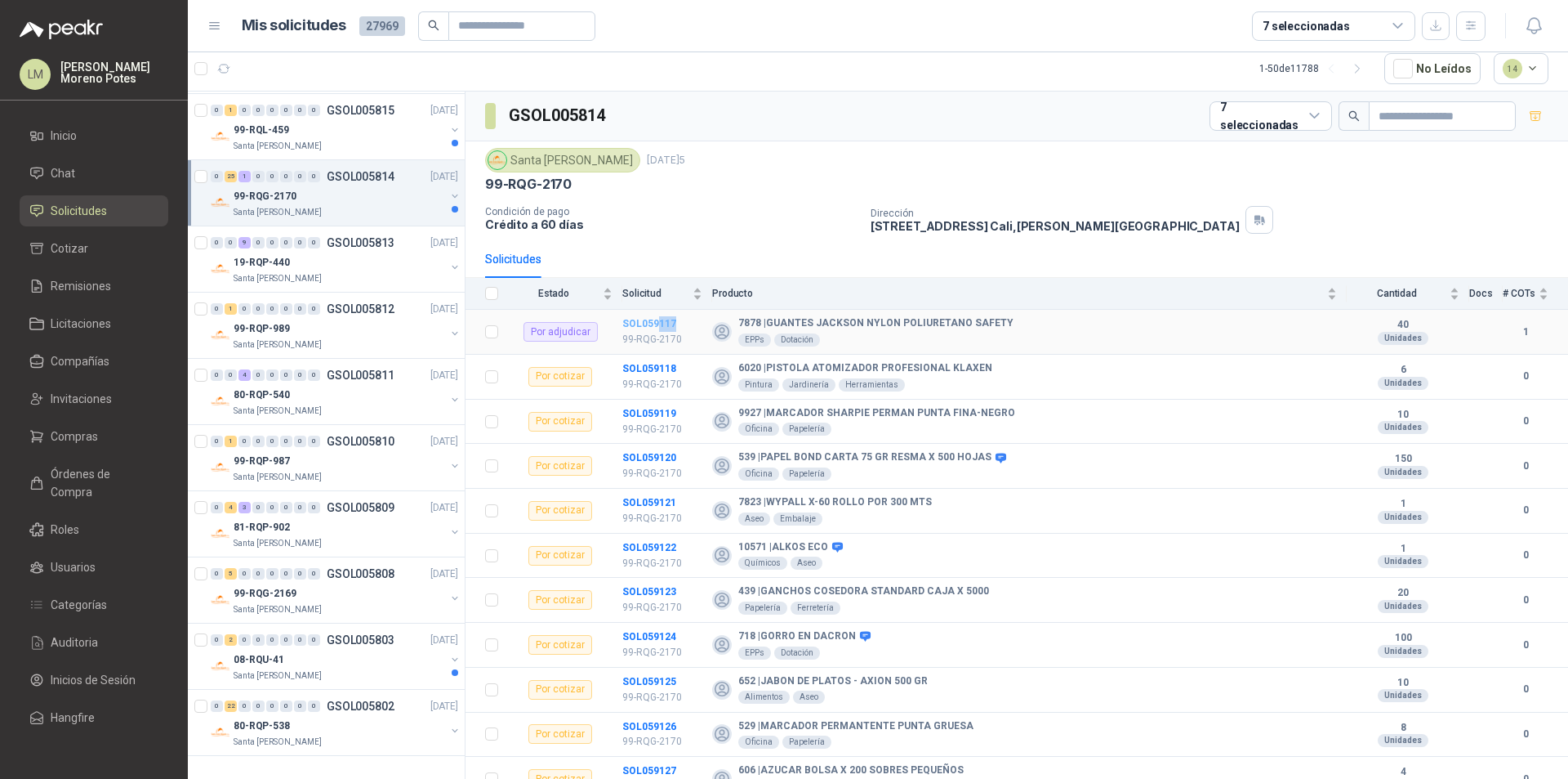
drag, startPoint x: 691, startPoint y: 319, endPoint x: 657, endPoint y: 326, distance: 34.7
click at [657, 326] on td "SOL059117 99-RQG-2170" at bounding box center [667, 332] width 90 height 45
drag, startPoint x: 684, startPoint y: 368, endPoint x: 647, endPoint y: 372, distance: 37.2
click at [647, 372] on td "SOL059118 99-RQG-2170" at bounding box center [667, 377] width 90 height 45
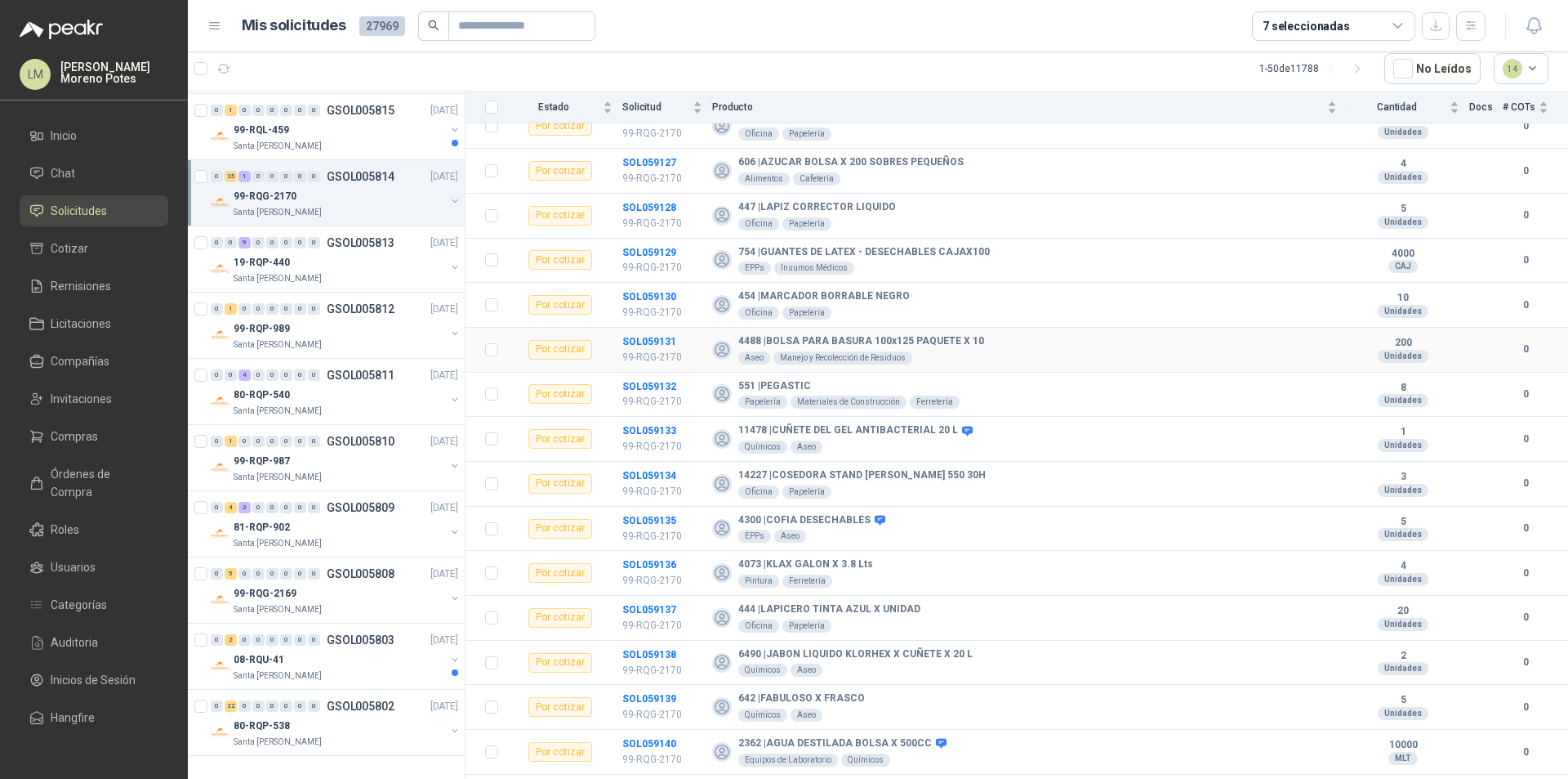
scroll to position [693, 0]
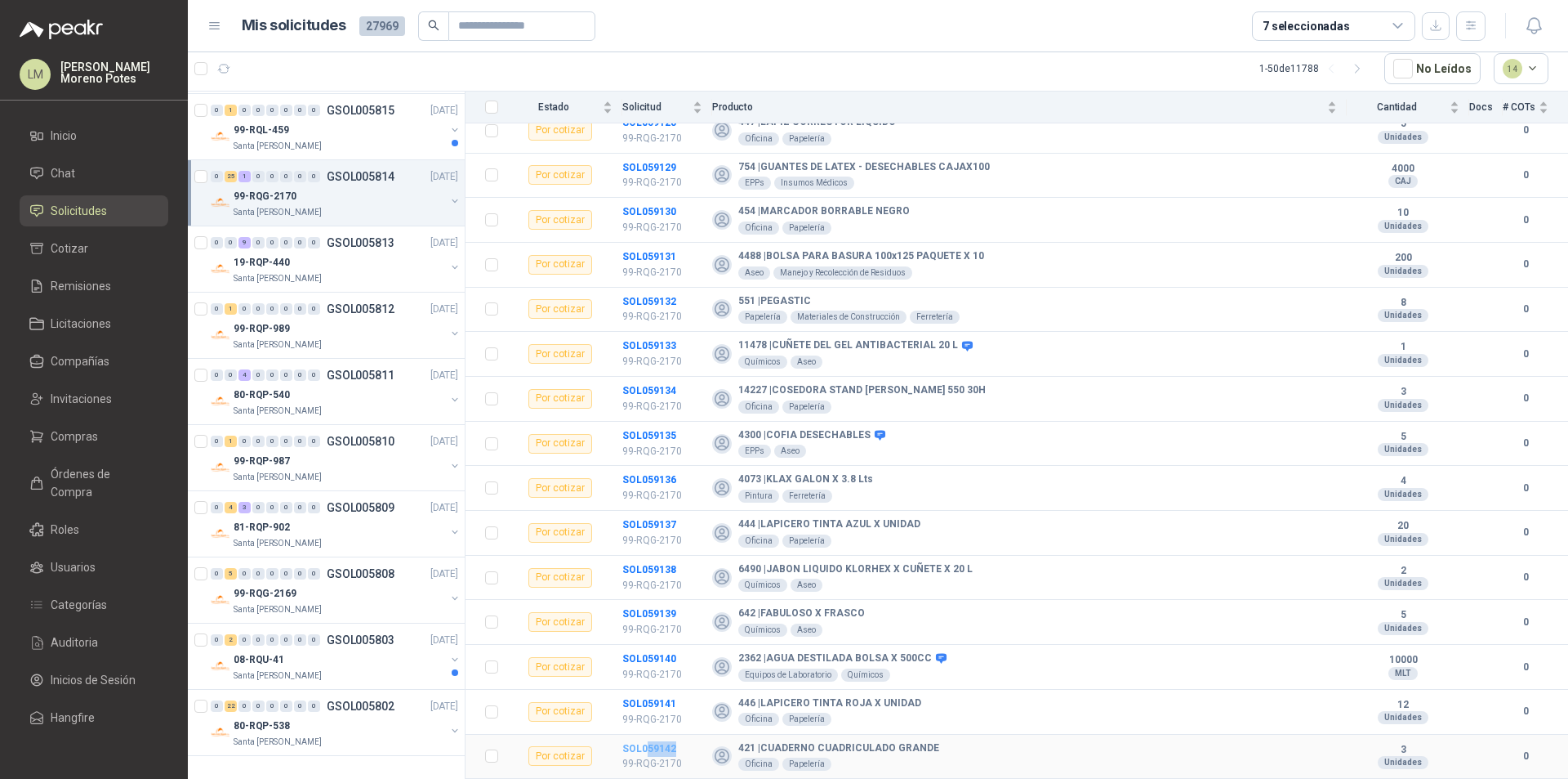
drag, startPoint x: 681, startPoint y: 750, endPoint x: 647, endPoint y: 750, distance: 34.0
click at [647, 750] on td "SOL059142 99-RQG-2170" at bounding box center [667, 757] width 90 height 45
click at [373, 546] on div "Santa [PERSON_NAME]" at bounding box center [339, 543] width 212 height 13
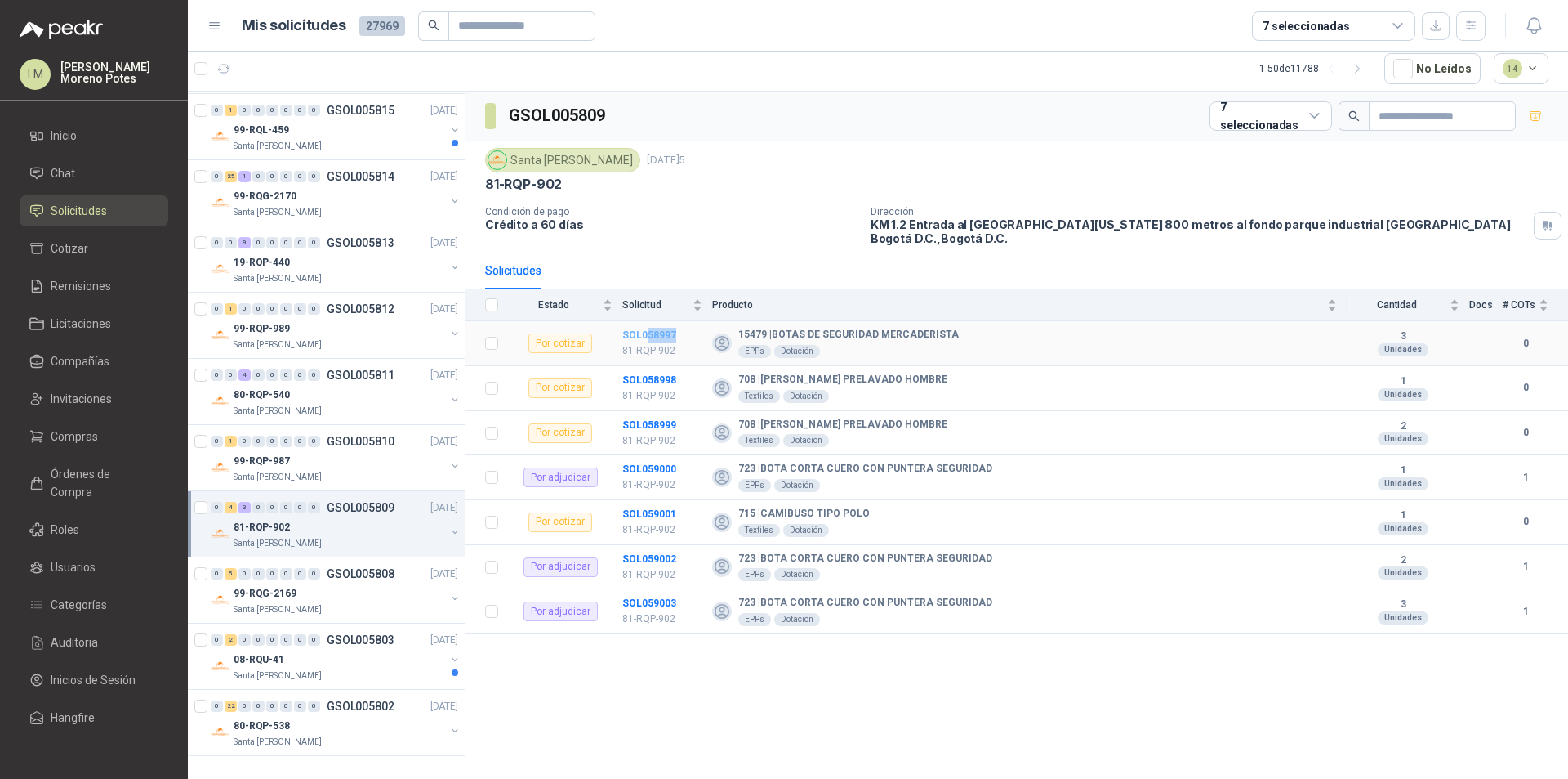
drag, startPoint x: 689, startPoint y: 332, endPoint x: 646, endPoint y: 337, distance: 43.3
click at [646, 337] on td "SOL058997 81-RQP-902" at bounding box center [667, 343] width 90 height 45
drag, startPoint x: 685, startPoint y: 602, endPoint x: 652, endPoint y: 604, distance: 33.1
click at [652, 604] on td "SOL059003 81-RQP-902" at bounding box center [667, 611] width 90 height 45
drag, startPoint x: 681, startPoint y: 509, endPoint x: 648, endPoint y: 514, distance: 33.4
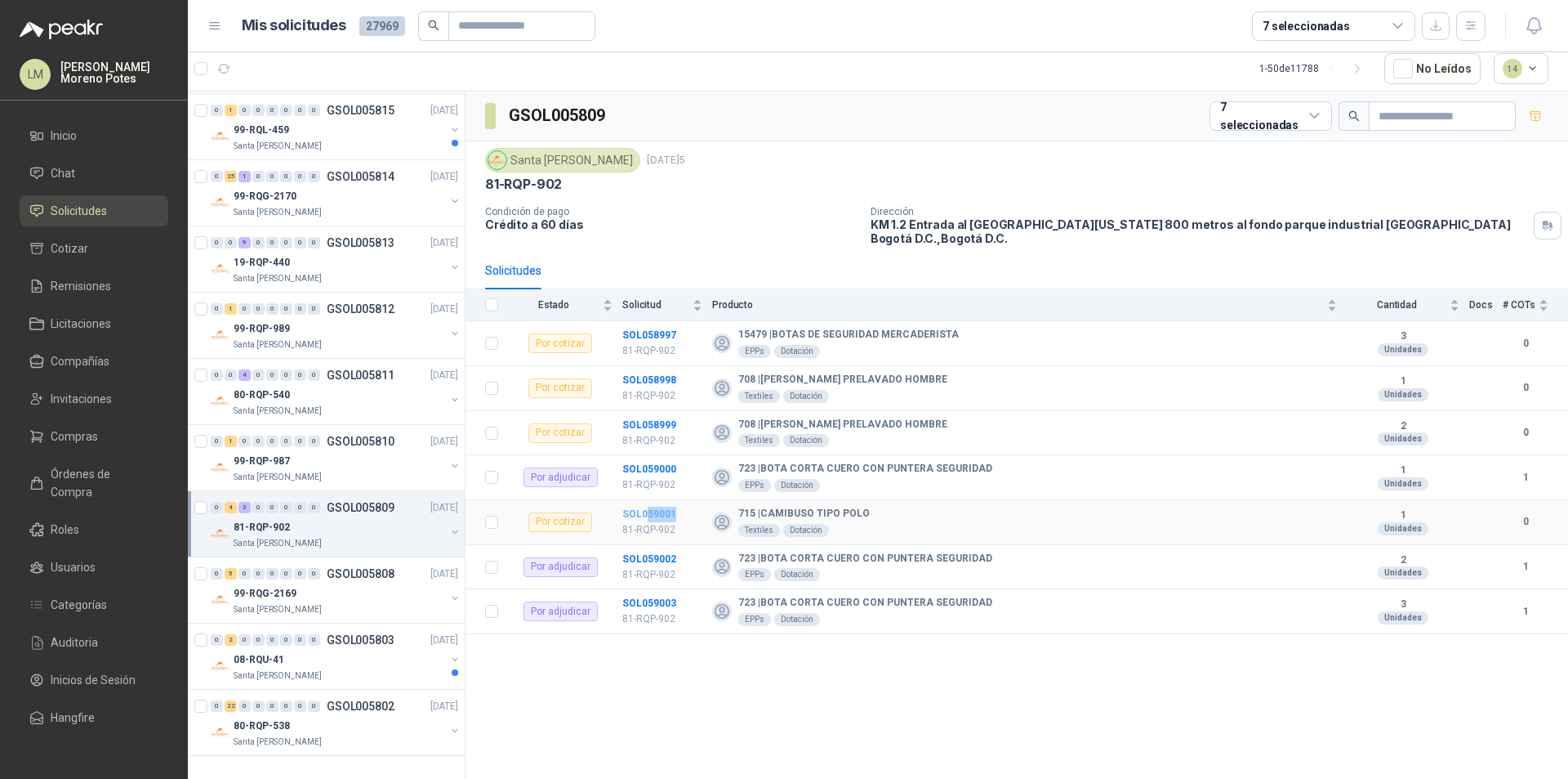
click at [648, 514] on td "SOL059001 81-RQP-902" at bounding box center [667, 522] width 90 height 45
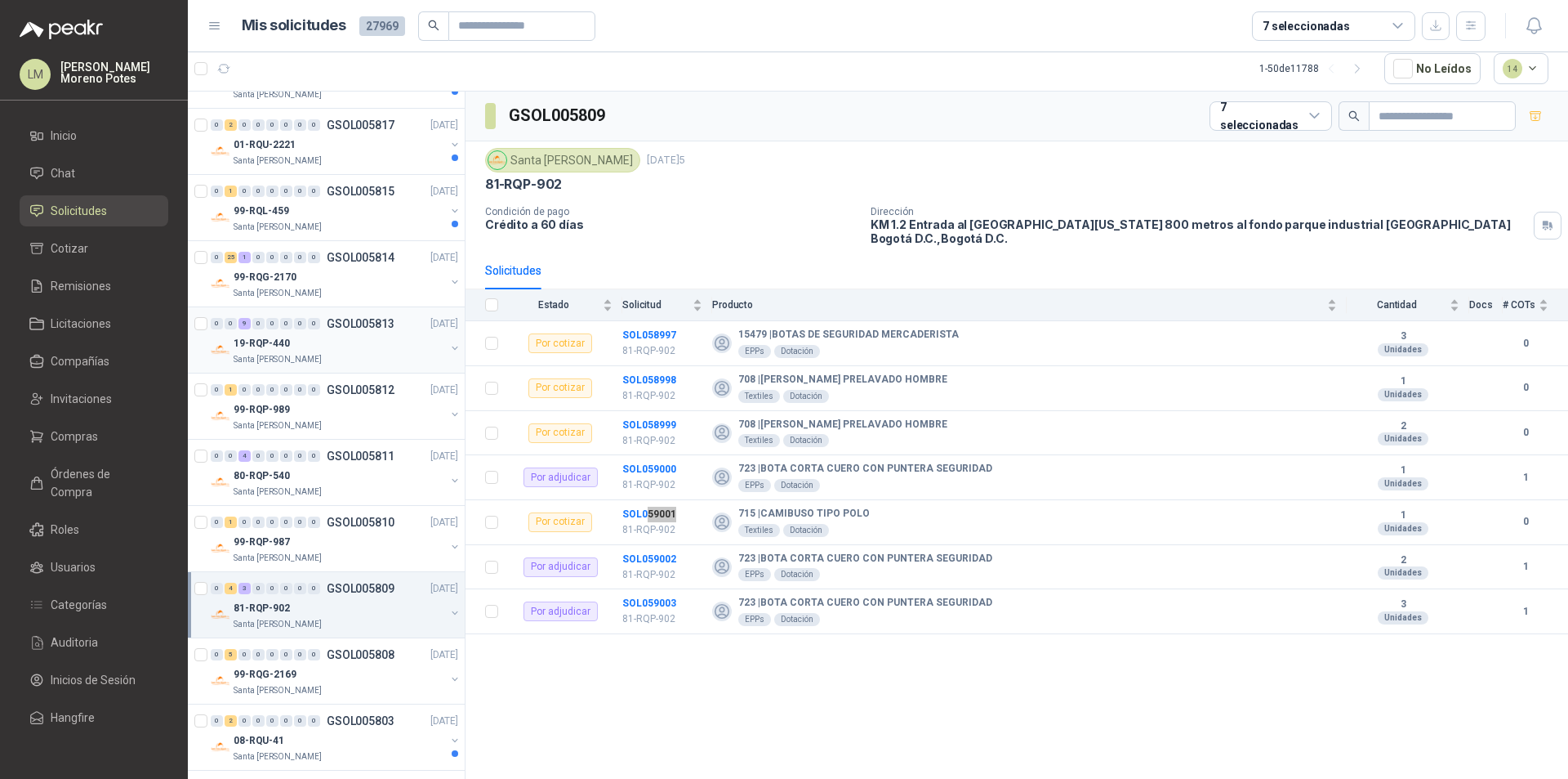
scroll to position [2563, 0]
click at [230, 69] on icon "button" at bounding box center [224, 69] width 14 height 14
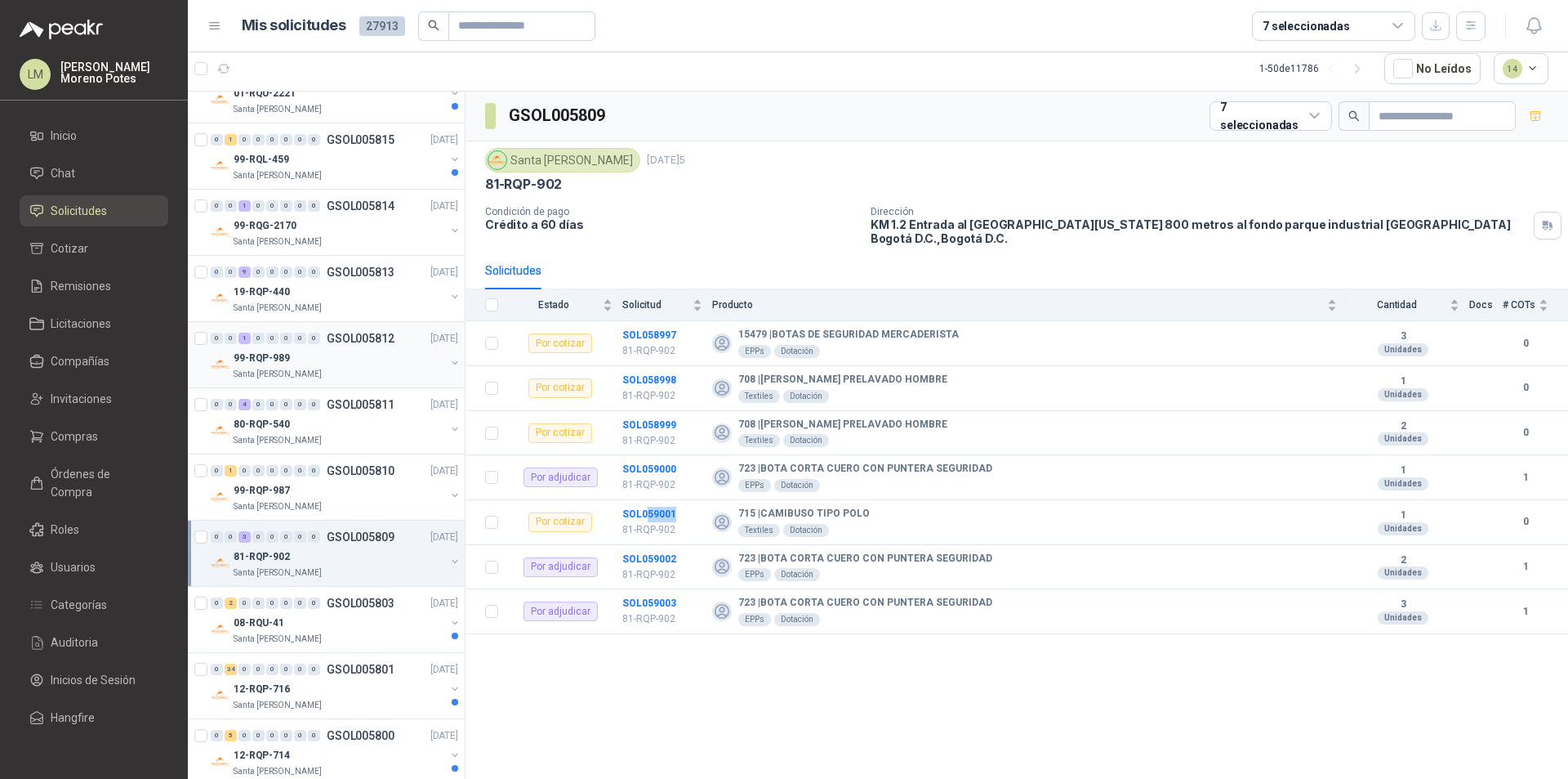
scroll to position [2645, 0]
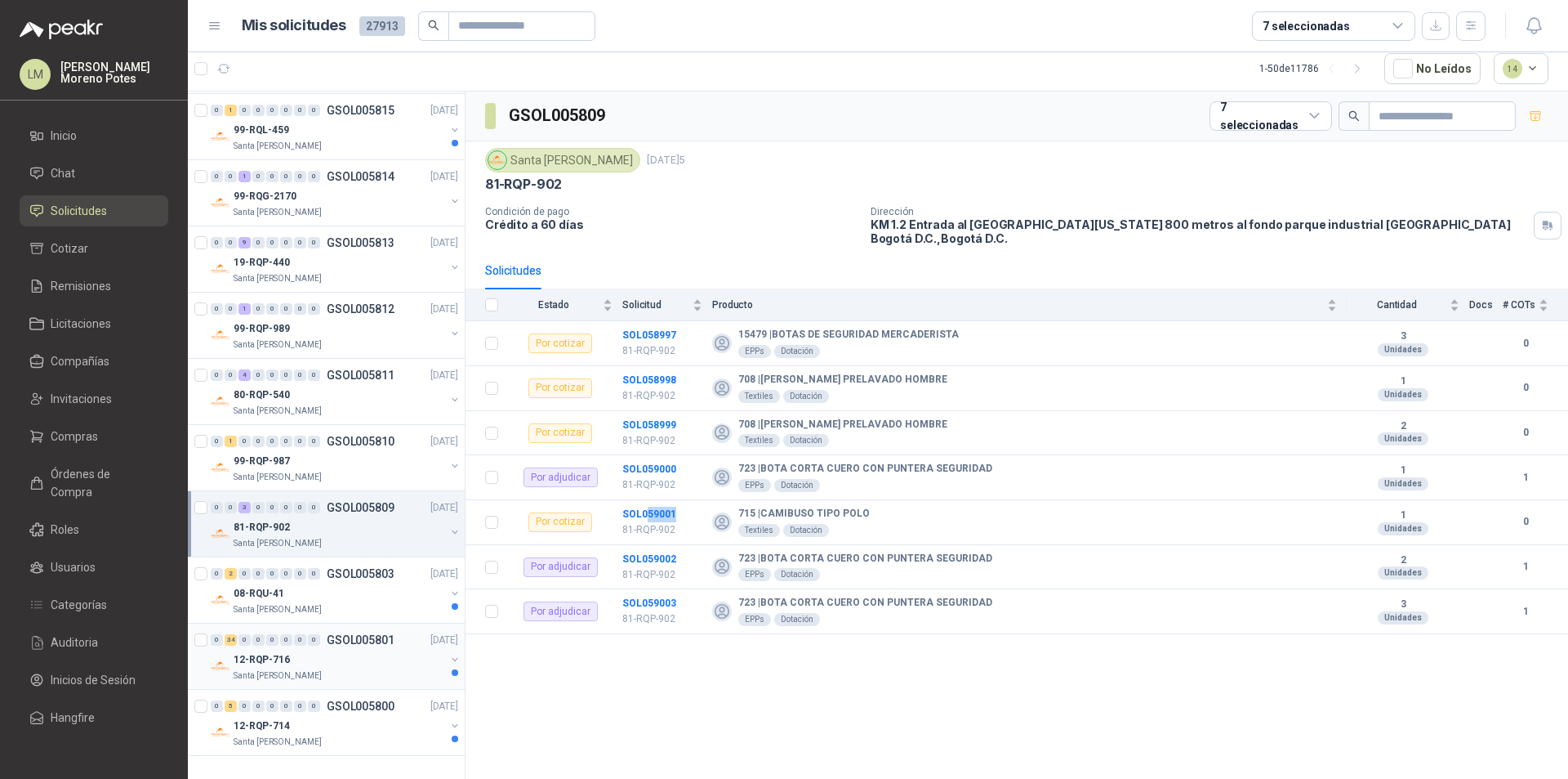
click at [370, 661] on div "12-RQP-716" at bounding box center [339, 659] width 212 height 20
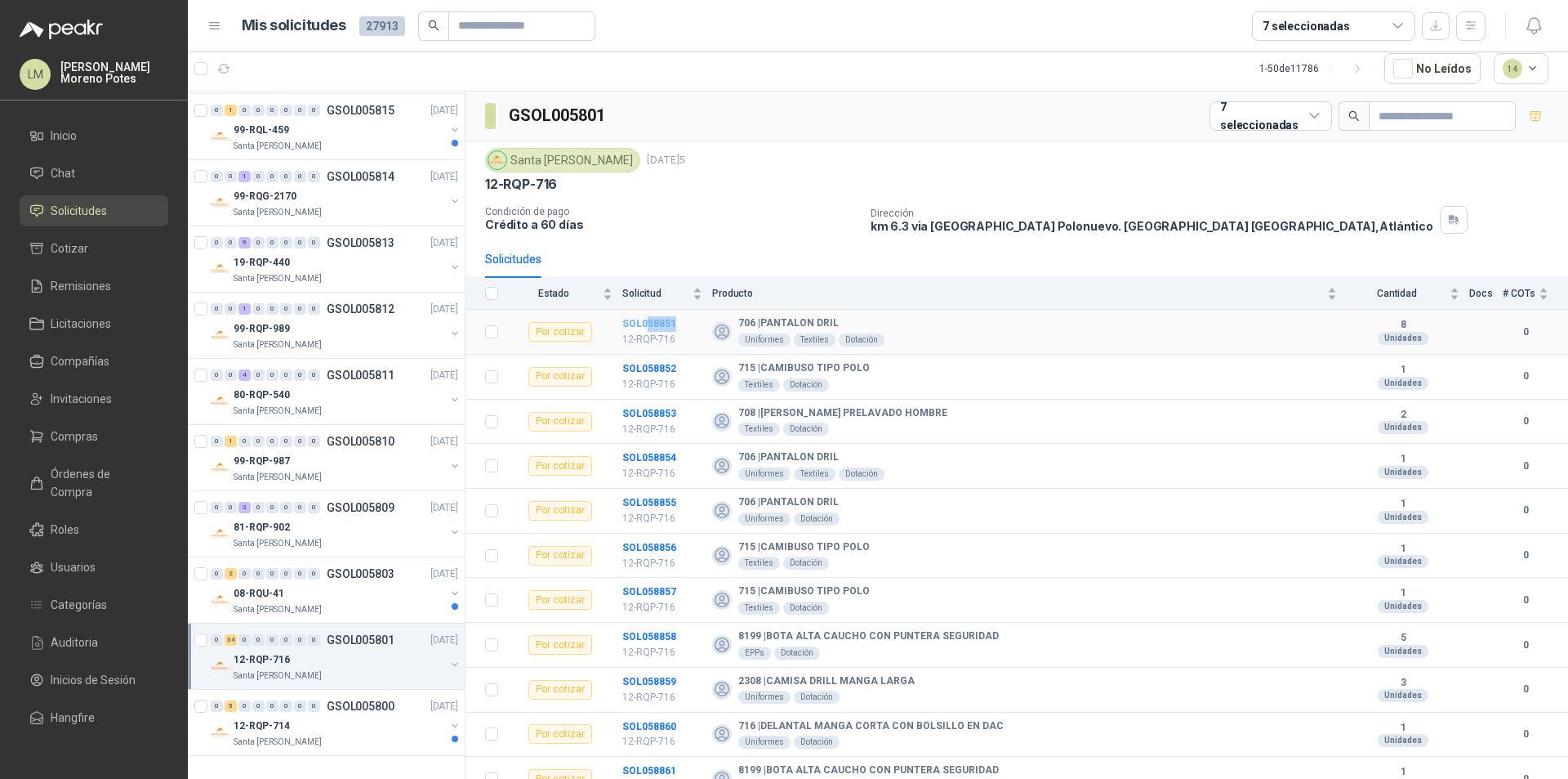
drag, startPoint x: 679, startPoint y: 322, endPoint x: 646, endPoint y: 322, distance: 33.0
click at [646, 322] on td "SOL058851 12-RQP-716" at bounding box center [667, 332] width 90 height 45
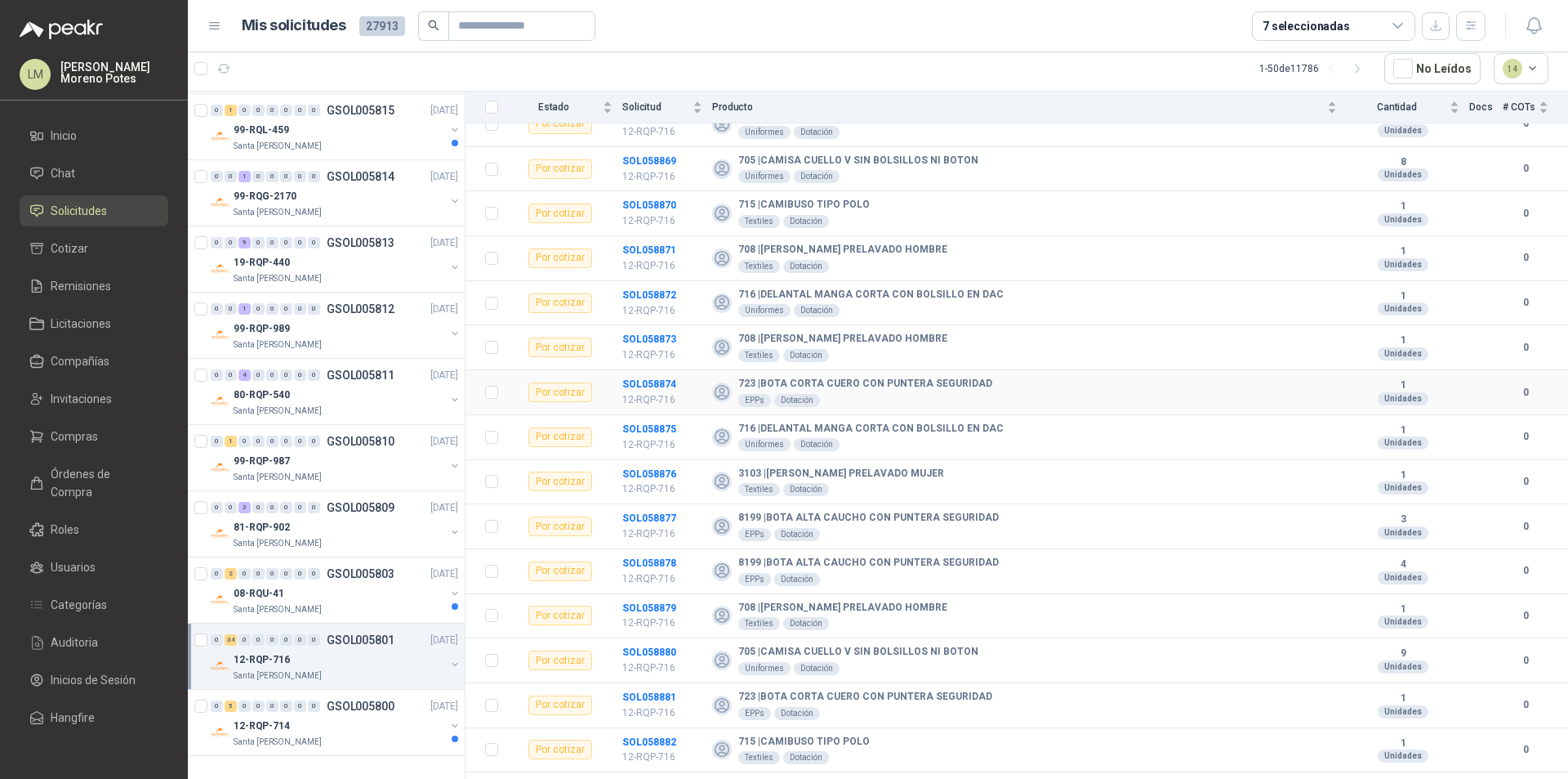
scroll to position [1050, 0]
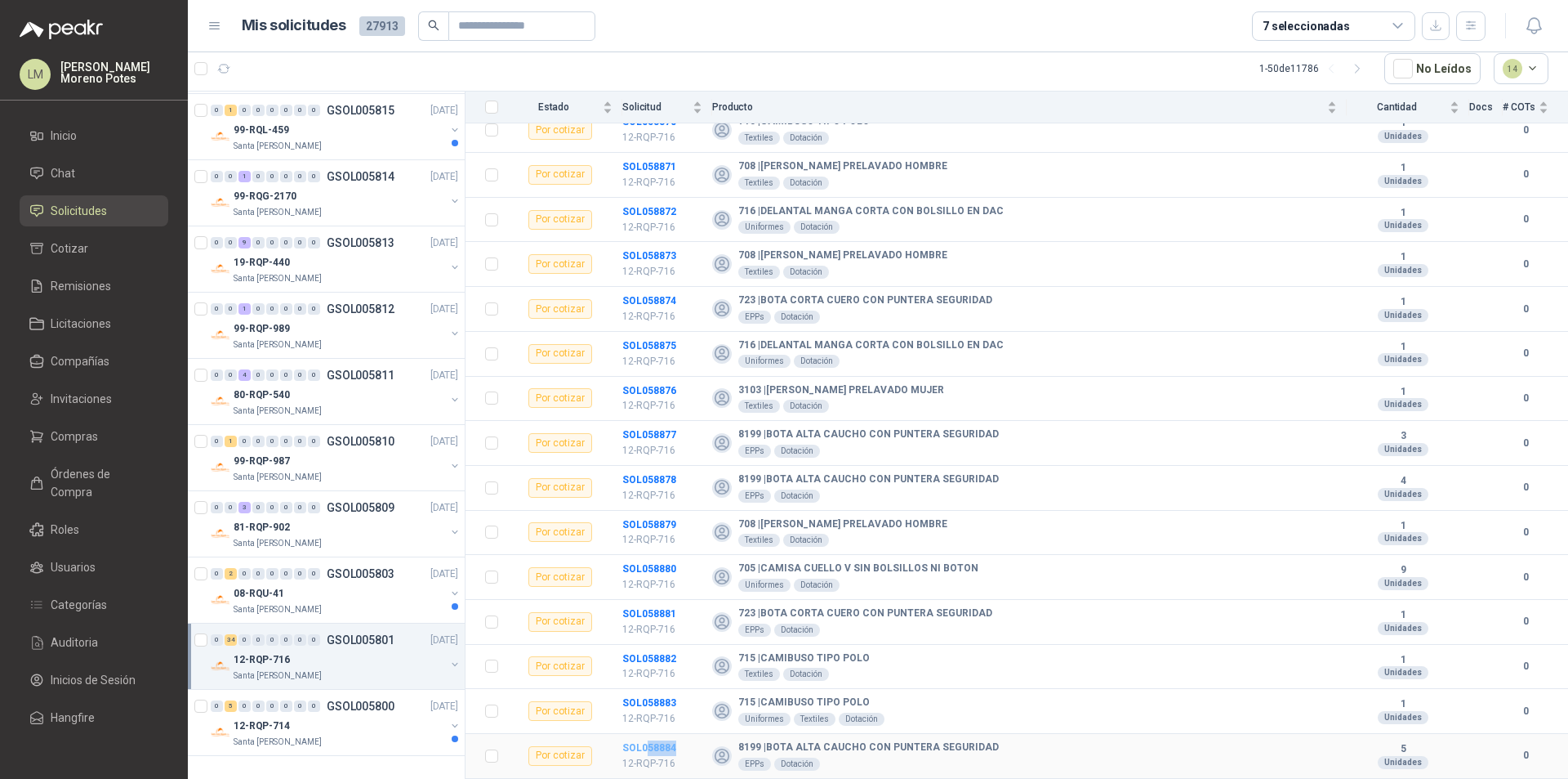
drag, startPoint x: 677, startPoint y: 747, endPoint x: 646, endPoint y: 750, distance: 31.1
click at [646, 750] on td "SOL058884 12-RQP-716" at bounding box center [667, 757] width 90 height 45
click at [346, 725] on div "12-RQP-714" at bounding box center [339, 725] width 212 height 20
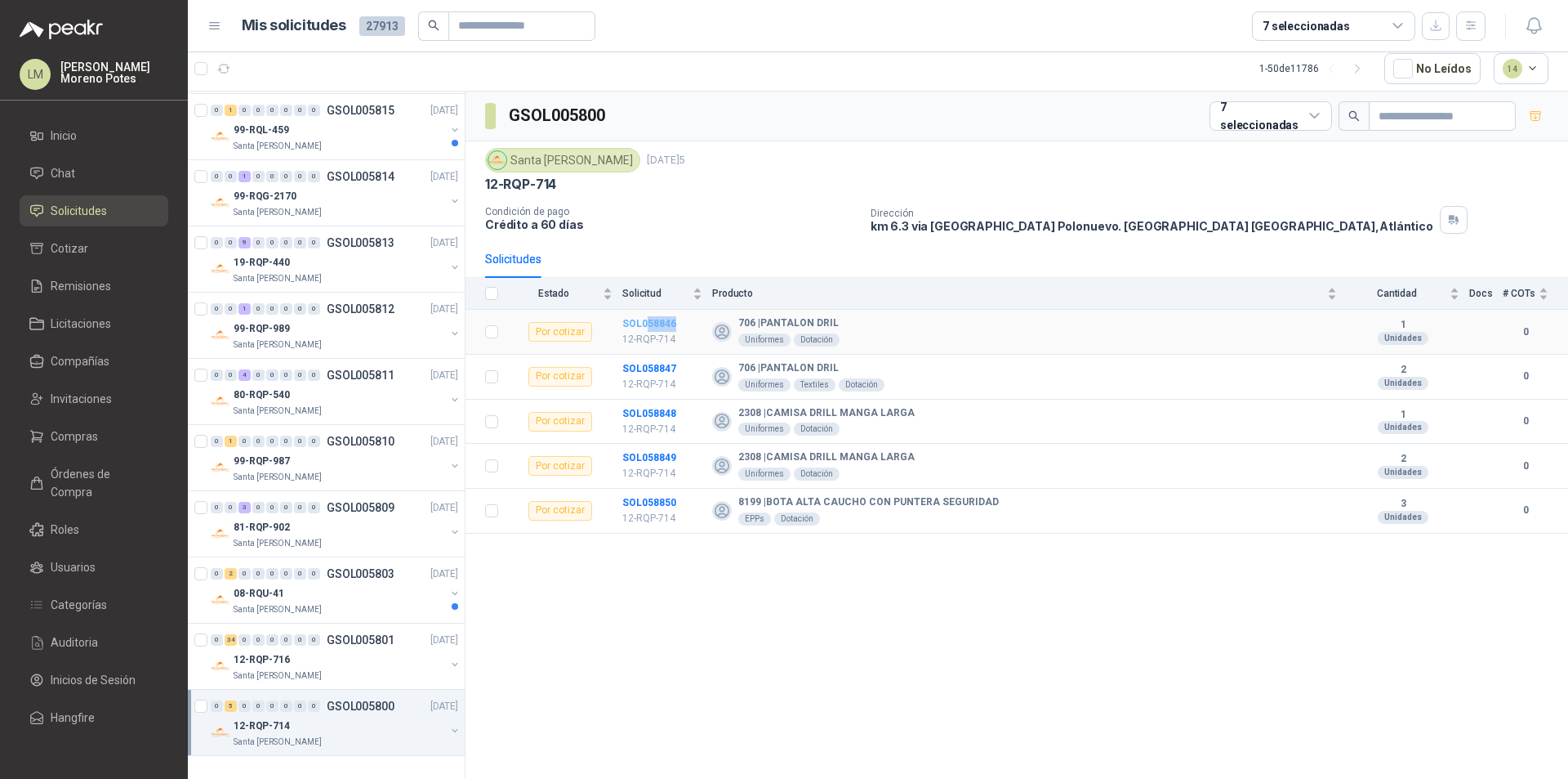
drag, startPoint x: 691, startPoint y: 322, endPoint x: 647, endPoint y: 325, distance: 44.1
click at [647, 325] on td "SOL058846 12-RQP-714" at bounding box center [667, 332] width 90 height 45
drag, startPoint x: 690, startPoint y: 501, endPoint x: 647, endPoint y: 502, distance: 43.0
click at [647, 502] on td "SOL058850 12-RQP-714" at bounding box center [667, 511] width 90 height 45
click at [372, 614] on div "Santa [PERSON_NAME]" at bounding box center [339, 609] width 212 height 13
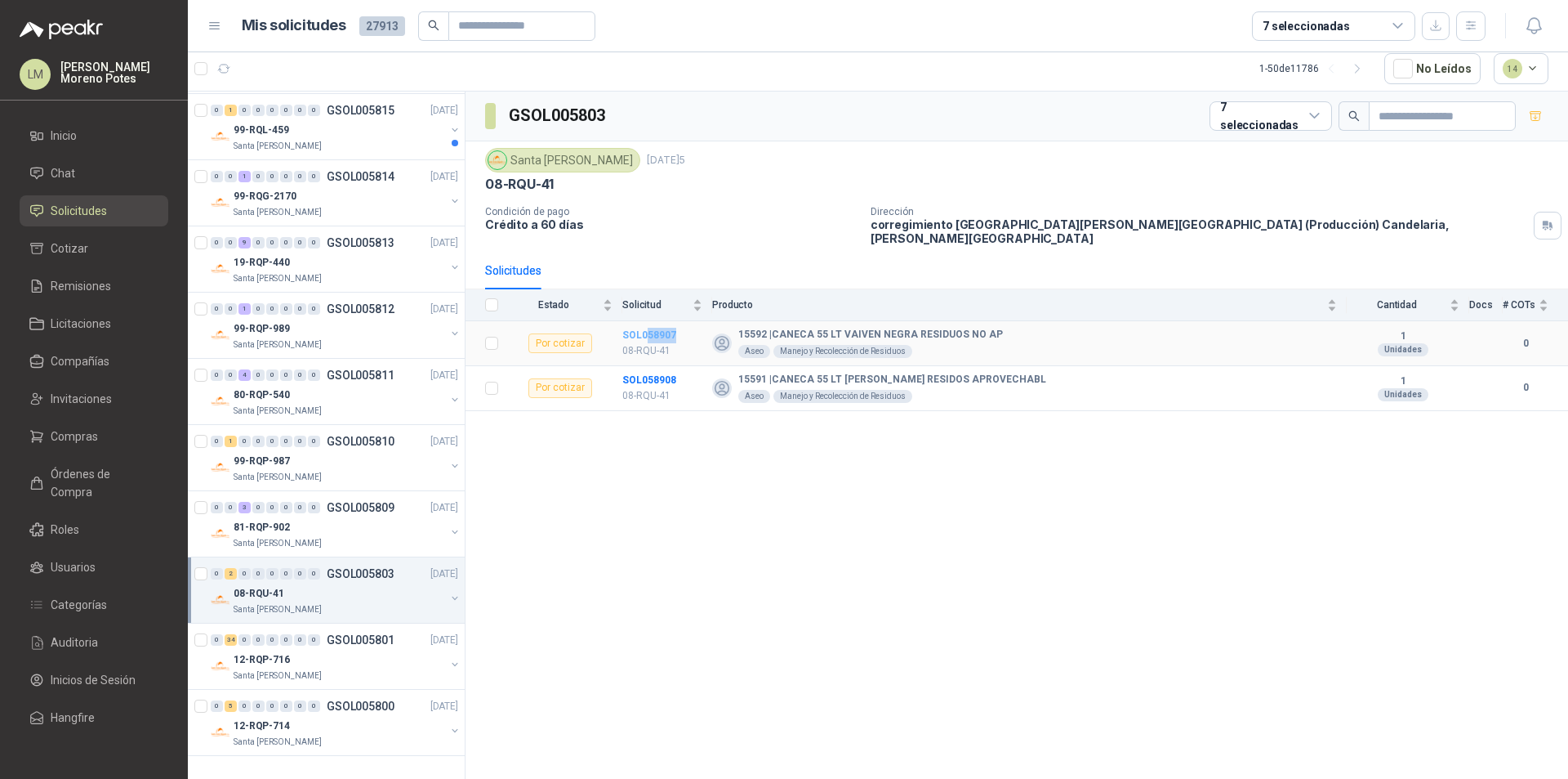
drag, startPoint x: 686, startPoint y: 323, endPoint x: 646, endPoint y: 325, distance: 40.0
click at [646, 325] on td "SOL058907 08-RQU-41" at bounding box center [667, 343] width 90 height 45
drag, startPoint x: 685, startPoint y: 368, endPoint x: 646, endPoint y: 367, distance: 39.0
click at [646, 367] on td "SOL058908 08-RQU-41" at bounding box center [667, 388] width 90 height 45
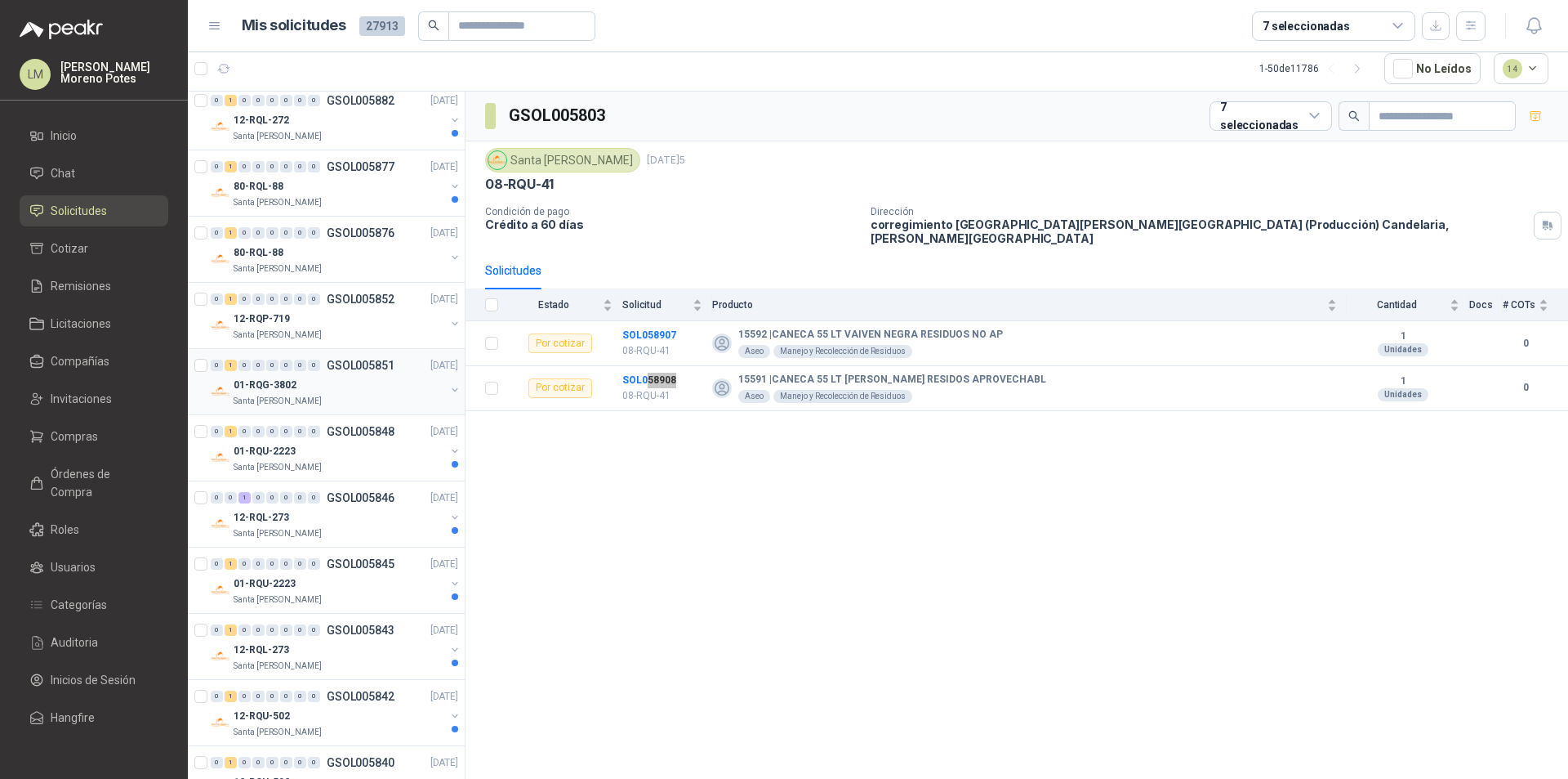
scroll to position [1501, 0]
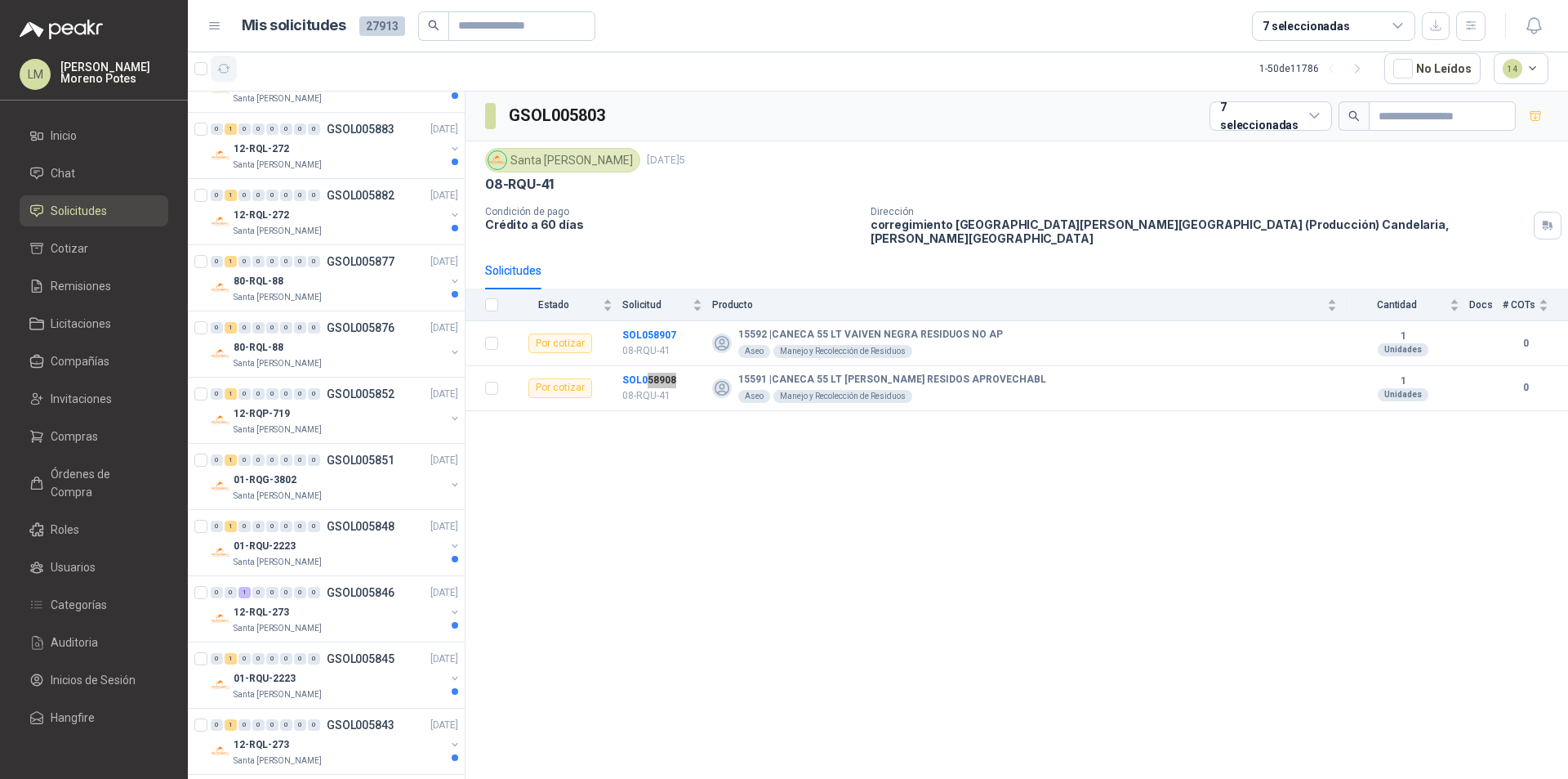
click at [223, 70] on icon "button" at bounding box center [224, 69] width 14 height 14
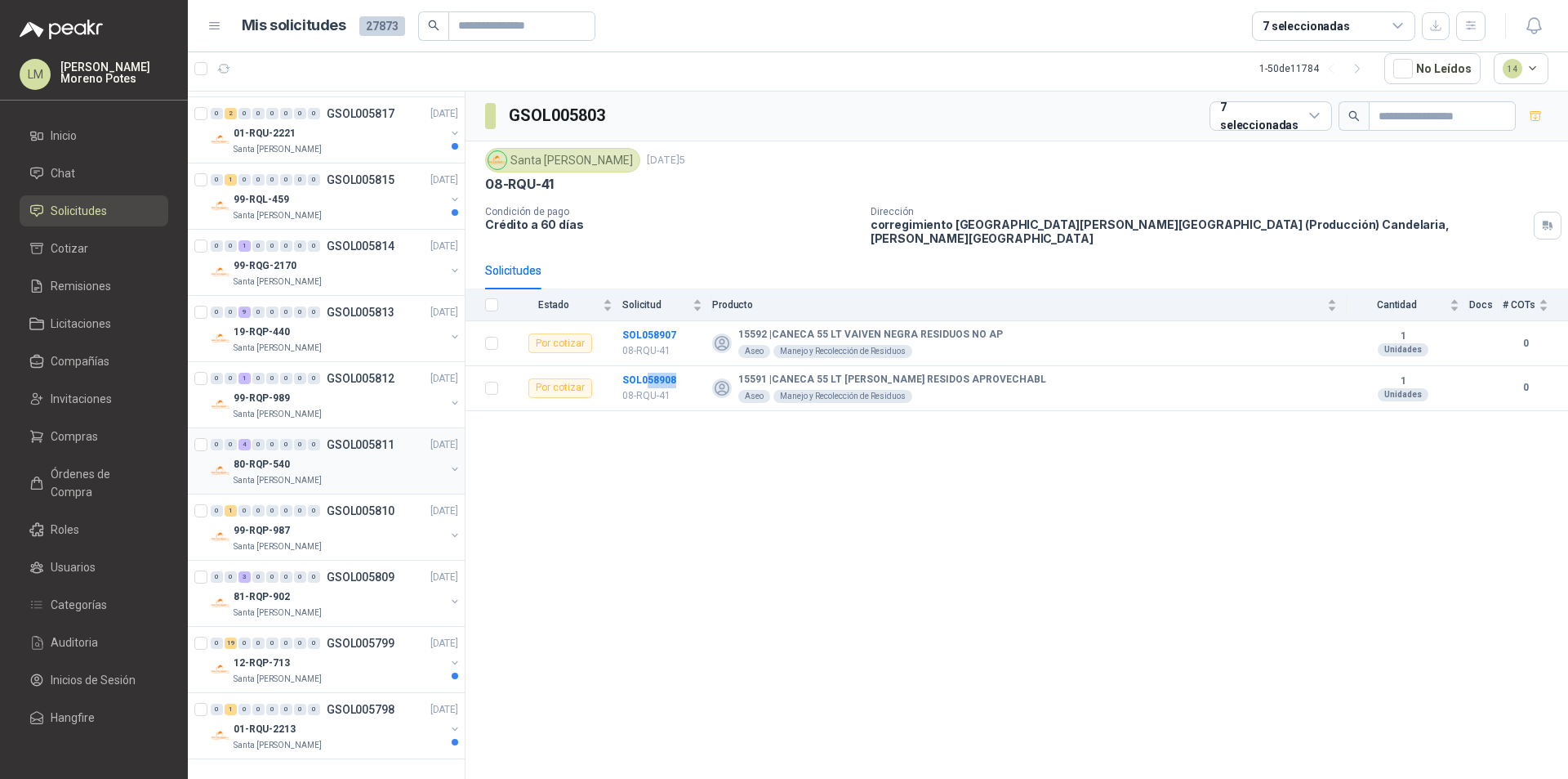
scroll to position [2645, 0]
click at [373, 671] on div "Santa [PERSON_NAME]" at bounding box center [339, 675] width 212 height 13
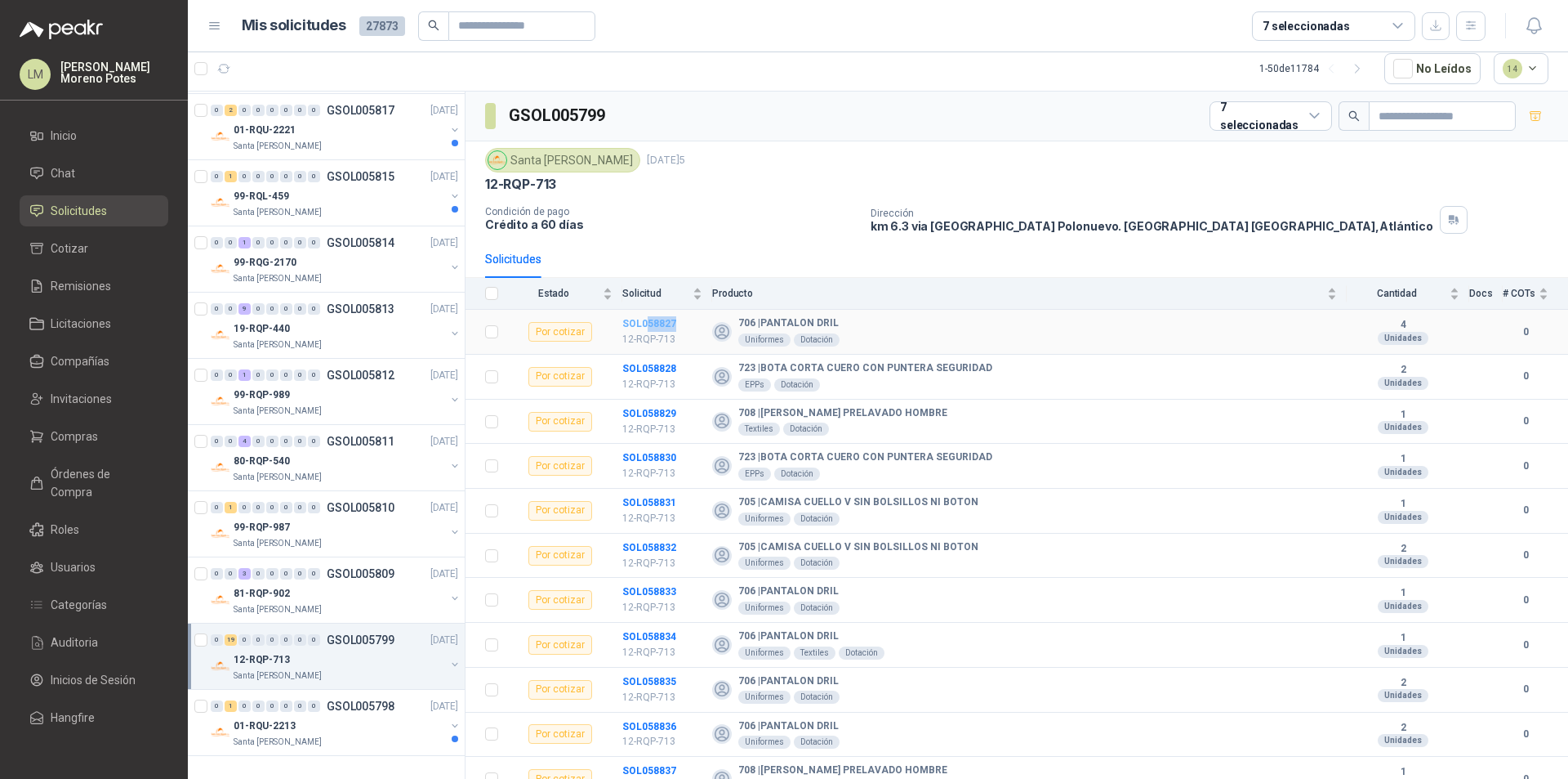
drag, startPoint x: 677, startPoint y: 323, endPoint x: 646, endPoint y: 323, distance: 31.0
click at [646, 323] on td "SOL058827 12-RQP-713" at bounding box center [667, 332] width 90 height 45
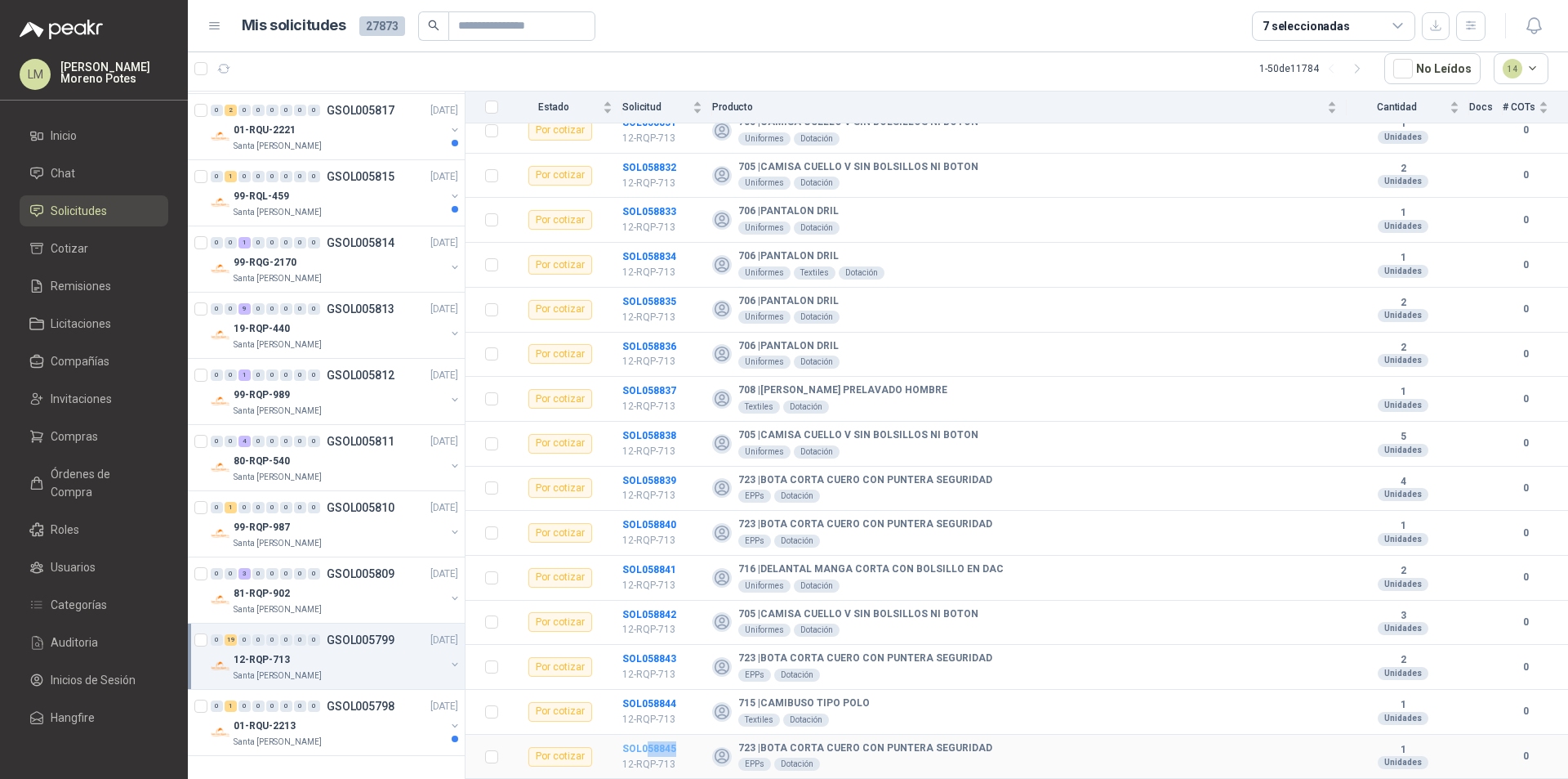
drag, startPoint x: 682, startPoint y: 746, endPoint x: 647, endPoint y: 747, distance: 35.0
click at [647, 747] on td "SOL058845 12-RQP-713" at bounding box center [667, 757] width 90 height 45
click at [227, 72] on icon "button" at bounding box center [224, 68] width 12 height 8
click at [363, 713] on div "0 17 0 0 0 0 0 0 GSOL005797 [DATE]" at bounding box center [336, 706] width 251 height 20
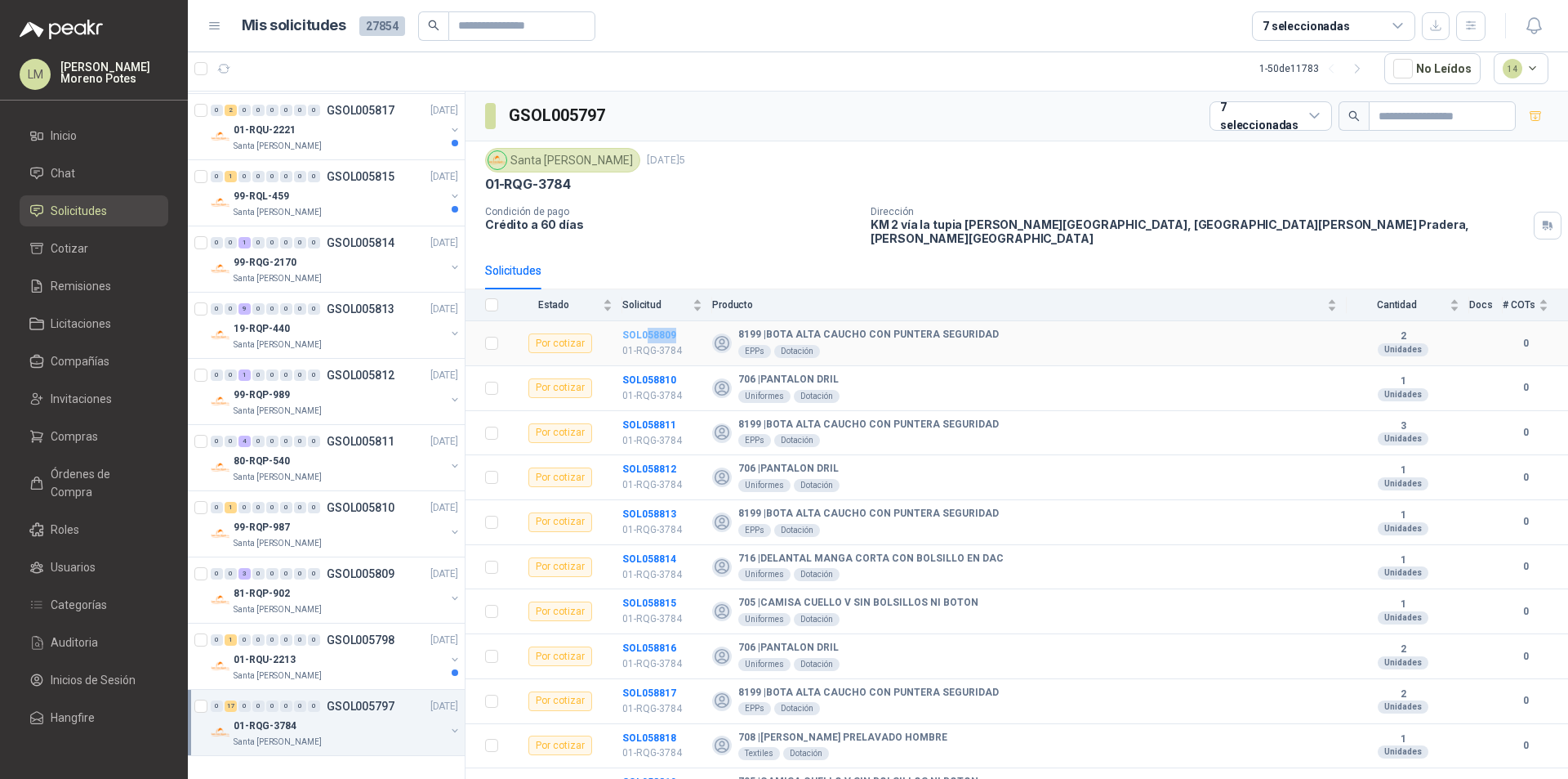
drag, startPoint x: 681, startPoint y: 322, endPoint x: 645, endPoint y: 327, distance: 36.3
click at [645, 327] on td "SOL058809 01-RQG-3784" at bounding box center [667, 343] width 90 height 45
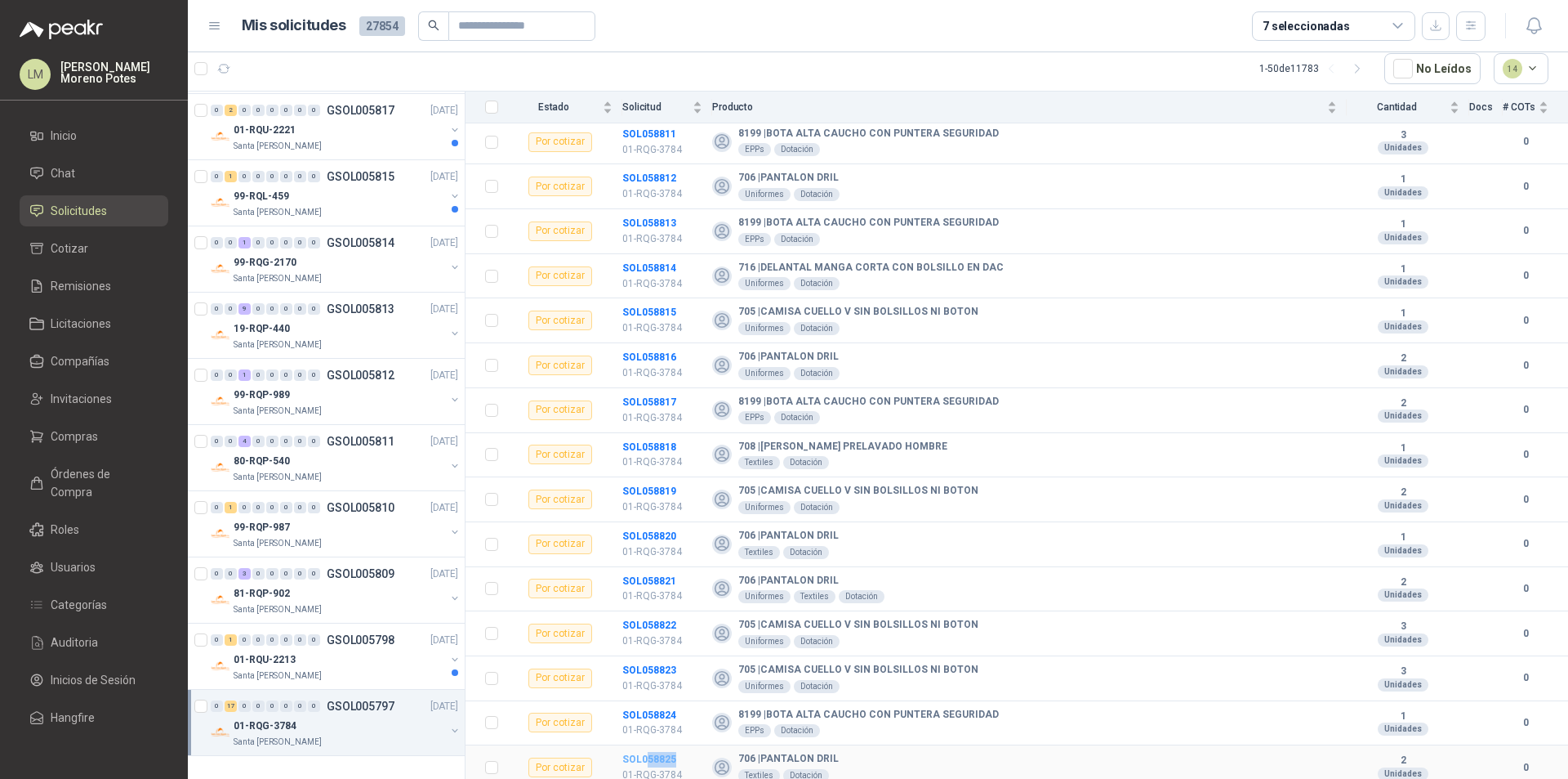
drag, startPoint x: 681, startPoint y: 751, endPoint x: 647, endPoint y: 747, distance: 34.2
click at [647, 747] on td "SOL058825 01-RQG-3784" at bounding box center [667, 768] width 90 height 45
click at [232, 67] on button "button" at bounding box center [224, 68] width 26 height 26
click at [364, 720] on div "01-RQG-3784" at bounding box center [339, 725] width 212 height 20
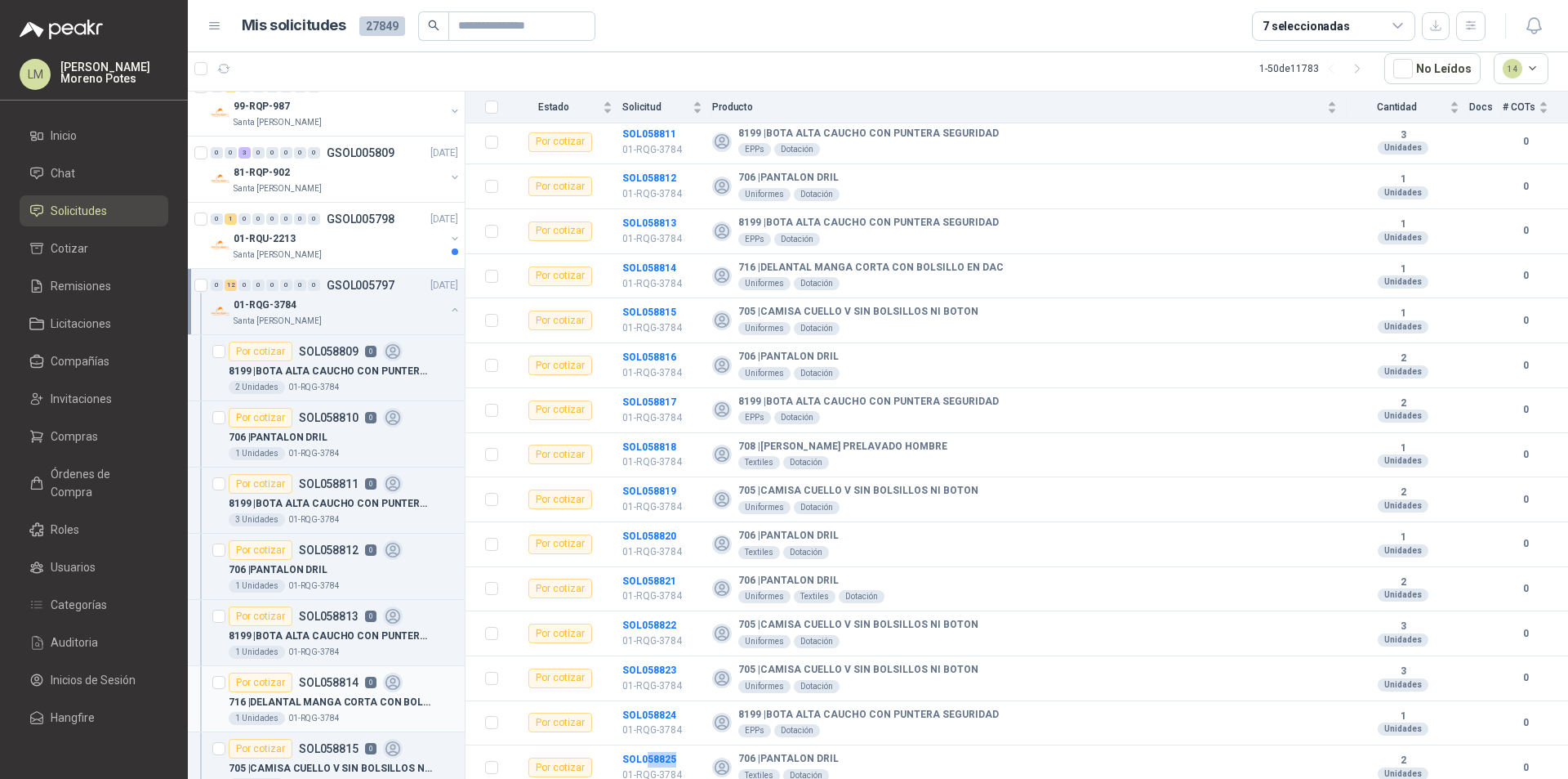
scroll to position [3135, 0]
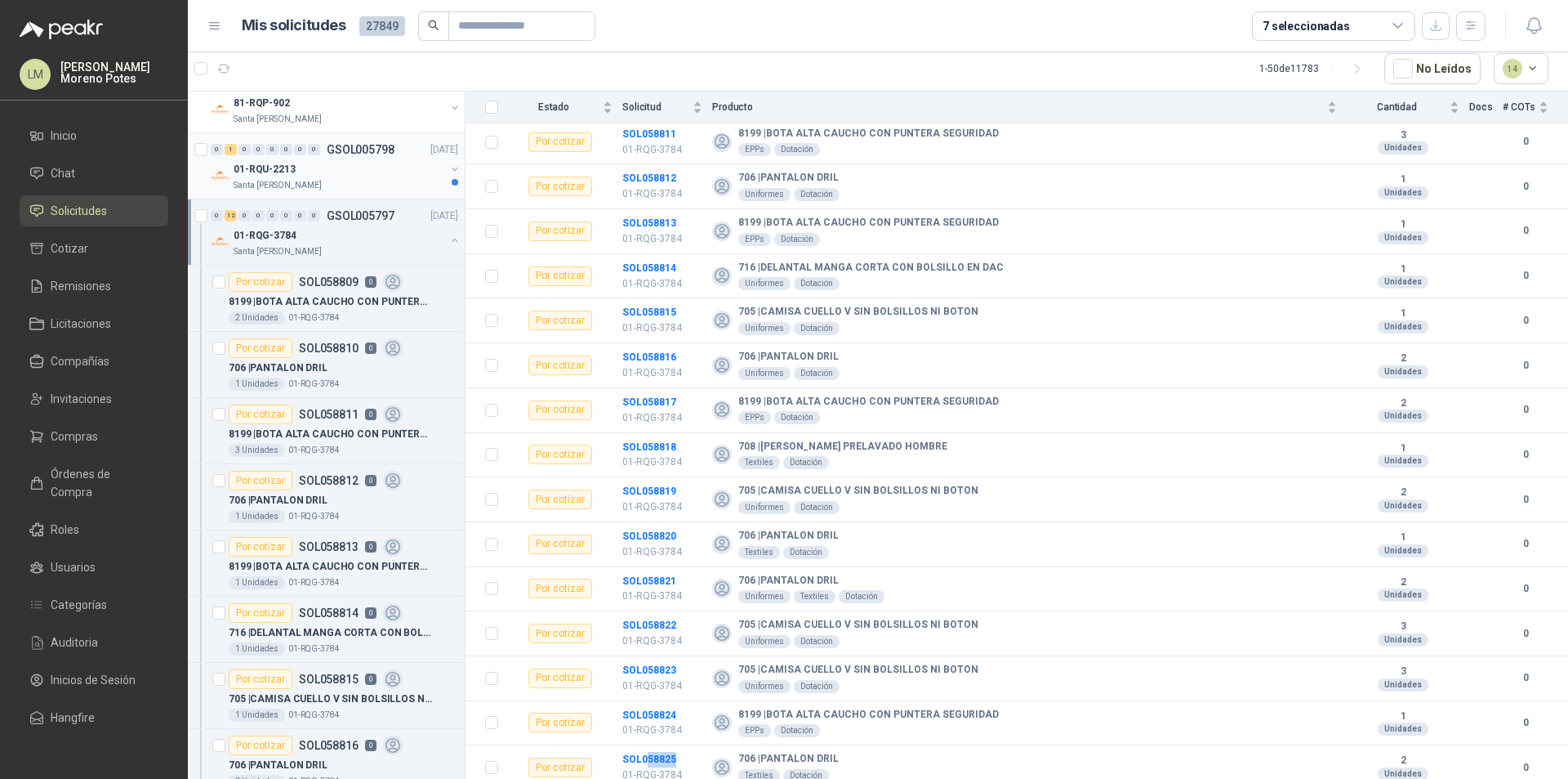
click at [449, 169] on button "button" at bounding box center [455, 169] width 13 height 13
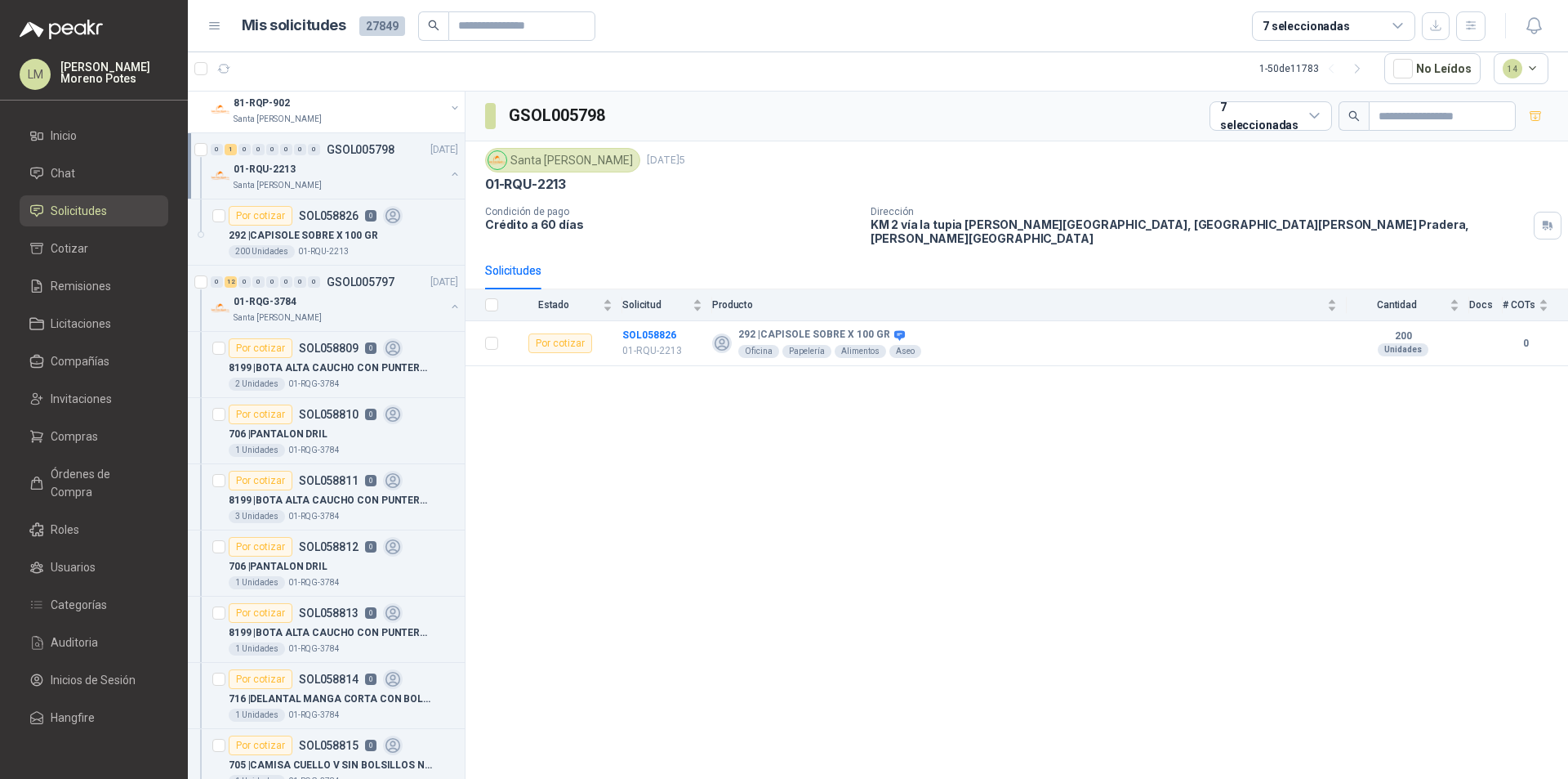
click at [449, 176] on button "button" at bounding box center [455, 174] width 13 height 13
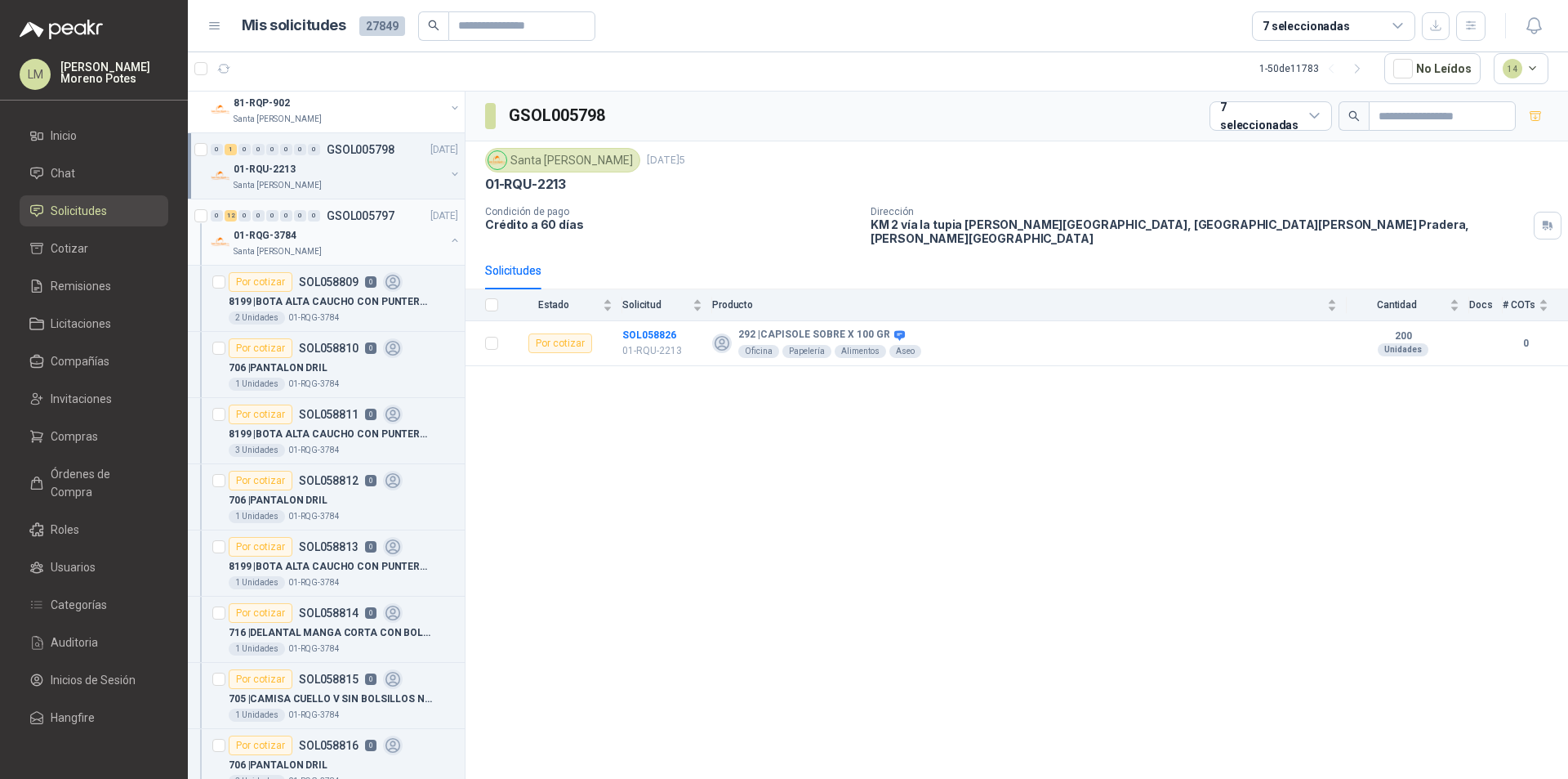
click at [449, 234] on button "button" at bounding box center [455, 239] width 13 height 13
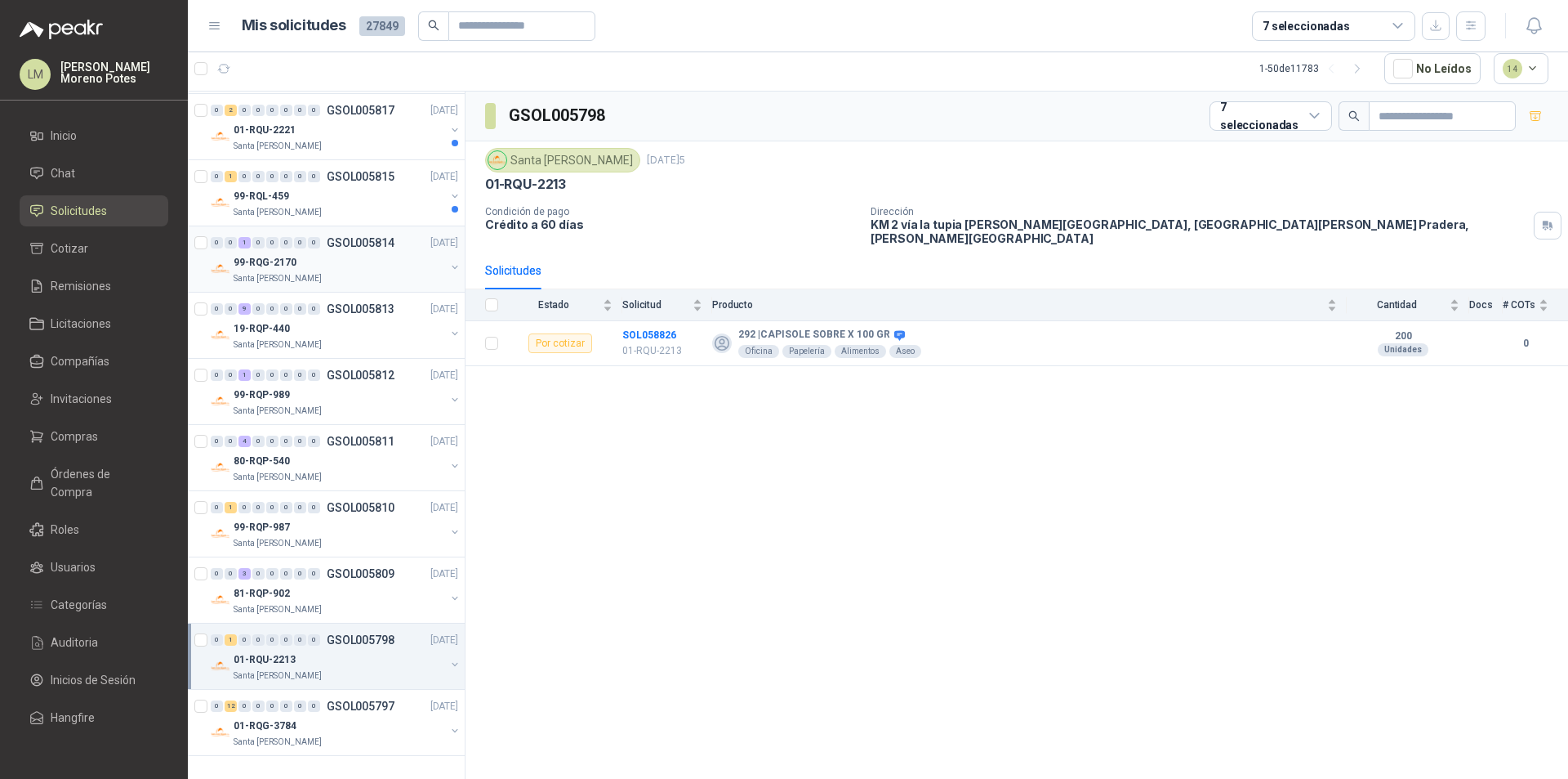
scroll to position [2645, 0]
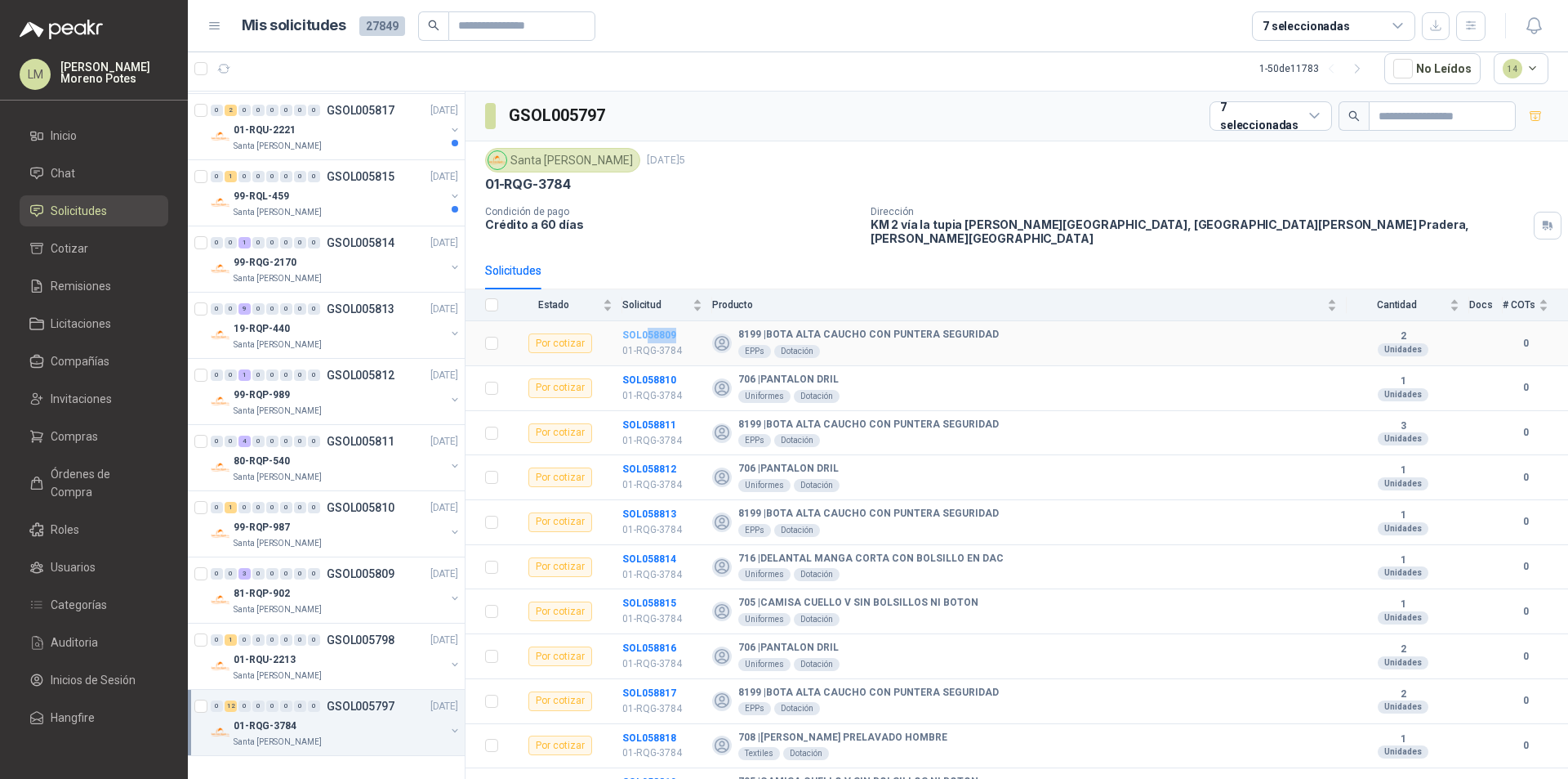
drag, startPoint x: 684, startPoint y: 329, endPoint x: 647, endPoint y: 326, distance: 37.1
click at [647, 326] on td "SOL058809 01-RQG-3784" at bounding box center [667, 343] width 90 height 45
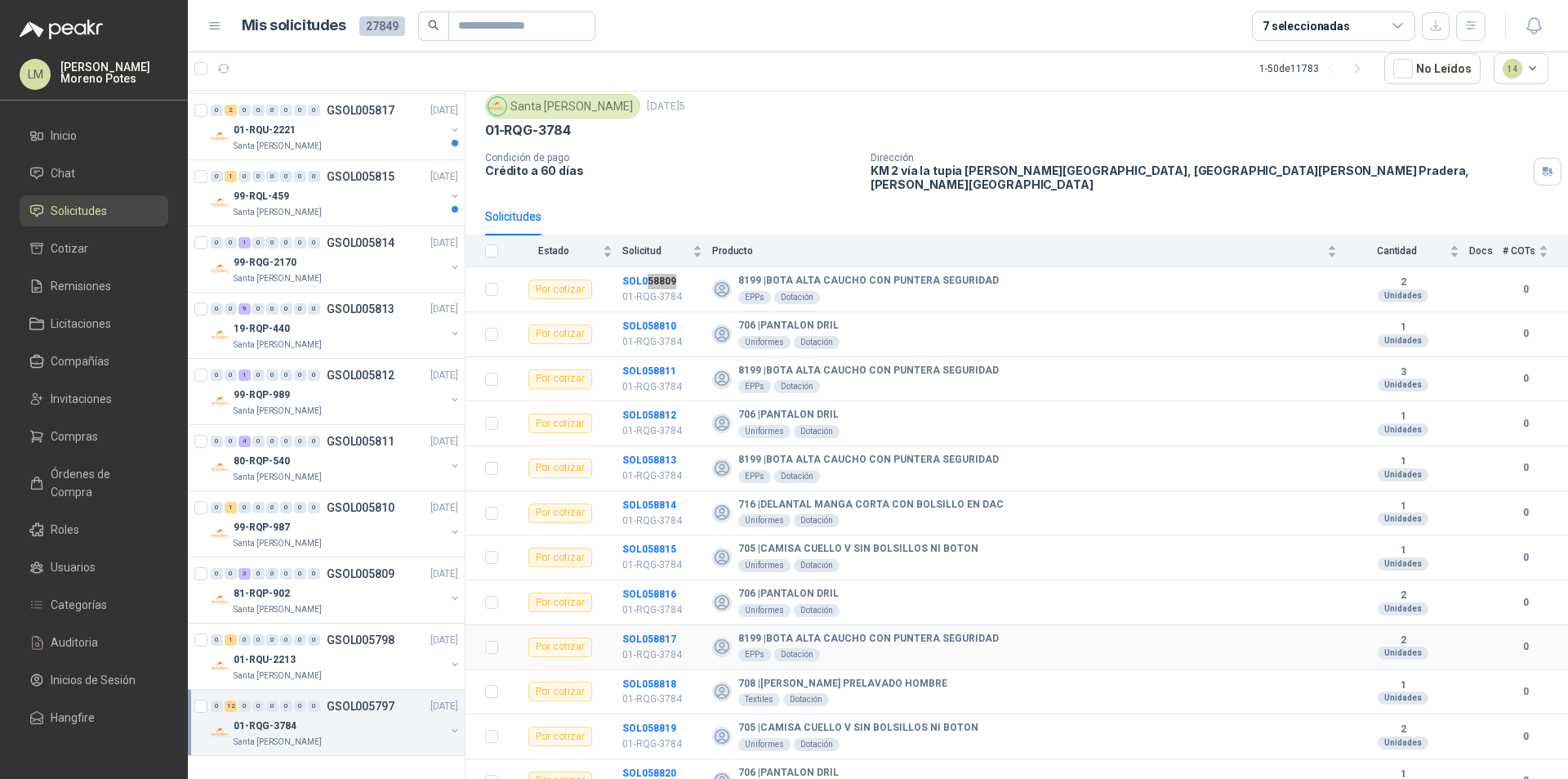
scroll to position [67, 0]
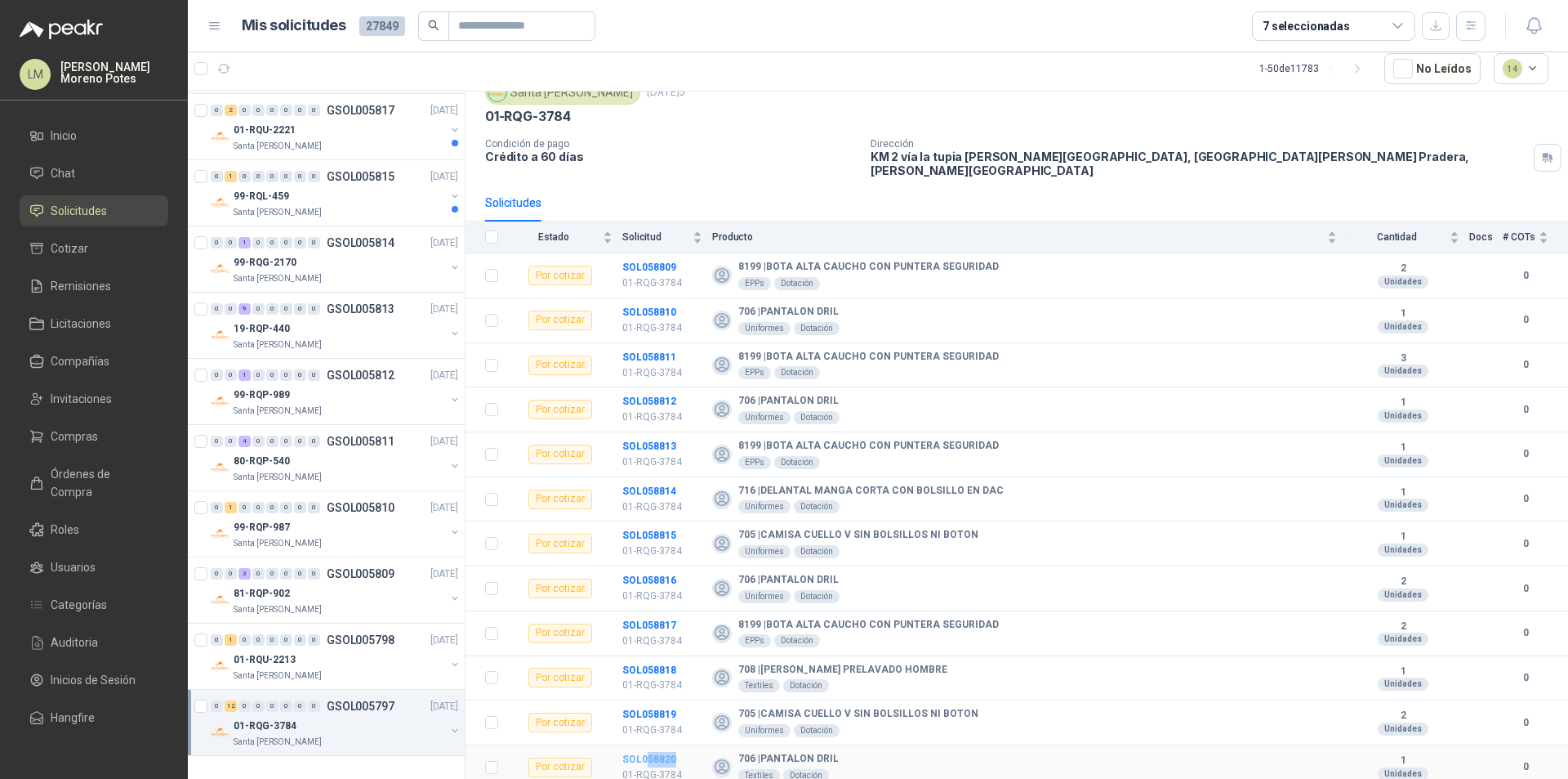
drag, startPoint x: 679, startPoint y: 740, endPoint x: 646, endPoint y: 750, distance: 34.5
click at [646, 750] on td "SOL058820 01-RQG-3784" at bounding box center [667, 768] width 90 height 45
click at [223, 68] on icon "button" at bounding box center [224, 69] width 14 height 14
click at [378, 748] on div "Santa [PERSON_NAME]" at bounding box center [339, 741] width 212 height 13
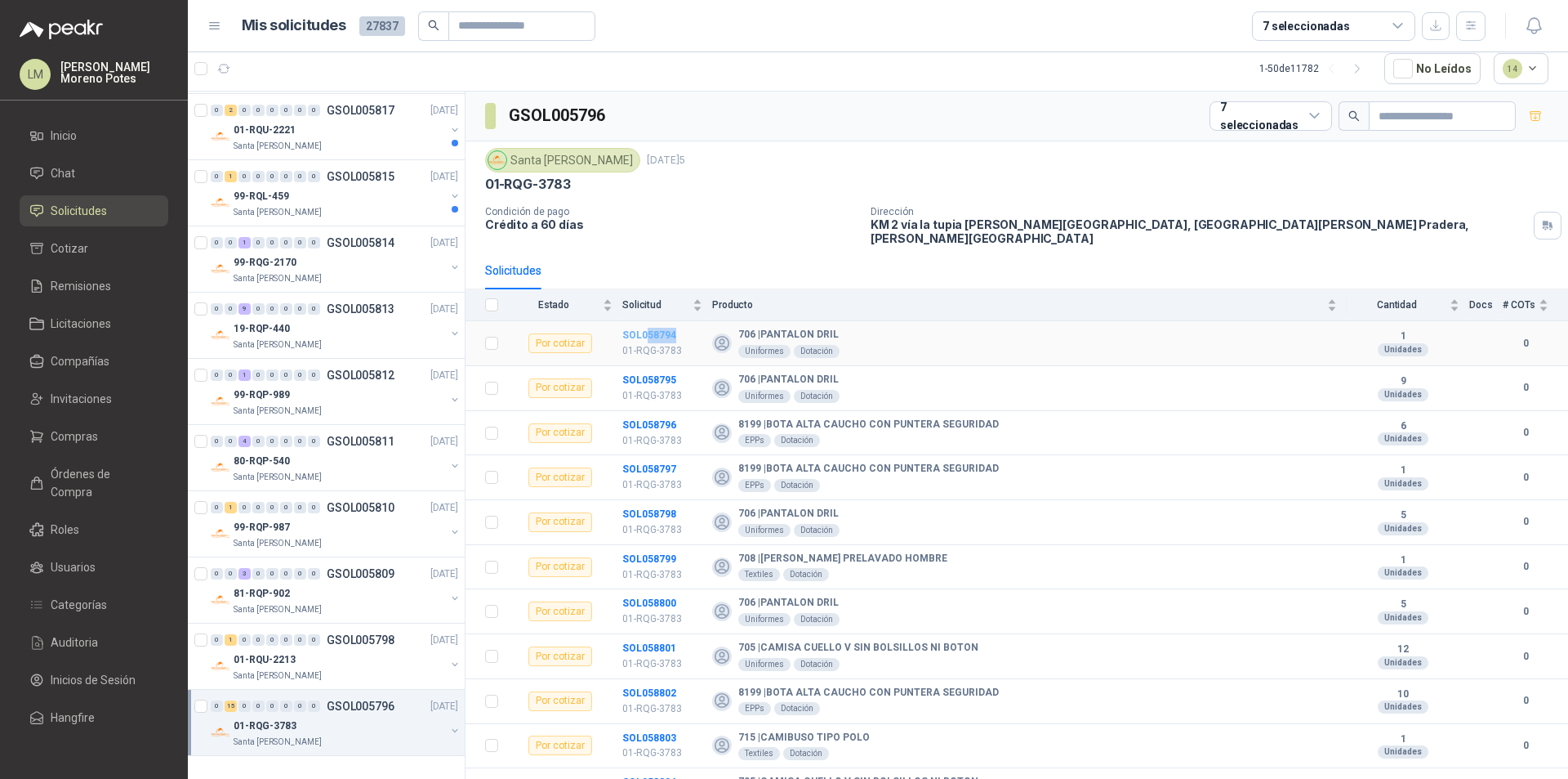
drag, startPoint x: 682, startPoint y: 322, endPoint x: 647, endPoint y: 323, distance: 35.0
click at [647, 323] on td "SOL058794 01-RQG-3783" at bounding box center [667, 343] width 90 height 45
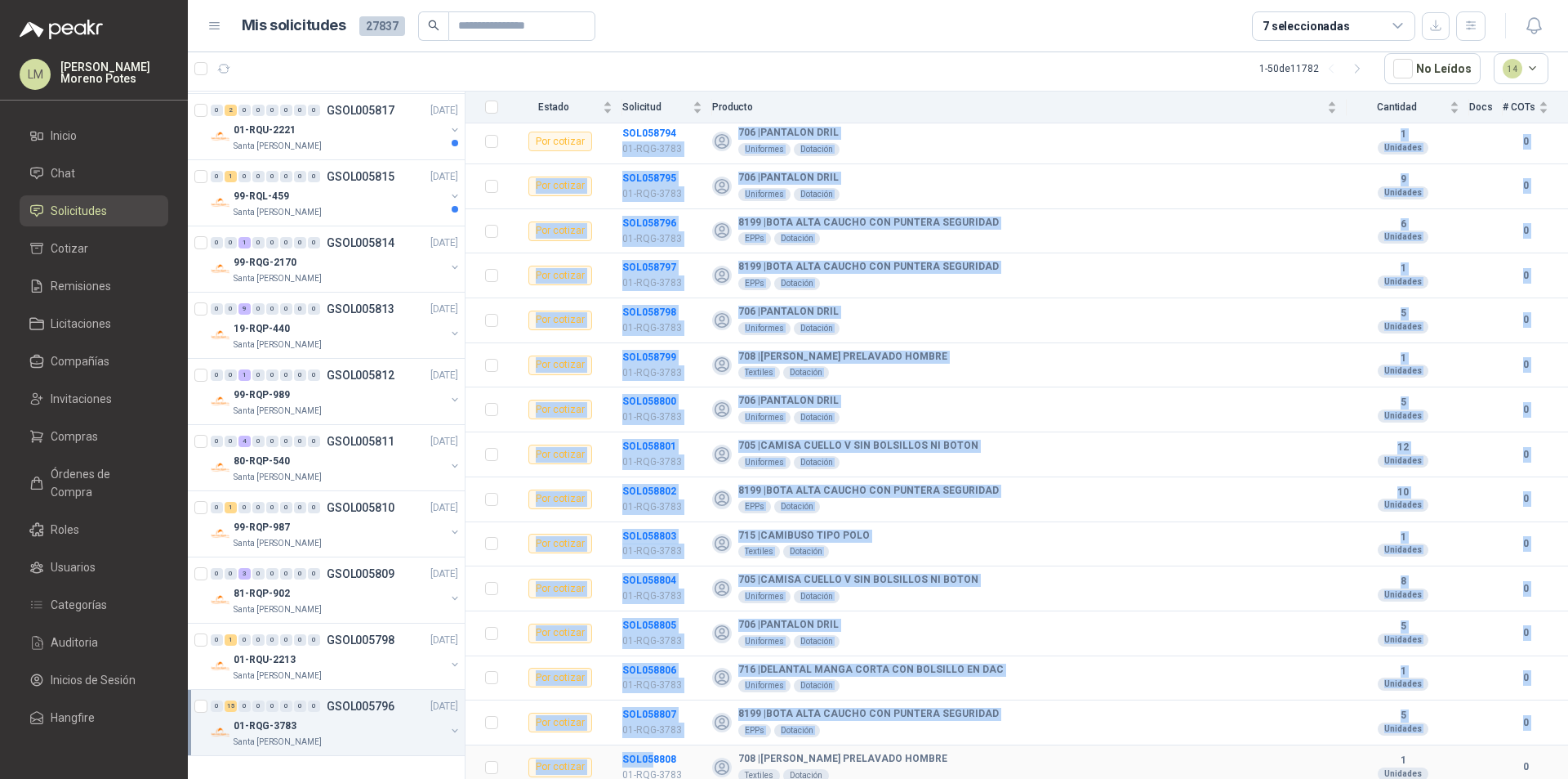
drag, startPoint x: 681, startPoint y: 745, endPoint x: 672, endPoint y: 745, distance: 9.0
click at [654, 750] on td "SOL058808 01-RQG-3783" at bounding box center [667, 768] width 90 height 45
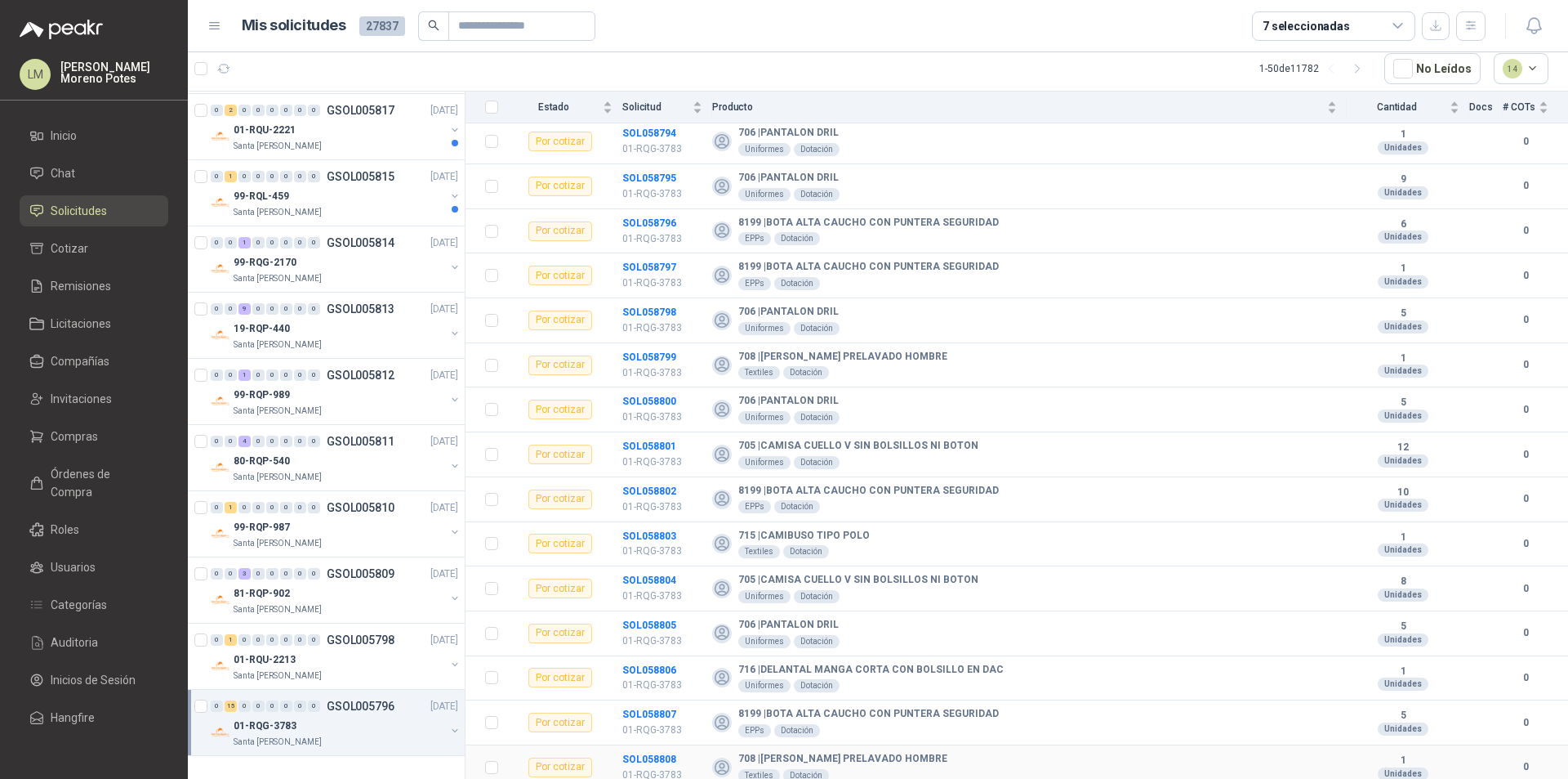
click at [680, 745] on td "SOL058808 01-RQG-3783" at bounding box center [667, 768] width 90 height 45
drag, startPoint x: 683, startPoint y: 748, endPoint x: 647, endPoint y: 750, distance: 36.1
click at [647, 750] on td "SOL058808 01-RQG-3783" at bounding box center [667, 768] width 90 height 45
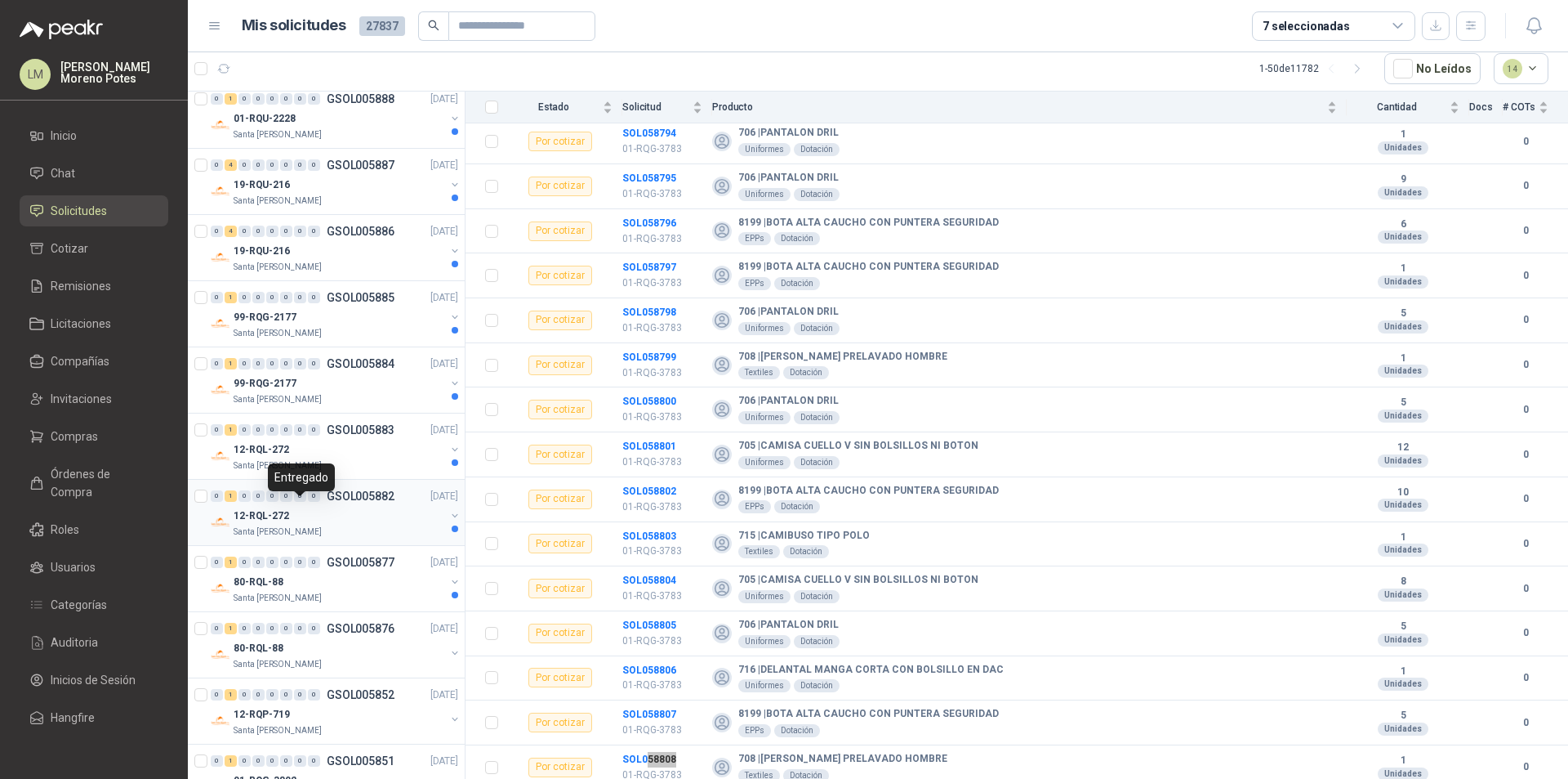
scroll to position [1255, 0]
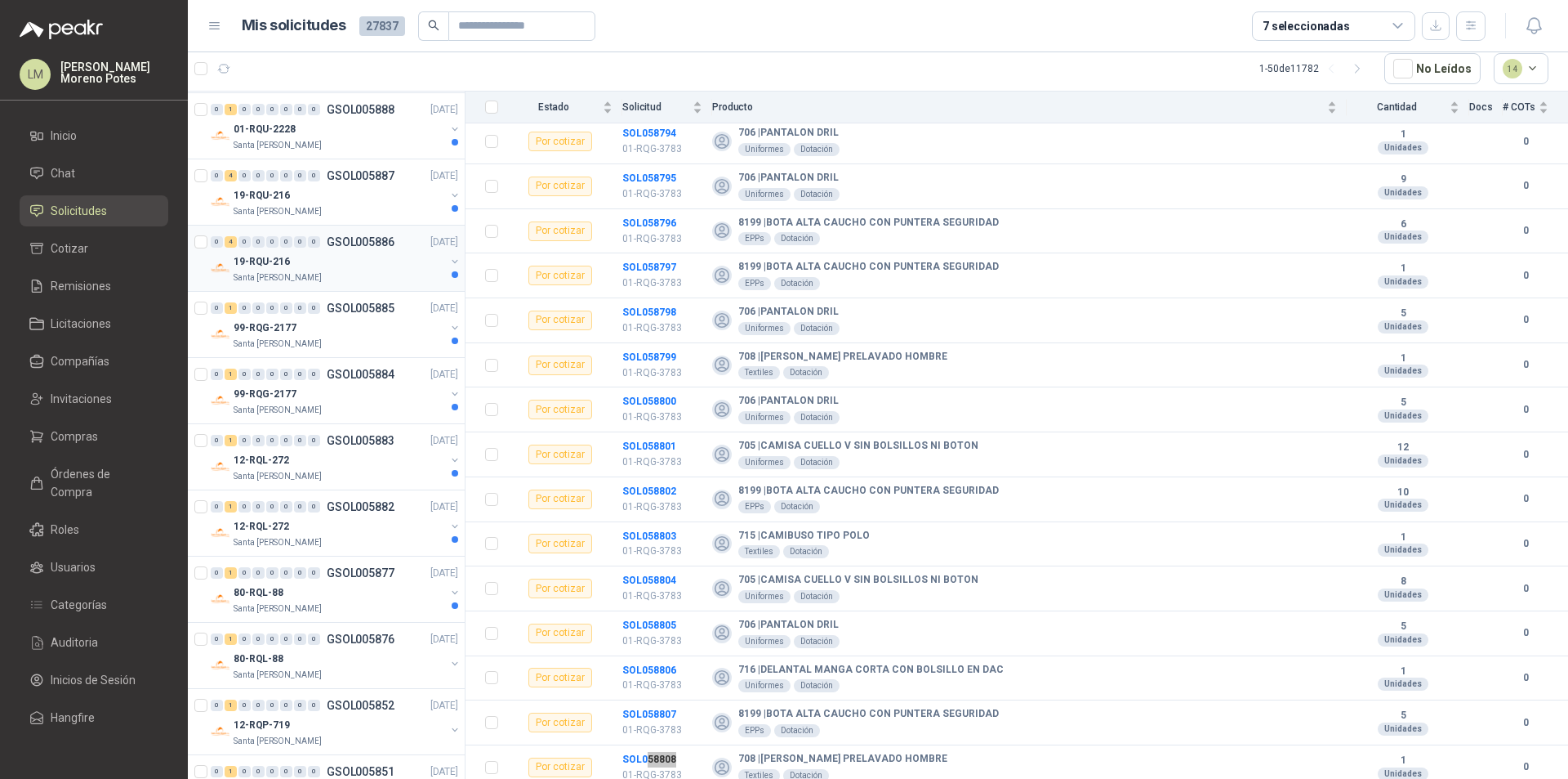
click at [309, 255] on div "19-RQU-216" at bounding box center [339, 261] width 212 height 20
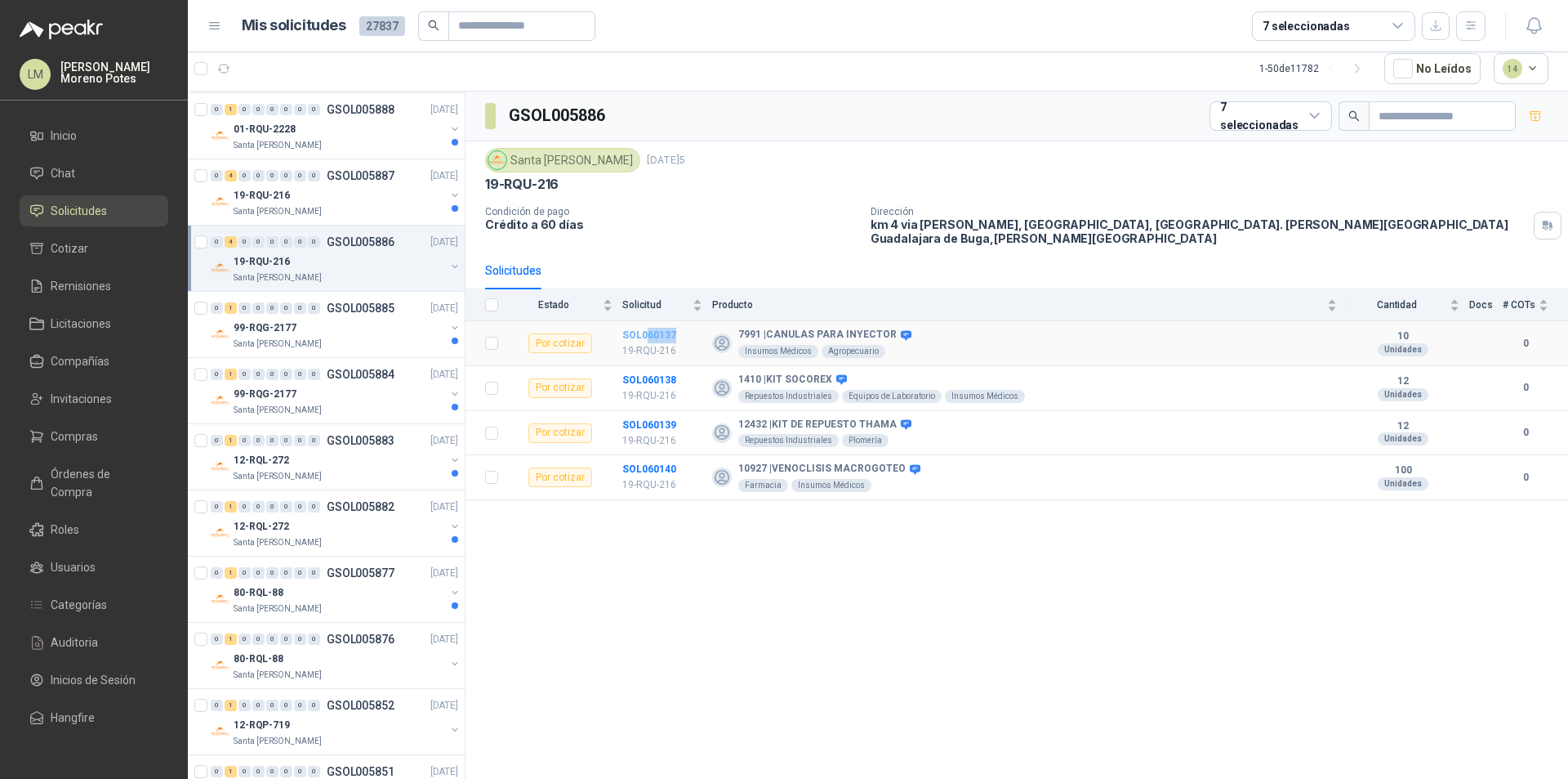
drag, startPoint x: 679, startPoint y: 323, endPoint x: 646, endPoint y: 328, distance: 33.4
click at [646, 328] on td "SOL060137 19-RQU-216" at bounding box center [667, 343] width 90 height 45
drag, startPoint x: 687, startPoint y: 460, endPoint x: 645, endPoint y: 461, distance: 42.0
click at [645, 461] on td "SOL060140 19-RQU-216" at bounding box center [667, 477] width 90 height 45
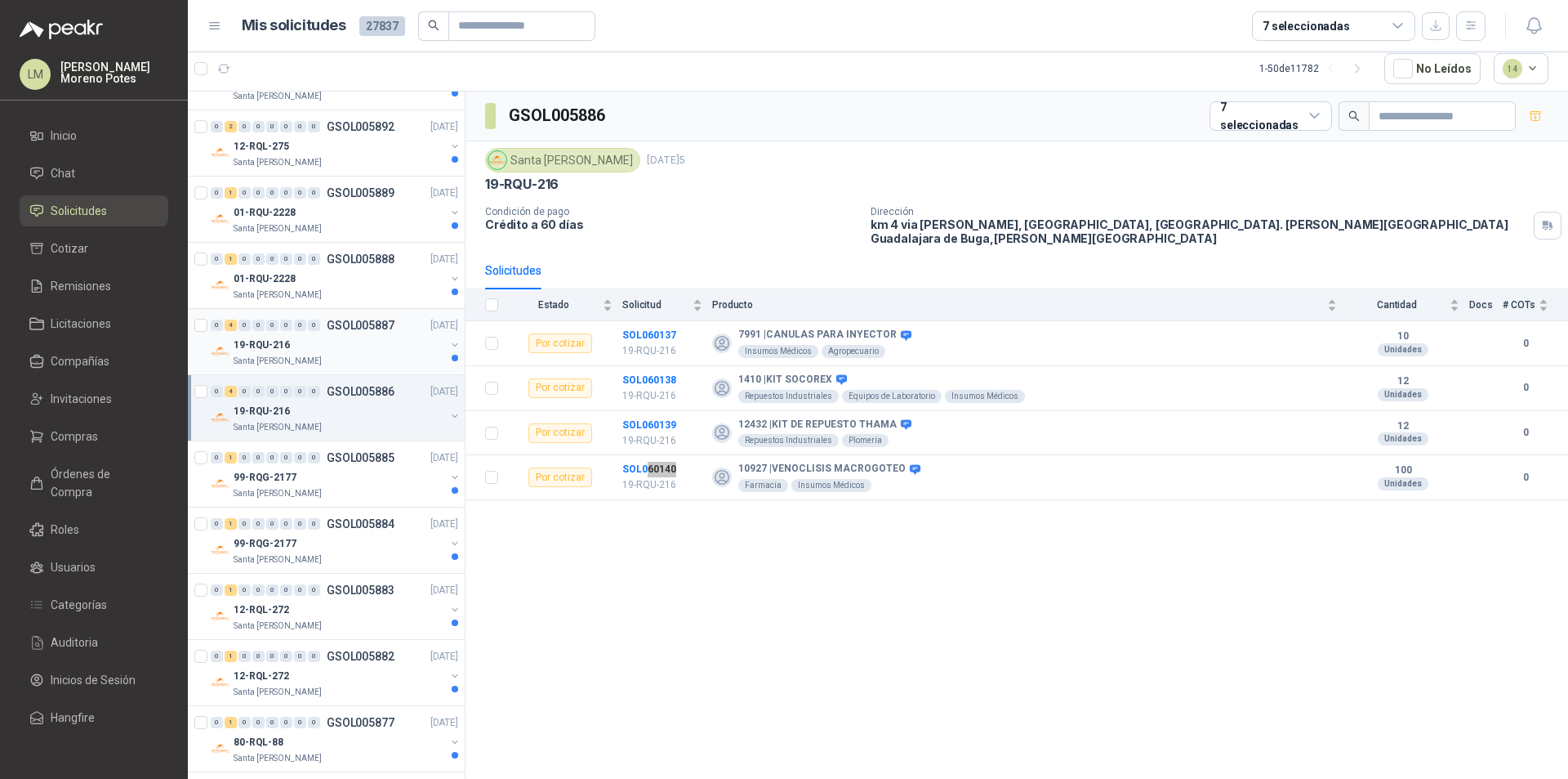
scroll to position [1092, 0]
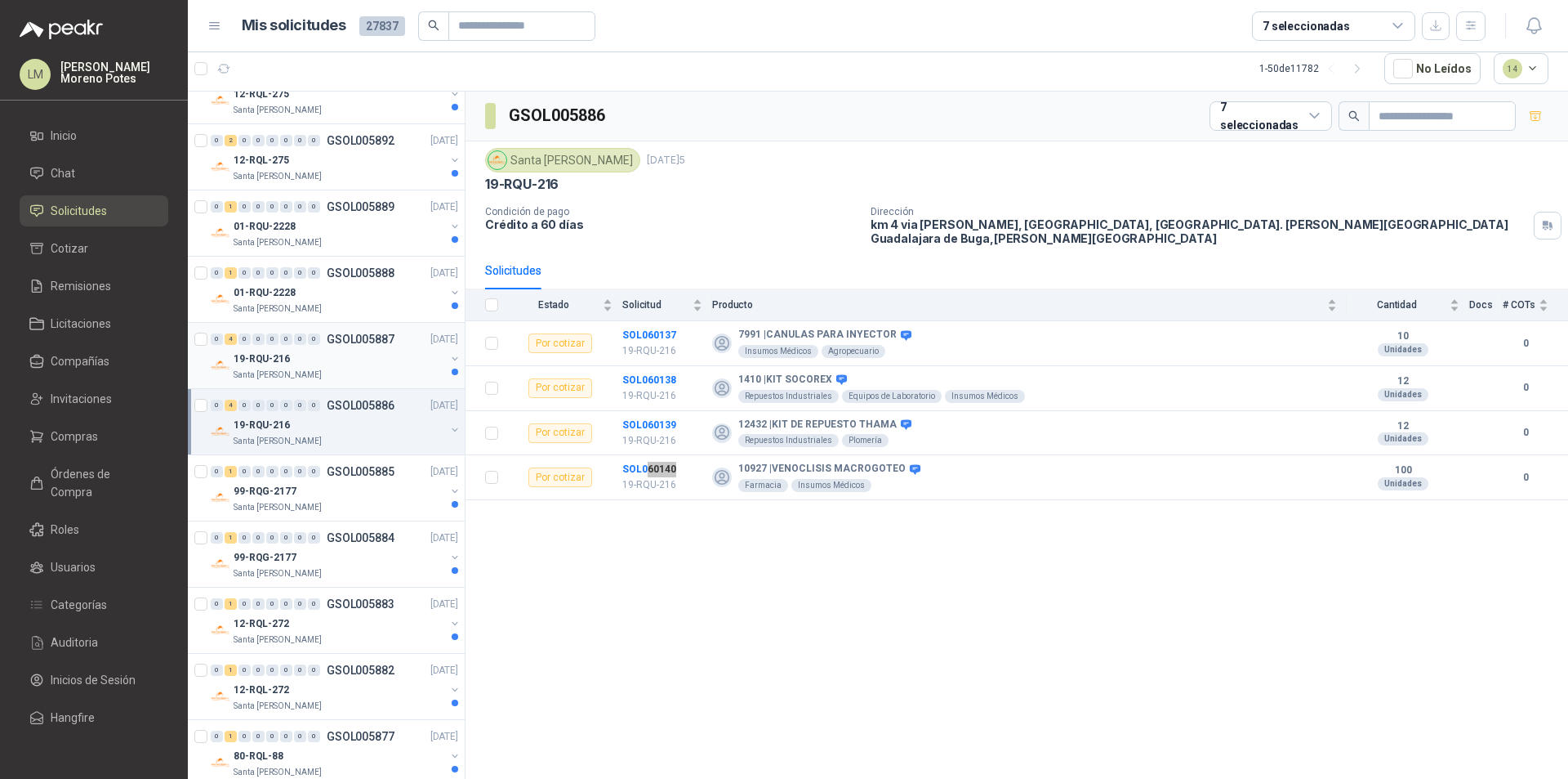
click at [321, 353] on div "19-RQU-216" at bounding box center [339, 359] width 212 height 20
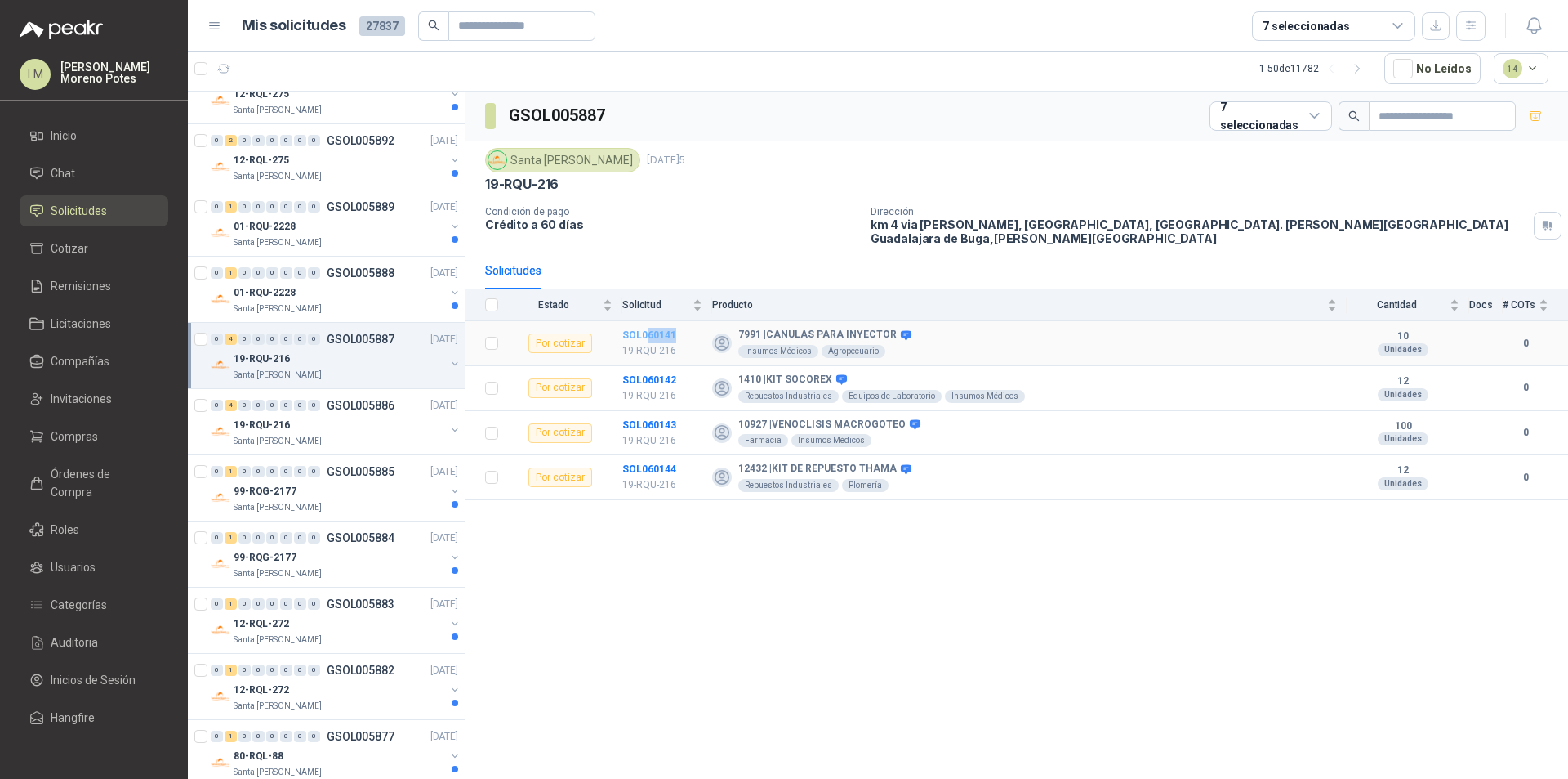
drag, startPoint x: 690, startPoint y: 320, endPoint x: 645, endPoint y: 324, distance: 45.2
click at [645, 324] on td "SOL060141 19-RQU-216" at bounding box center [667, 343] width 90 height 45
drag, startPoint x: 686, startPoint y: 456, endPoint x: 652, endPoint y: 457, distance: 34.0
click at [646, 457] on td "SOL060144 19-RQU-216" at bounding box center [667, 477] width 90 height 45
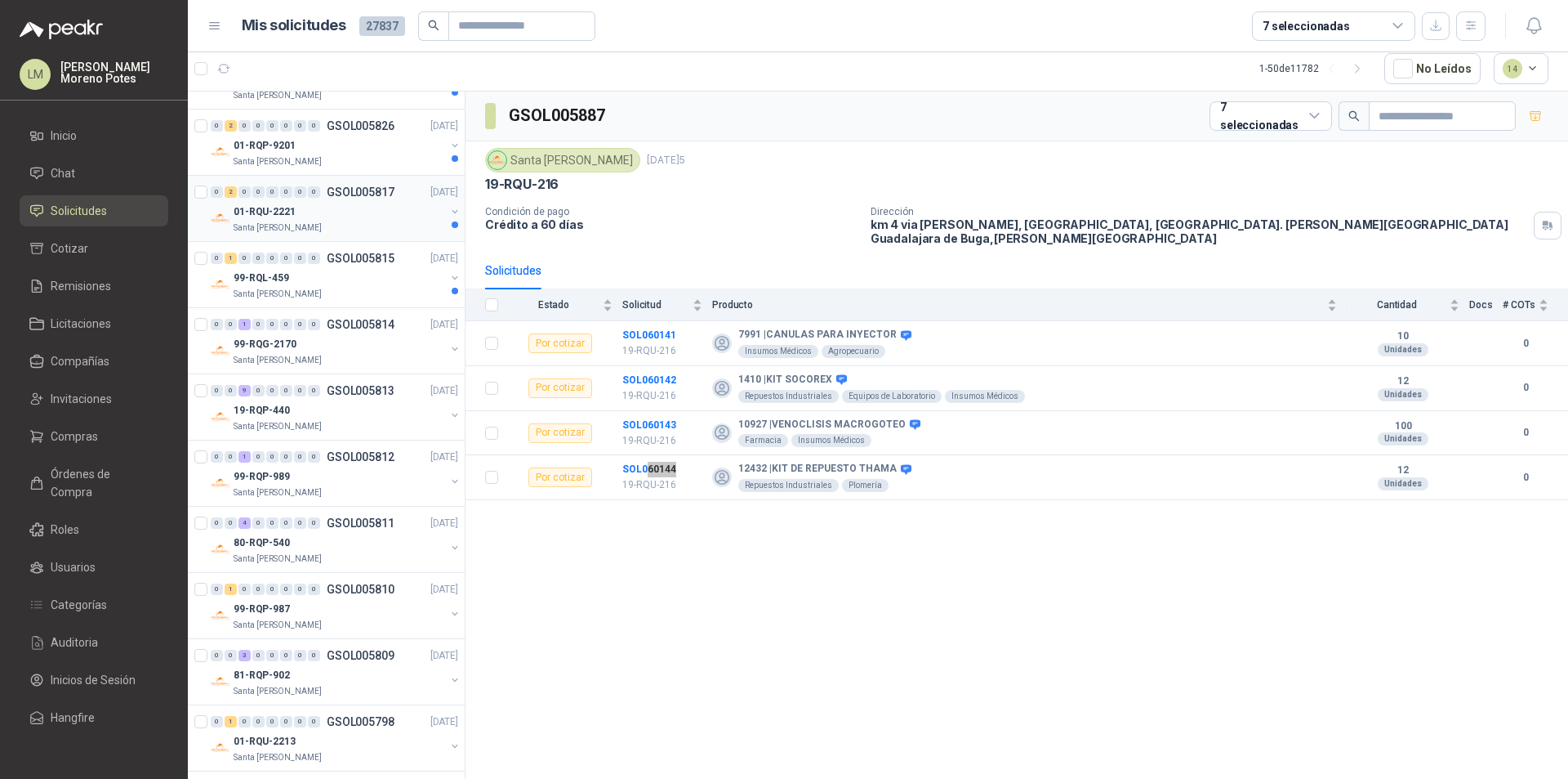
scroll to position [2645, 0]
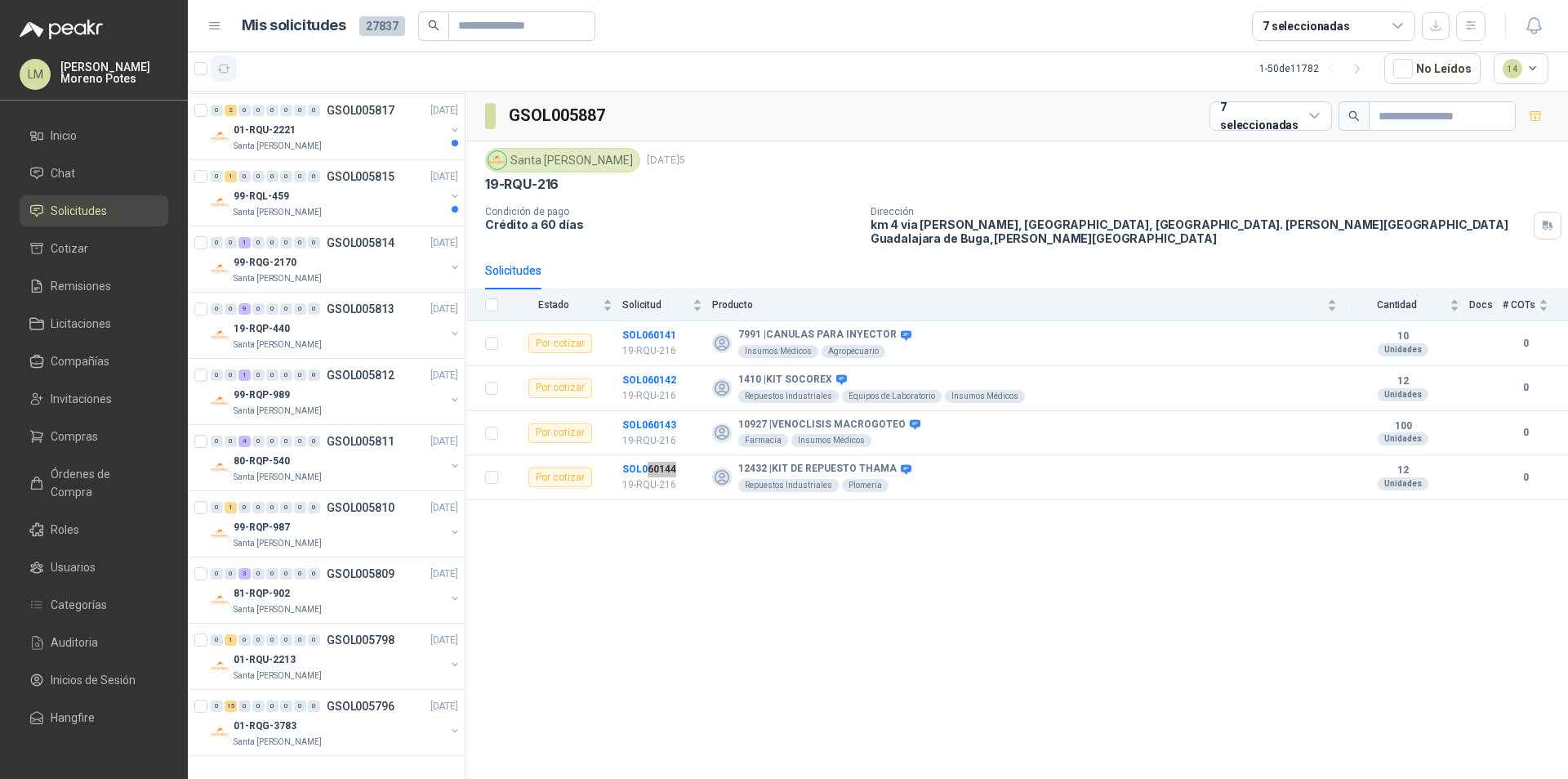
click at [217, 69] on icon "button" at bounding box center [224, 69] width 14 height 14
click at [386, 606] on div "Santa [PERSON_NAME]" at bounding box center [339, 609] width 212 height 13
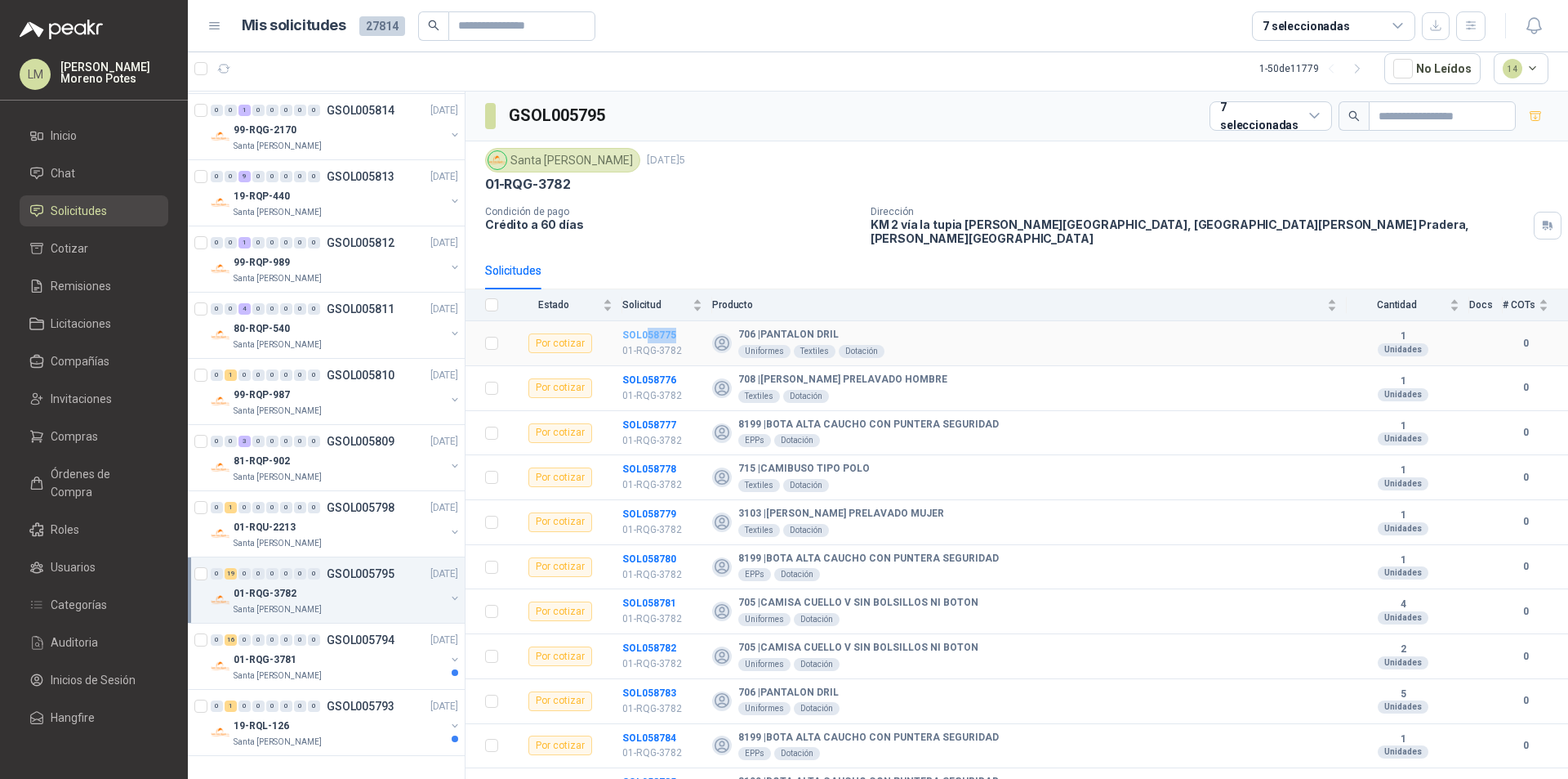
drag, startPoint x: 681, startPoint y: 321, endPoint x: 646, endPoint y: 323, distance: 35.1
click at [646, 323] on td "SOL058775 01-RQG-3782" at bounding box center [667, 343] width 90 height 45
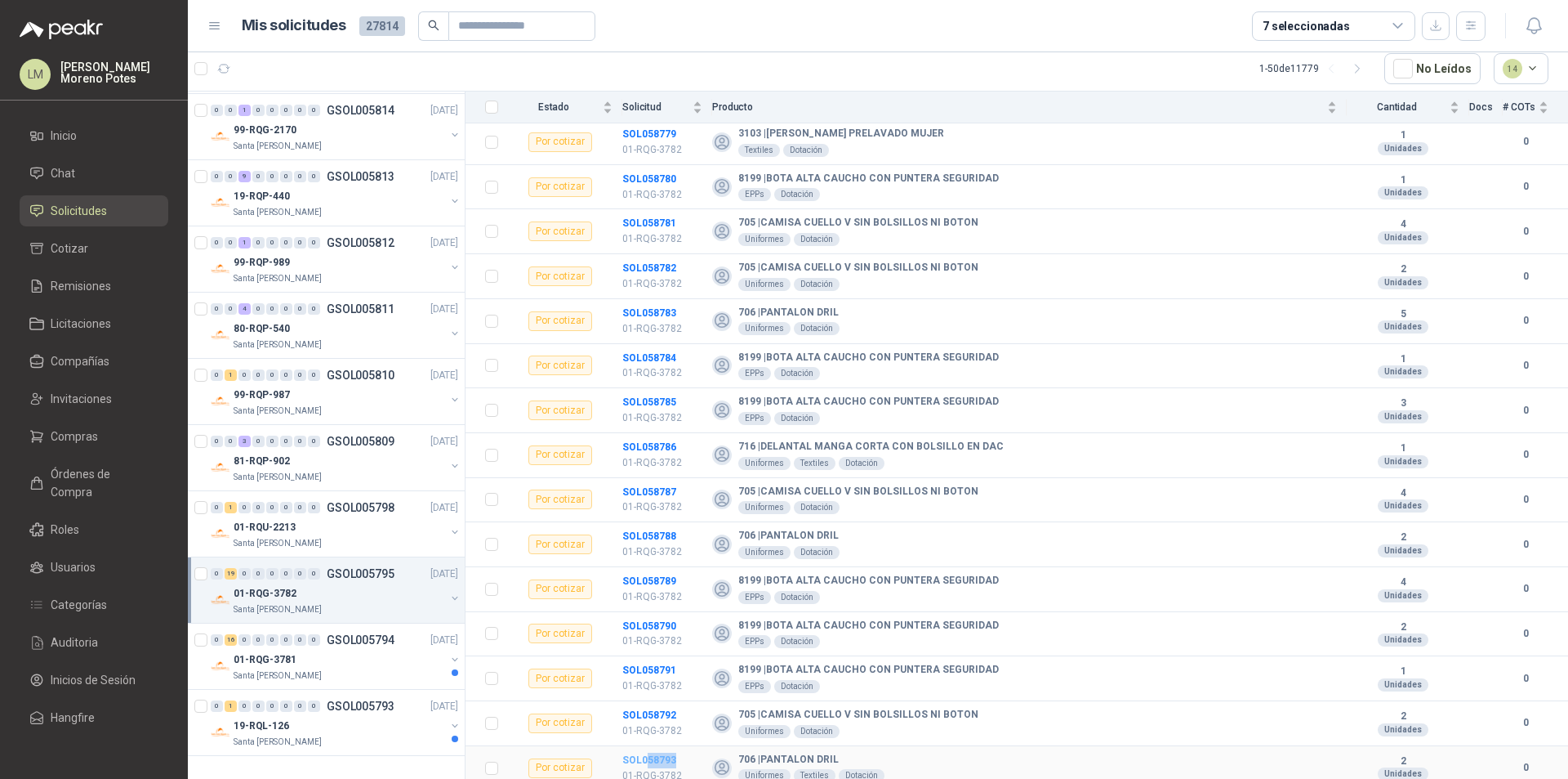
drag, startPoint x: 679, startPoint y: 746, endPoint x: 647, endPoint y: 750, distance: 32.2
click at [647, 750] on td "SOL058793 01-RQG-3782" at bounding box center [667, 769] width 90 height 45
click at [354, 674] on div "Santa [PERSON_NAME]" at bounding box center [339, 675] width 212 height 13
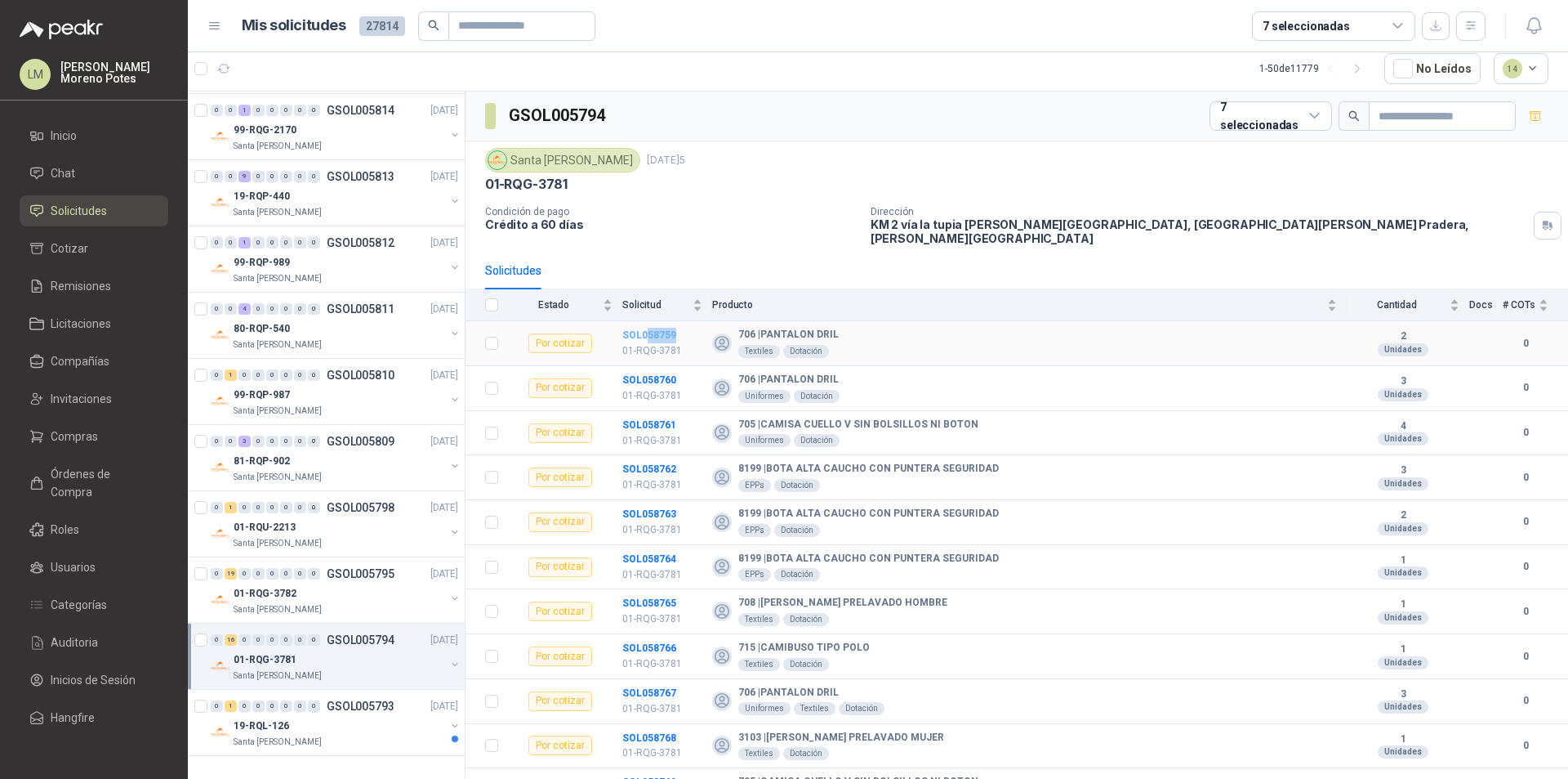
drag, startPoint x: 692, startPoint y: 321, endPoint x: 647, endPoint y: 324, distance: 45.1
click at [647, 324] on td "SOL058759 01-RQG-3781" at bounding box center [667, 343] width 90 height 45
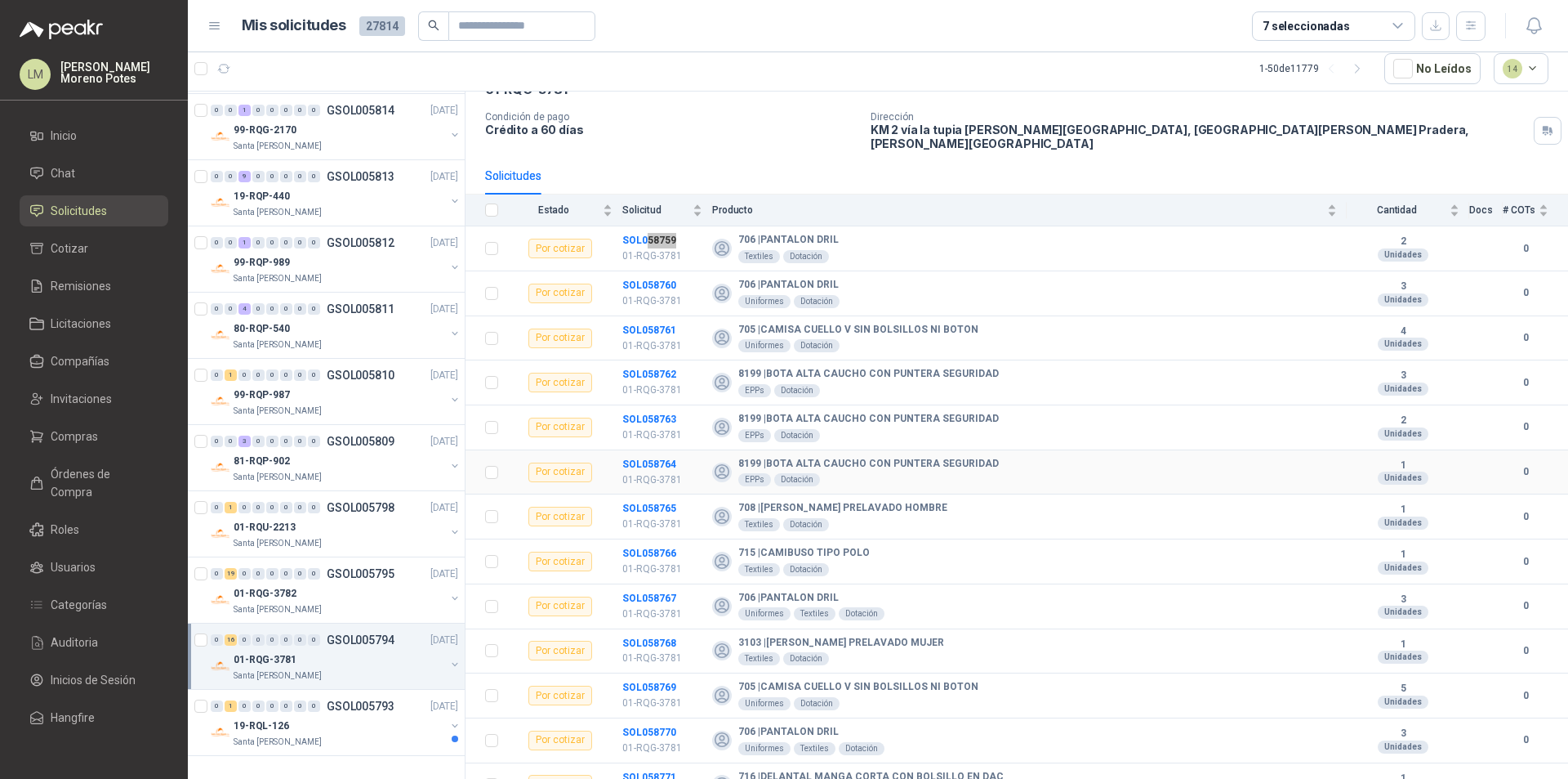
scroll to position [246, 0]
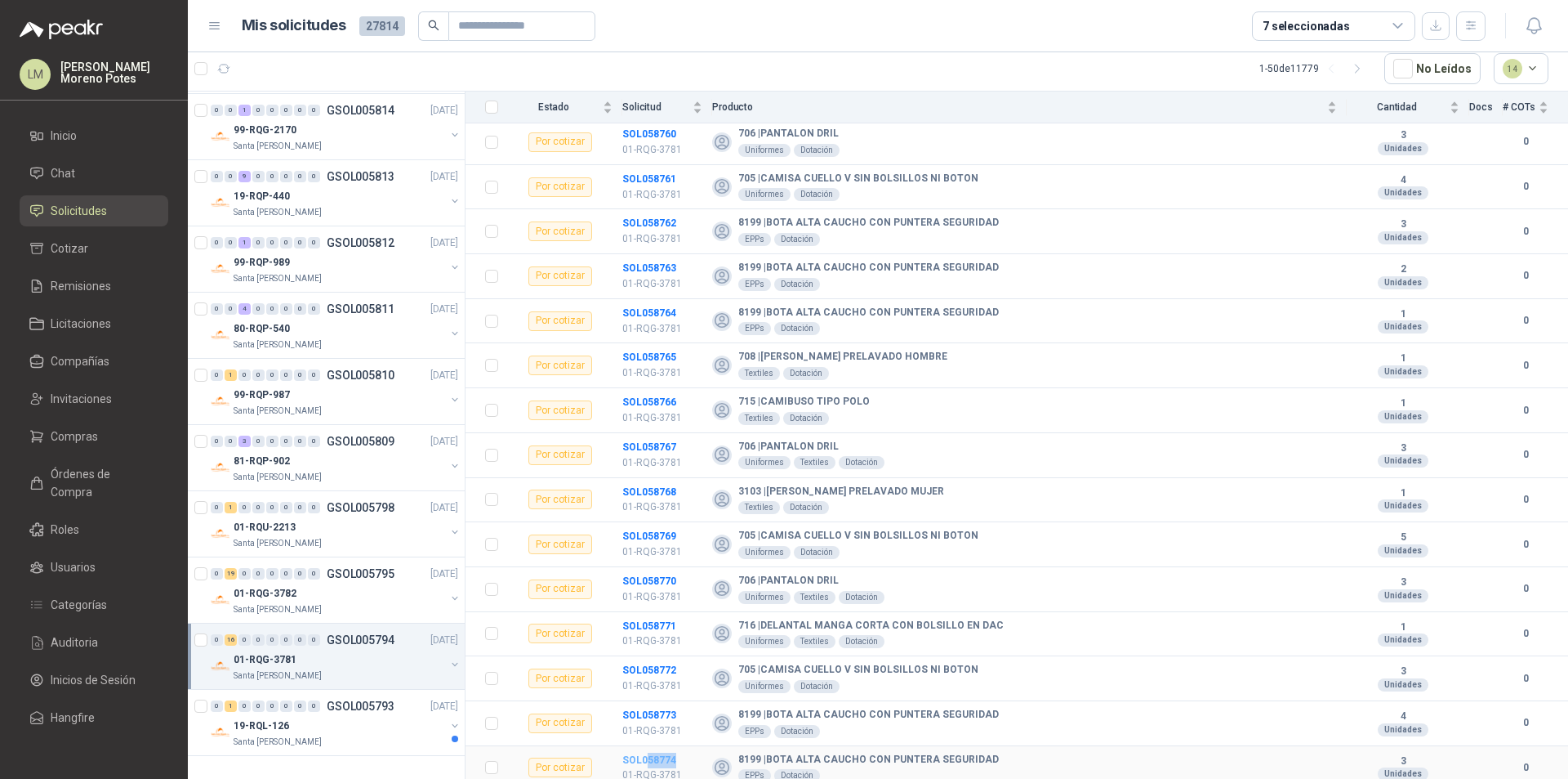
drag, startPoint x: 684, startPoint y: 743, endPoint x: 645, endPoint y: 752, distance: 40.0
click at [645, 750] on td "SOL058774 01-RQG-3781" at bounding box center [667, 769] width 90 height 45
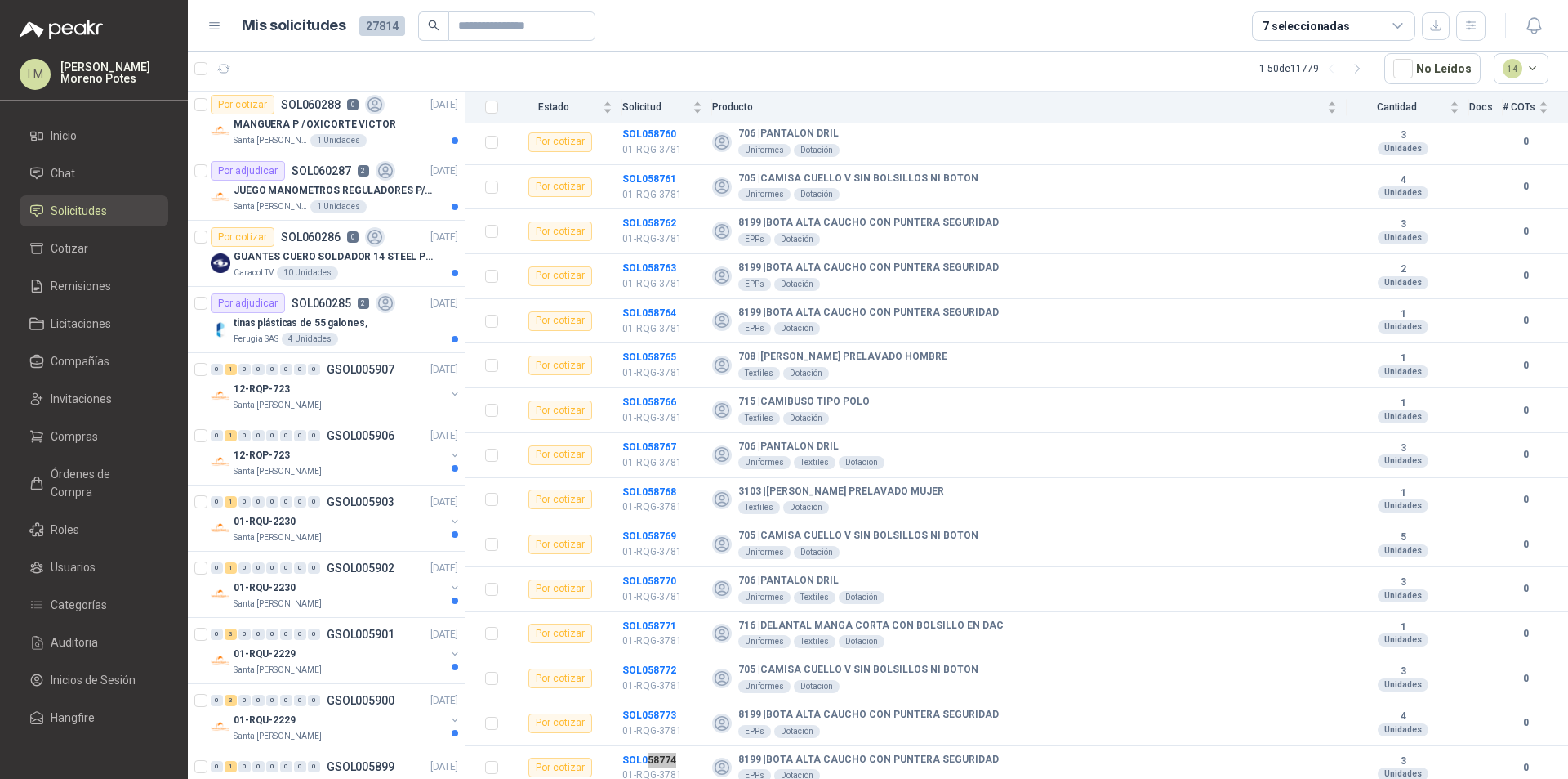
scroll to position [0, 0]
click at [225, 68] on icon "button" at bounding box center [224, 69] width 14 height 14
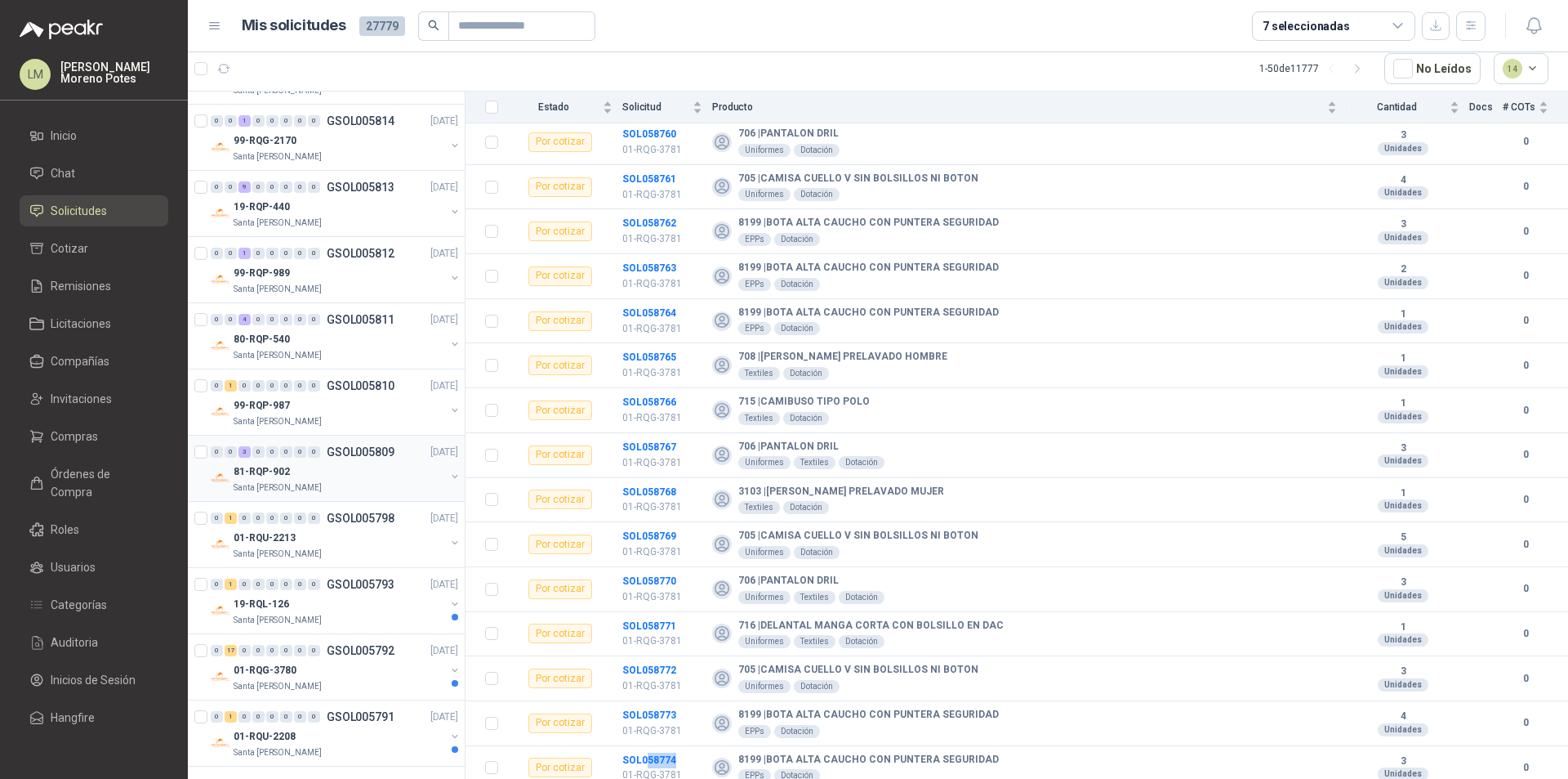
scroll to position [2645, 0]
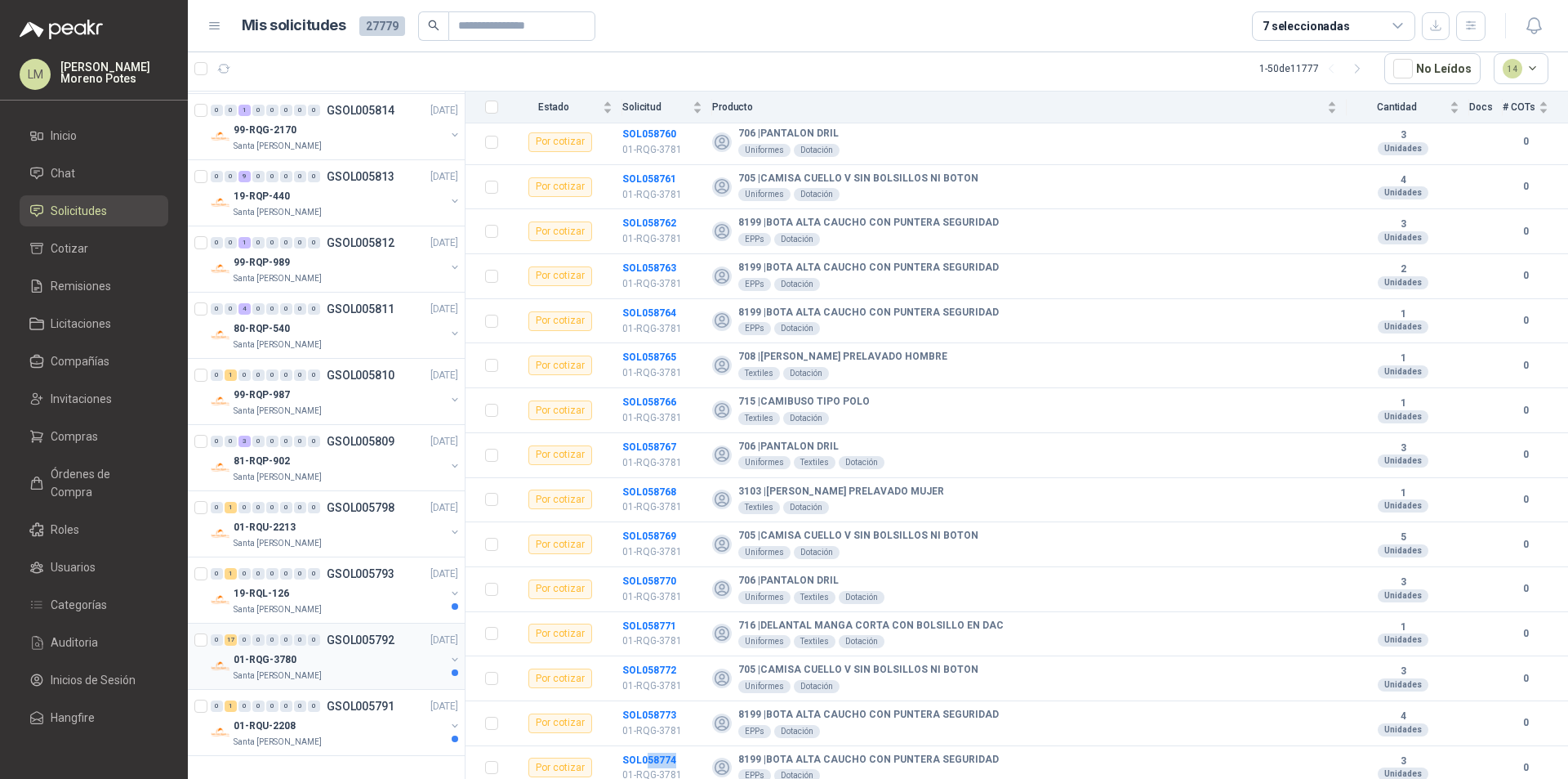
drag, startPoint x: 328, startPoint y: 674, endPoint x: 335, endPoint y: 668, distance: 9.2
click at [328, 674] on div "Santa [PERSON_NAME]" at bounding box center [339, 675] width 212 height 13
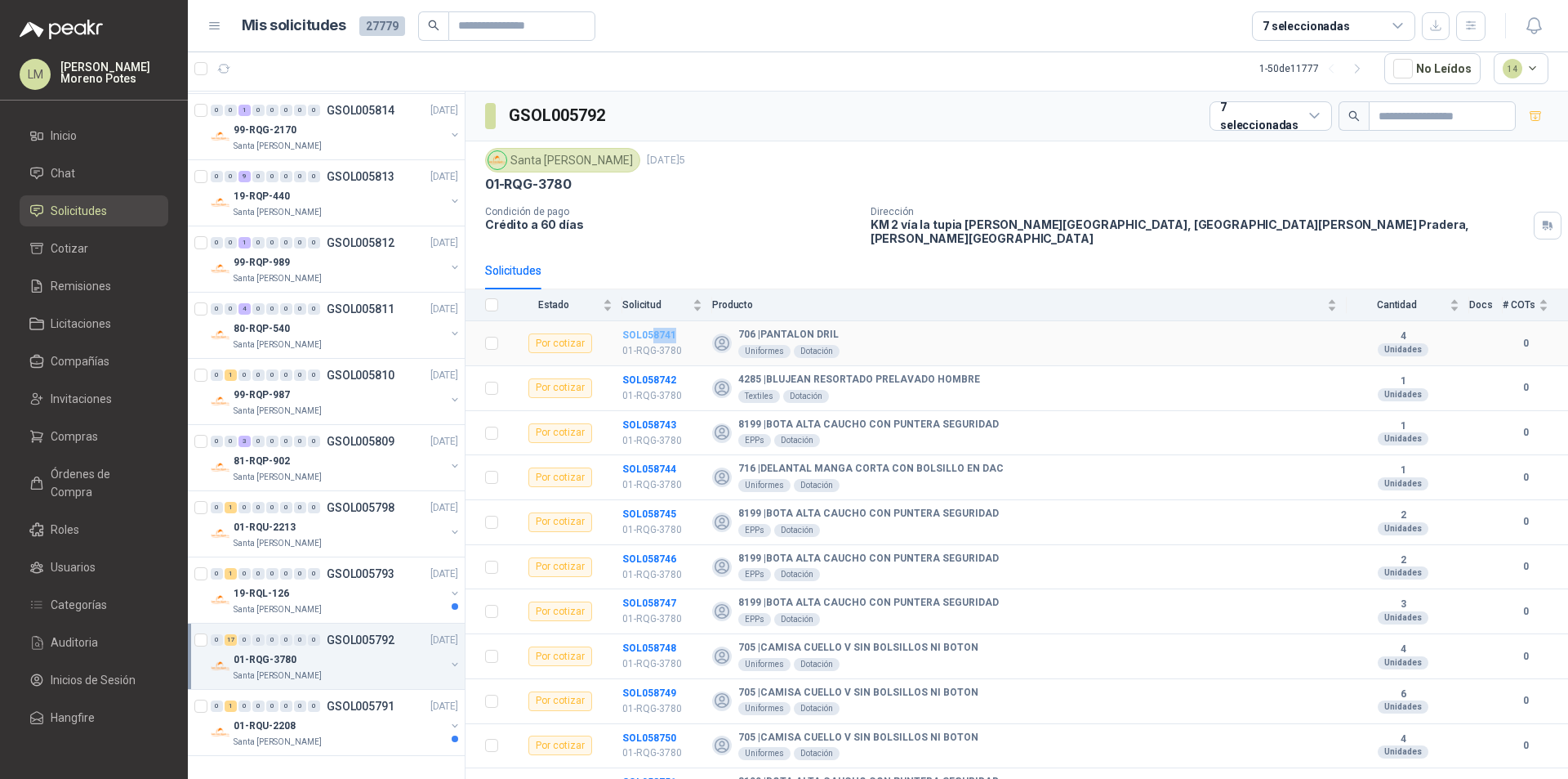
drag, startPoint x: 686, startPoint y: 321, endPoint x: 649, endPoint y: 326, distance: 37.3
click at [649, 326] on td "SOL058741 01-RQG-3780" at bounding box center [667, 343] width 90 height 45
click at [649, 329] on b "SOL058741" at bounding box center [649, 335] width 54 height 11
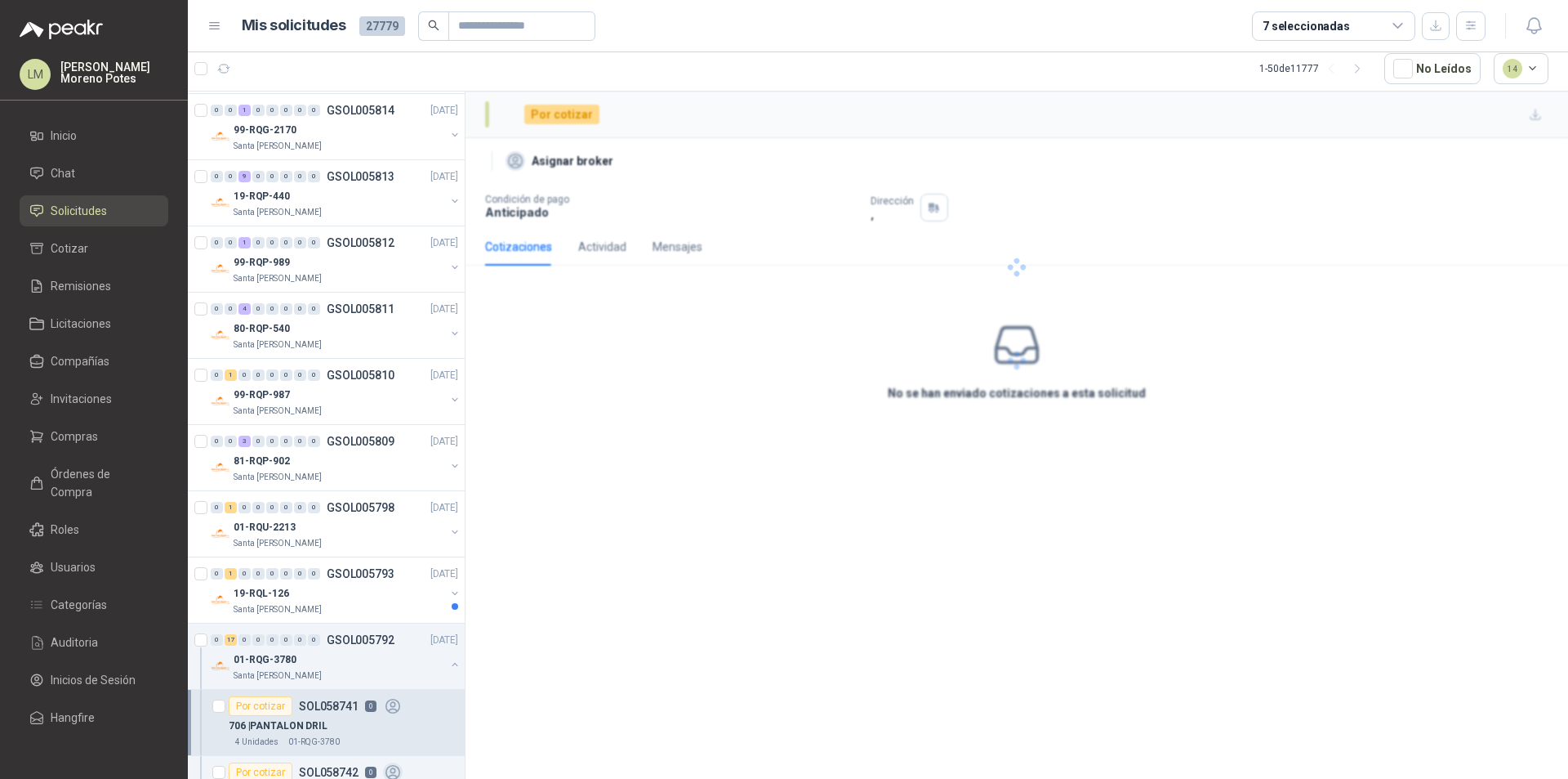
click at [675, 323] on div at bounding box center [1017, 267] width 1103 height 351
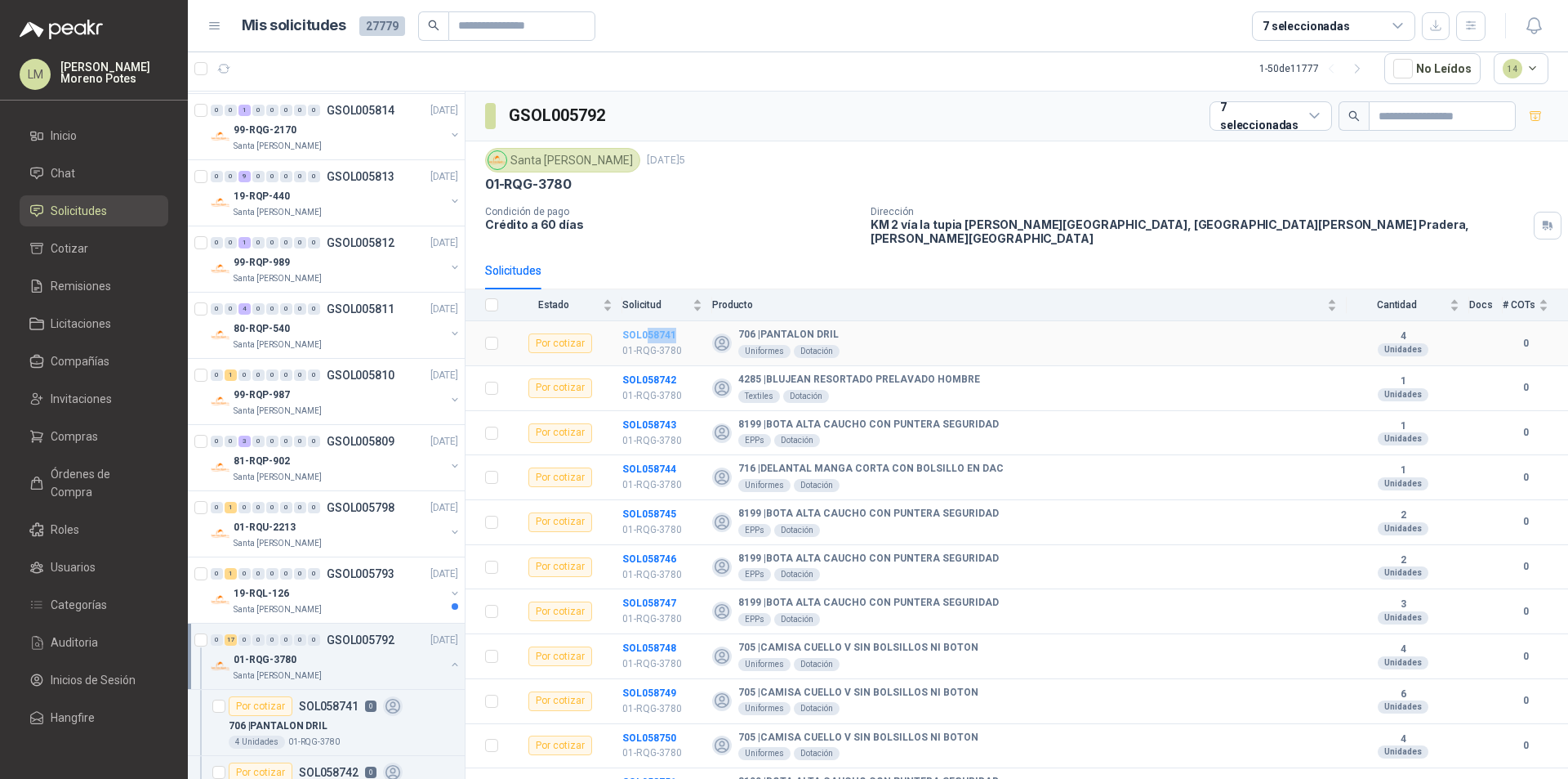
drag, startPoint x: 702, startPoint y: 324, endPoint x: 645, endPoint y: 326, distance: 57.0
click at [645, 326] on td "SOL058741 01-RQG-3780" at bounding box center [667, 343] width 90 height 45
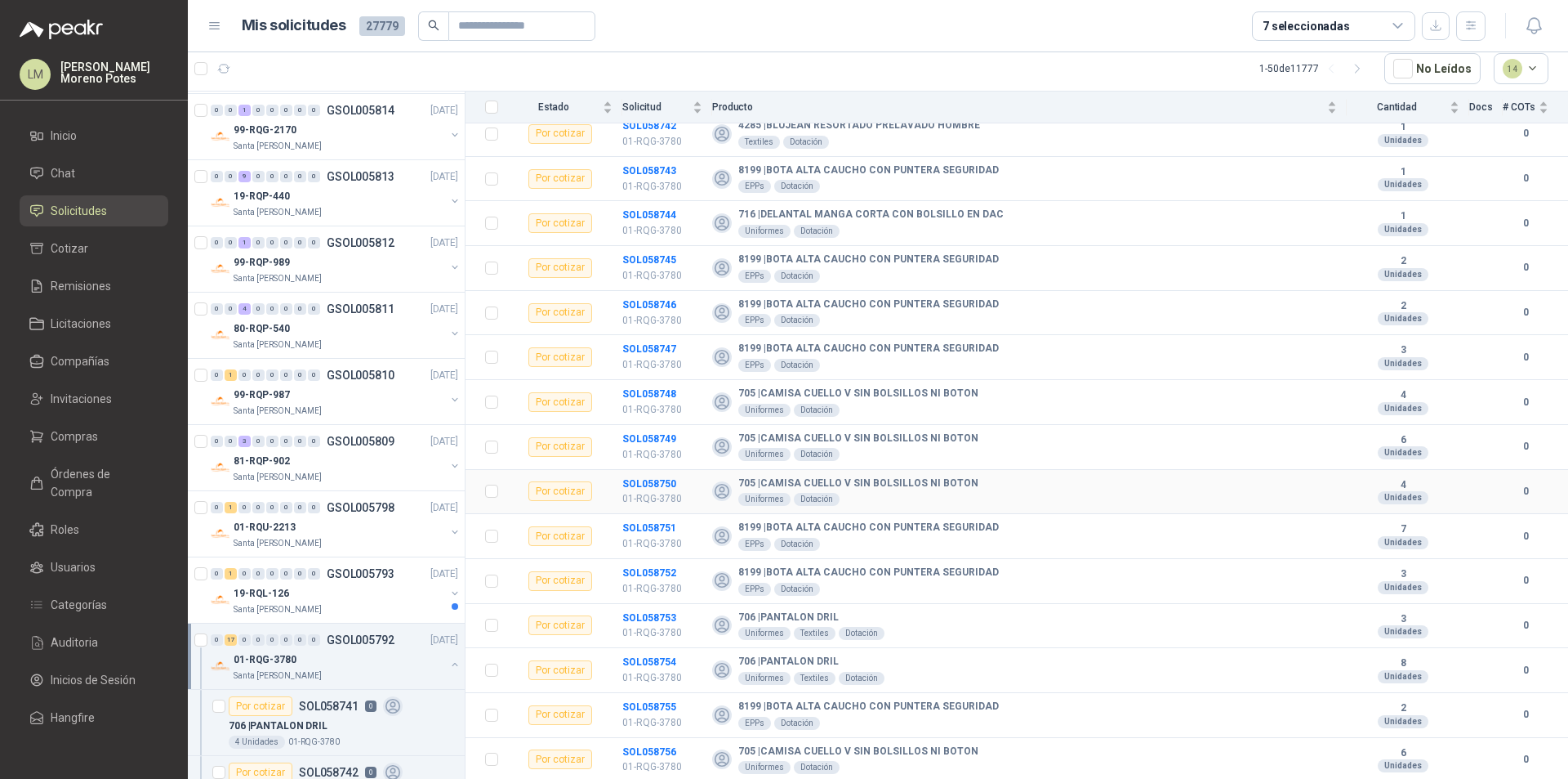
scroll to position [291, 0]
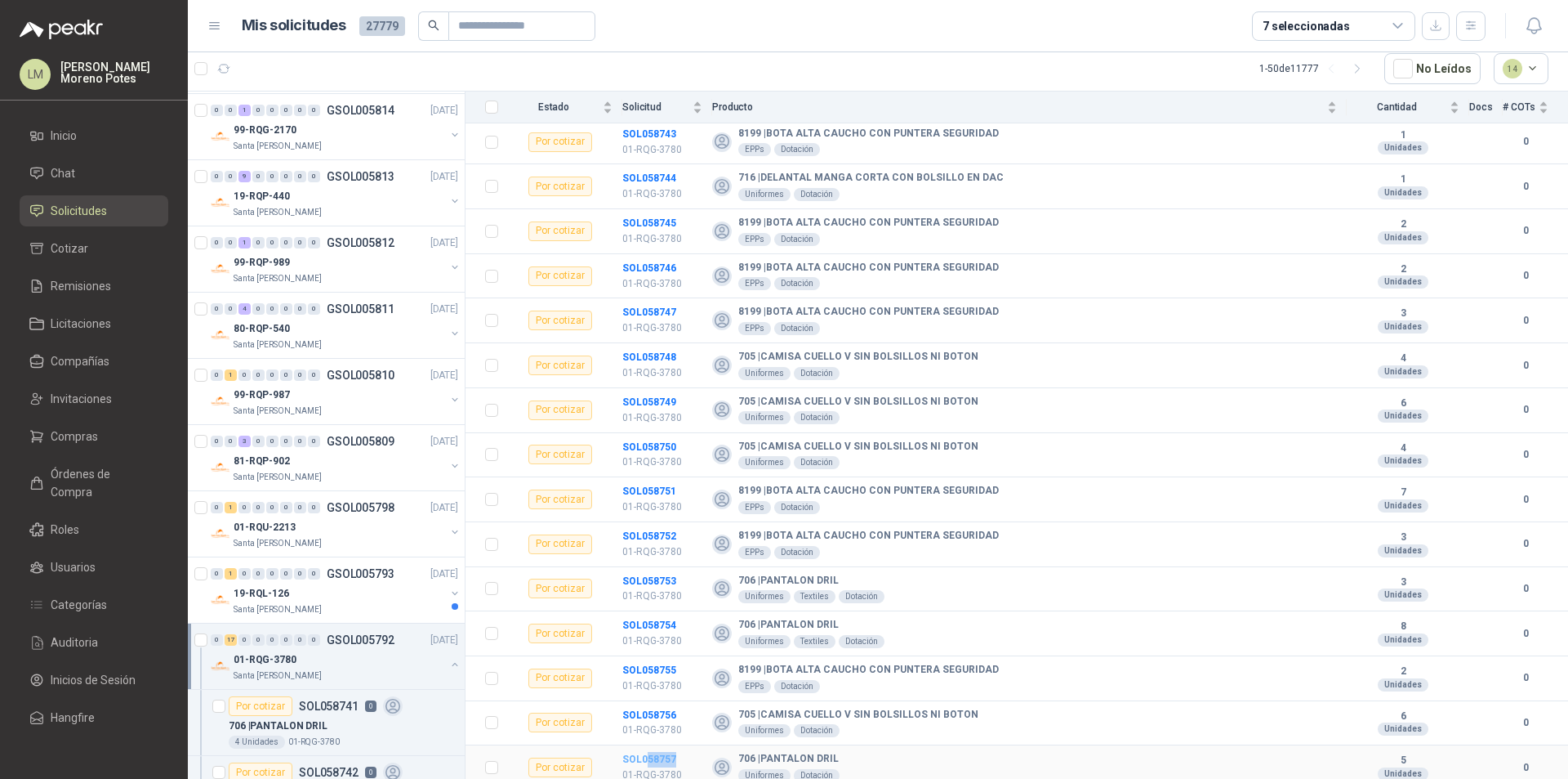
drag, startPoint x: 686, startPoint y: 751, endPoint x: 646, endPoint y: 753, distance: 40.0
click at [646, 750] on td "SOL058757 01-RQG-3780" at bounding box center [667, 768] width 90 height 45
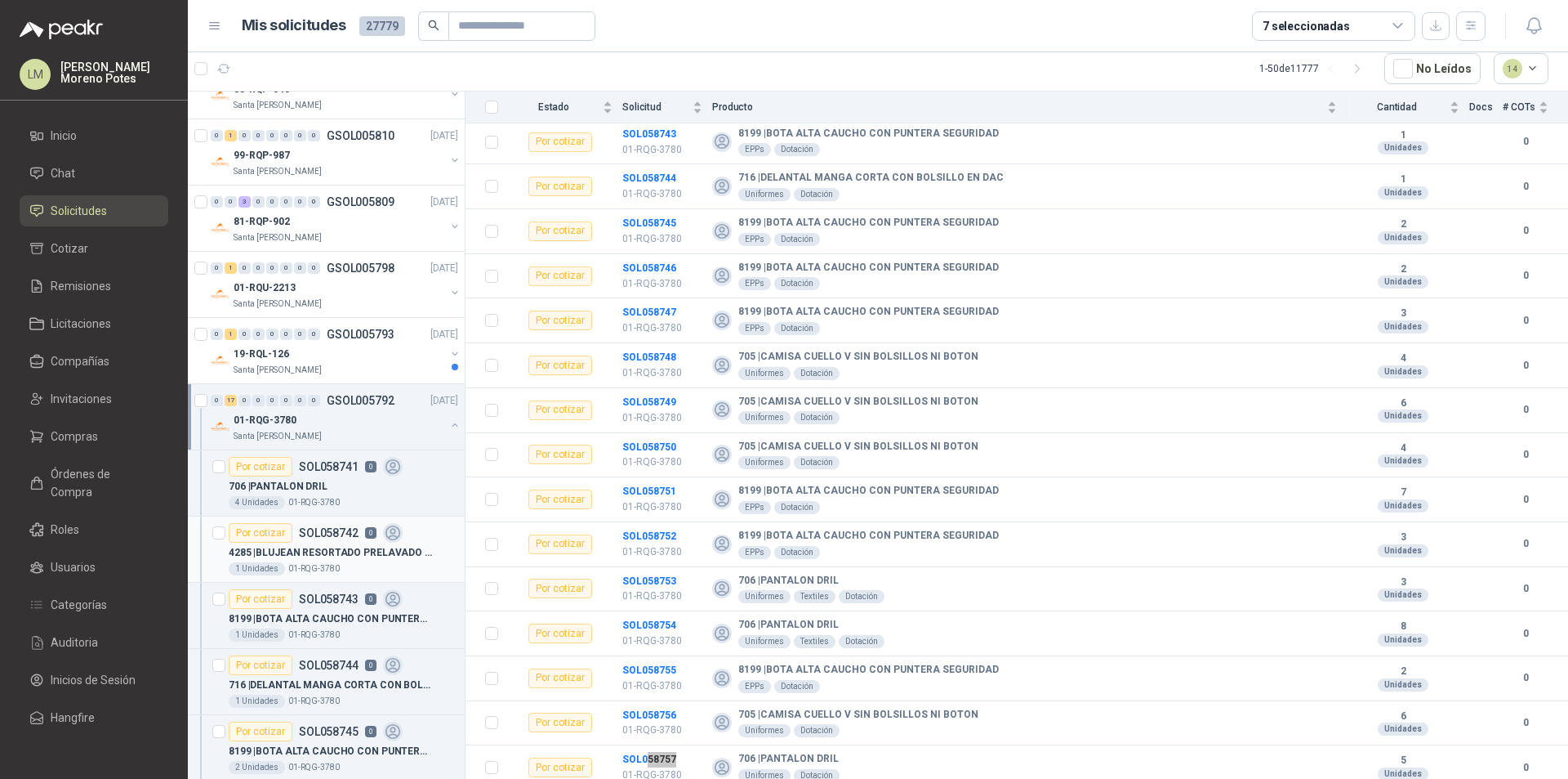
scroll to position [2889, 0]
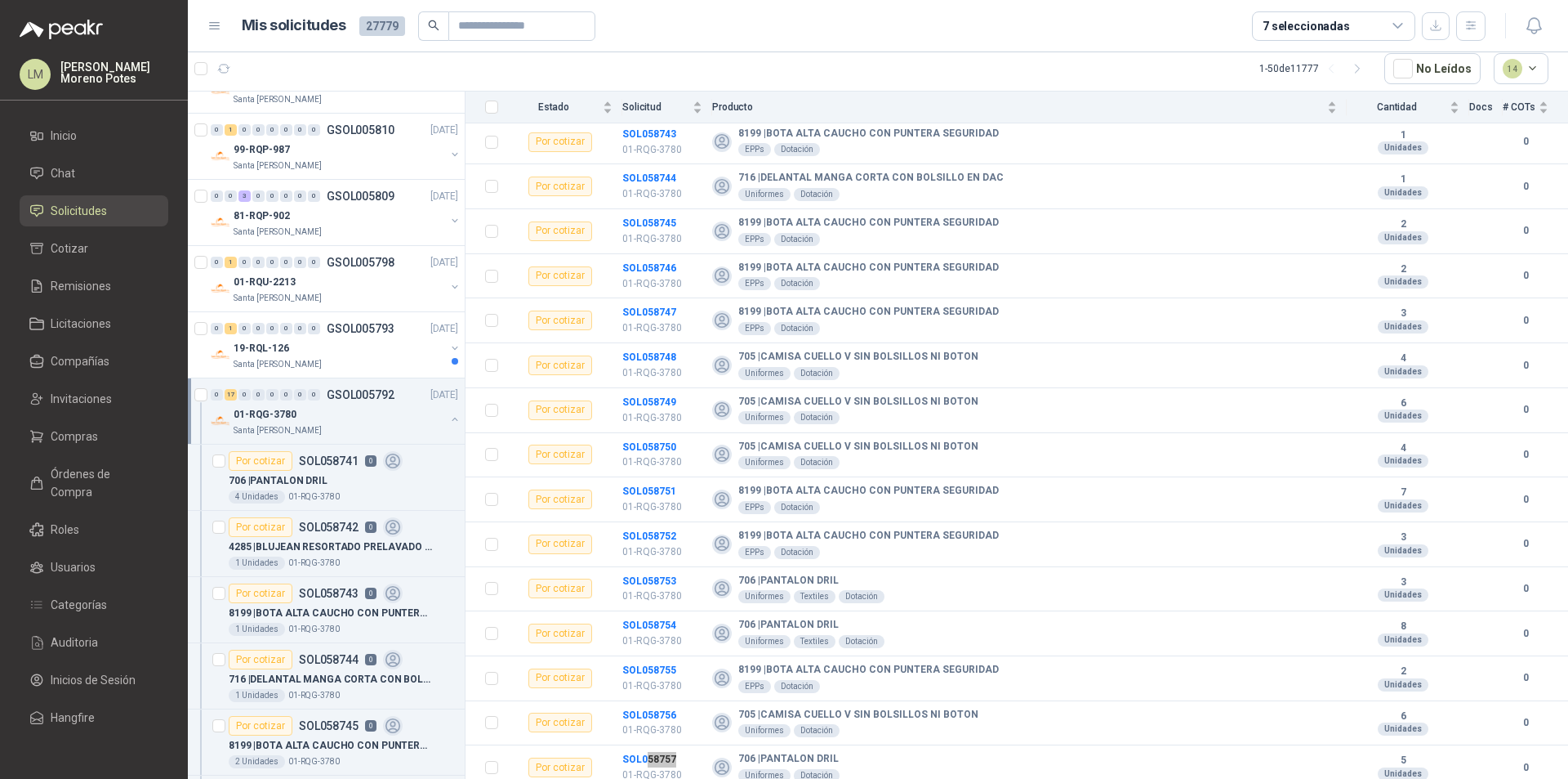
click at [449, 419] on button "button" at bounding box center [455, 418] width 13 height 13
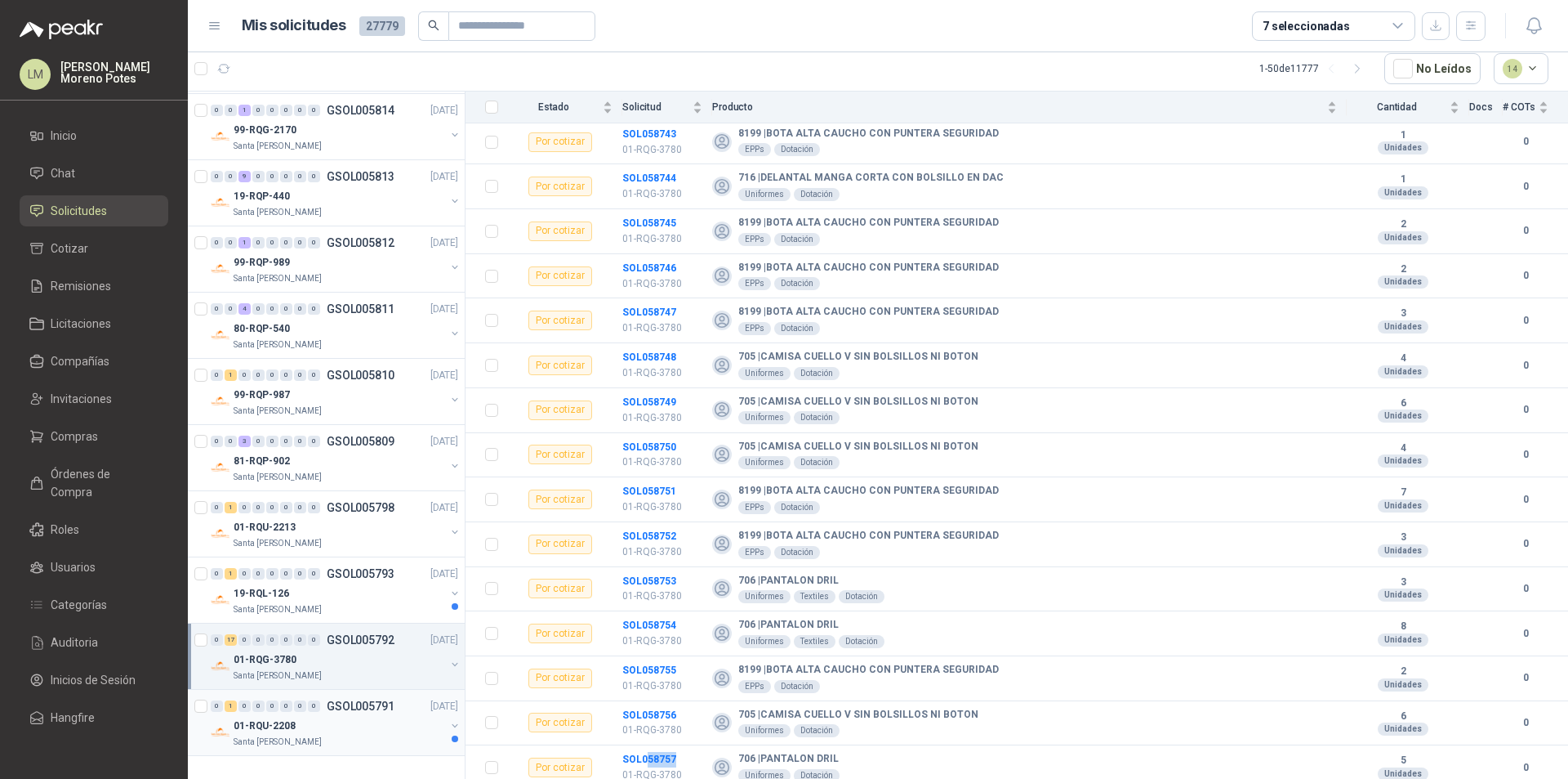
click at [401, 727] on div "01-RQU-2208" at bounding box center [339, 725] width 212 height 20
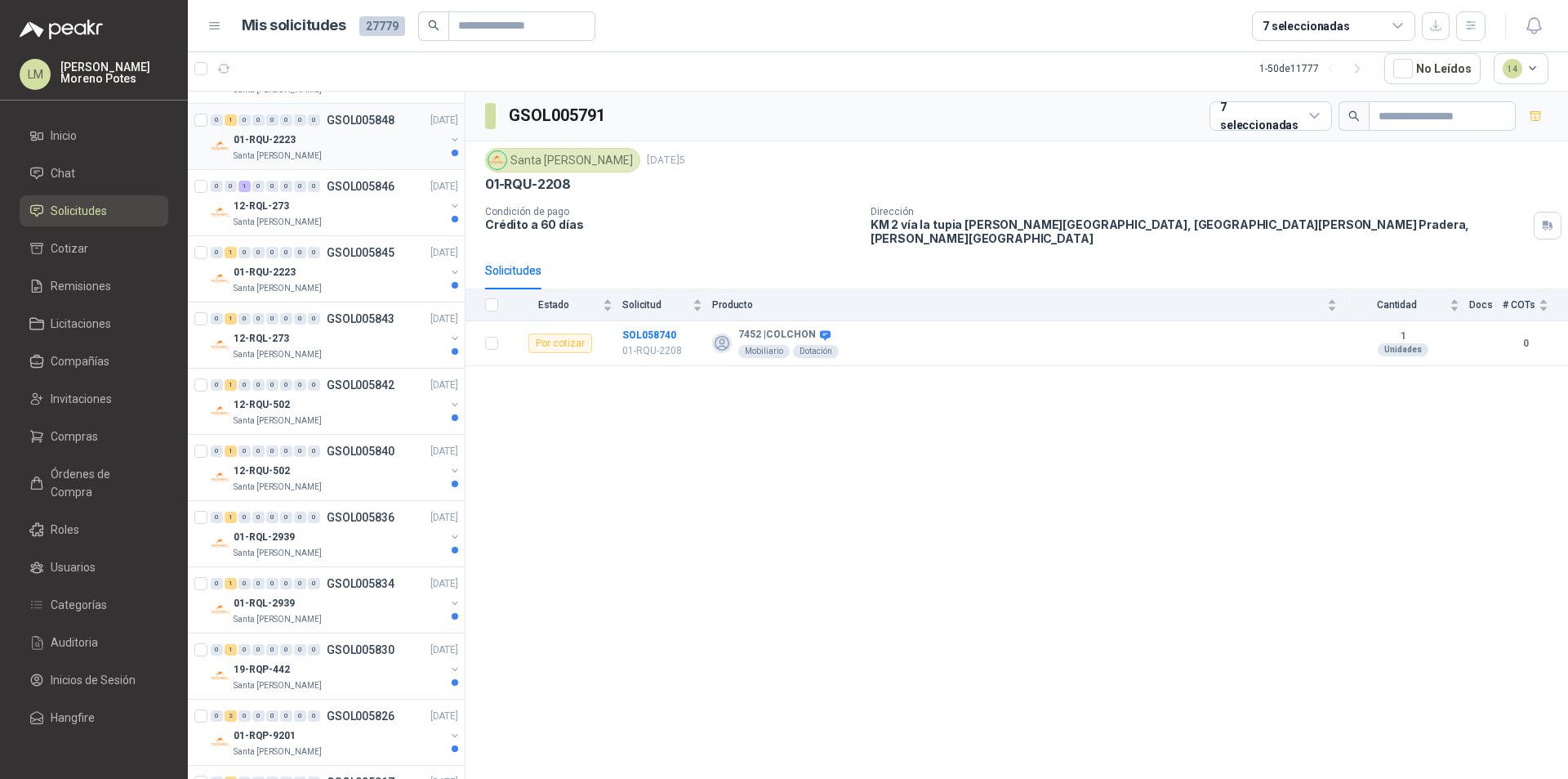
scroll to position [1664, 0]
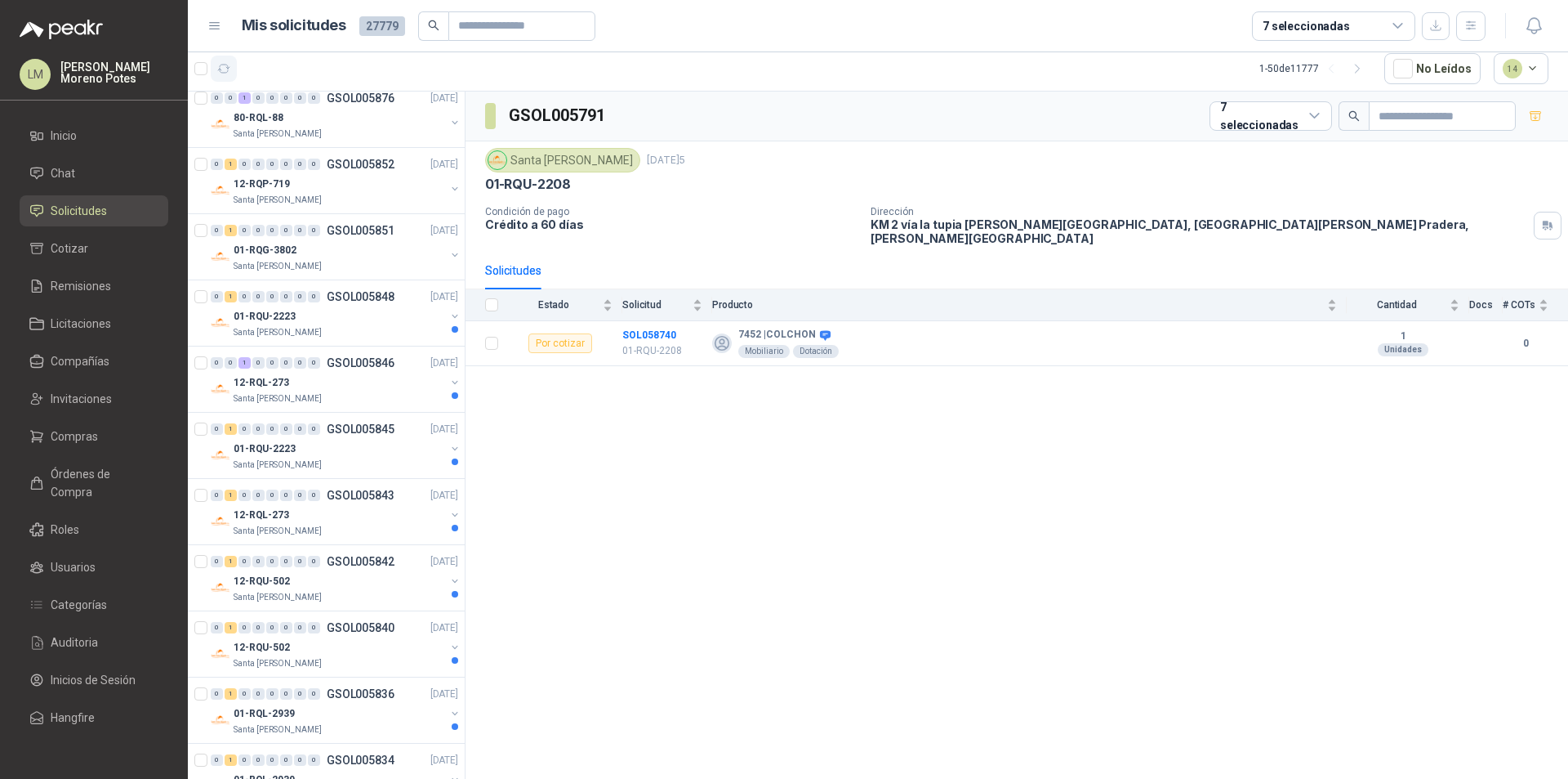
click at [230, 68] on button "button" at bounding box center [224, 68] width 26 height 26
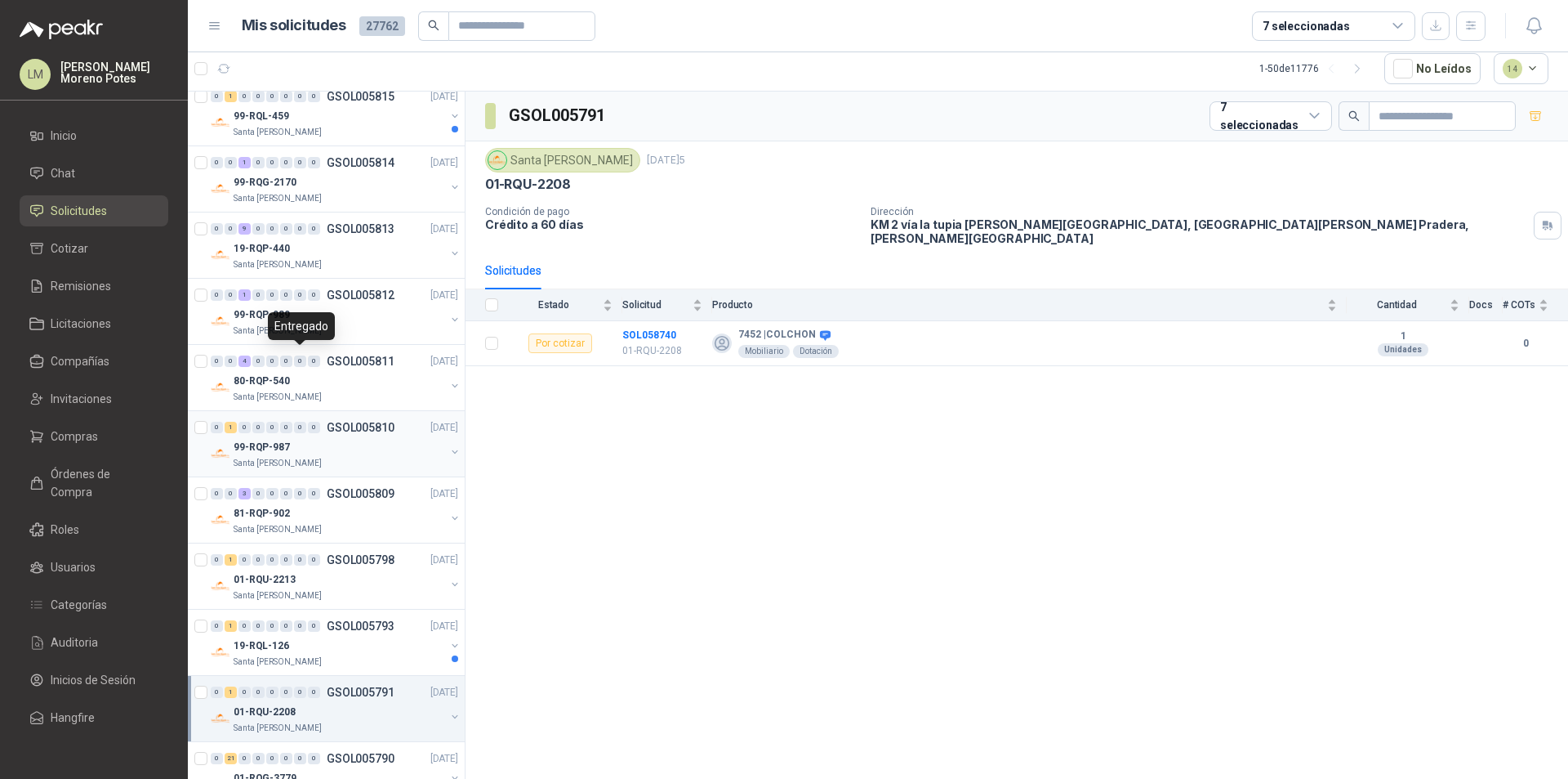
scroll to position [2645, 0]
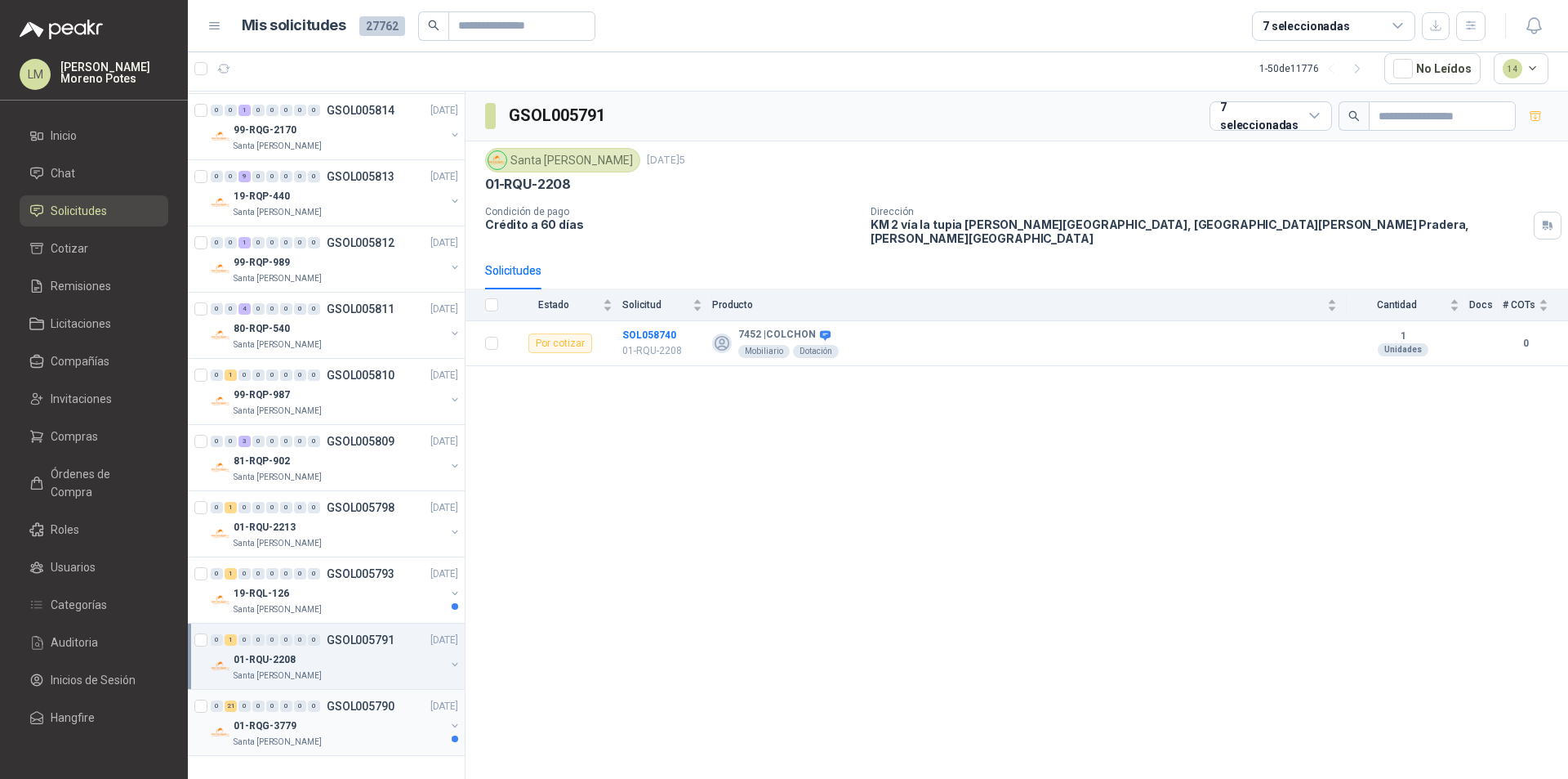
click at [374, 725] on div "01-RQG-3779" at bounding box center [339, 725] width 212 height 20
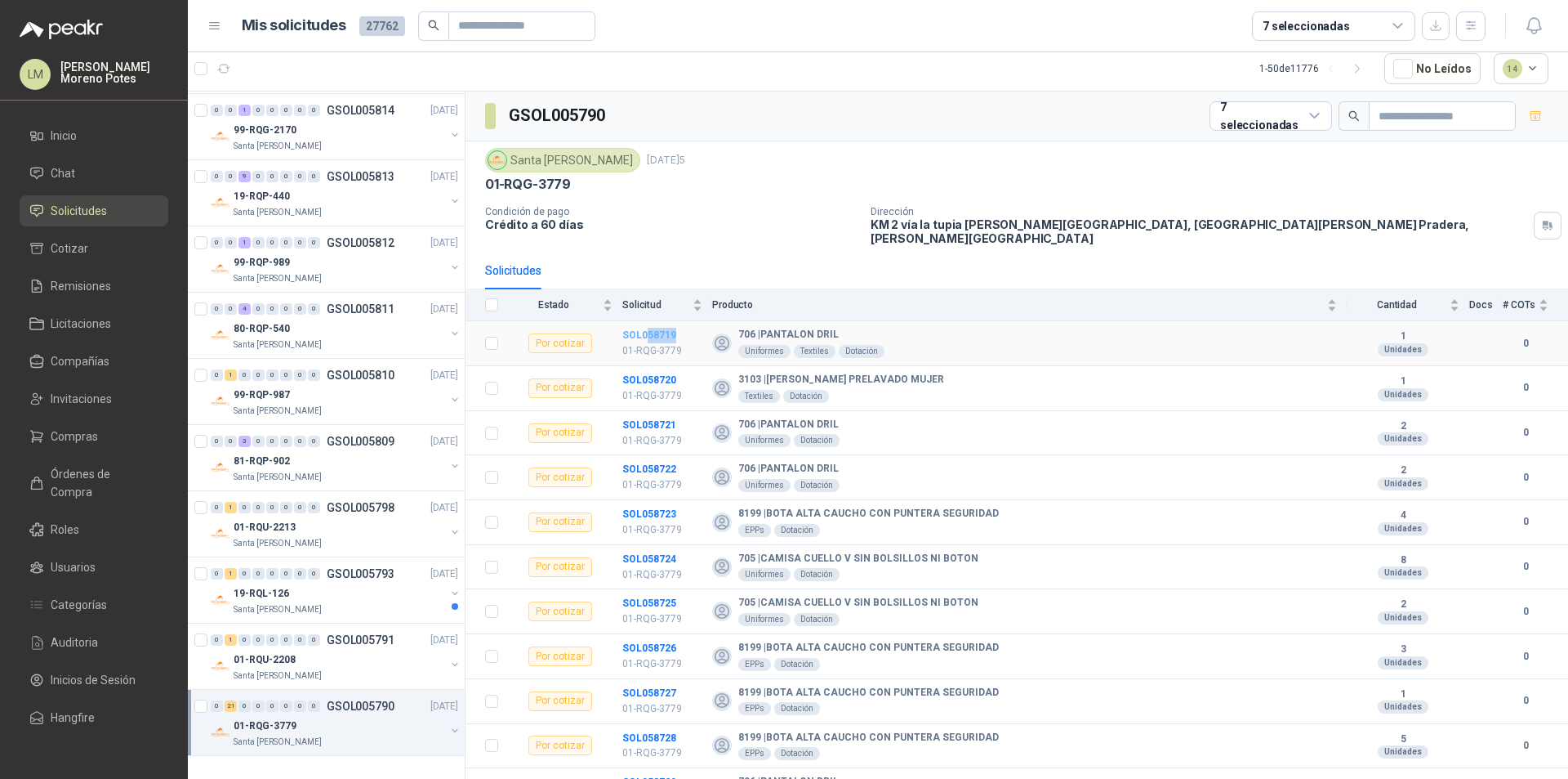
drag, startPoint x: 682, startPoint y: 323, endPoint x: 647, endPoint y: 324, distance: 35.0
click at [647, 324] on td "SOL058719 01-RQG-3779" at bounding box center [667, 343] width 90 height 45
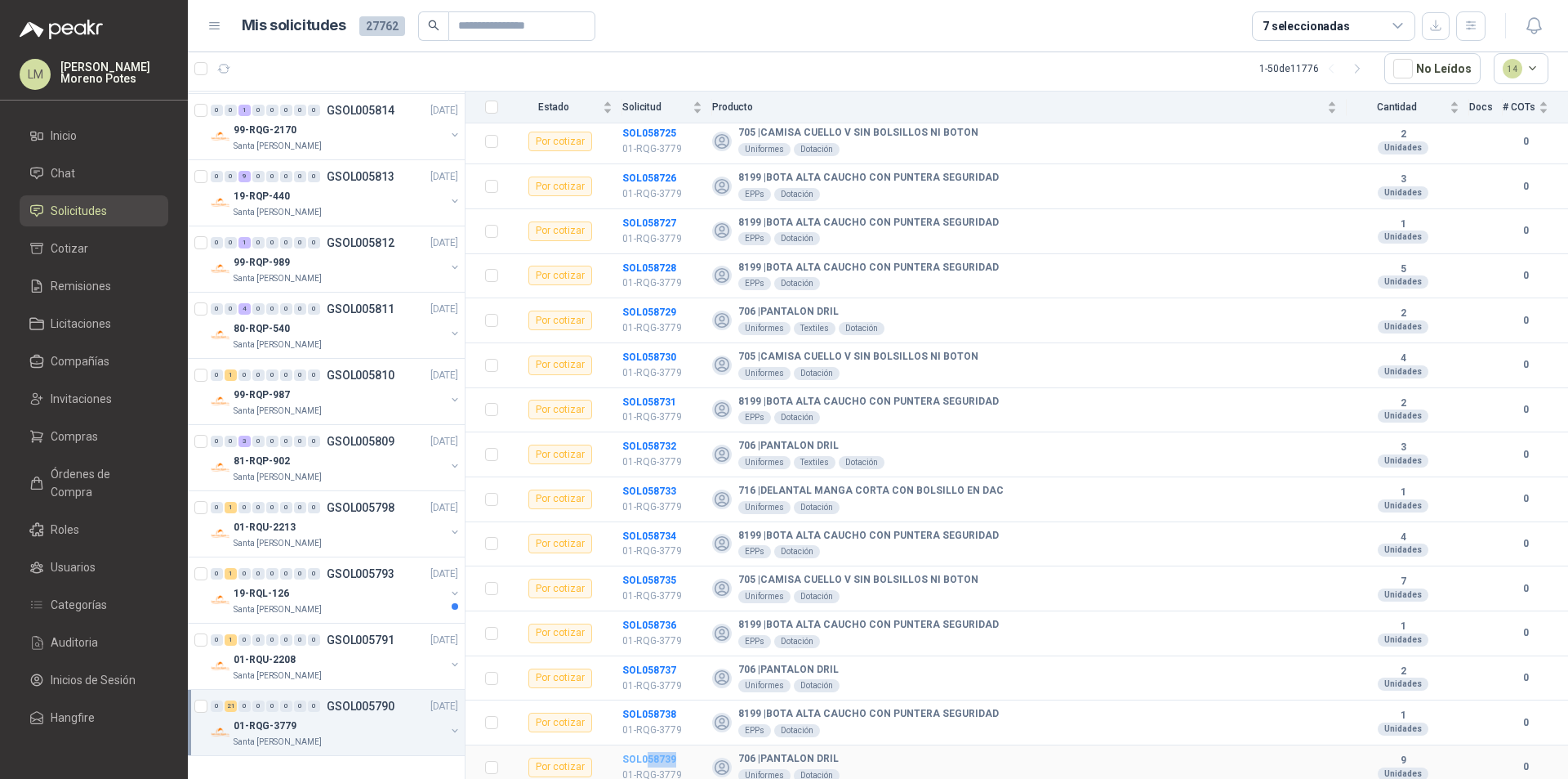
drag, startPoint x: 686, startPoint y: 749, endPoint x: 647, endPoint y: 750, distance: 39.0
click at [647, 750] on td "SOL058739 01-RQG-3779" at bounding box center [667, 768] width 90 height 45
click at [228, 78] on button "button" at bounding box center [224, 68] width 26 height 26
click at [344, 728] on div "01-RQG-3778" at bounding box center [339, 725] width 212 height 20
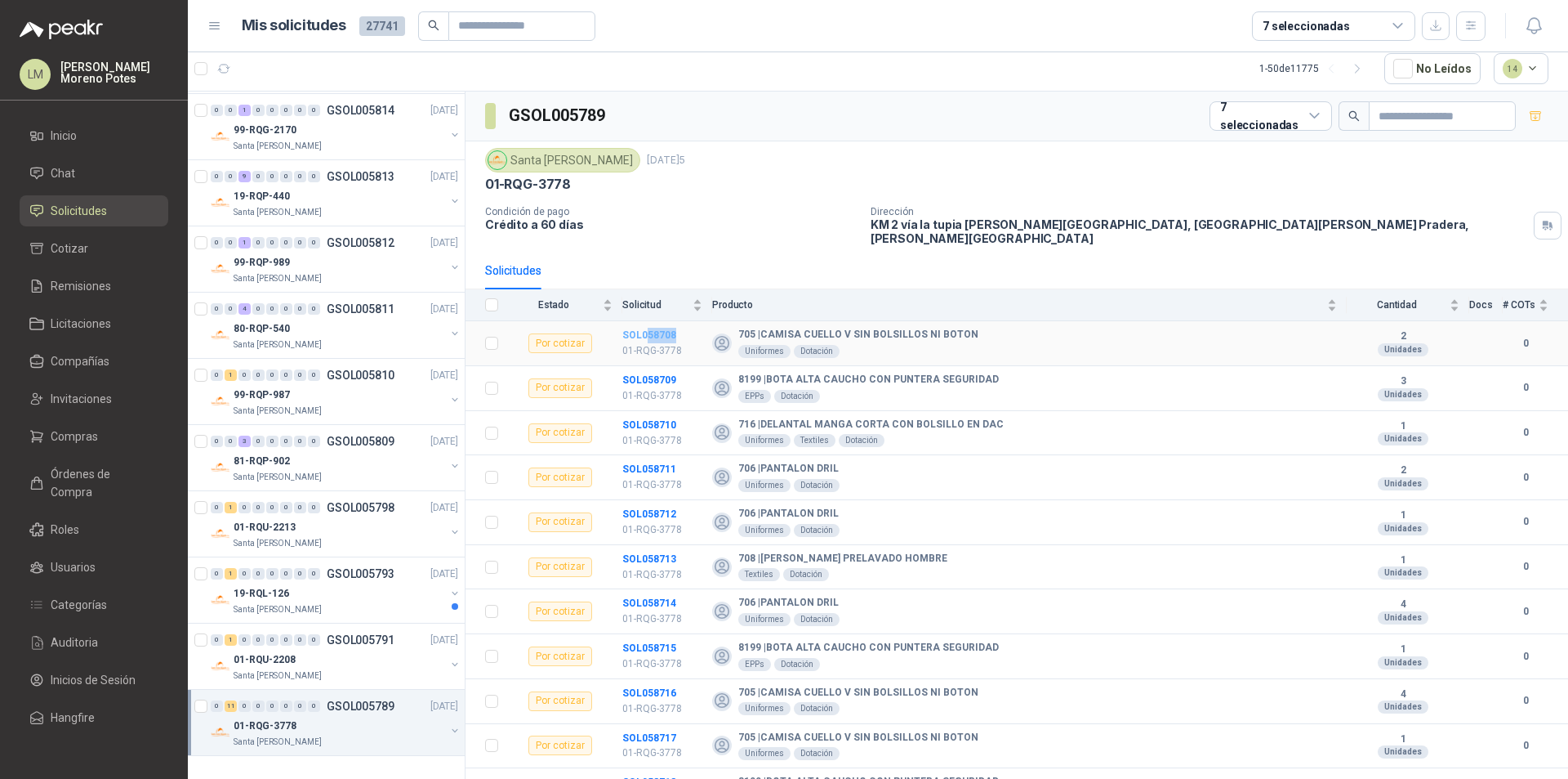
drag, startPoint x: 673, startPoint y: 328, endPoint x: 646, endPoint y: 323, distance: 27.5
click at [646, 323] on td "SOL058708 01-RQG-3778" at bounding box center [667, 343] width 90 height 45
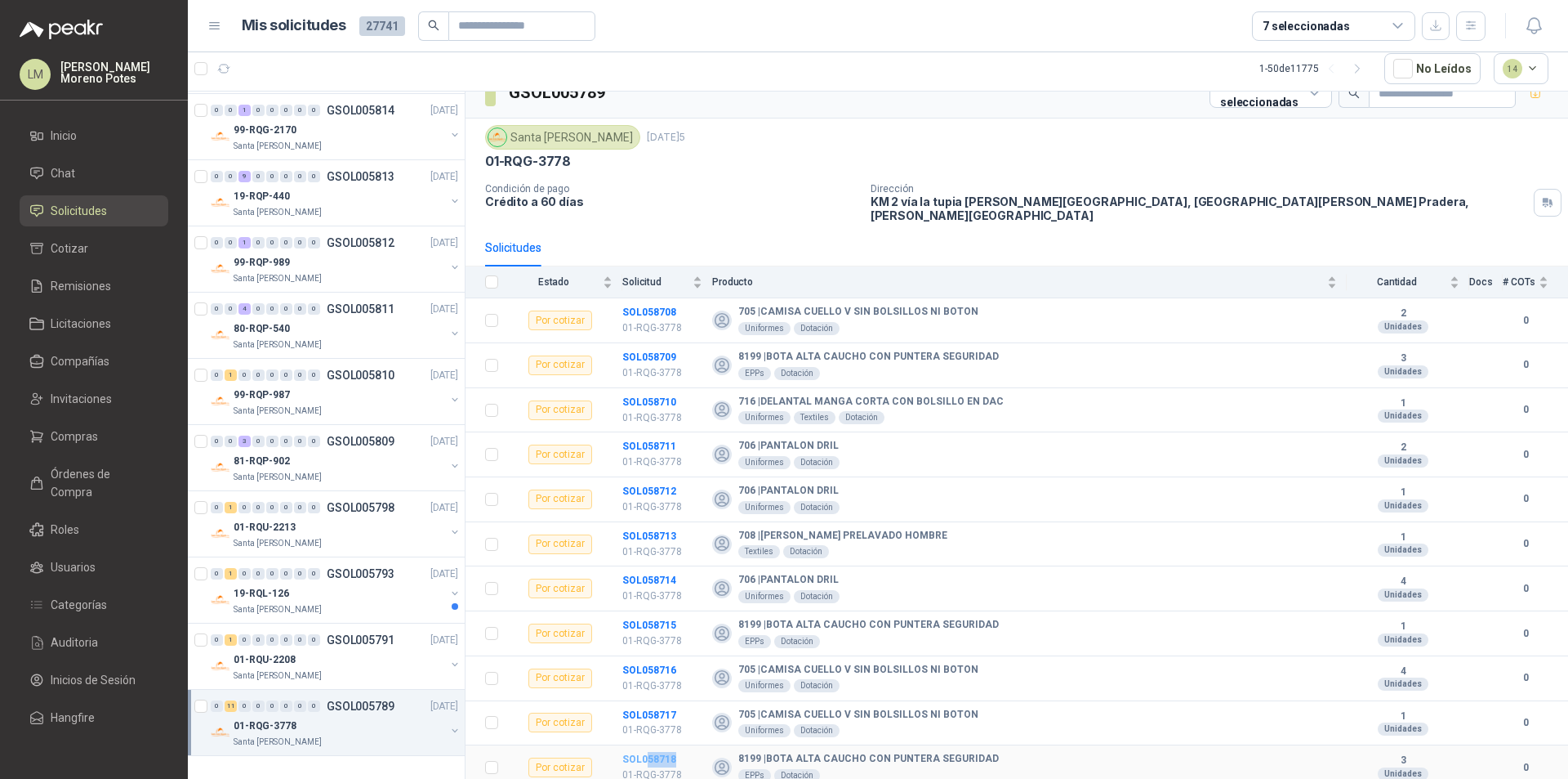
drag, startPoint x: 684, startPoint y: 750, endPoint x: 647, endPoint y: 750, distance: 37.0
click at [647, 750] on td "SOL058718 01-RQG-3778" at bounding box center [667, 768] width 90 height 45
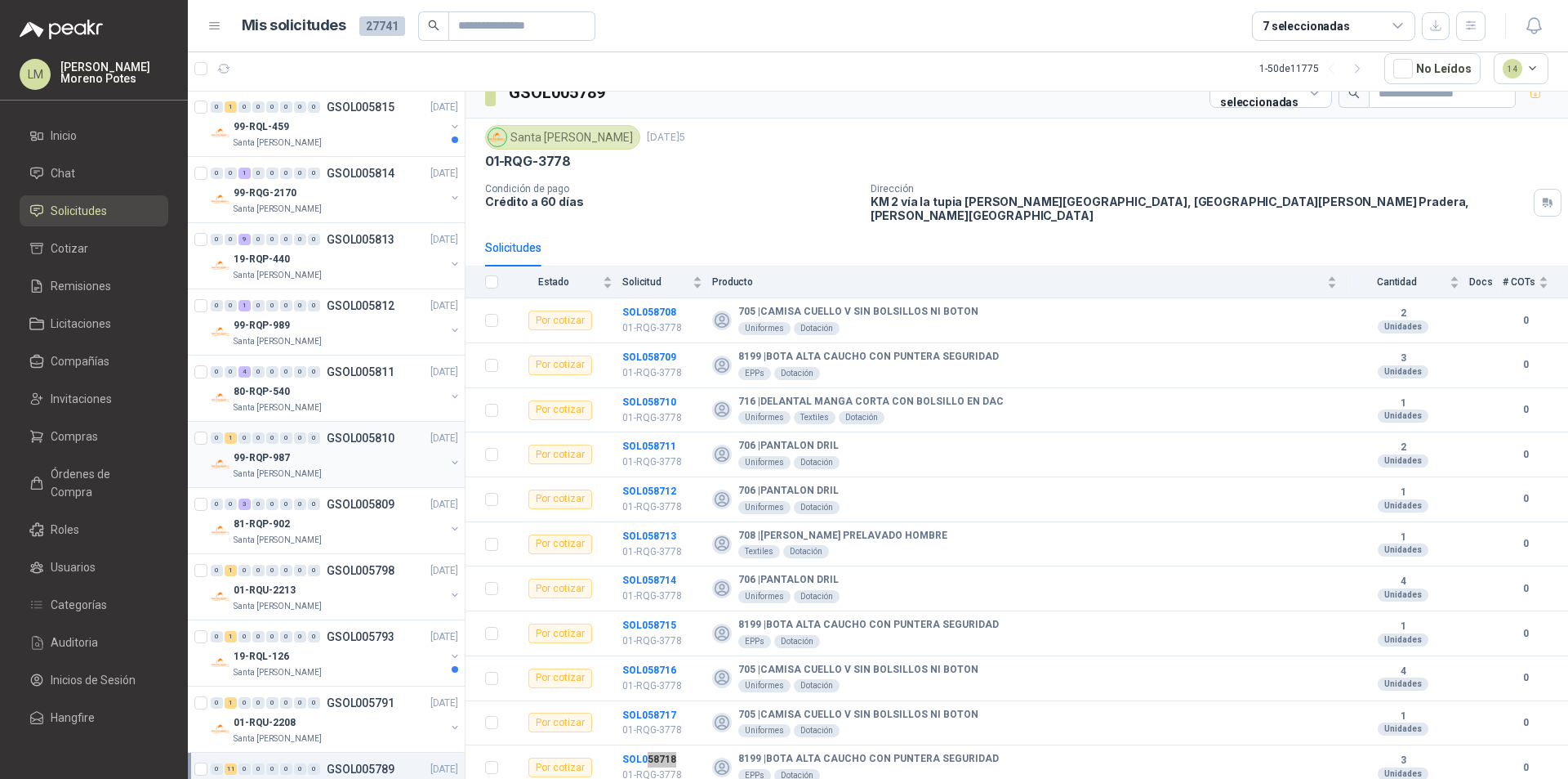
scroll to position [2645, 0]
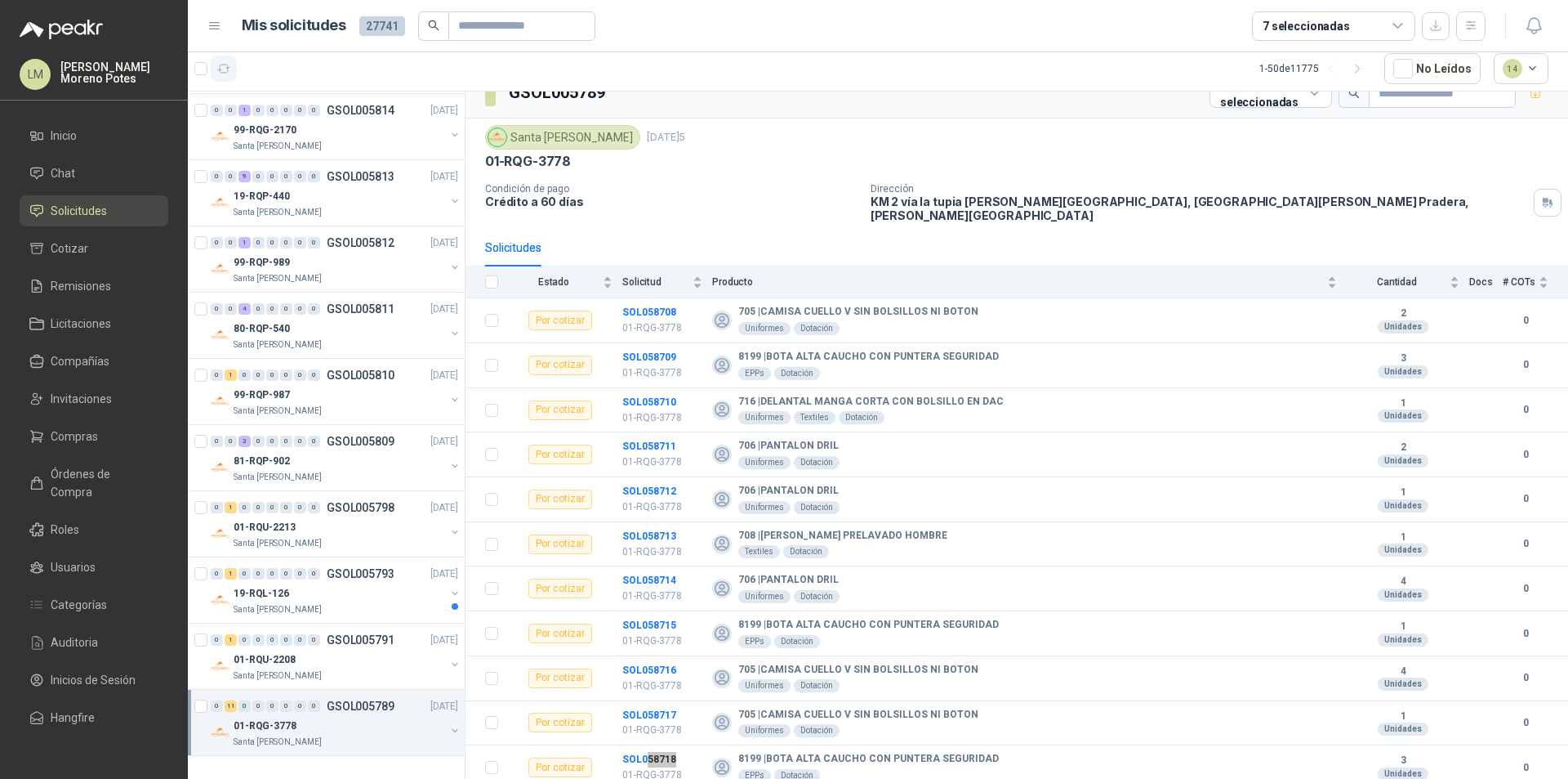
click at [226, 73] on icon "button" at bounding box center [224, 69] width 14 height 14
click at [298, 745] on p "Santa [PERSON_NAME]" at bounding box center [277, 741] width 88 height 13
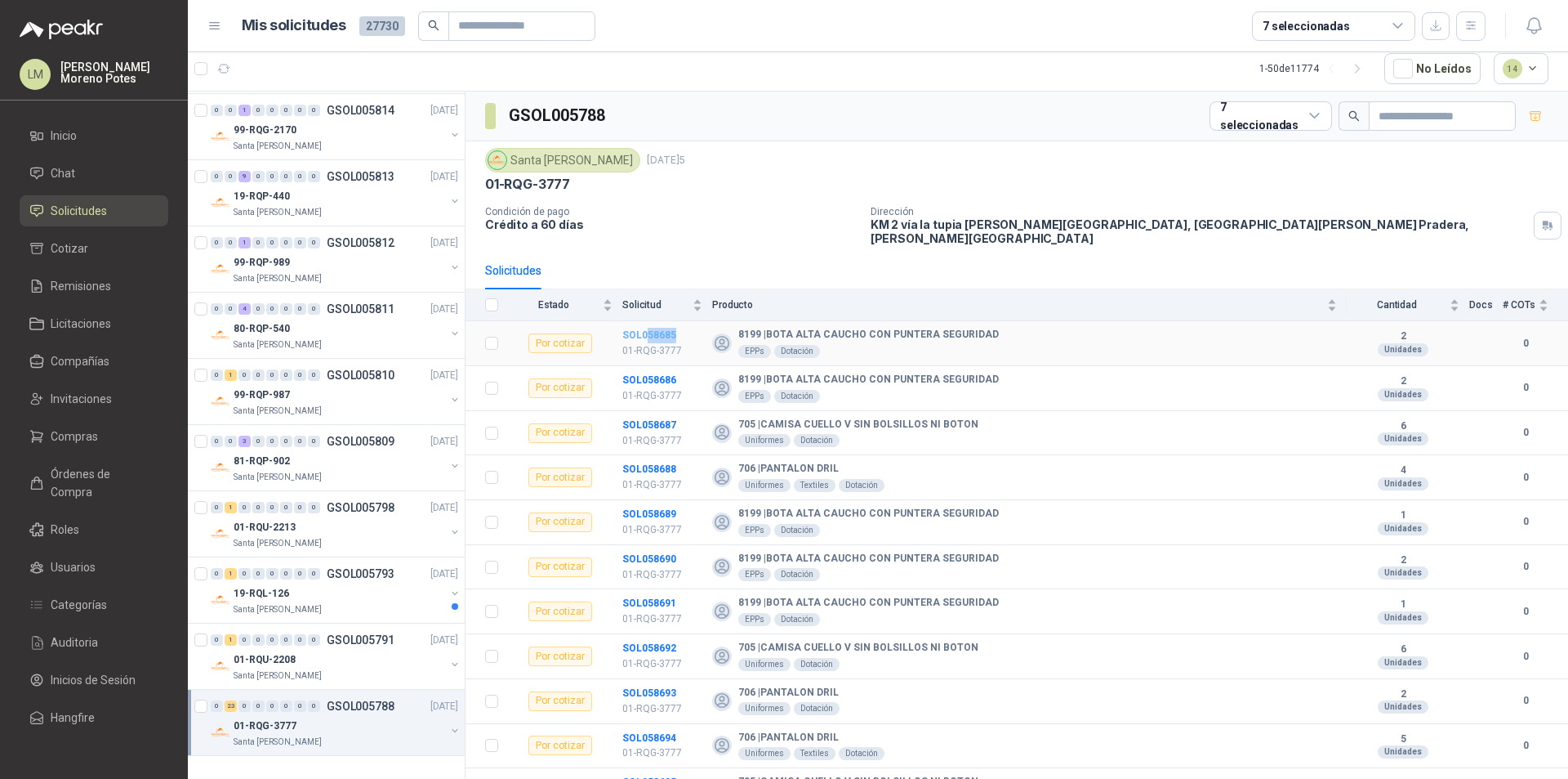
drag, startPoint x: 661, startPoint y: 326, endPoint x: 648, endPoint y: 328, distance: 13.2
click at [648, 328] on td "SOL058685 01-RQG-3777" at bounding box center [667, 343] width 90 height 45
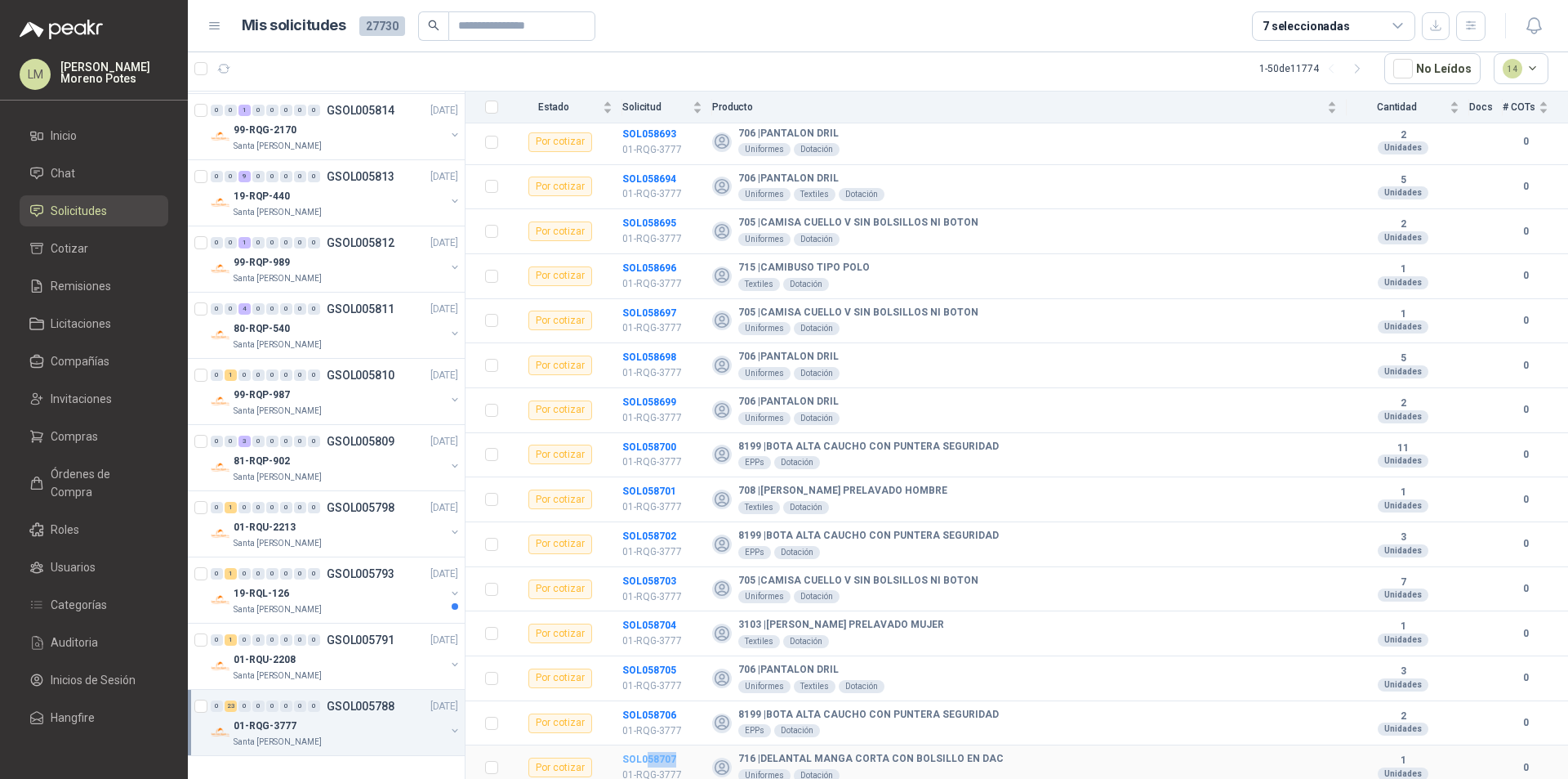
drag, startPoint x: 678, startPoint y: 744, endPoint x: 647, endPoint y: 751, distance: 31.8
click at [647, 750] on td "SOL058707 01-RQG-3777" at bounding box center [667, 768] width 90 height 45
click at [224, 69] on icon "button" at bounding box center [224, 69] width 14 height 14
click at [341, 605] on div "Santa [PERSON_NAME]" at bounding box center [339, 609] width 212 height 13
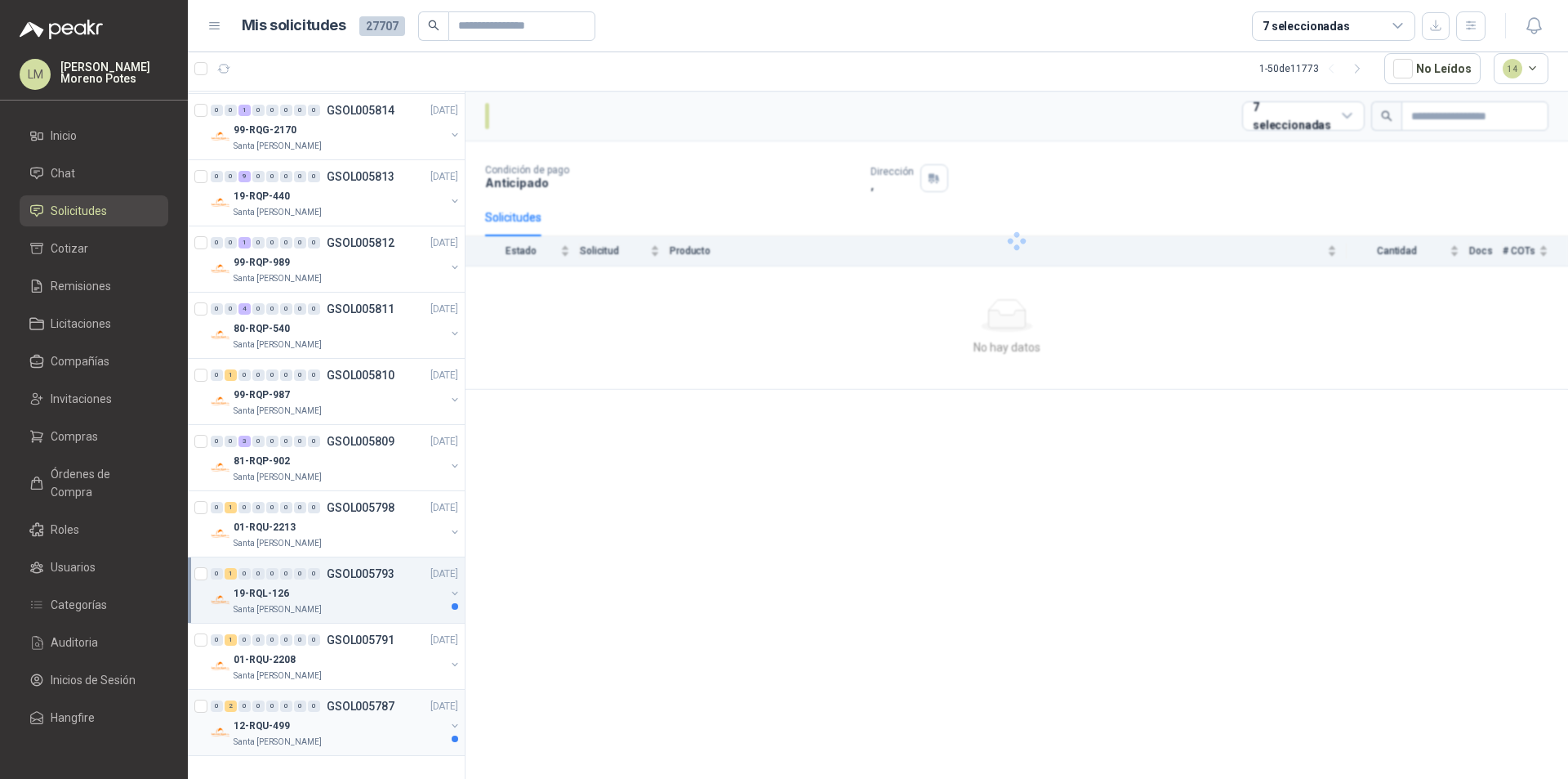
click at [360, 731] on div "12-RQU-499" at bounding box center [339, 725] width 212 height 20
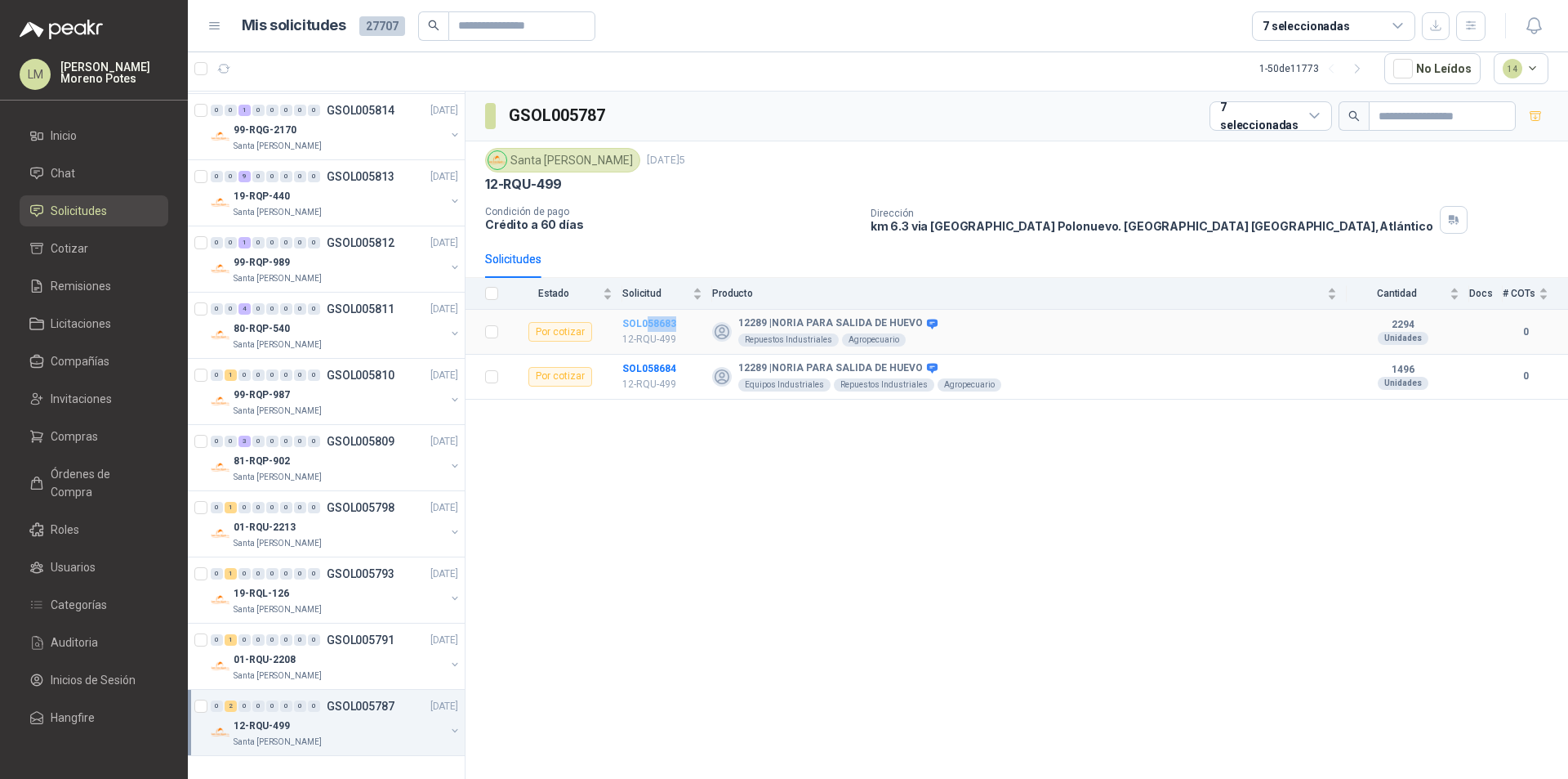
drag, startPoint x: 686, startPoint y: 322, endPoint x: 644, endPoint y: 327, distance: 42.3
click at [644, 327] on td "SOL058683 12-RQU-499" at bounding box center [667, 332] width 90 height 45
drag, startPoint x: 676, startPoint y: 373, endPoint x: 647, endPoint y: 367, distance: 29.6
click at [647, 367] on td "SOL058684 12-RQU-499" at bounding box center [667, 377] width 90 height 45
click at [223, 76] on button "button" at bounding box center [224, 68] width 26 height 26
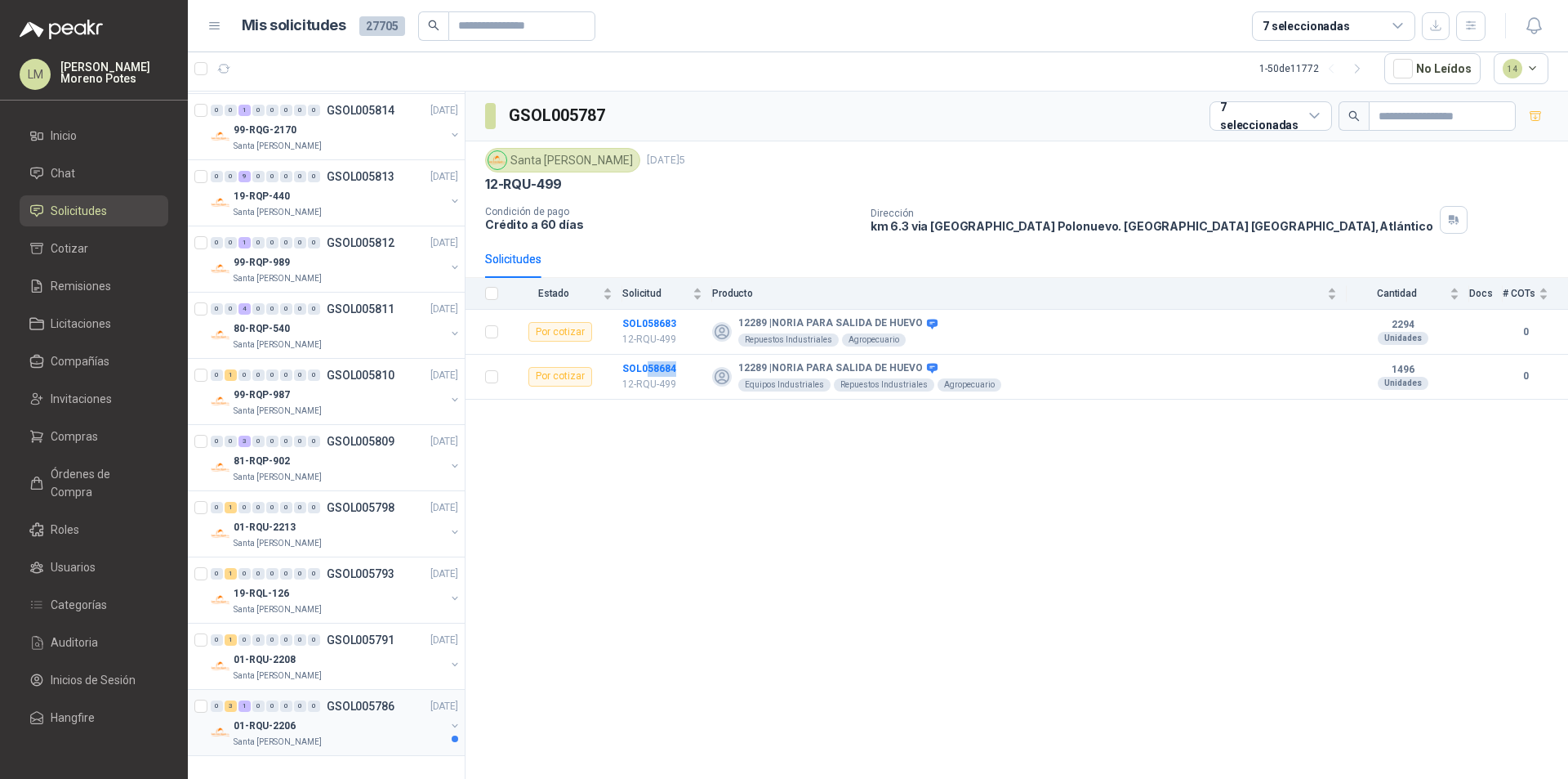
click at [362, 745] on div "Santa [PERSON_NAME]" at bounding box center [339, 741] width 212 height 13
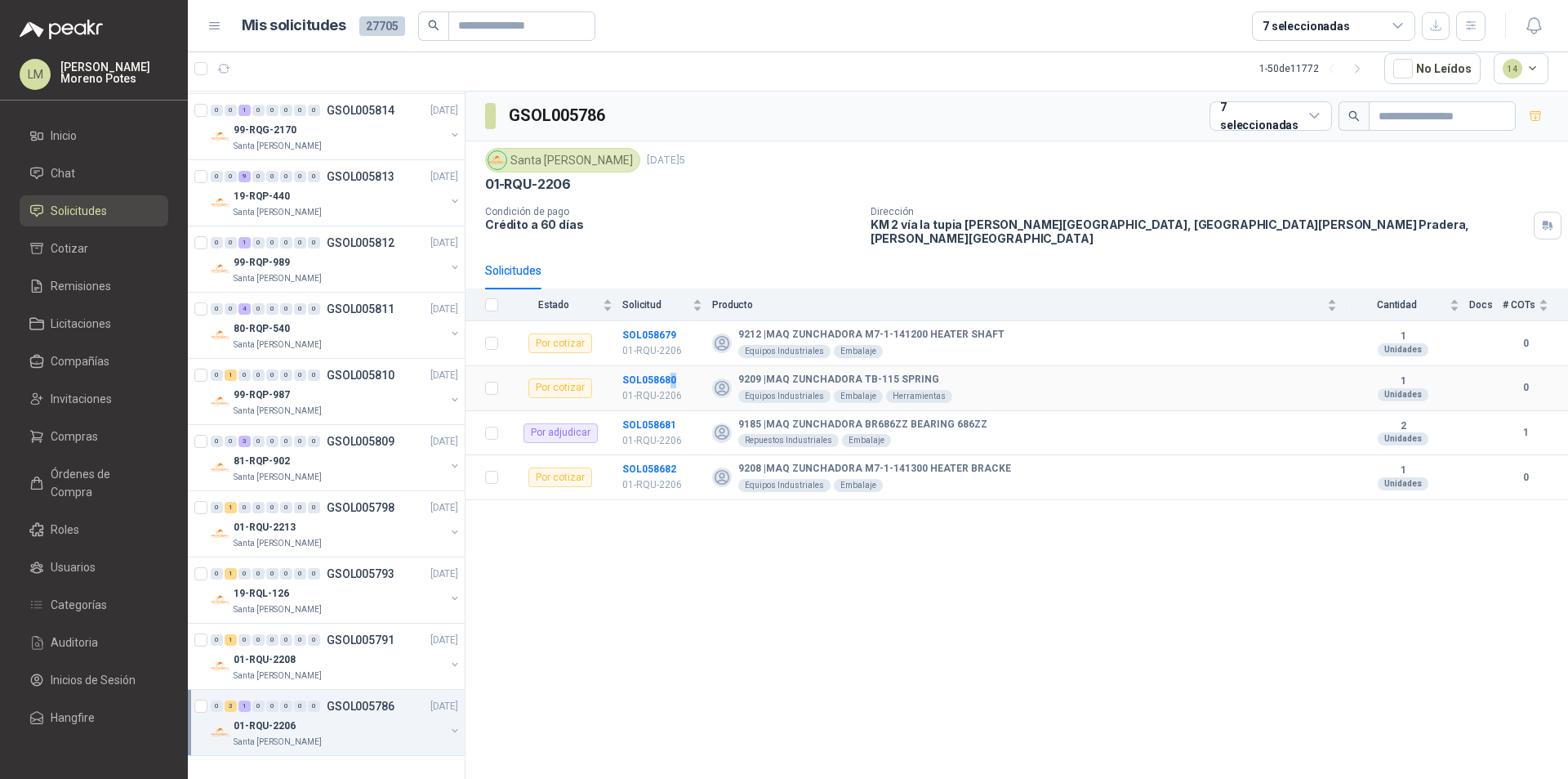
drag, startPoint x: 682, startPoint y: 373, endPoint x: 671, endPoint y: 359, distance: 17.8
click at [671, 366] on td "SOL058680 01-RQU-2206" at bounding box center [667, 388] width 90 height 45
click at [690, 321] on td "SOL058679 01-RQU-2206" at bounding box center [667, 343] width 90 height 45
drag, startPoint x: 681, startPoint y: 319, endPoint x: 647, endPoint y: 326, distance: 34.7
click at [647, 326] on td "SOL058679 01-RQU-2206" at bounding box center [667, 343] width 90 height 45
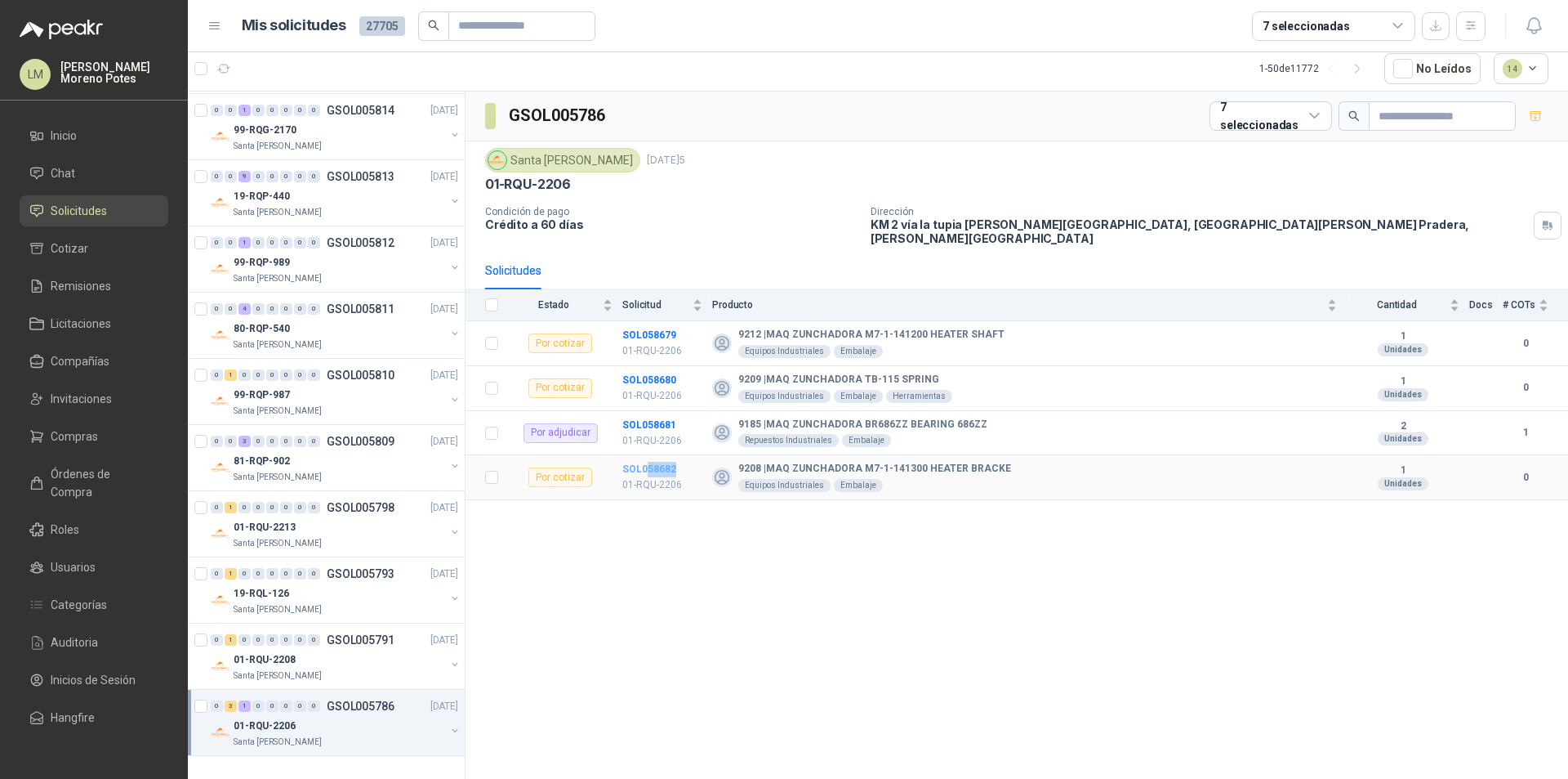
drag, startPoint x: 686, startPoint y: 454, endPoint x: 646, endPoint y: 463, distance: 41.0
click at [646, 463] on td "SOL058682 01-RQU-2206" at bounding box center [667, 477] width 90 height 45
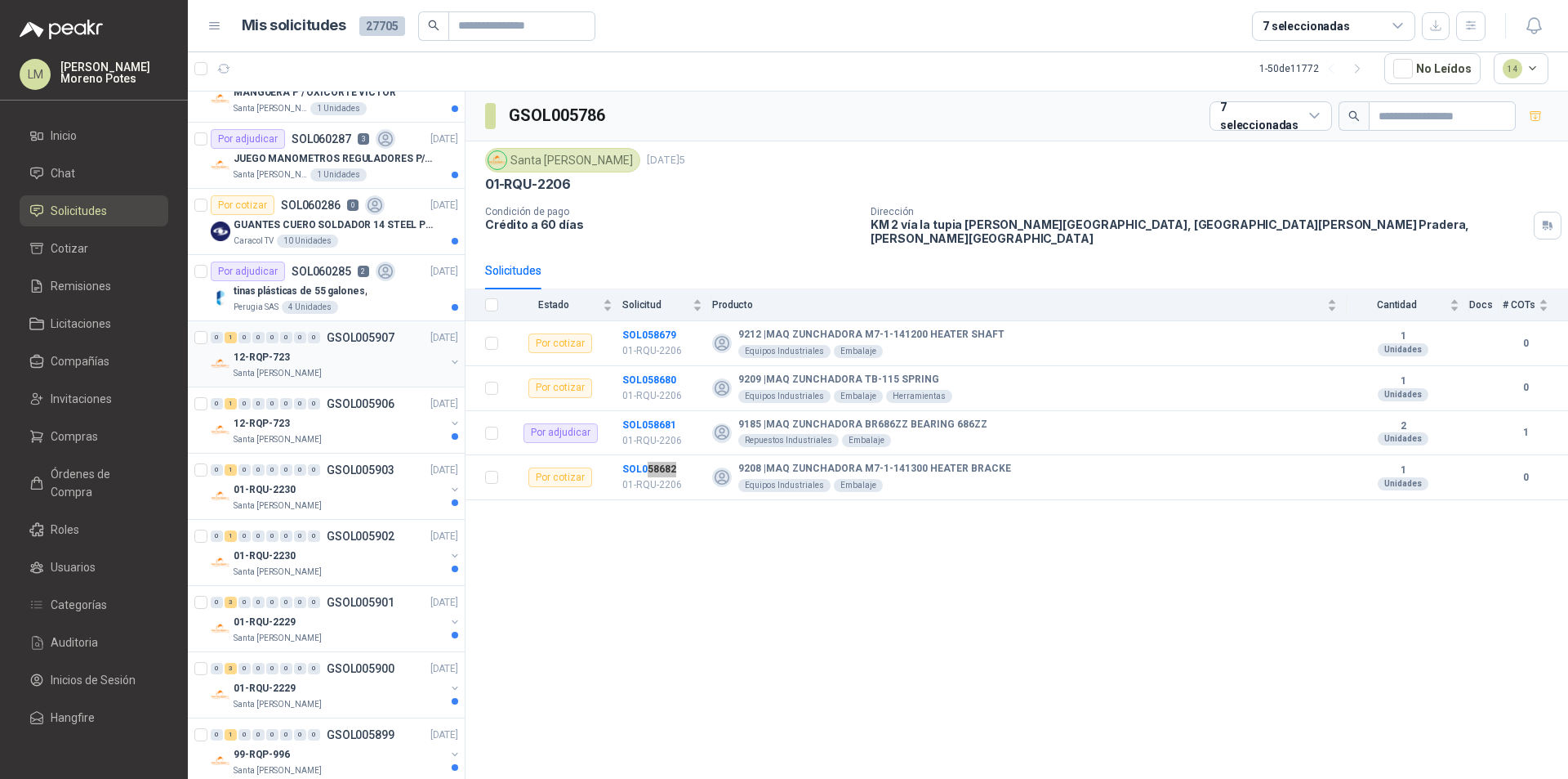
scroll to position [30, 0]
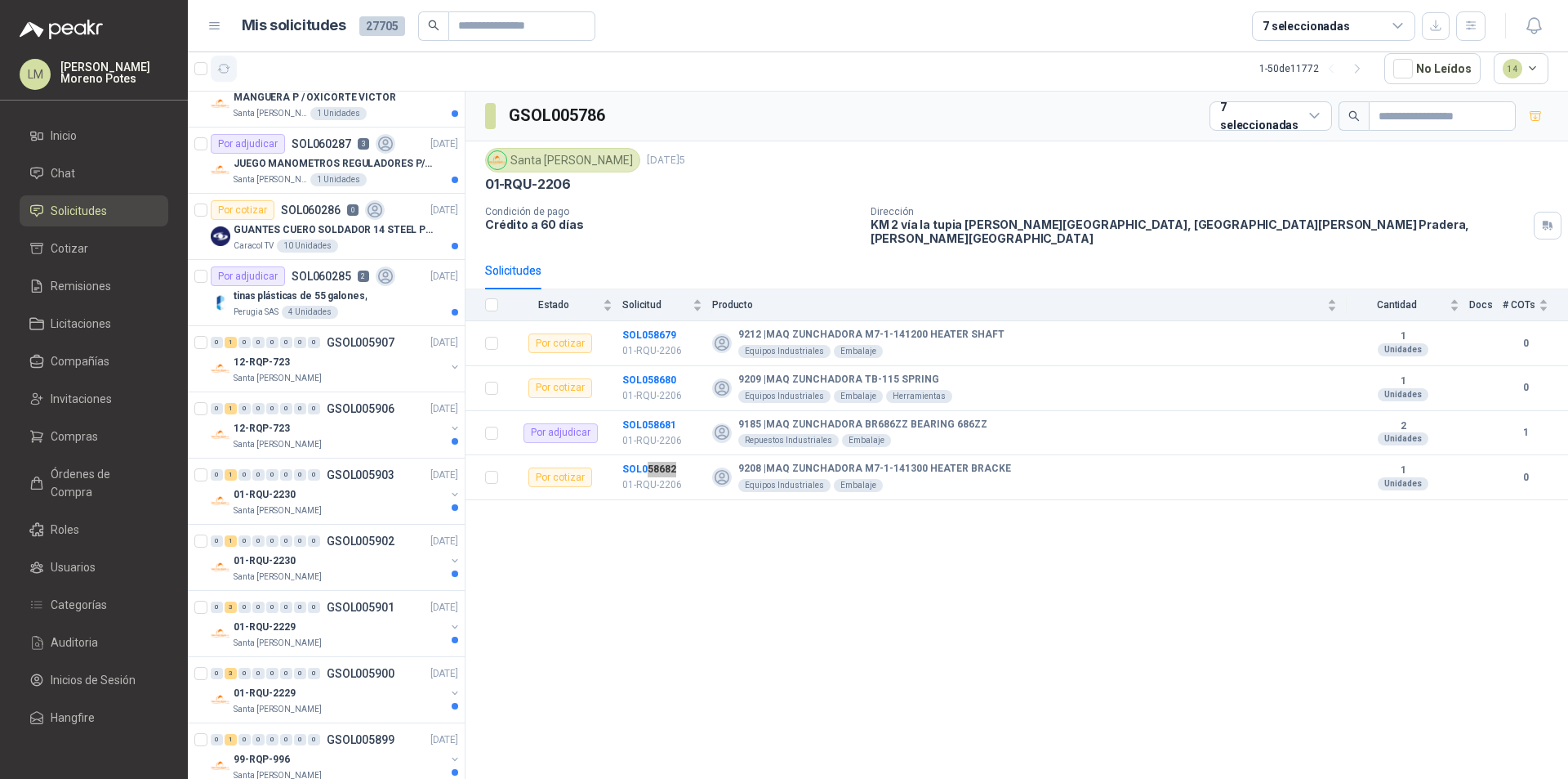
click at [228, 71] on icon "button" at bounding box center [224, 68] width 12 height 8
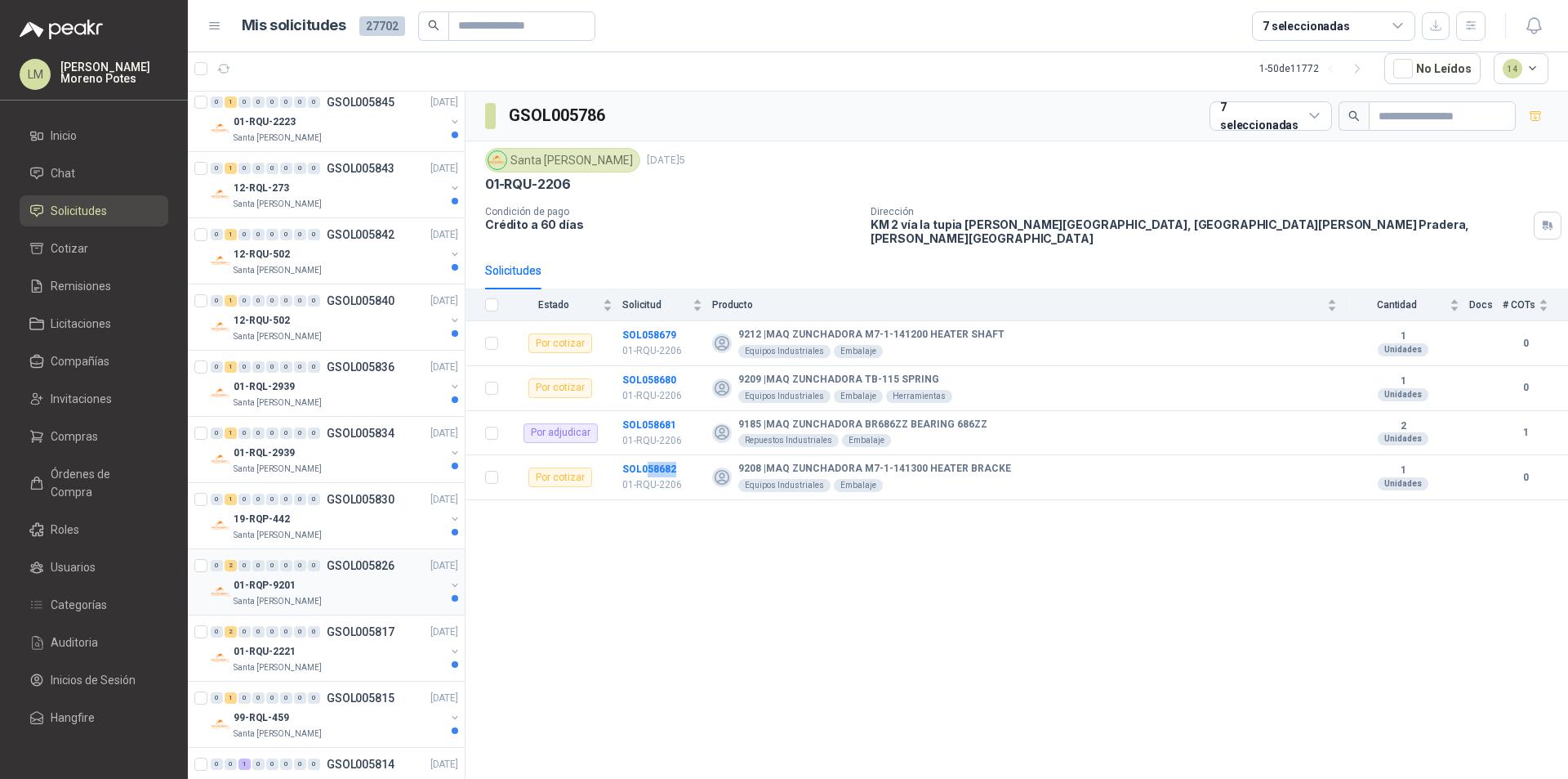
scroll to position [2645, 0]
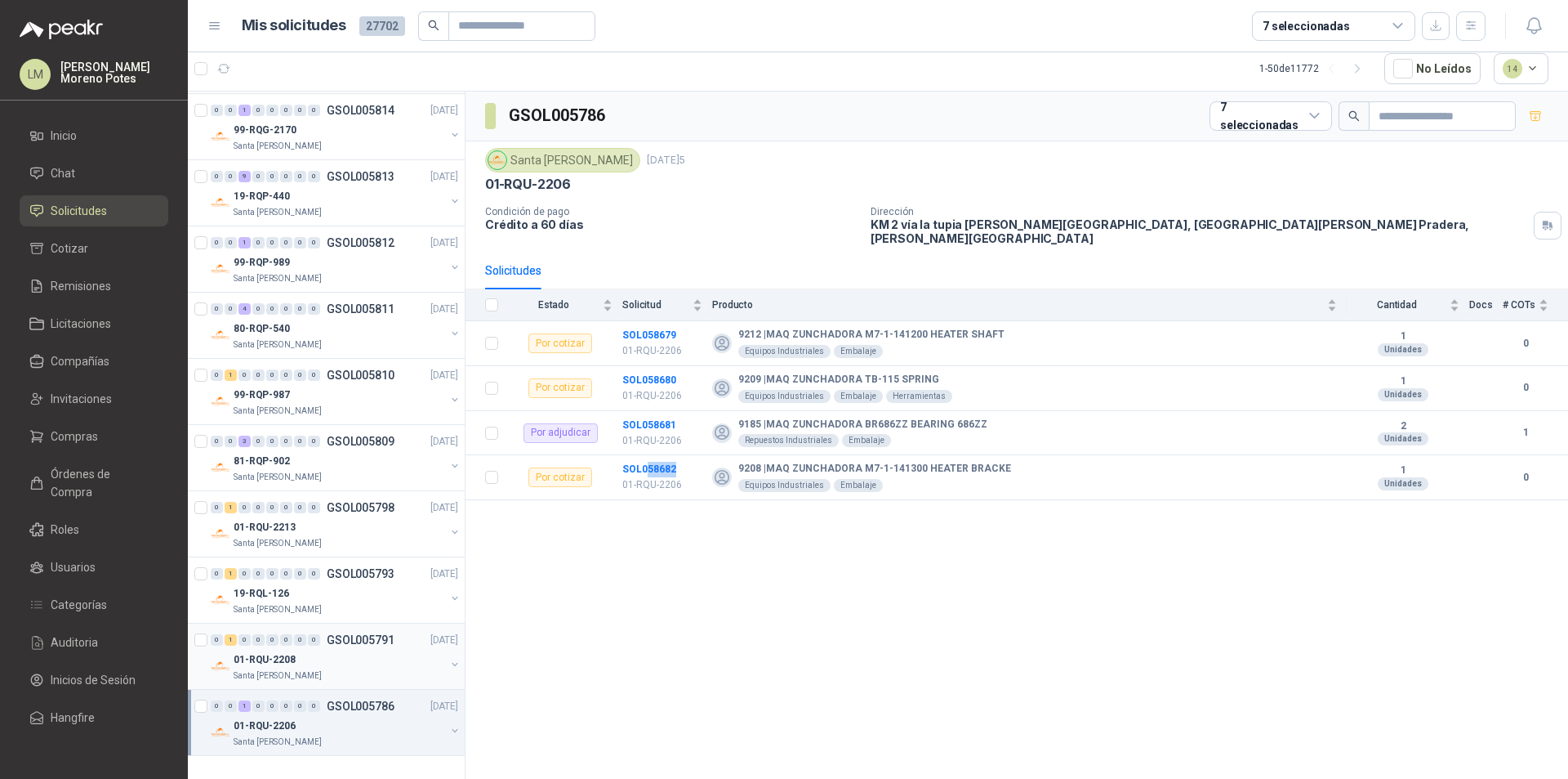
click at [339, 656] on div "01-RQU-2208" at bounding box center [339, 659] width 212 height 20
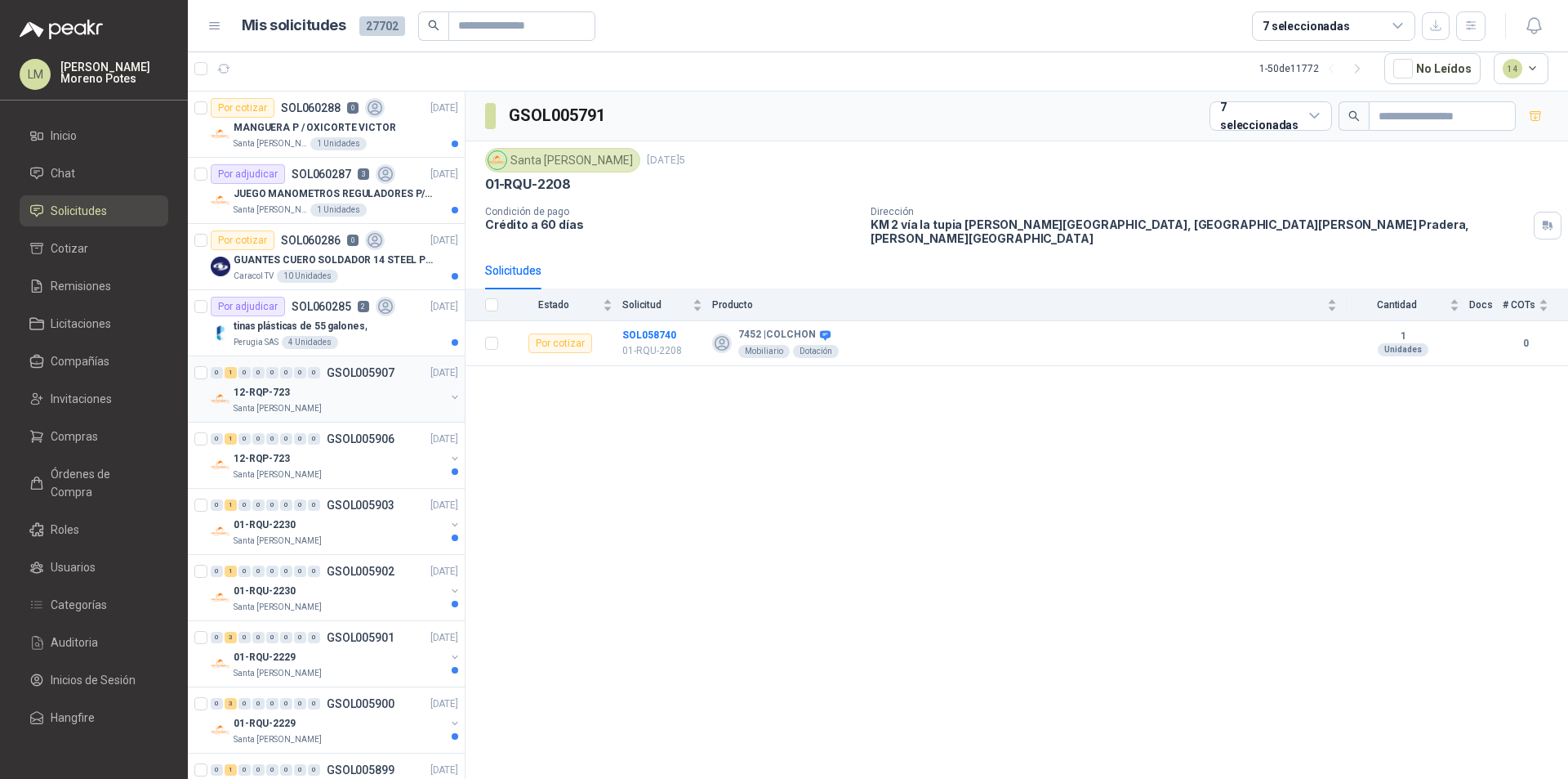
click at [352, 407] on div "Santa [PERSON_NAME]" at bounding box center [339, 408] width 212 height 13
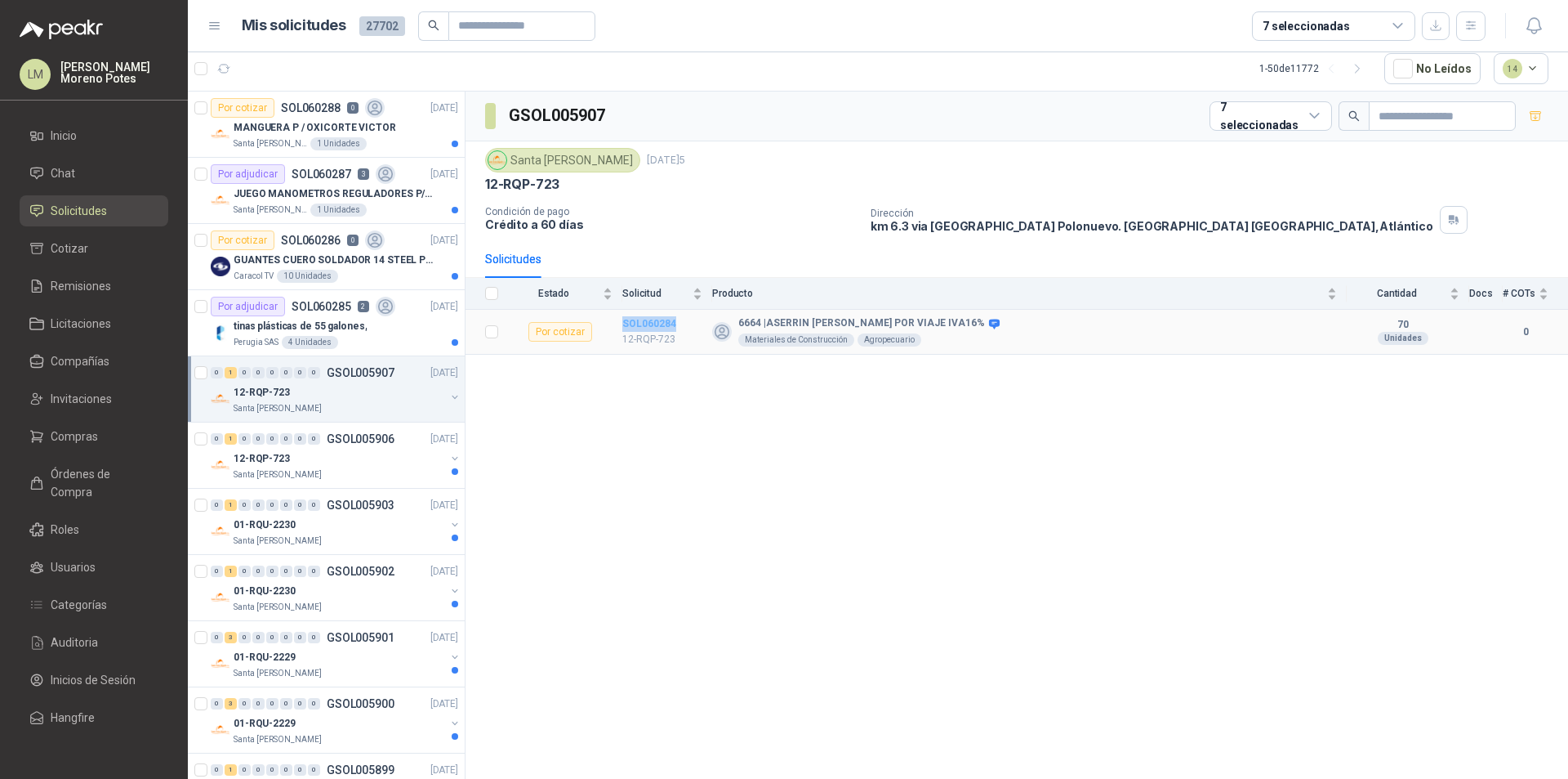
drag, startPoint x: 680, startPoint y: 321, endPoint x: 646, endPoint y: 326, distance: 34.4
click at [621, 327] on tr "Por cotizar SOL060284 12-RQP-723 6664 | ASERRIN D[PERSON_NAME]POR VIAJE IVA16% …" at bounding box center [1017, 332] width 1103 height 45
click at [337, 476] on div "Santa [PERSON_NAME]" at bounding box center [339, 474] width 212 height 13
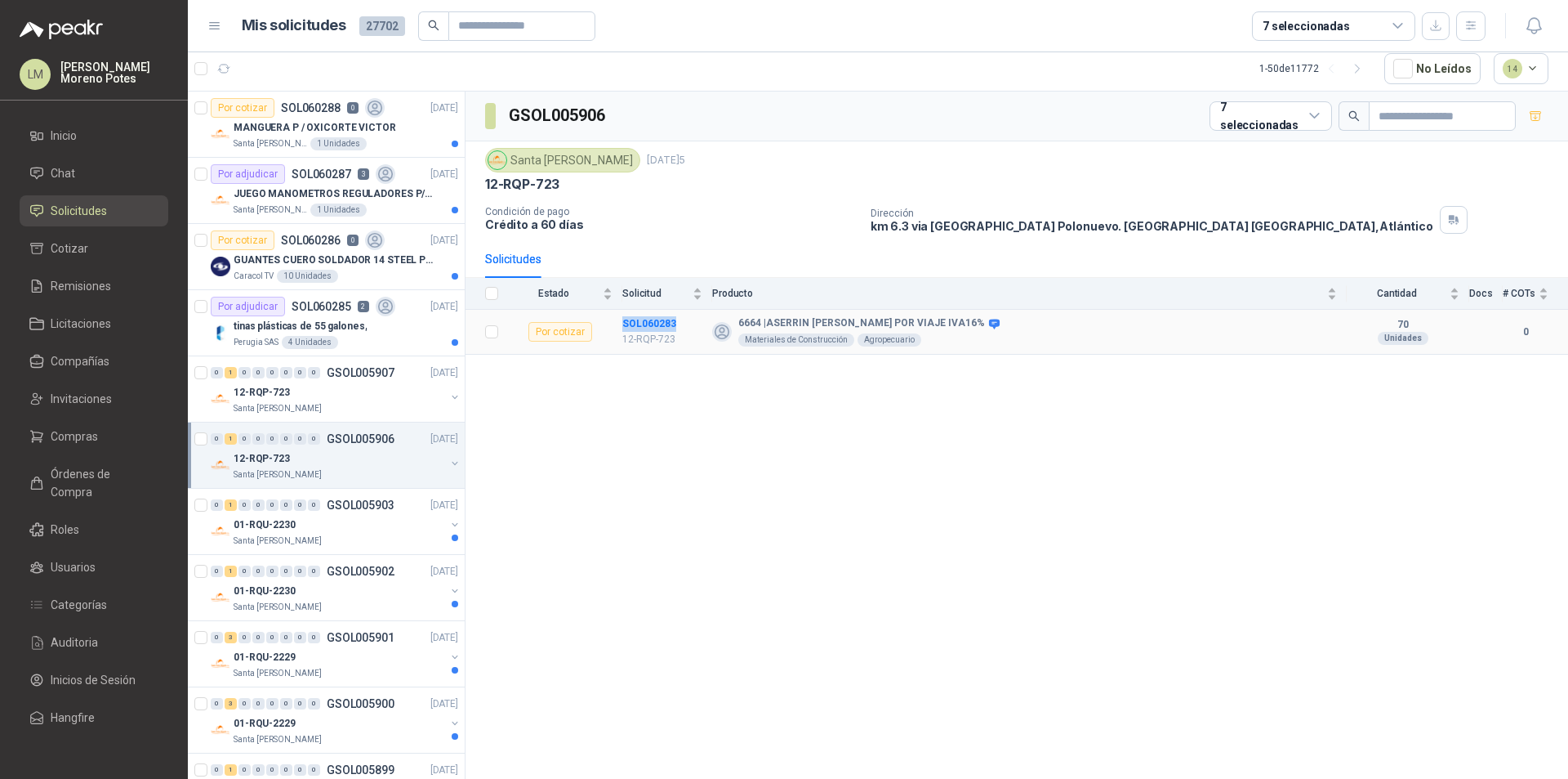
drag, startPoint x: 684, startPoint y: 321, endPoint x: 615, endPoint y: 327, distance: 69.3
click at [615, 327] on tr "Por cotizar SOL060283 12-RQP-723 6664 | ASERRIN [PERSON_NAME] POR VIAJE IVA16% …" at bounding box center [1017, 332] width 1103 height 45
drag, startPoint x: 801, startPoint y: 466, endPoint x: 801, endPoint y: 457, distance: 9.0
click at [801, 462] on div "GSOL005906 7 seleccionadas Santa [PERSON_NAME] [DATE] 12-RQP-723 Condición de p…" at bounding box center [1017, 435] width 1103 height 687
click at [639, 316] on td "SOL060283 12-RQP-723" at bounding box center [667, 332] width 90 height 45
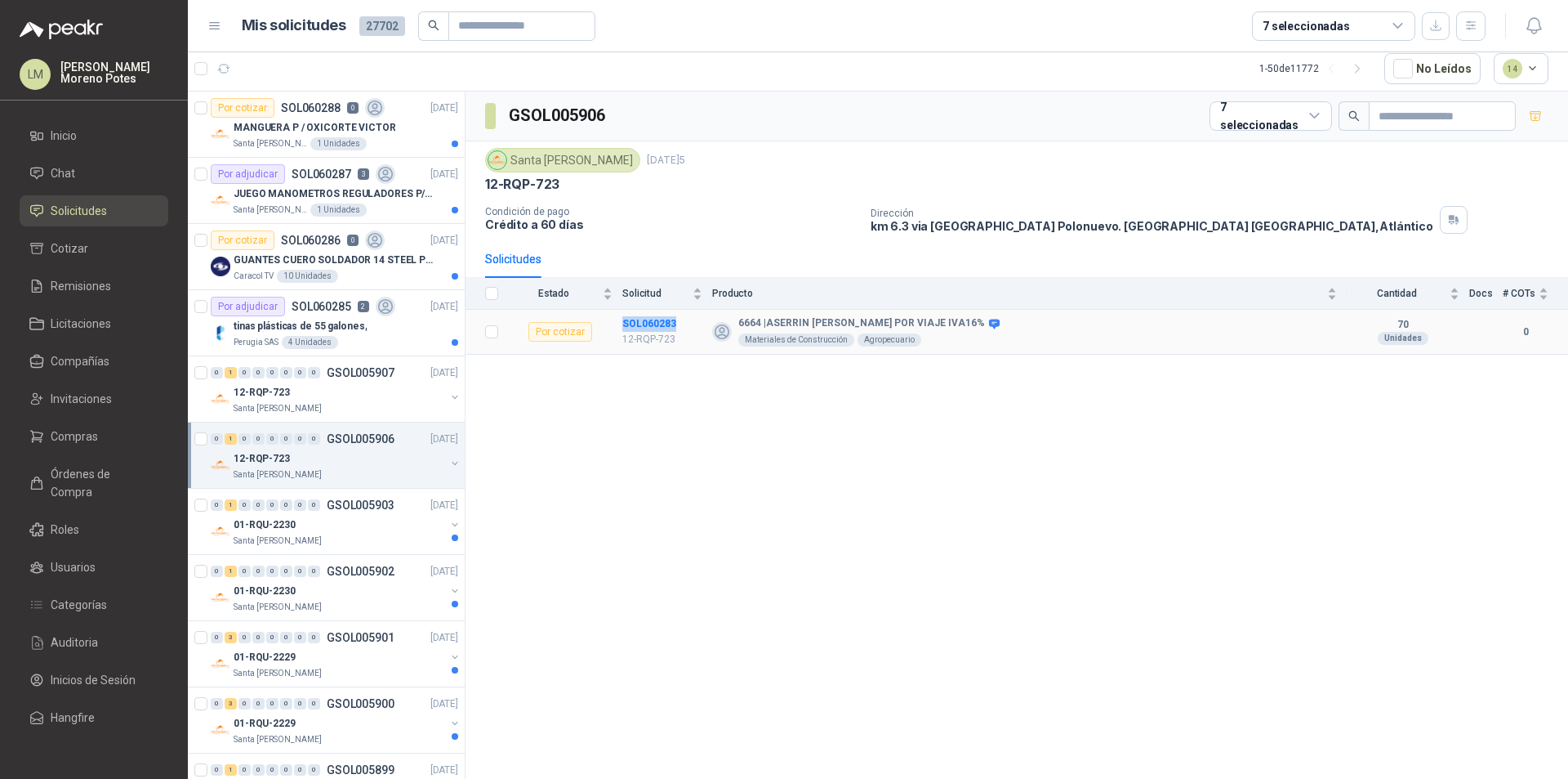
click at [638, 316] on td "SOL060283 12-RQP-723" at bounding box center [667, 332] width 90 height 45
click at [345, 540] on div "Santa [PERSON_NAME]" at bounding box center [339, 540] width 212 height 13
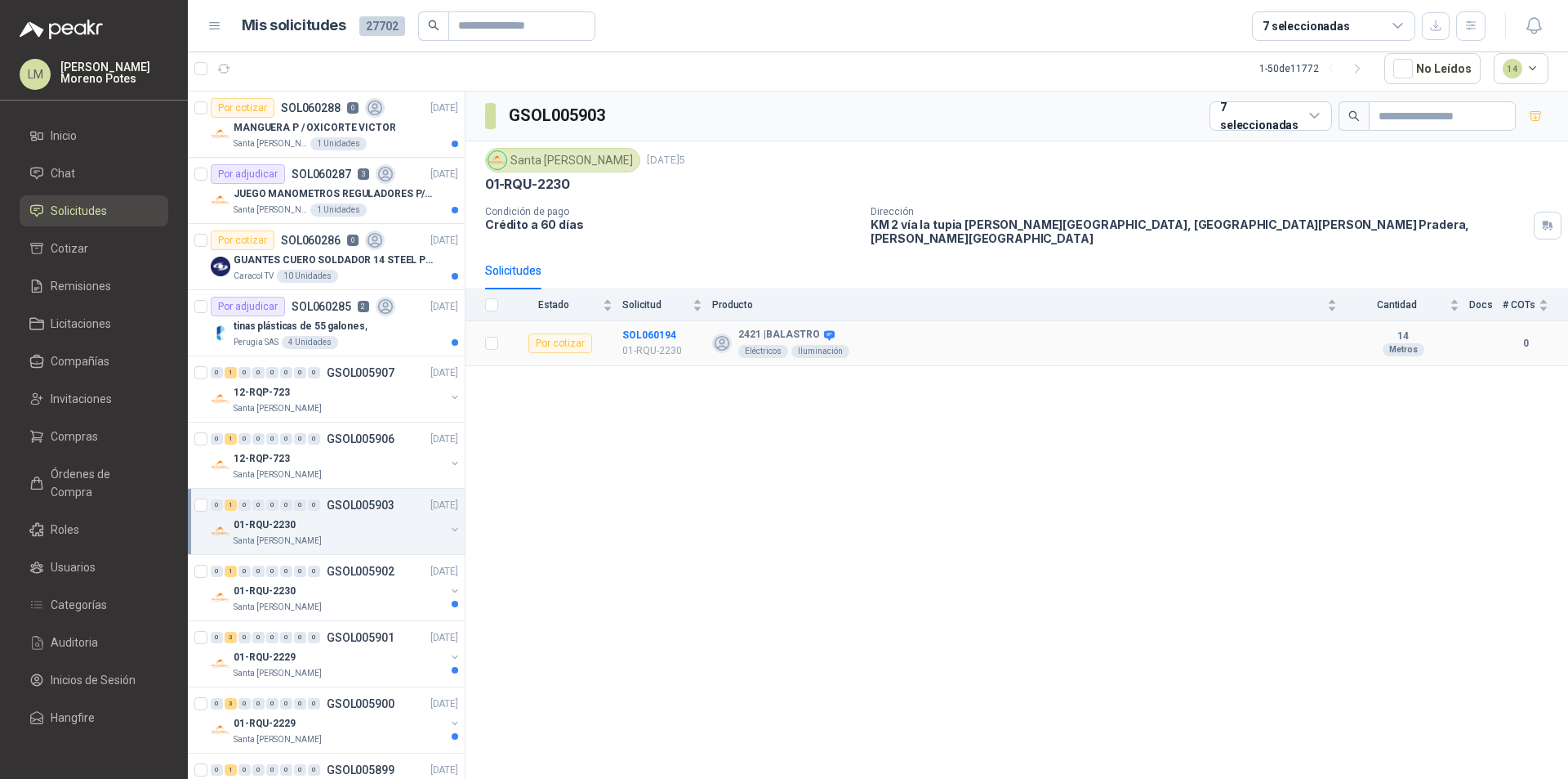
click at [649, 321] on td "SOL060194 01-RQU-2230" at bounding box center [667, 343] width 90 height 45
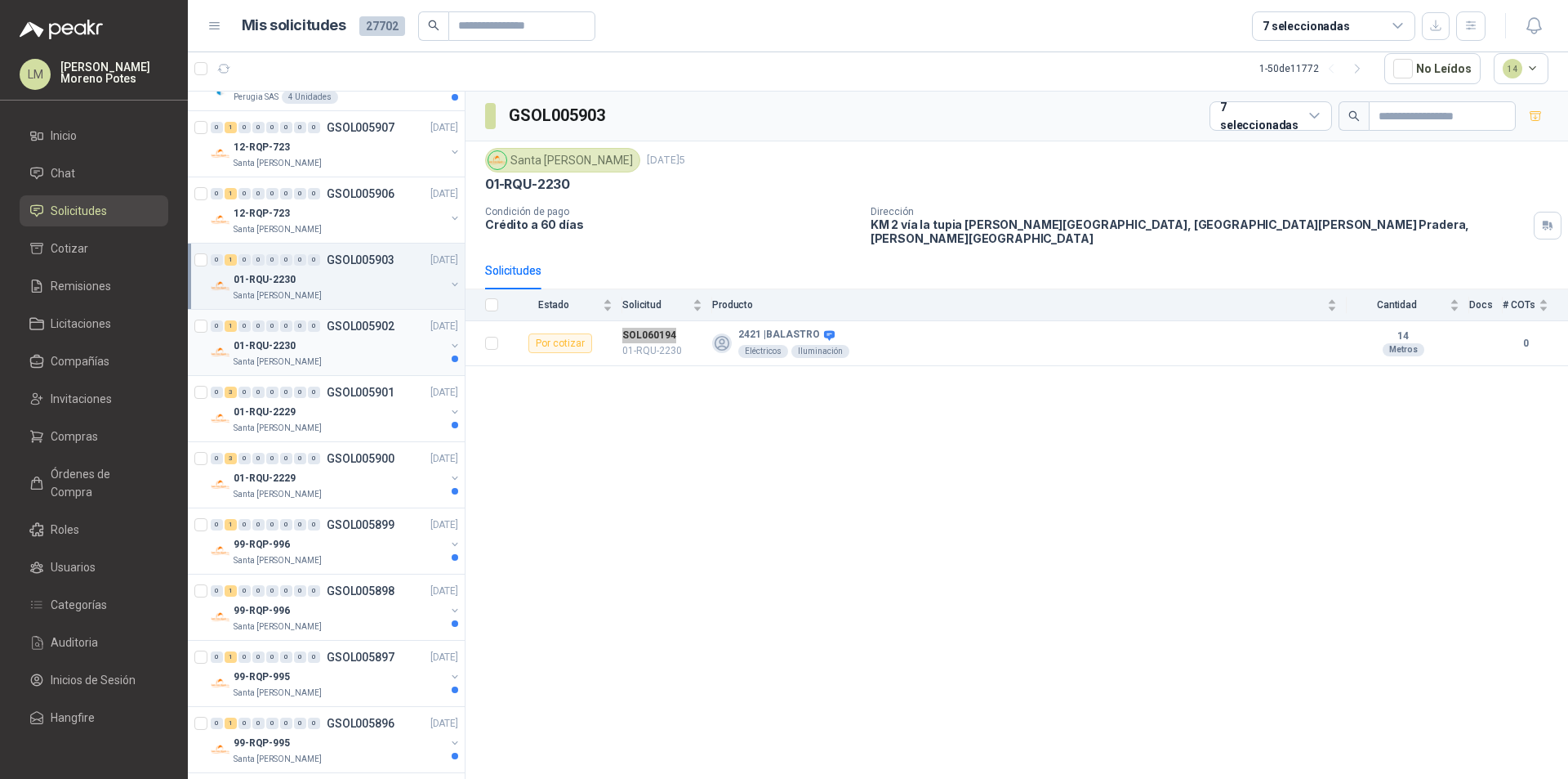
click at [343, 344] on div "01-RQU-2230" at bounding box center [339, 345] width 212 height 20
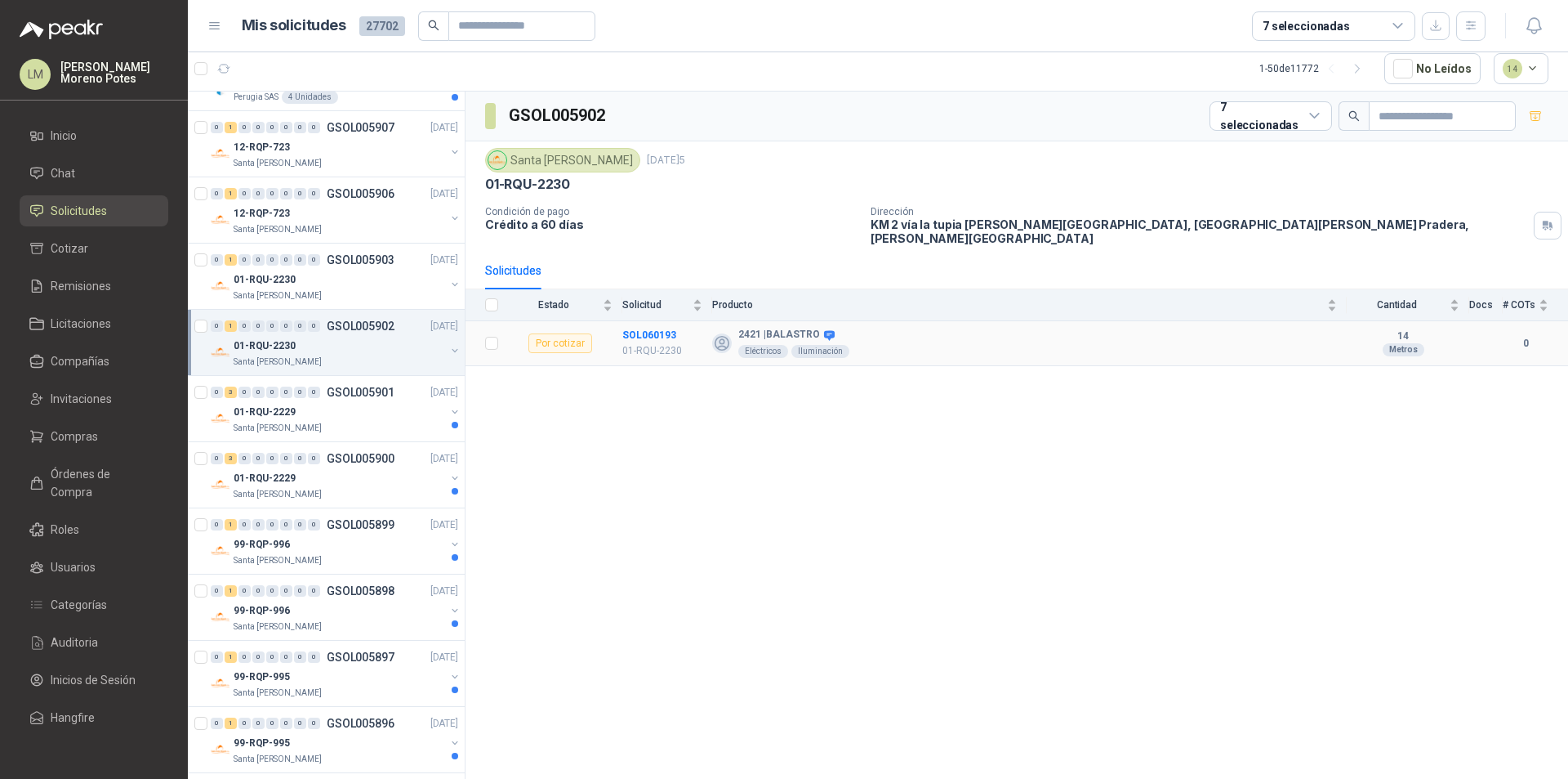
click at [642, 321] on td "SOL060193 01-RQU-2230" at bounding box center [667, 343] width 90 height 45
click at [646, 310] on th "Solicitud" at bounding box center [667, 305] width 90 height 32
click at [633, 321] on td "SOL060193 01-RQU-2230" at bounding box center [667, 343] width 90 height 45
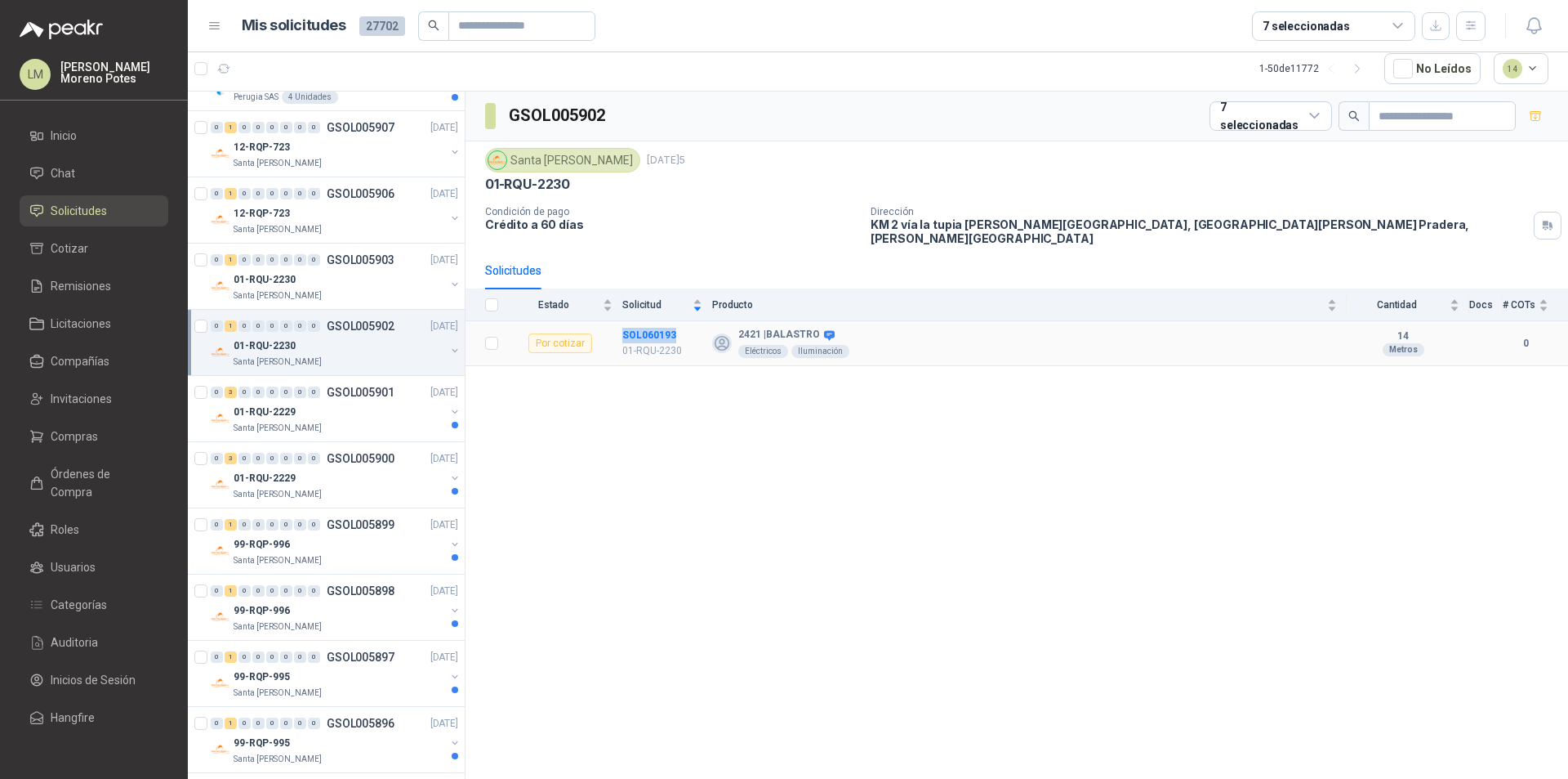
click at [633, 321] on td "SOL060193 01-RQU-2230" at bounding box center [667, 343] width 90 height 45
click at [390, 412] on div "01-RQU-2229" at bounding box center [339, 412] width 212 height 20
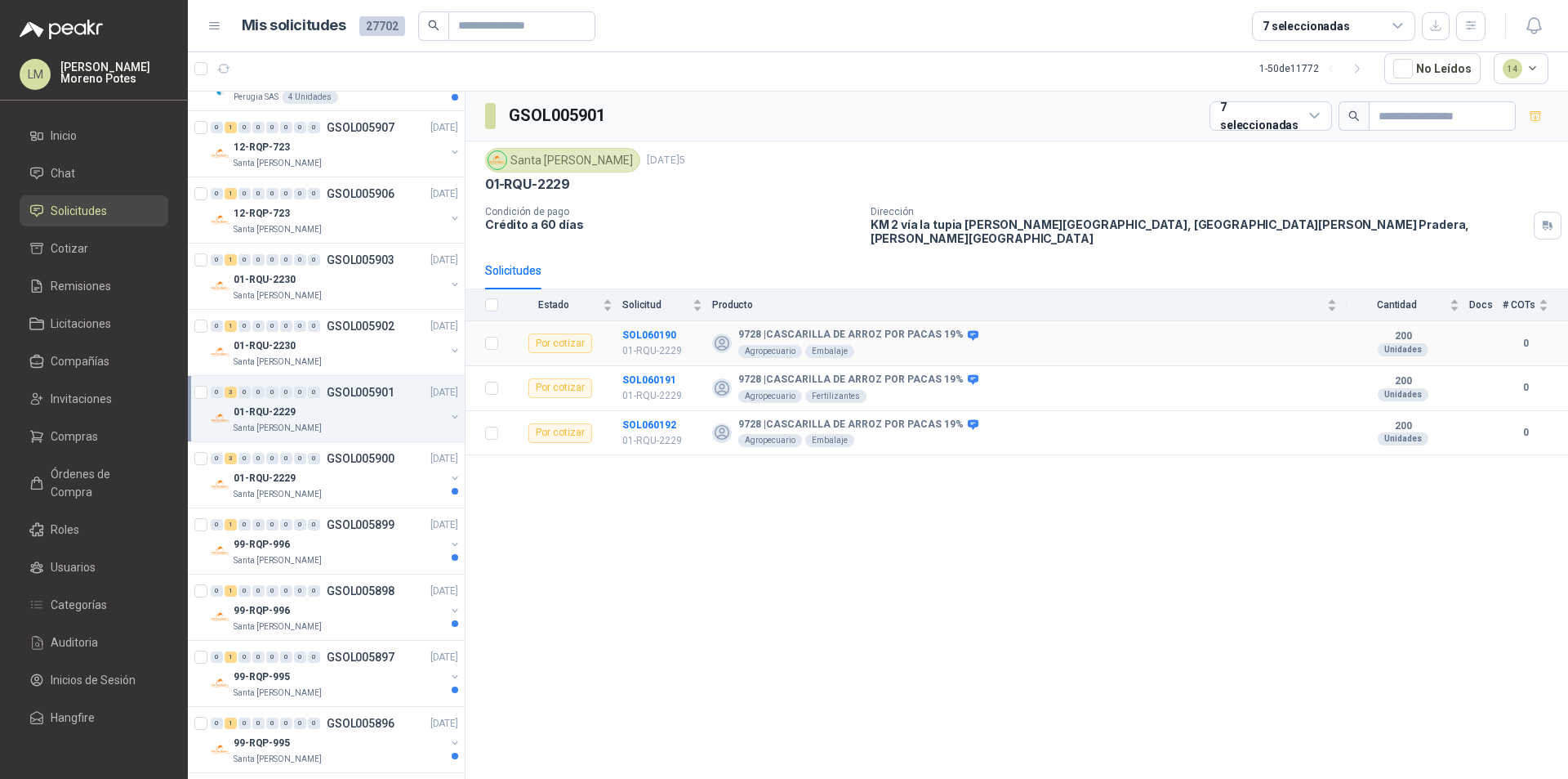
click at [637, 321] on td "SOL060190 01-RQU-2229" at bounding box center [667, 343] width 90 height 45
click at [646, 366] on td "SOL060191 01-RQU-2229" at bounding box center [667, 388] width 90 height 45
click at [647, 411] on td "SOL060192 01-RQU-2229" at bounding box center [667, 433] width 90 height 45
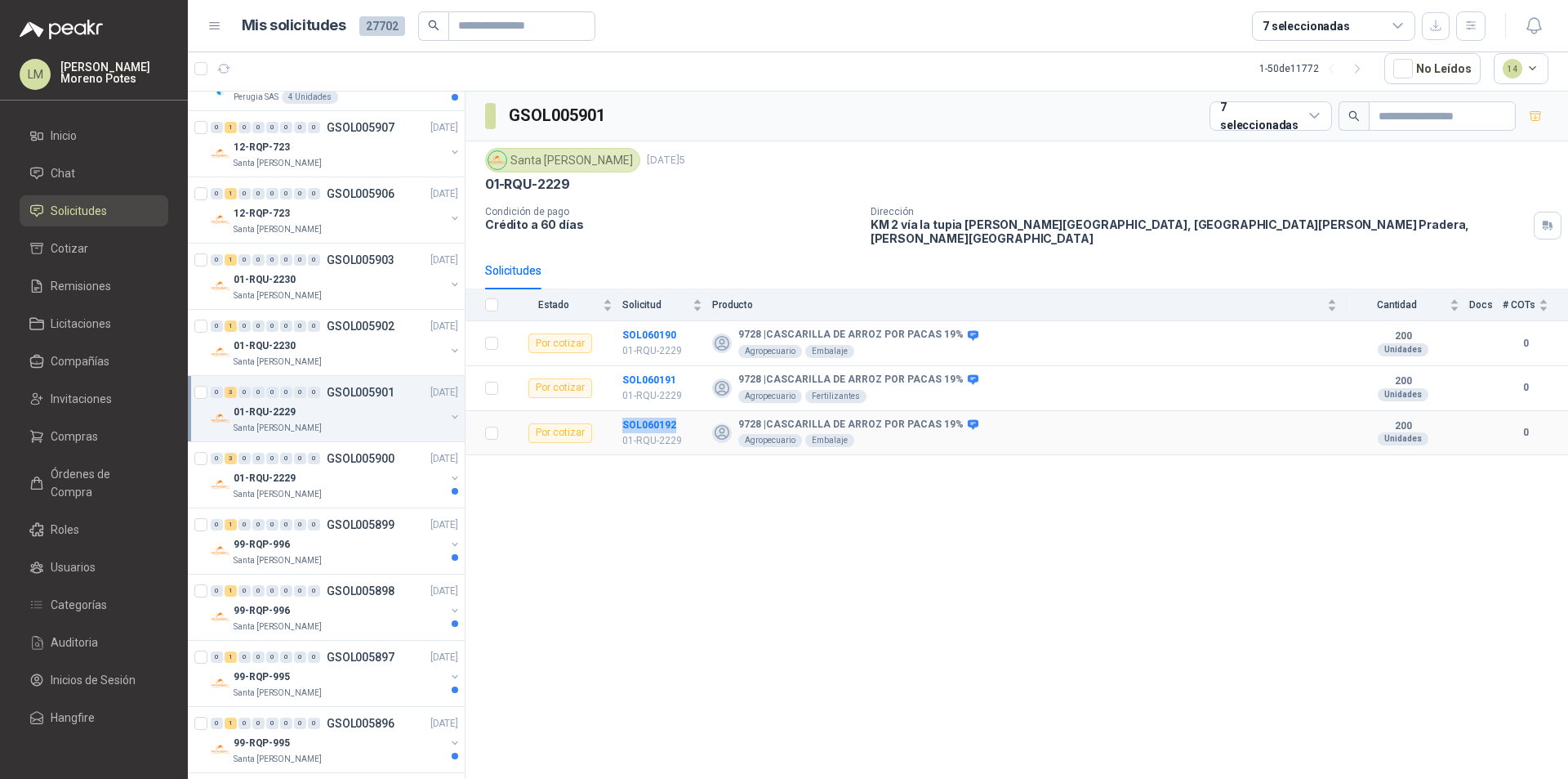
click at [647, 411] on td "SOL060192 01-RQU-2229" at bounding box center [667, 433] width 90 height 45
click at [331, 481] on div "01-RQU-2229" at bounding box center [339, 477] width 212 height 20
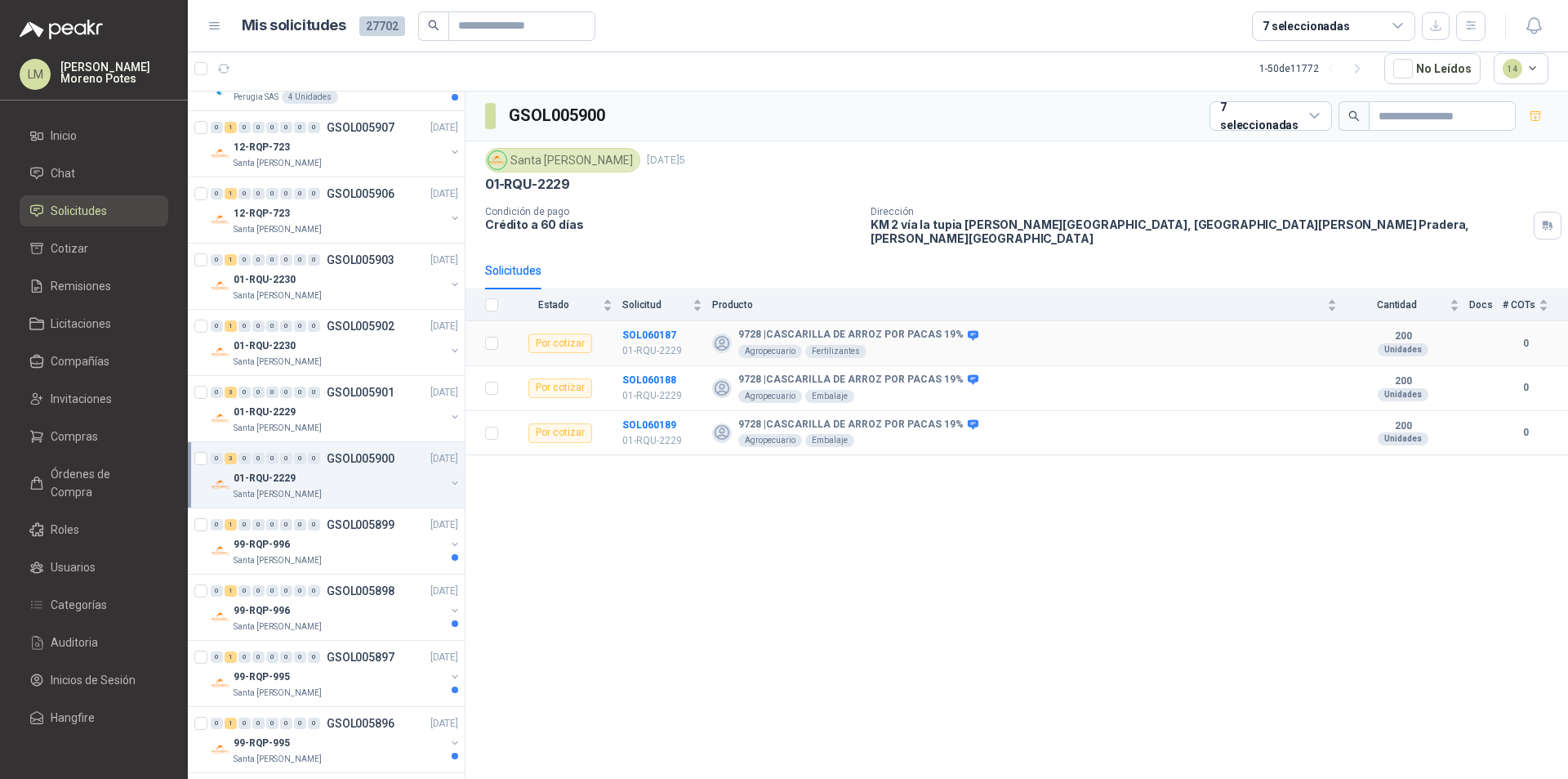
click at [654, 321] on td "SOL060187 01-RQU-2229" at bounding box center [667, 343] width 90 height 45
click at [653, 366] on td "SOL060188 01-RQU-2229" at bounding box center [667, 388] width 90 height 45
click at [652, 366] on td "SOL060188 01-RQU-2229" at bounding box center [667, 388] width 90 height 45
click at [651, 411] on td "SOL060189 01-RQU-2229" at bounding box center [667, 433] width 90 height 45
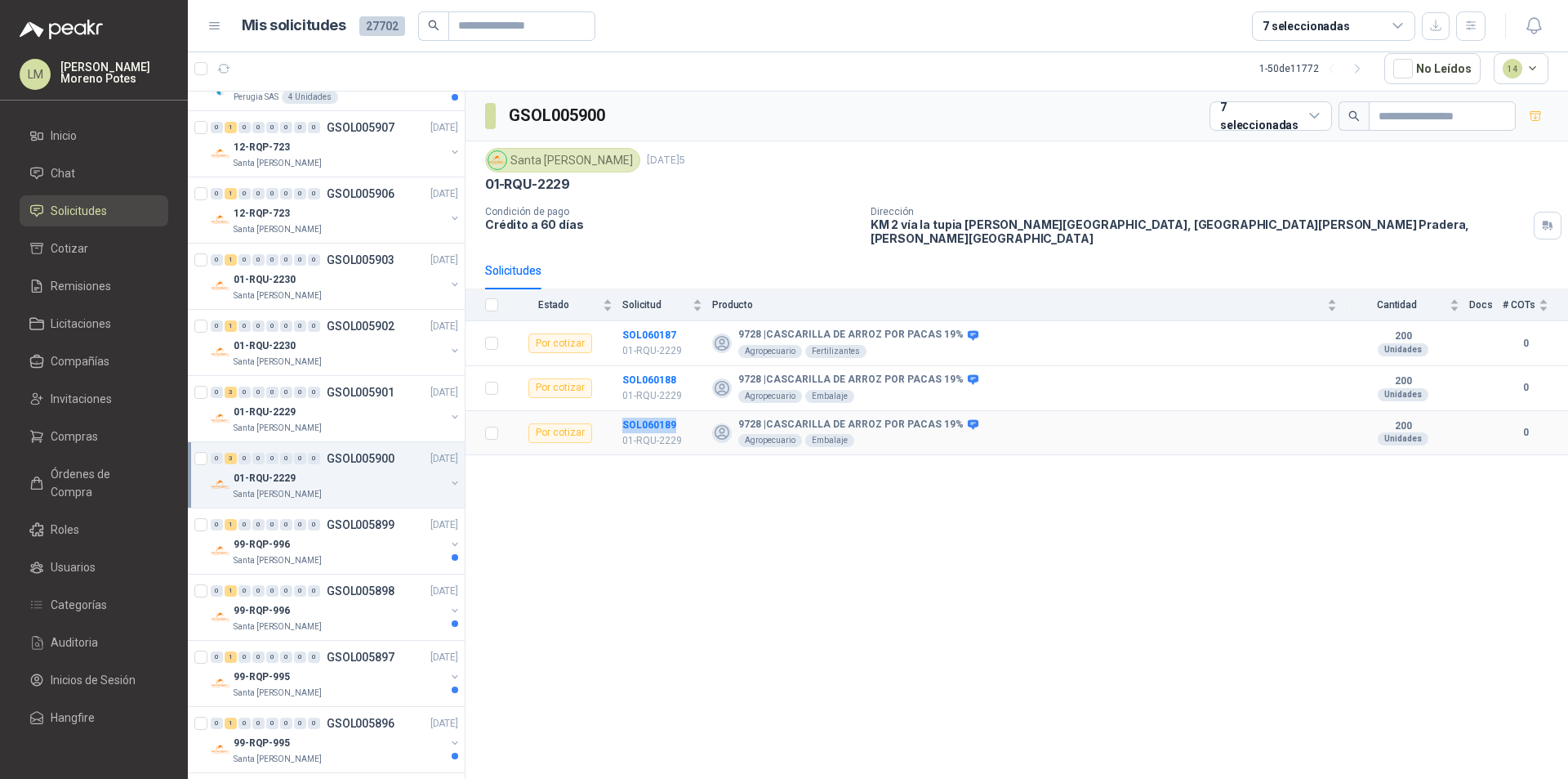
click at [651, 411] on td "SOL060189 01-RQU-2229" at bounding box center [667, 433] width 90 height 45
click at [367, 544] on div "99-RQP-996" at bounding box center [339, 544] width 212 height 20
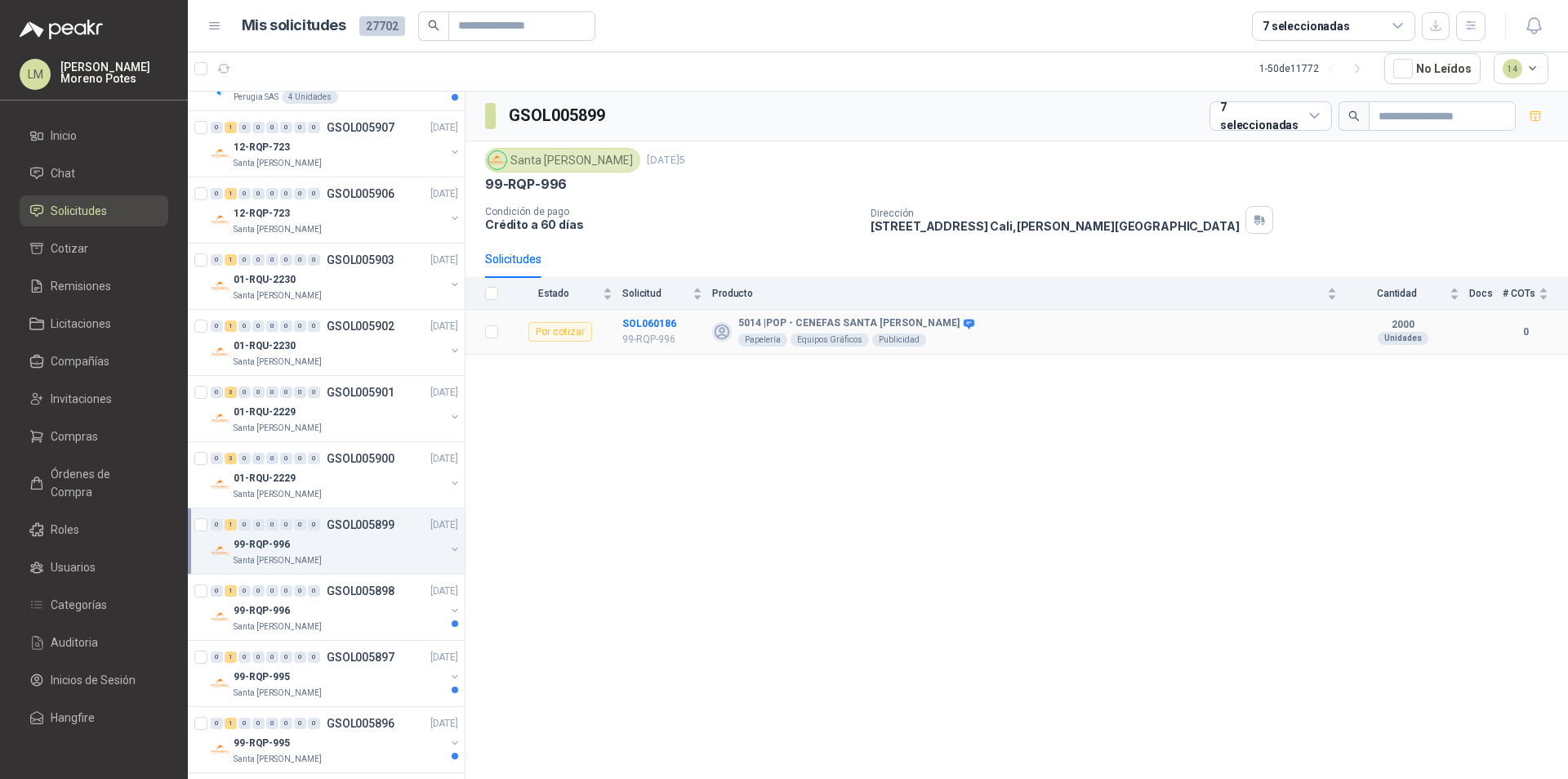
click at [648, 310] on td "SOL060186 99-RQP-996" at bounding box center [667, 332] width 90 height 45
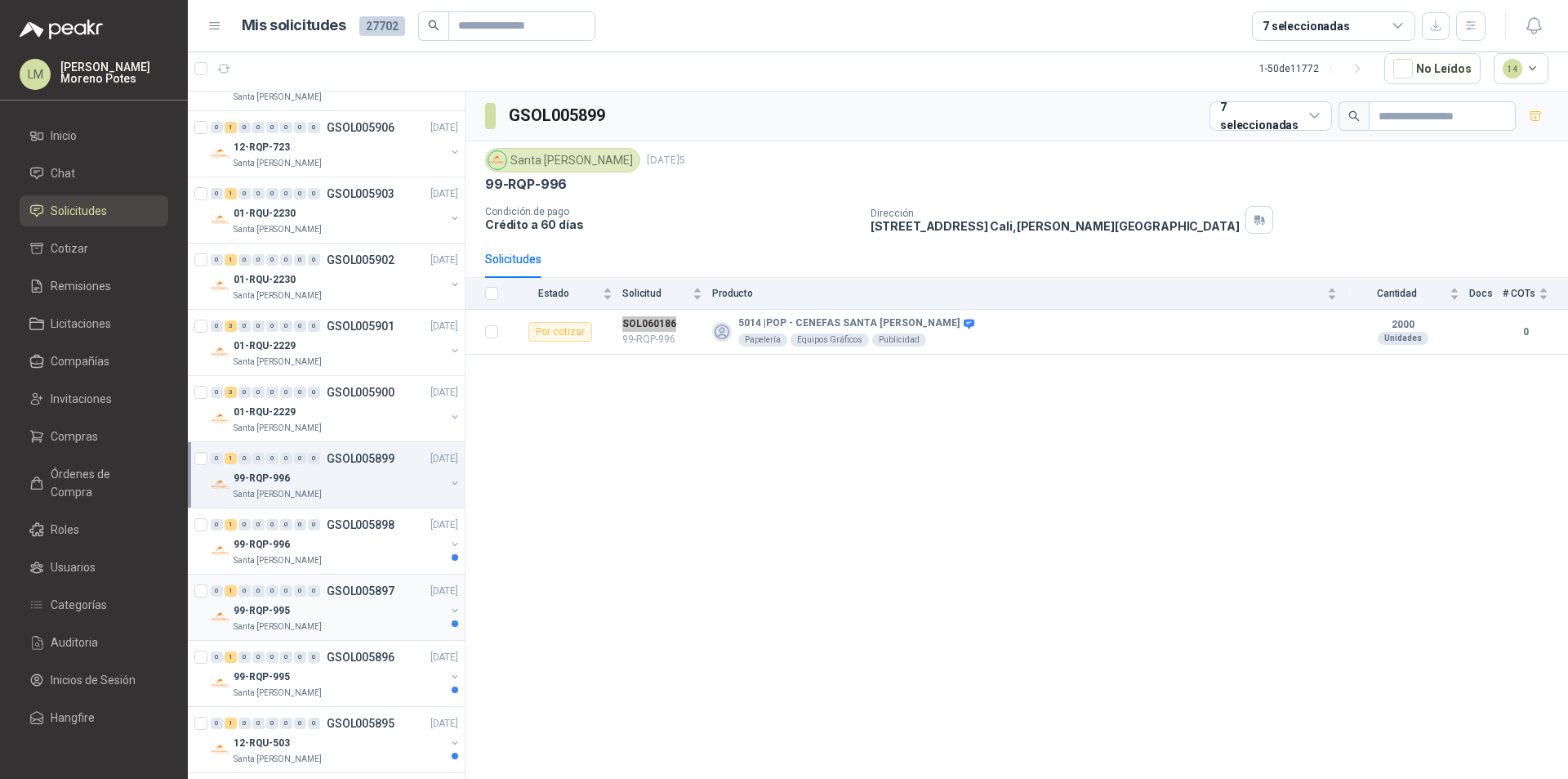
scroll to position [408, 0]
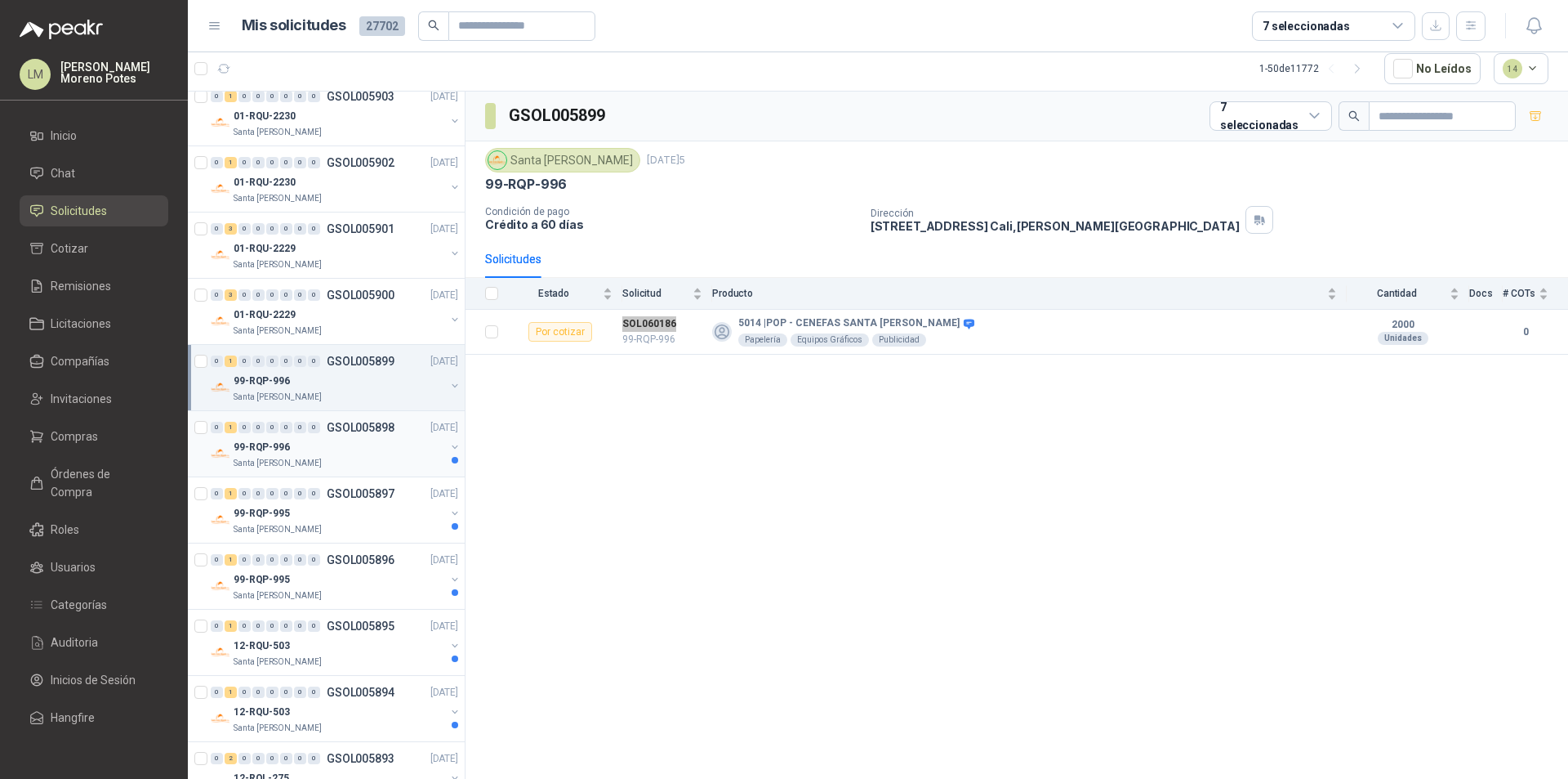
click at [335, 458] on div "Santa [PERSON_NAME]" at bounding box center [339, 463] width 212 height 13
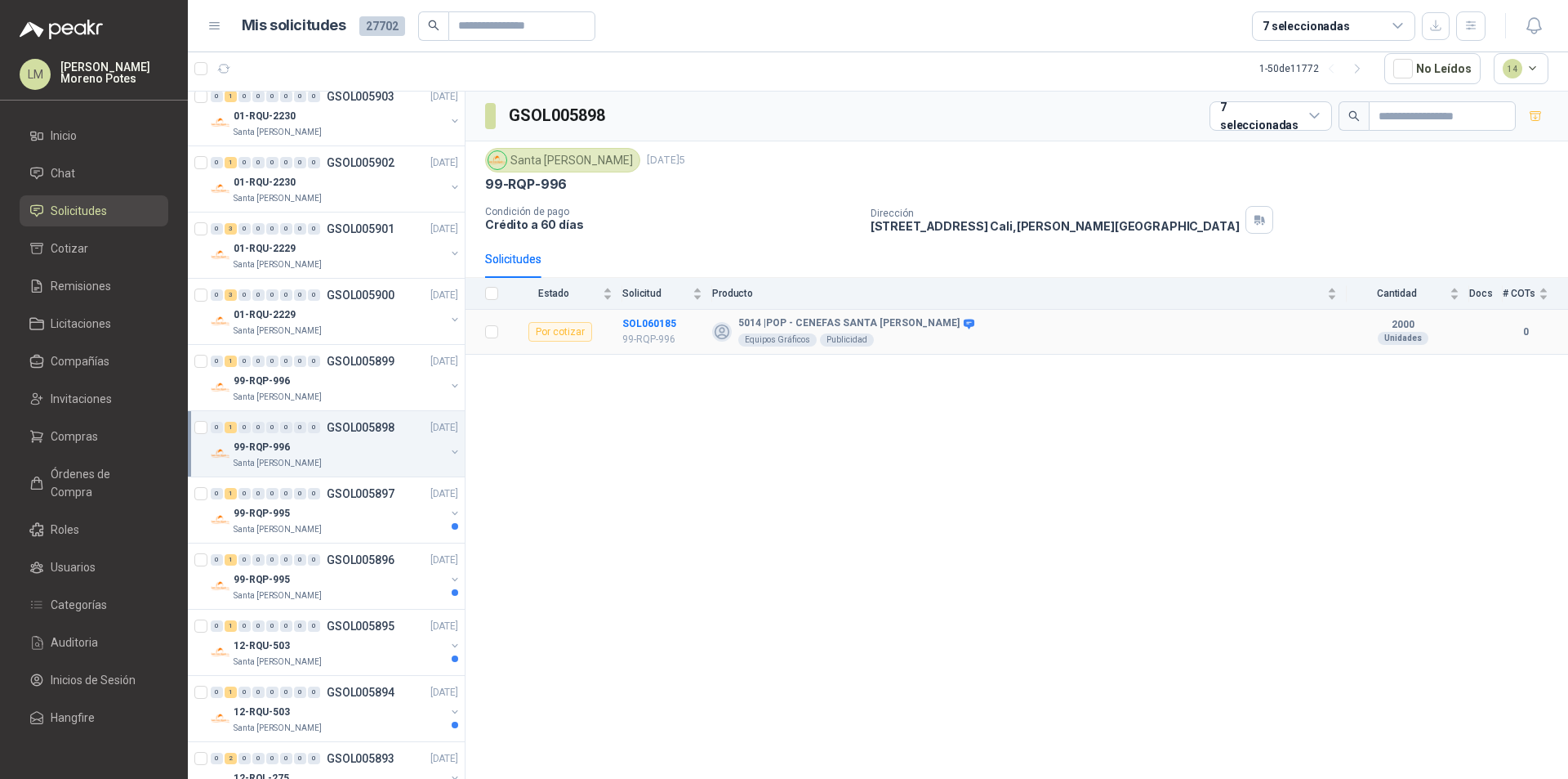
click at [649, 311] on td "SOL060185 99-RQP-996" at bounding box center [667, 332] width 90 height 45
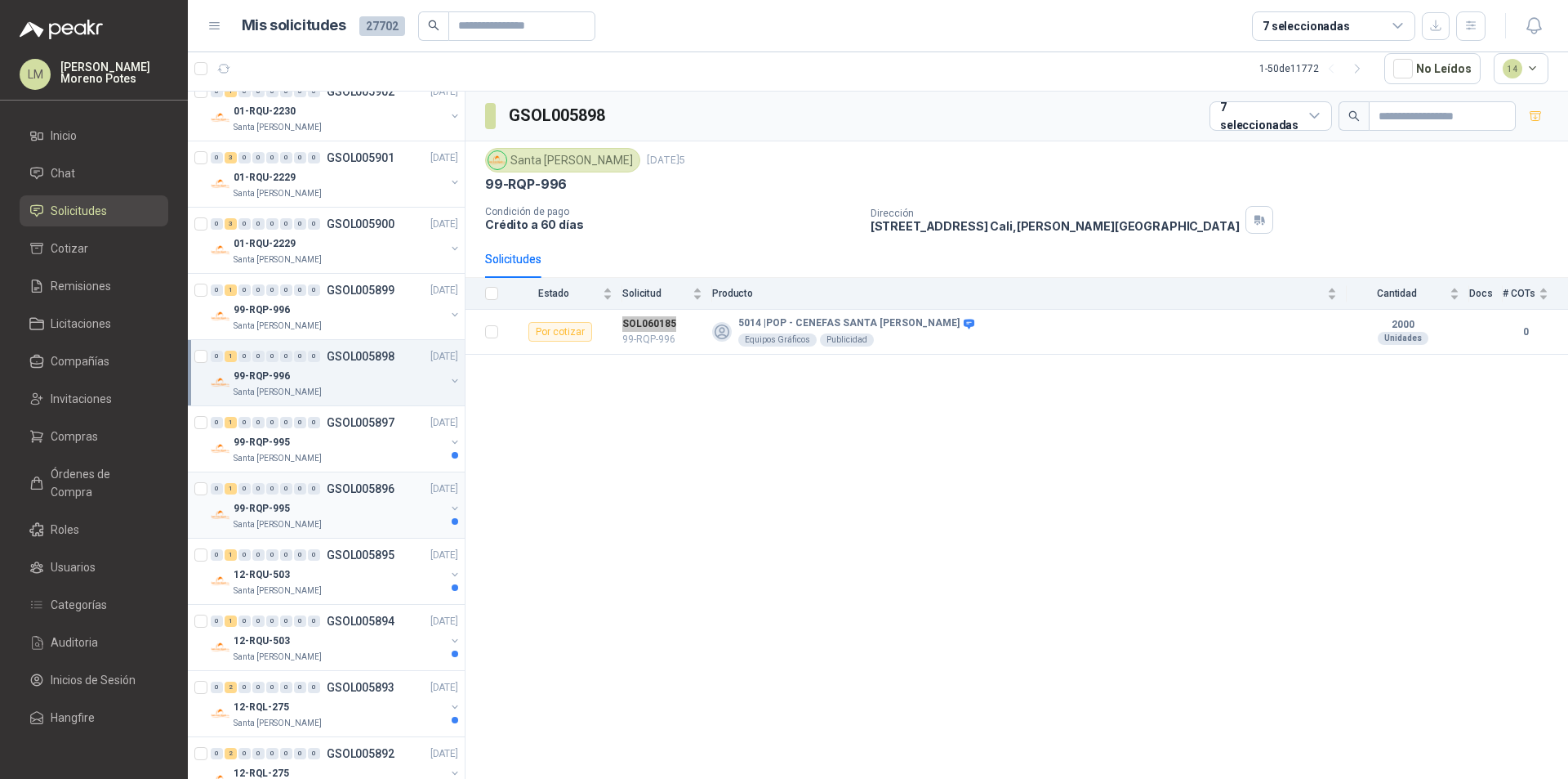
scroll to position [490, 0]
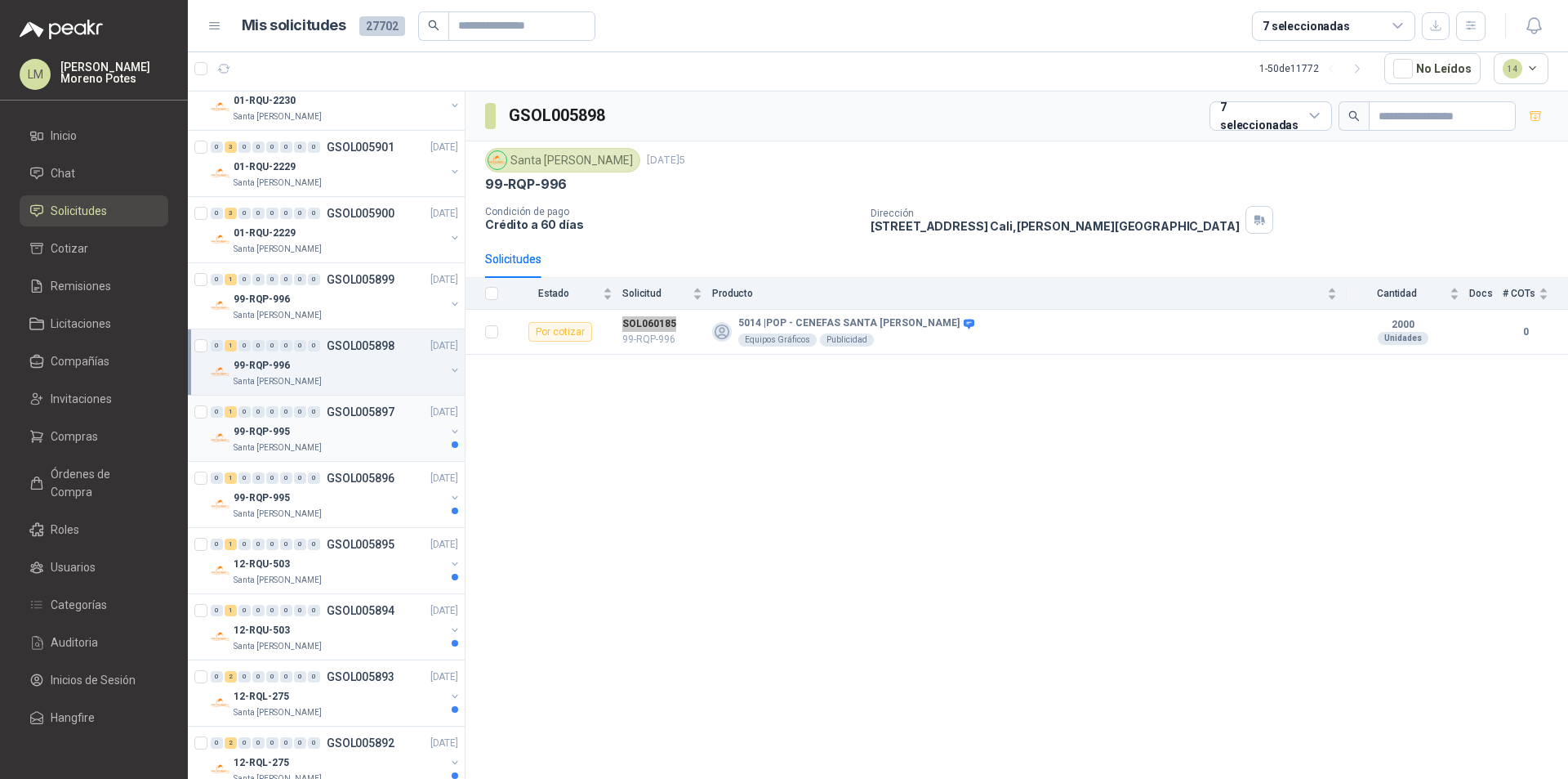
click at [357, 453] on div "Santa [PERSON_NAME]" at bounding box center [339, 447] width 212 height 13
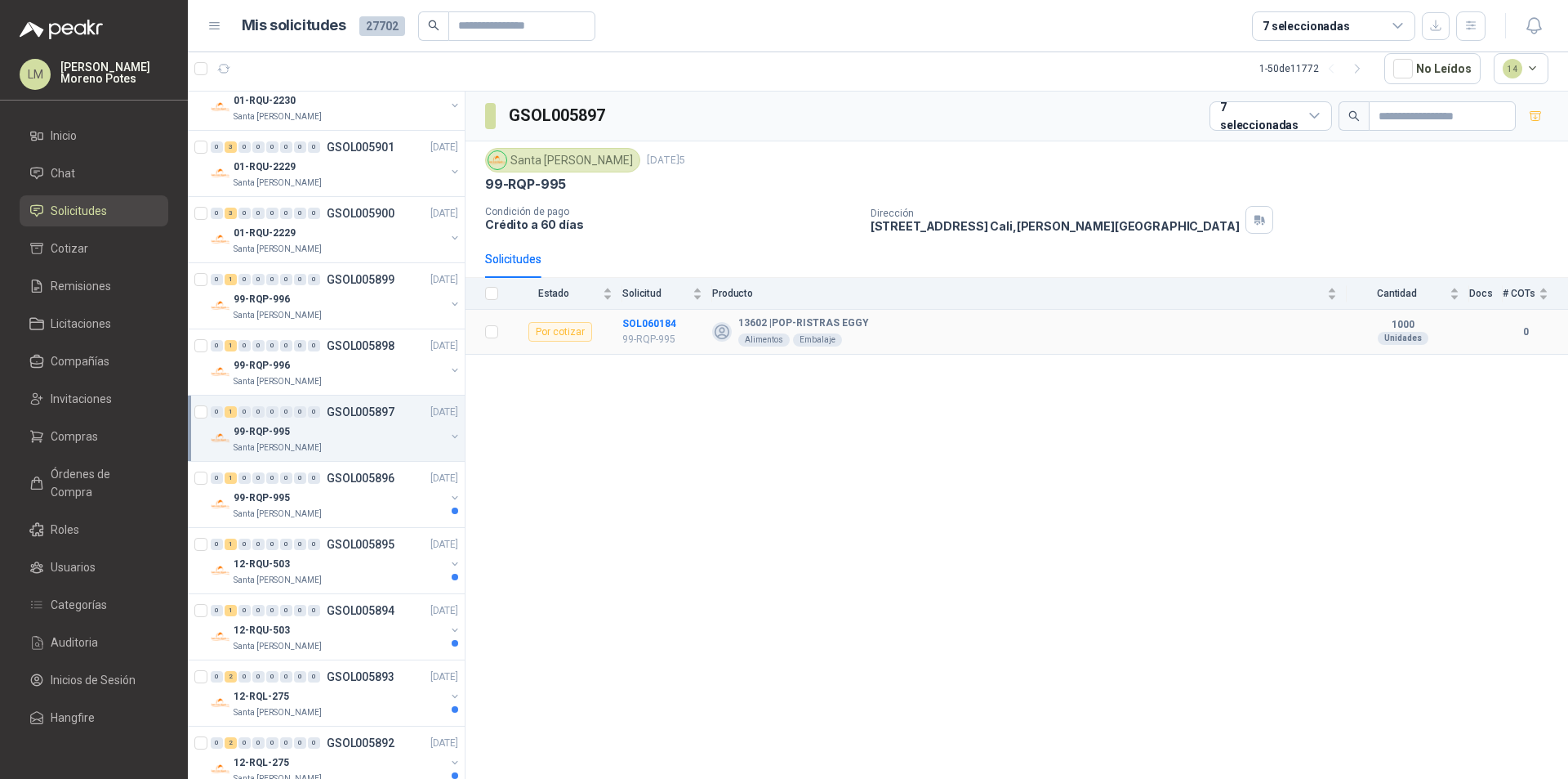
click at [649, 313] on td "SOL060184 99-RQP-995" at bounding box center [667, 332] width 90 height 45
click at [649, 312] on td "SOL060184 99-RQP-995" at bounding box center [667, 332] width 90 height 45
click at [271, 497] on p "99-RQP-995" at bounding box center [261, 498] width 56 height 16
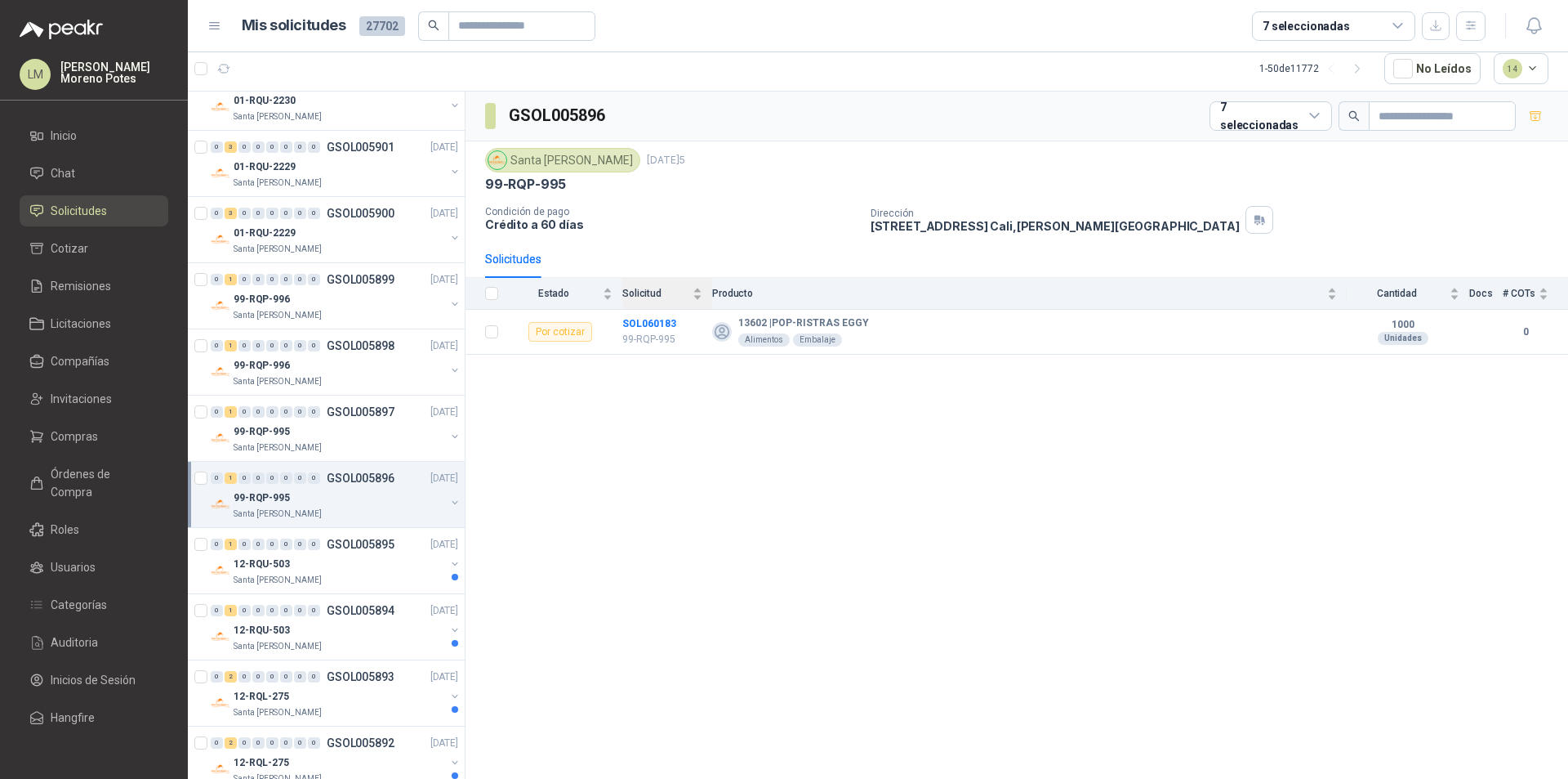
click at [646, 310] on th "Solicitud" at bounding box center [667, 293] width 90 height 32
click at [640, 314] on td "SOL060183 99-RQP-995" at bounding box center [667, 332] width 90 height 45
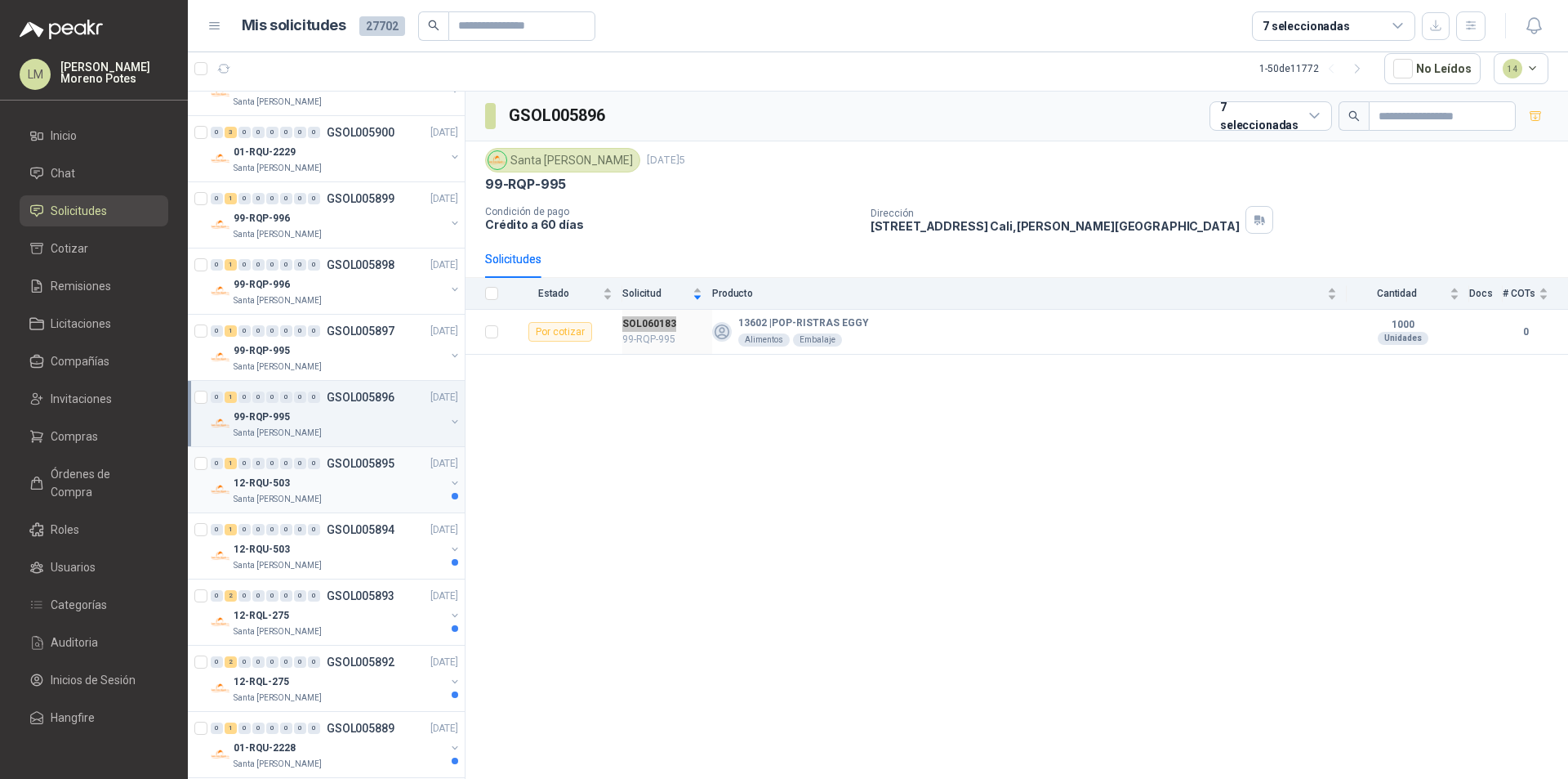
scroll to position [571, 0]
drag, startPoint x: 324, startPoint y: 498, endPoint x: 338, endPoint y: 495, distance: 14.3
click at [324, 498] on div "Santa [PERSON_NAME]" at bounding box center [339, 498] width 212 height 13
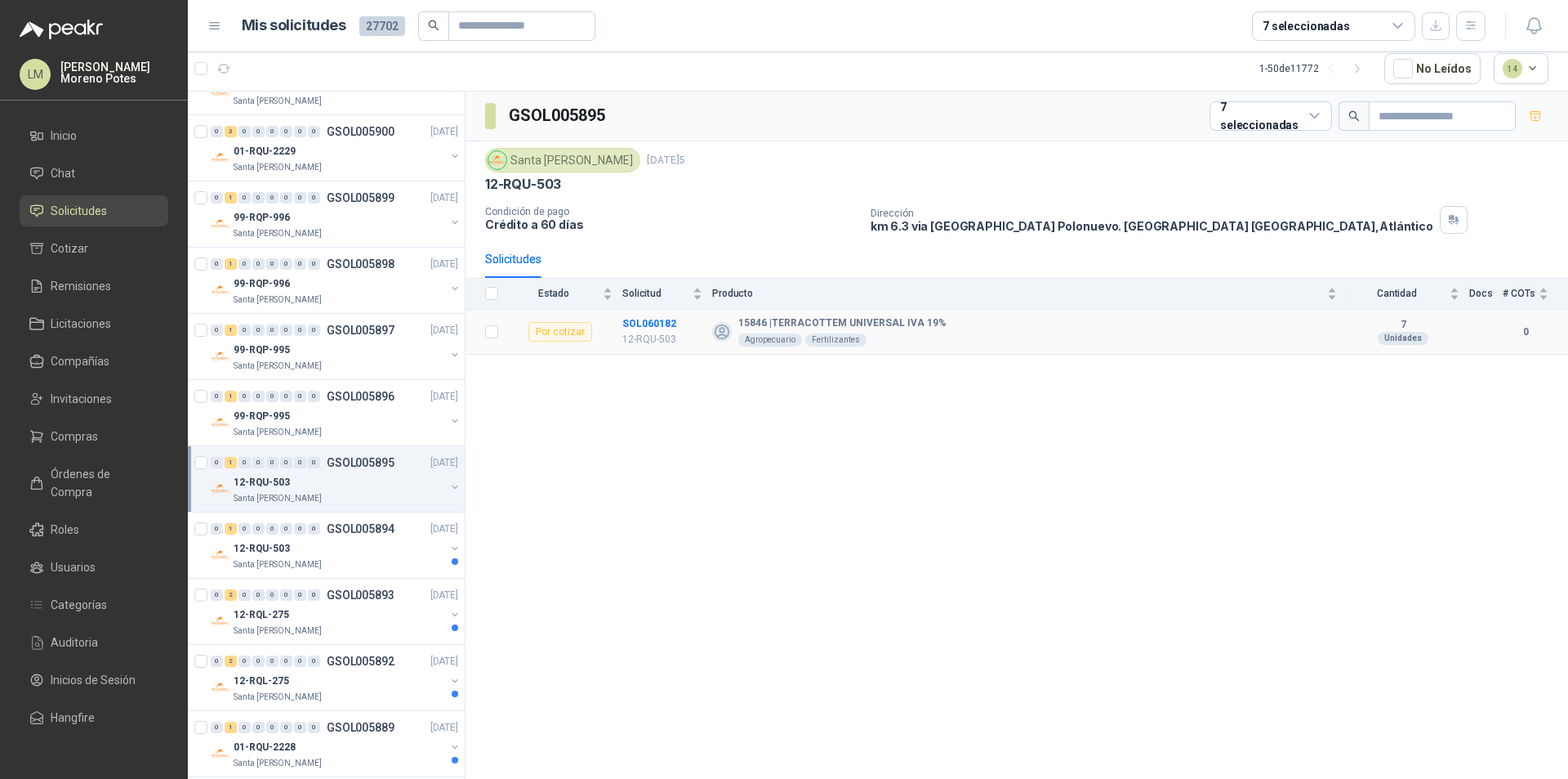
click at [645, 316] on td "SOL060182 12-RQU-503" at bounding box center [667, 332] width 90 height 45
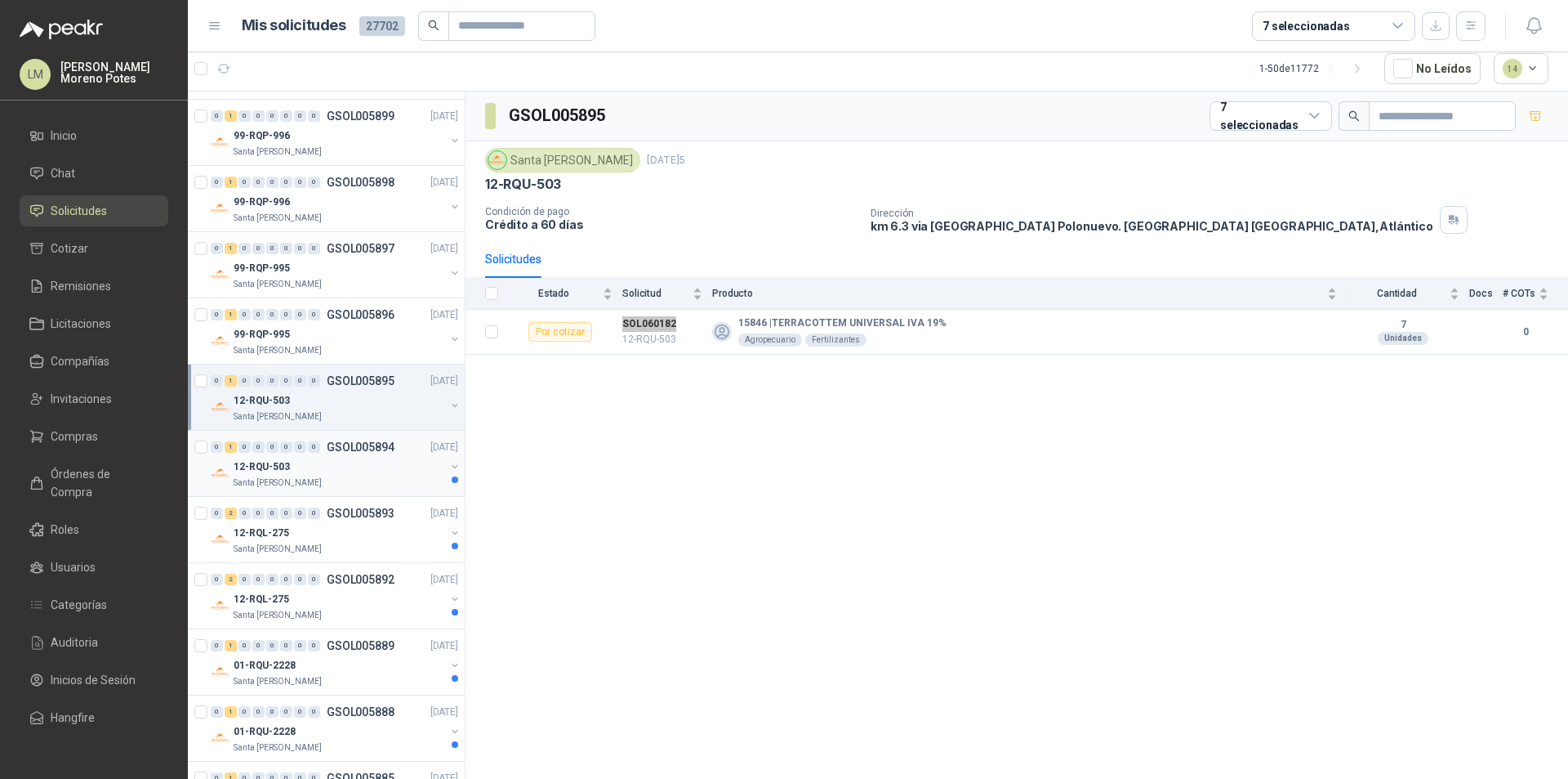
click at [370, 469] on div "12-RQU-503" at bounding box center [339, 466] width 212 height 20
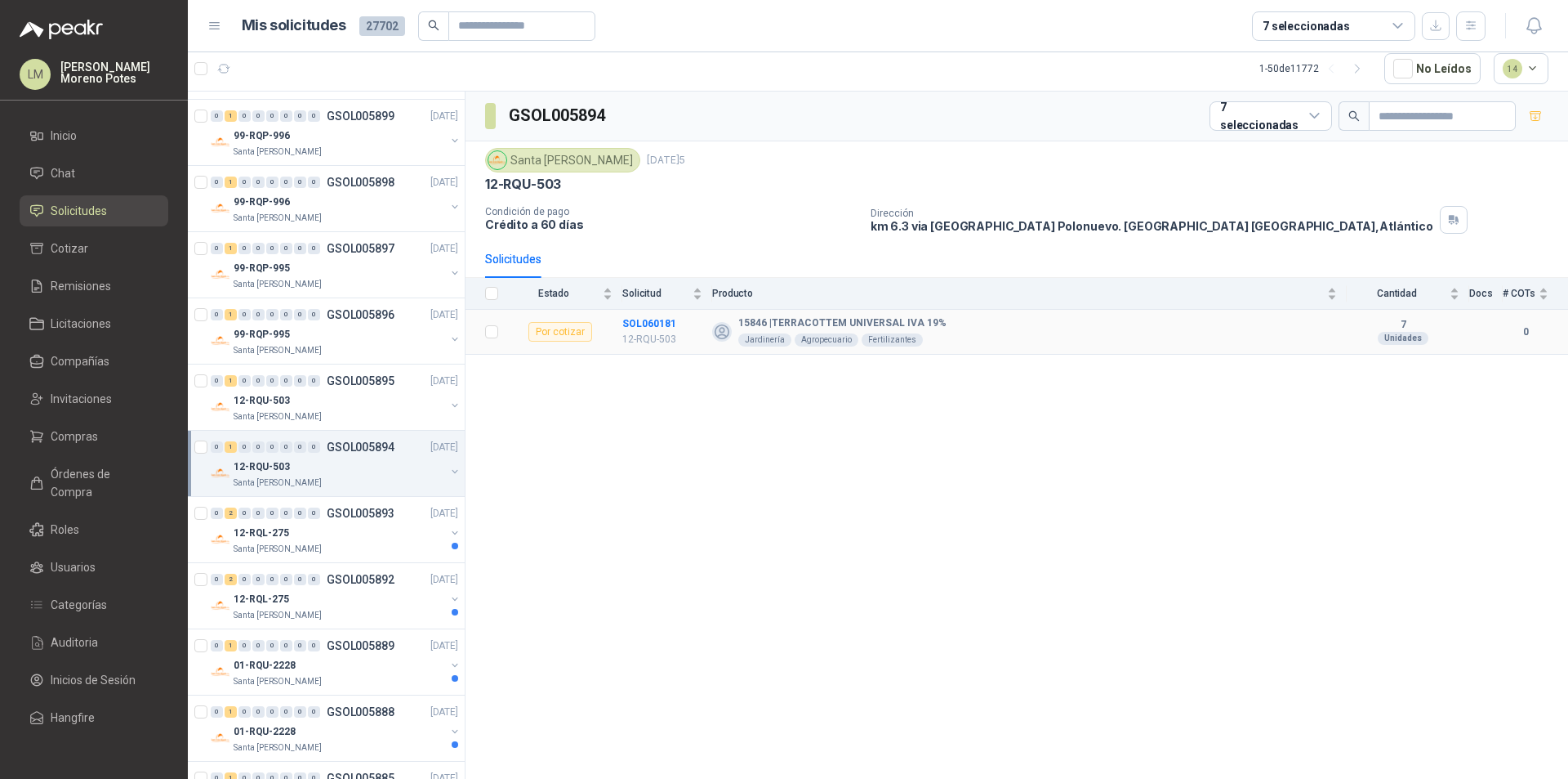
click at [649, 312] on td "SOL060181 12-RQU-503" at bounding box center [667, 332] width 90 height 45
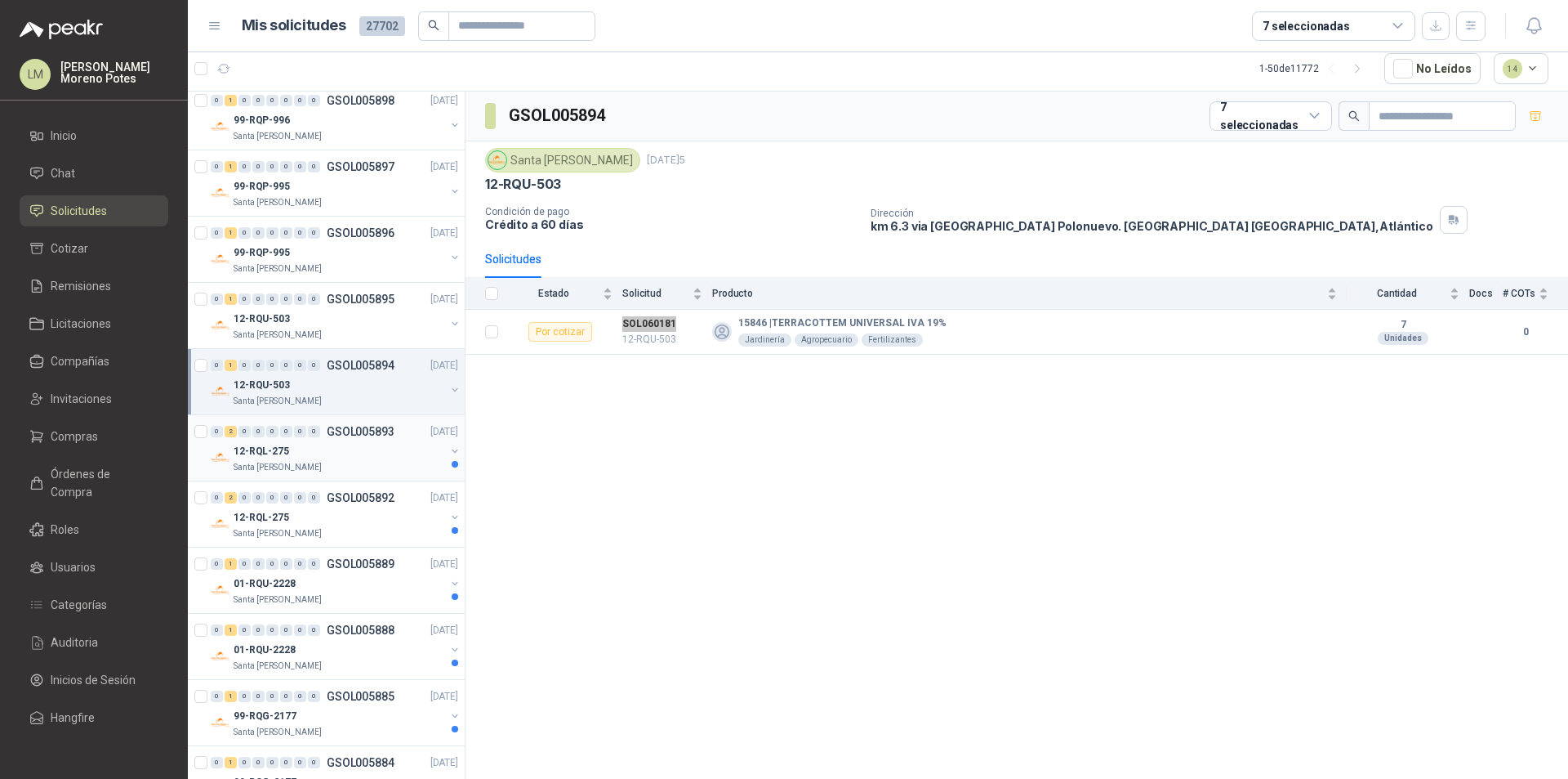
click at [335, 444] on div "12-RQL-275" at bounding box center [339, 450] width 212 height 20
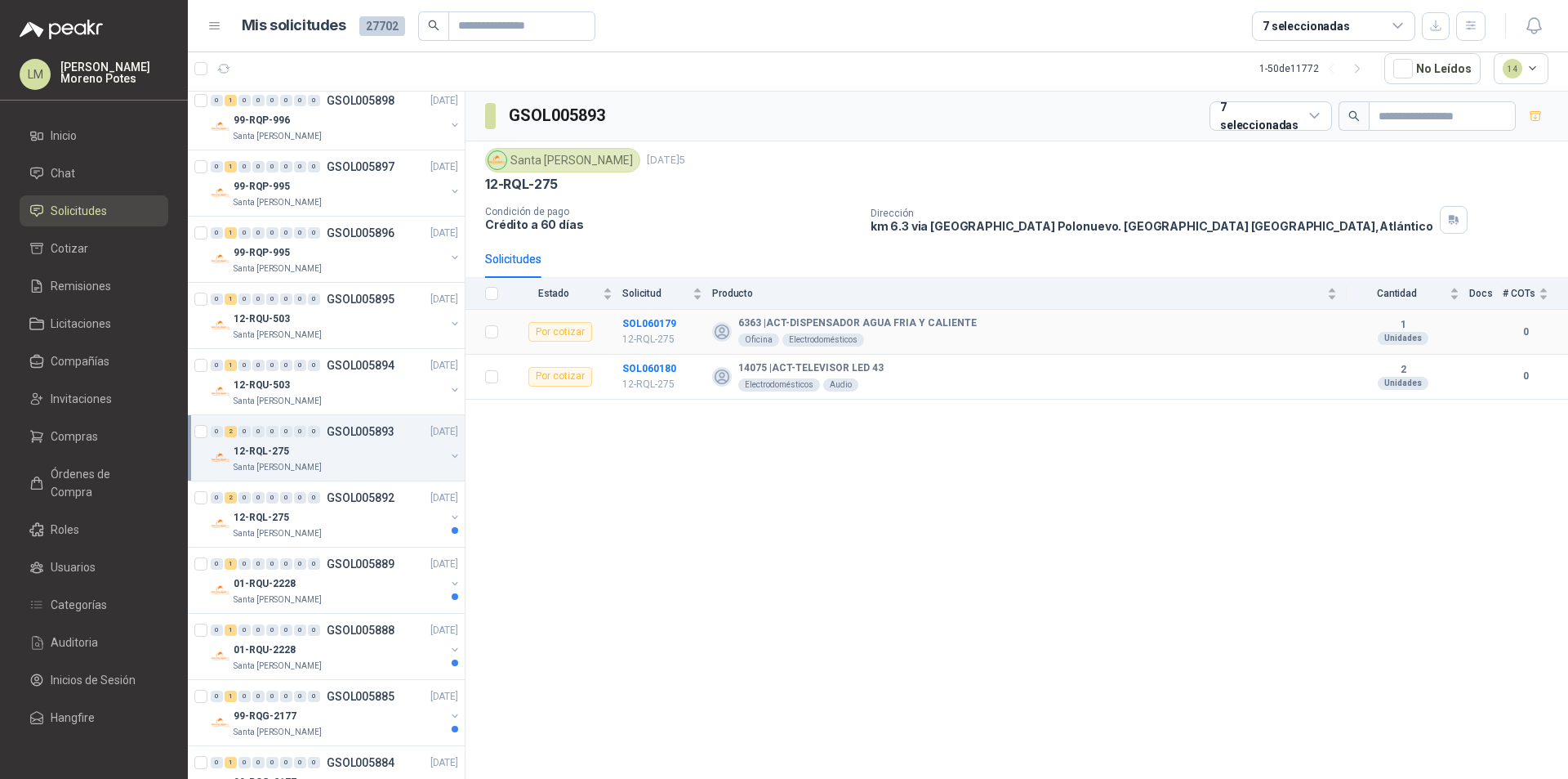
click at [650, 311] on td "SOL060179 12-RQL-275" at bounding box center [667, 332] width 90 height 45
click at [646, 356] on td "SOL060180 12-RQL-275" at bounding box center [667, 377] width 90 height 45
click at [377, 508] on div "12-RQL-275" at bounding box center [339, 517] width 212 height 20
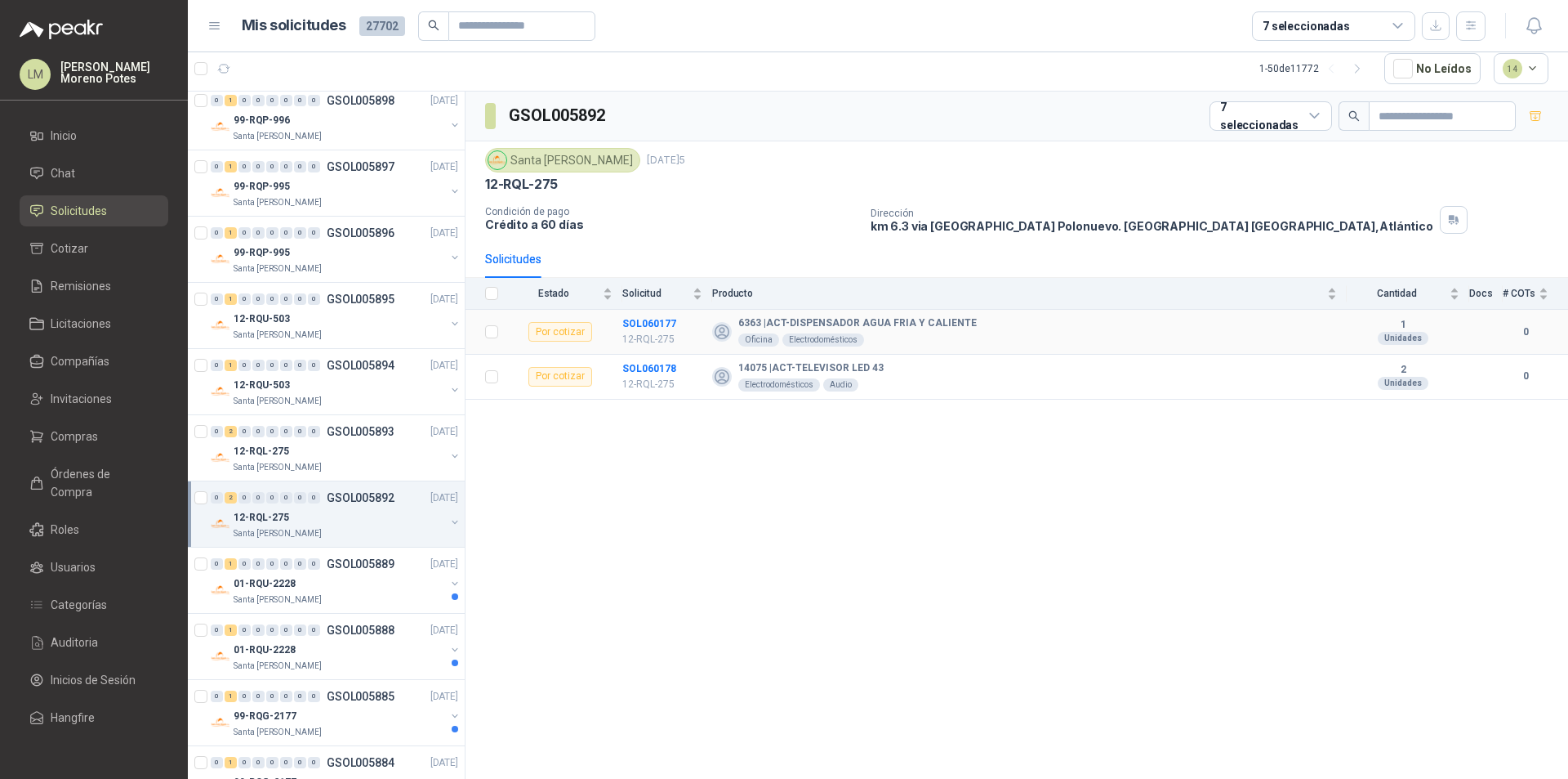
click at [647, 313] on td "SOL060177 12-RQL-275" at bounding box center [667, 332] width 90 height 45
click at [644, 356] on td "SOL060178 12-RQL-275" at bounding box center [667, 377] width 90 height 45
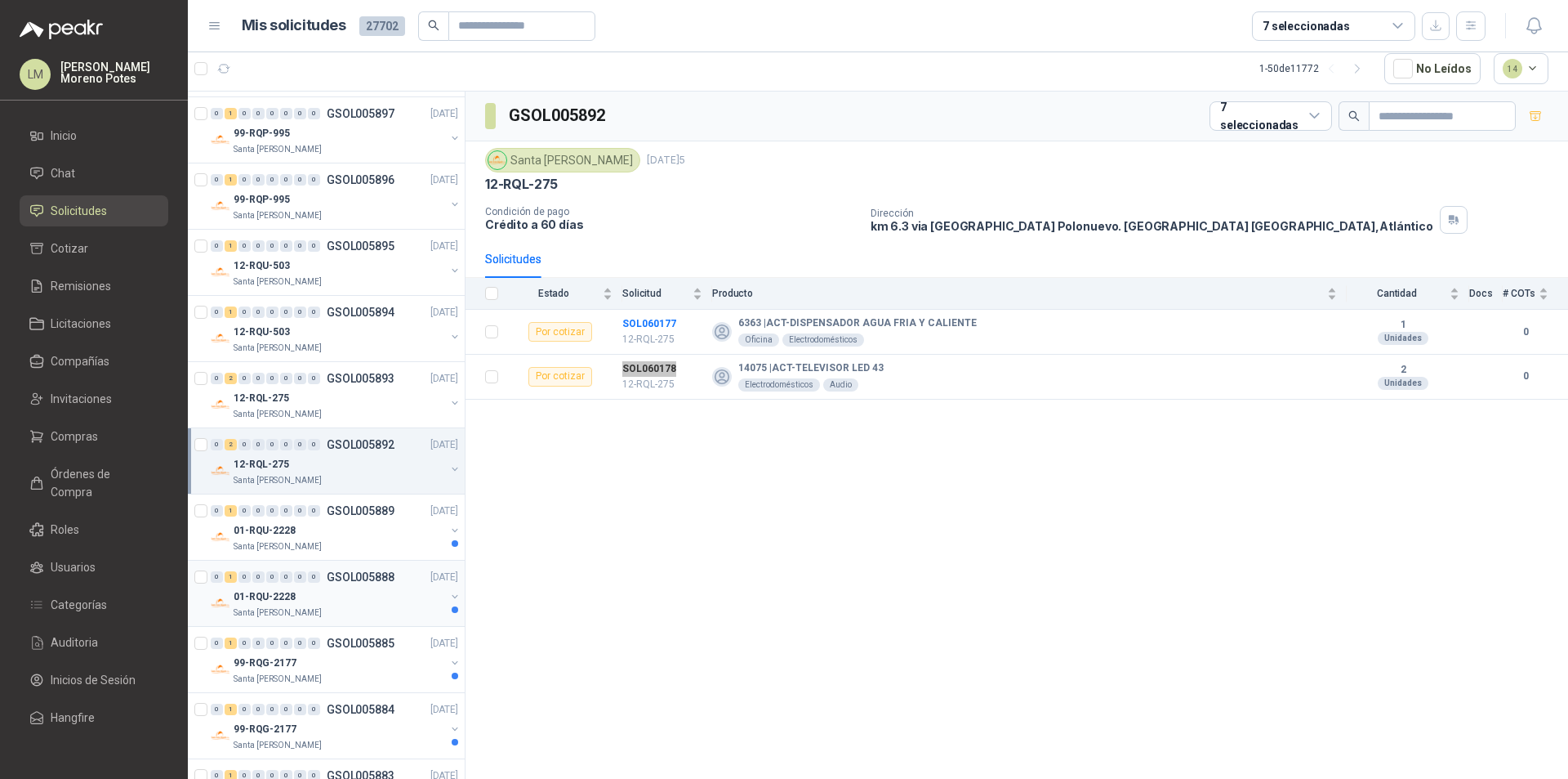
scroll to position [817, 0]
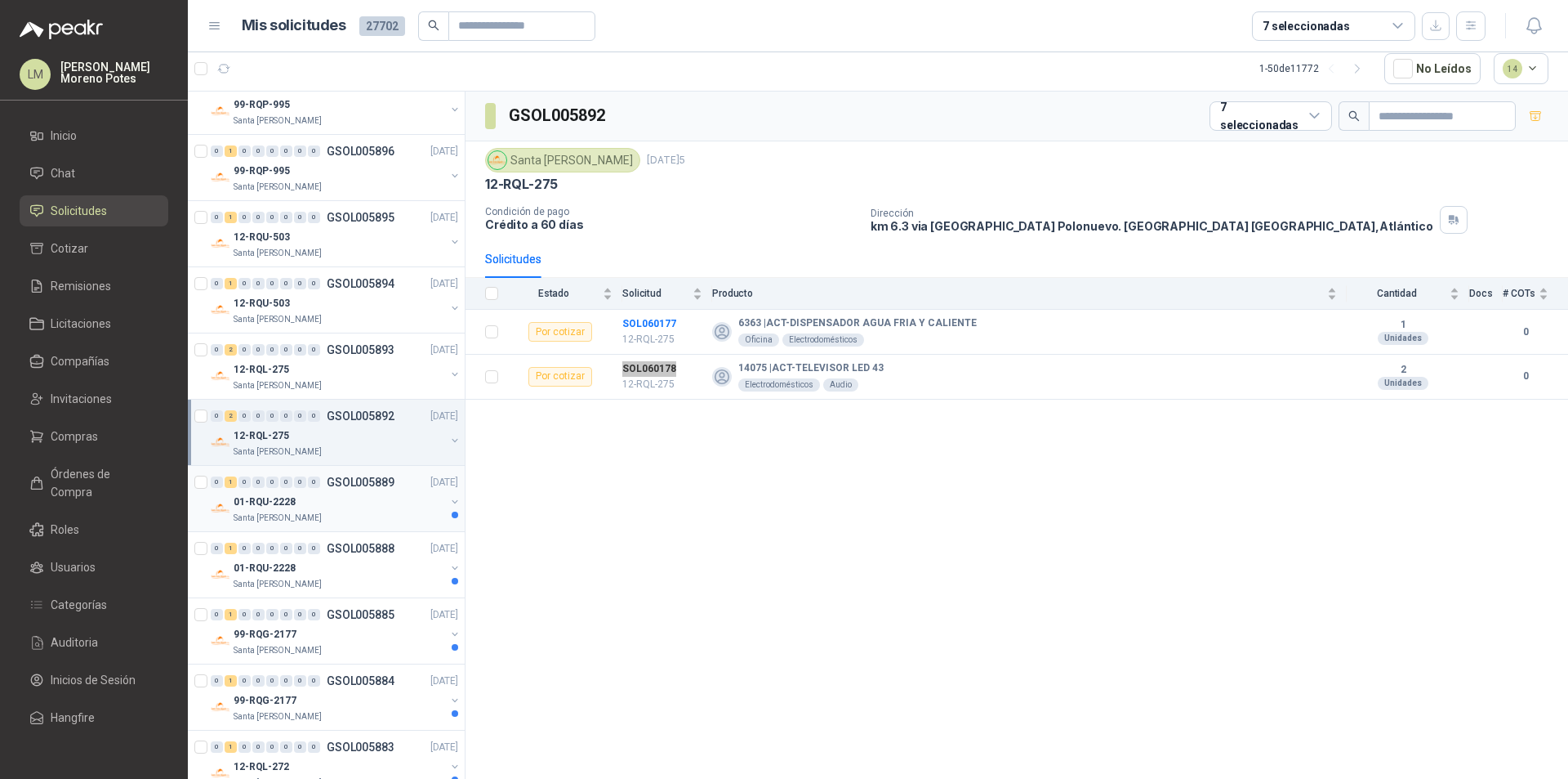
click at [381, 518] on div "Santa [PERSON_NAME]" at bounding box center [339, 518] width 212 height 13
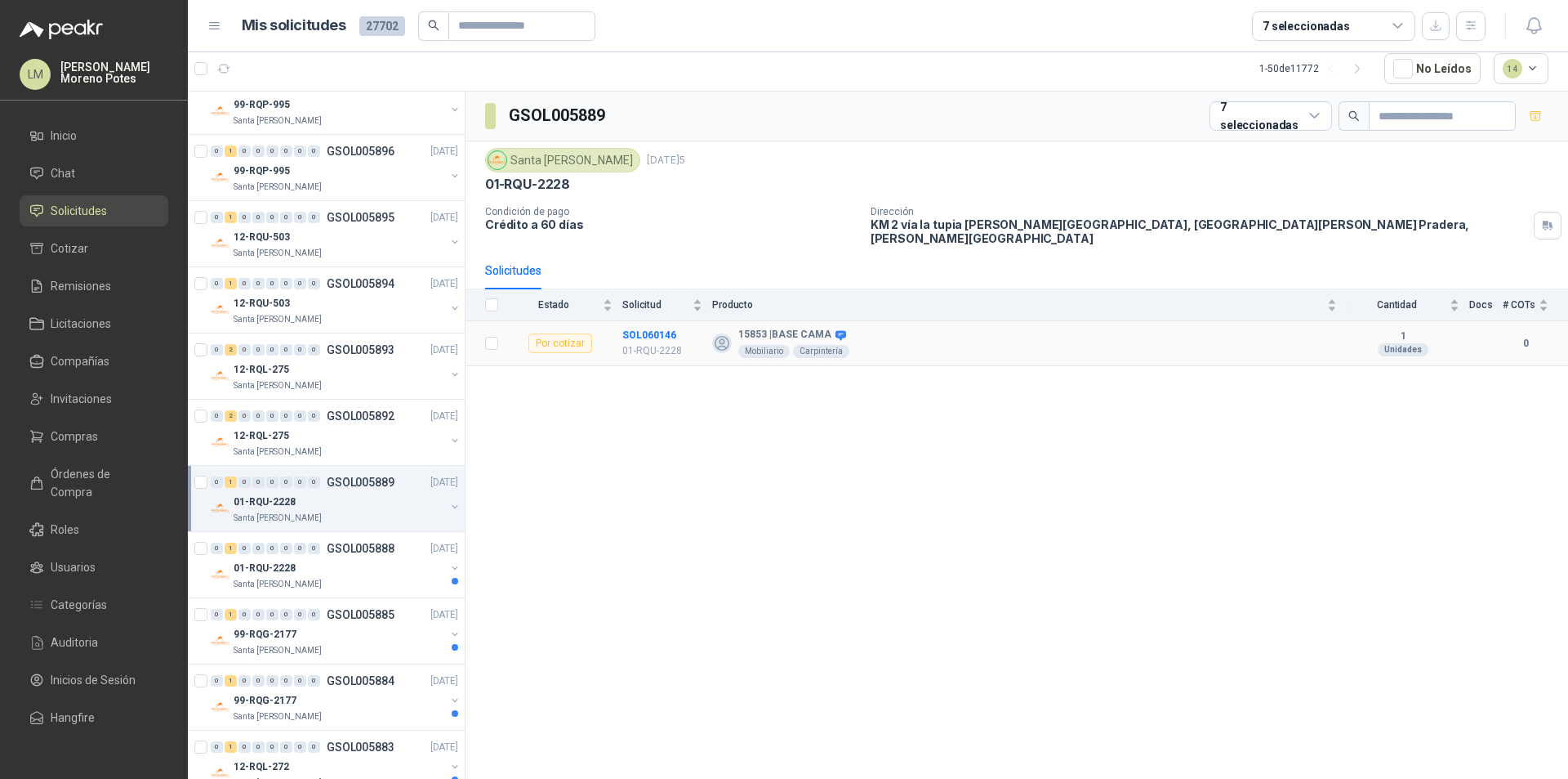
click at [640, 321] on td "SOL060146 01-RQU-2228" at bounding box center [667, 343] width 90 height 45
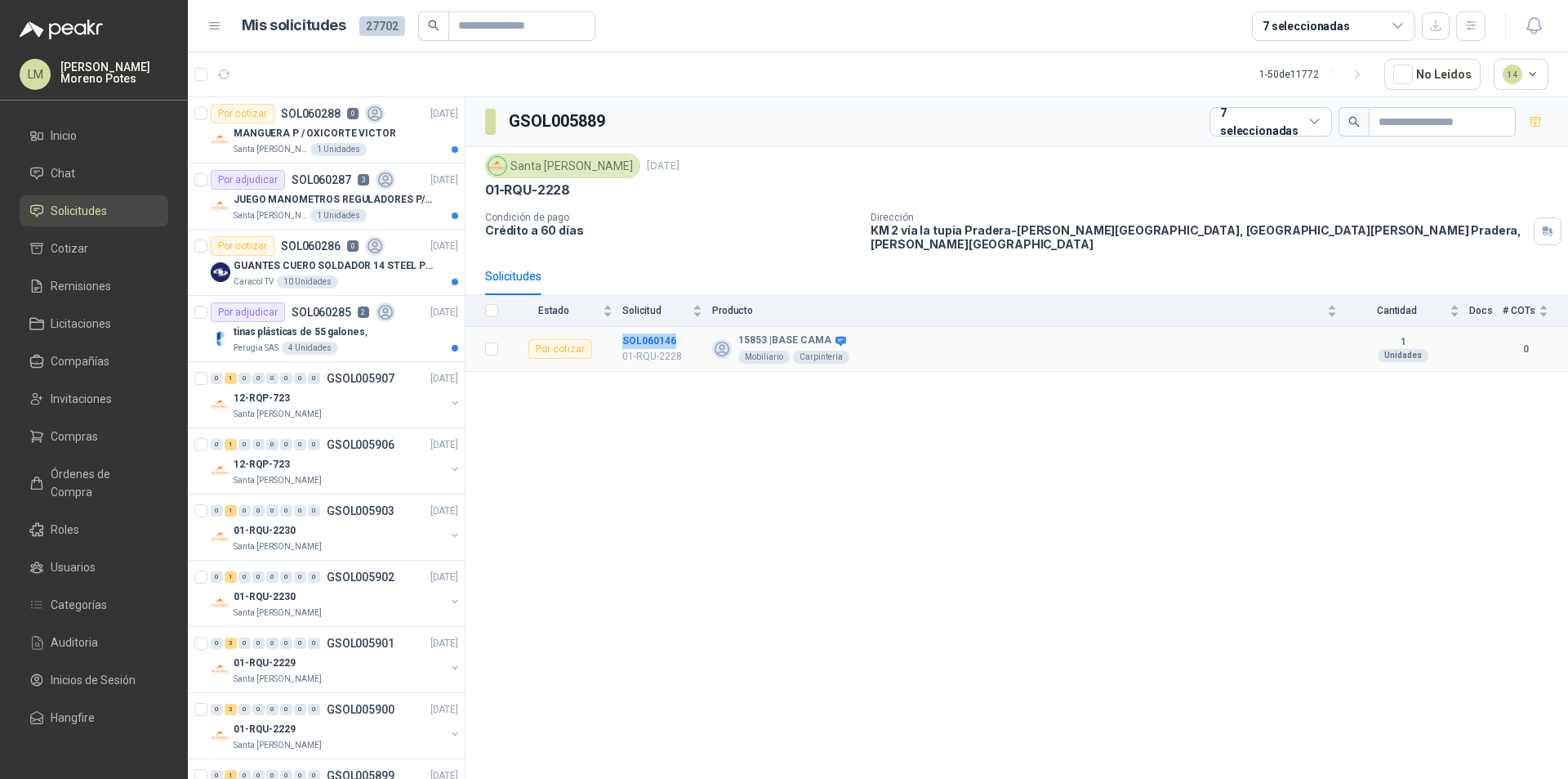
scroll to position [817, 0]
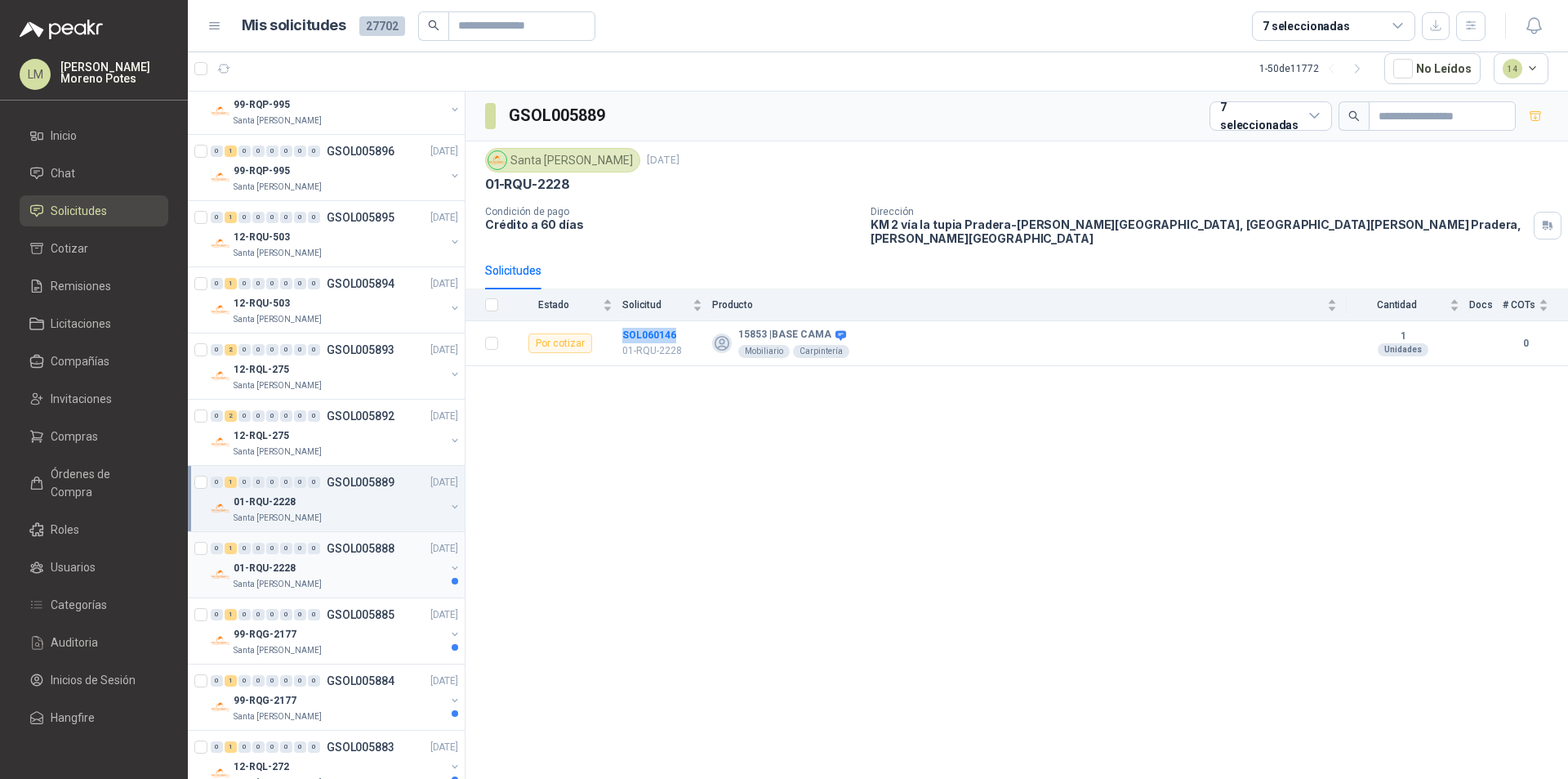
click at [356, 562] on div "01-RQU-2228" at bounding box center [339, 567] width 212 height 20
click at [642, 321] on td "SOL060145 01-RQU-2228" at bounding box center [667, 343] width 90 height 45
copy b "SOL060145"
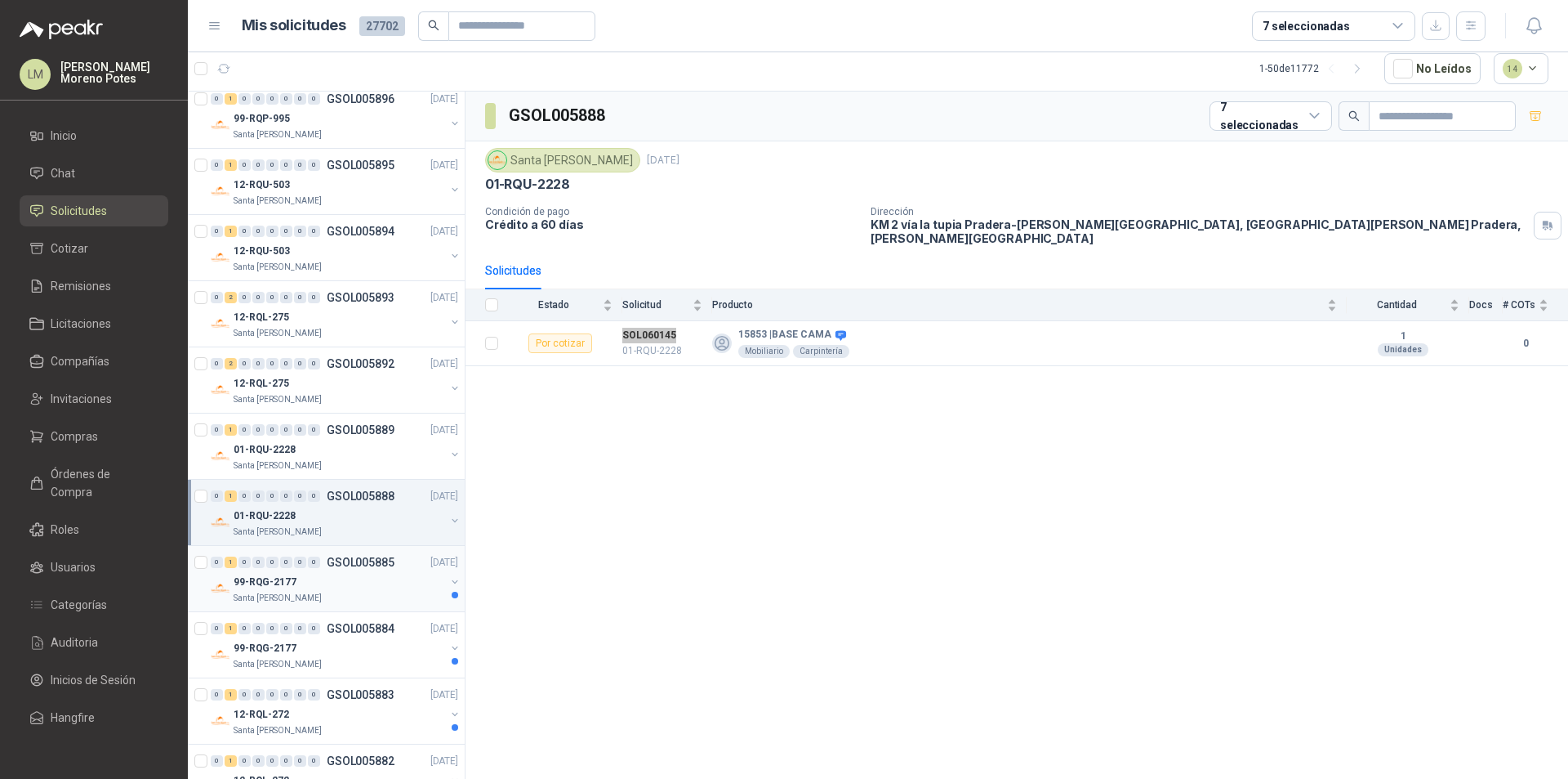
scroll to position [898, 0]
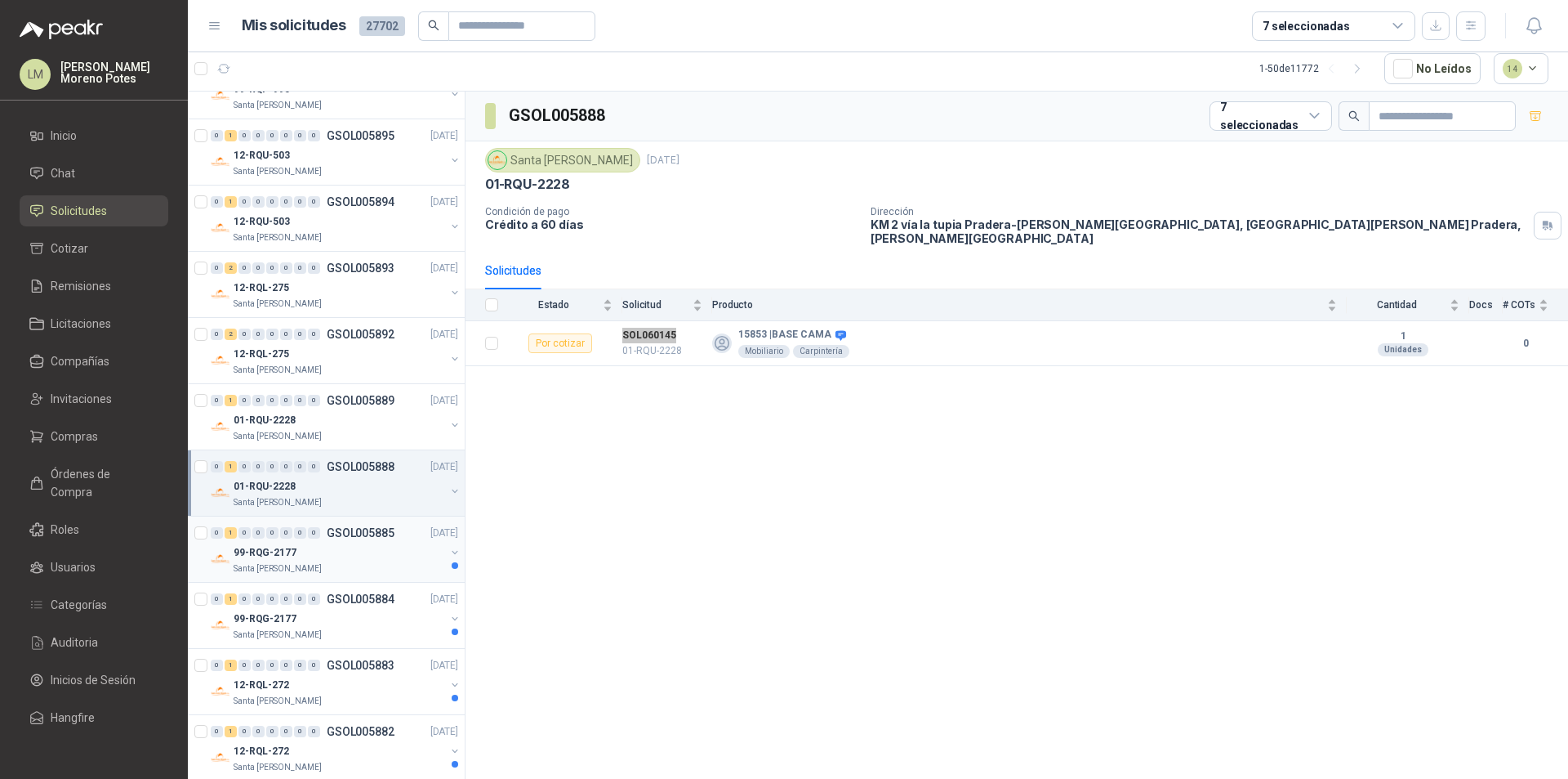
click at [348, 549] on div "99-RQG-2177" at bounding box center [339, 552] width 212 height 20
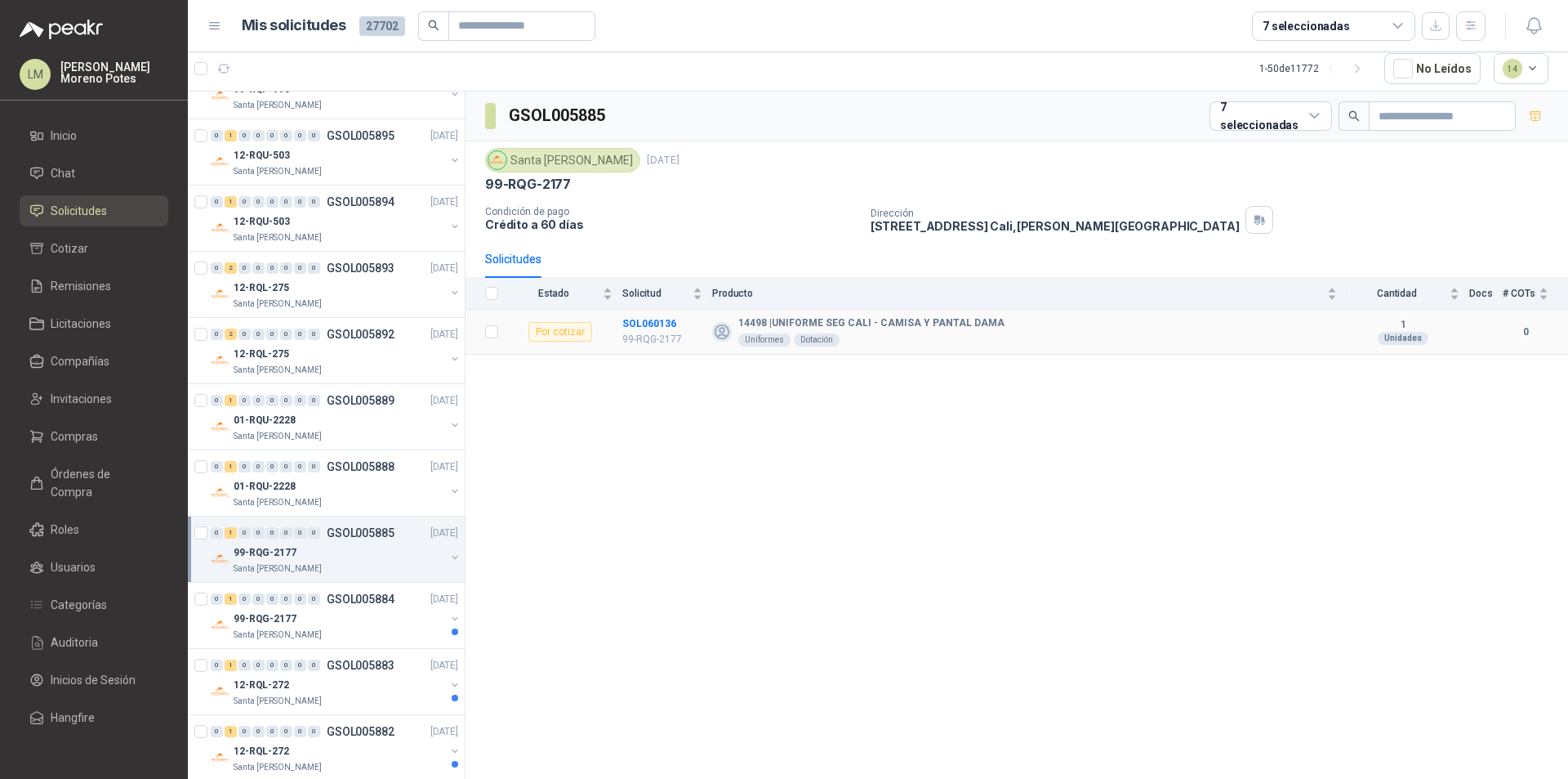
click at [640, 314] on td "SOL060136 99-RQG-2177" at bounding box center [667, 332] width 90 height 45
click at [640, 313] on td "SOL060136 99-RQG-2177" at bounding box center [667, 332] width 90 height 45
copy b "SOL060136"
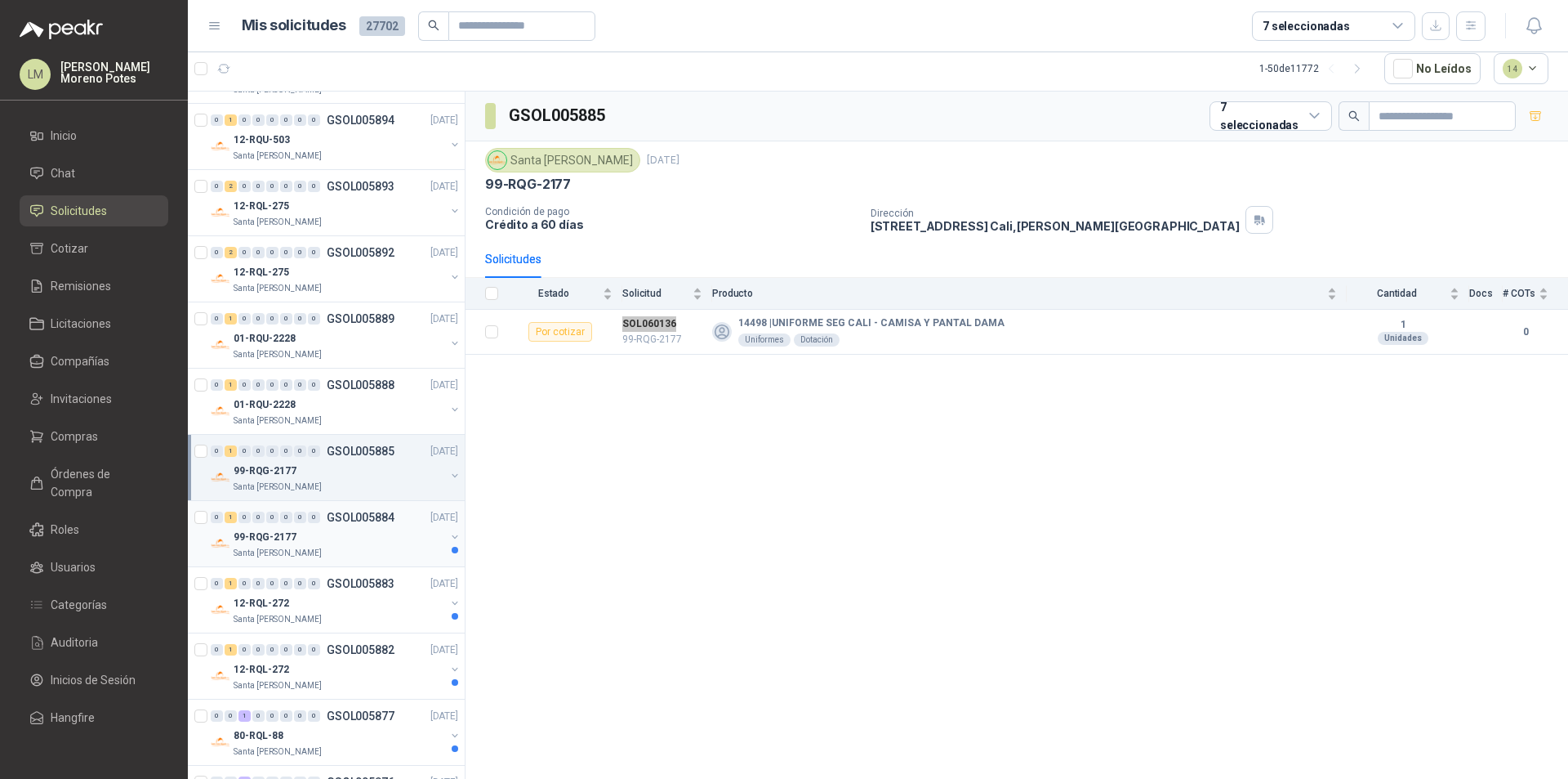
drag, startPoint x: 331, startPoint y: 544, endPoint x: 341, endPoint y: 541, distance: 10.4
click at [331, 544] on div "99-RQG-2177" at bounding box center [339, 537] width 212 height 20
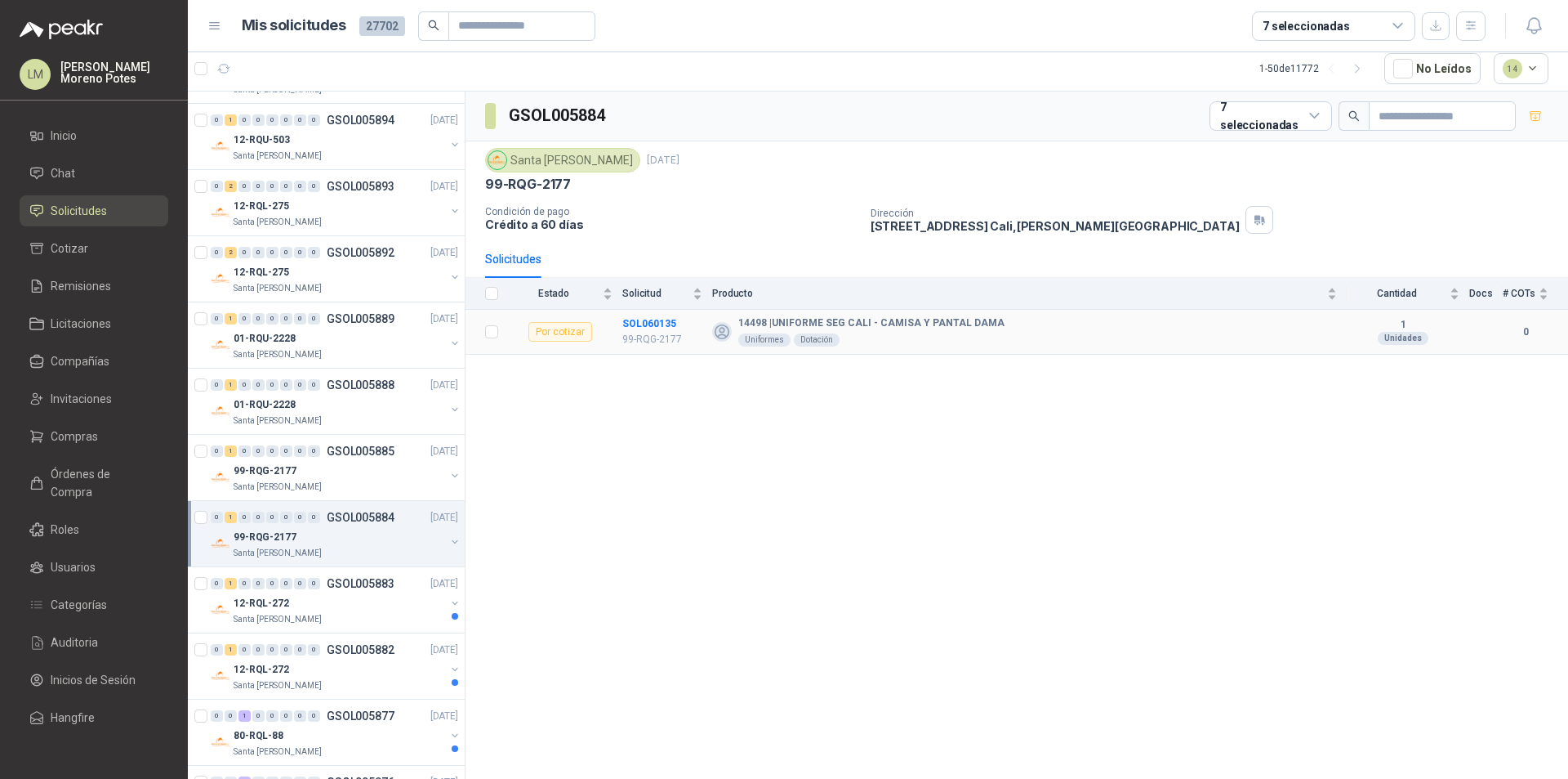
click at [645, 312] on td "SOL060135 99-RQG-2177" at bounding box center [667, 332] width 90 height 45
click at [646, 312] on td "SOL060135 99-RQG-2177" at bounding box center [667, 332] width 90 height 45
copy b "SOL060135"
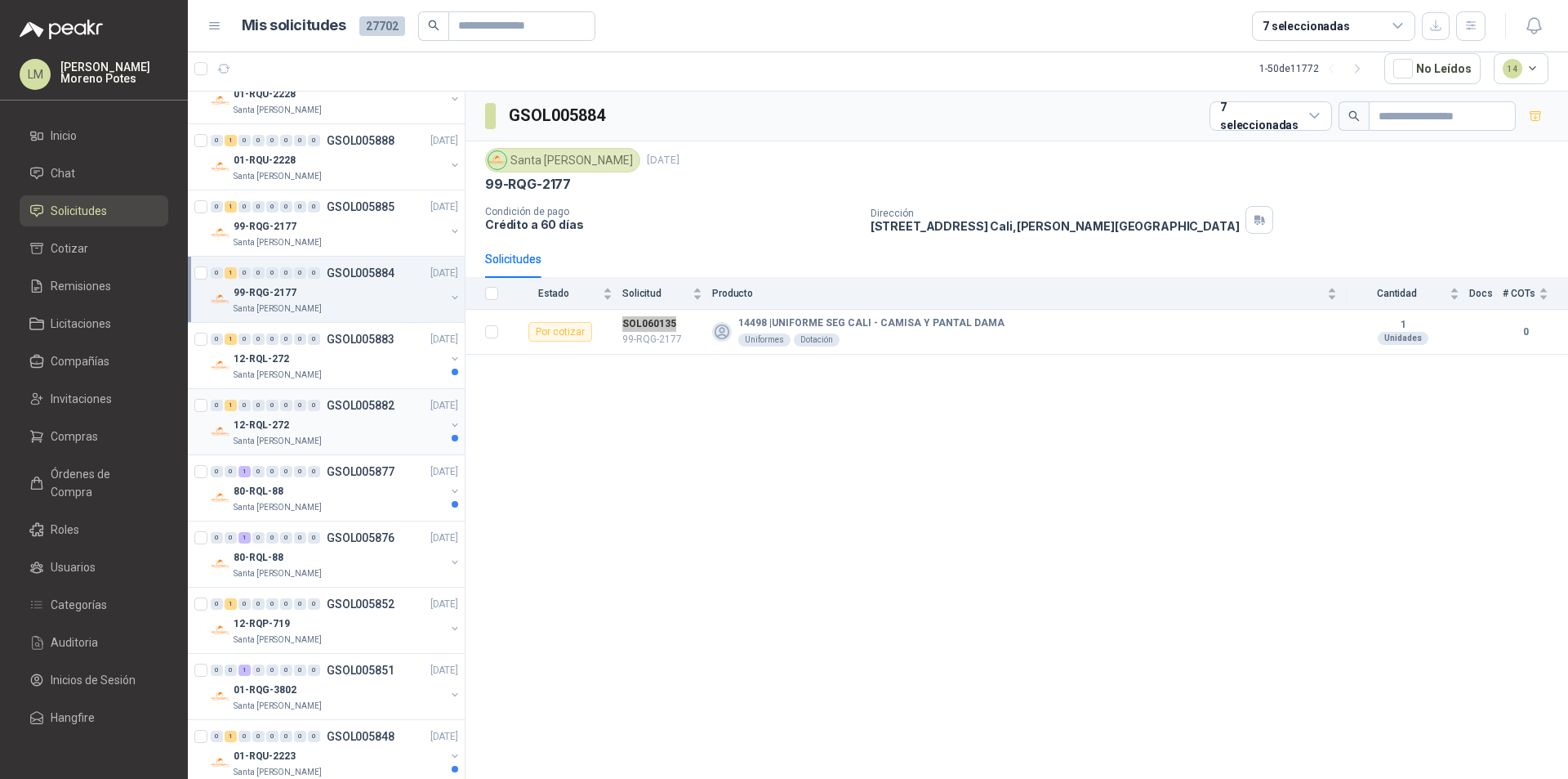
scroll to position [1225, 0]
click at [350, 363] on div "12-RQL-272" at bounding box center [339, 358] width 212 height 20
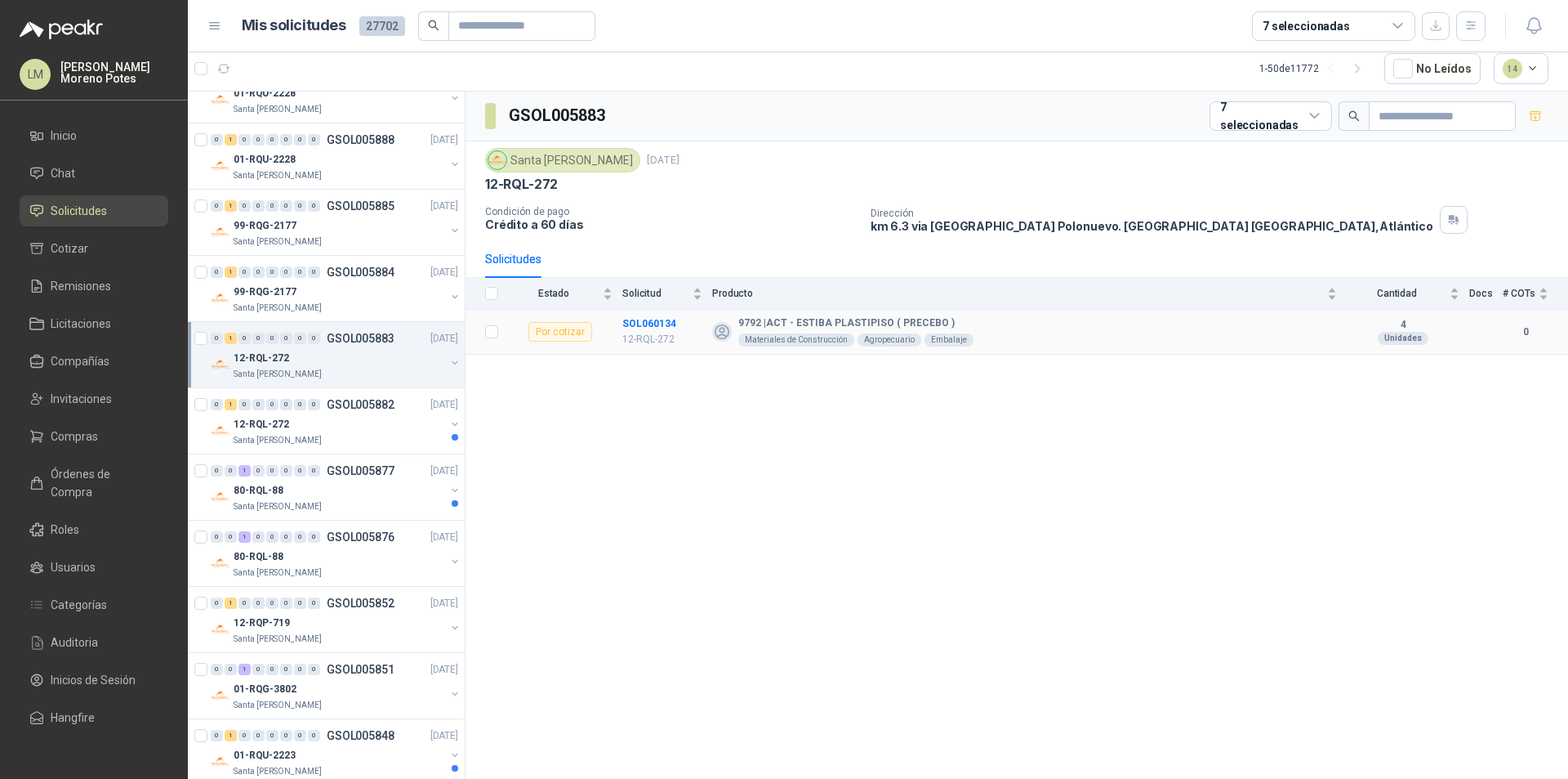
click at [640, 310] on td "SOL060134 12-RQL-272" at bounding box center [667, 332] width 90 height 45
copy b "SOL060134"
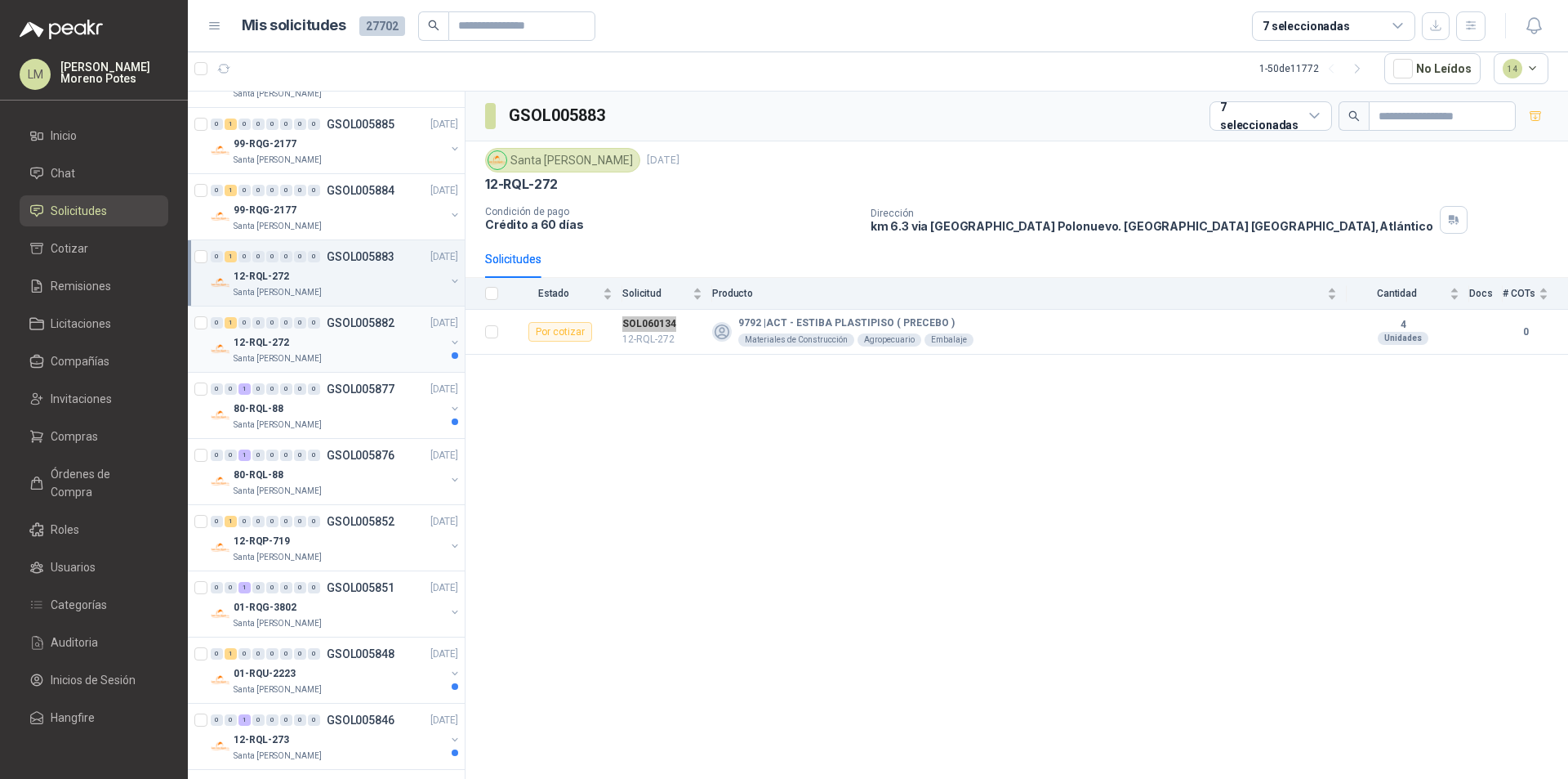
click at [347, 357] on div "Santa [PERSON_NAME]" at bounding box center [339, 358] width 212 height 13
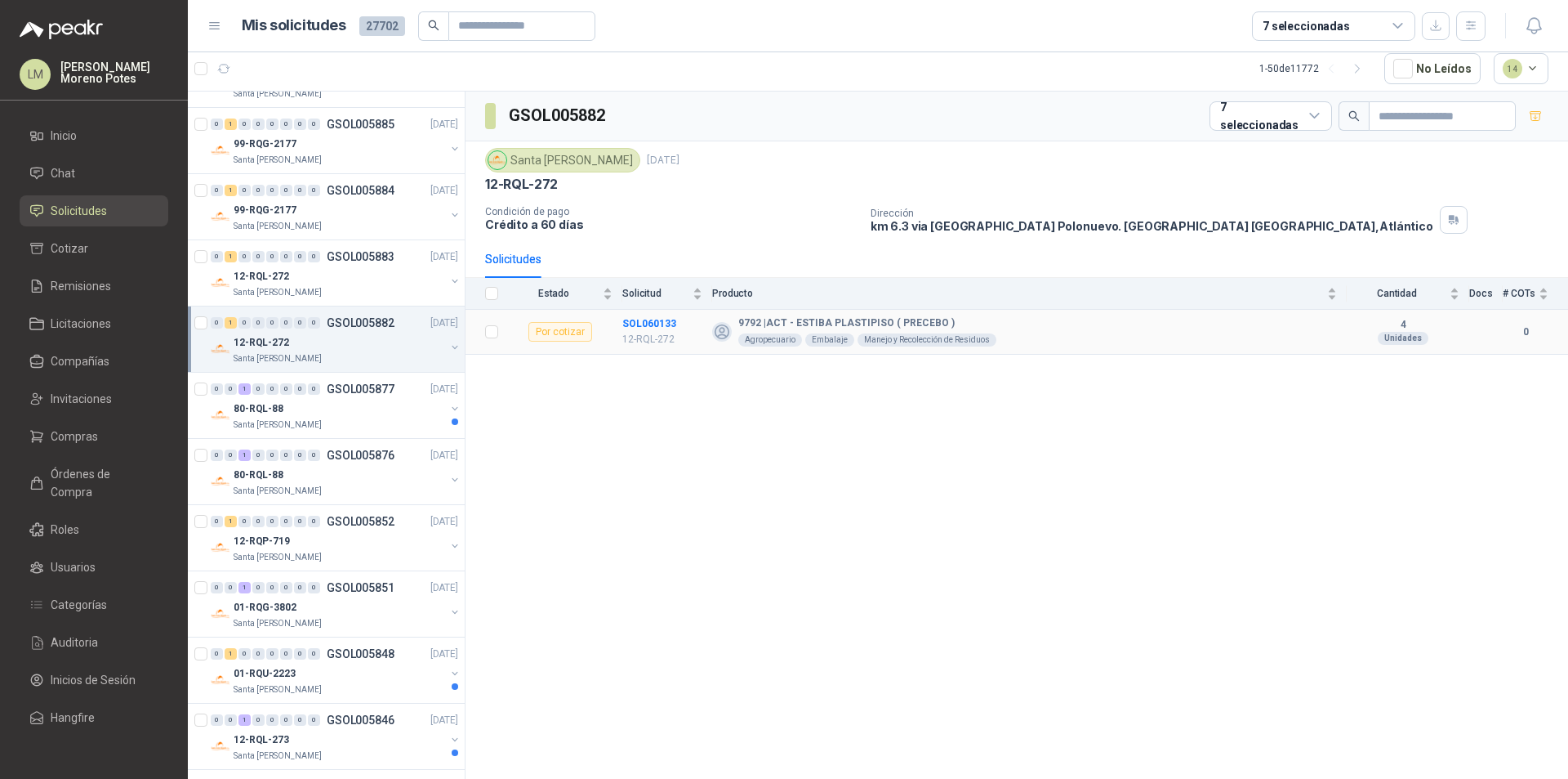
click at [644, 311] on td "SOL060133 12-RQL-272" at bounding box center [667, 332] width 90 height 45
copy b "SOL060133"
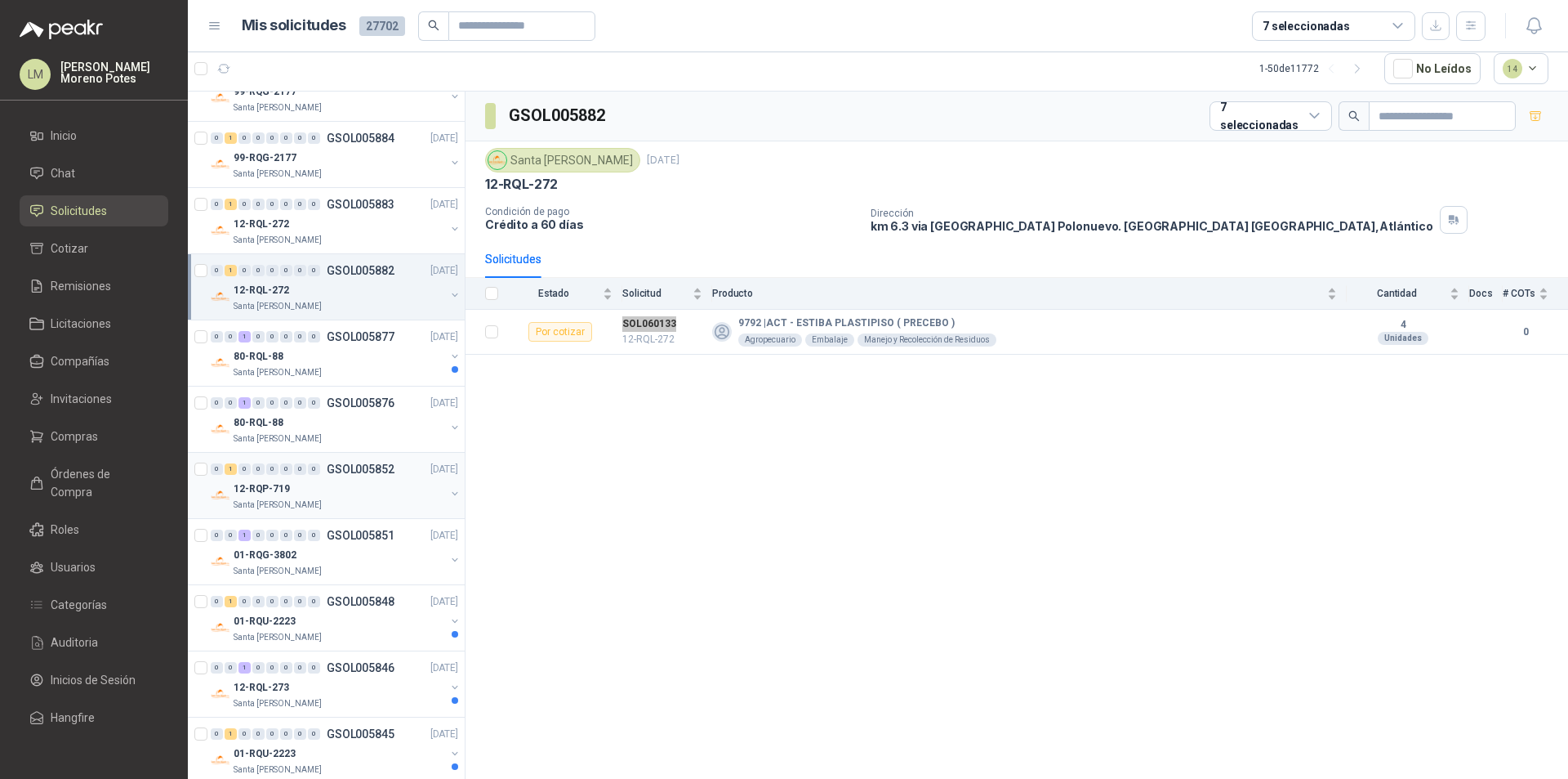
scroll to position [1389, 0]
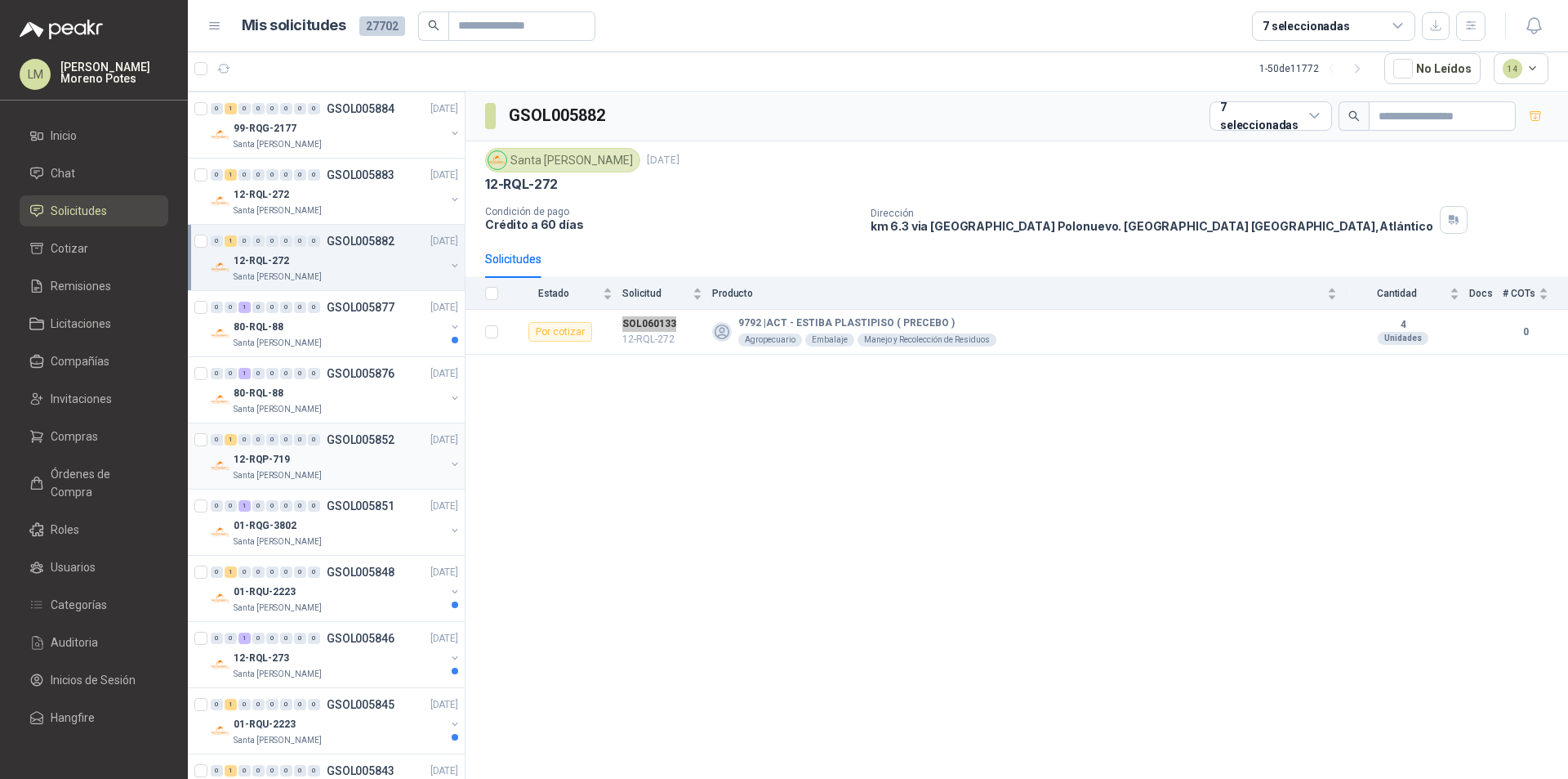
click at [378, 471] on div "Santa [PERSON_NAME]" at bounding box center [339, 475] width 212 height 13
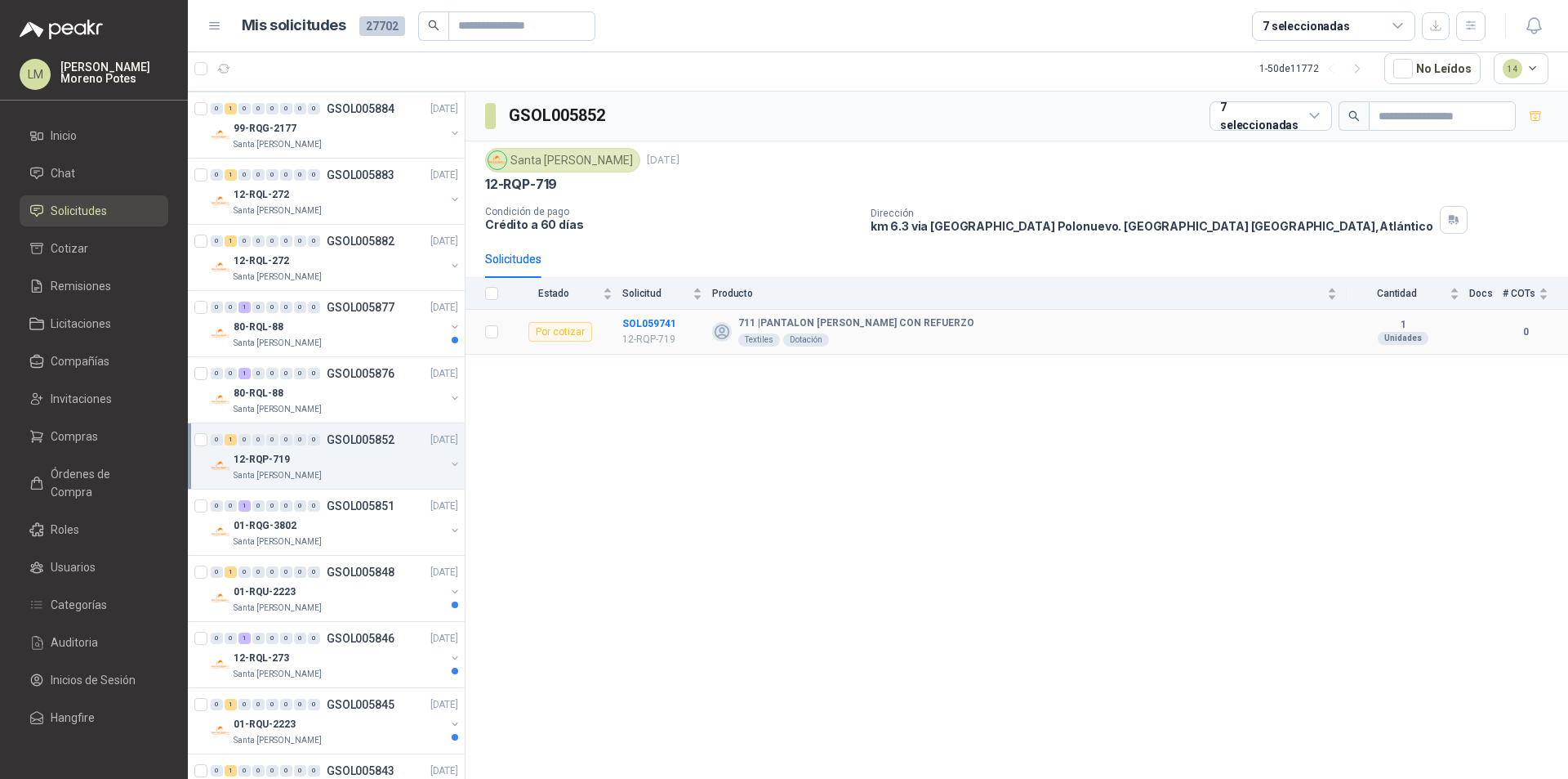
click at [646, 316] on td "SOL059741 12-RQP-719" at bounding box center [667, 332] width 90 height 45
copy b "SOL059741"
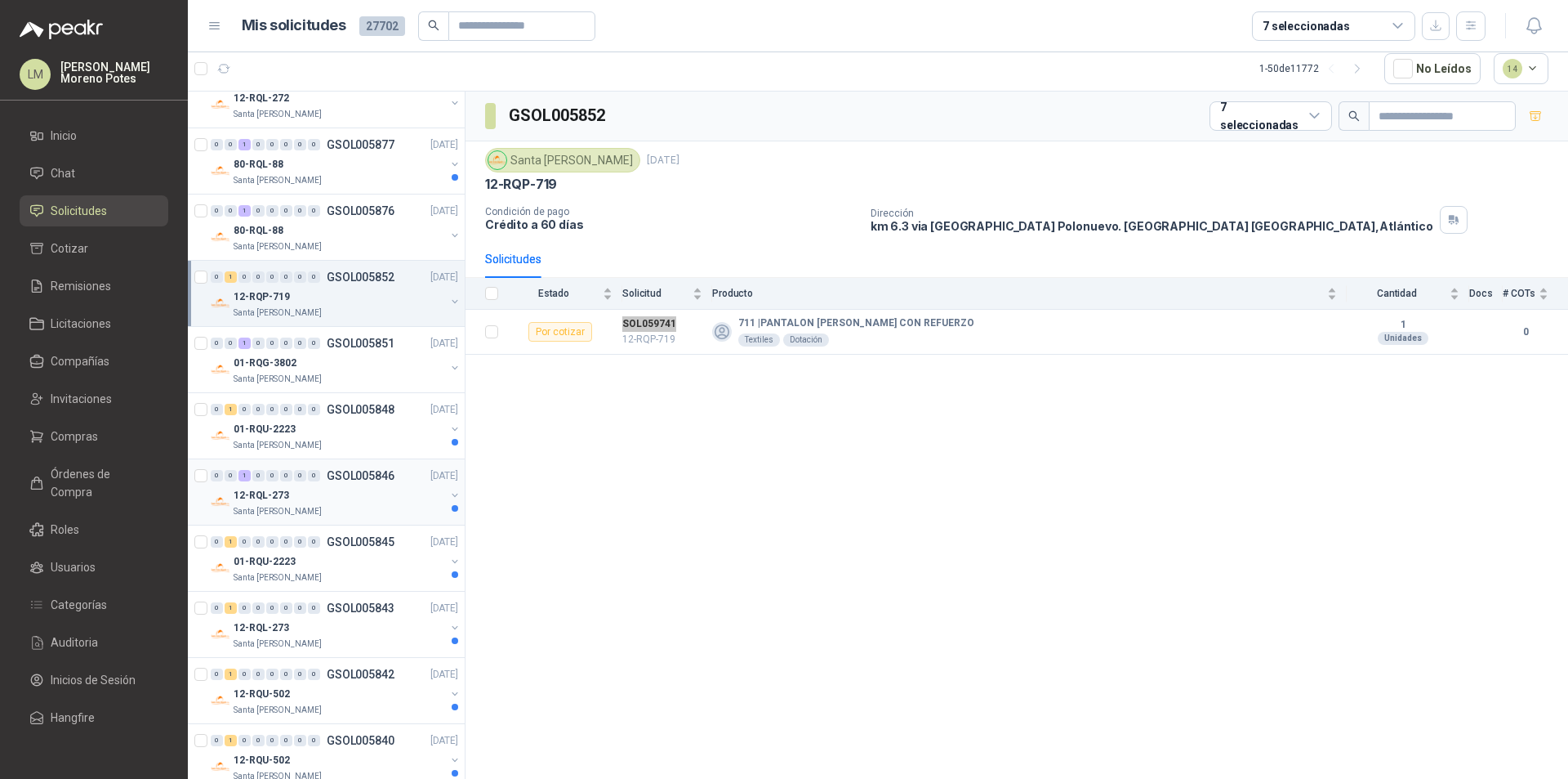
scroll to position [1552, 0]
click at [337, 422] on div "01-RQU-2223" at bounding box center [339, 428] width 212 height 20
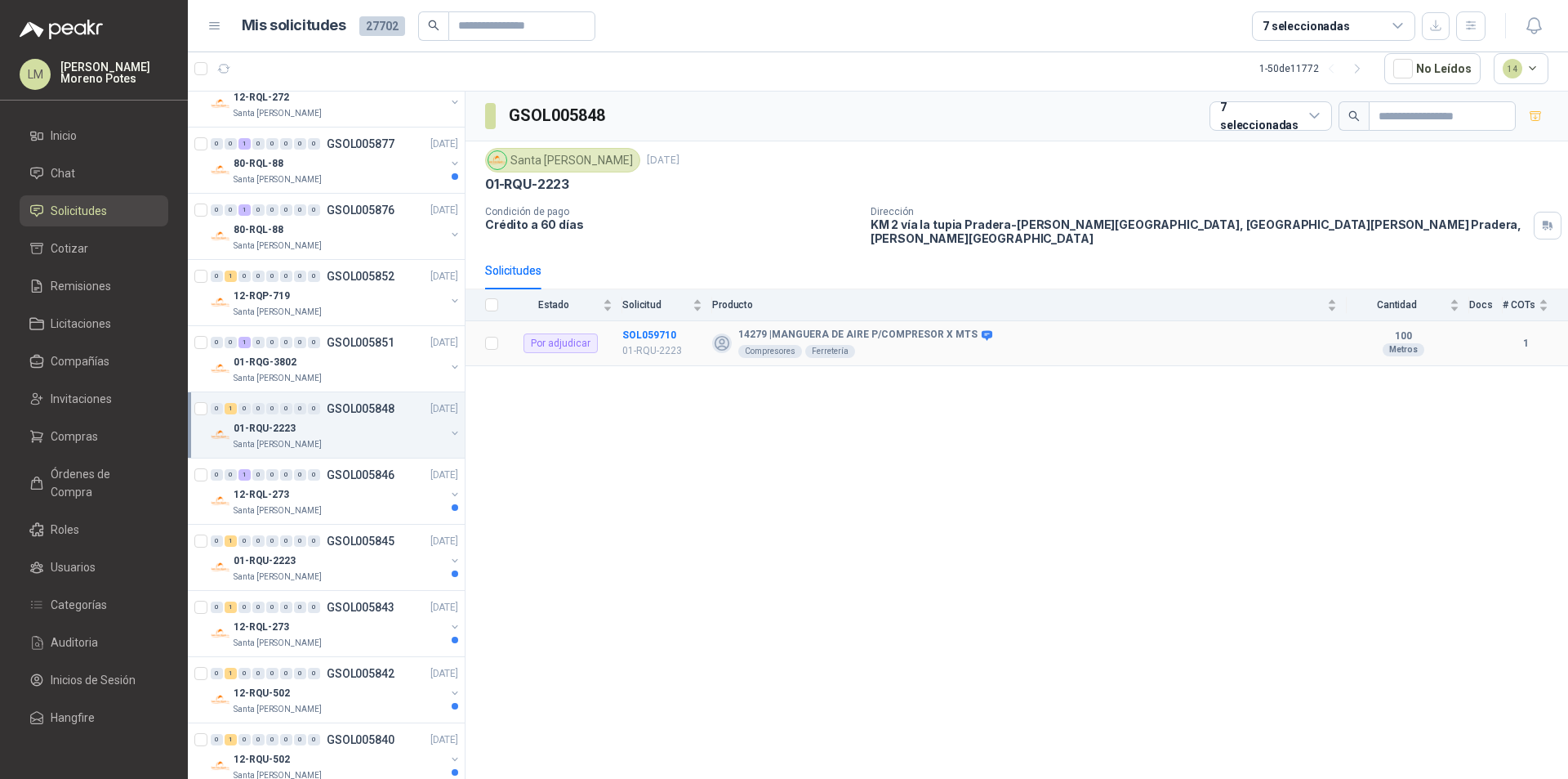
click at [649, 321] on td "SOL059710 01-RQU-2223" at bounding box center [667, 343] width 90 height 45
copy b "SOL059710"
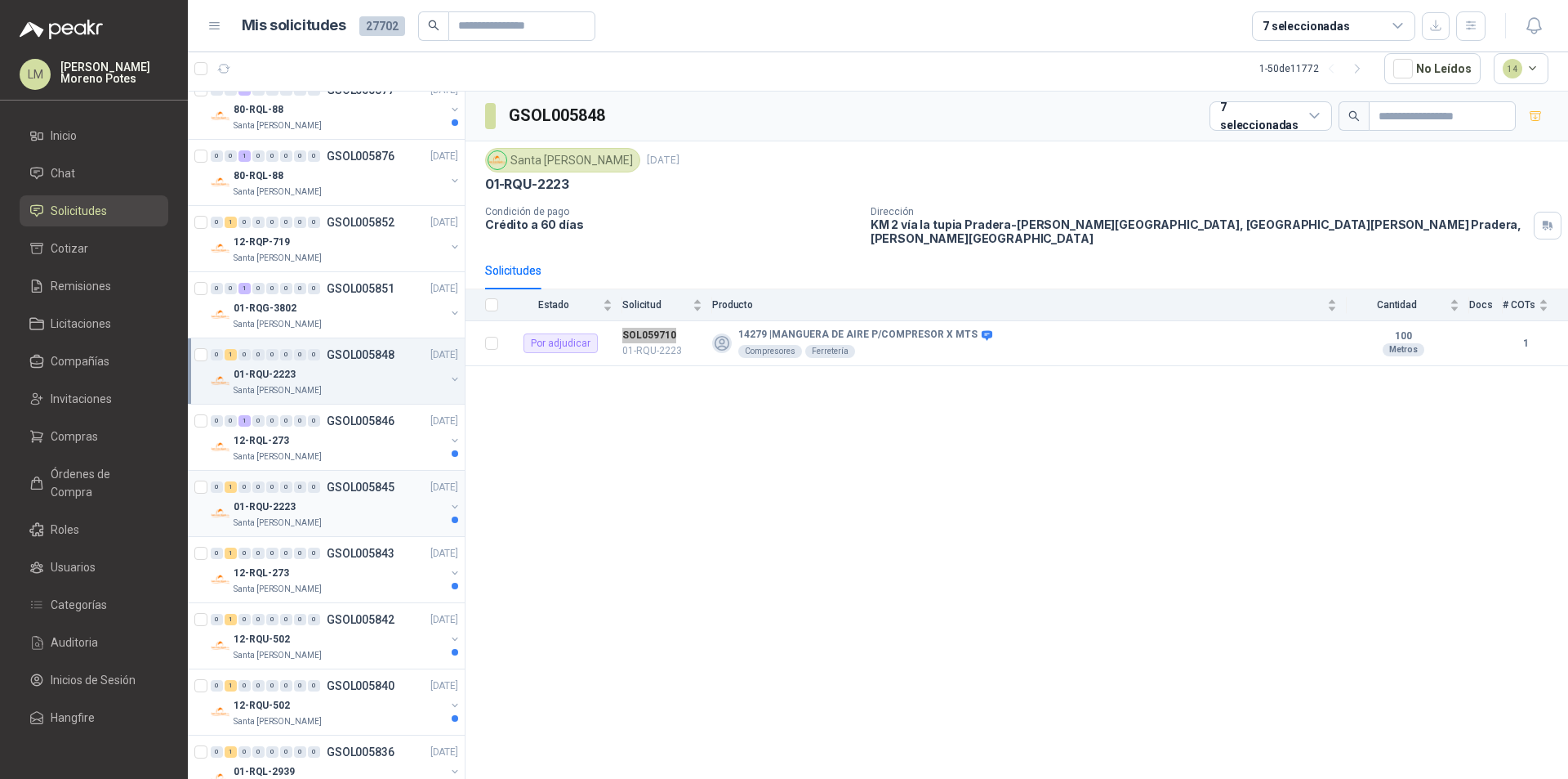
scroll to position [1634, 0]
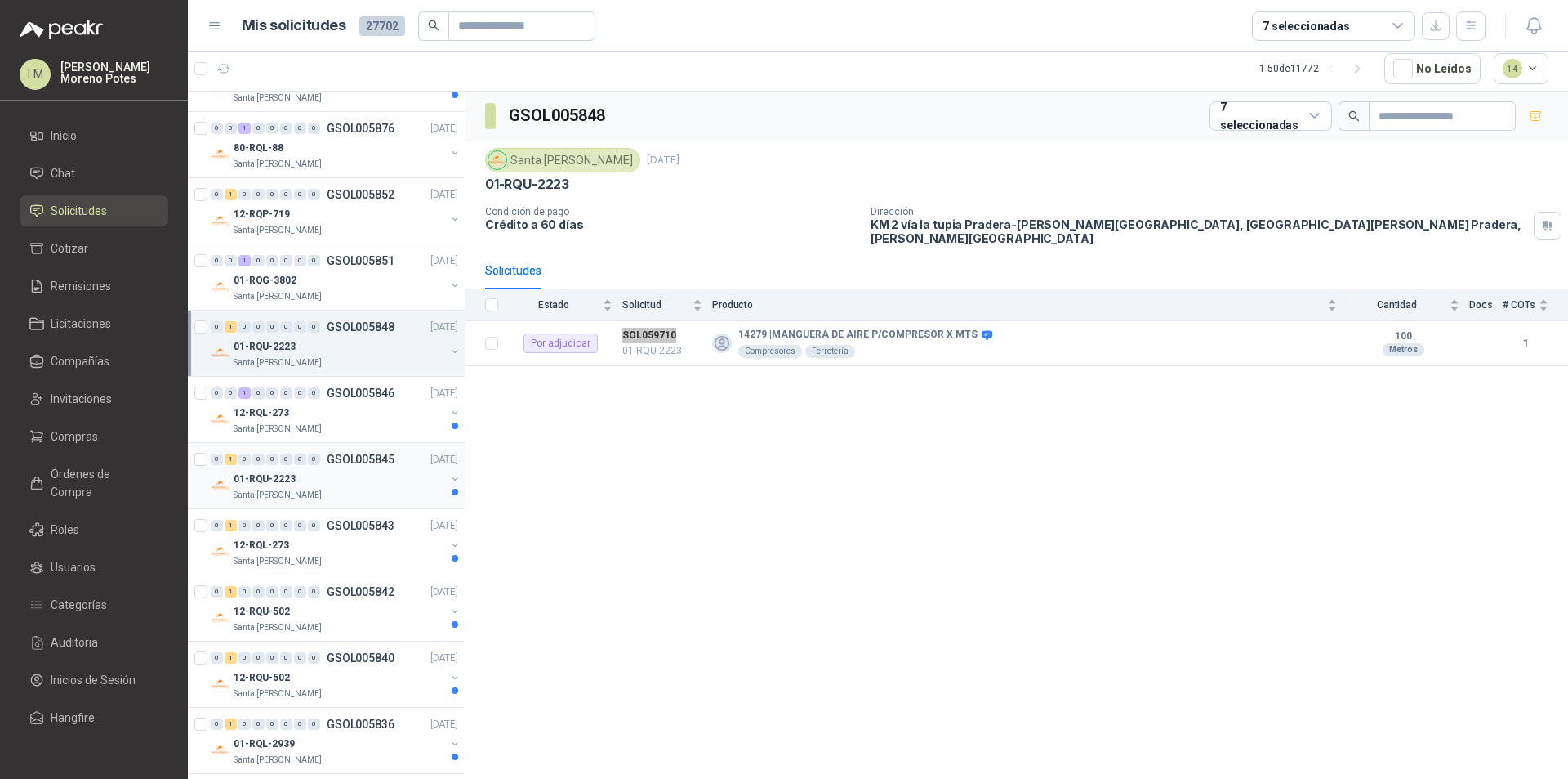
click at [334, 478] on div "01-RQU-2223" at bounding box center [339, 478] width 212 height 20
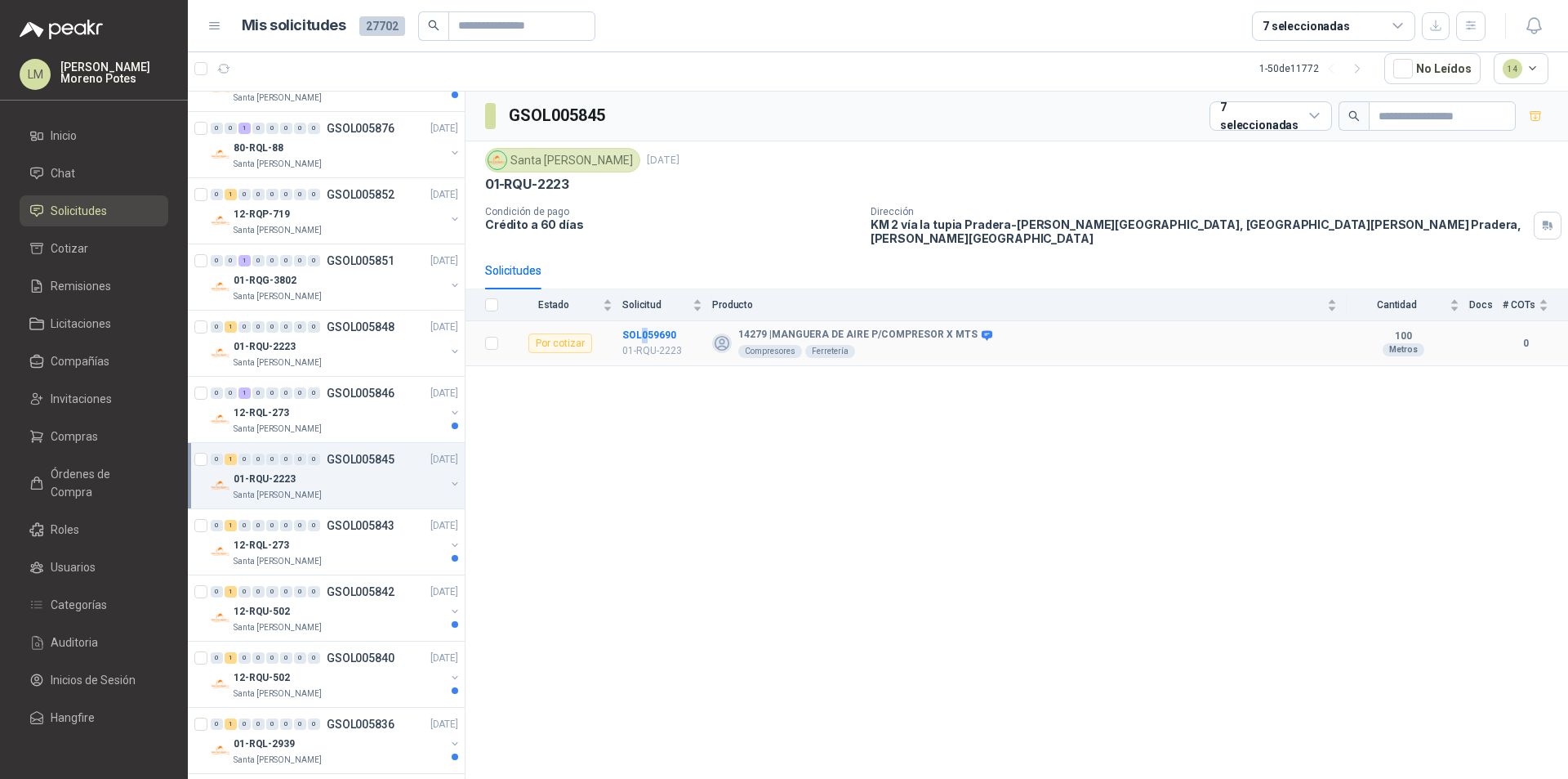
click at [643, 321] on td "SOL059690 01-RQU-2223" at bounding box center [667, 343] width 90 height 45
click at [660, 308] on div "Solicitud" at bounding box center [662, 304] width 80 height 16
click at [644, 321] on td "SOL059690 01-RQU-2223" at bounding box center [667, 343] width 90 height 45
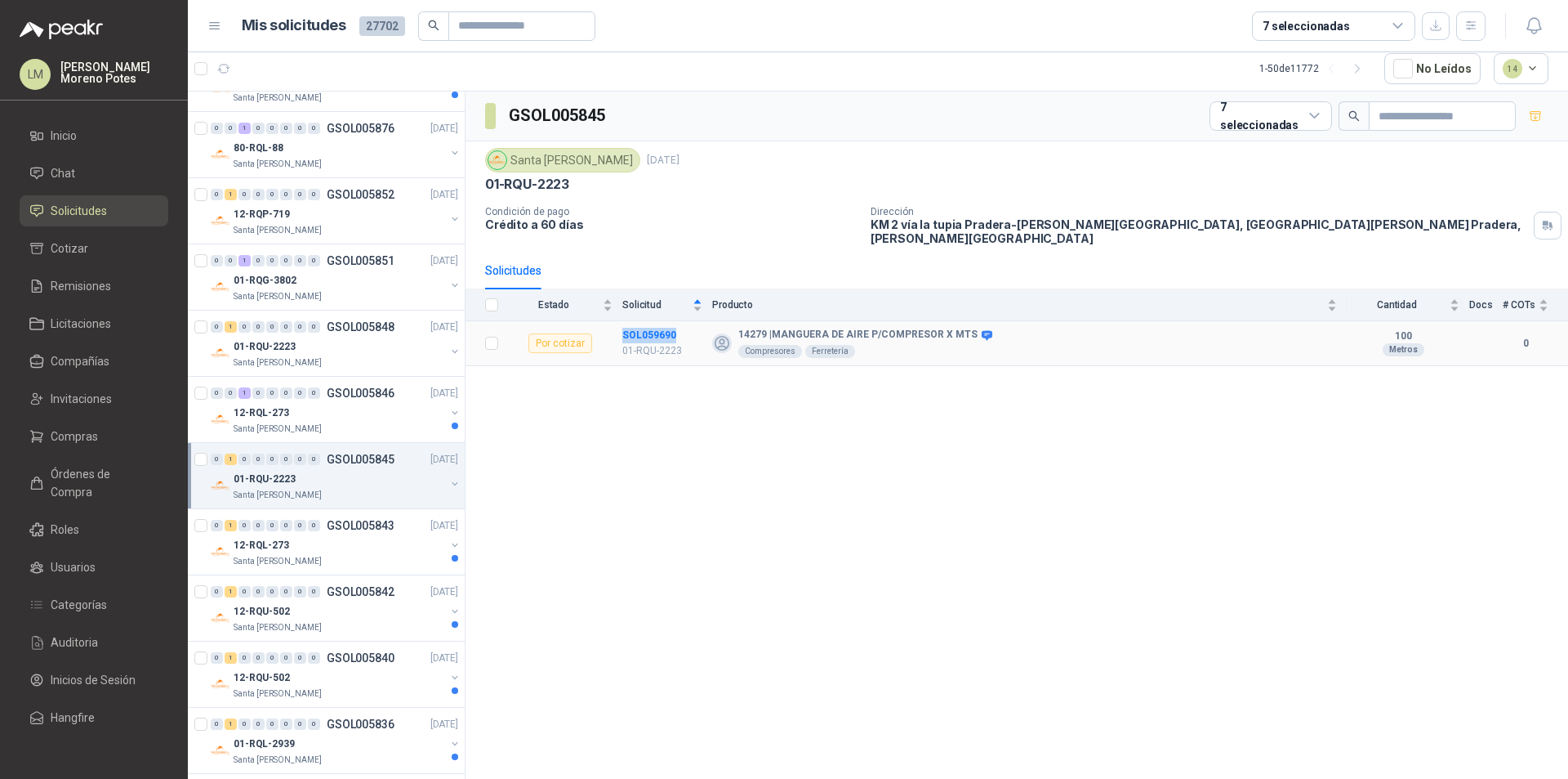
copy b "SOL059690"
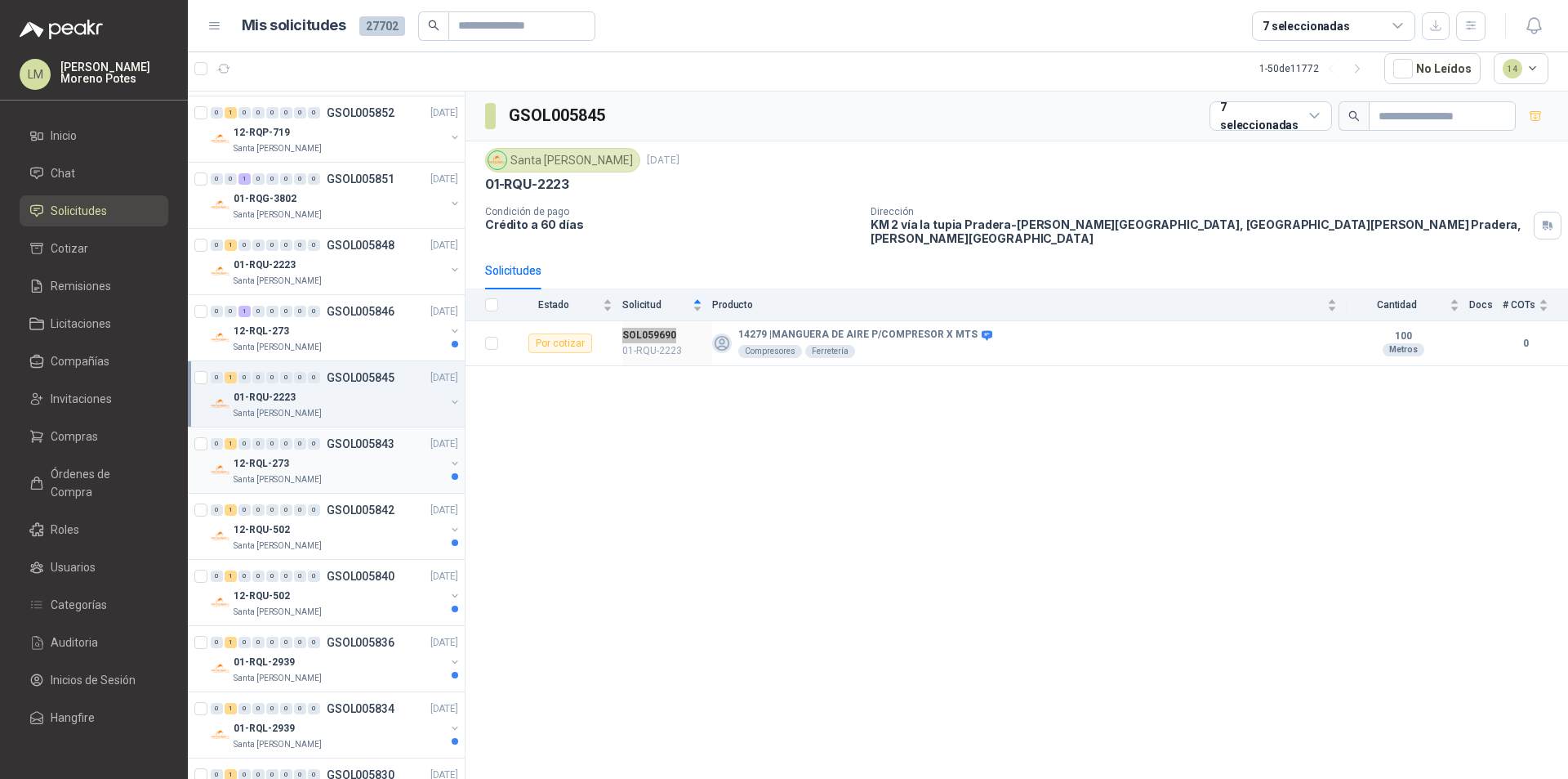
drag, startPoint x: 326, startPoint y: 468, endPoint x: 335, endPoint y: 465, distance: 9.5
click at [326, 468] on div "12-RQL-273" at bounding box center [339, 463] width 212 height 20
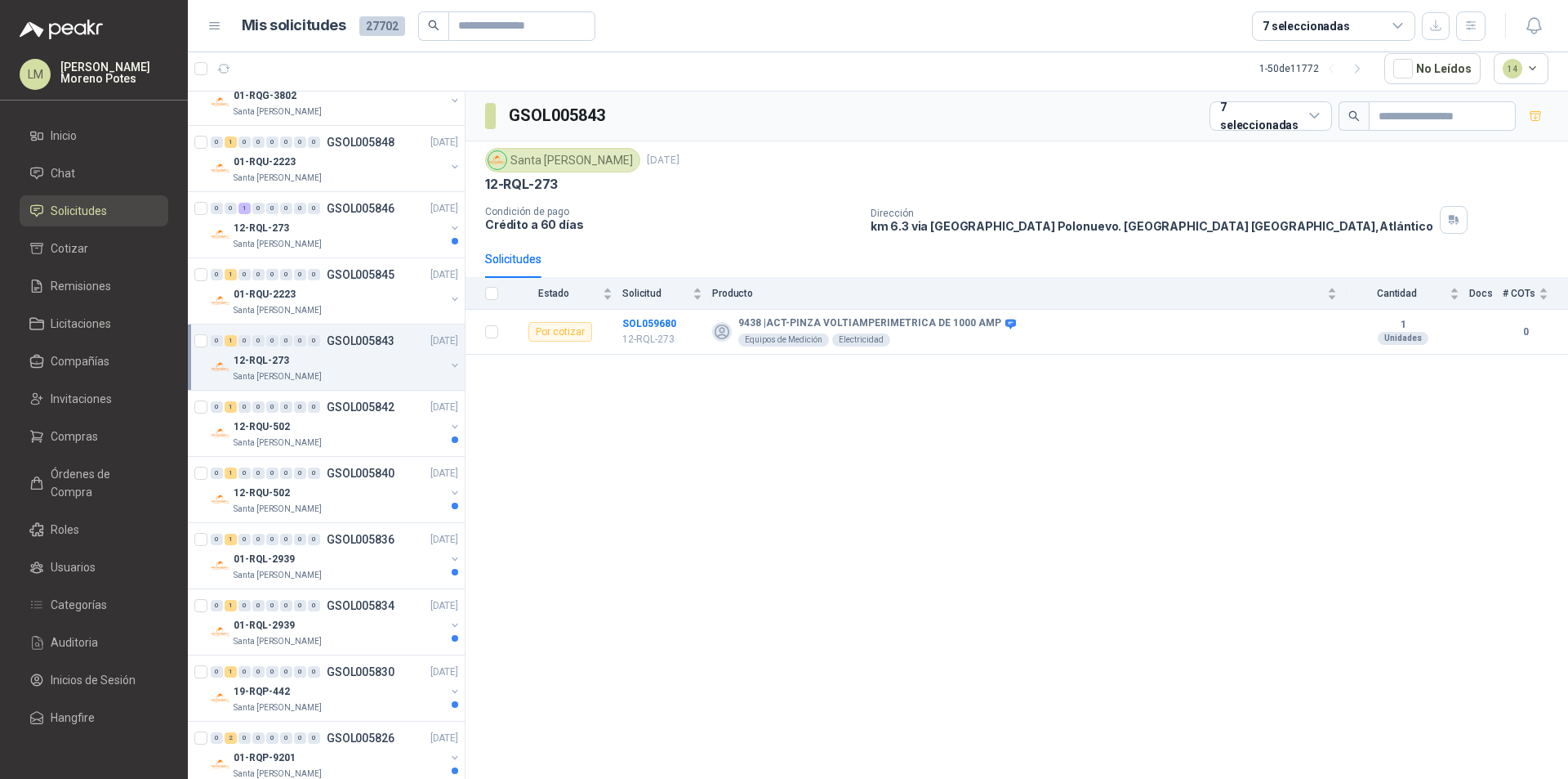
scroll to position [1961, 0]
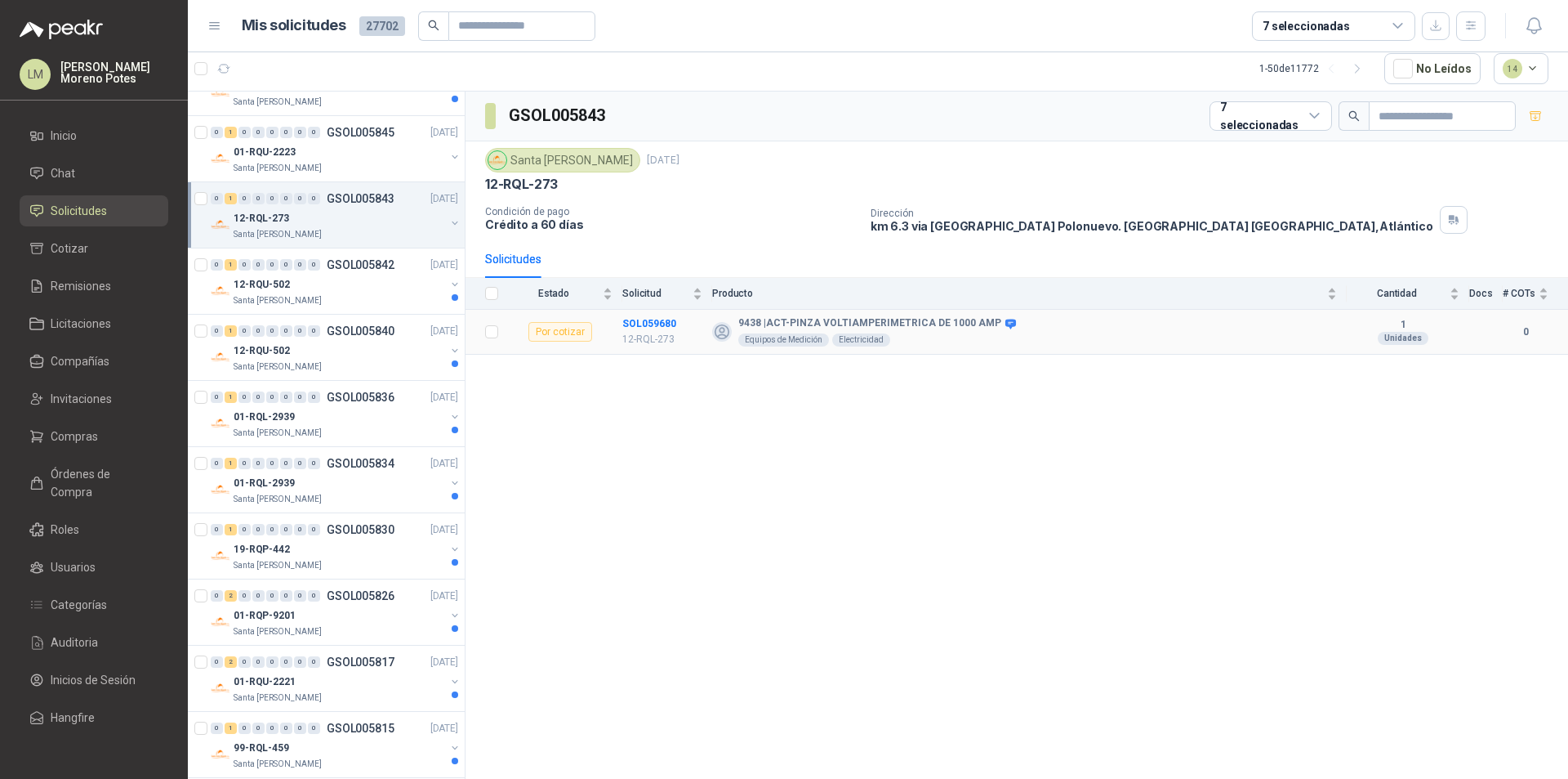
click at [654, 316] on td "SOL059680 12-RQL-273" at bounding box center [667, 332] width 90 height 45
copy b "SOL059680"
click at [363, 287] on div "12-RQU-502" at bounding box center [339, 284] width 212 height 20
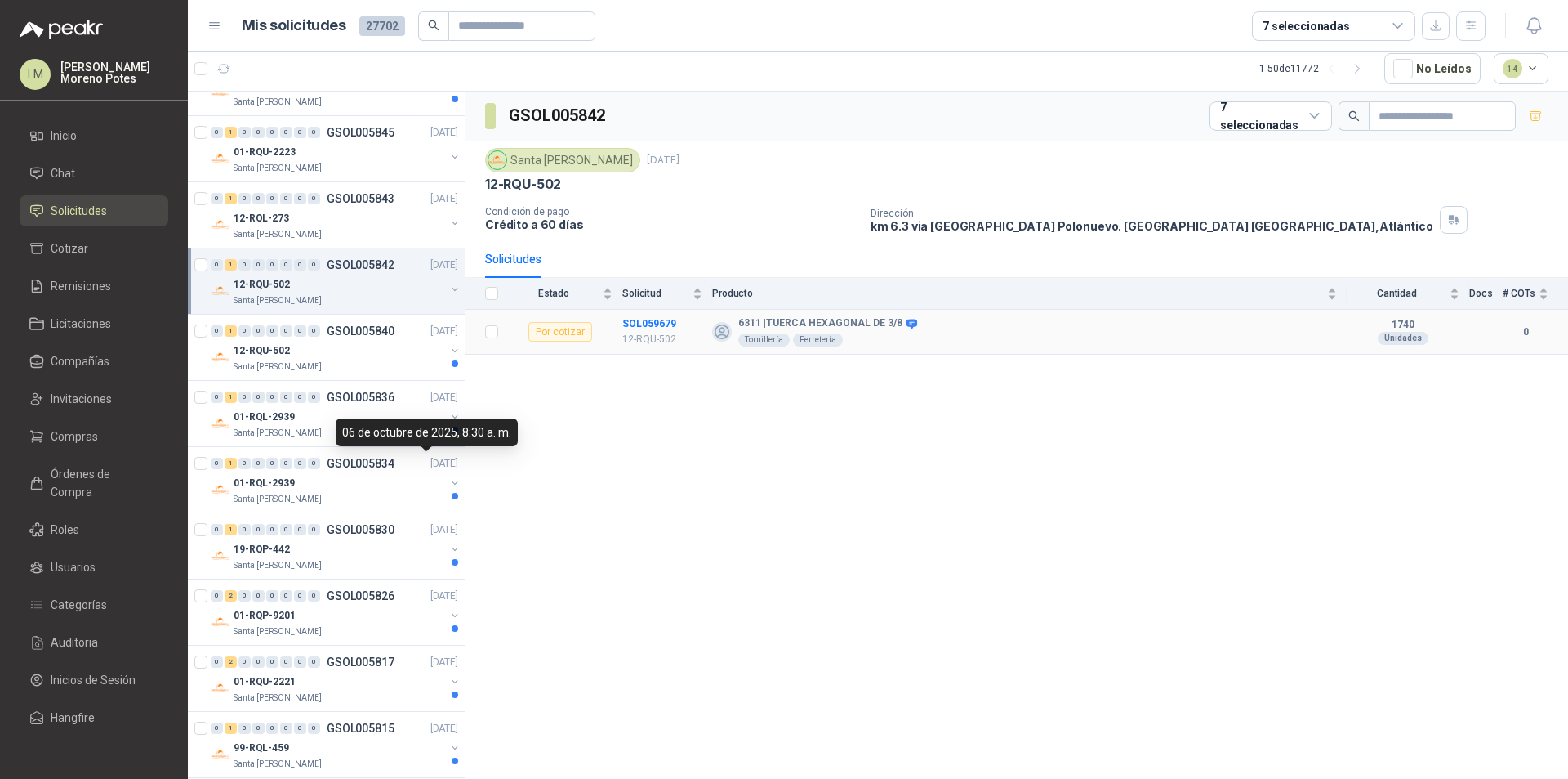
click at [641, 314] on td "SOL059679 12-RQU-502" at bounding box center [667, 332] width 90 height 45
copy b "SOL059679"
click at [698, 416] on div "GSOL005842 7 seleccionadas Santa Anita Napoles 6 oct, 2025 12-RQU-502 Condición…" at bounding box center [1017, 435] width 1103 height 687
click at [659, 315] on td "SOL059679 12-RQU-502" at bounding box center [667, 332] width 90 height 45
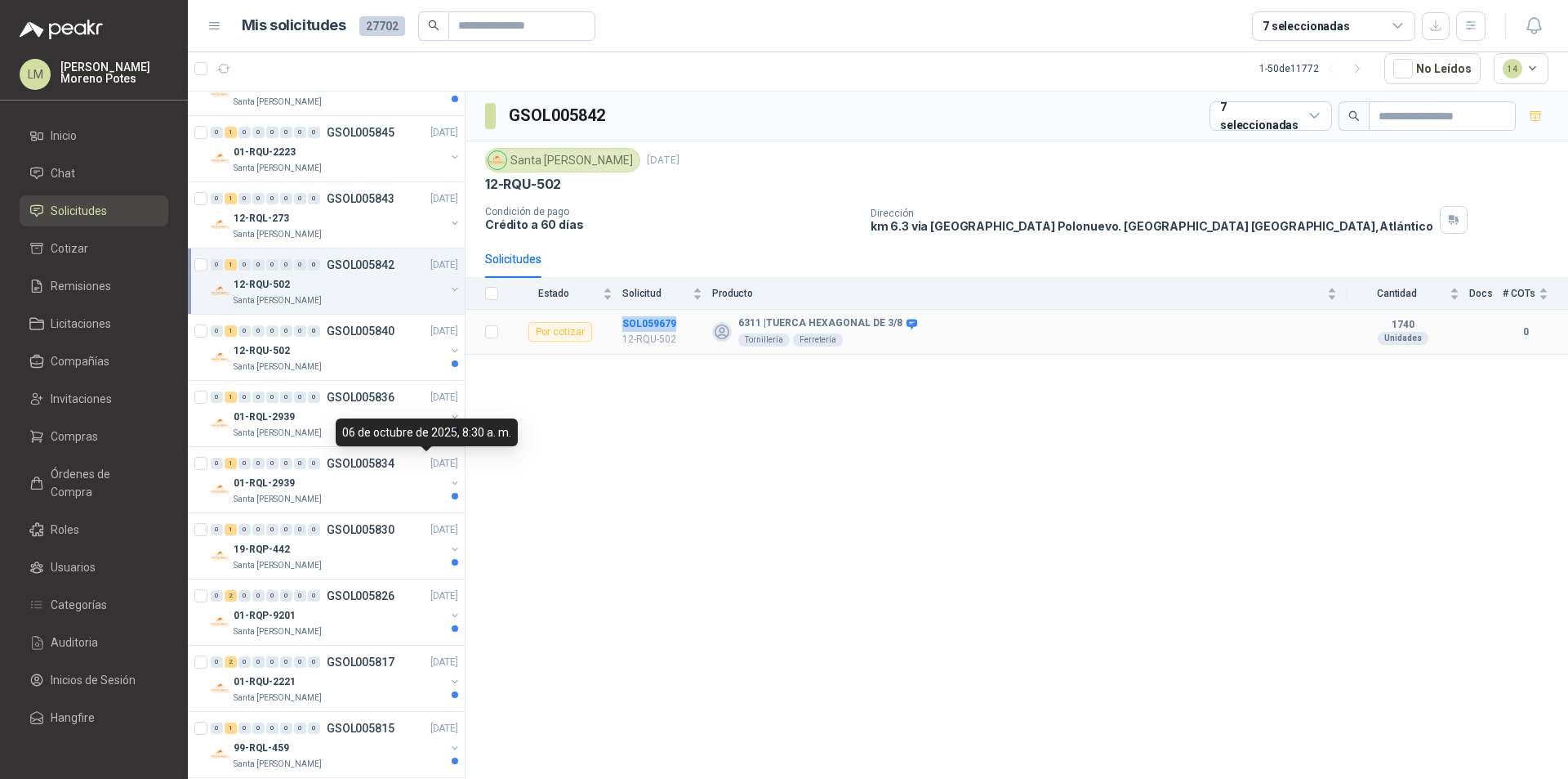
click at [659, 315] on td "SOL059679 12-RQU-502" at bounding box center [667, 332] width 90 height 45
drag, startPoint x: 325, startPoint y: 339, endPoint x: 358, endPoint y: 336, distance: 33.1
click at [325, 338] on div "0 1 0 0 0 0 0 0 GSOL005840 06/10/25" at bounding box center [336, 330] width 251 height 20
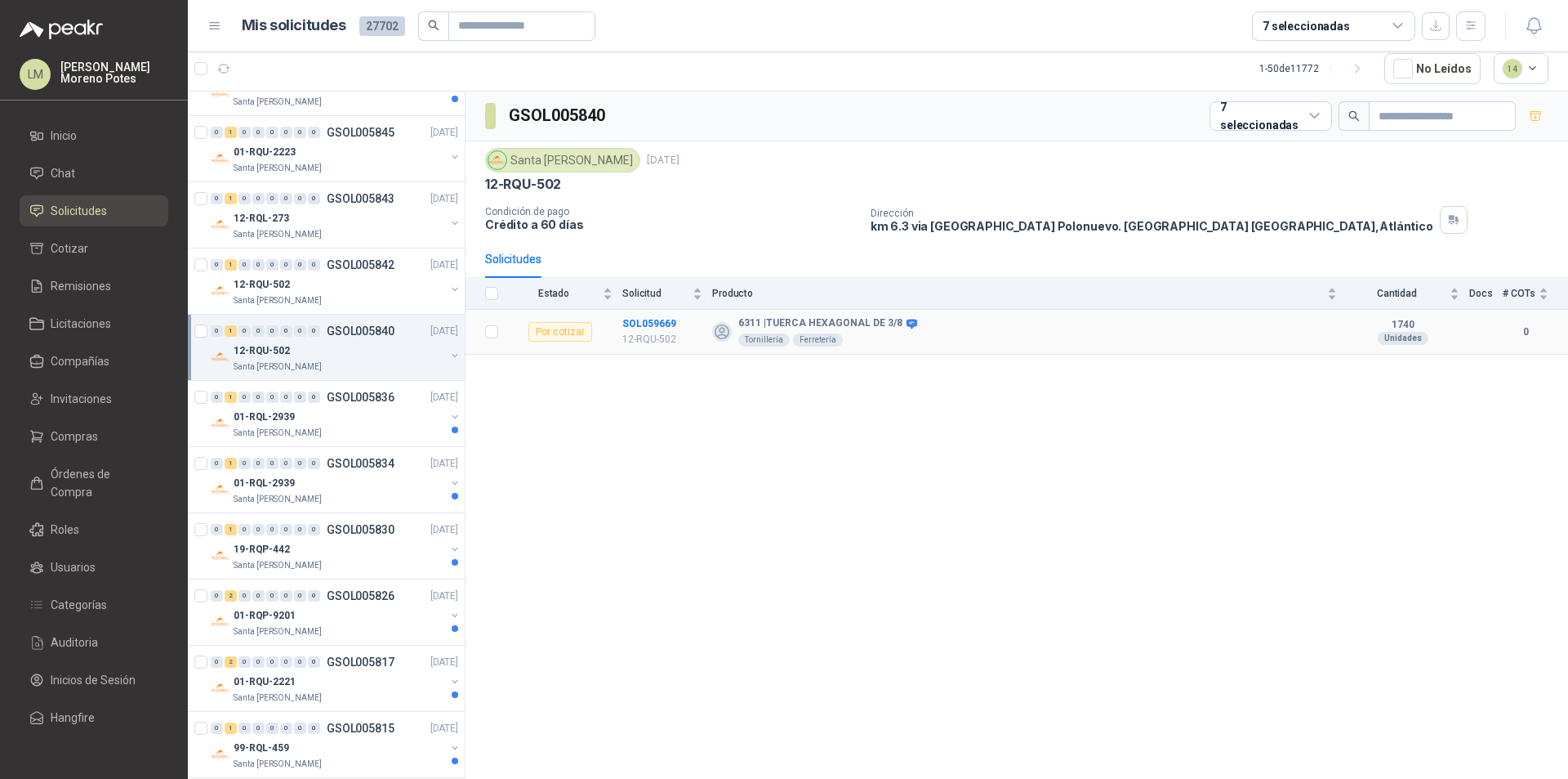
click at [646, 312] on td "SOL059669 12-RQU-502" at bounding box center [667, 332] width 90 height 45
click at [381, 418] on div "01-RQL-2939" at bounding box center [339, 417] width 212 height 20
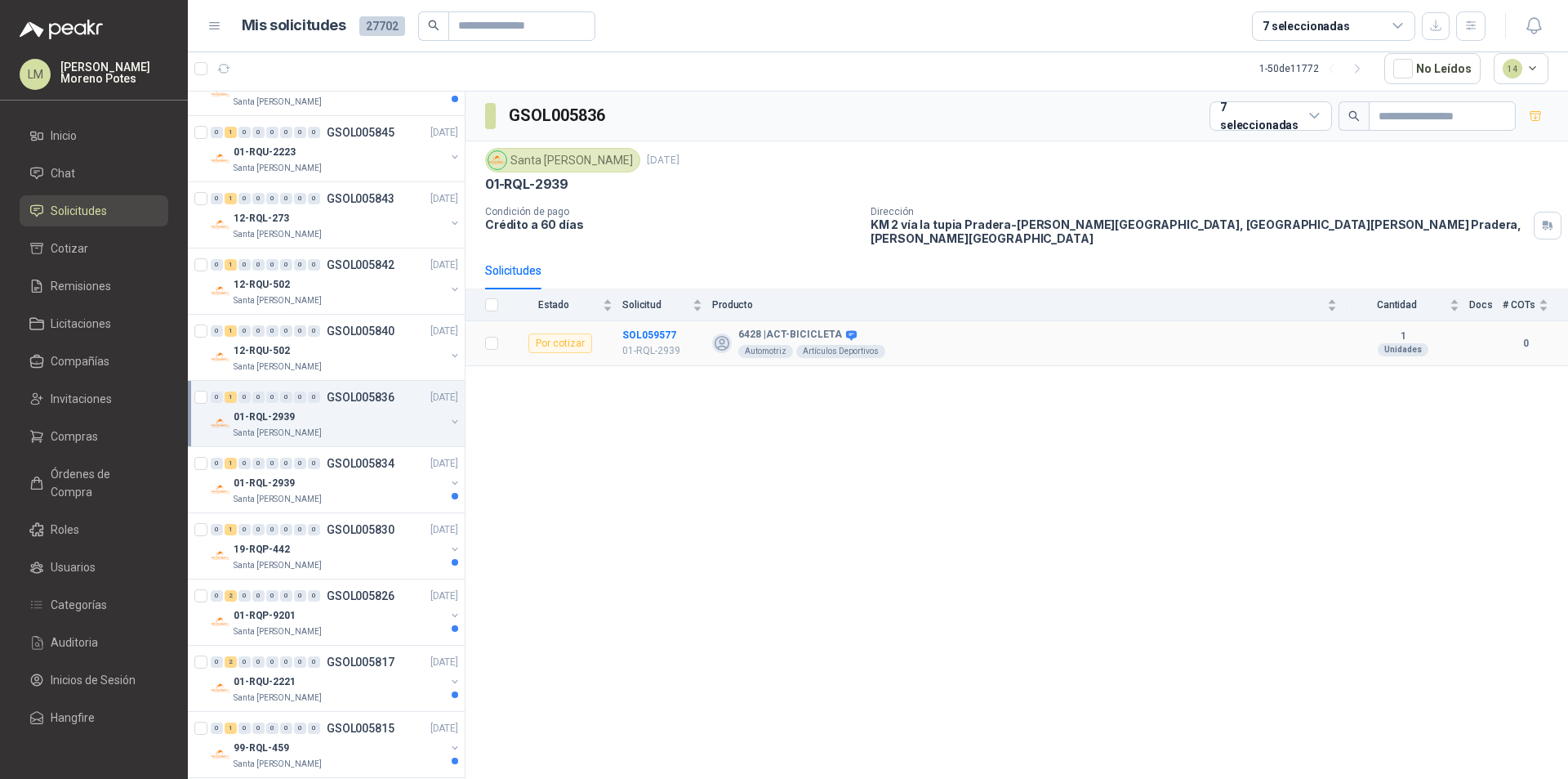
click at [648, 321] on td "SOL059577 01-RQL-2939" at bounding box center [667, 343] width 90 height 45
click at [349, 476] on div "01-RQL-2939" at bounding box center [339, 482] width 212 height 20
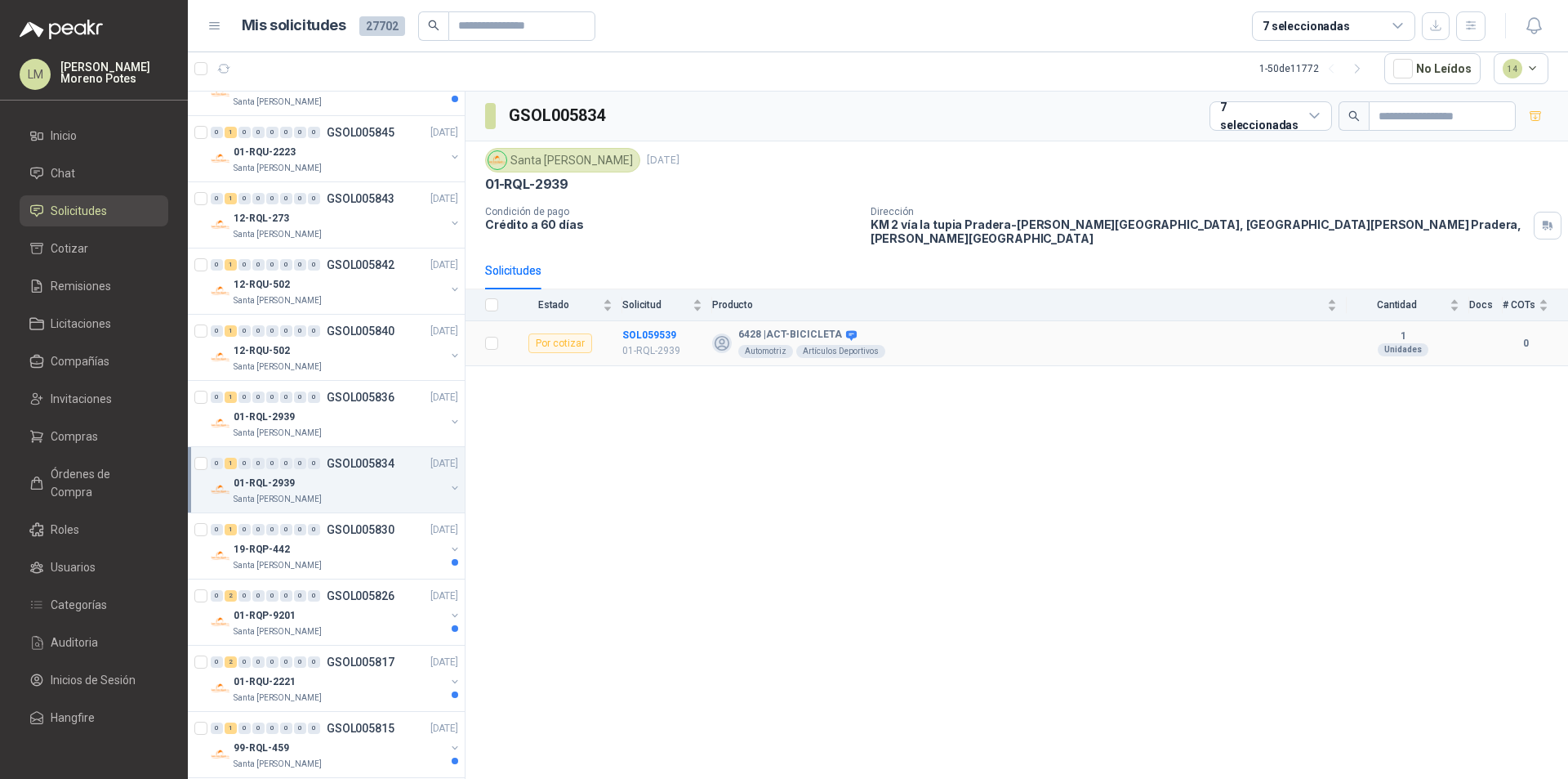
click at [637, 321] on td "SOL059539 01-RQL-2939" at bounding box center [667, 343] width 90 height 45
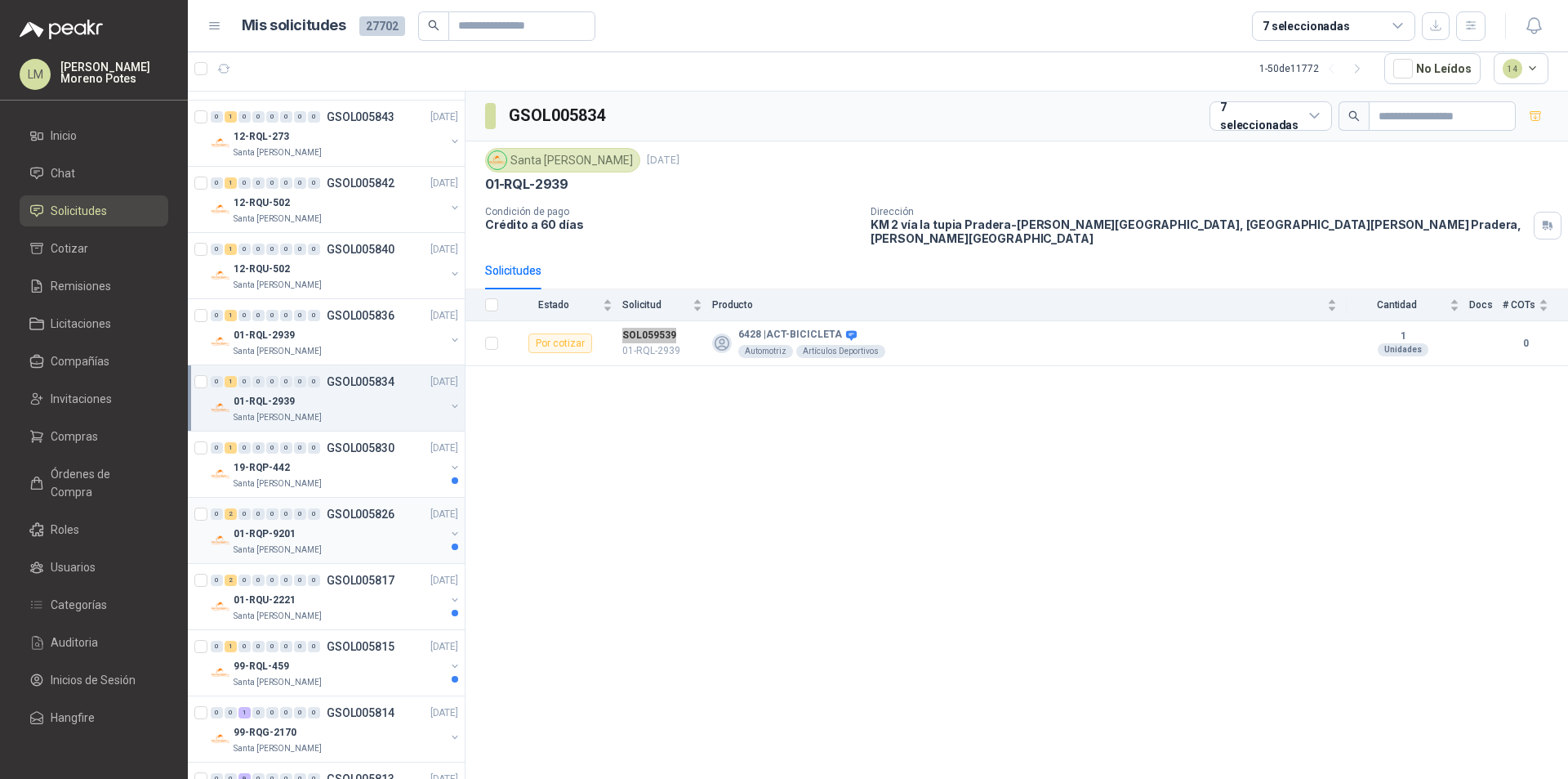
click at [360, 509] on p "GSOL005826" at bounding box center [360, 514] width 67 height 11
drag, startPoint x: 356, startPoint y: 471, endPoint x: 458, endPoint y: 453, distance: 103.6
click at [357, 471] on div "19-RQP-442" at bounding box center [339, 467] width 212 height 20
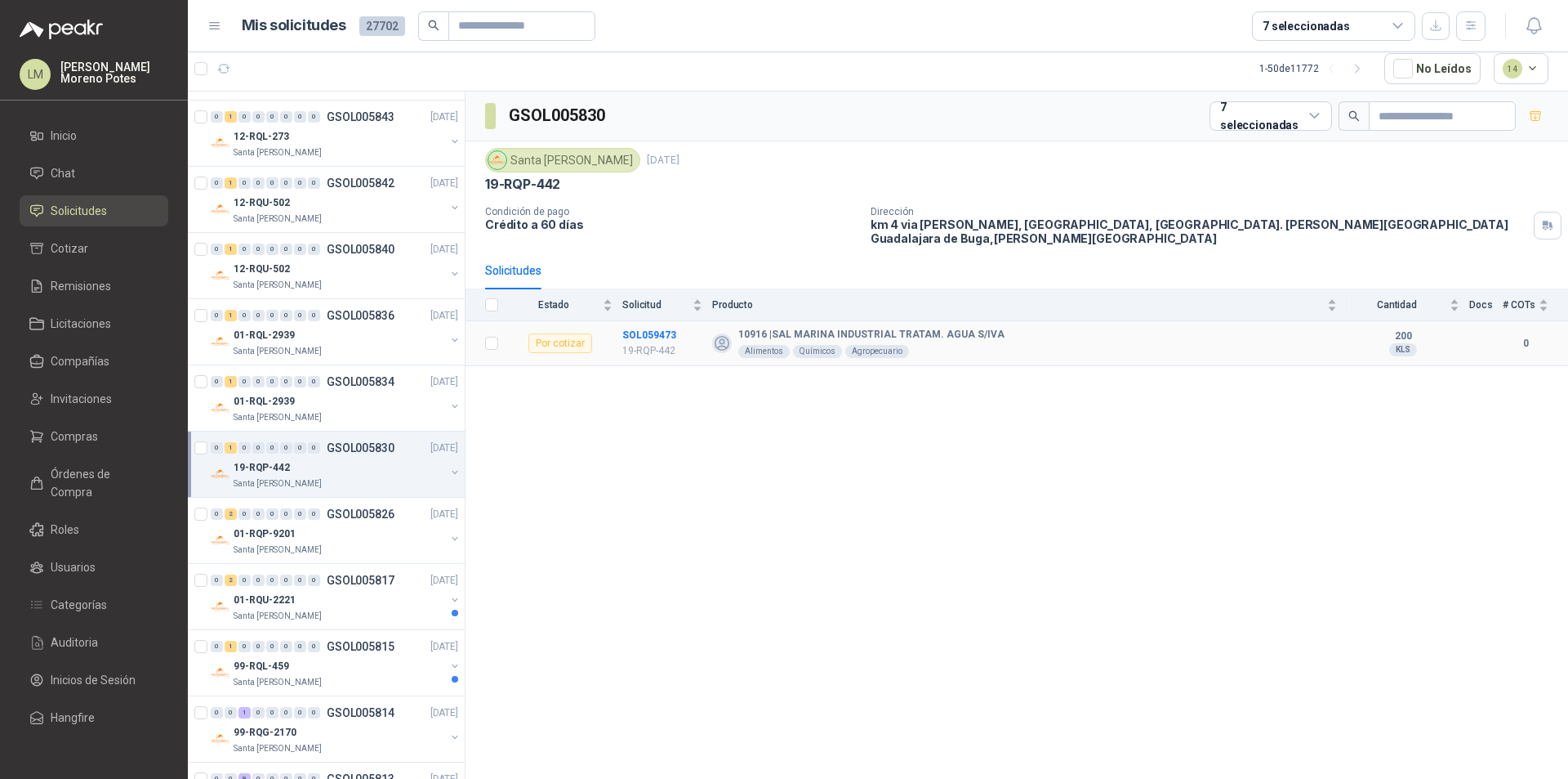
click at [644, 321] on td "SOL059473 19-RQP-442" at bounding box center [667, 343] width 90 height 45
click at [643, 321] on td "SOL059473 19-RQP-442" at bounding box center [667, 343] width 90 height 45
click at [337, 547] on div "Santa [PERSON_NAME]" at bounding box center [339, 549] width 212 height 13
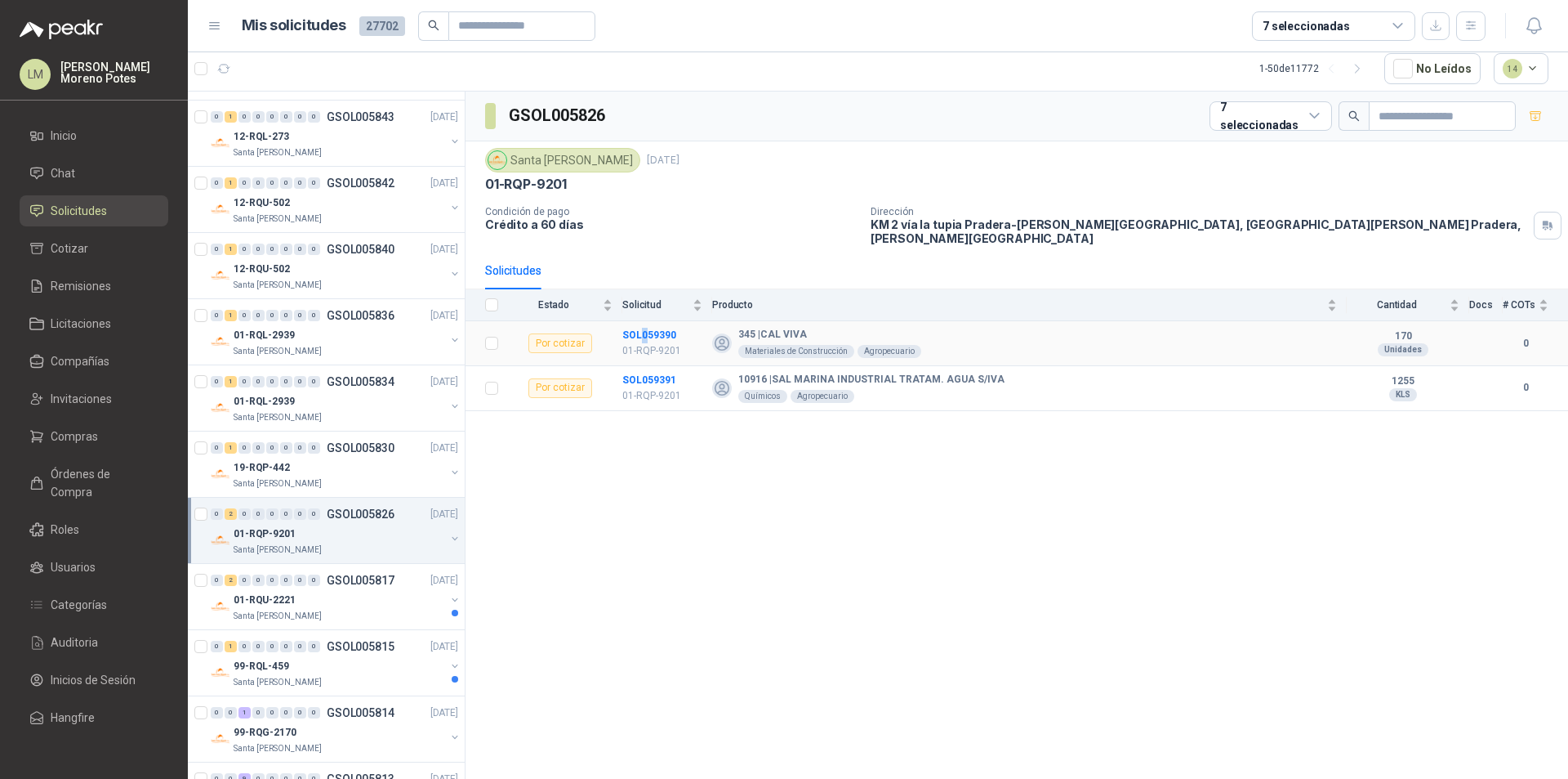
click at [643, 321] on td "SOL059390 01-RQP-9201" at bounding box center [667, 343] width 90 height 45
click at [658, 321] on td "SOL059390 01-RQP-9201" at bounding box center [667, 343] width 90 height 45
click at [638, 366] on td "SOL059391 01-RQP-9201" at bounding box center [667, 388] width 90 height 45
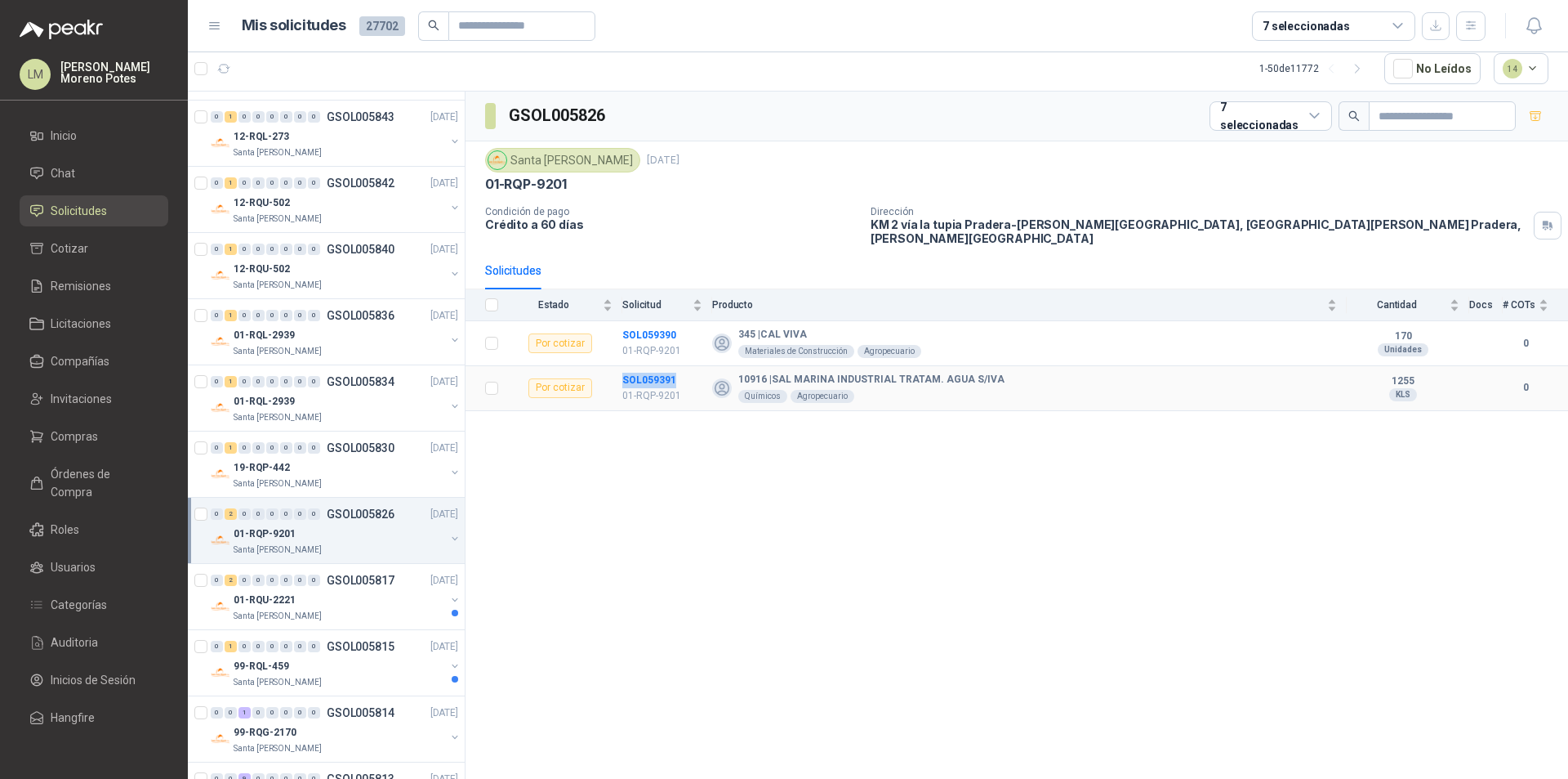
click at [637, 366] on td "SOL059391 01-RQP-9201" at bounding box center [667, 388] width 90 height 45
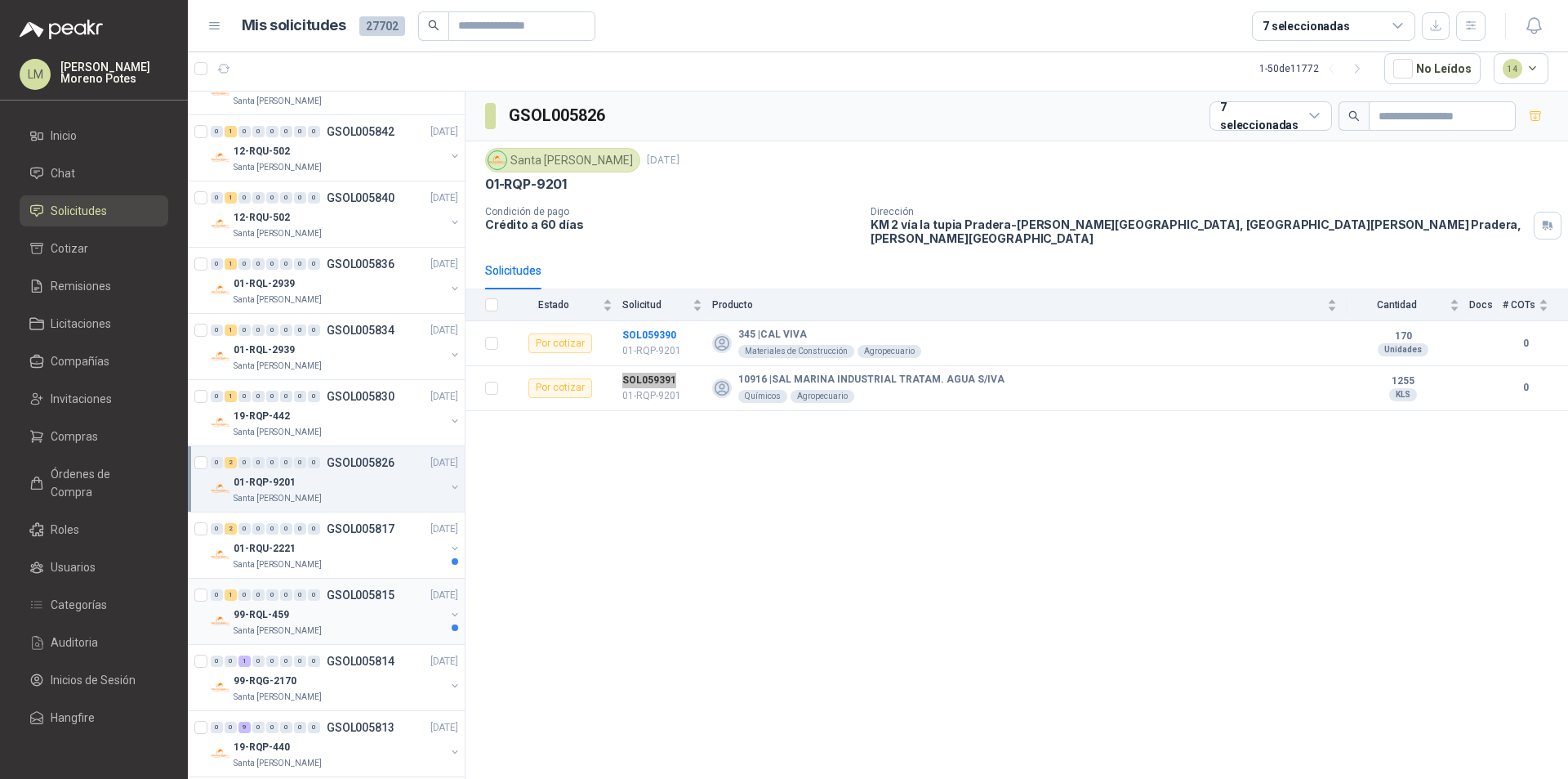
scroll to position [2124, 0]
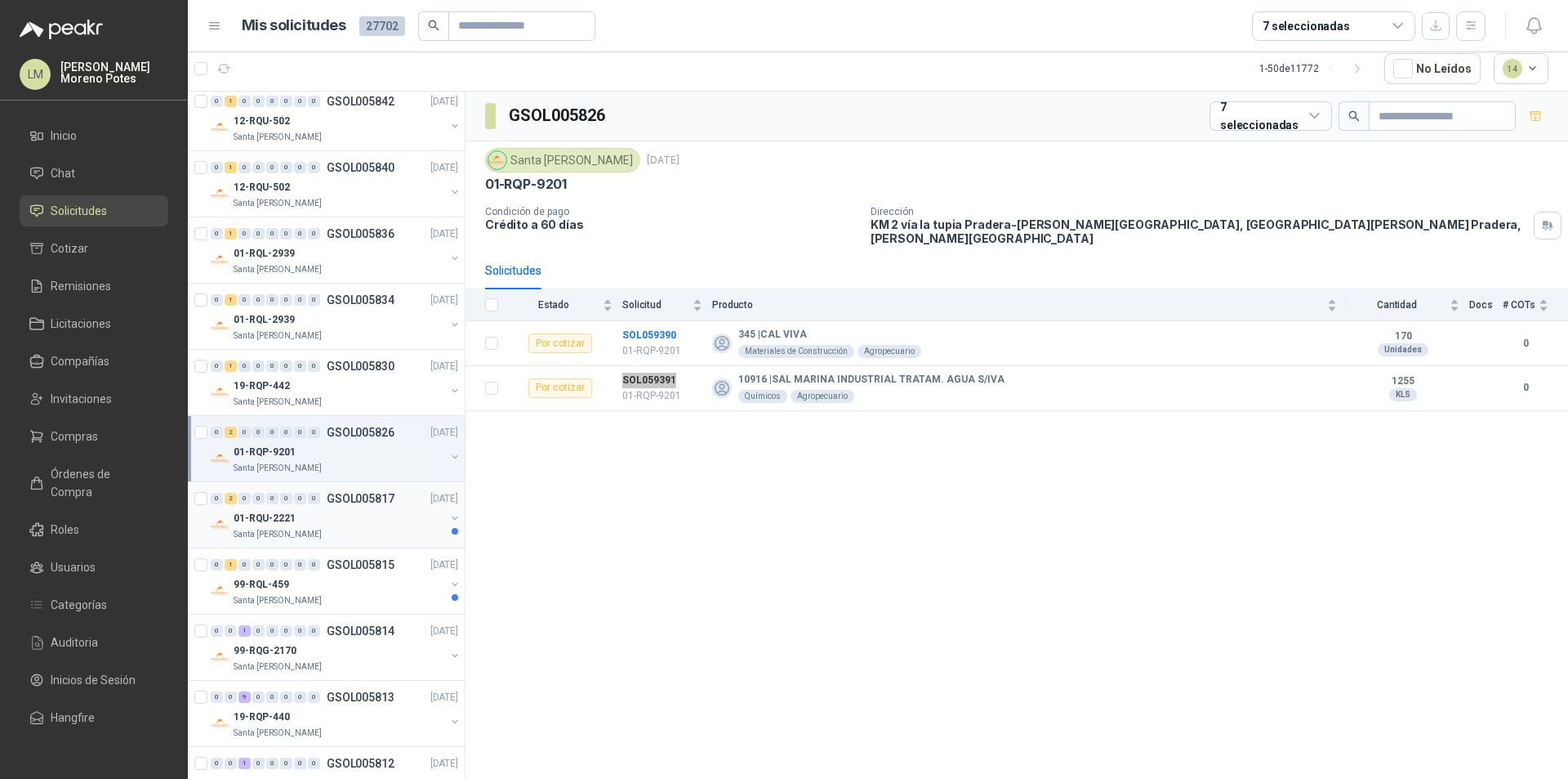
click at [324, 520] on div "01-RQU-2221" at bounding box center [339, 518] width 212 height 20
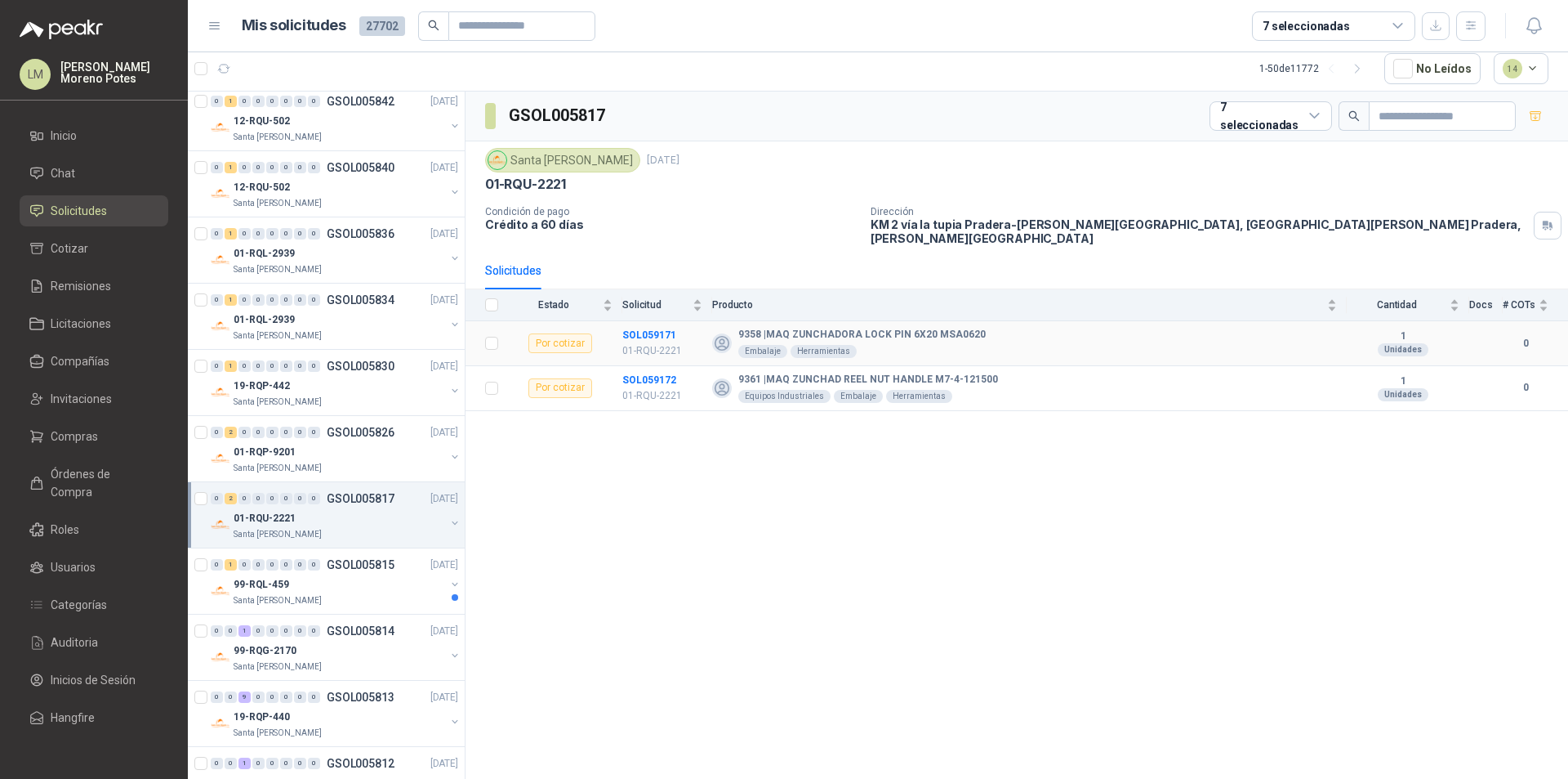
click at [645, 321] on td "SOL059171 01-RQU-2221" at bounding box center [667, 343] width 90 height 45
click at [641, 366] on td "SOL059172 01-RQU-2221" at bounding box center [667, 388] width 90 height 45
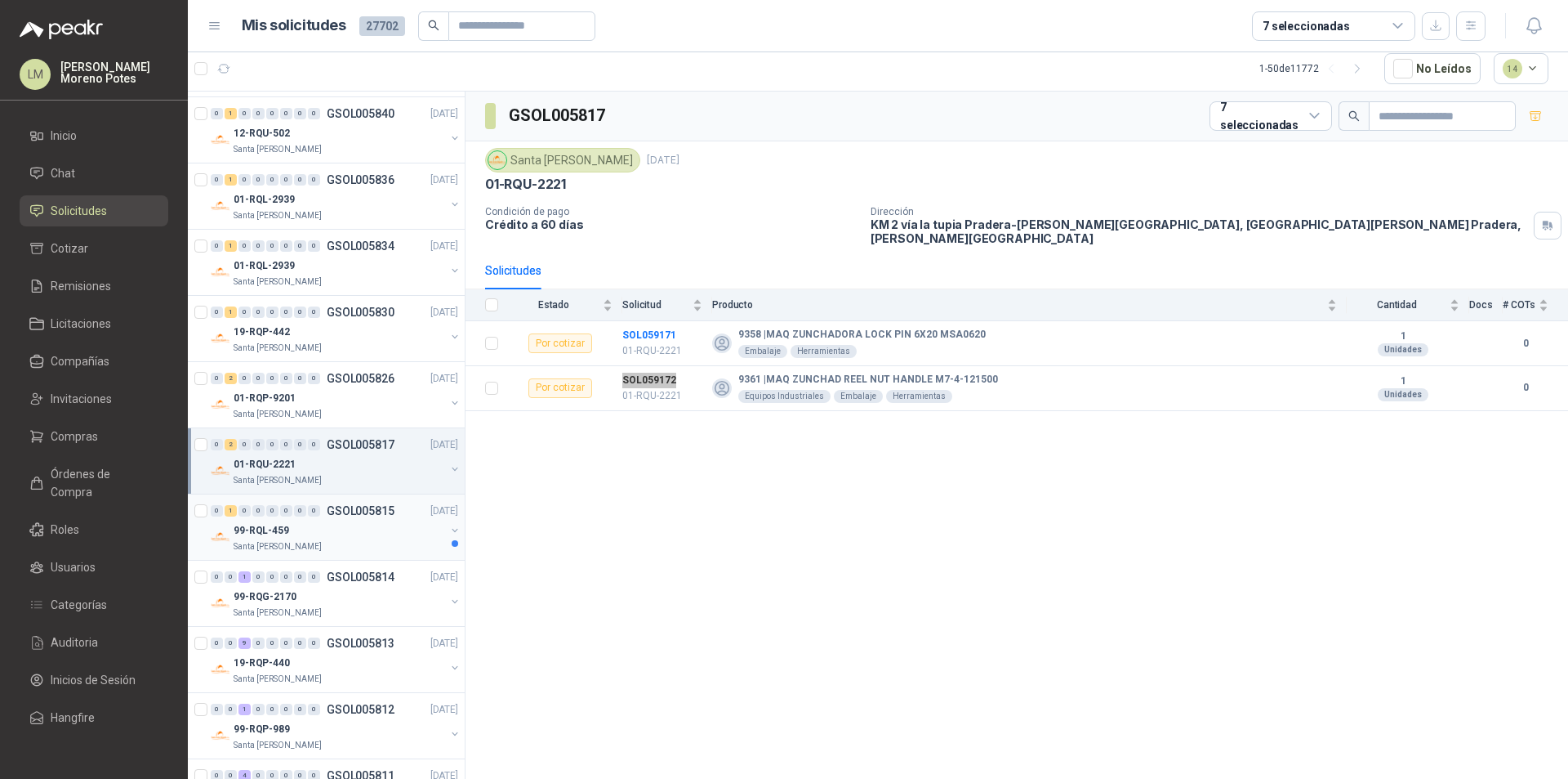
scroll to position [2206, 0]
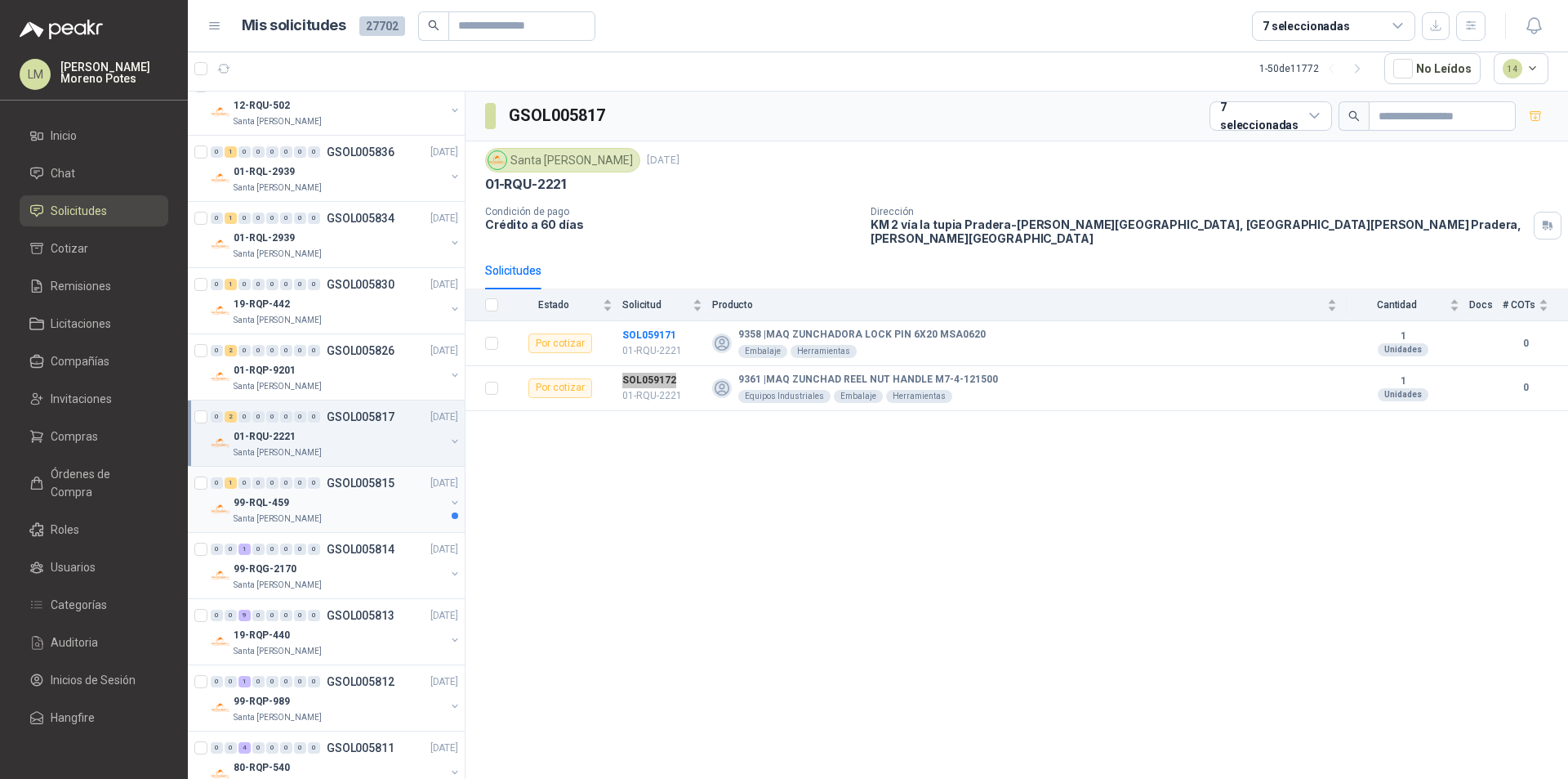
click at [379, 504] on div "99-RQL-459" at bounding box center [339, 502] width 212 height 20
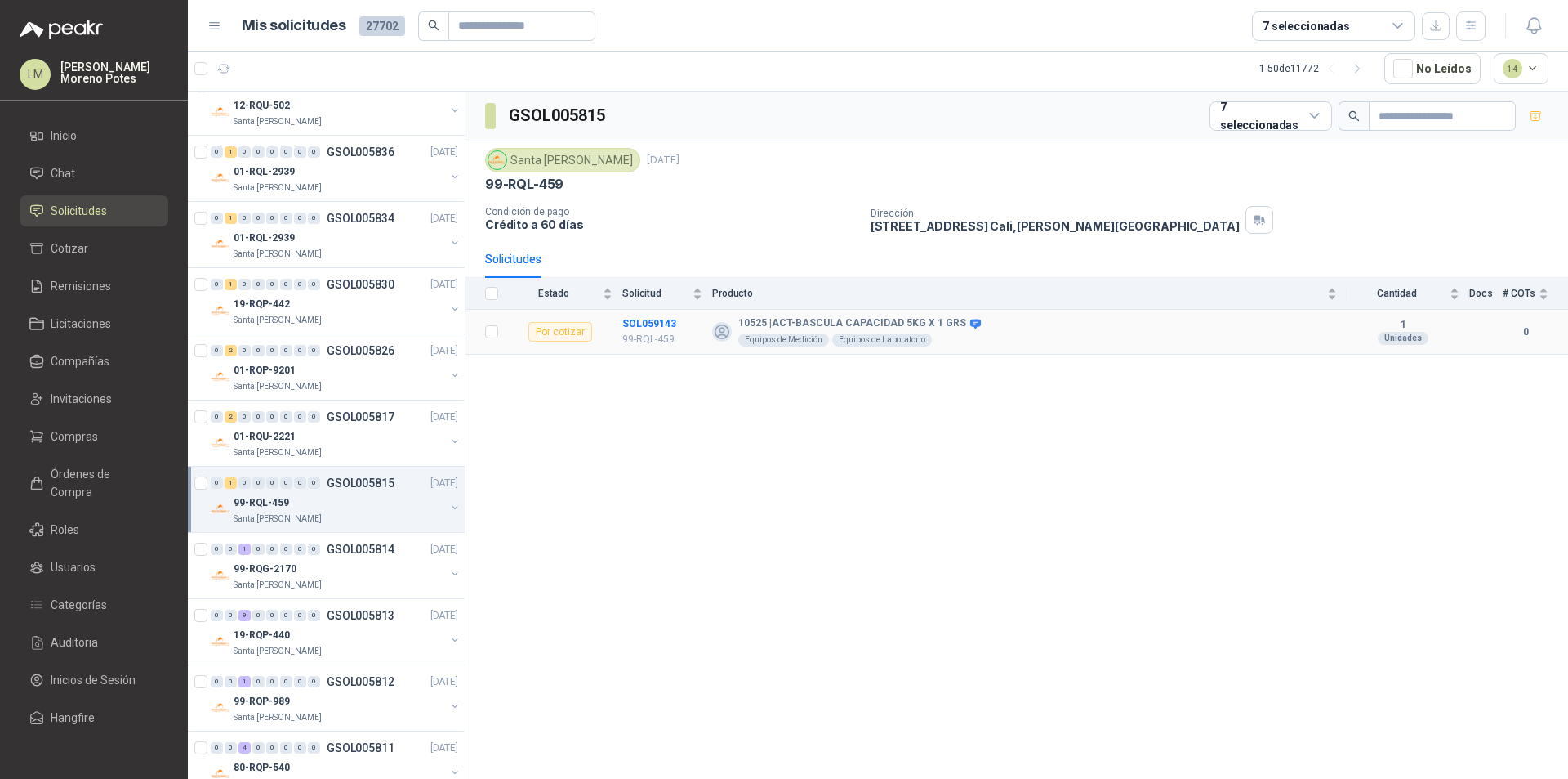
click at [634, 315] on td "SOL059143 99-RQL-459" at bounding box center [667, 332] width 90 height 45
click at [634, 314] on td "SOL059143 99-RQL-459" at bounding box center [667, 332] width 90 height 45
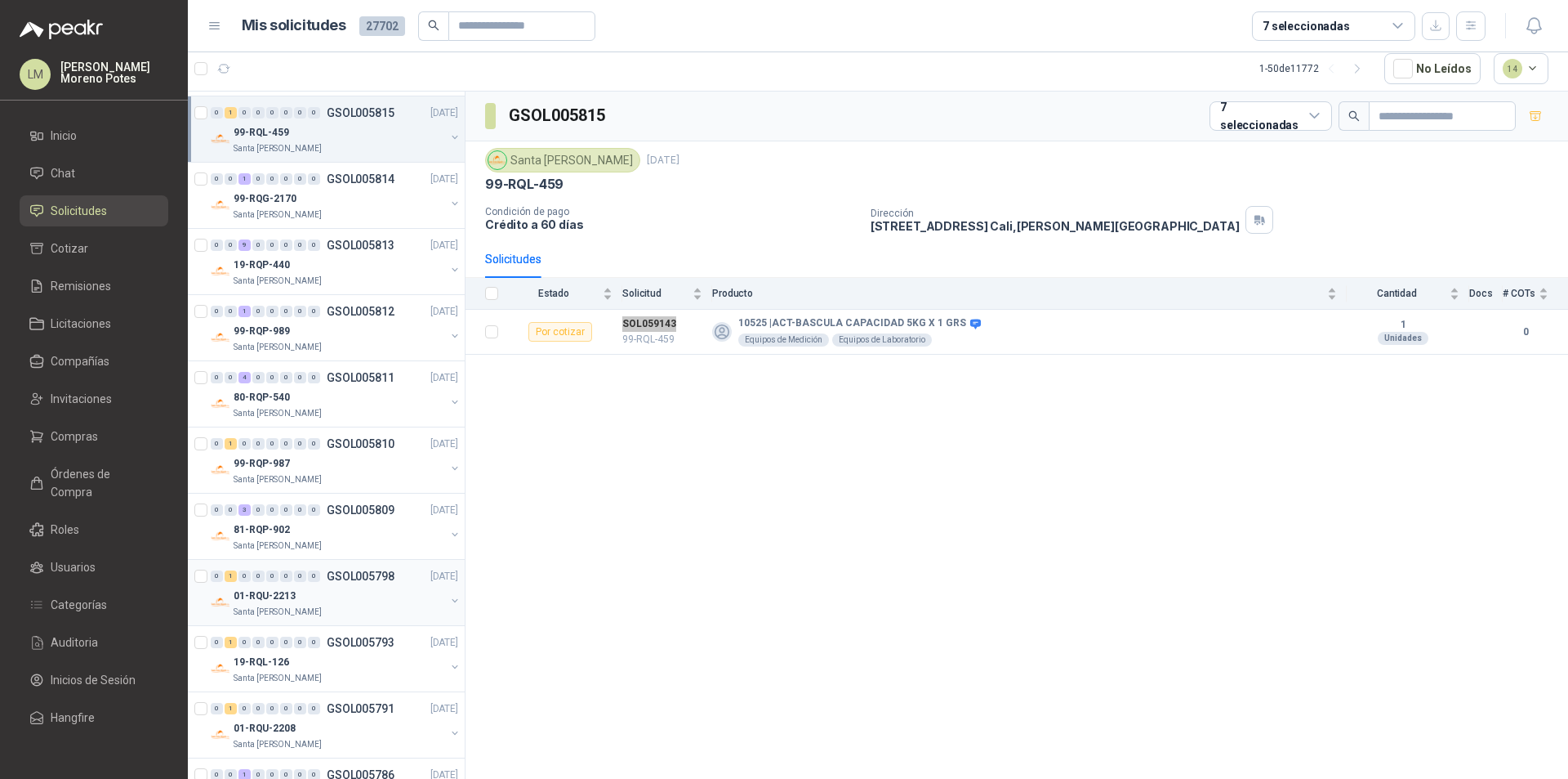
scroll to position [2645, 0]
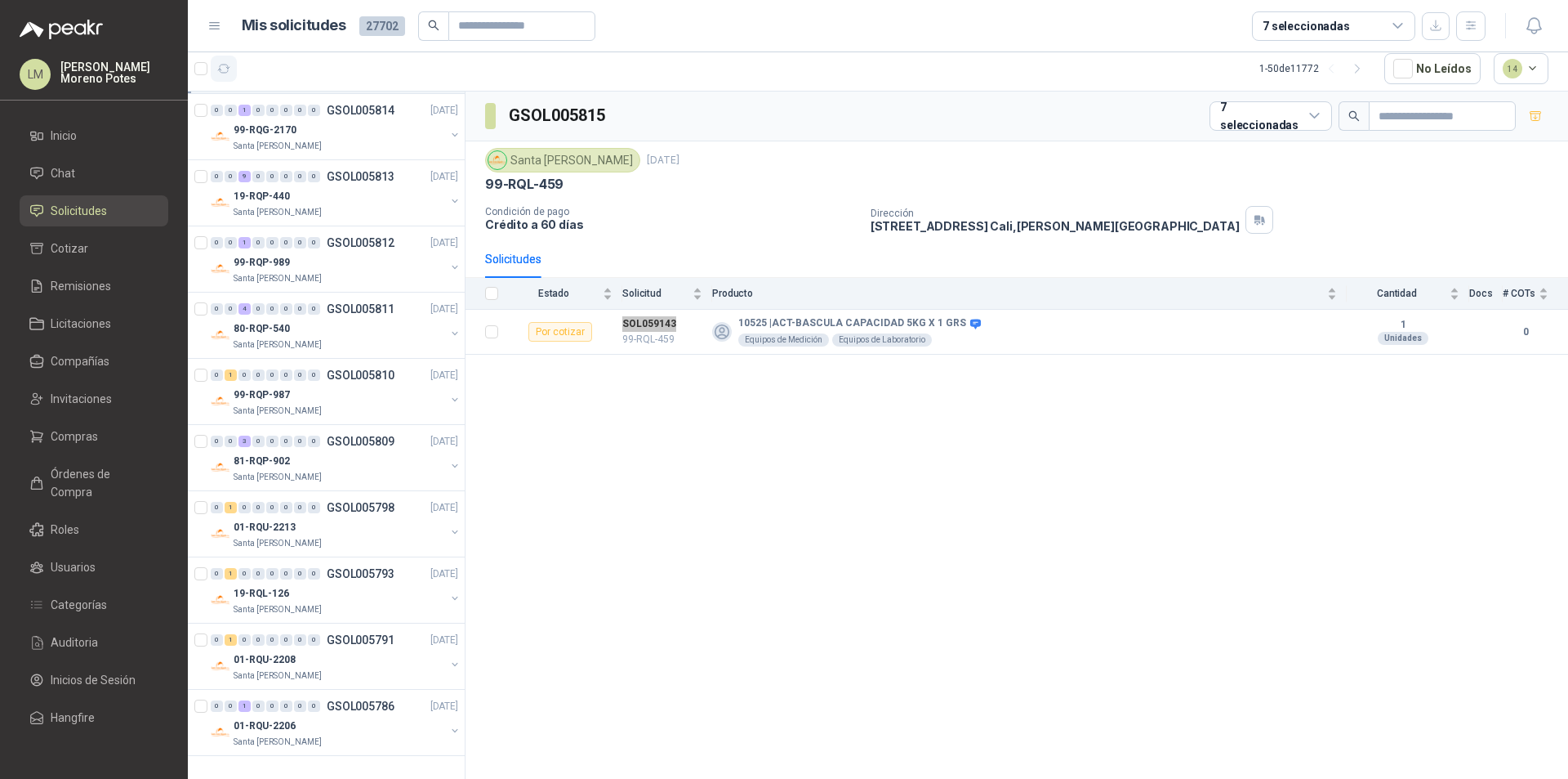
click at [218, 70] on icon "button" at bounding box center [224, 68] width 12 height 8
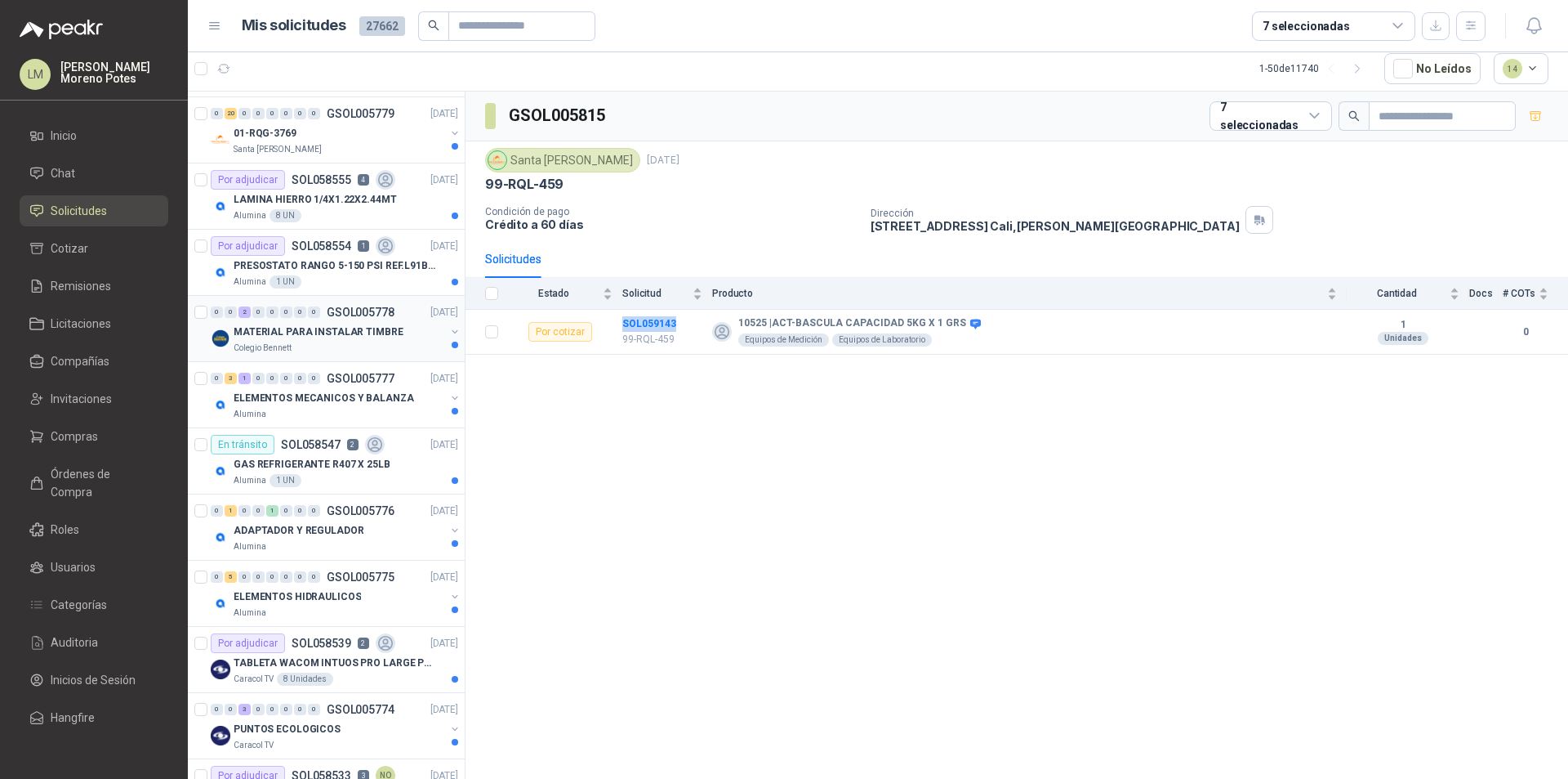
scroll to position [1174, 0]
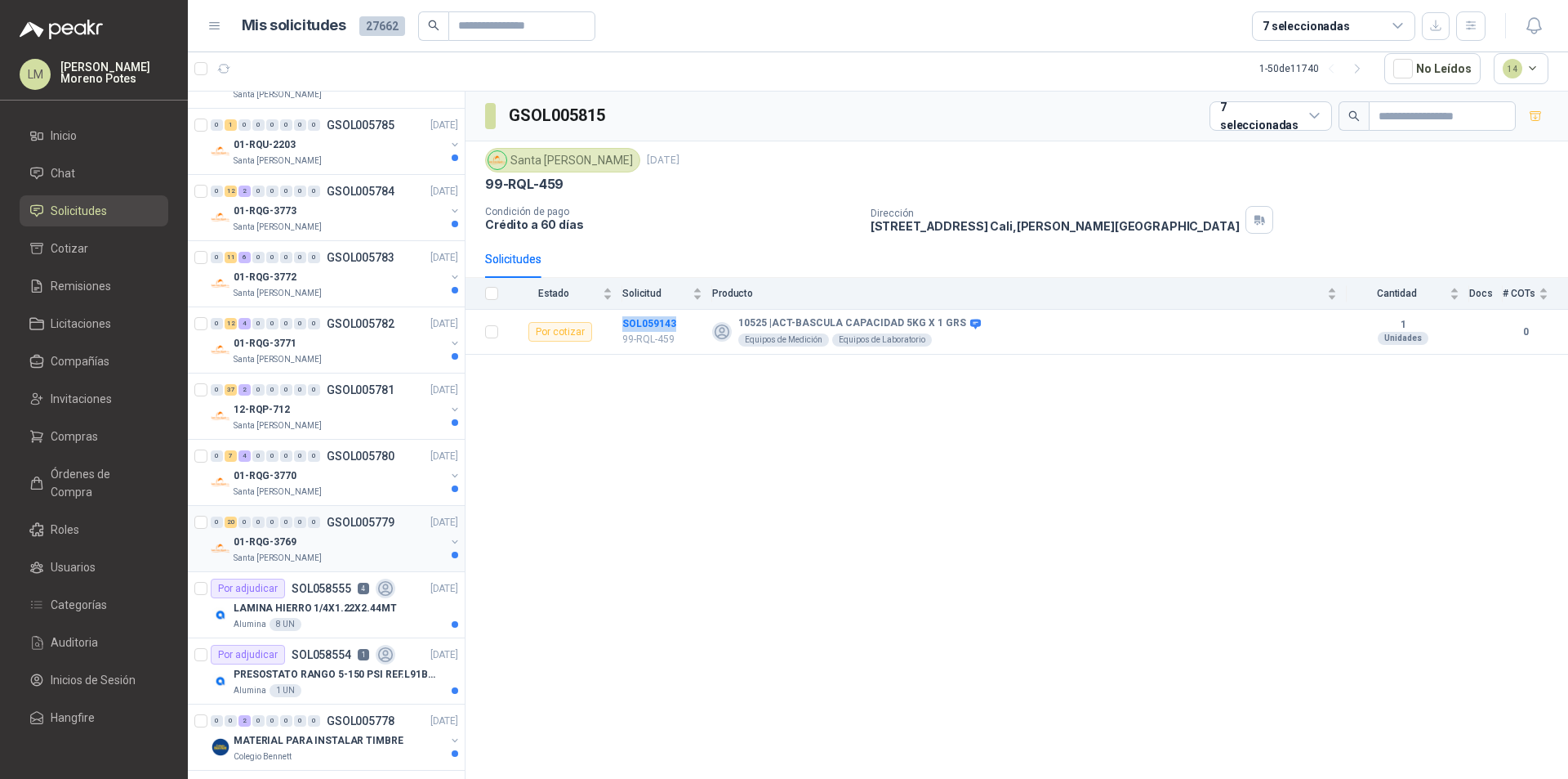
click at [379, 544] on div "01-RQG-3769" at bounding box center [339, 541] width 212 height 20
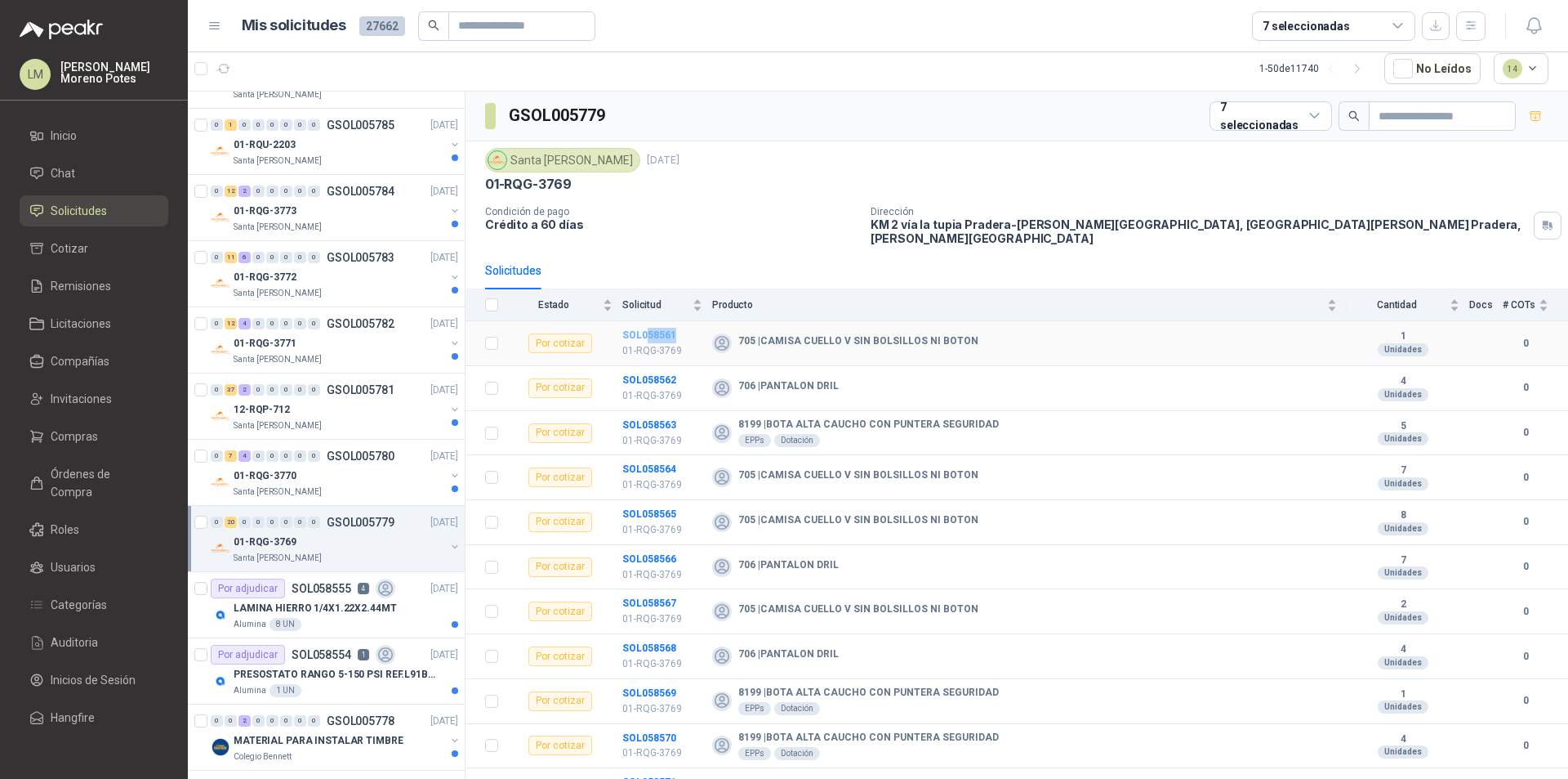
drag, startPoint x: 684, startPoint y: 319, endPoint x: 647, endPoint y: 324, distance: 37.3
click at [647, 324] on td "SOL058561 01-RQG-3769" at bounding box center [667, 343] width 90 height 45
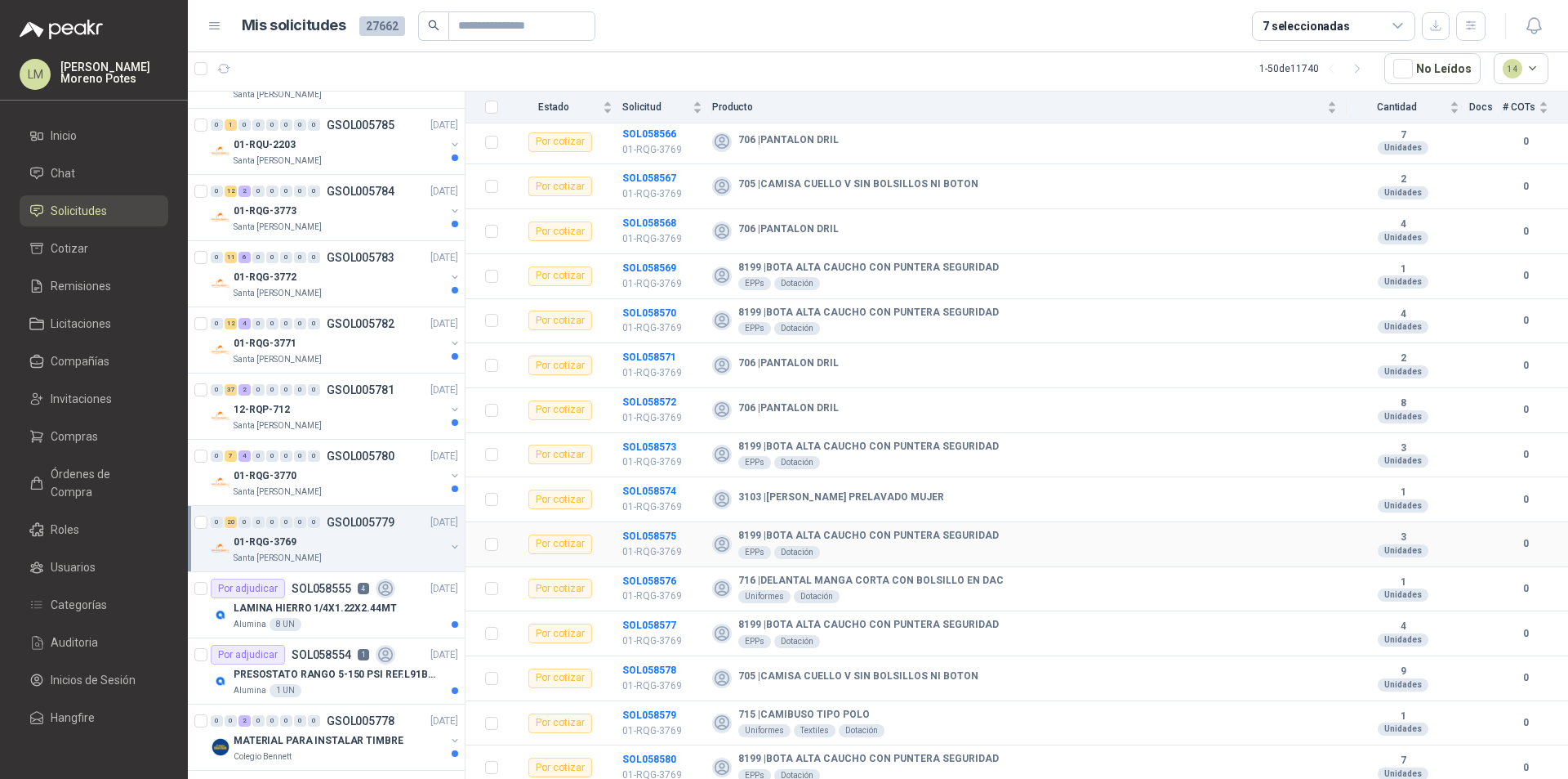
scroll to position [425, 0]
drag, startPoint x: 680, startPoint y: 749, endPoint x: 647, endPoint y: 749, distance: 33.0
click at [647, 749] on td "SOL058580 01-RQG-3769" at bounding box center [667, 768] width 90 height 45
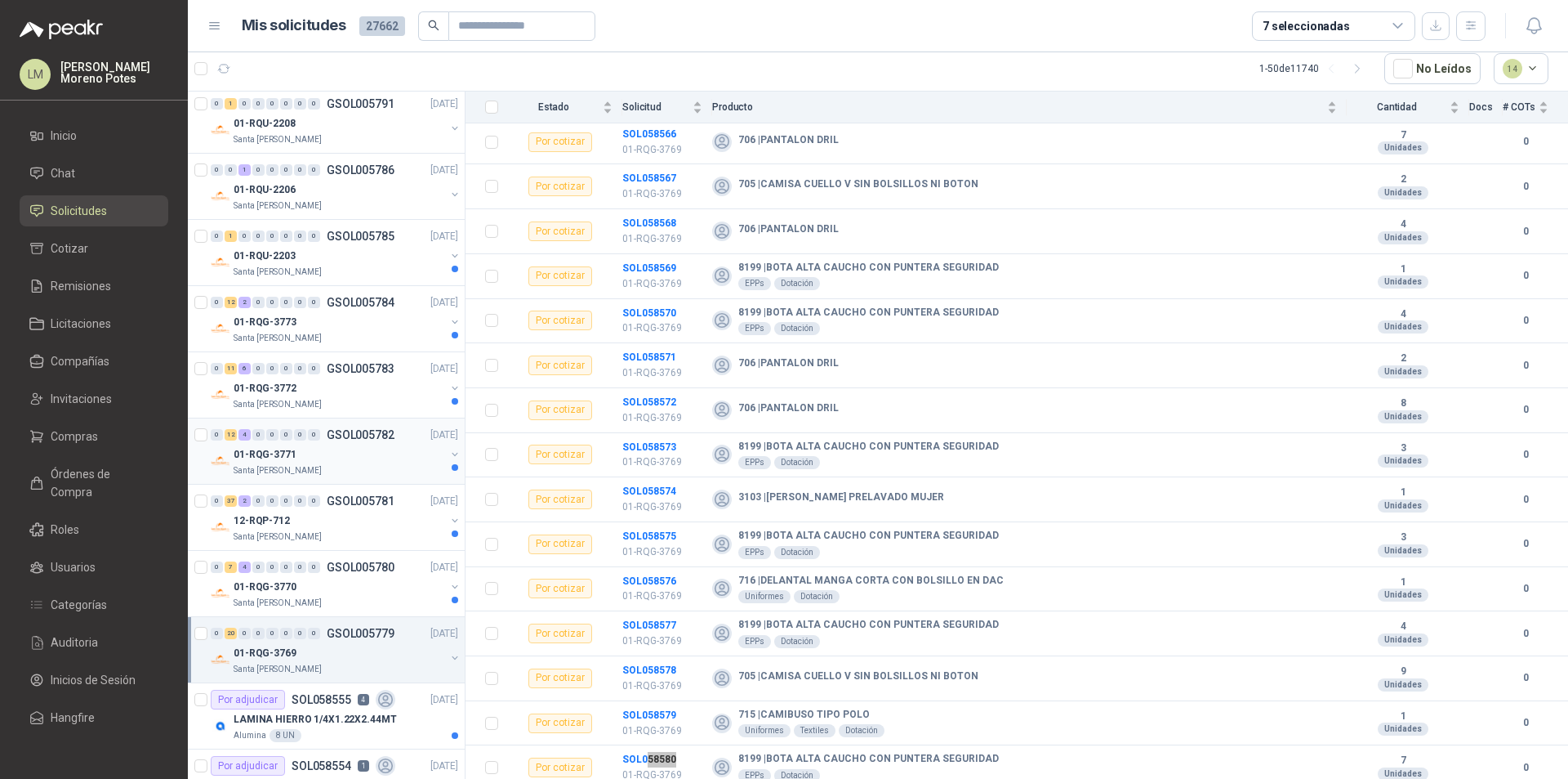
scroll to position [1092, 0]
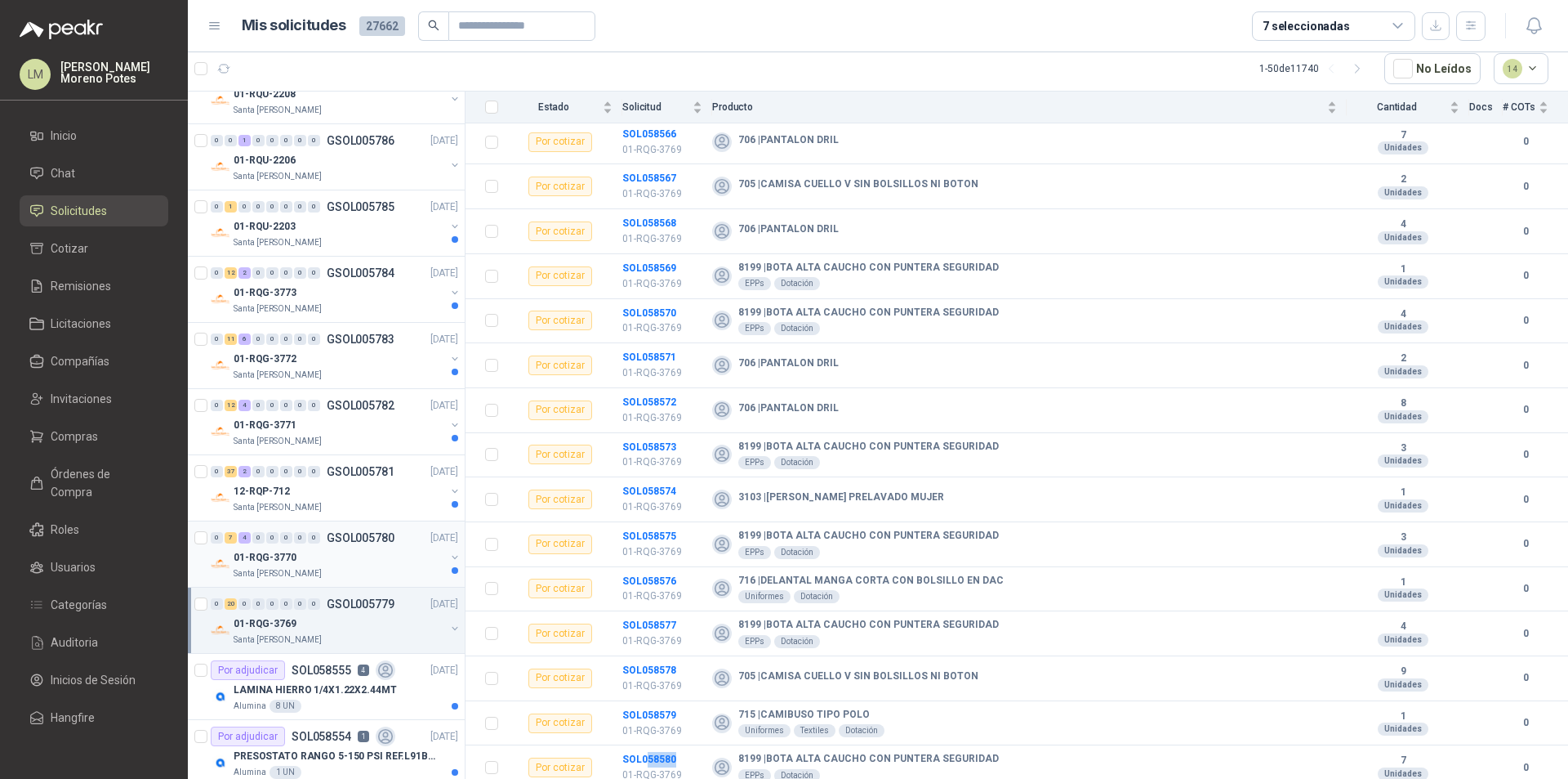
click at [376, 570] on div "Santa [PERSON_NAME]" at bounding box center [339, 573] width 212 height 13
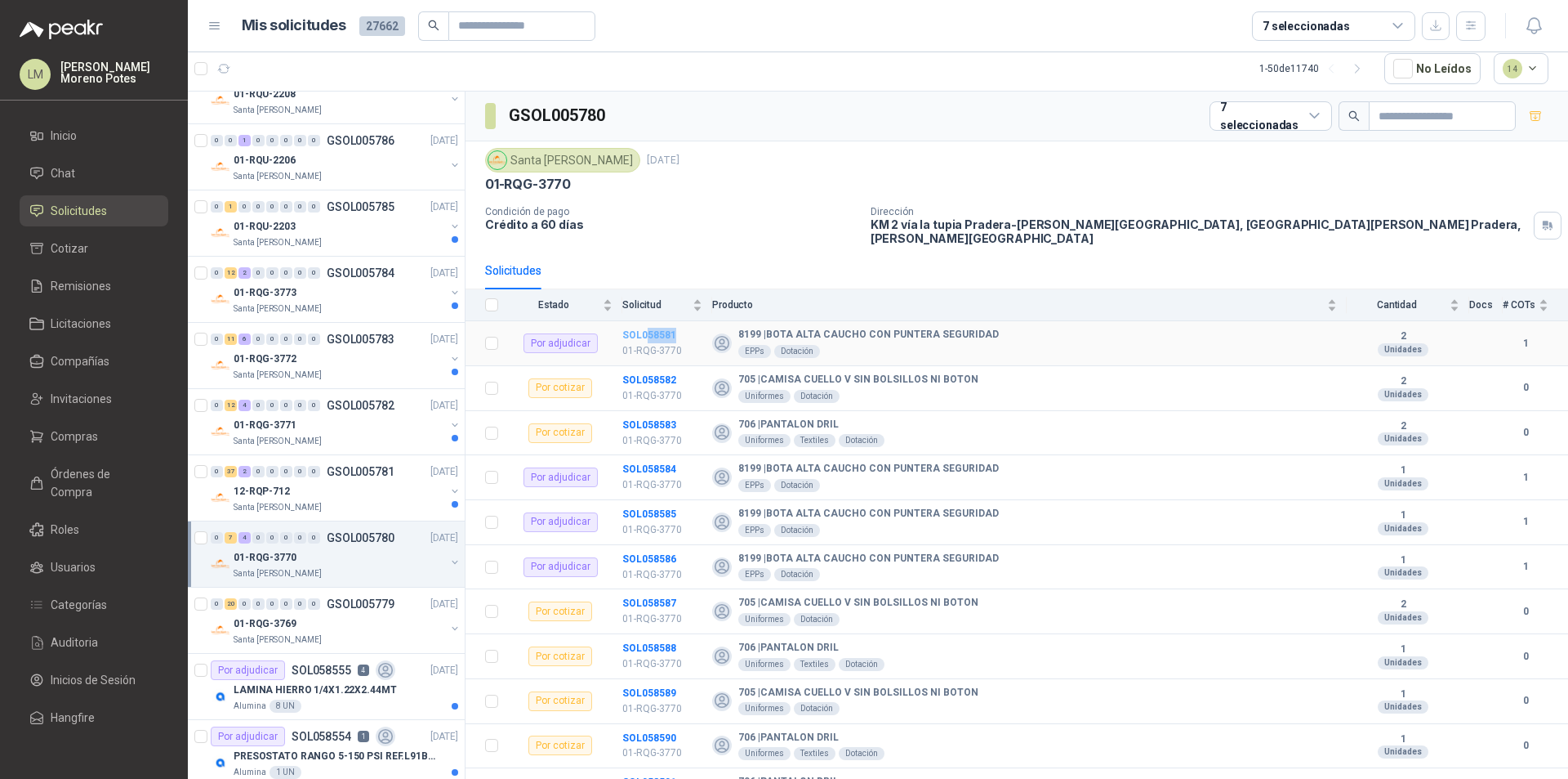
drag, startPoint x: 687, startPoint y: 322, endPoint x: 648, endPoint y: 326, distance: 39.2
click at [648, 326] on td "SOL058581 01-RQG-3770" at bounding box center [667, 343] width 90 height 45
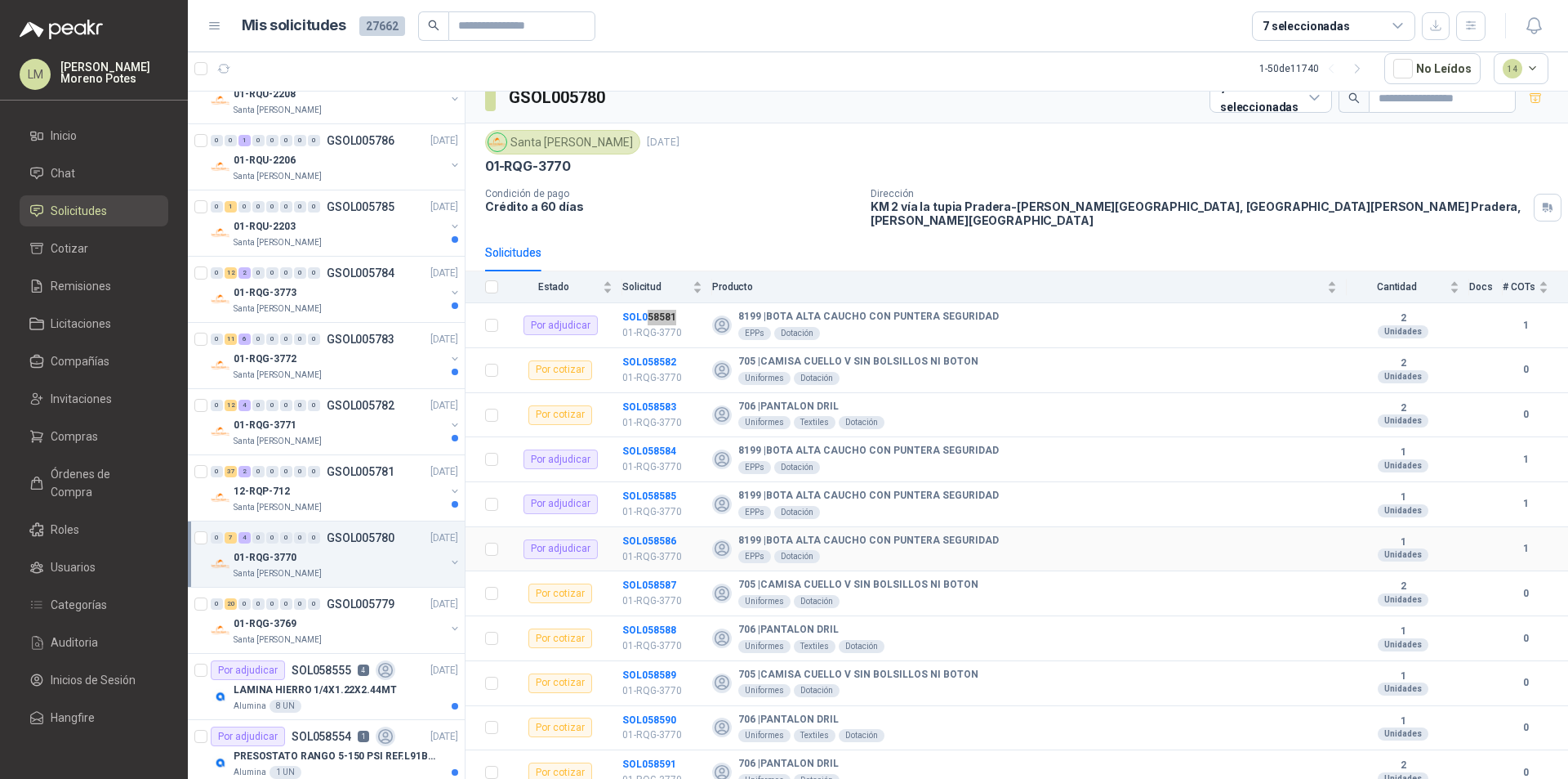
scroll to position [22, 0]
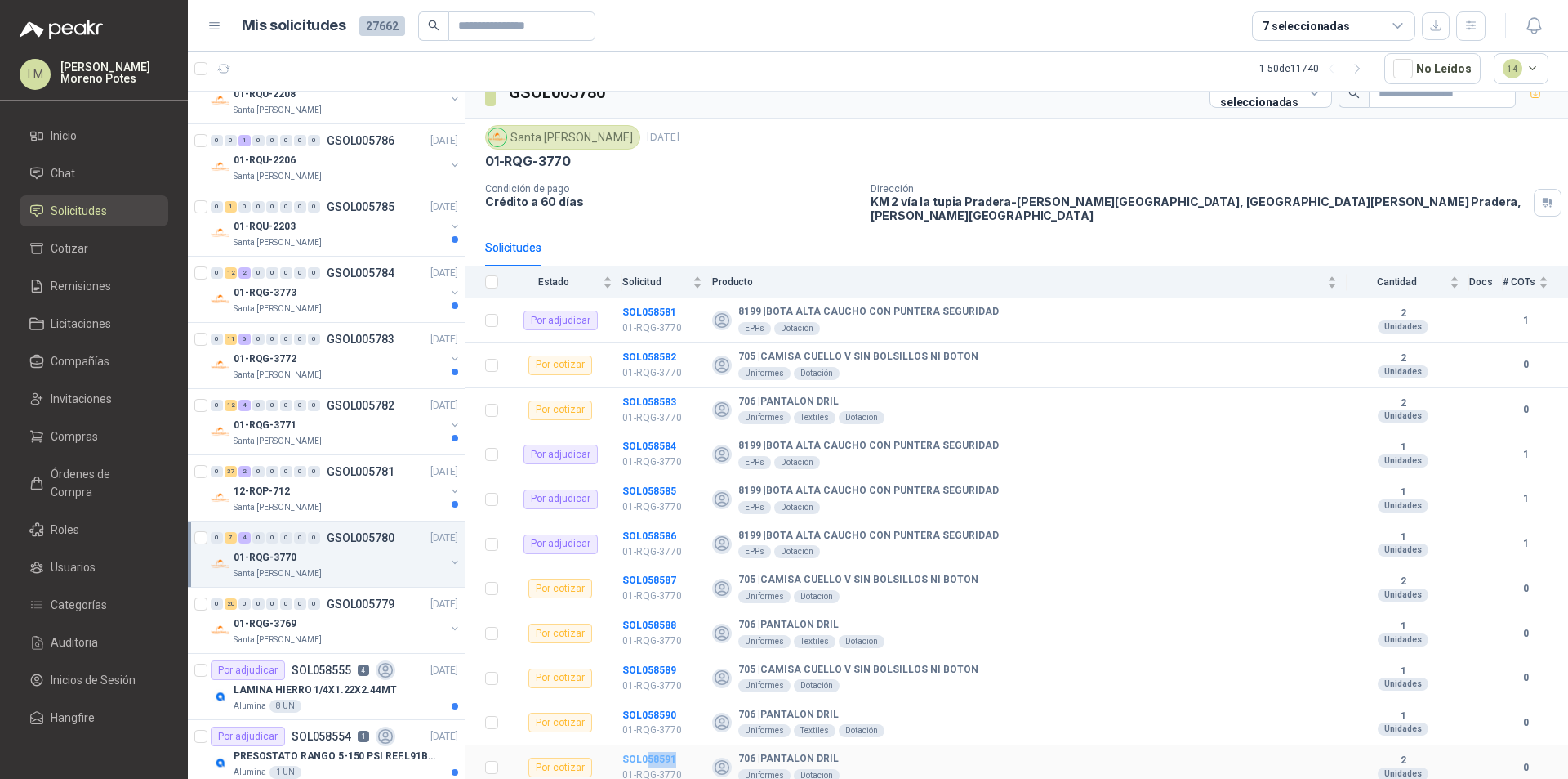
drag, startPoint x: 683, startPoint y: 750, endPoint x: 647, endPoint y: 749, distance: 36.0
click at [647, 749] on td "SOL058591 01-RQG-3770" at bounding box center [667, 768] width 90 height 45
click at [351, 501] on div "Santa [PERSON_NAME]" at bounding box center [339, 507] width 212 height 13
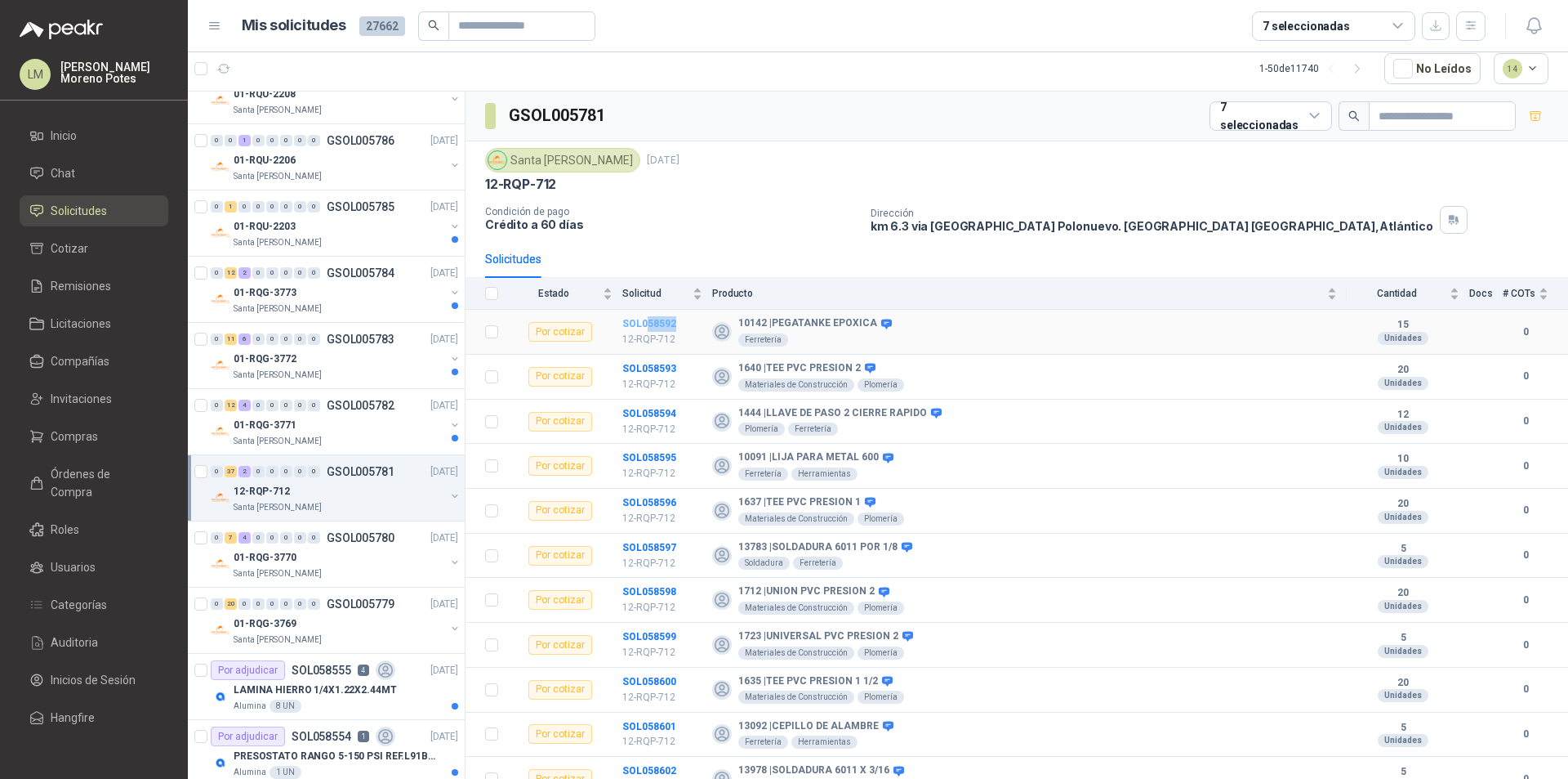
drag, startPoint x: 678, startPoint y: 328, endPoint x: 646, endPoint y: 325, distance: 32.1
click at [646, 325] on td "SOL058592 12-RQP-712" at bounding box center [667, 332] width 90 height 45
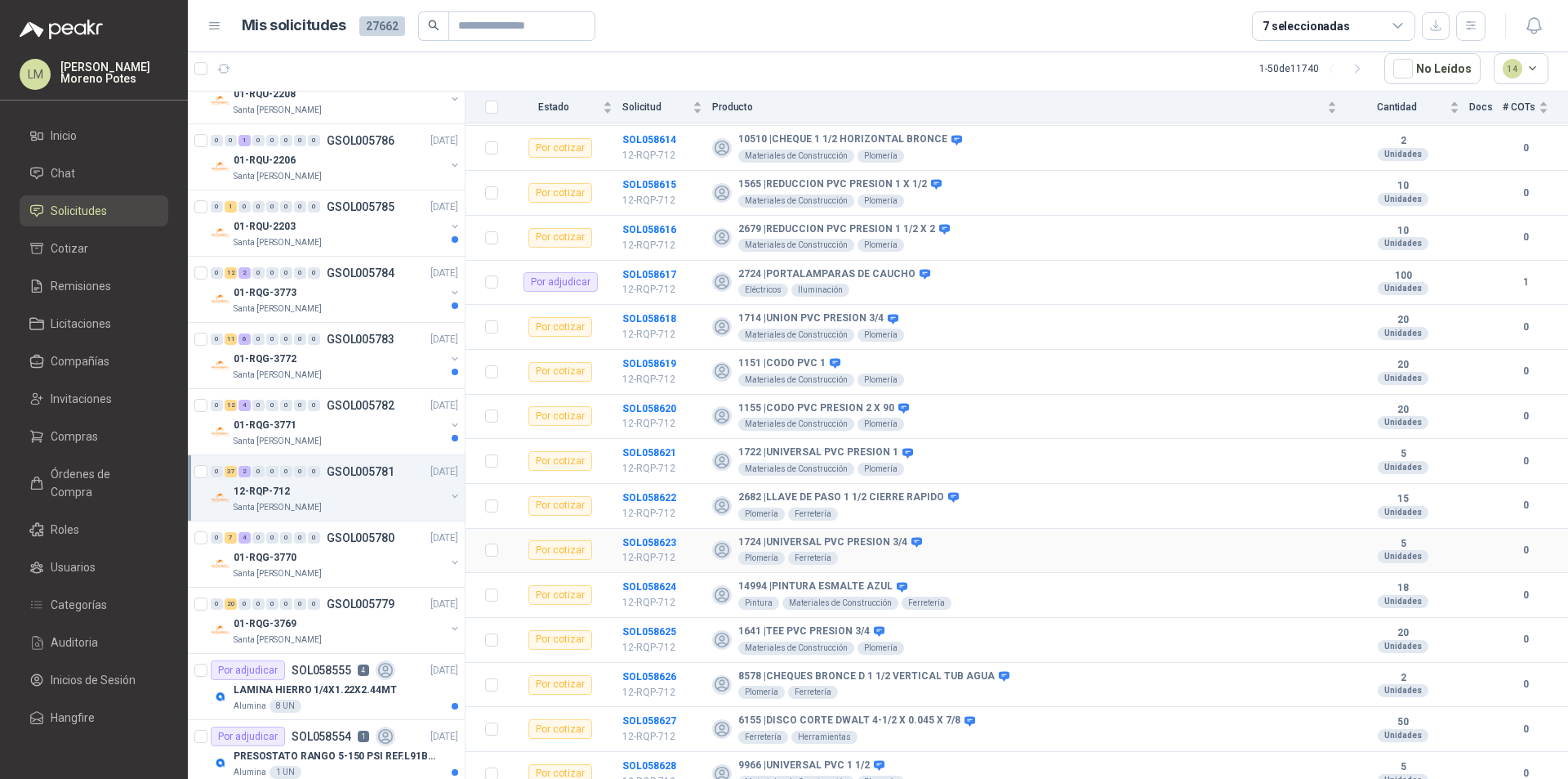
scroll to position [1274, 0]
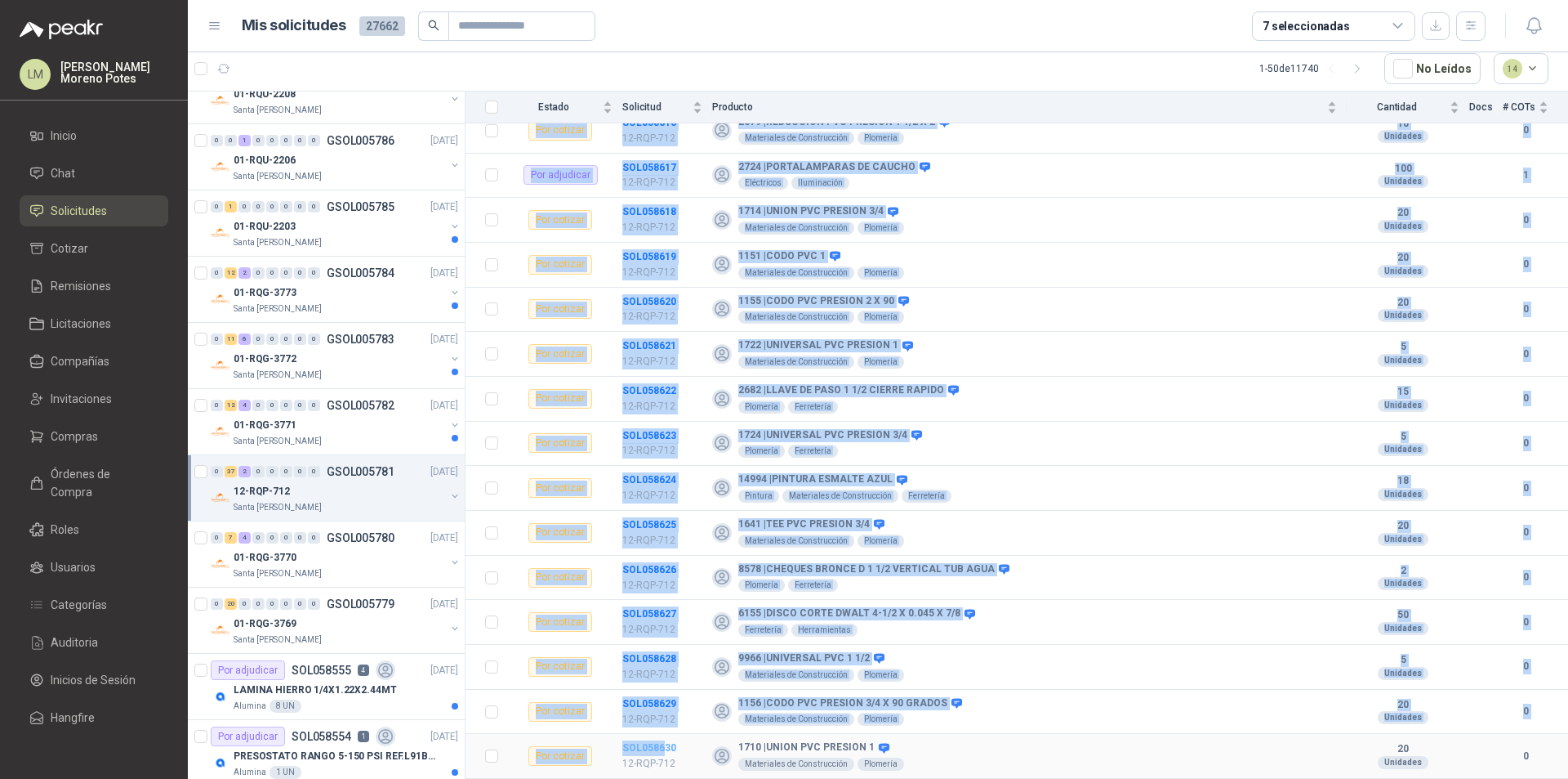
drag, startPoint x: 679, startPoint y: 747, endPoint x: 666, endPoint y: 747, distance: 13.0
click at [666, 747] on td "SOL058630 12-RQP-712" at bounding box center [667, 757] width 90 height 45
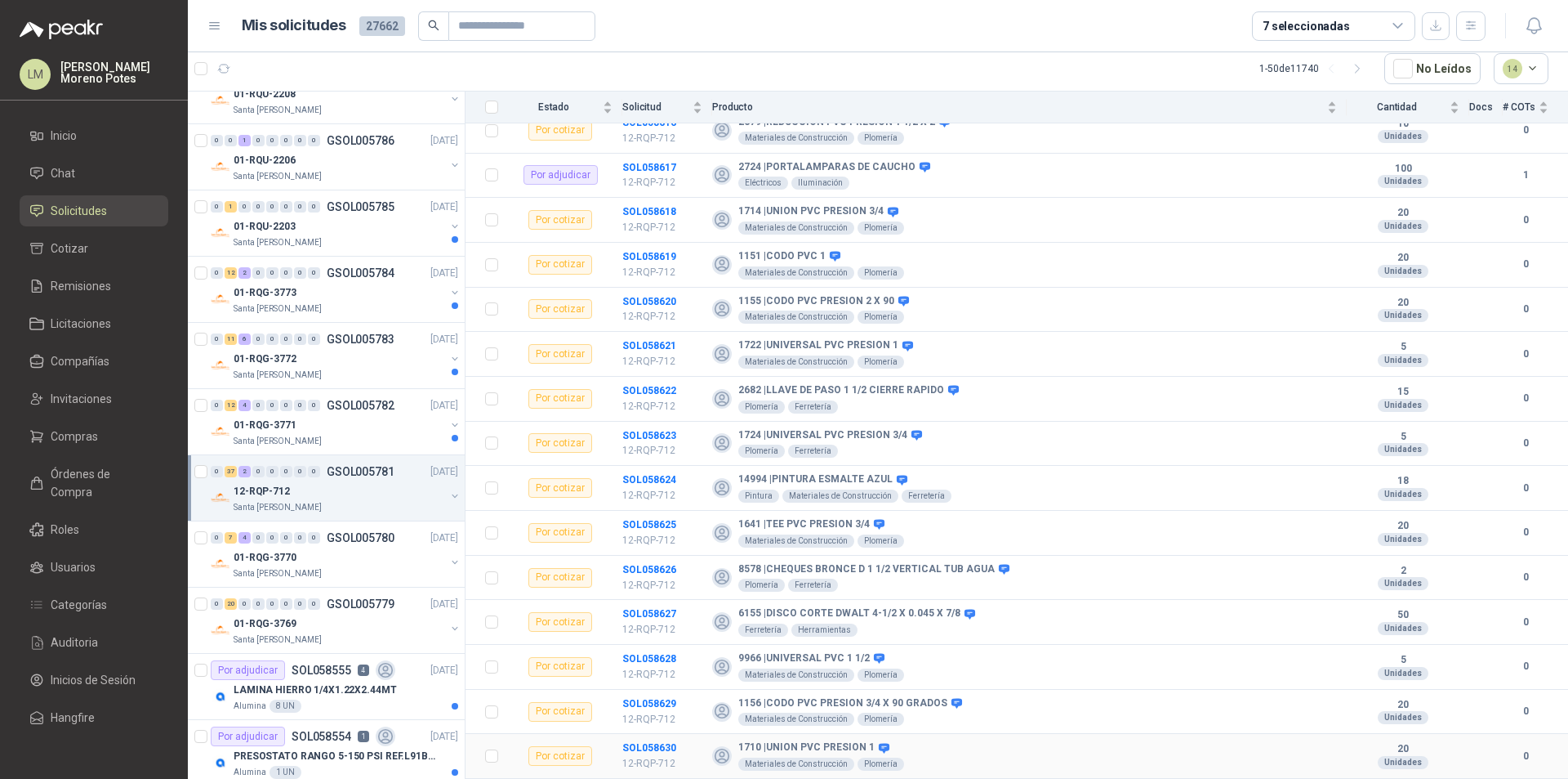
click at [681, 744] on td "SOL058630 12-RQP-712" at bounding box center [667, 757] width 90 height 45
drag, startPoint x: 681, startPoint y: 744, endPoint x: 647, endPoint y: 750, distance: 34.5
click at [647, 750] on td "SOL058630 12-RQP-712" at bounding box center [667, 757] width 90 height 45
click at [233, 67] on button "button" at bounding box center [224, 68] width 26 height 26
click at [380, 423] on div "01-RQG-3771" at bounding box center [339, 425] width 212 height 20
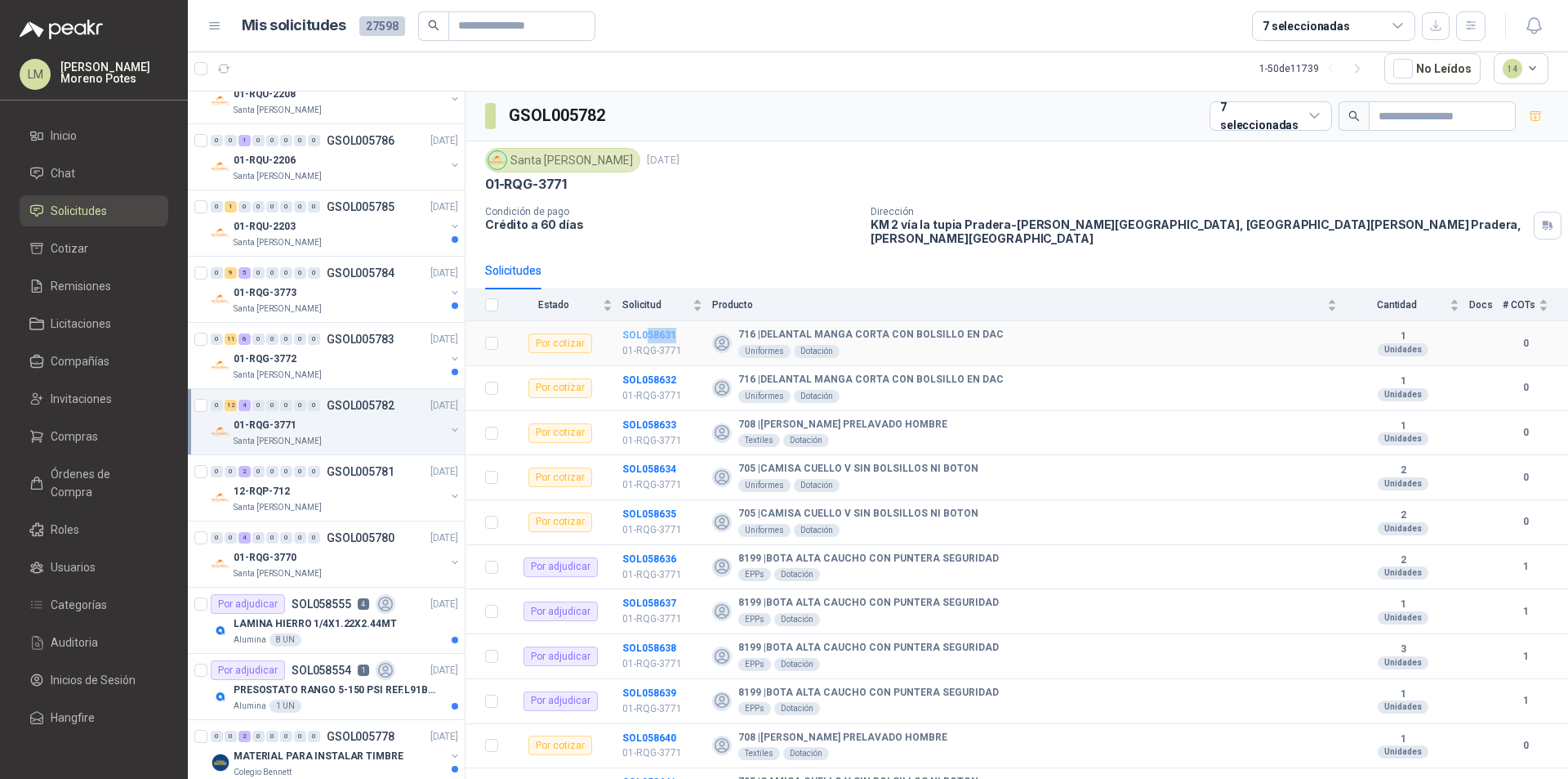
drag, startPoint x: 683, startPoint y: 321, endPoint x: 646, endPoint y: 328, distance: 37.7
click at [646, 328] on td "SOL058631 01-RQG-3771" at bounding box center [667, 343] width 90 height 45
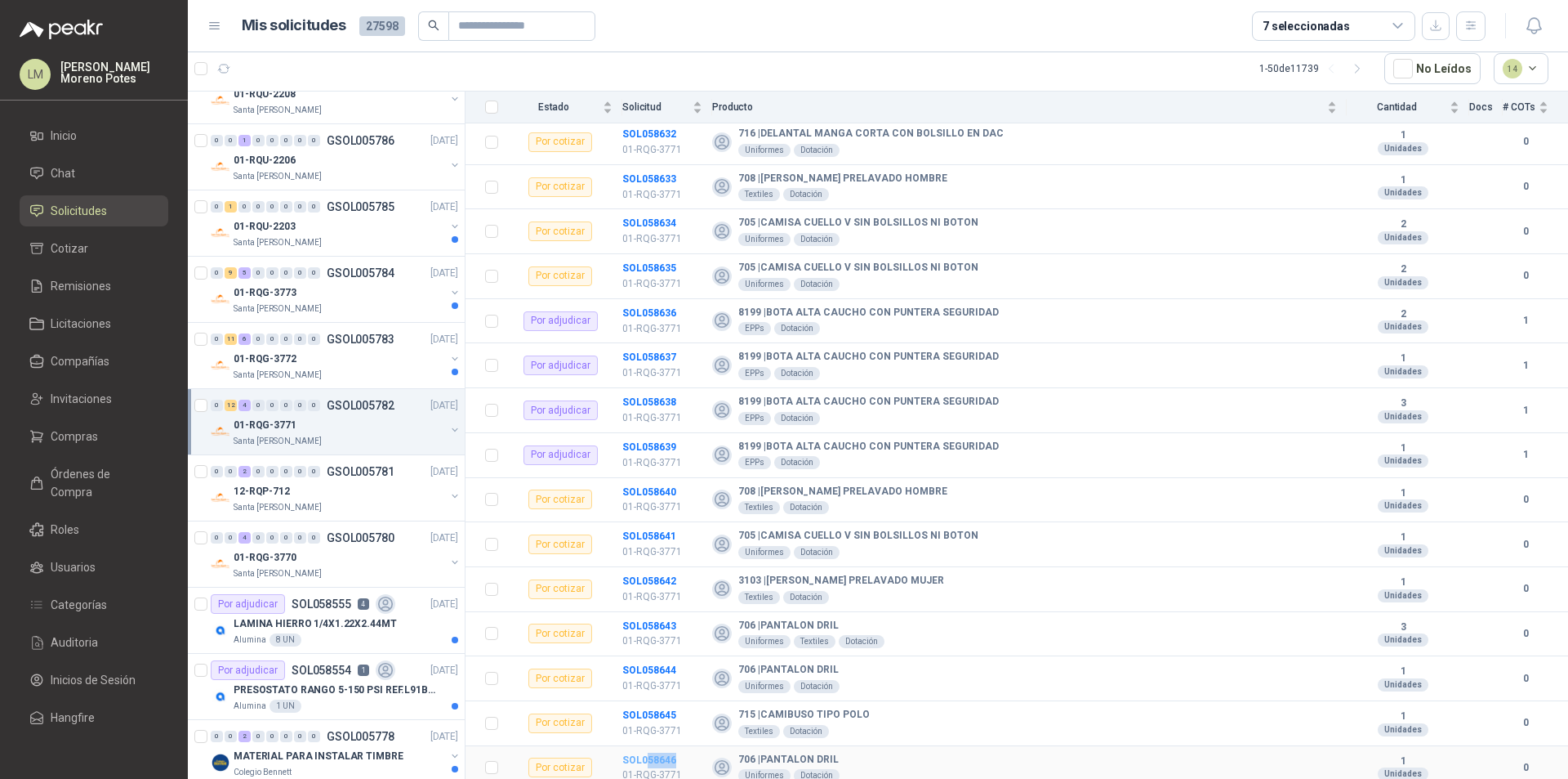
drag, startPoint x: 685, startPoint y: 742, endPoint x: 647, endPoint y: 750, distance: 38.8
click at [647, 750] on td "SOL058646 01-RQG-3771" at bounding box center [667, 769] width 90 height 45
click at [358, 379] on div "Santa [PERSON_NAME]" at bounding box center [339, 374] width 212 height 13
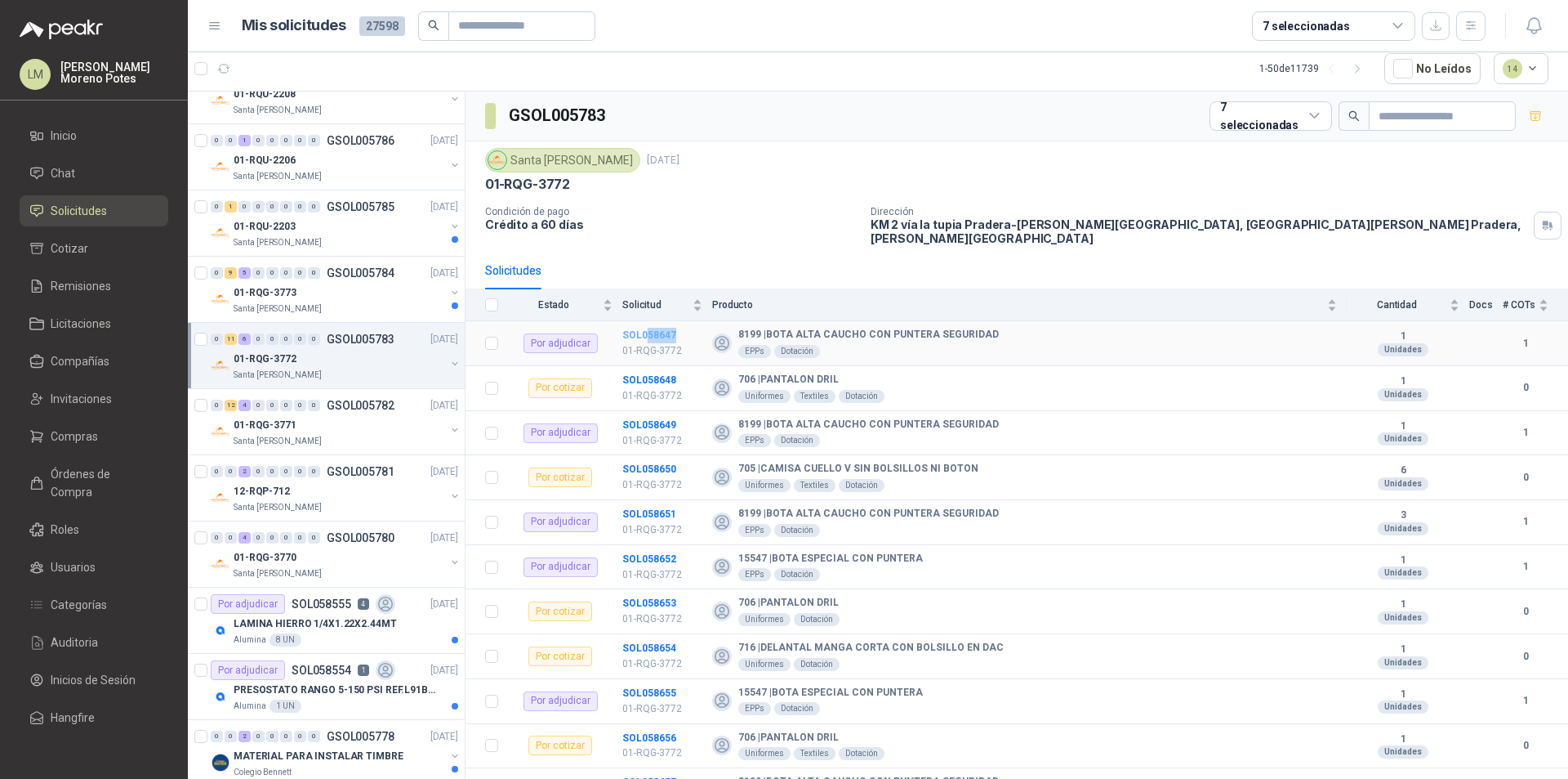
drag, startPoint x: 688, startPoint y: 326, endPoint x: 647, endPoint y: 326, distance: 41.0
click at [647, 326] on td "SOL058647 01-RQG-3772" at bounding box center [667, 343] width 90 height 45
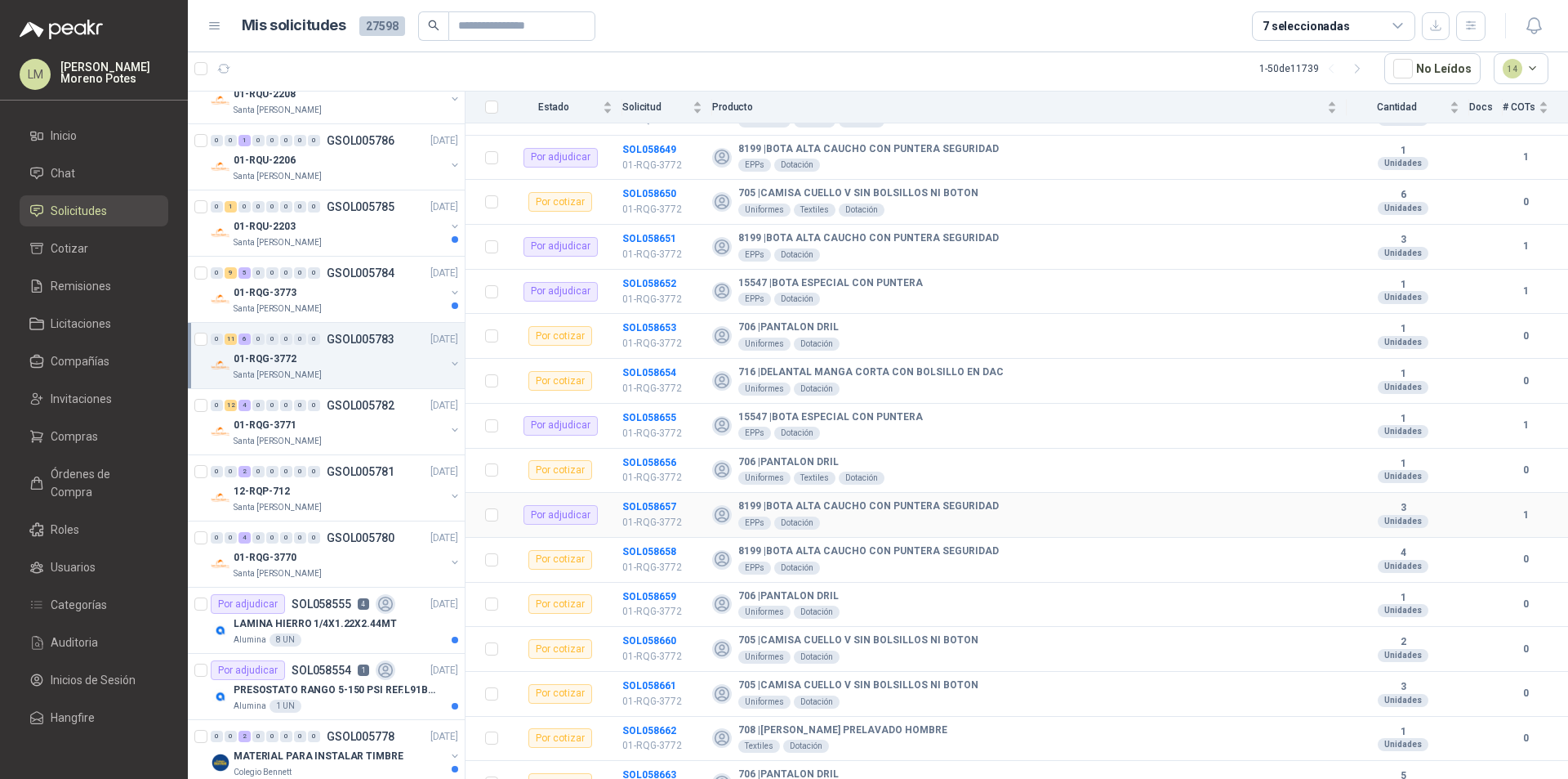
scroll to position [291, 0]
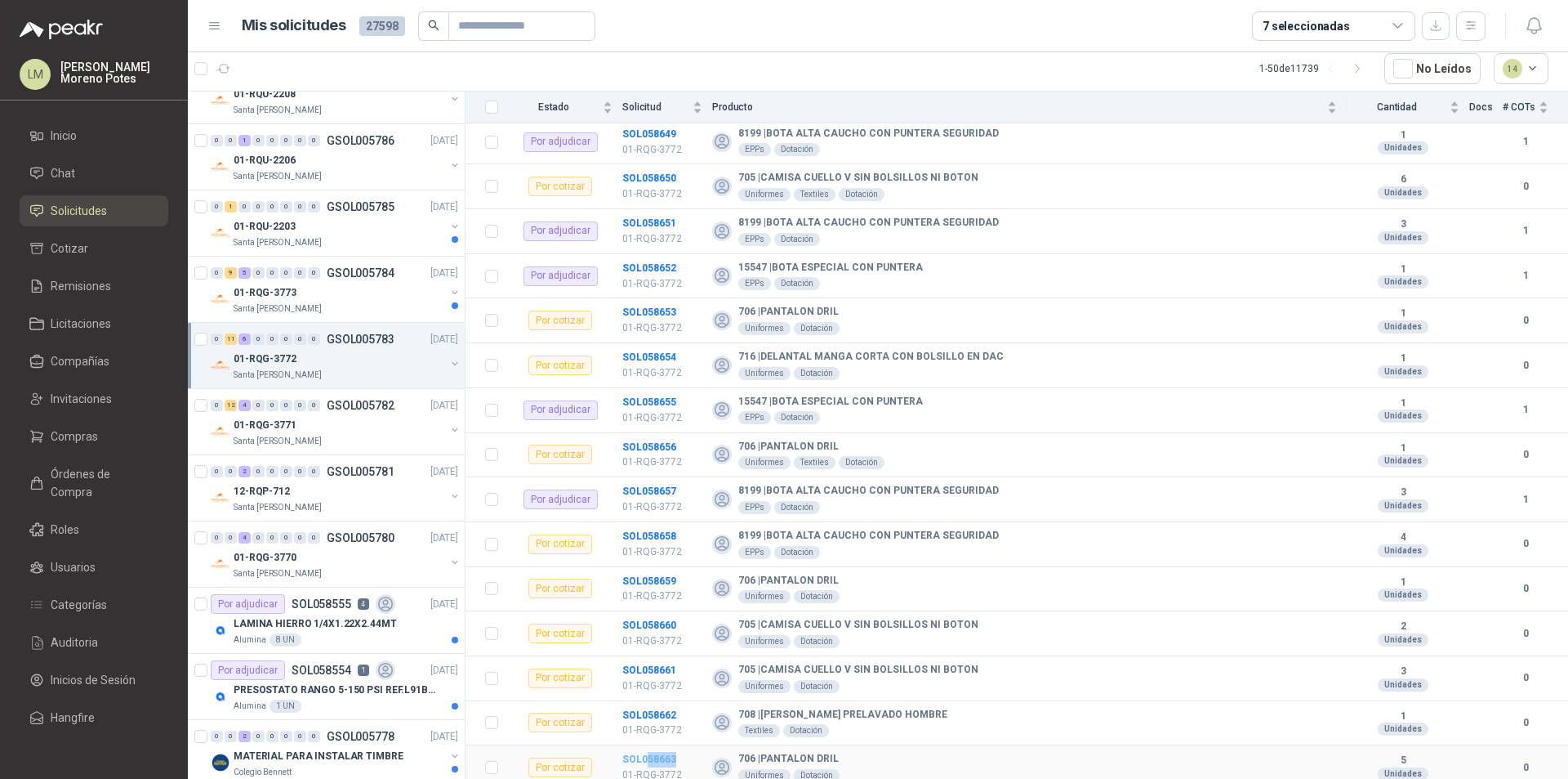
drag, startPoint x: 683, startPoint y: 750, endPoint x: 647, endPoint y: 747, distance: 36.1
click at [647, 747] on td "SOL058663 01-RQG-3772" at bounding box center [667, 768] width 90 height 45
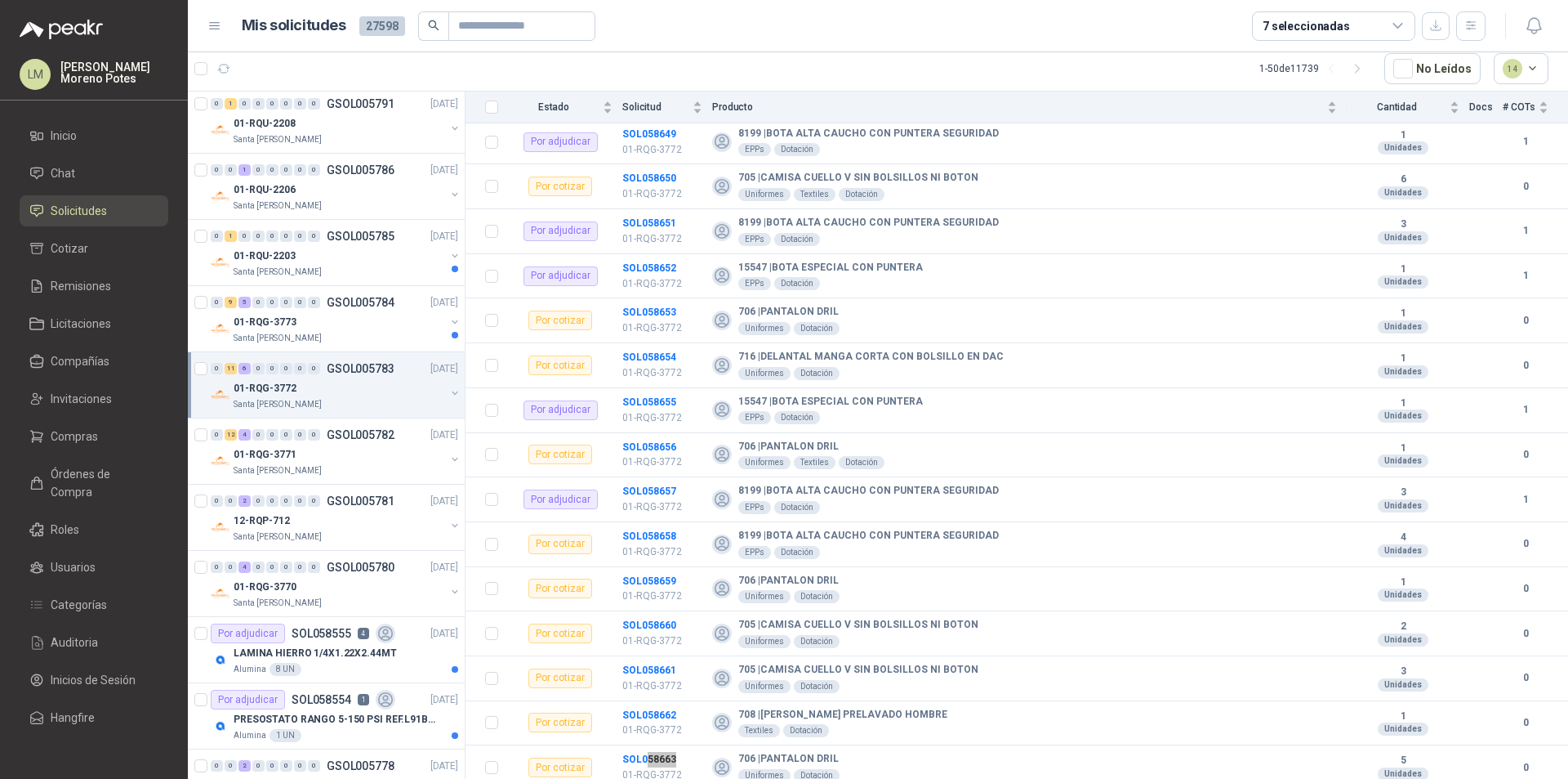
scroll to position [1011, 0]
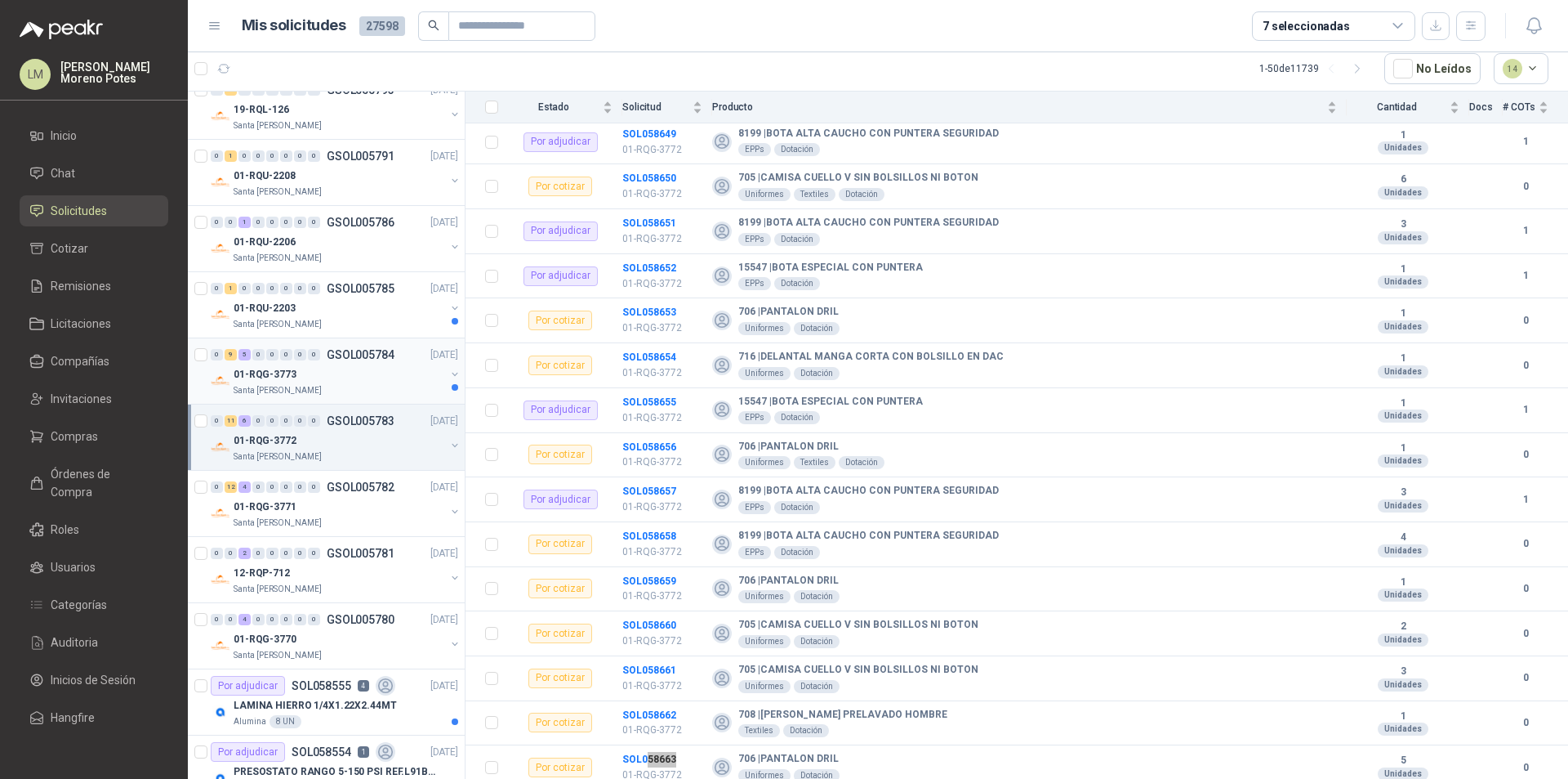
click at [355, 377] on div "01-RQG-3773" at bounding box center [339, 374] width 212 height 20
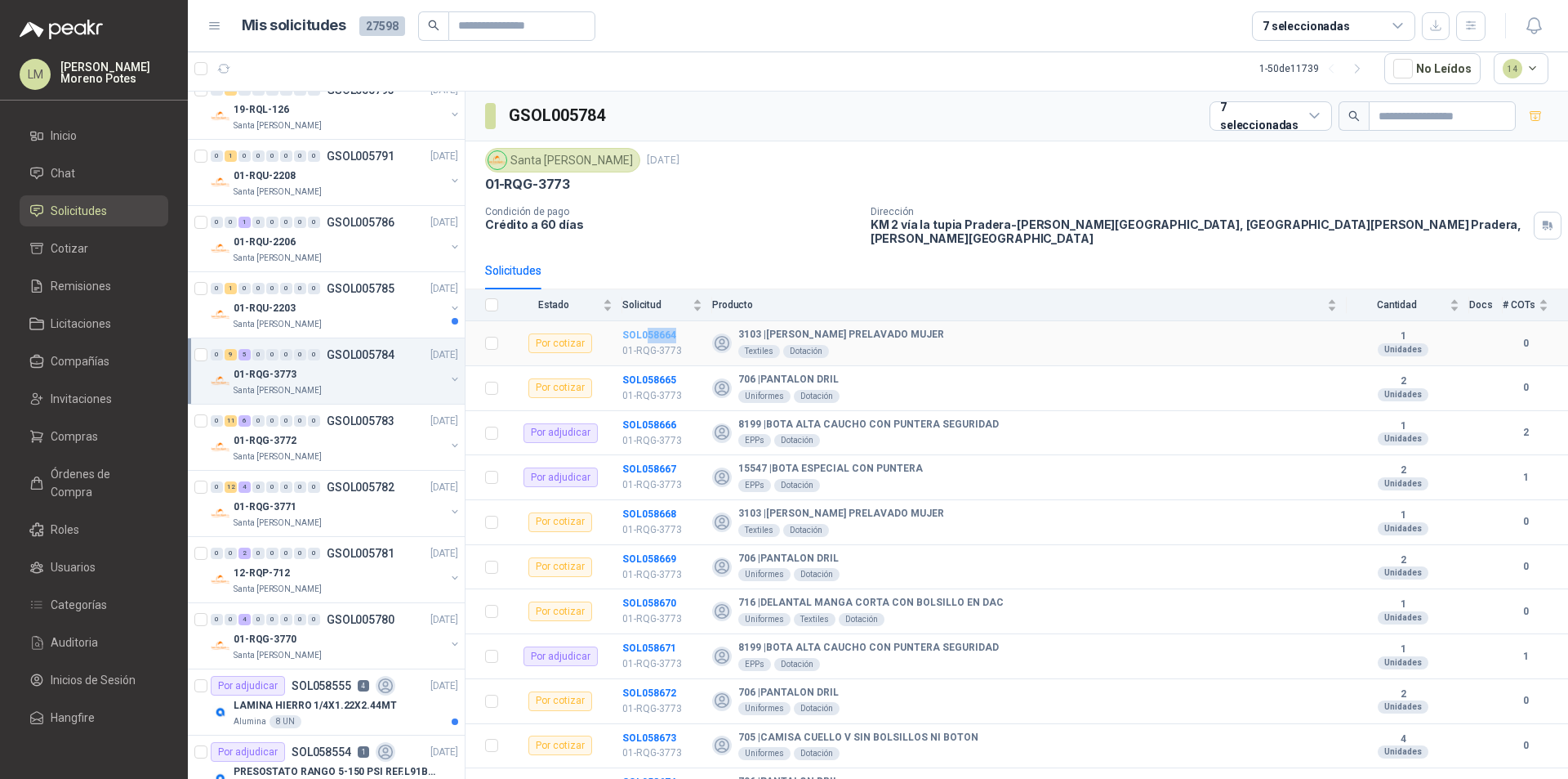
drag, startPoint x: 691, startPoint y: 325, endPoint x: 647, endPoint y: 328, distance: 44.1
click at [647, 328] on td "SOL058664 01-RQG-3773" at bounding box center [667, 343] width 90 height 45
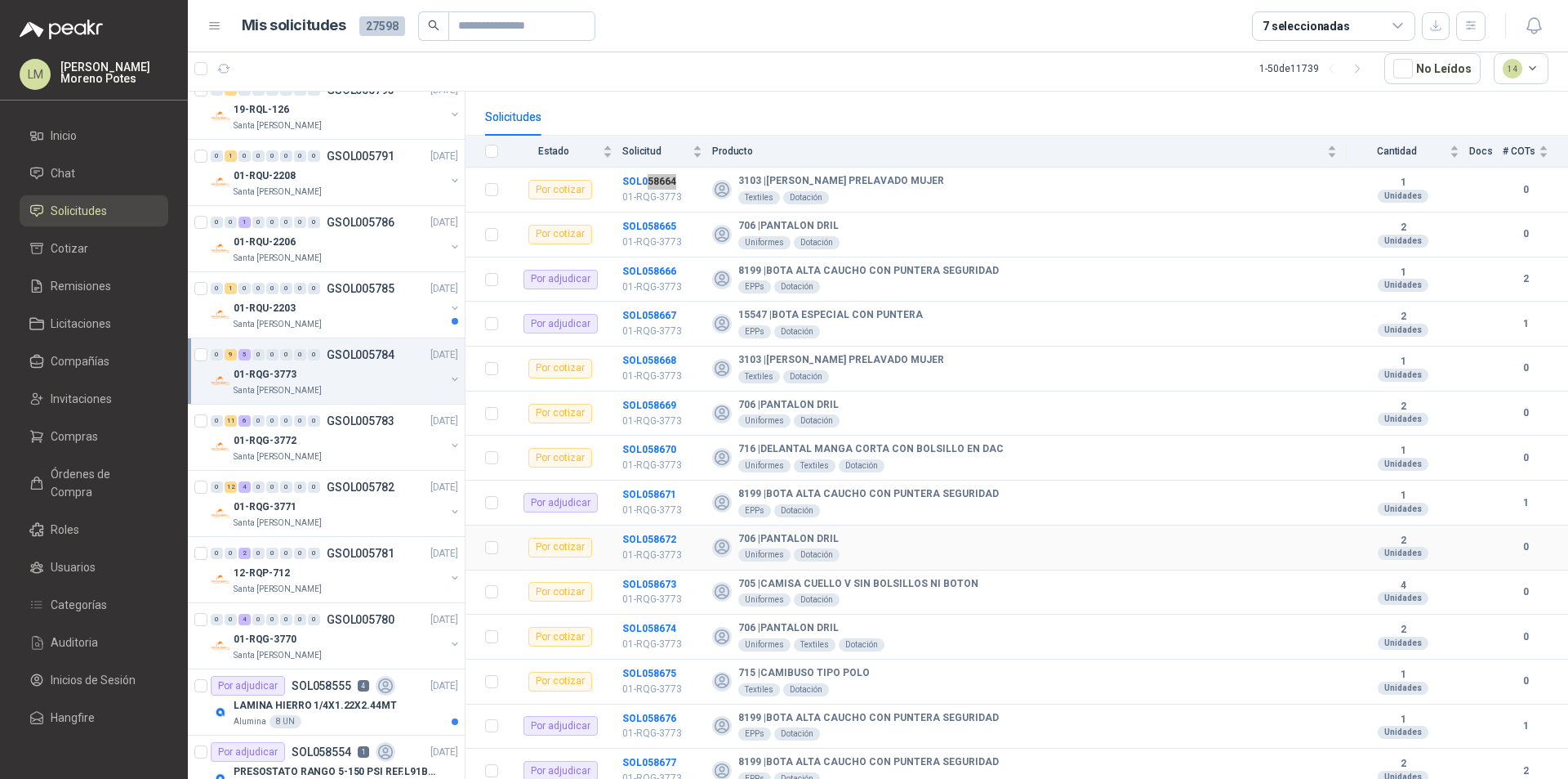
scroll to position [156, 0]
drag, startPoint x: 680, startPoint y: 750, endPoint x: 647, endPoint y: 751, distance: 33.0
click at [647, 751] on td "SOL058677 01-RQG-3773" at bounding box center [667, 768] width 90 height 45
click at [221, 66] on icon "button" at bounding box center [224, 69] width 14 height 14
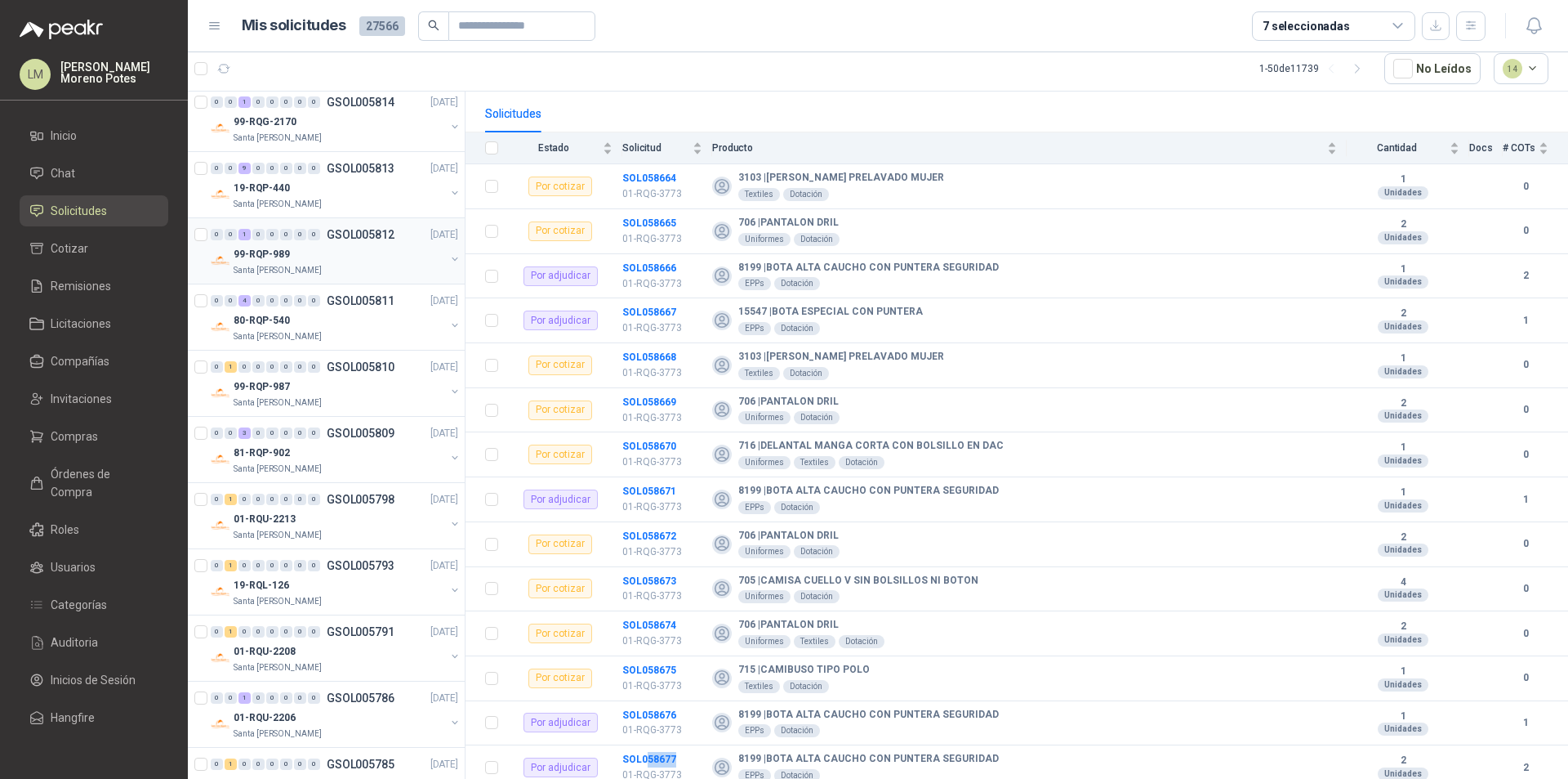
scroll to position [571, 0]
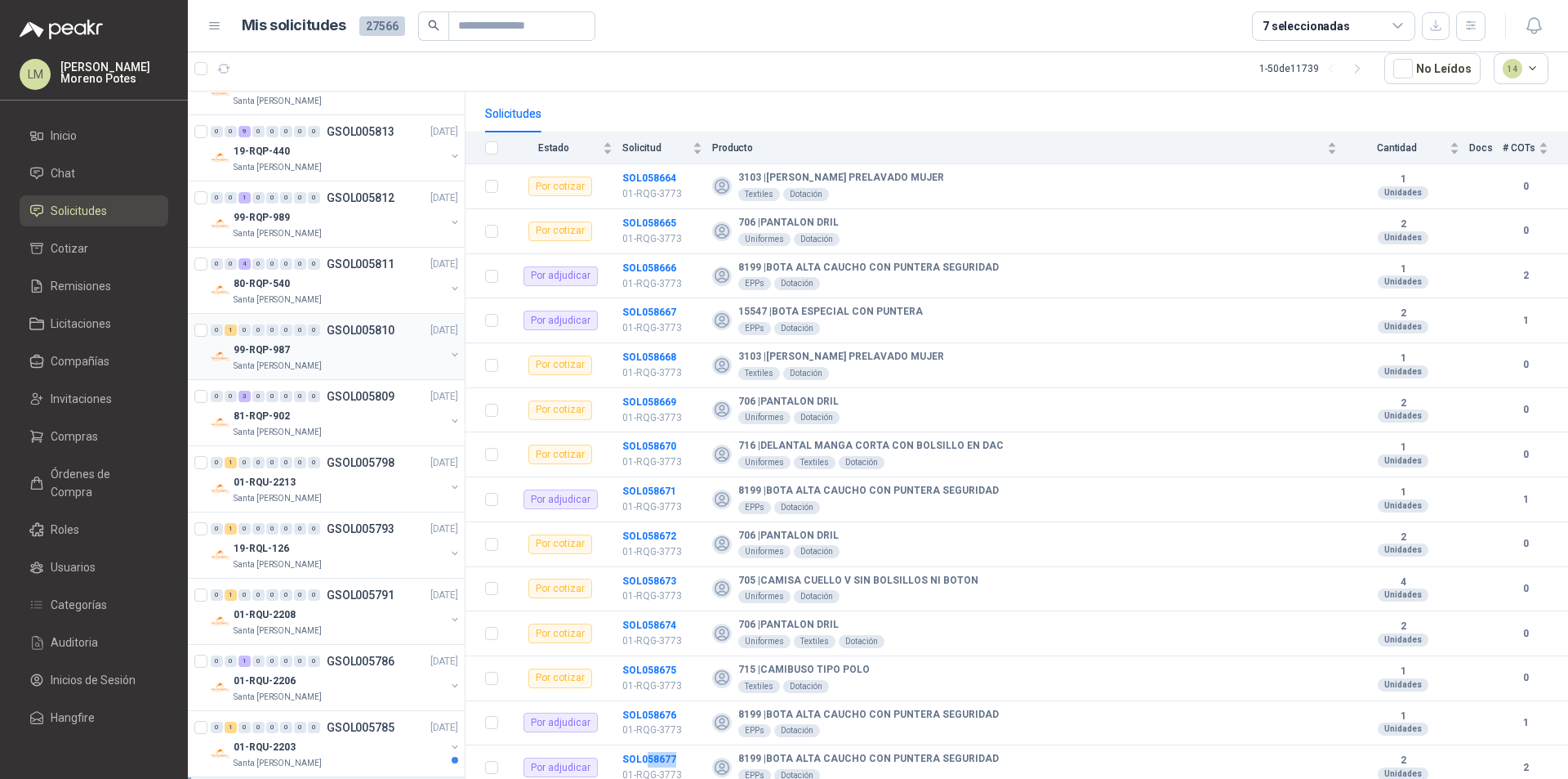
click at [338, 363] on div "Santa [PERSON_NAME]" at bounding box center [339, 366] width 212 height 13
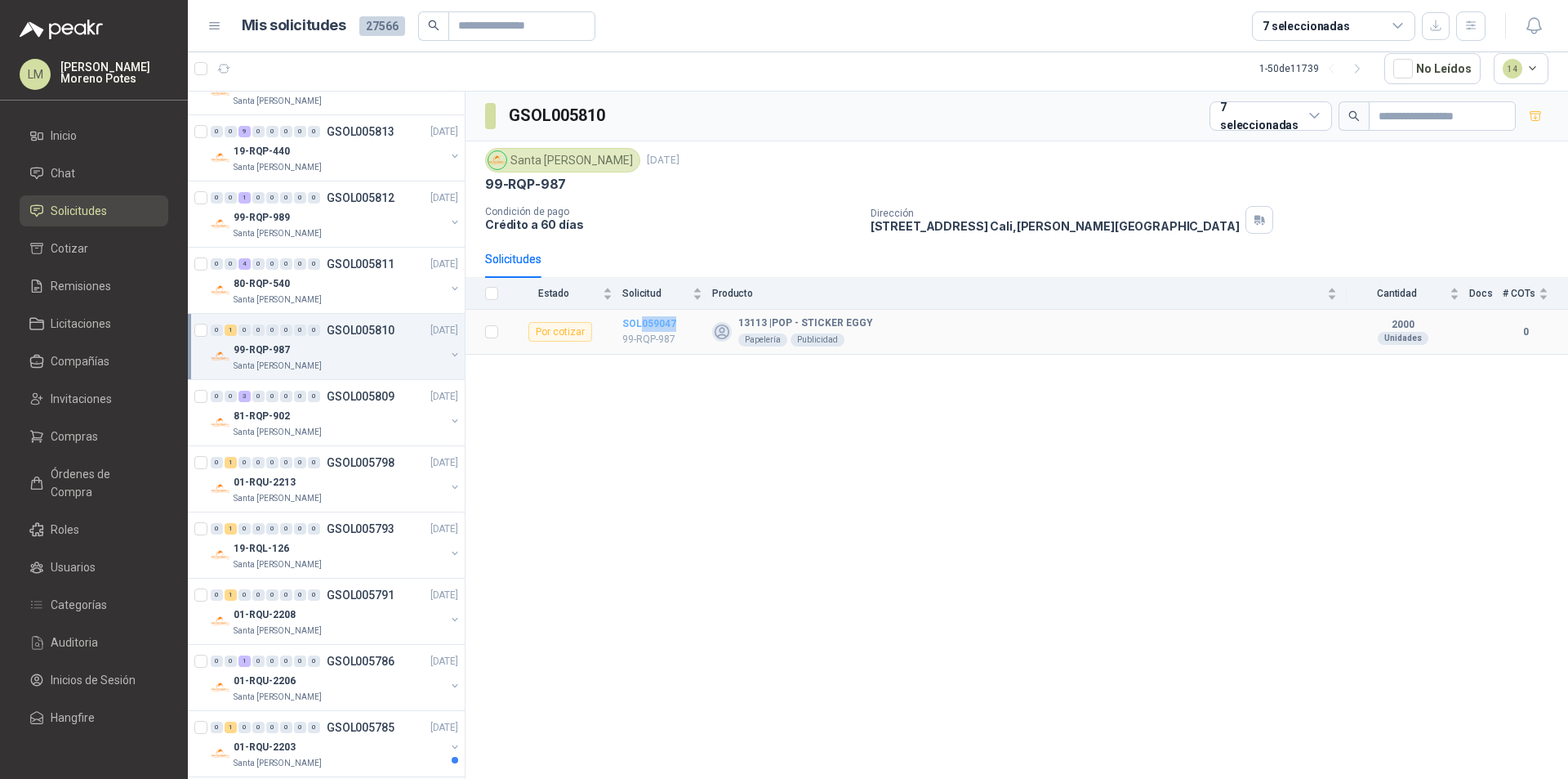
drag, startPoint x: 685, startPoint y: 326, endPoint x: 639, endPoint y: 329, distance: 46.1
click at [639, 329] on td "SOL059047 99-RQP-987" at bounding box center [667, 332] width 90 height 45
click at [329, 495] on div "Santa [PERSON_NAME]" at bounding box center [339, 498] width 212 height 13
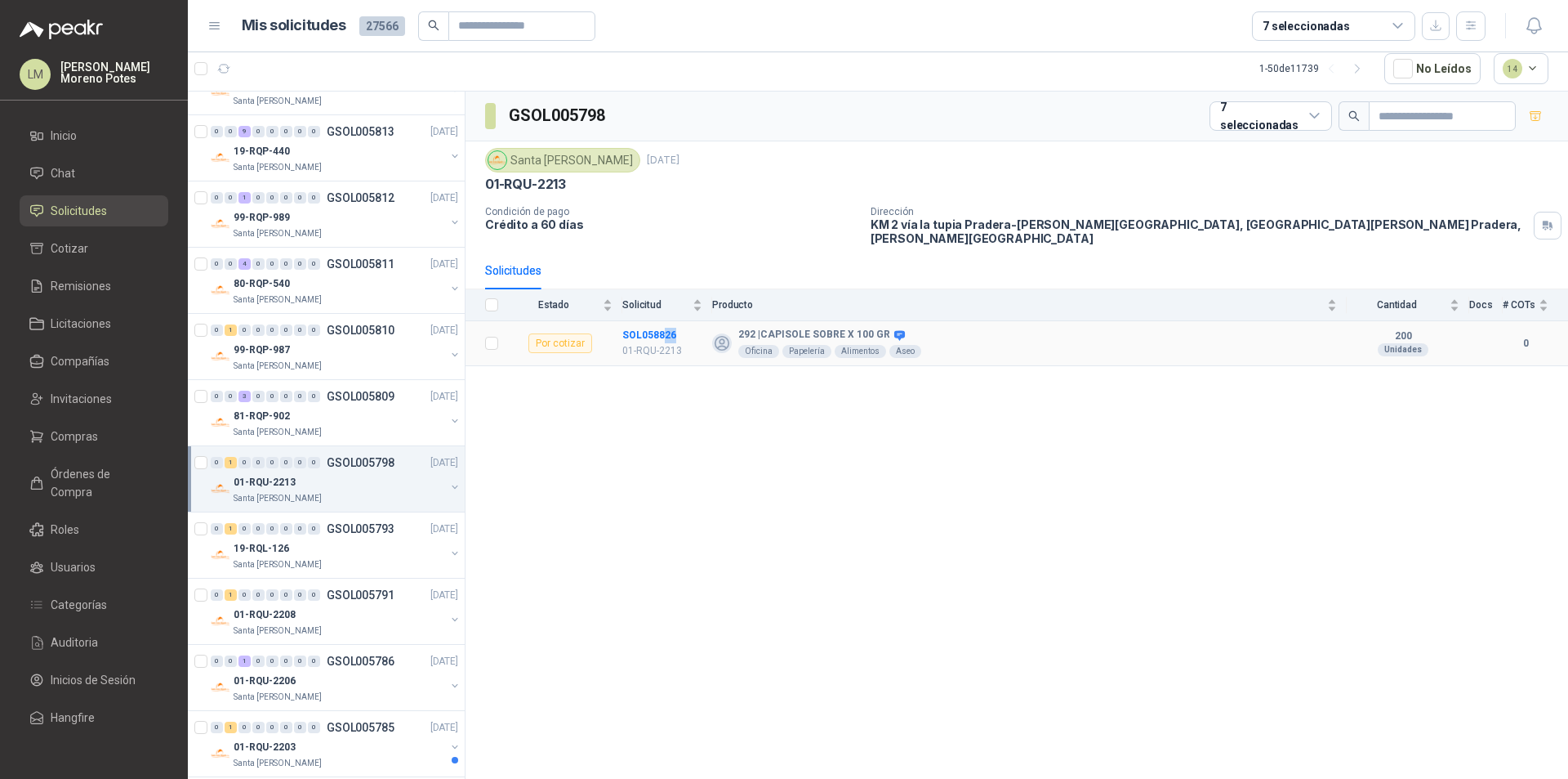
drag, startPoint x: 683, startPoint y: 319, endPoint x: 696, endPoint y: 325, distance: 14.3
click at [663, 324] on td "SOL058826 01-RQU-2213" at bounding box center [667, 343] width 90 height 45
drag, startPoint x: 670, startPoint y: 433, endPoint x: 687, endPoint y: 369, distance: 66.2
click at [671, 429] on div "GSOL005798 7 seleccionadas Santa Anita Napoles 6 oct, 2025 01-RQU-2213 Condició…" at bounding box center [1017, 435] width 1103 height 687
drag, startPoint x: 684, startPoint y: 322, endPoint x: 646, endPoint y: 329, distance: 38.6
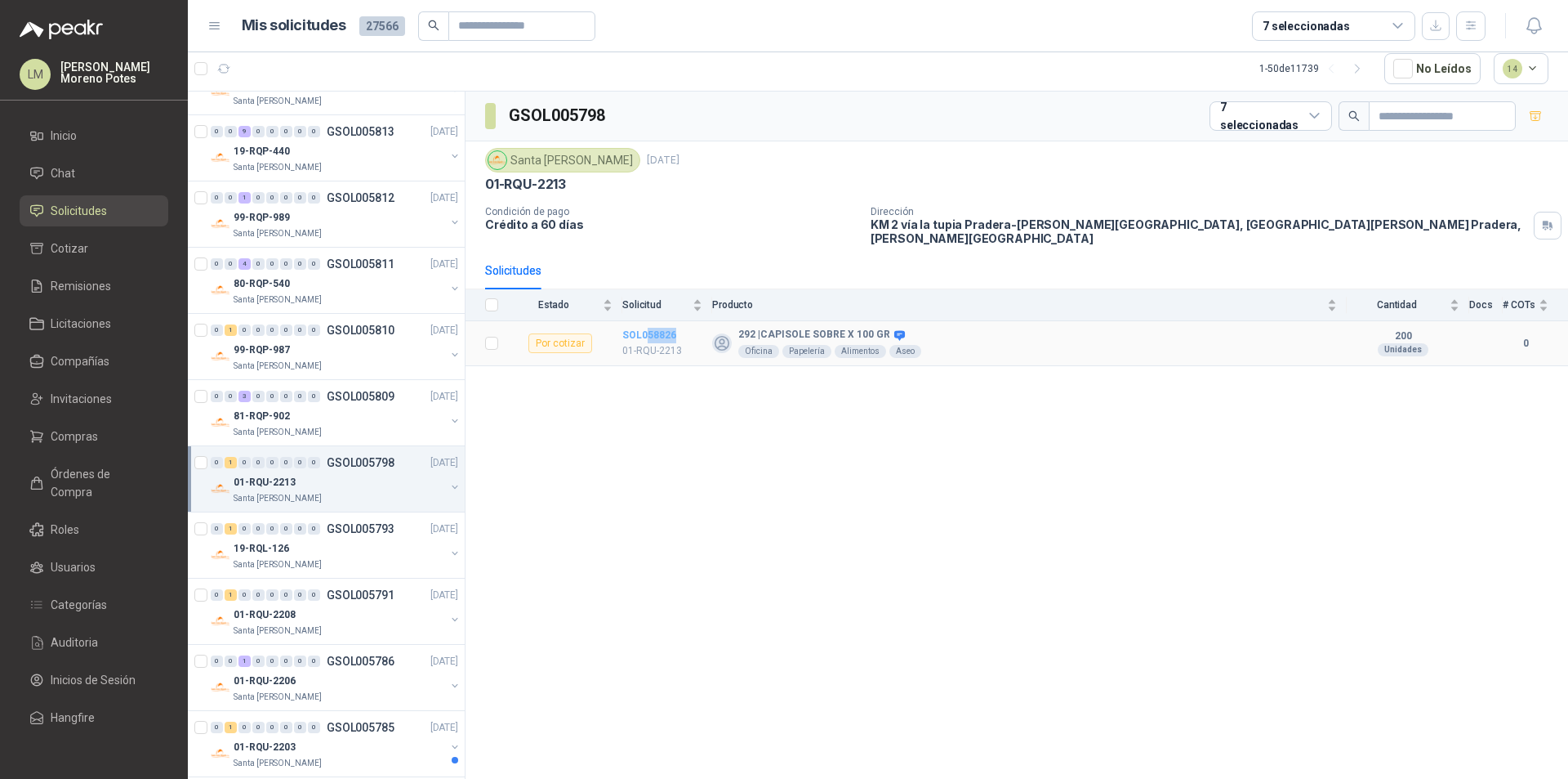
click at [646, 329] on td "SOL058826 01-RQU-2213" at bounding box center [667, 343] width 90 height 45
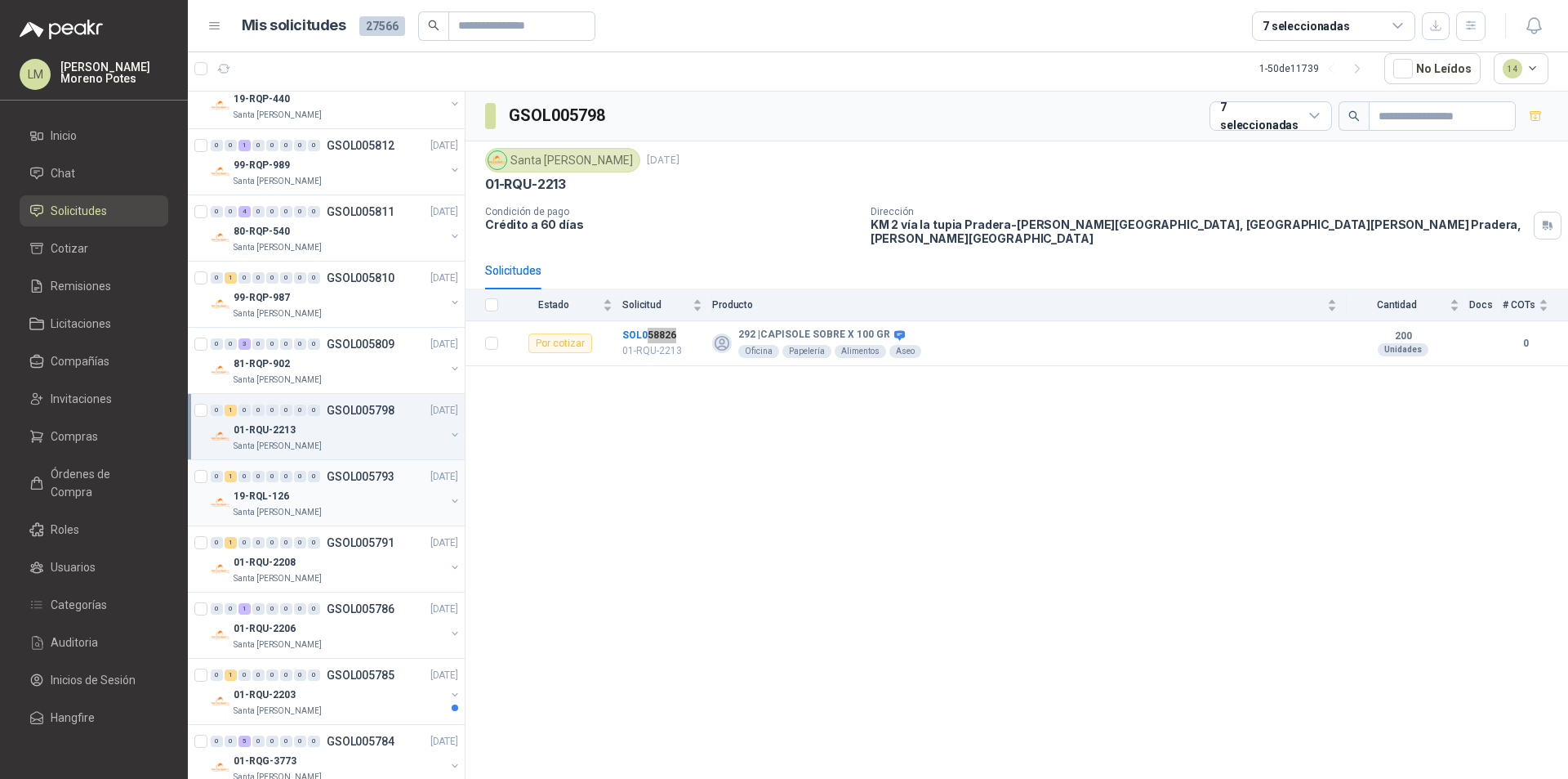
scroll to position [735, 0]
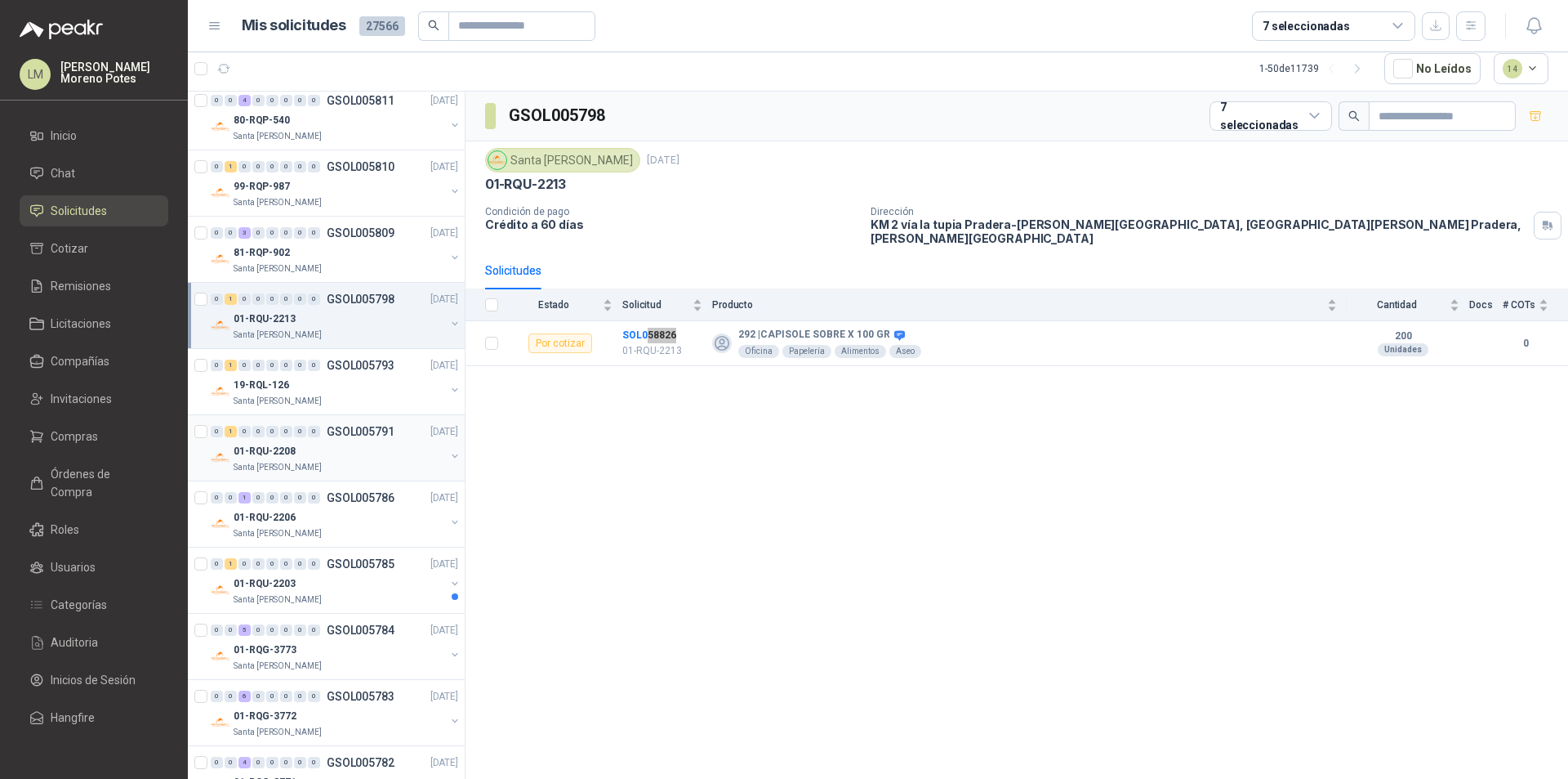
click at [379, 455] on div "01-RQU-2208" at bounding box center [339, 450] width 212 height 20
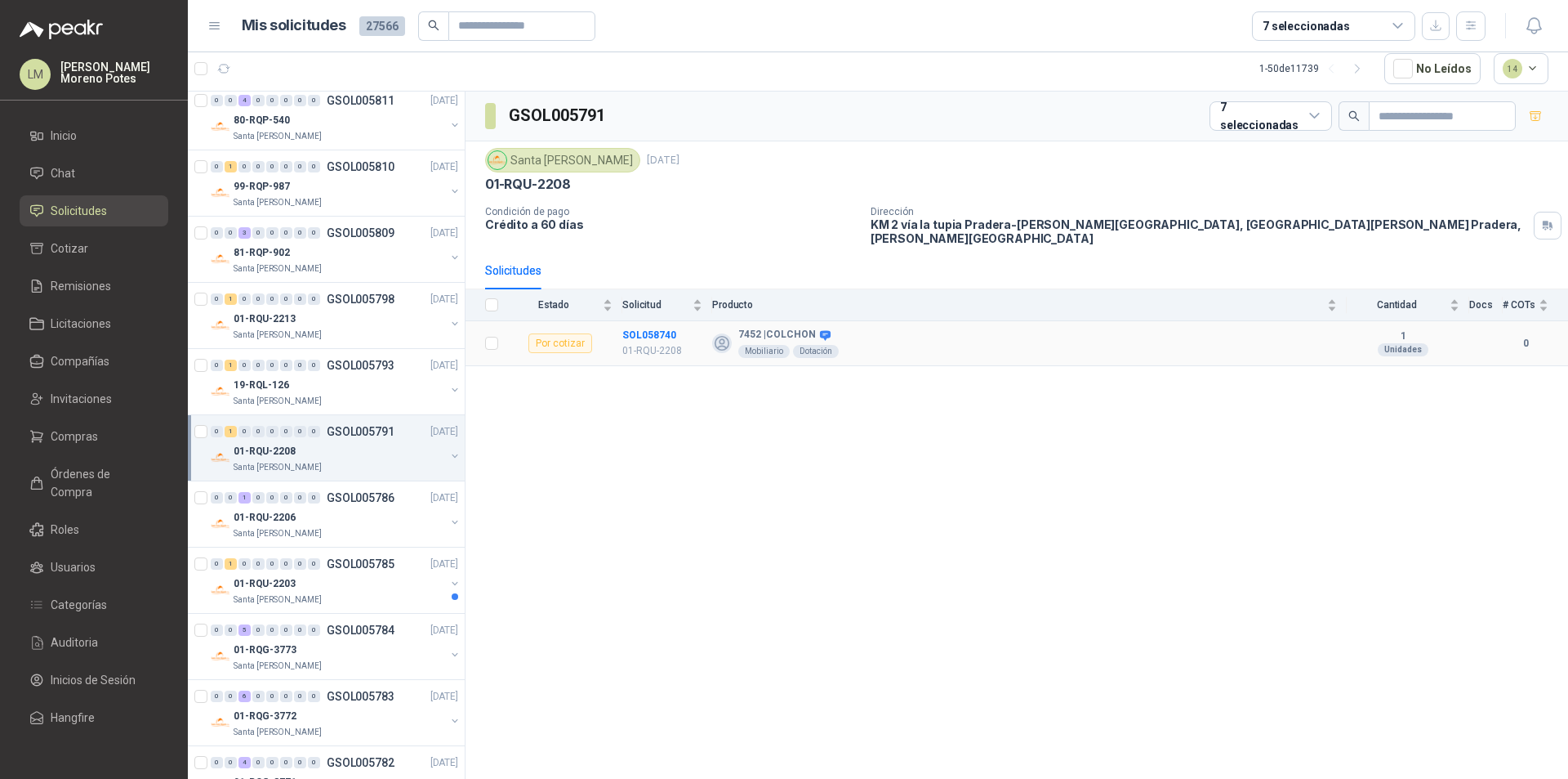
click at [645, 321] on td "SOL058740 01-RQU-2208" at bounding box center [667, 343] width 90 height 45
drag, startPoint x: 344, startPoint y: 588, endPoint x: 359, endPoint y: 581, distance: 16.6
click at [346, 588] on div "01-RQU-2203" at bounding box center [339, 583] width 212 height 20
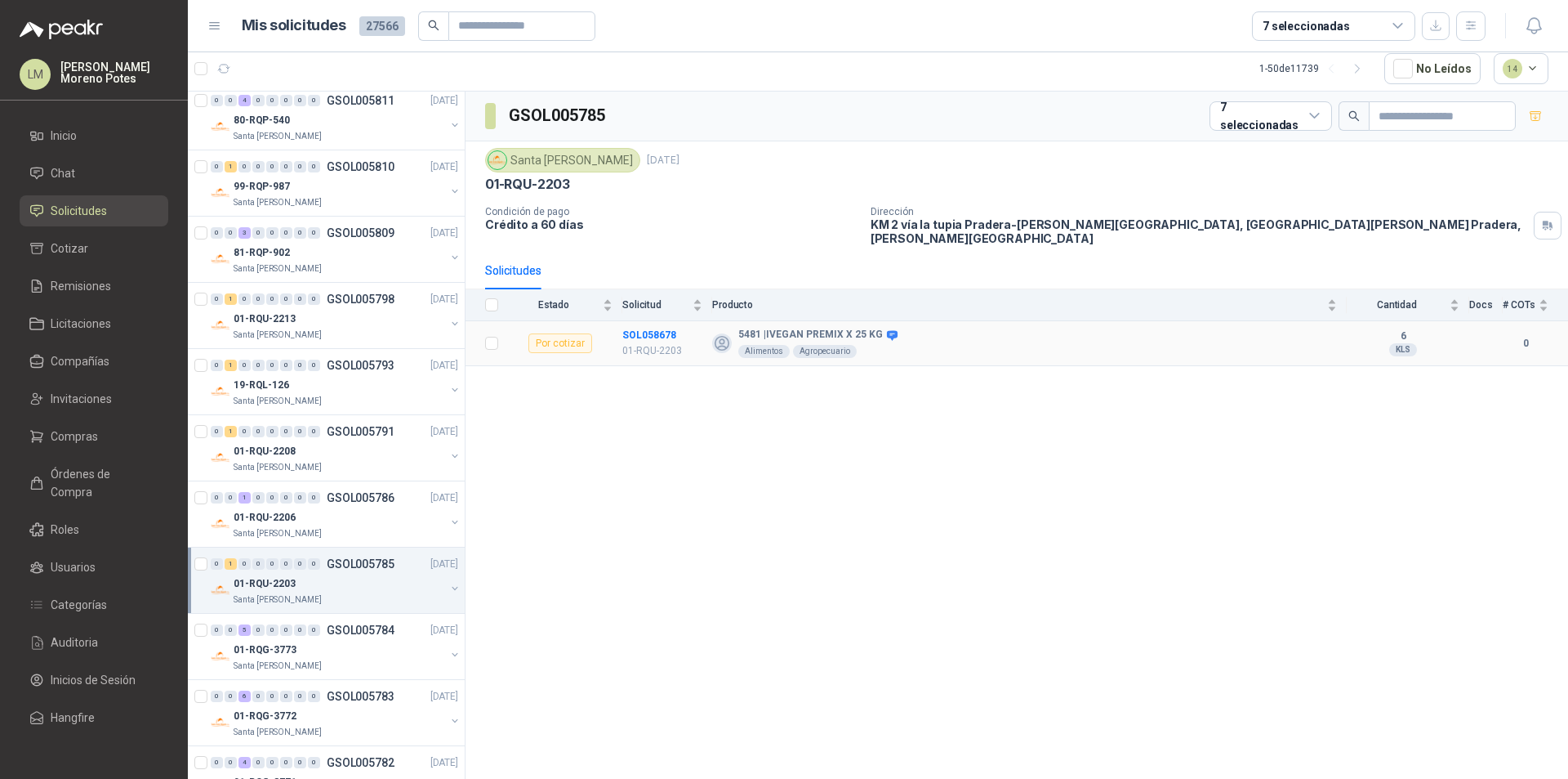
click at [645, 321] on td "SOL058678 01-RQU-2203" at bounding box center [667, 343] width 90 height 45
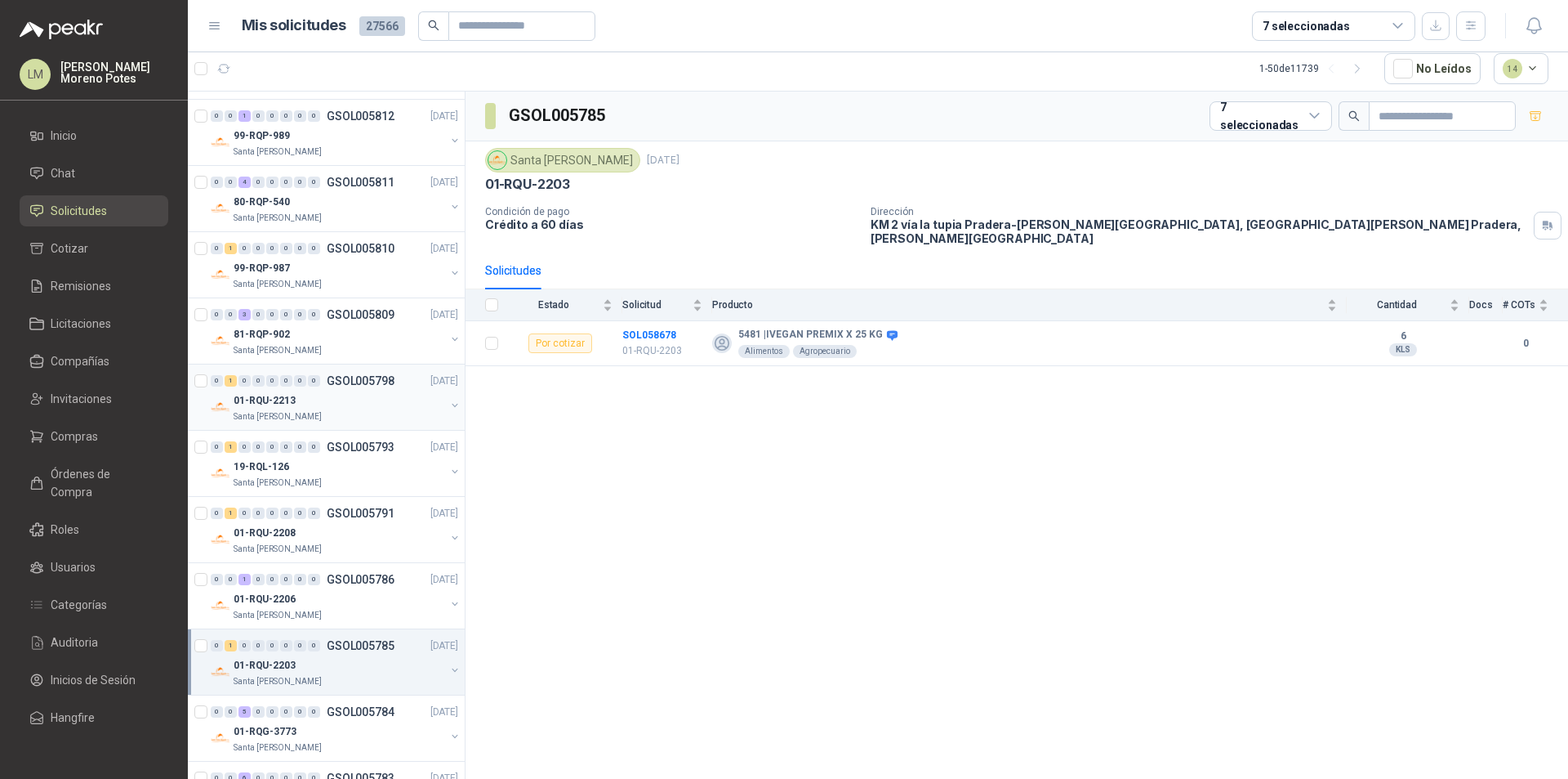
click at [340, 425] on div "0 1 0 0 0 0 0 0 GSOL005798 06/10/25 01-RQU-2213 Santa Anita Napoles" at bounding box center [326, 397] width 277 height 67
click at [650, 321] on td "SOL058678 01-RQU-2203" at bounding box center [667, 343] width 90 height 45
click at [649, 321] on td "SOL058678 01-RQU-2203" at bounding box center [667, 343] width 90 height 45
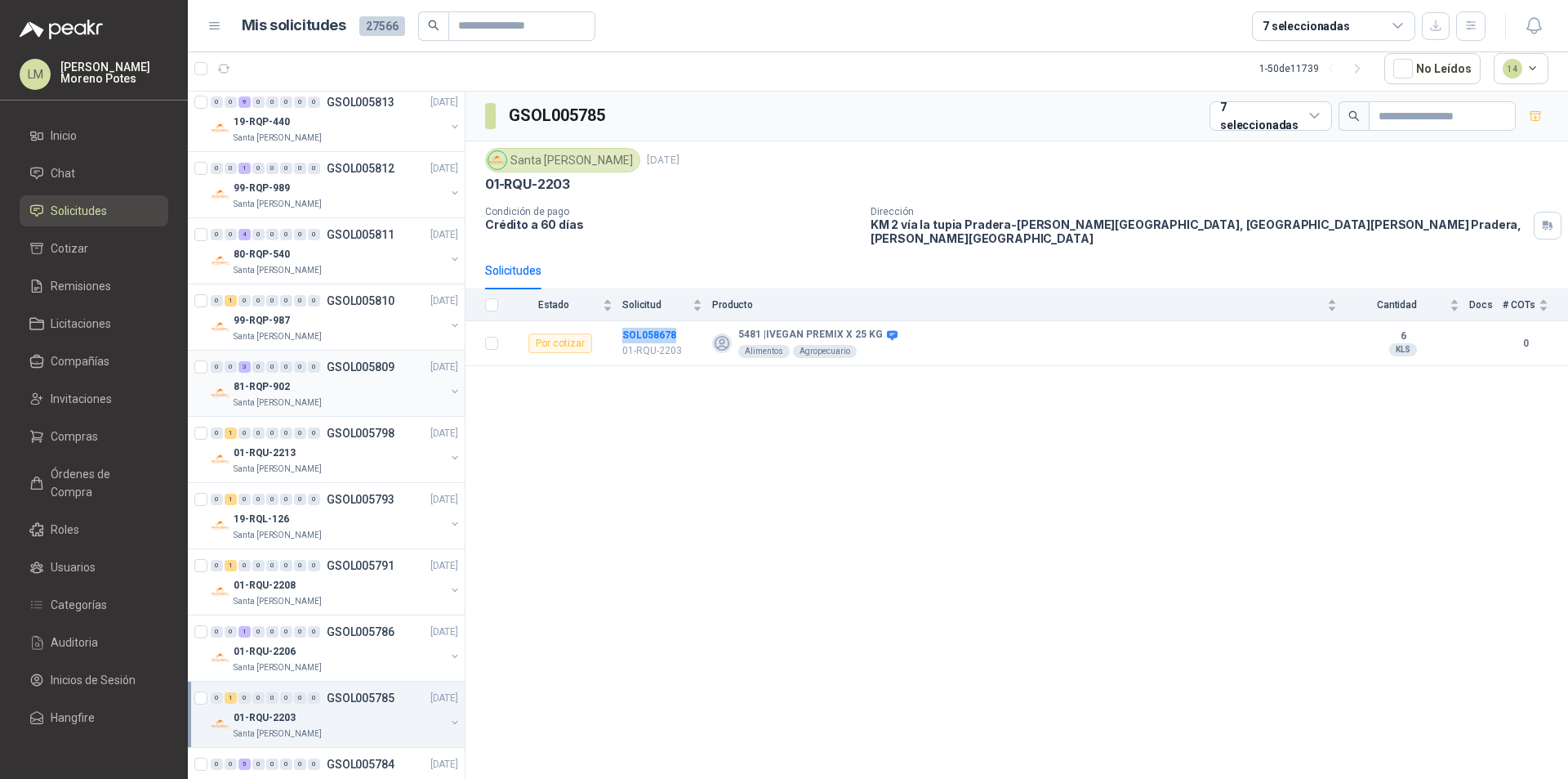
scroll to position [571, 0]
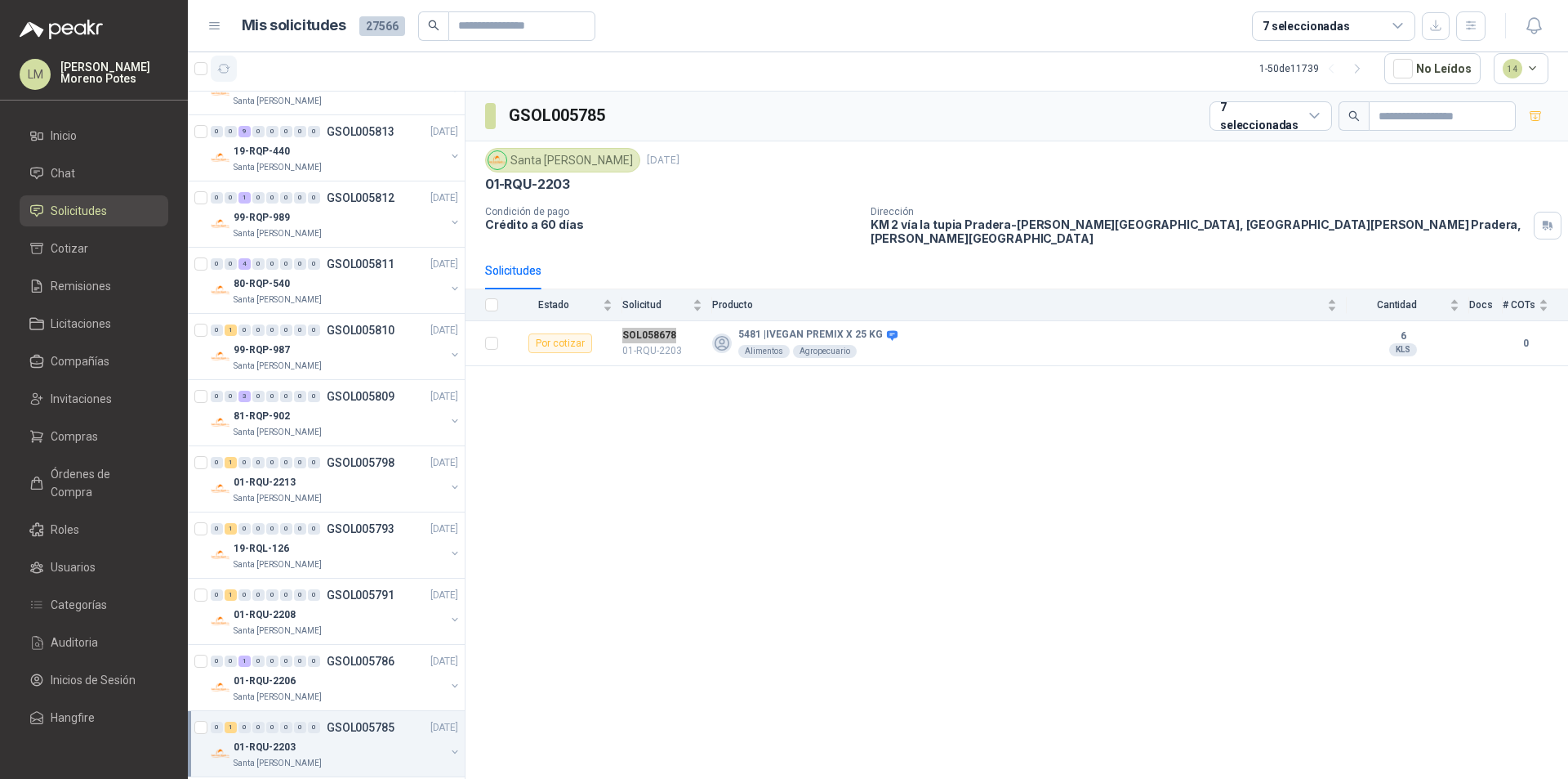
click at [224, 74] on icon "button" at bounding box center [224, 69] width 14 height 14
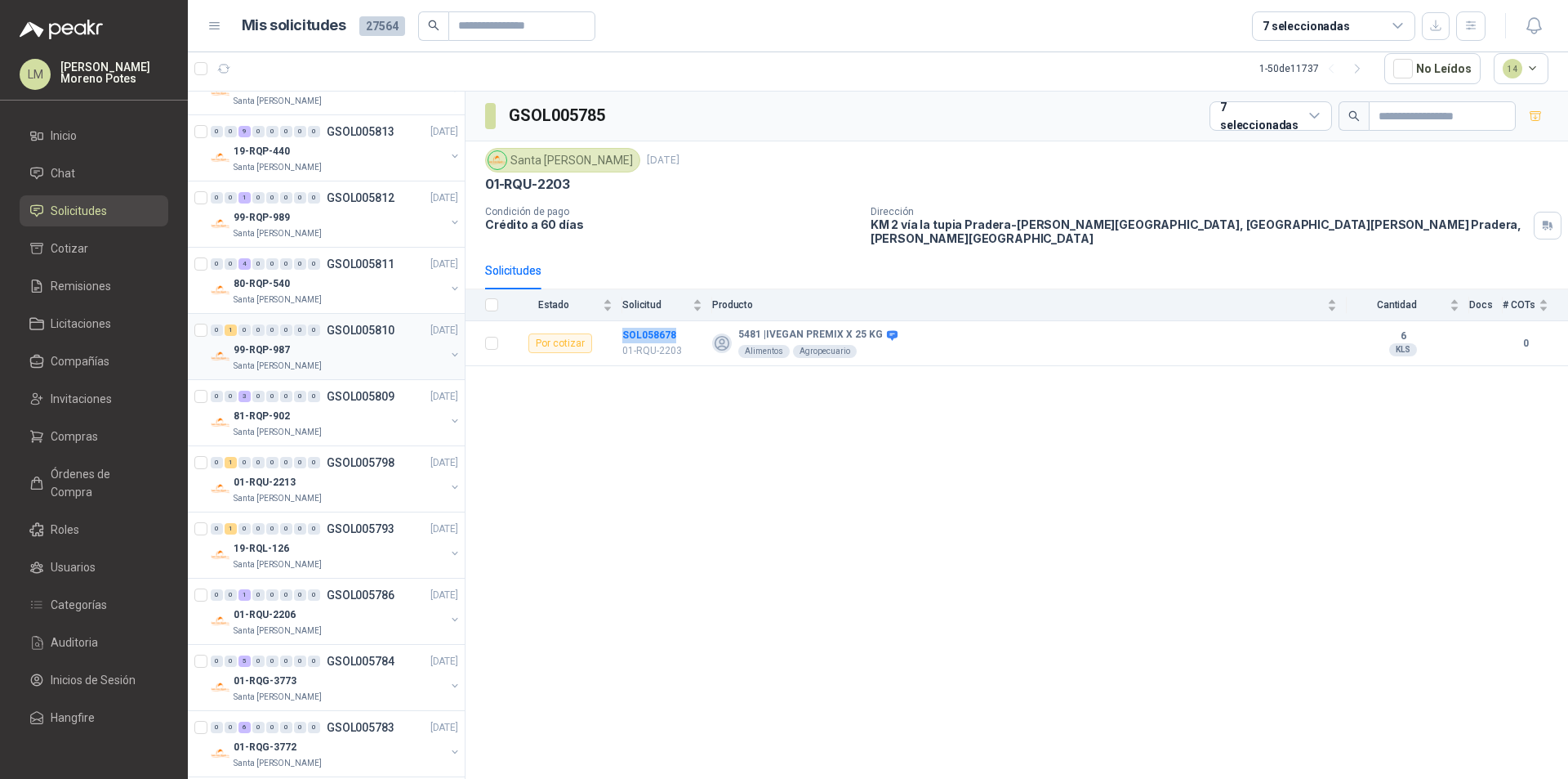
click at [360, 363] on div "Santa [PERSON_NAME]" at bounding box center [339, 366] width 212 height 13
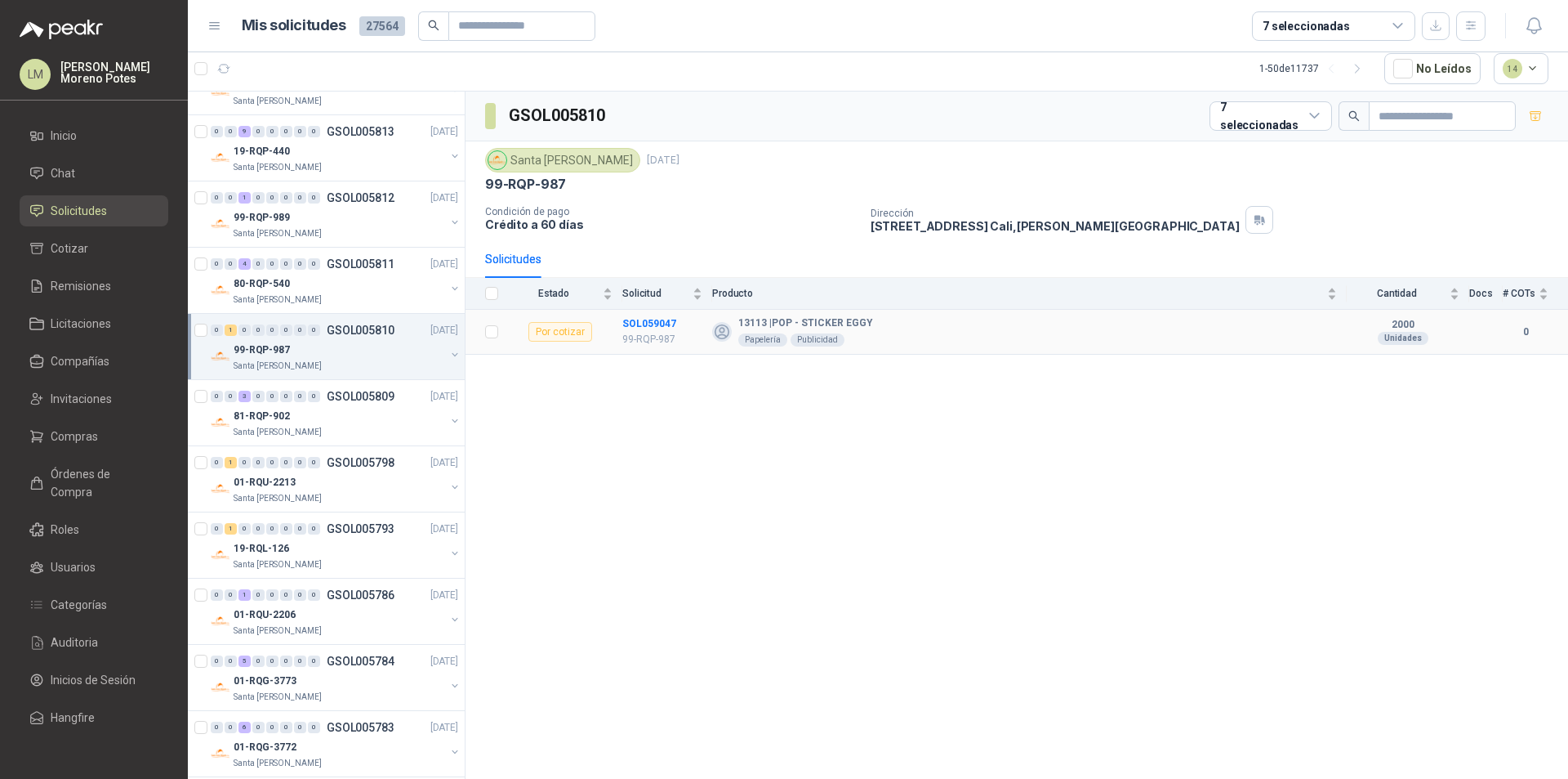
click at [649, 313] on td "SOL059047 99-RQP-987" at bounding box center [667, 332] width 90 height 45
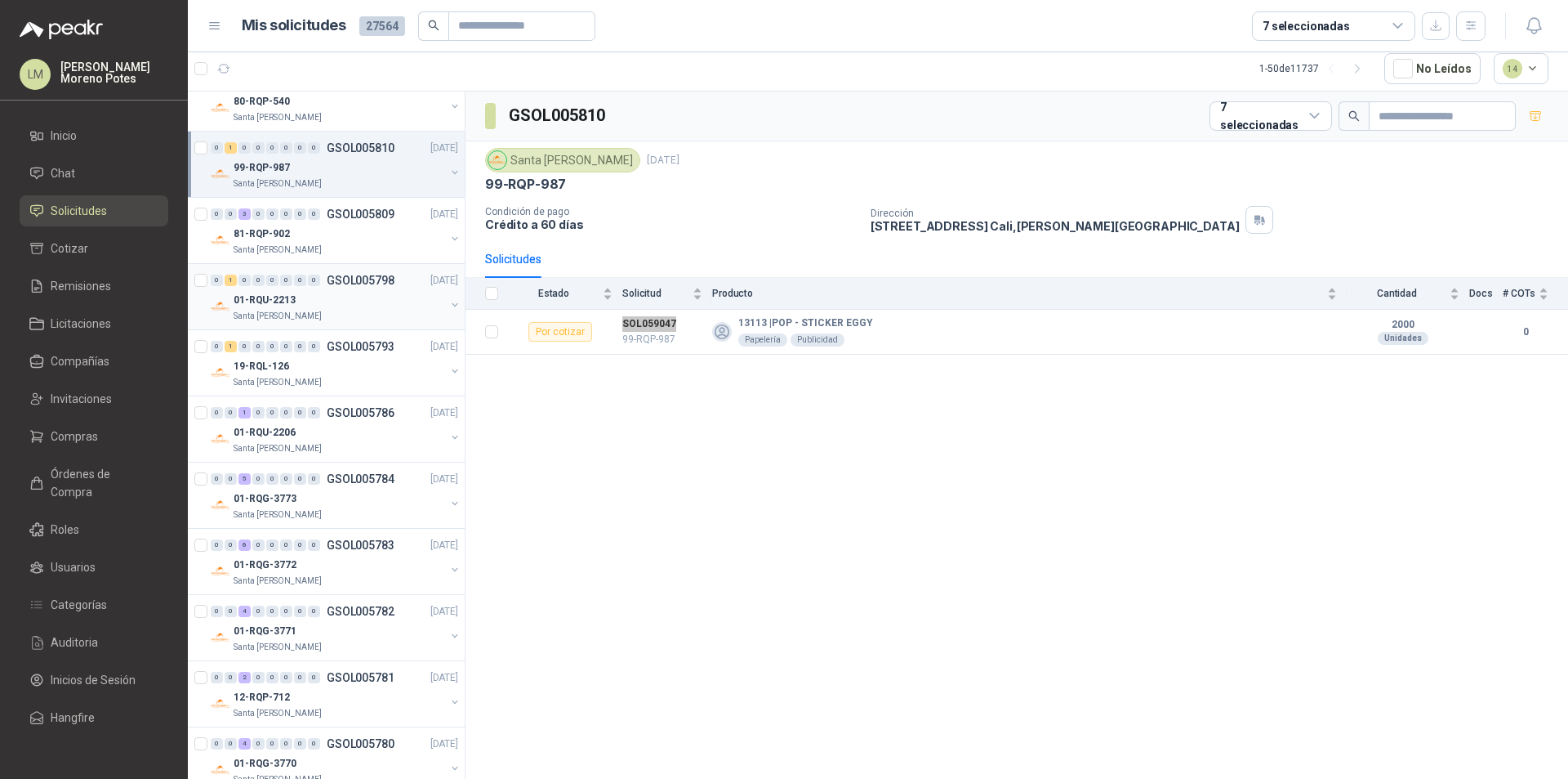
scroll to position [735, 0]
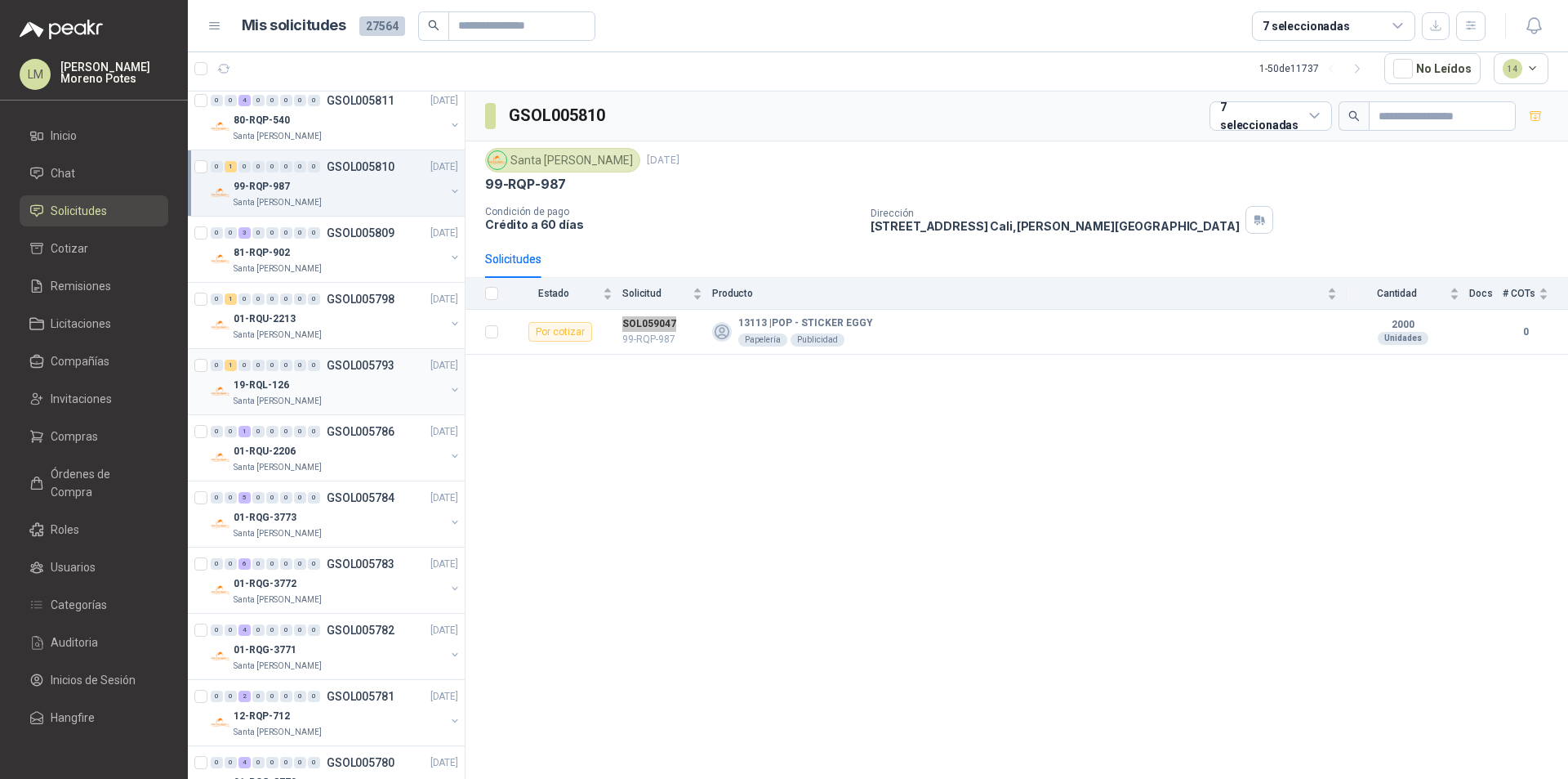
drag, startPoint x: 308, startPoint y: 386, endPoint x: 327, endPoint y: 385, distance: 19.0
click at [308, 386] on div "19-RQL-126" at bounding box center [339, 385] width 212 height 20
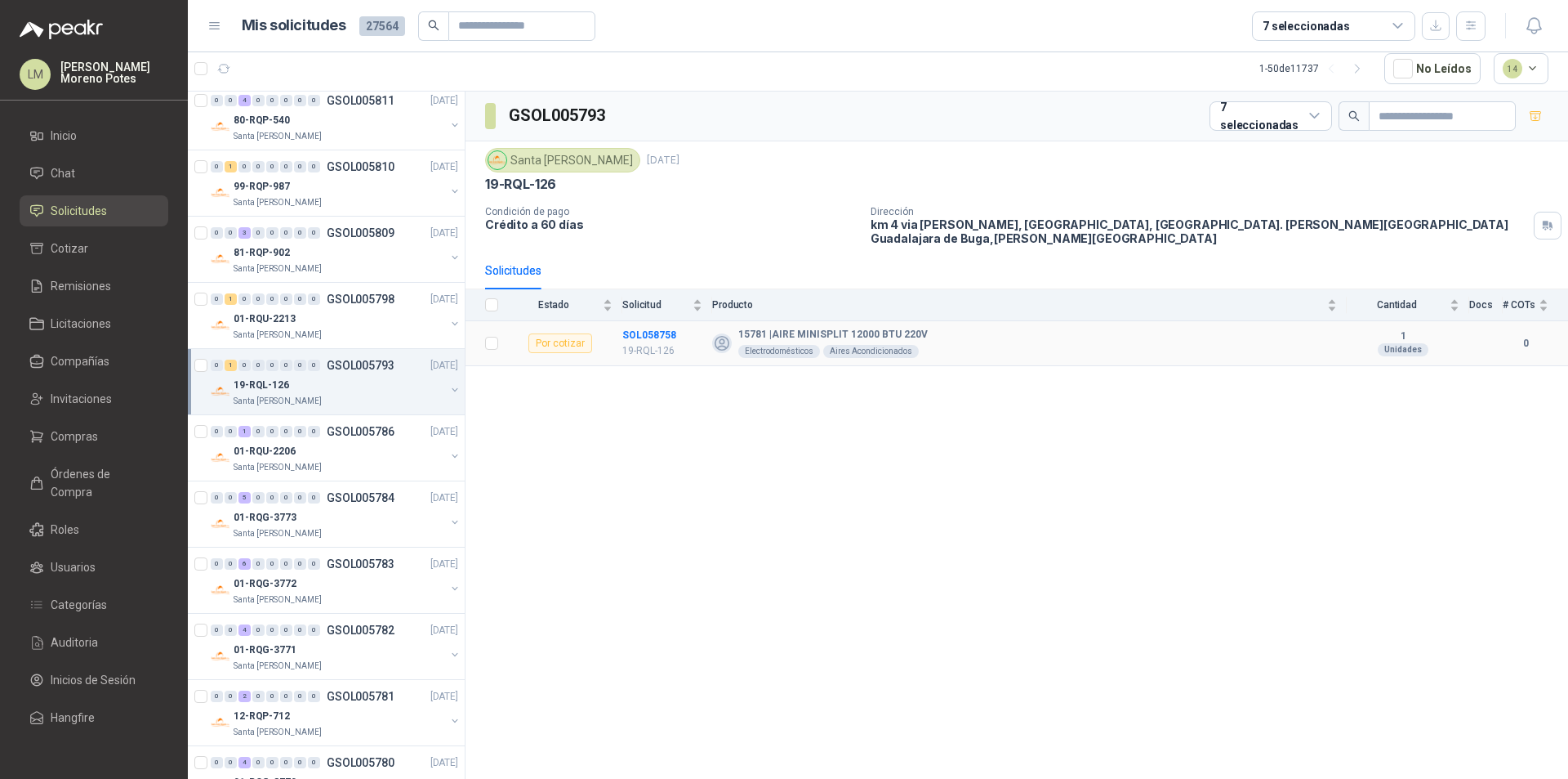
click at [651, 321] on td "SOL058758 19-RQL-126" at bounding box center [667, 343] width 90 height 45
click at [650, 321] on td "SOL058758 19-RQL-126" at bounding box center [667, 343] width 90 height 45
click at [360, 338] on div "Santa [PERSON_NAME]" at bounding box center [339, 335] width 212 height 13
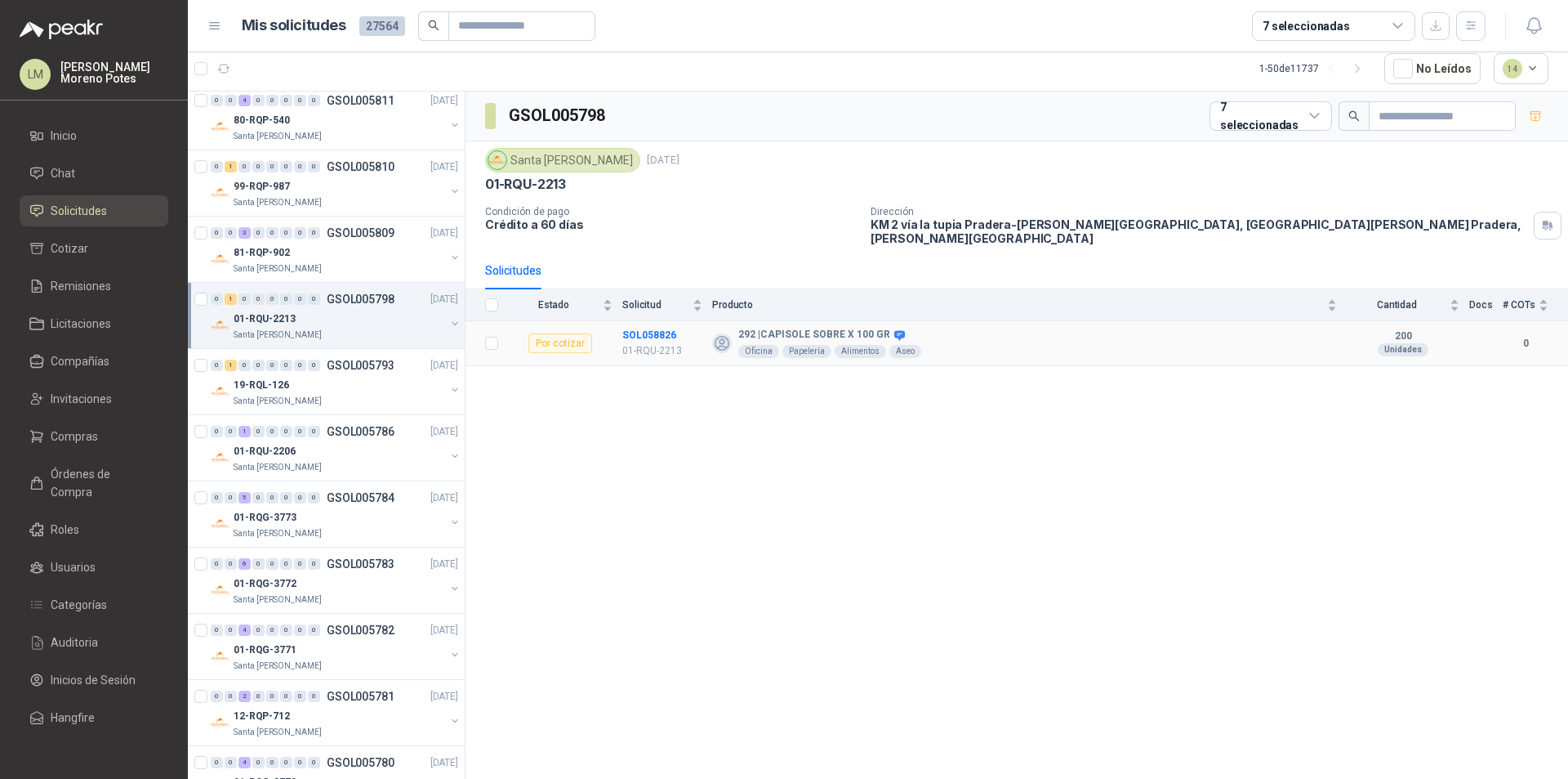
click at [646, 321] on td "SOL058826 01-RQU-2213" at bounding box center [667, 343] width 90 height 45
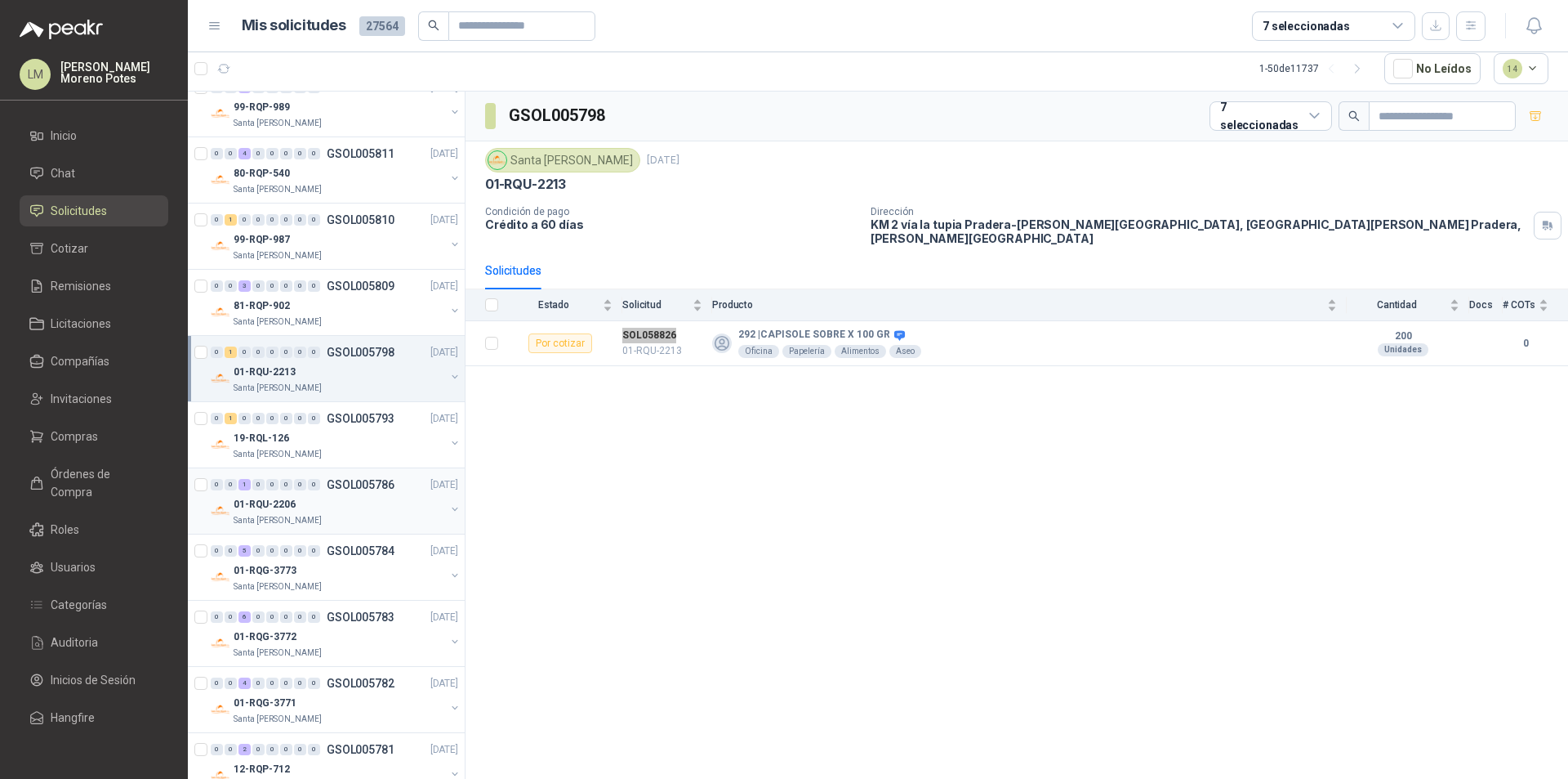
scroll to position [654, 0]
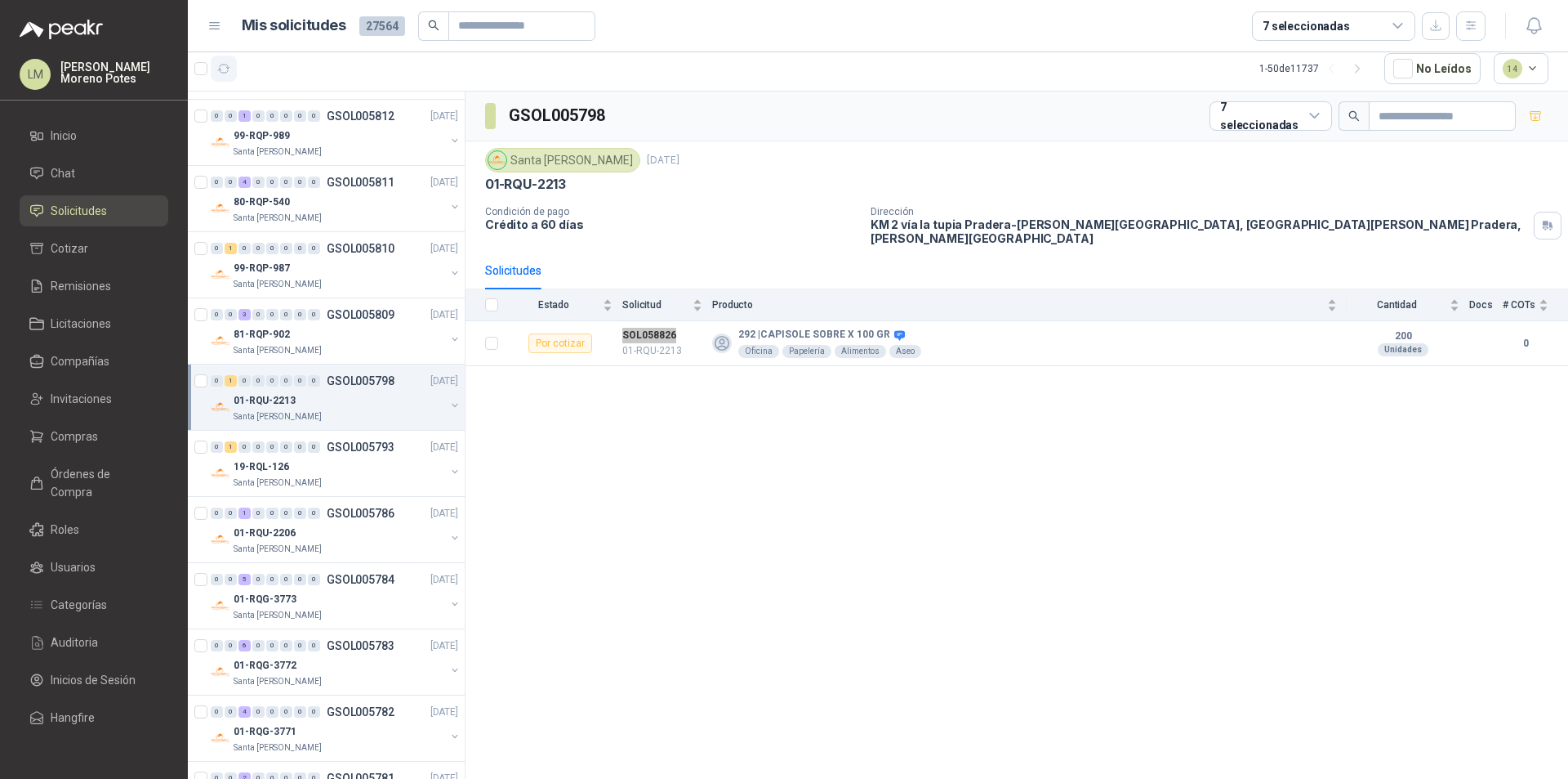
click at [226, 73] on icon "button" at bounding box center [224, 69] width 14 height 14
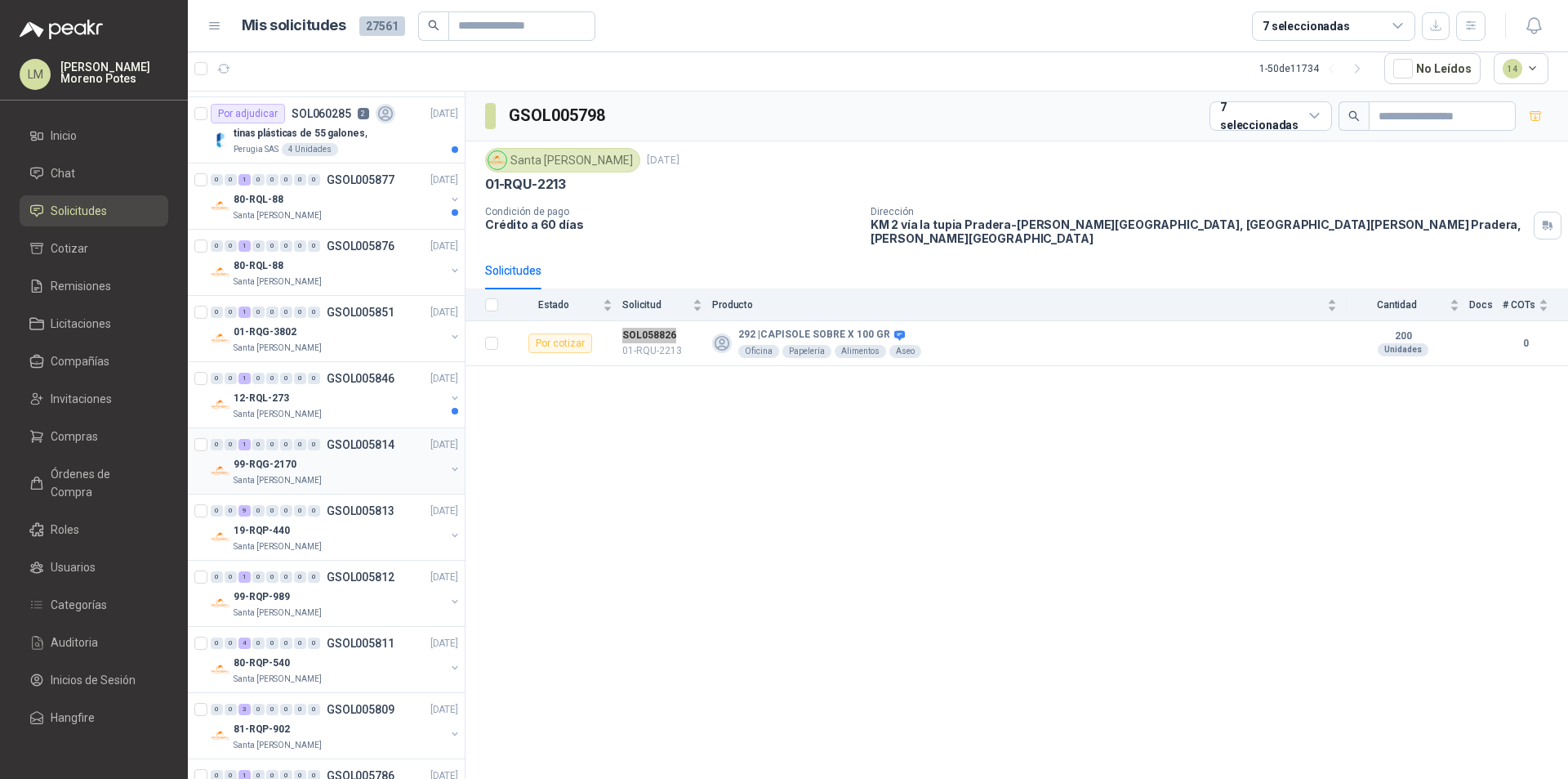
scroll to position [163, 0]
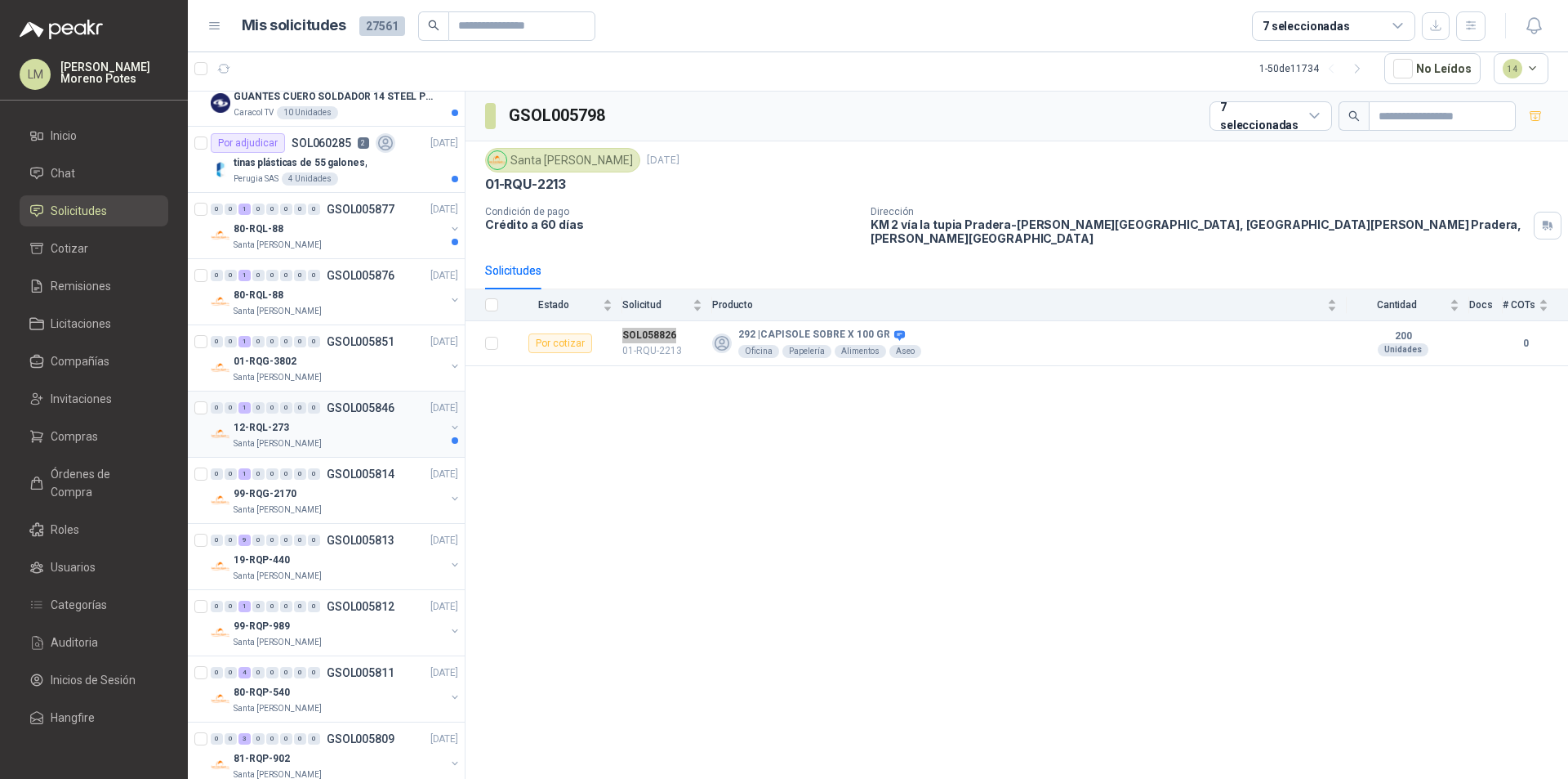
click at [343, 440] on div "Santa [PERSON_NAME]" at bounding box center [339, 444] width 212 height 13
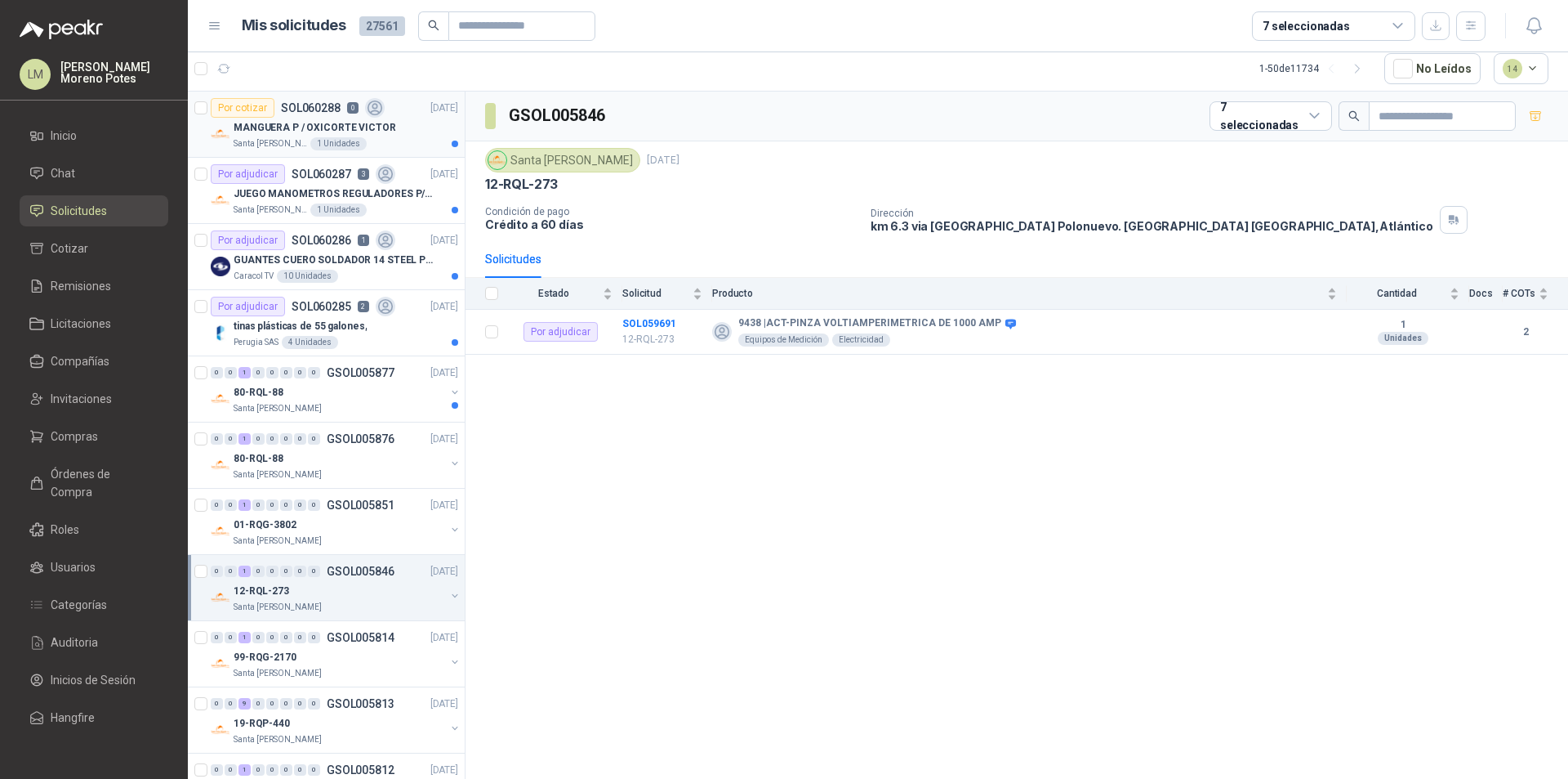
click at [378, 156] on article "Por cotizar SOL060288 0 06/10/25 MANGUERA P / OXICORTE VICTOR Santa Anita Napol…" at bounding box center [326, 125] width 277 height 67
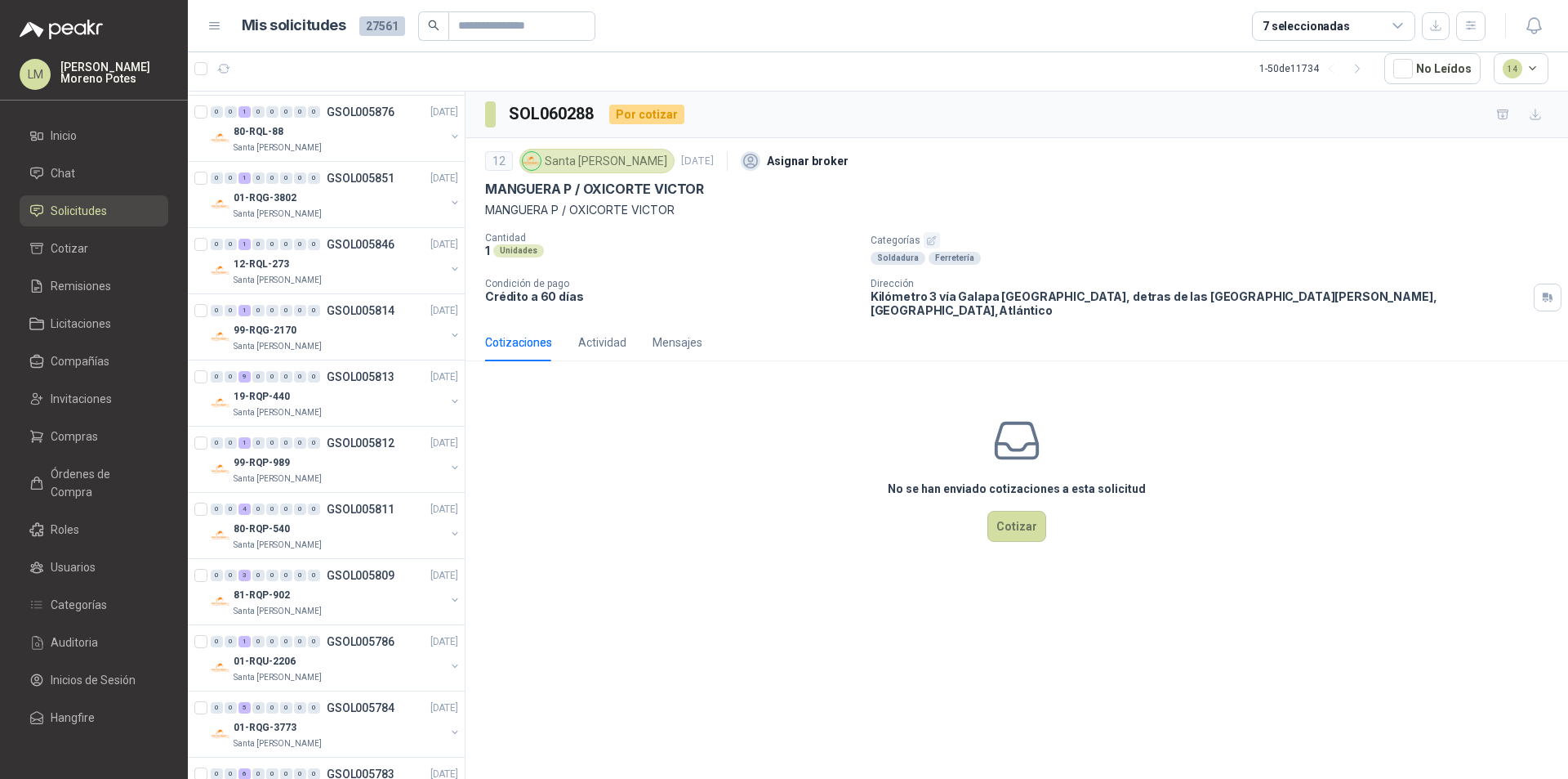
scroll to position [163, 0]
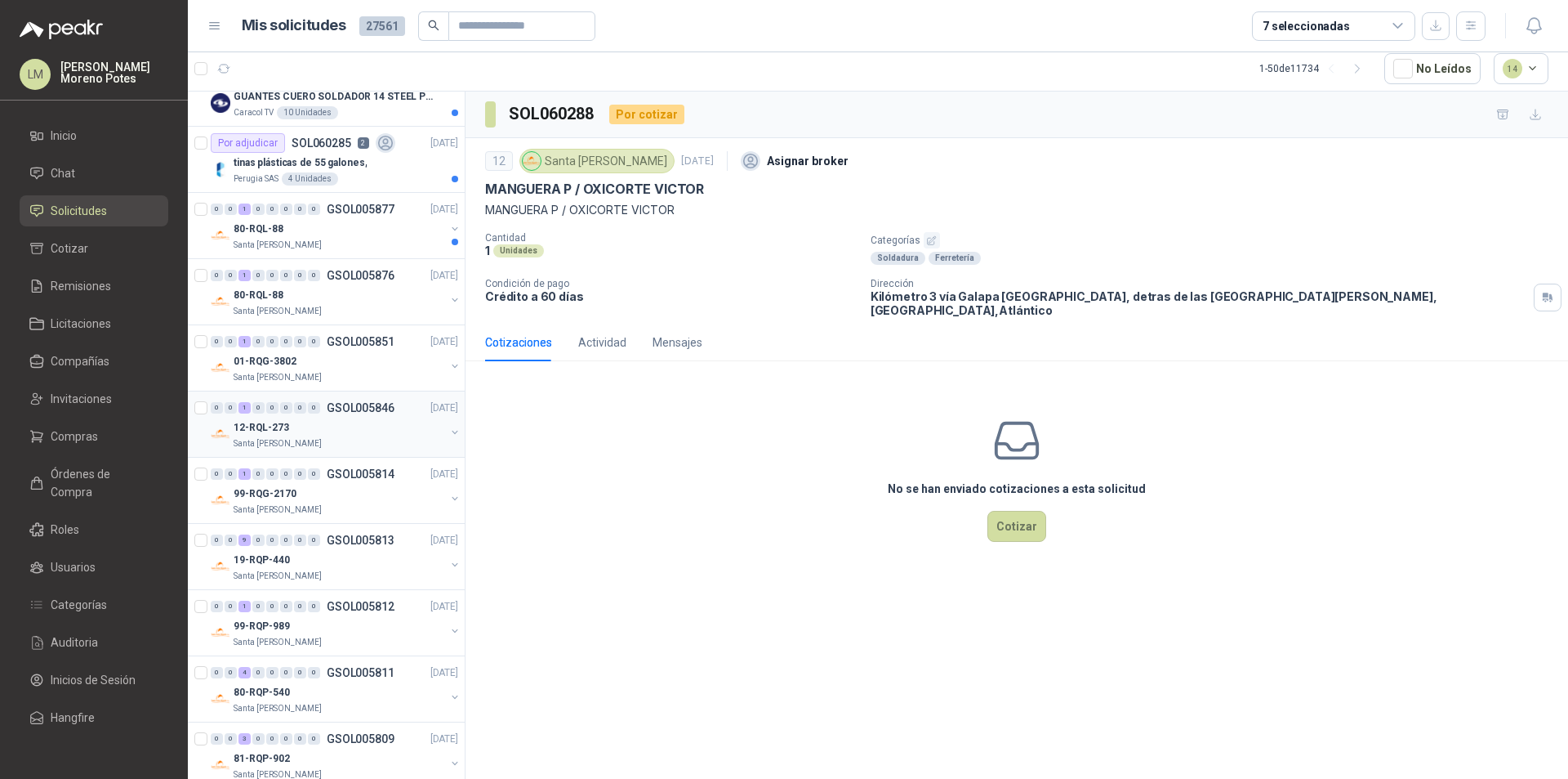
click at [341, 453] on div "0 0 1 0 0 0 0 0 GSOL005846 06/10/25 12-RQL-273 Santa Anita Napoles" at bounding box center [326, 425] width 277 height 67
click at [326, 503] on div "Santa [PERSON_NAME]" at bounding box center [339, 509] width 212 height 13
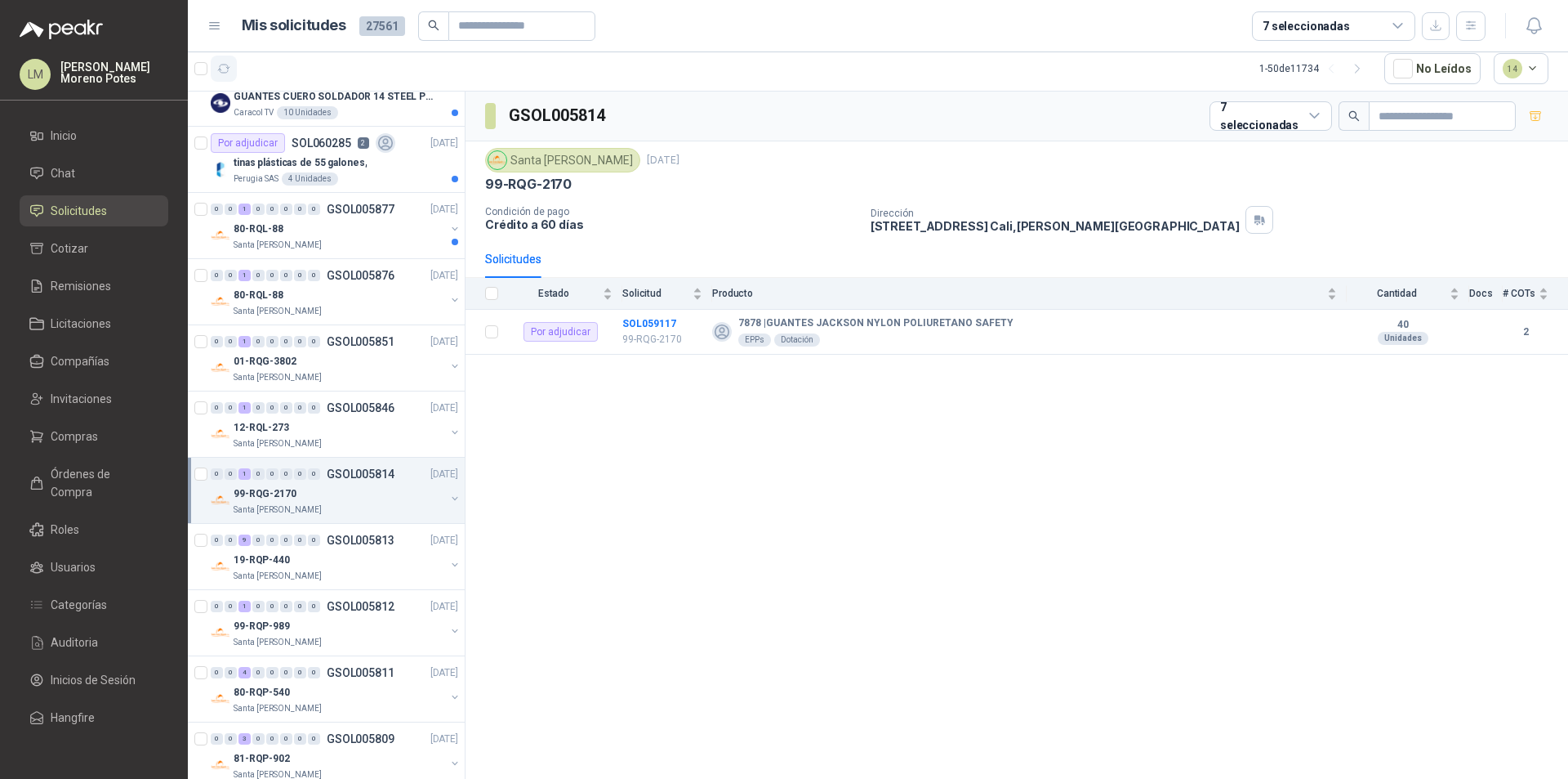
click at [228, 67] on icon "button" at bounding box center [224, 68] width 12 height 8
